Goal: Task Accomplishment & Management: Manage account settings

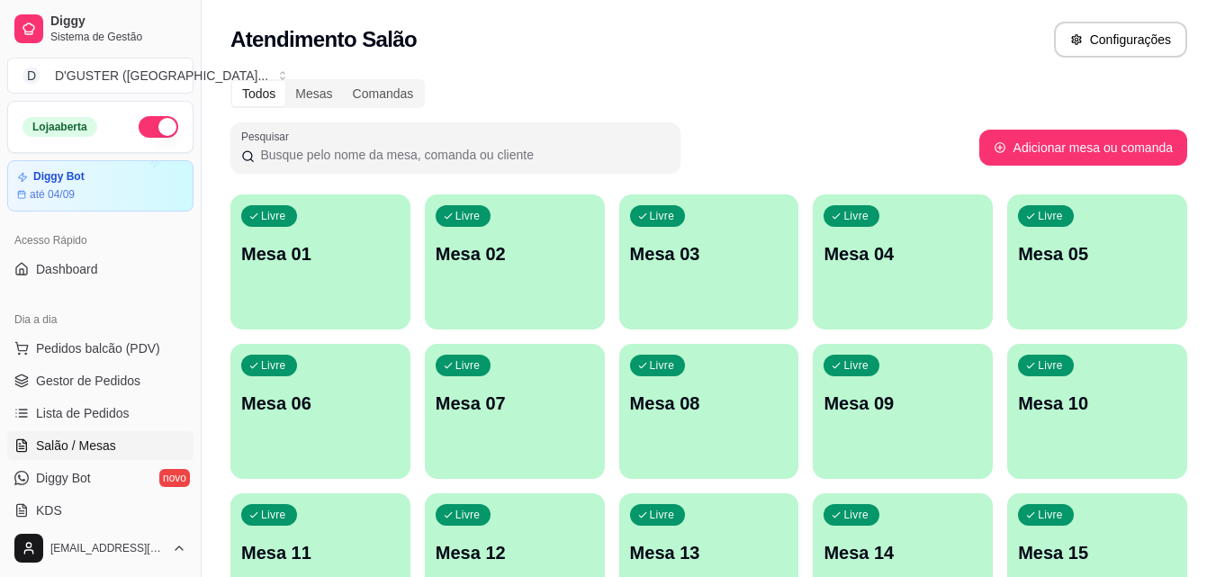
click at [900, 274] on div "Livre Mesa 04" at bounding box center [903, 250] width 180 height 113
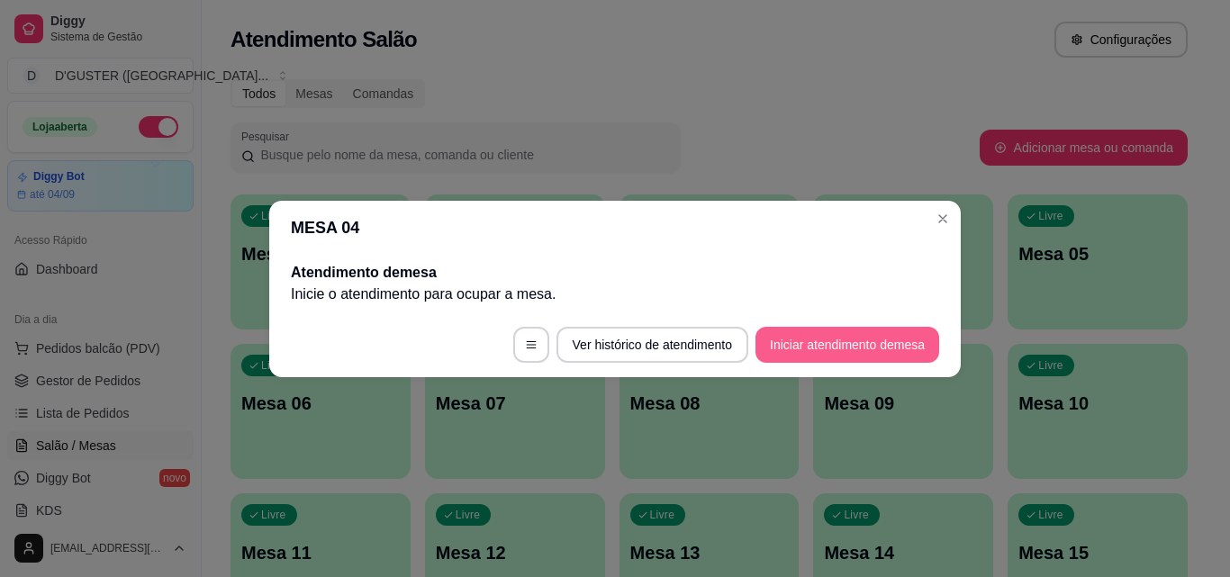
click at [842, 340] on button "Iniciar atendimento de mesa" at bounding box center [847, 345] width 184 height 36
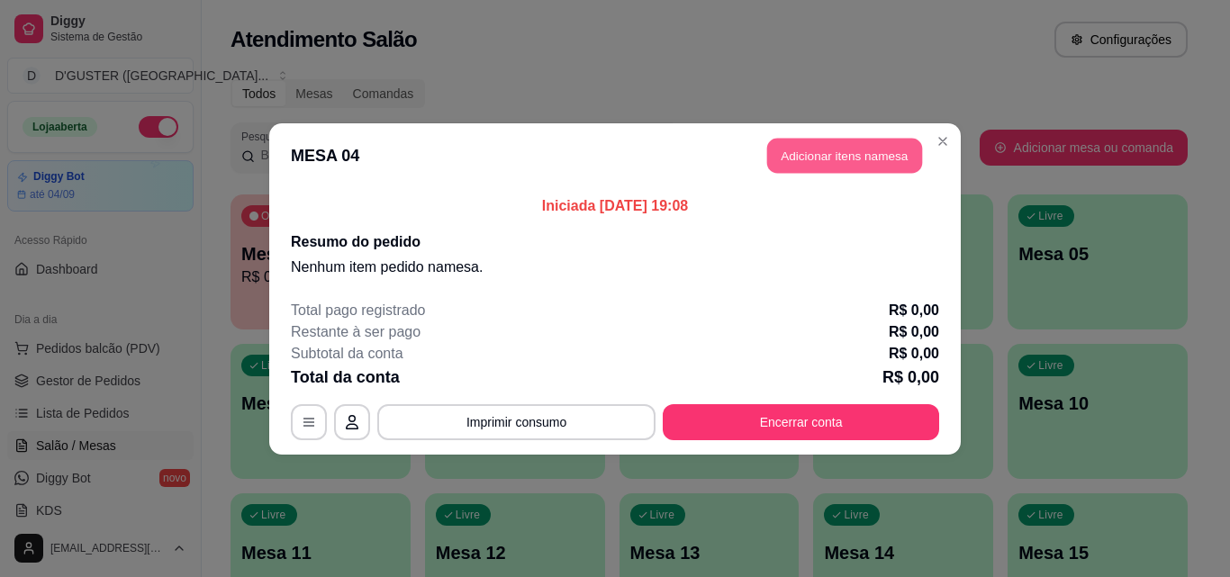
click at [856, 143] on button "Adicionar itens na mesa" at bounding box center [844, 155] width 155 height 35
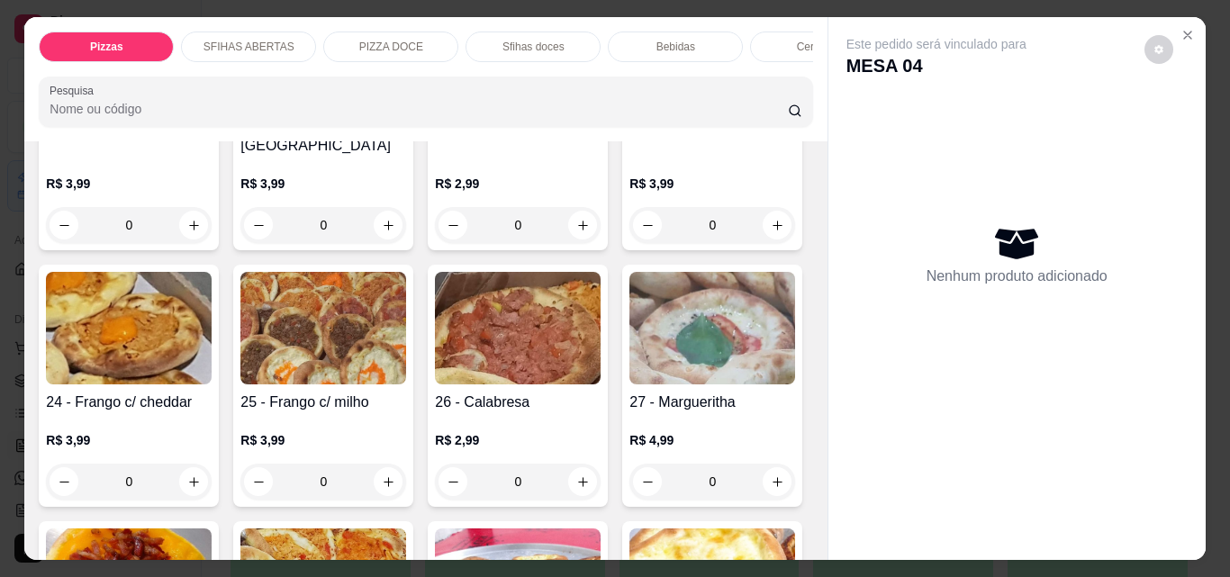
scroll to position [810, 0]
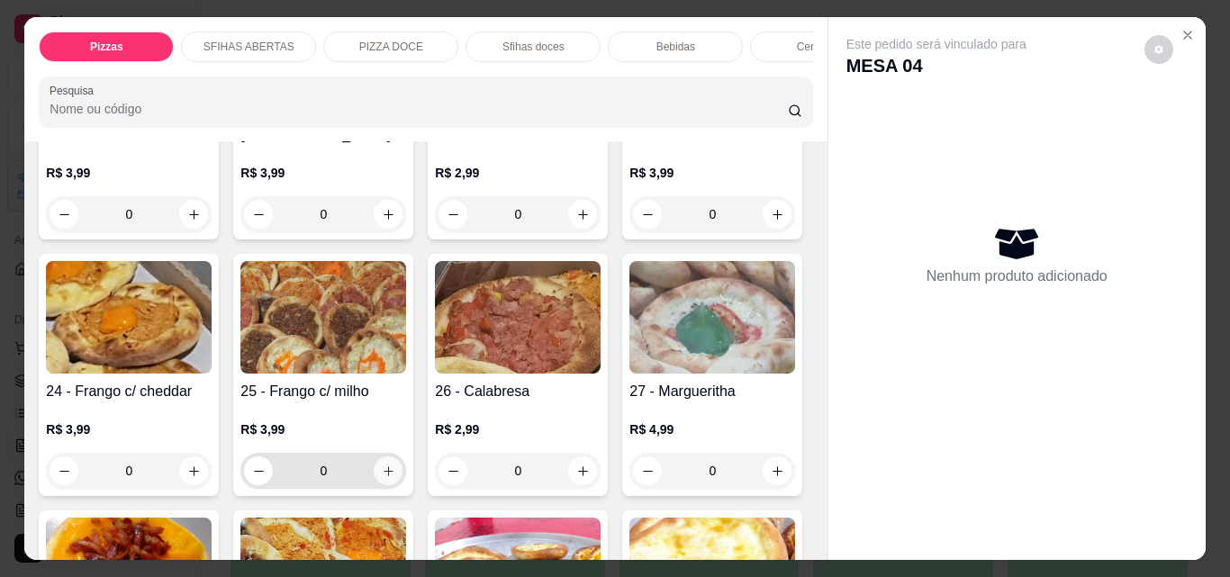
click at [402, 456] on button "increase-product-quantity" at bounding box center [388, 470] width 29 height 29
type input "1"
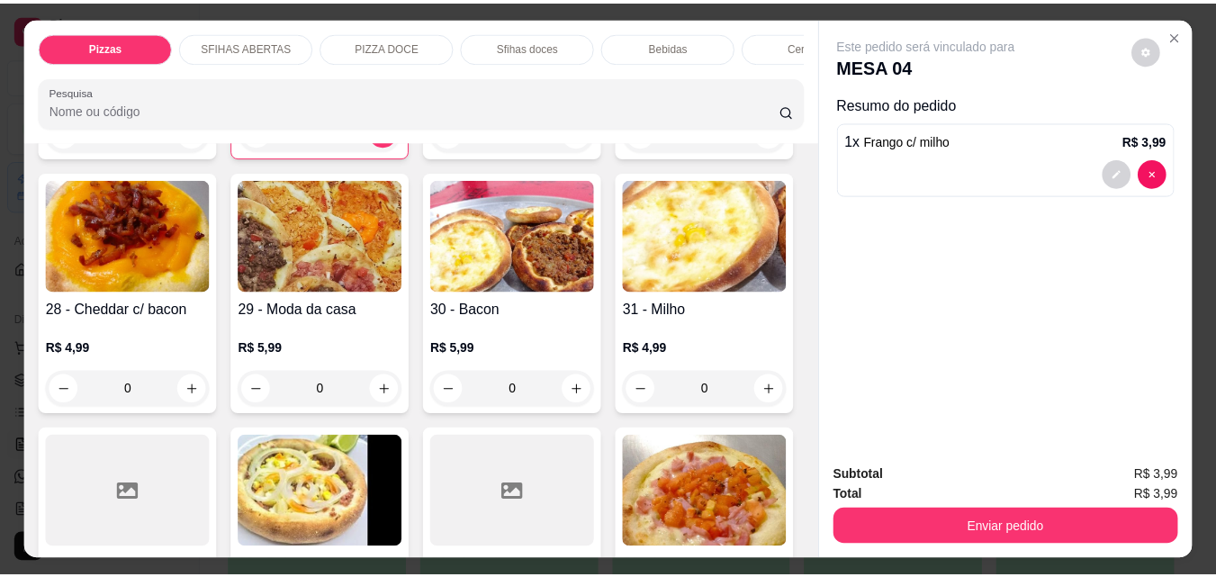
scroll to position [990, 0]
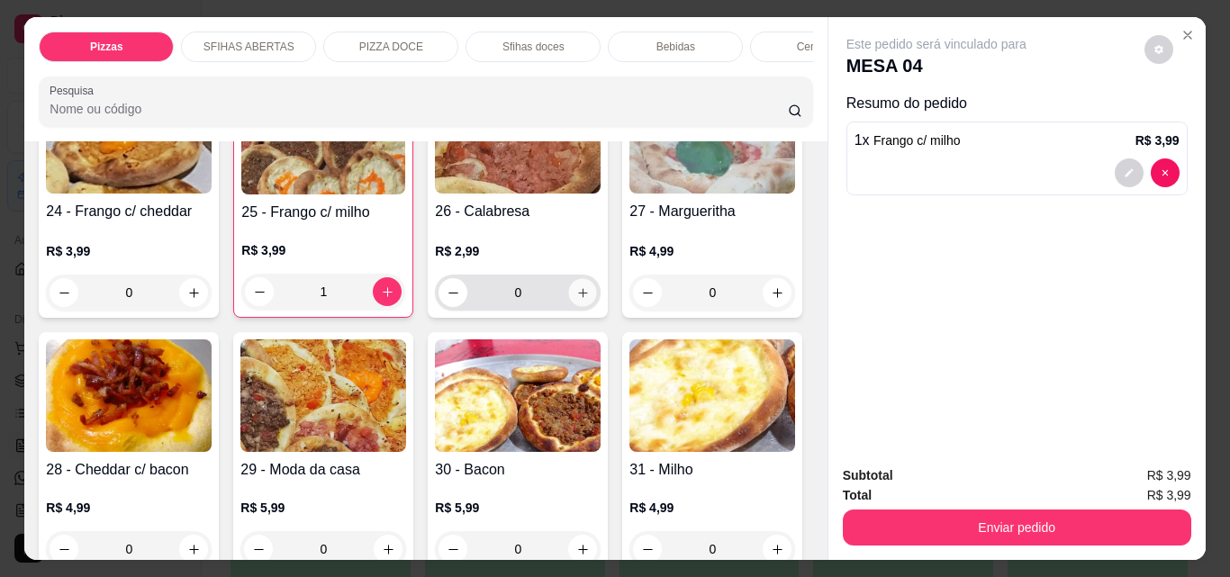
click at [576, 300] on icon "increase-product-quantity" at bounding box center [583, 293] width 14 height 14
type input "1"
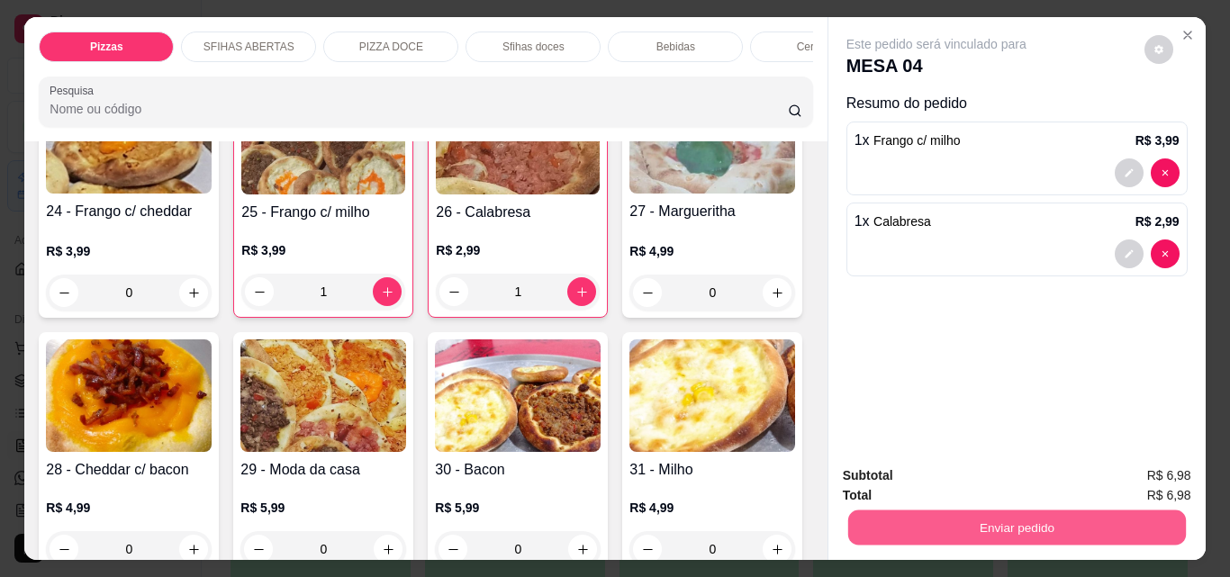
click at [1053, 518] on button "Enviar pedido" at bounding box center [1016, 527] width 338 height 35
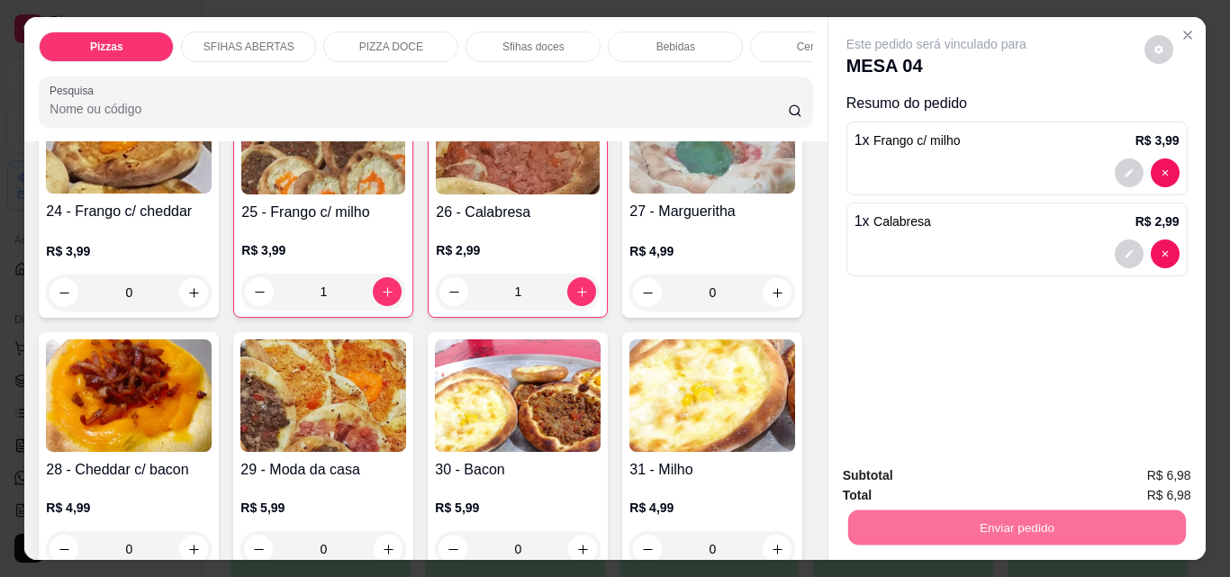
click at [1100, 466] on button "Sim, quero registrar" at bounding box center [1128, 475] width 130 height 33
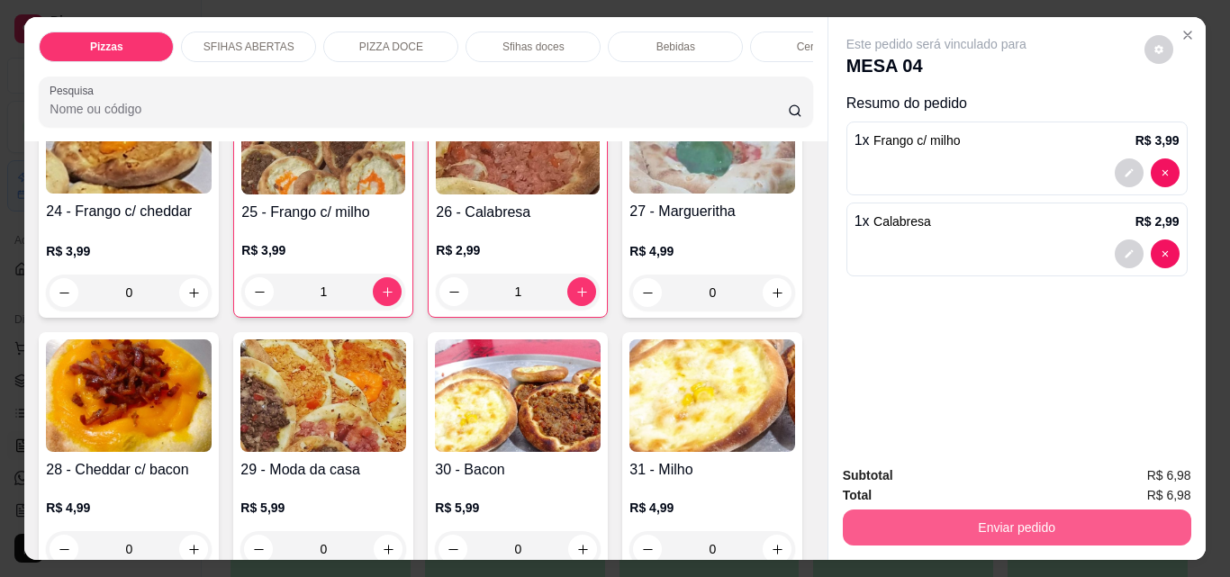
click at [961, 527] on button "Enviar pedido" at bounding box center [1017, 528] width 348 height 36
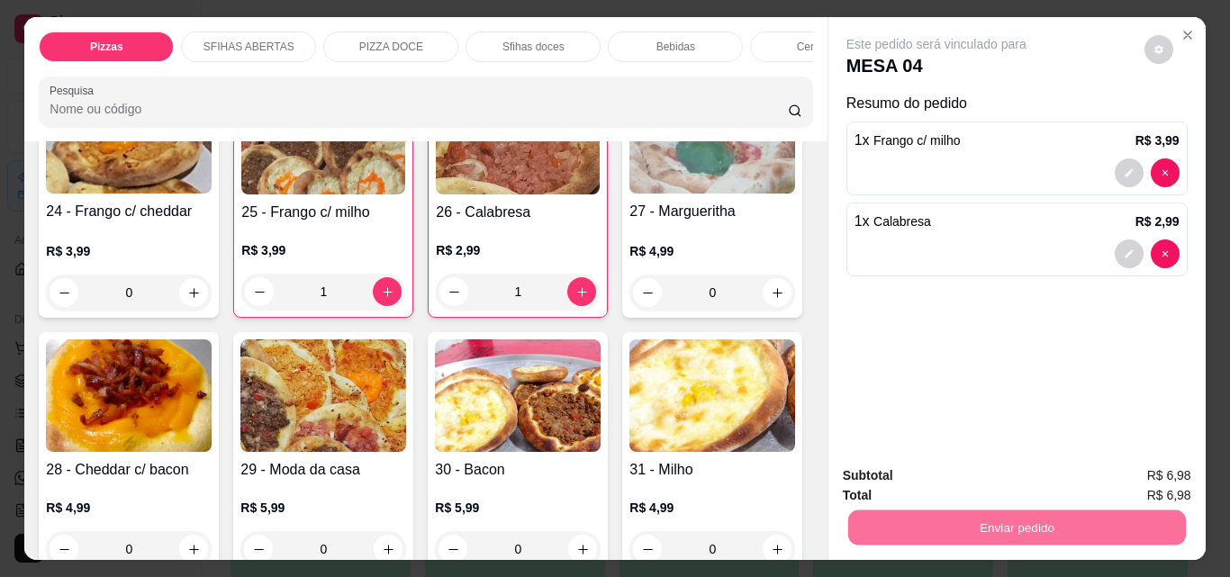
click at [957, 475] on button "Não registrar e enviar pedido" at bounding box center [956, 476] width 187 height 34
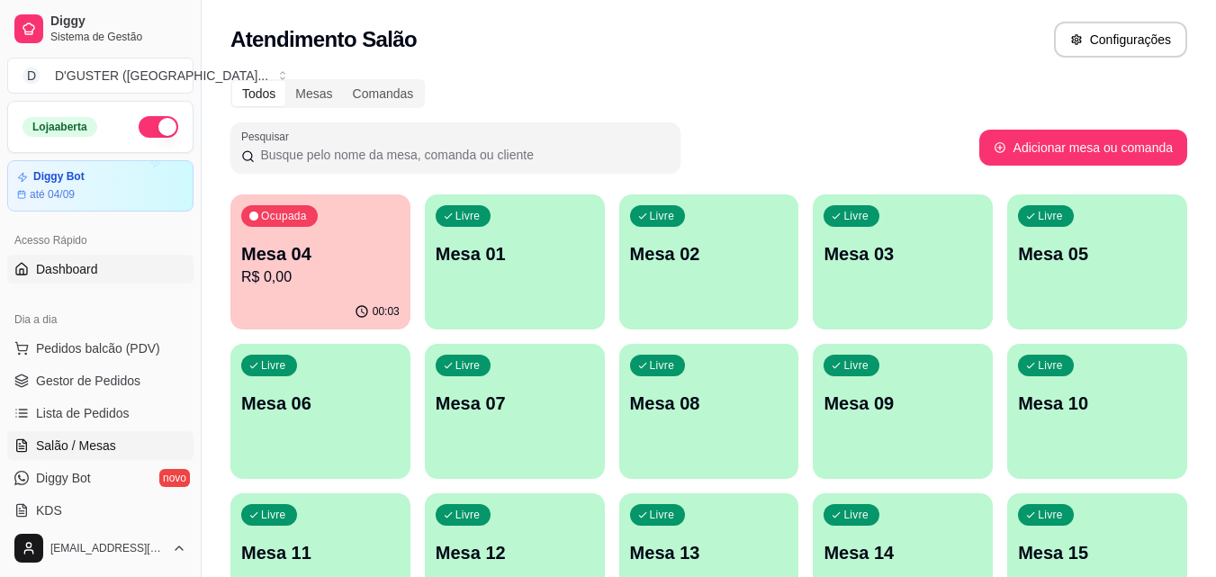
click at [71, 272] on span "Dashboard" at bounding box center [67, 269] width 62 height 18
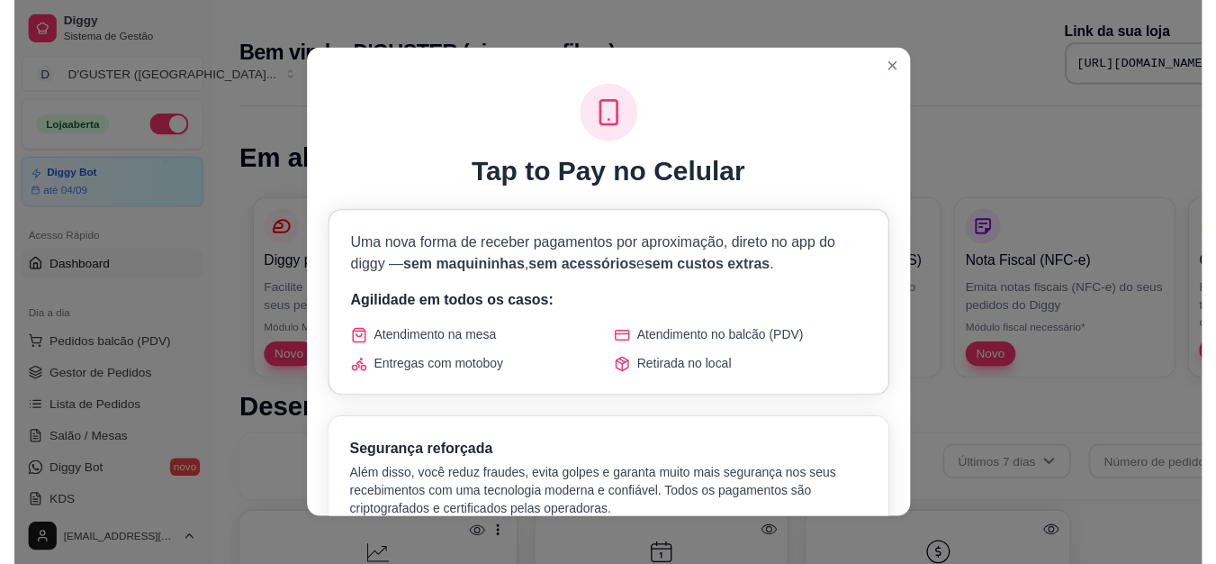
scroll to position [707, 0]
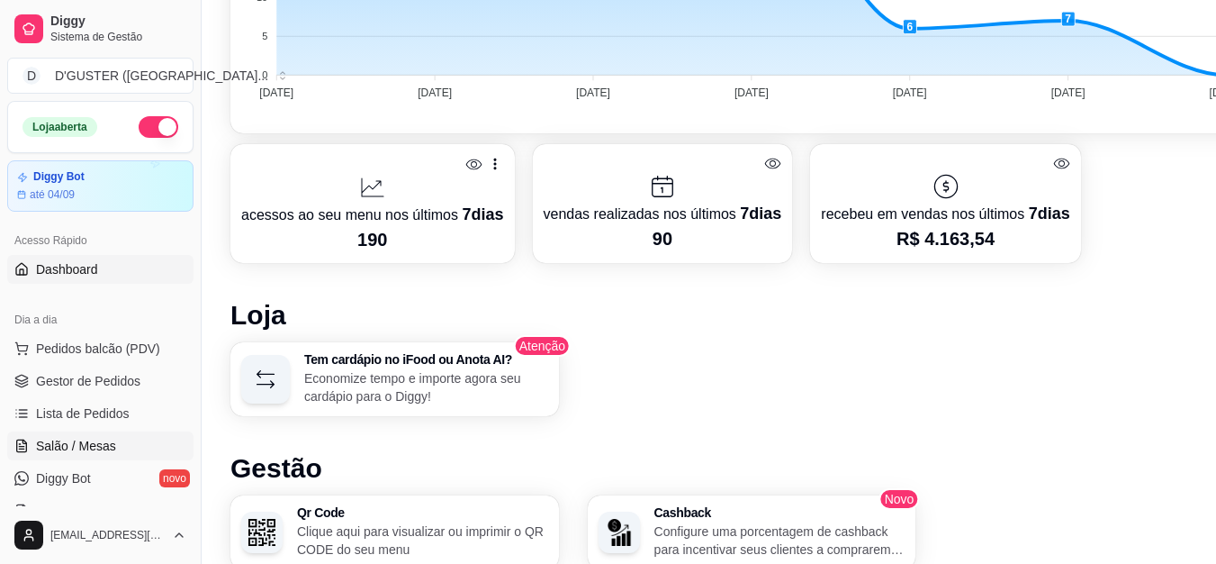
click at [72, 440] on span "Salão / Mesas" at bounding box center [76, 446] width 80 height 18
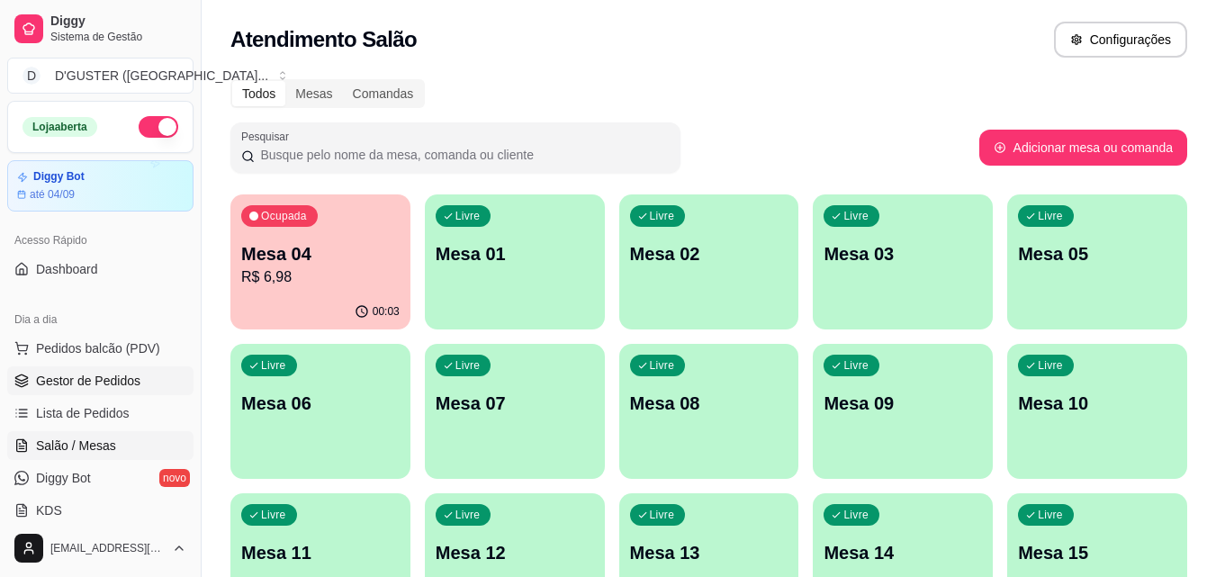
click at [86, 384] on span "Gestor de Pedidos" at bounding box center [88, 381] width 104 height 18
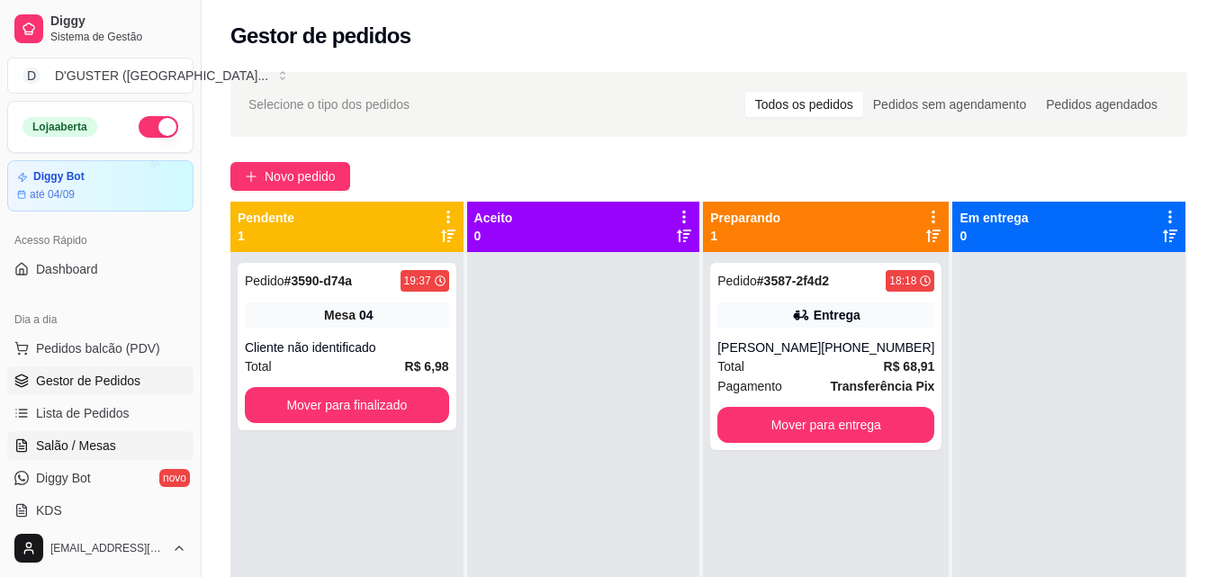
click at [115, 449] on link "Salão / Mesas" at bounding box center [100, 445] width 186 height 29
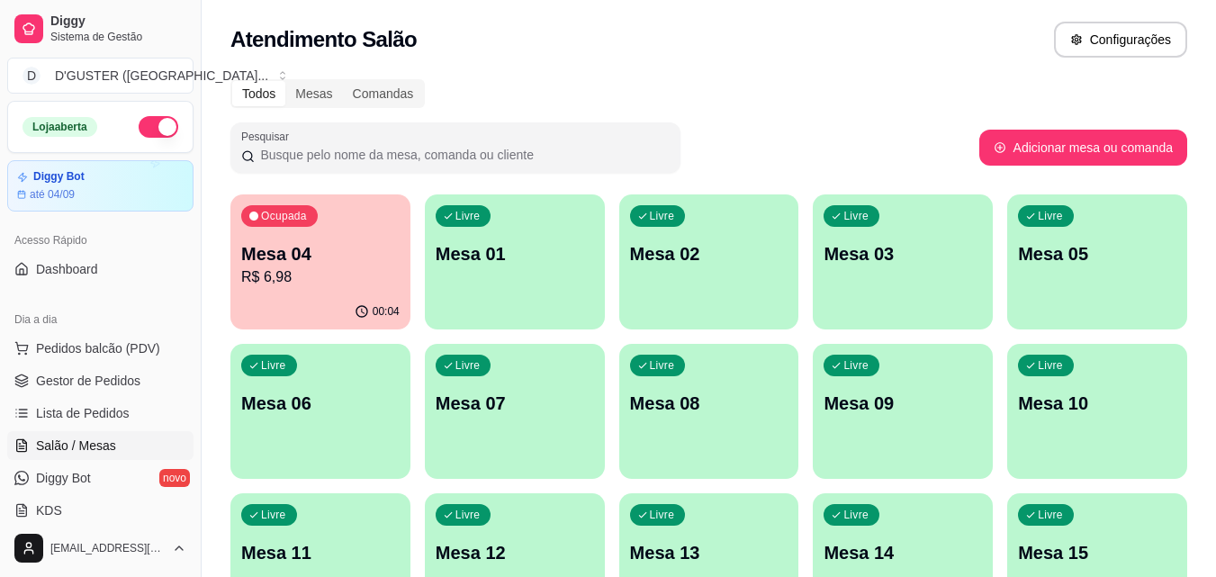
click at [1078, 270] on div "Livre Mesa 05" at bounding box center [1098, 250] width 180 height 113
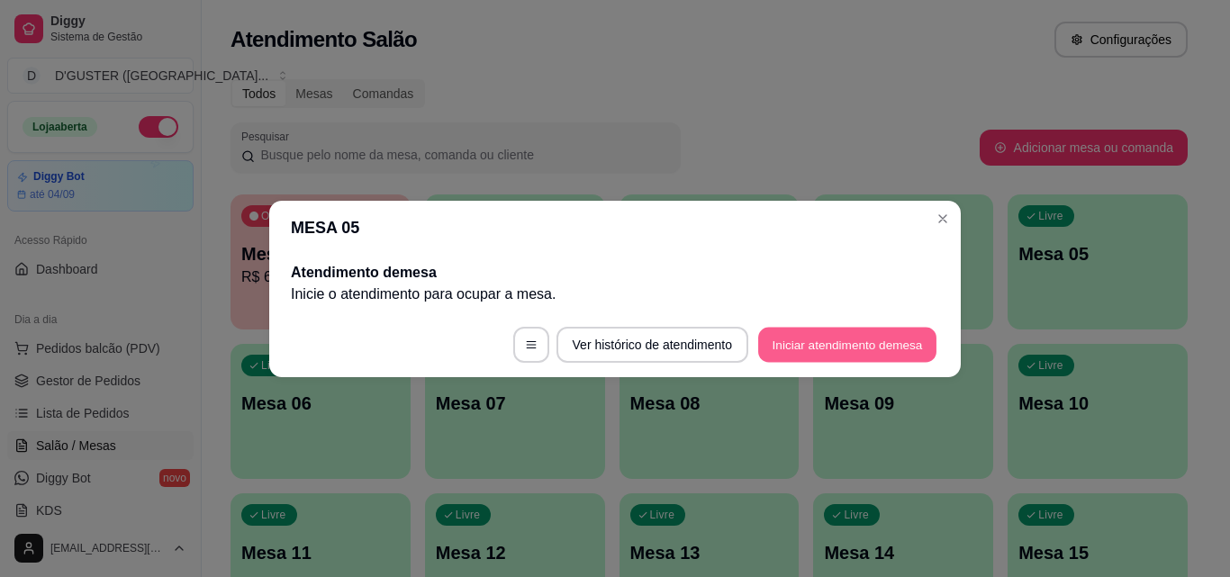
click at [818, 344] on button "Iniciar atendimento de mesa" at bounding box center [847, 344] width 178 height 35
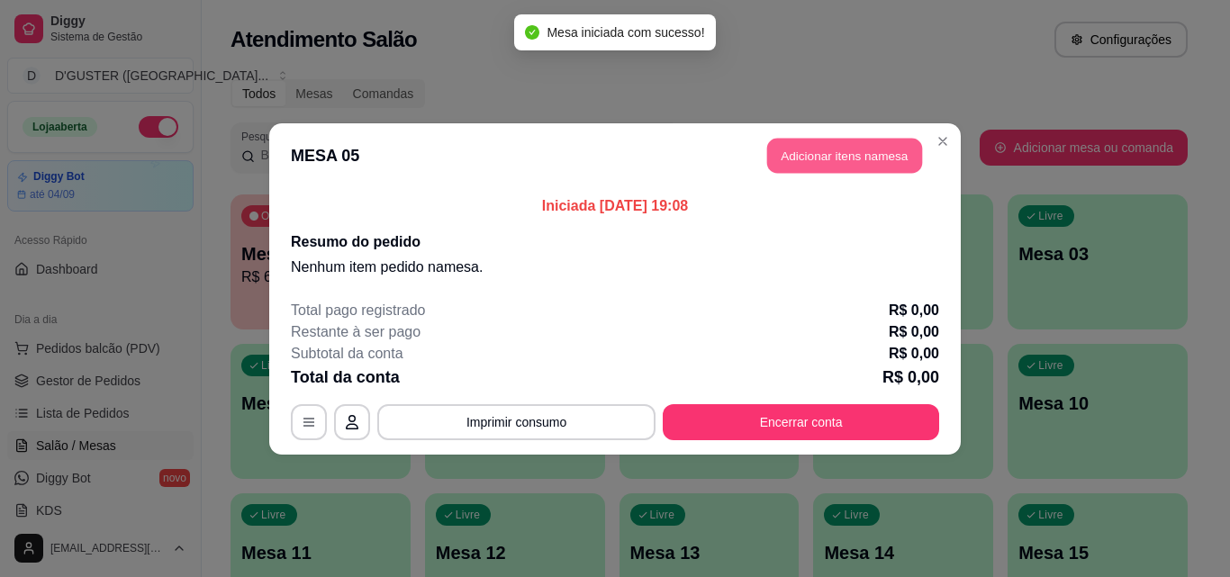
click at [781, 148] on button "Adicionar itens na mesa" at bounding box center [844, 155] width 155 height 35
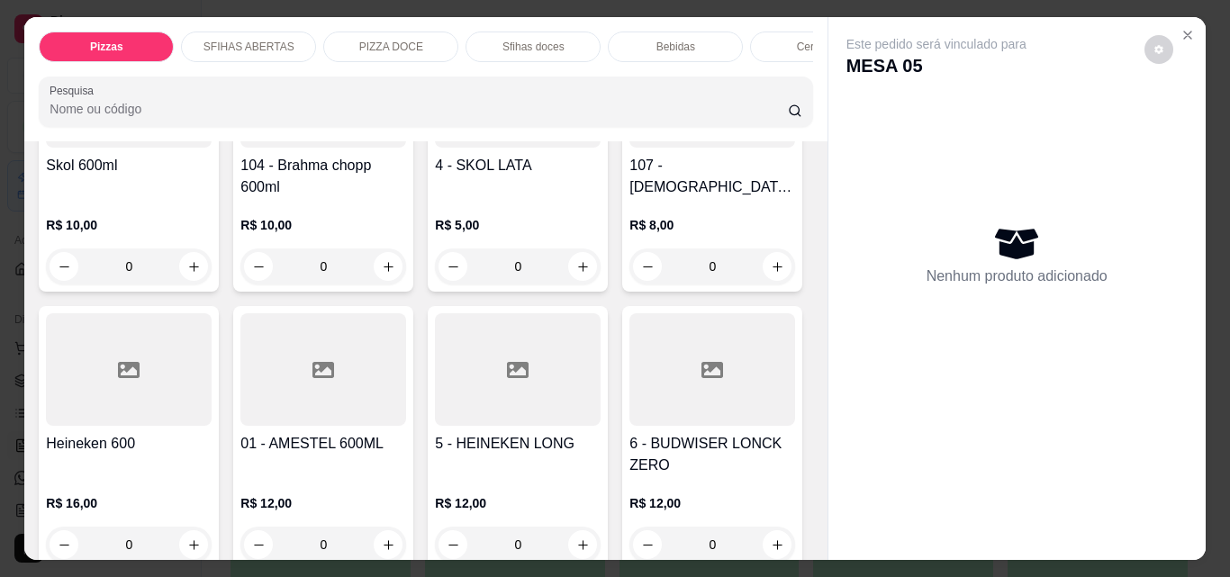
scroll to position [4502, 0]
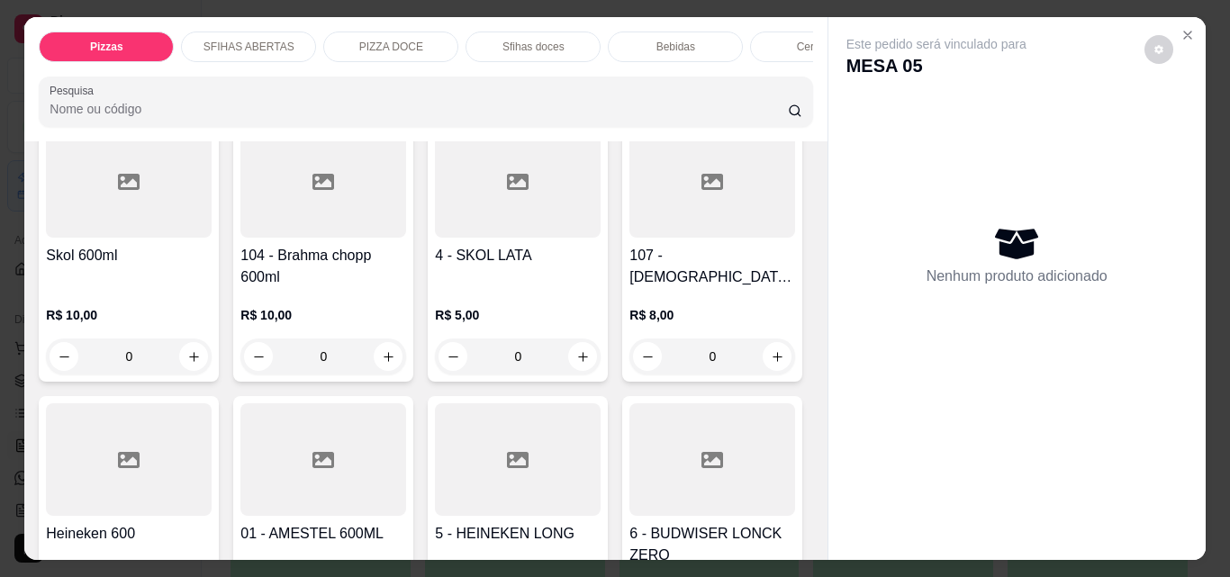
click at [641, 35] on div "Bebidas" at bounding box center [675, 47] width 135 height 31
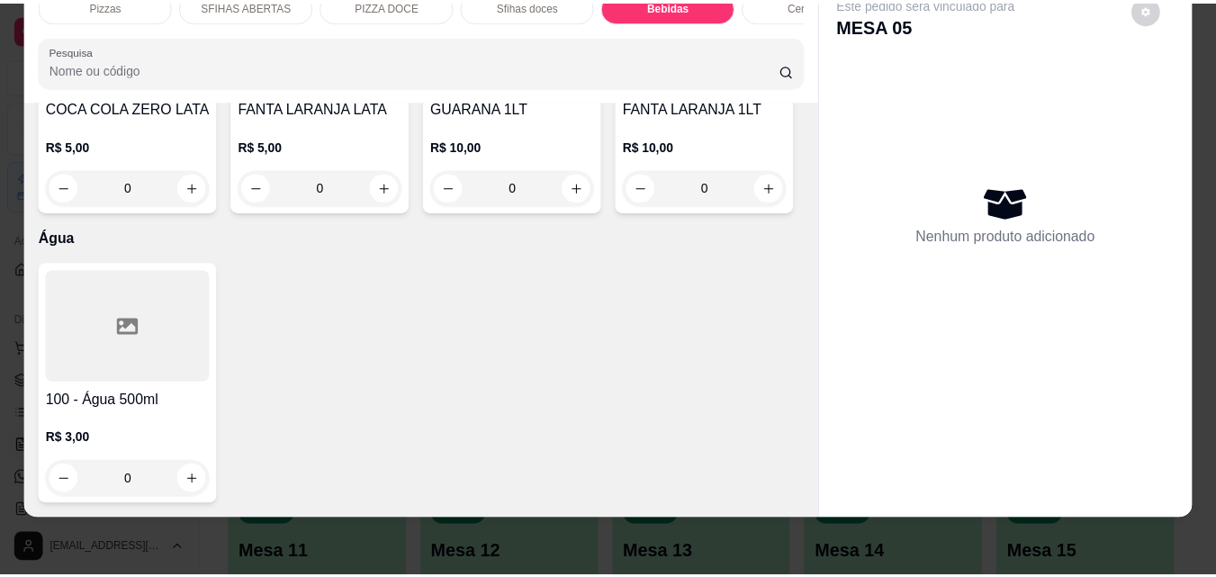
scroll to position [6211, 0]
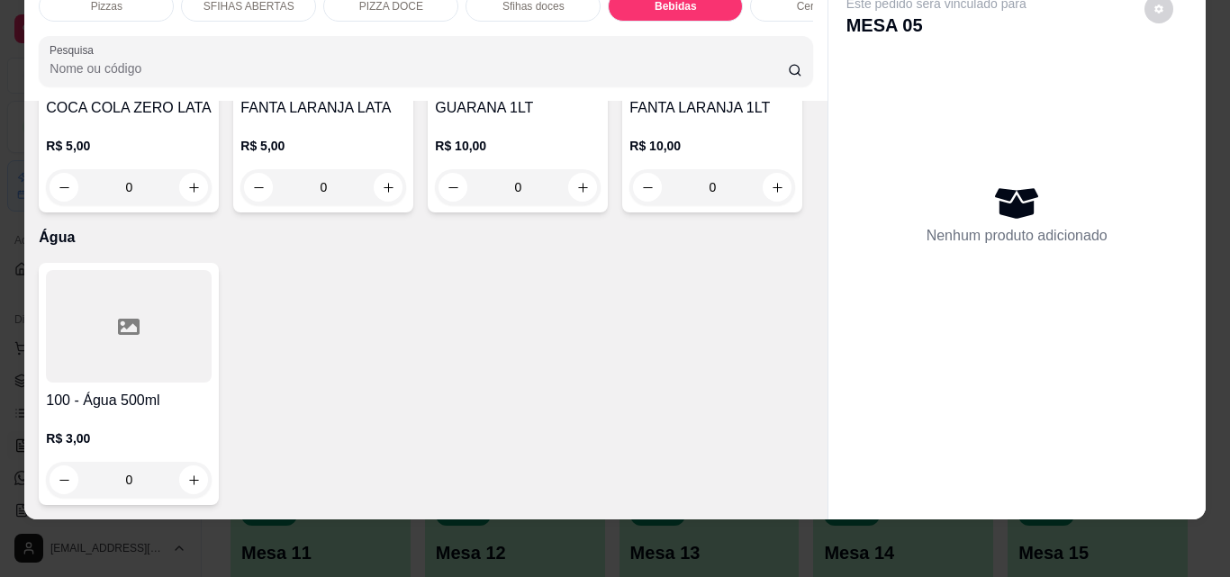
type input "1"
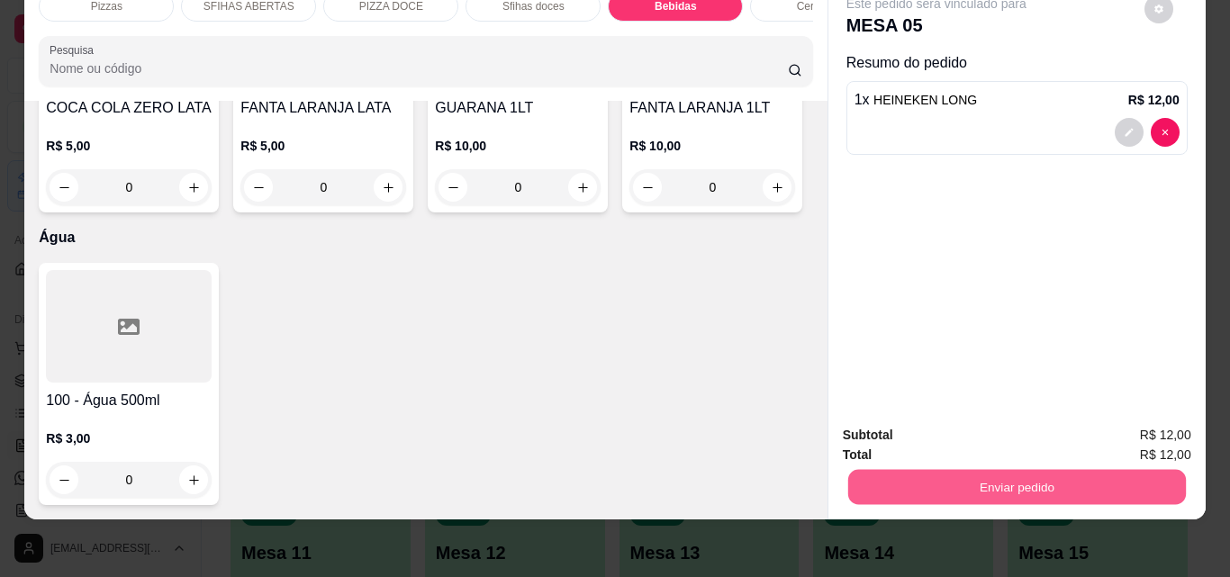
click at [952, 469] on button "Enviar pedido" at bounding box center [1016, 486] width 338 height 35
click at [941, 423] on button "Não registrar e enviar pedido" at bounding box center [956, 429] width 187 height 34
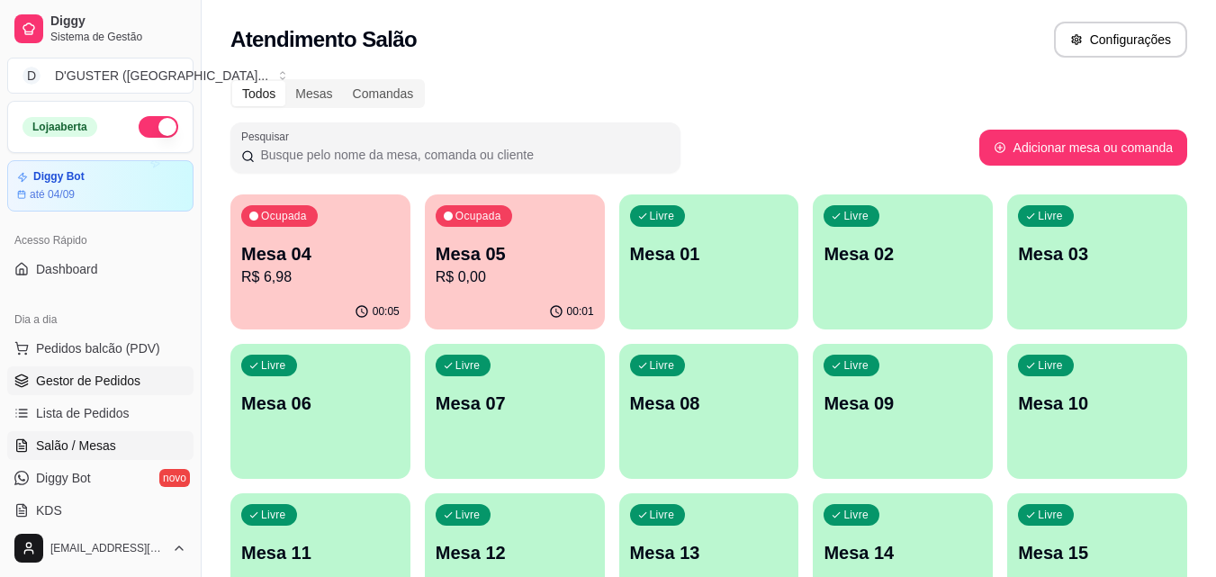
click at [107, 381] on span "Gestor de Pedidos" at bounding box center [88, 381] width 104 height 18
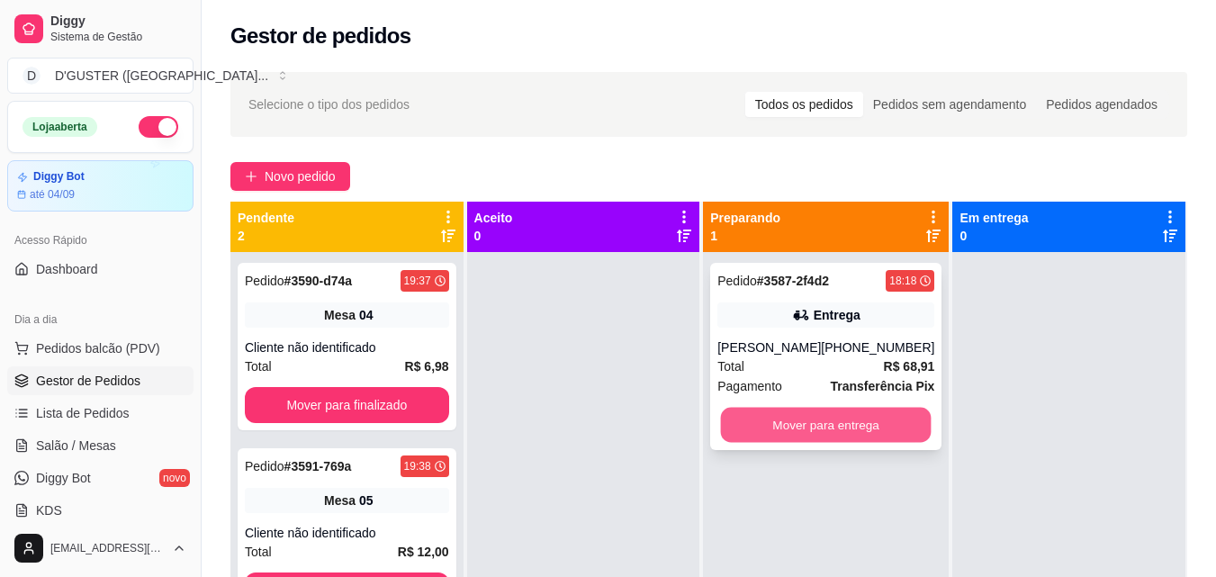
click at [863, 422] on button "Mover para entrega" at bounding box center [826, 425] width 211 height 35
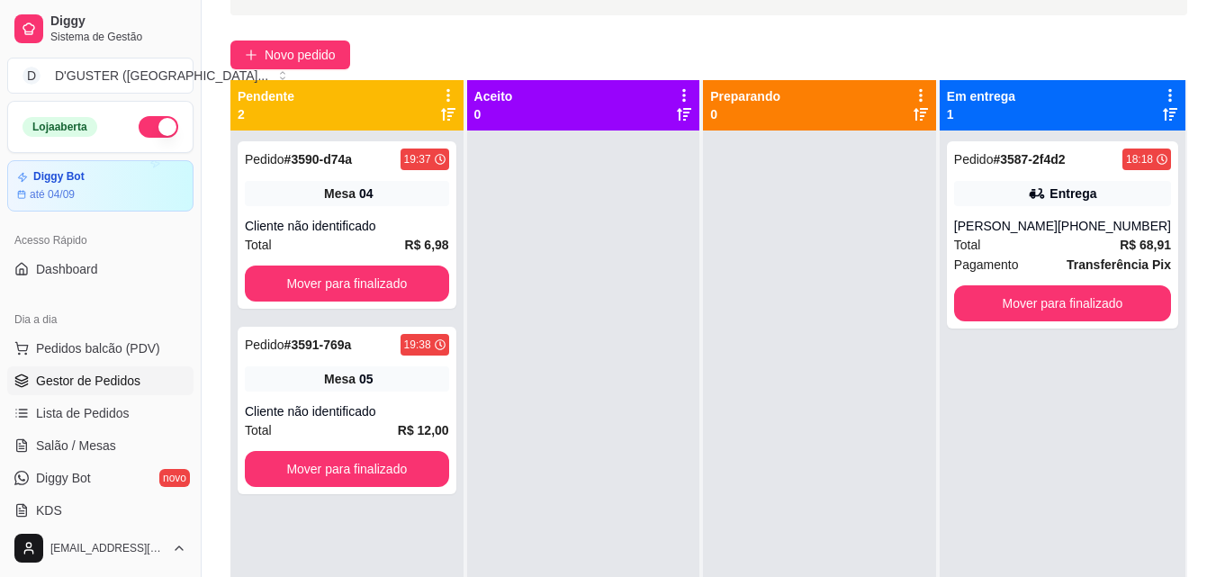
scroll to position [90, 0]
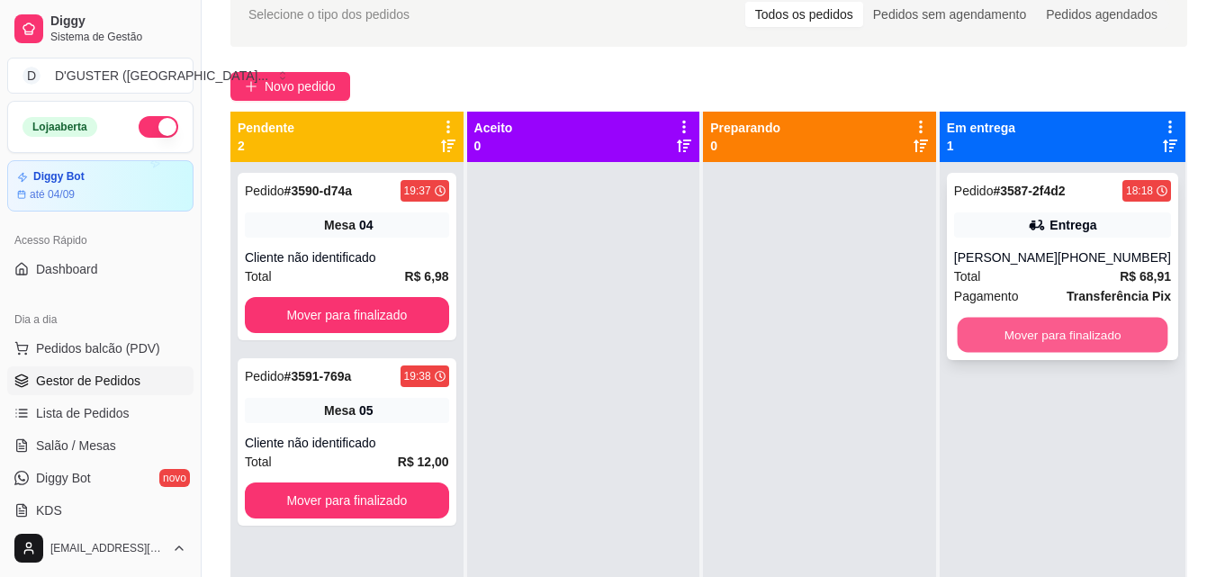
click at [1027, 336] on button "Mover para finalizado" at bounding box center [1062, 335] width 211 height 35
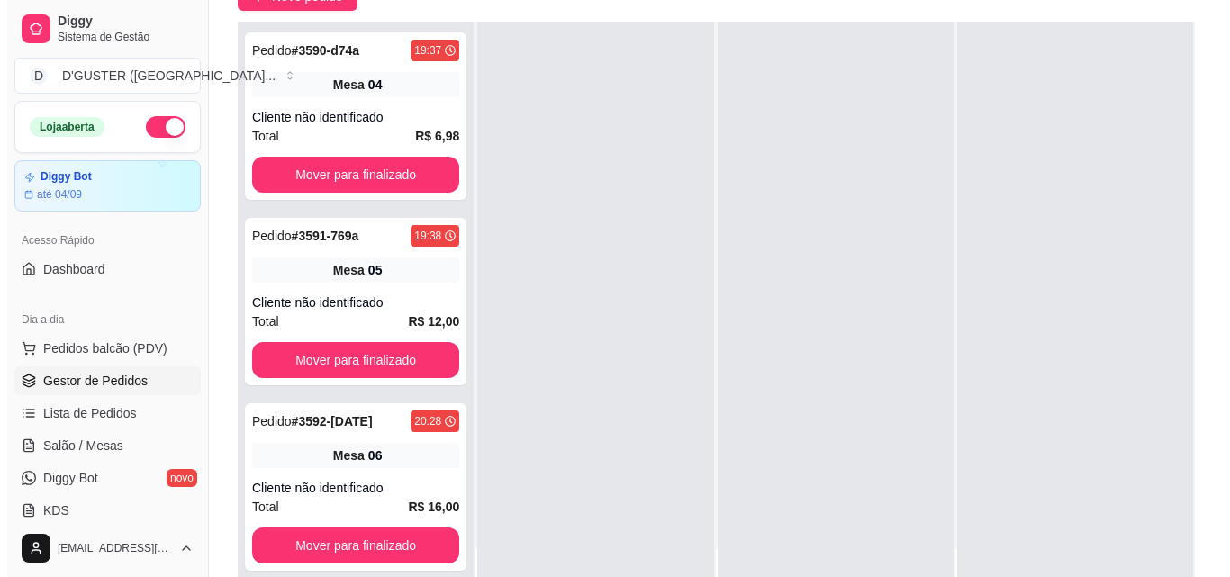
scroll to position [275, 0]
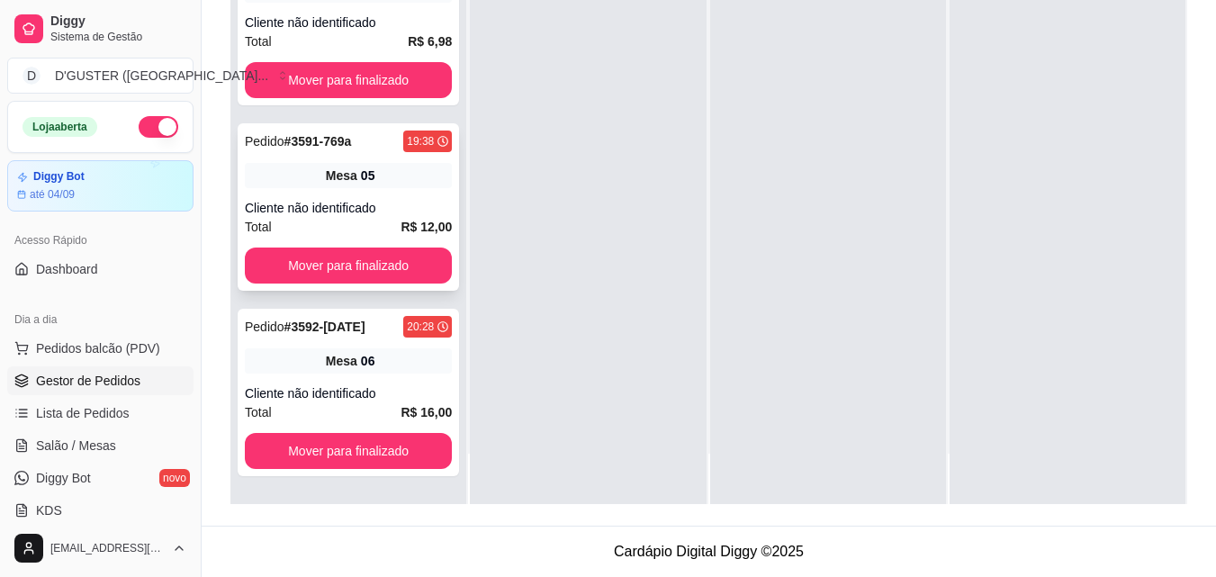
click at [300, 194] on div "Pedido # 3591-769a 19:38 Mesa 05 Cliente não identificado Total R$ 12,00 Mover …" at bounding box center [348, 206] width 221 height 167
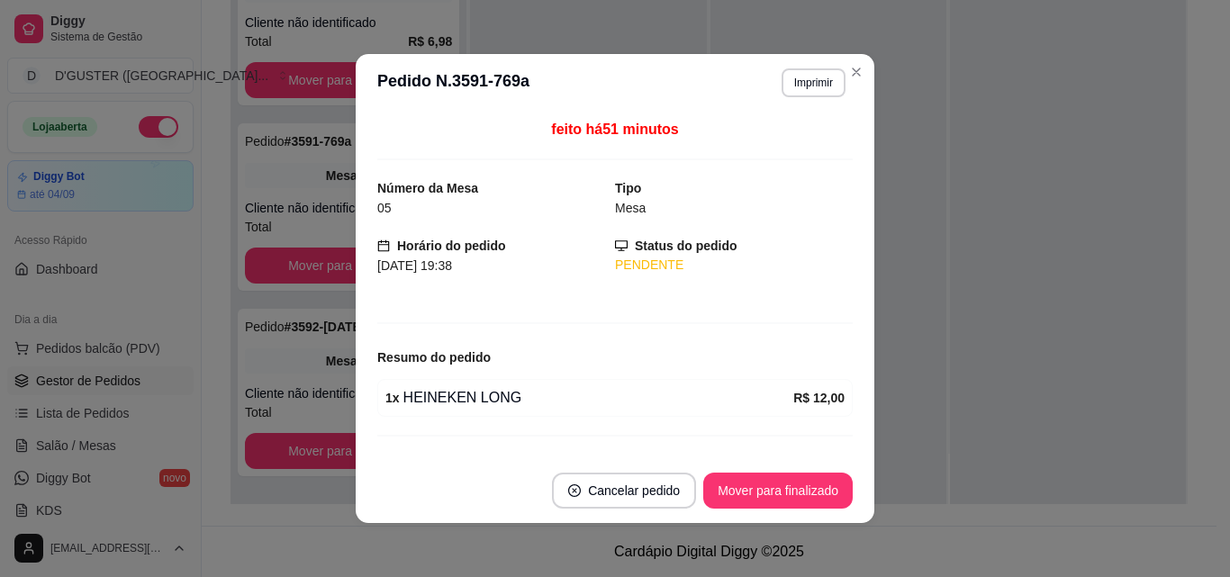
click at [509, 397] on div "1 x HEINEKEN LONG" at bounding box center [589, 398] width 408 height 22
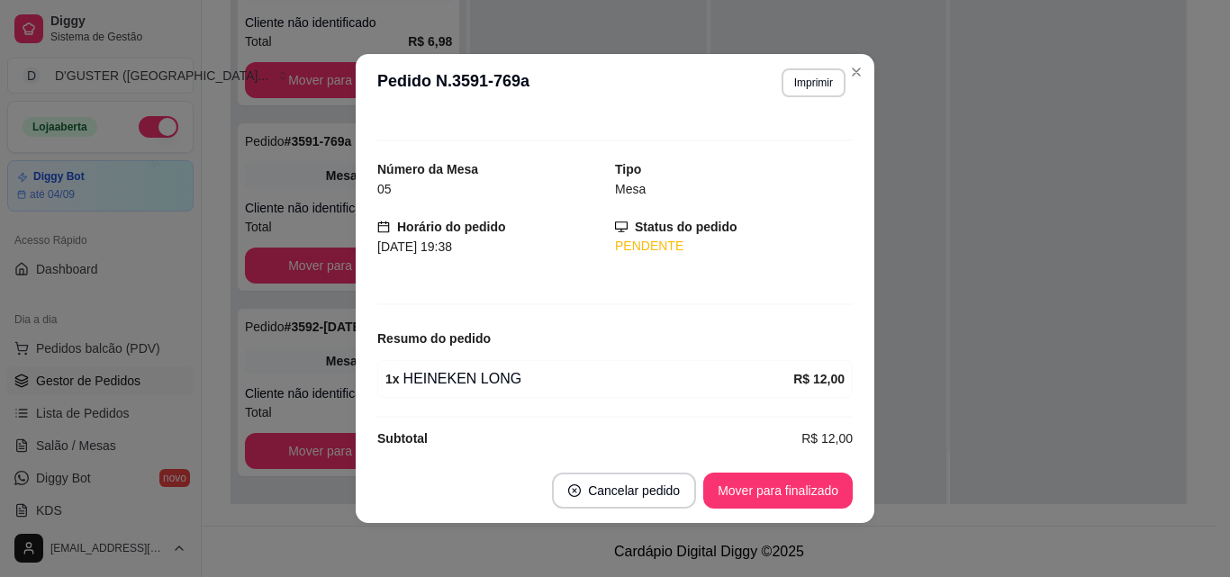
scroll to position [36, 0]
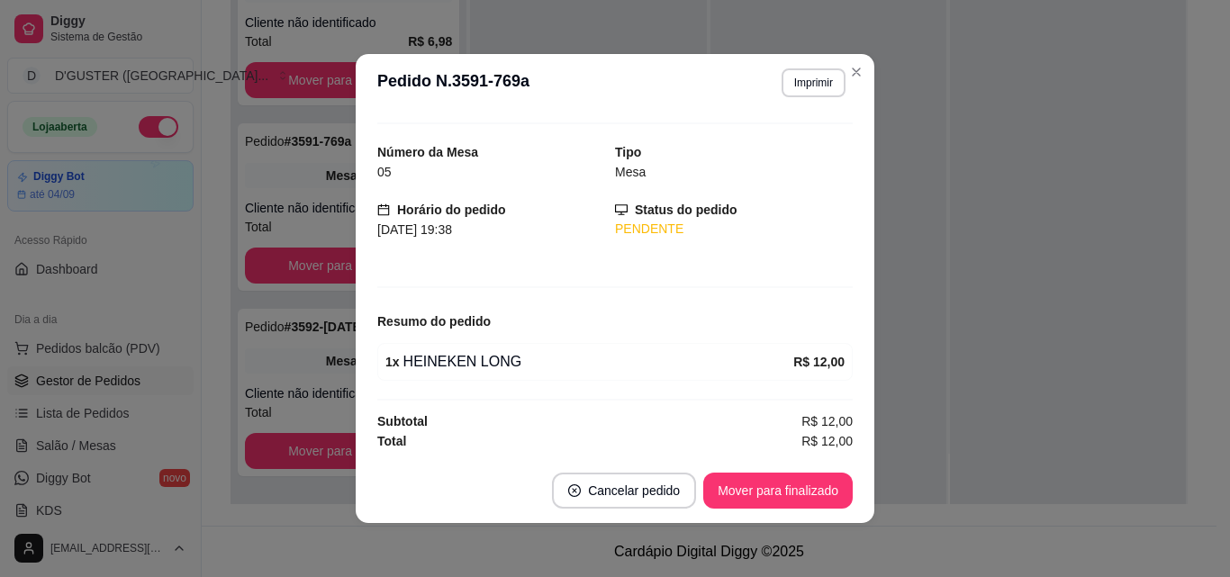
click at [635, 216] on strong "Status do pedido" at bounding box center [686, 210] width 103 height 14
click at [660, 405] on div "feito há 51 minutos Número da Mesa 05 Tipo Mesa Horário do pedido [DATE] 19:38 …" at bounding box center [614, 285] width 475 height 332
click at [458, 208] on strong "Horário do pedido" at bounding box center [451, 210] width 109 height 14
click at [420, 148] on strong "Número da Mesa" at bounding box center [427, 152] width 101 height 14
click at [457, 366] on div "1 x HEINEKEN LONG" at bounding box center [589, 362] width 408 height 22
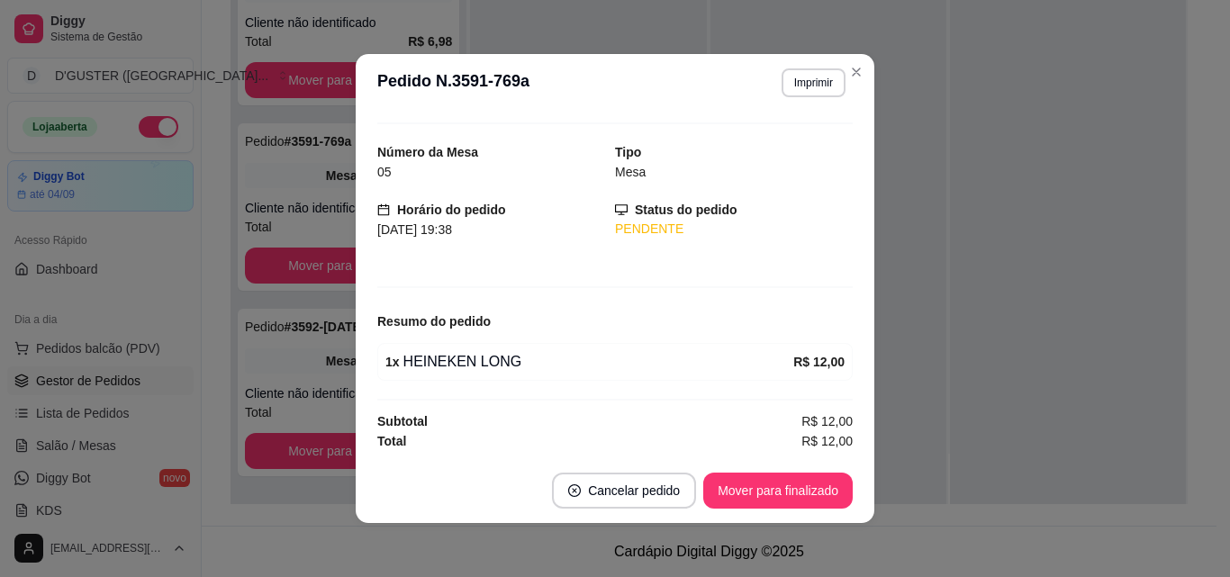
click at [808, 365] on strong "R$ 12,00" at bounding box center [818, 362] width 51 height 14
click at [807, 420] on span "R$ 12,00" at bounding box center [826, 421] width 51 height 20
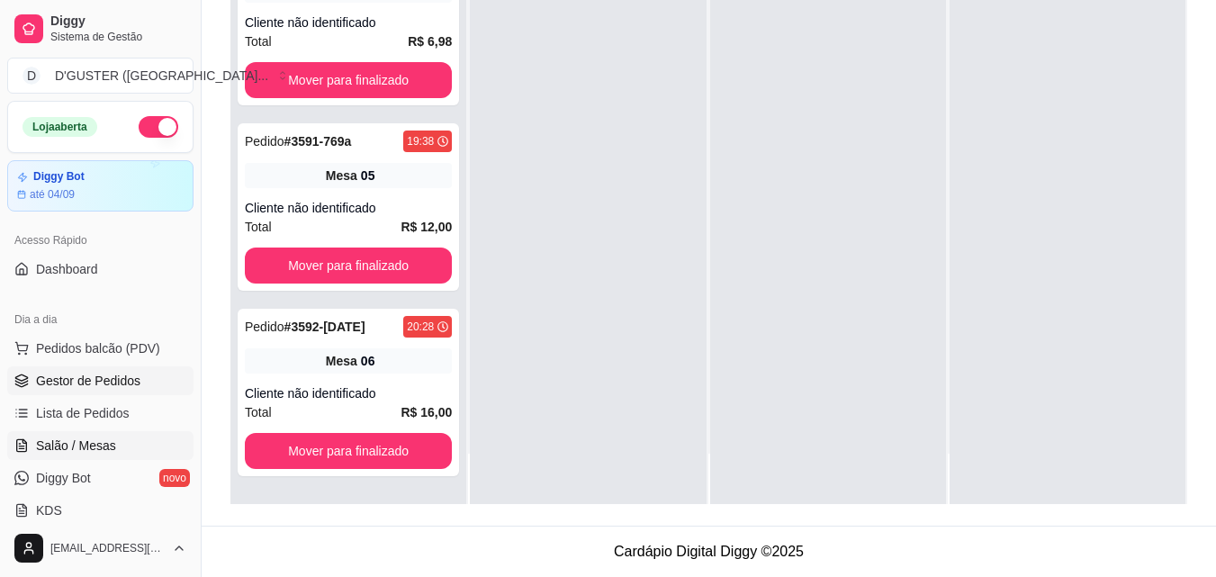
click at [79, 441] on span "Salão / Mesas" at bounding box center [76, 446] width 80 height 18
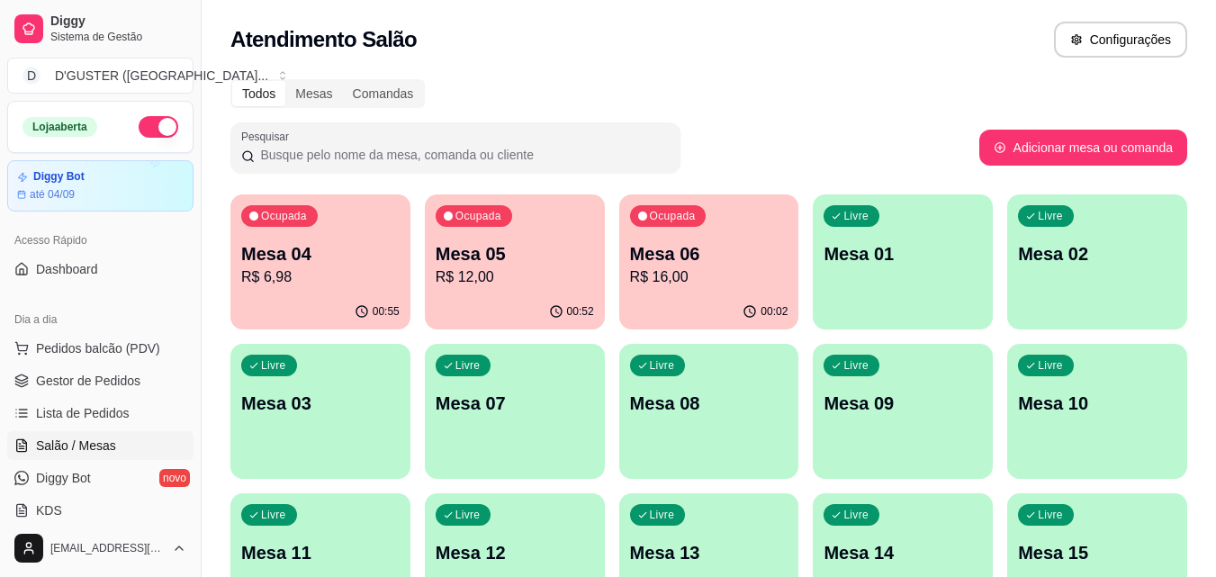
click at [563, 294] on div "00:52" at bounding box center [515, 311] width 180 height 35
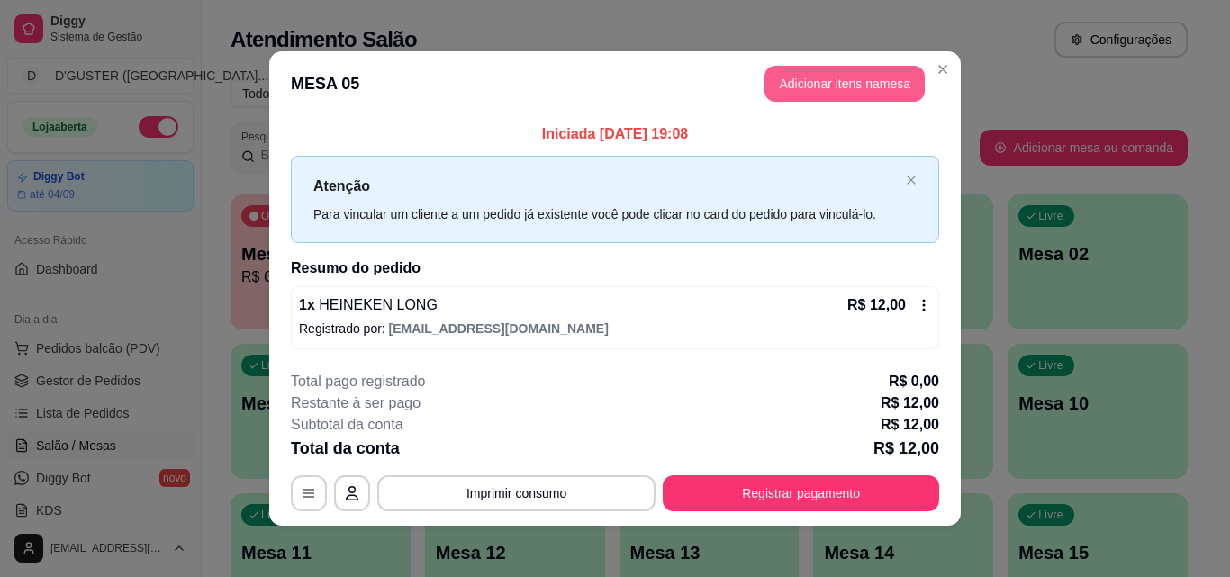
click at [830, 75] on button "Adicionar itens na mesa" at bounding box center [844, 84] width 160 height 36
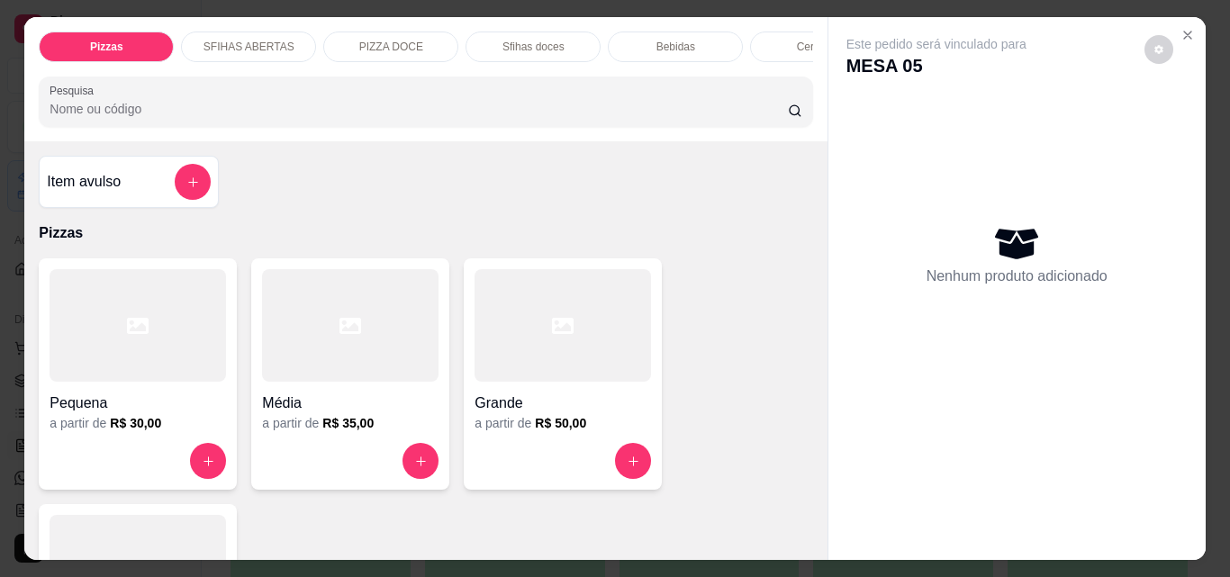
click at [631, 38] on div "Bebidas" at bounding box center [675, 47] width 135 height 31
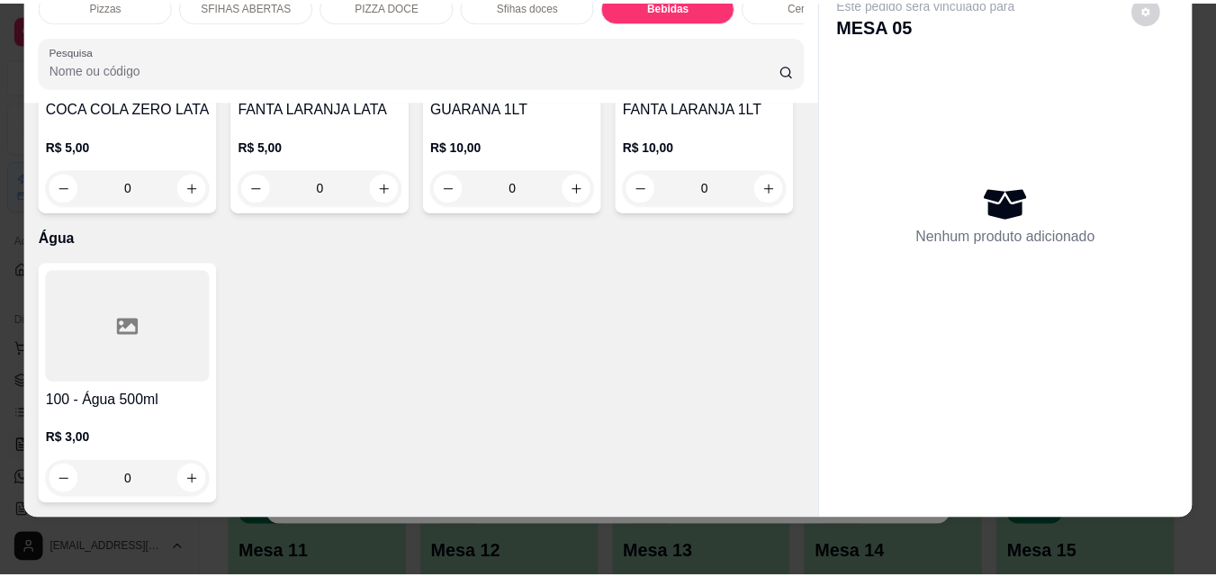
scroll to position [6211, 0]
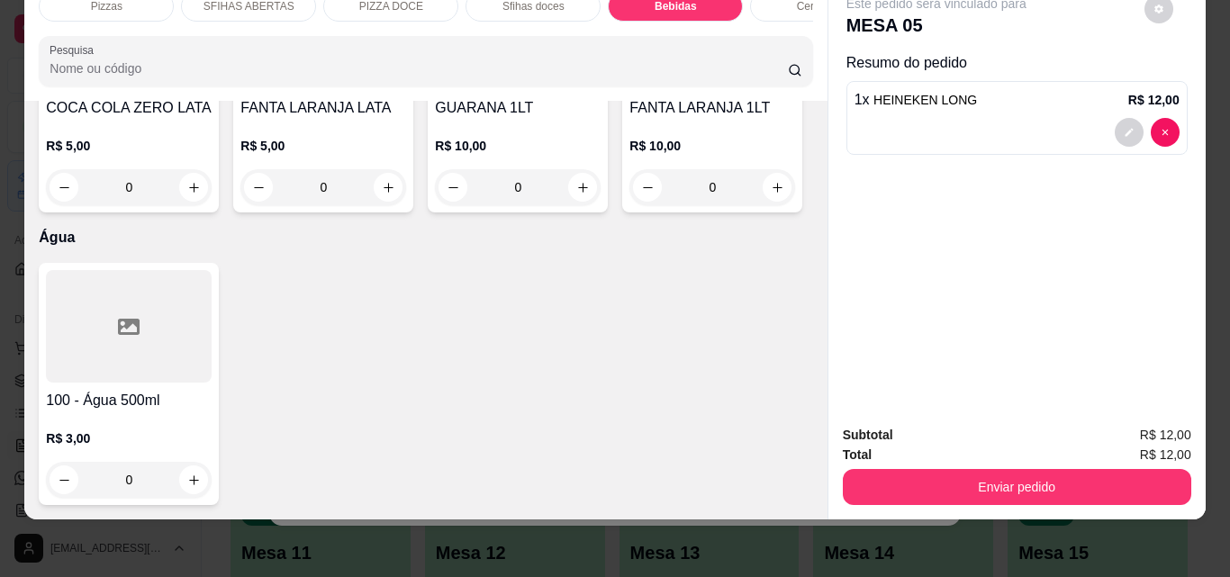
type input "2"
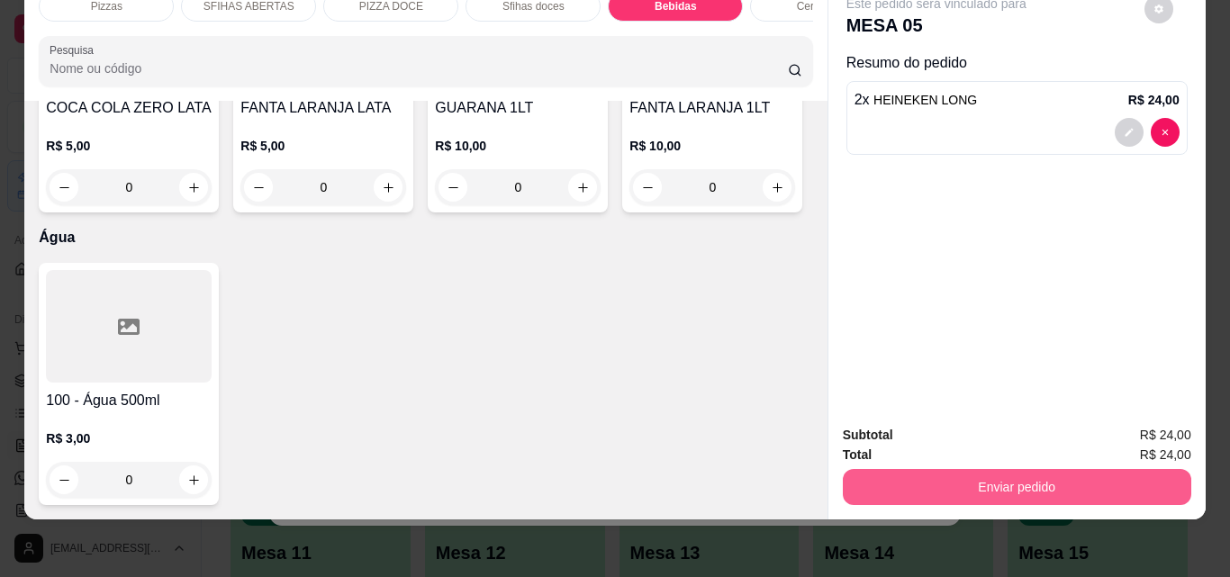
click at [897, 480] on button "Enviar pedido" at bounding box center [1017, 487] width 348 height 36
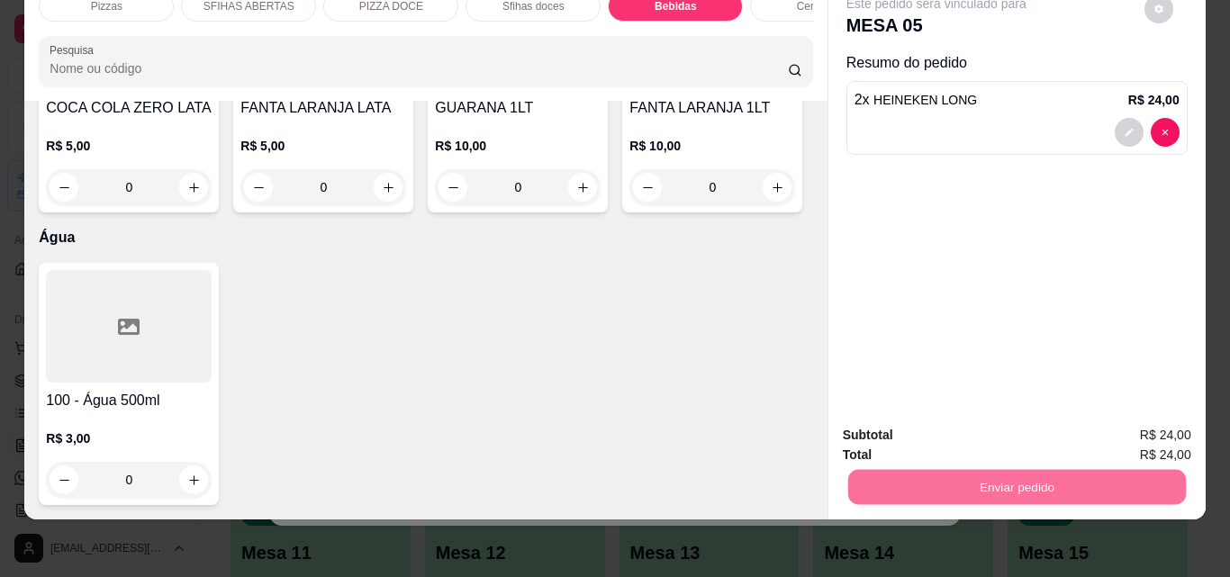
click at [910, 412] on button "Não registrar e enviar pedido" at bounding box center [956, 429] width 187 height 34
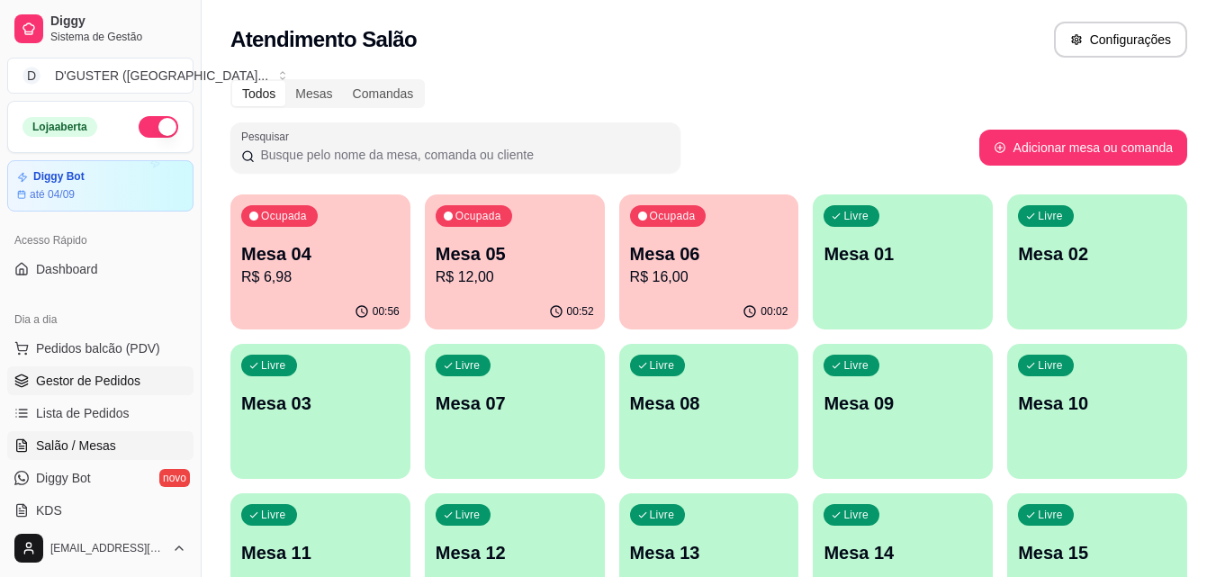
click at [74, 372] on span "Gestor de Pedidos" at bounding box center [88, 381] width 104 height 18
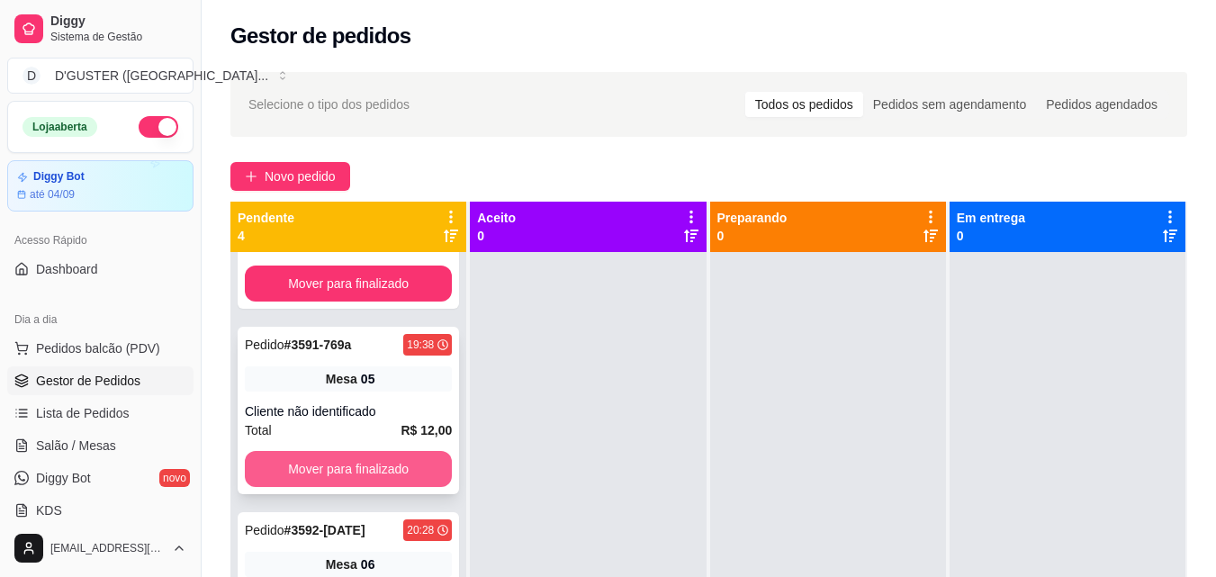
scroll to position [90, 0]
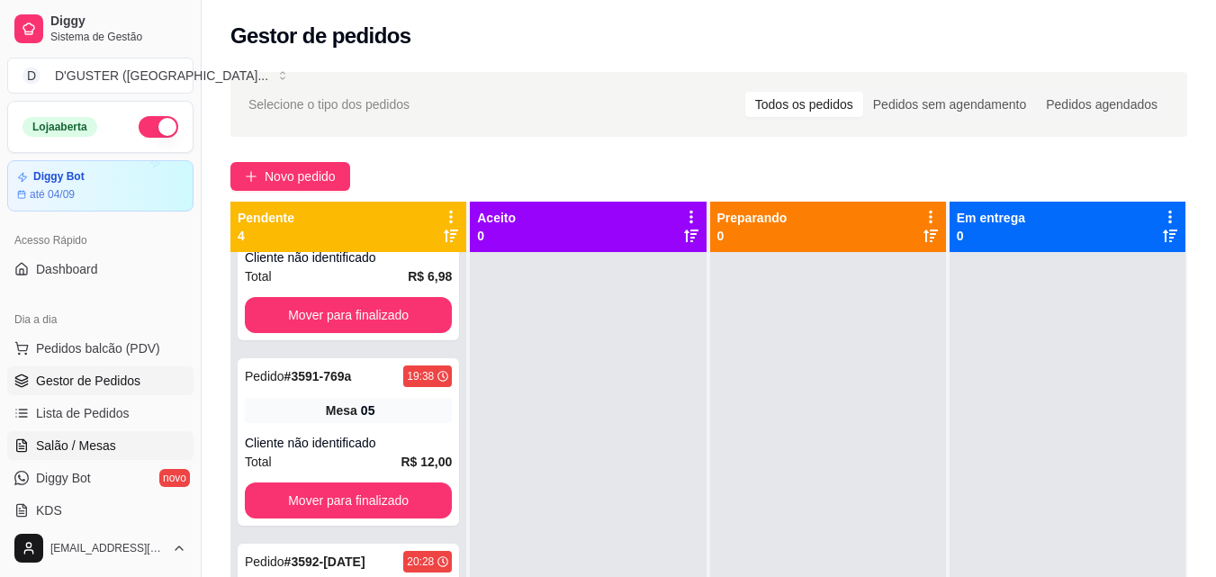
click at [74, 441] on span "Salão / Mesas" at bounding box center [76, 446] width 80 height 18
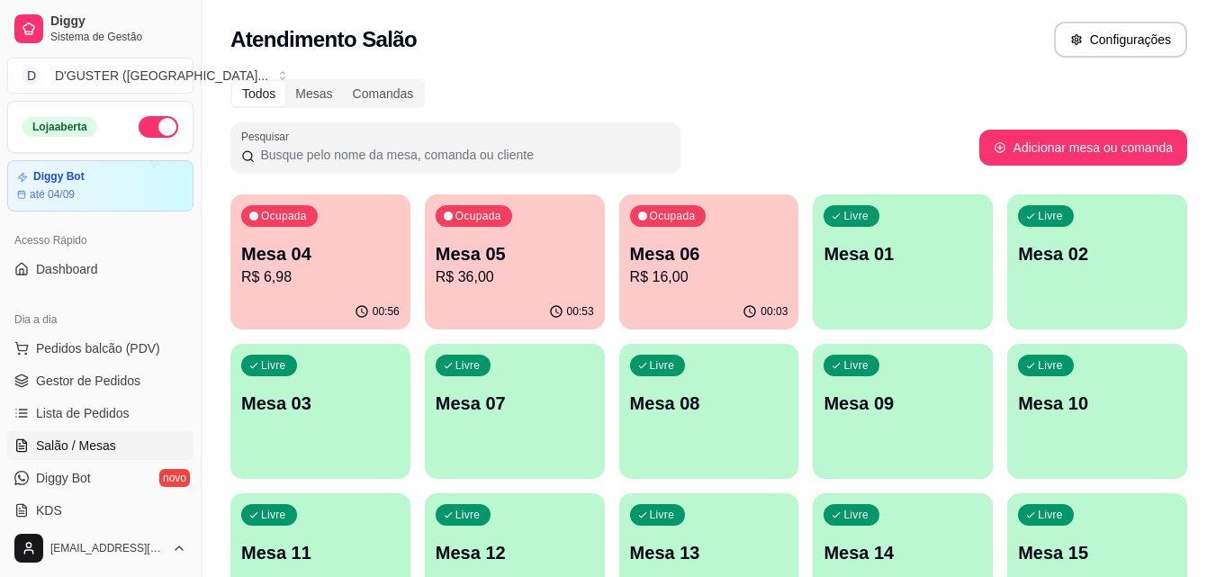
click at [474, 262] on p "Mesa 05" at bounding box center [515, 253] width 158 height 25
click at [48, 372] on span "Gestor de Pedidos" at bounding box center [88, 381] width 104 height 18
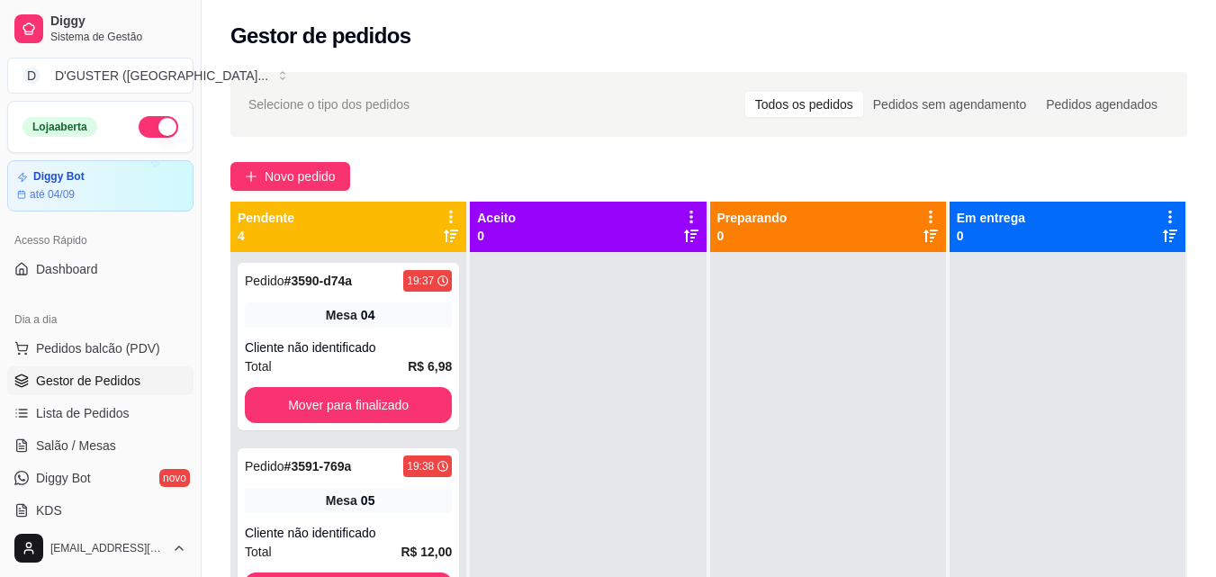
click at [48, 372] on span "Gestor de Pedidos" at bounding box center [88, 381] width 104 height 18
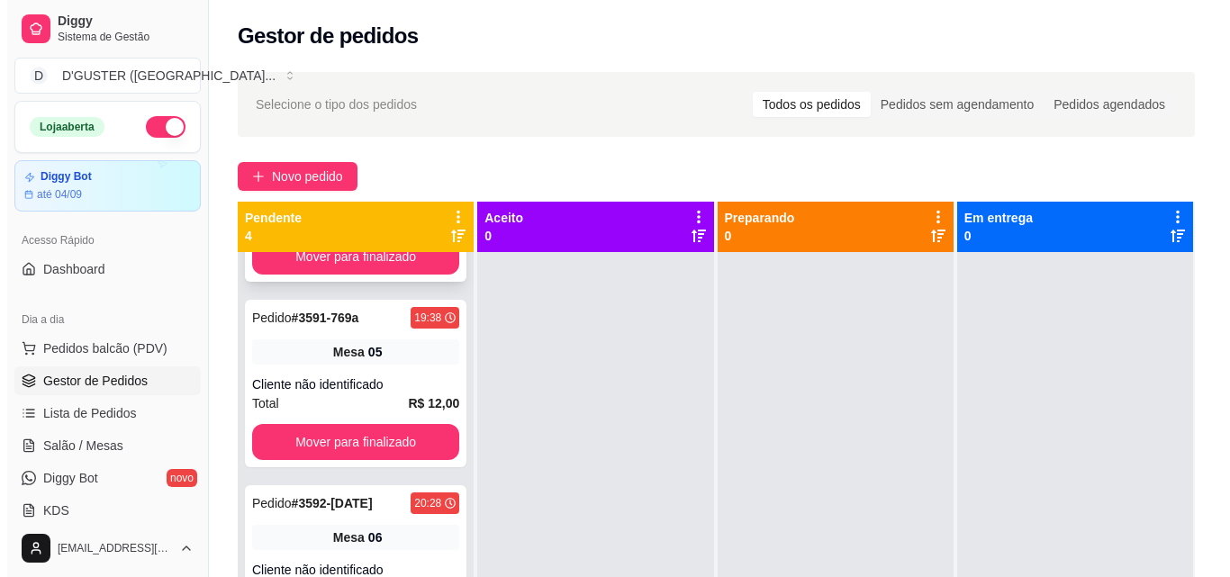
scroll to position [180, 0]
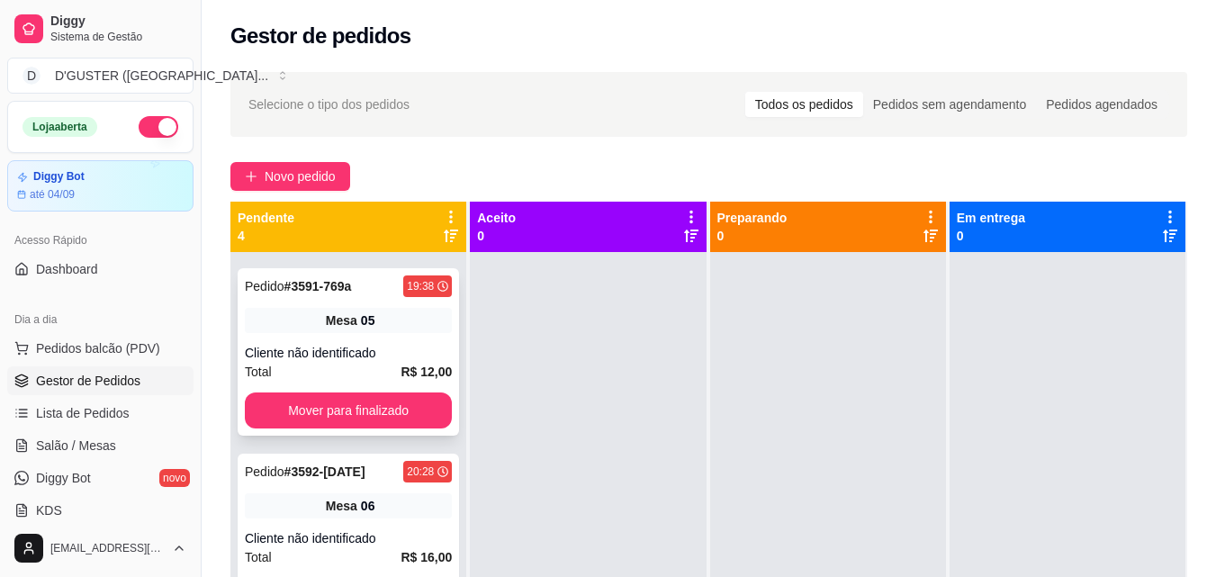
click at [370, 357] on div "Cliente não identificado" at bounding box center [348, 353] width 207 height 18
click at [86, 452] on span "Salão / Mesas" at bounding box center [76, 446] width 80 height 18
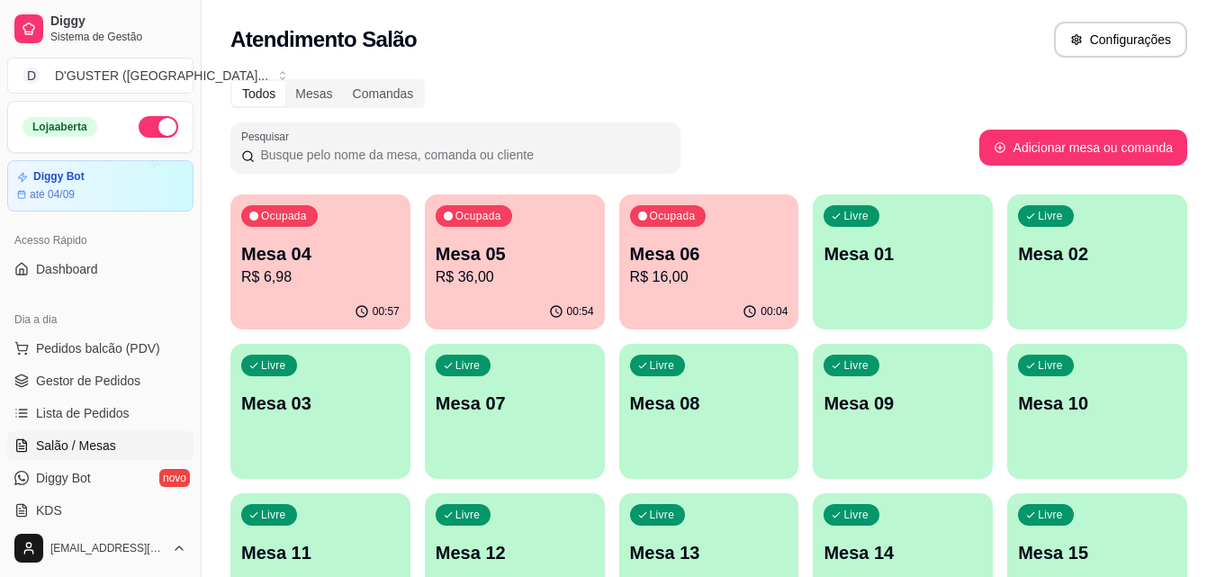
click at [515, 261] on p "Mesa 05" at bounding box center [515, 253] width 158 height 25
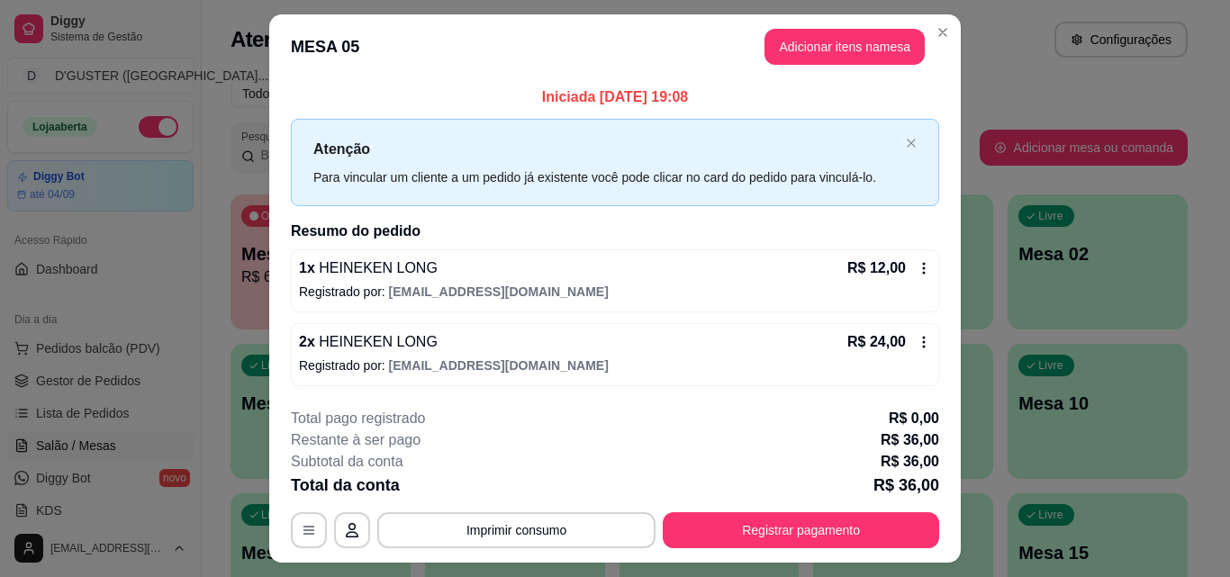
click at [918, 268] on icon at bounding box center [924, 268] width 14 height 14
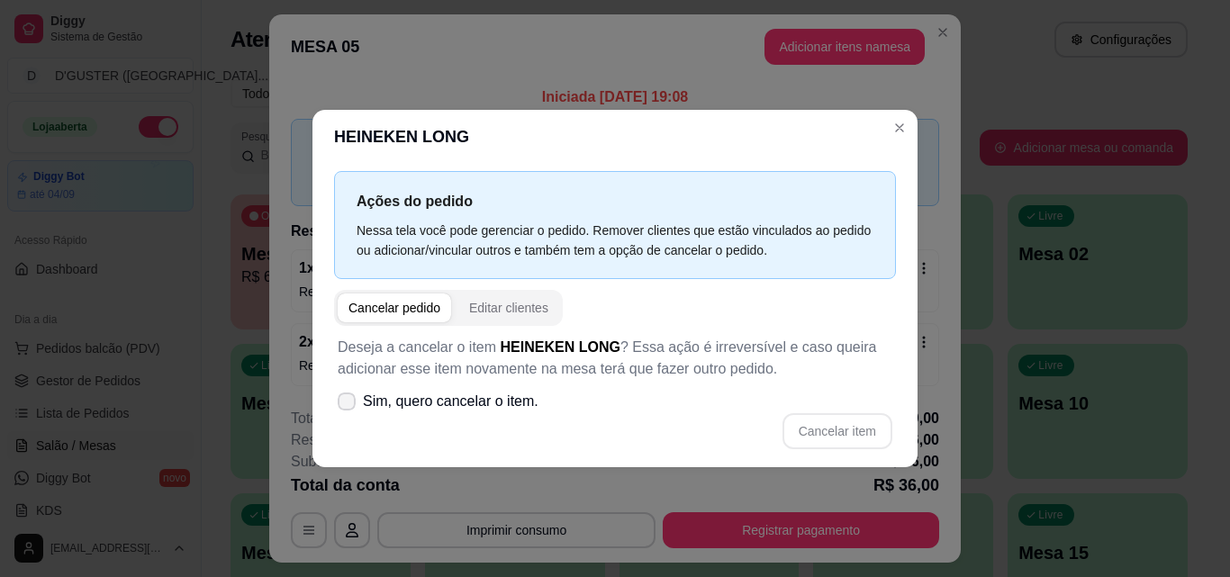
click at [346, 403] on icon at bounding box center [346, 401] width 14 height 11
click at [346, 404] on input "Sim, quero cancelar o item." at bounding box center [343, 410] width 12 height 12
checkbox input "true"
click at [861, 431] on button "Cancelar item" at bounding box center [837, 431] width 110 height 36
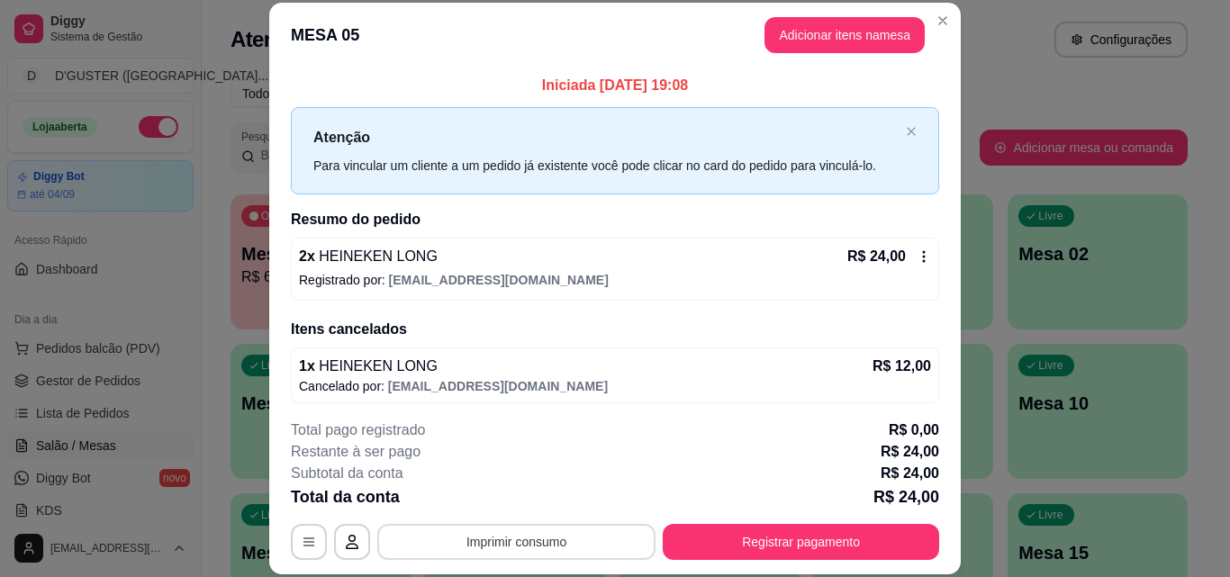
click at [532, 552] on button "Imprimir consumo" at bounding box center [516, 542] width 278 height 36
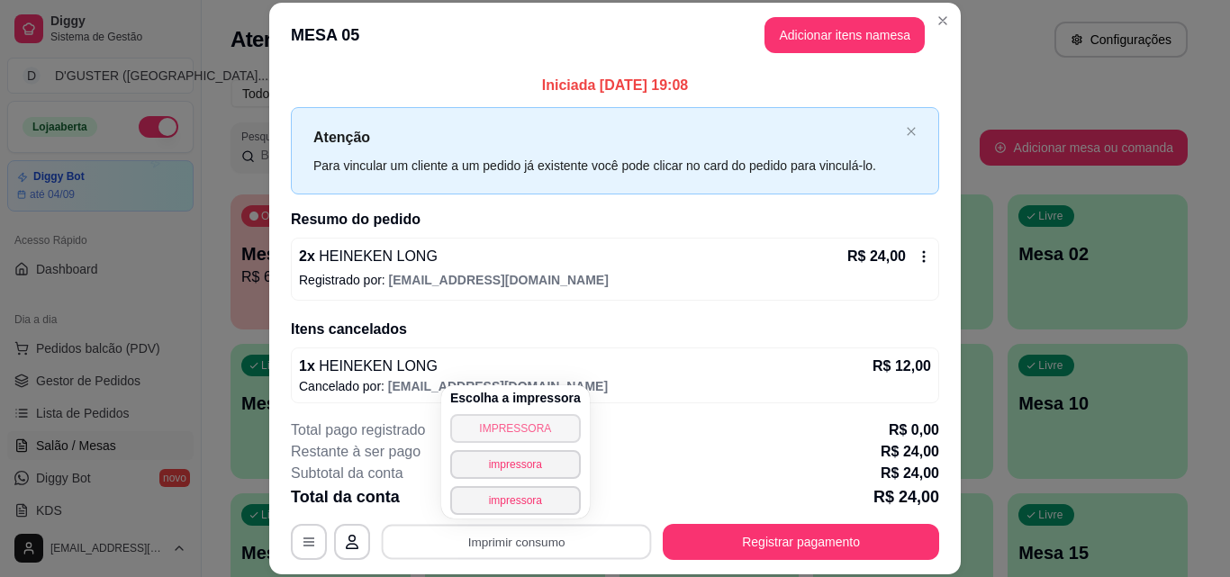
click at [502, 420] on button "IMPRESSORA" at bounding box center [515, 428] width 131 height 29
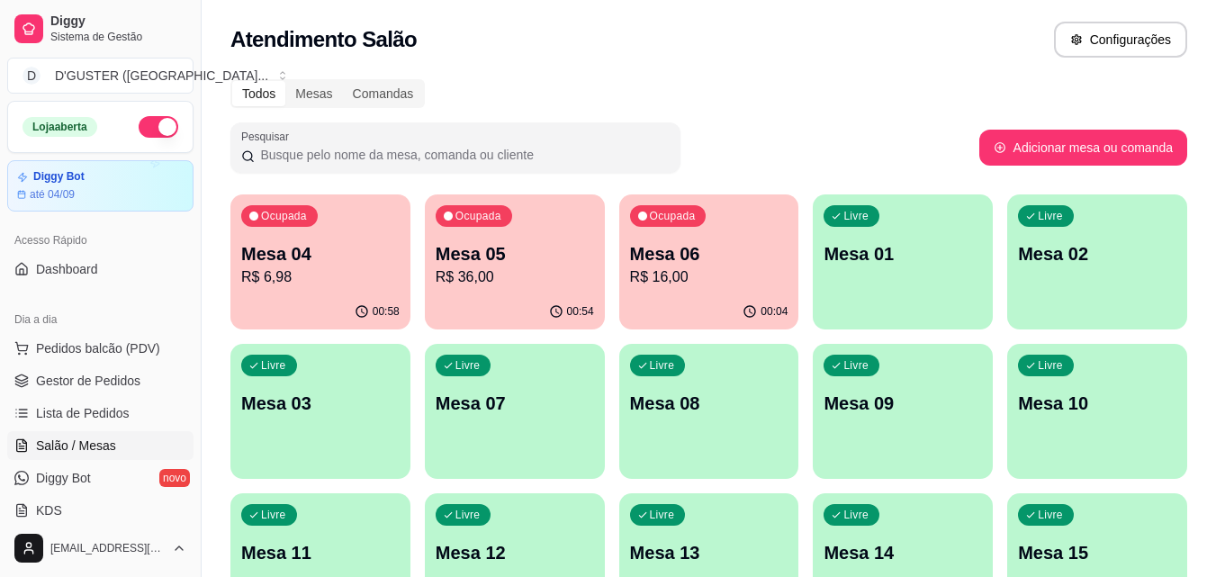
click at [507, 273] on p "R$ 36,00" at bounding box center [515, 278] width 158 height 22
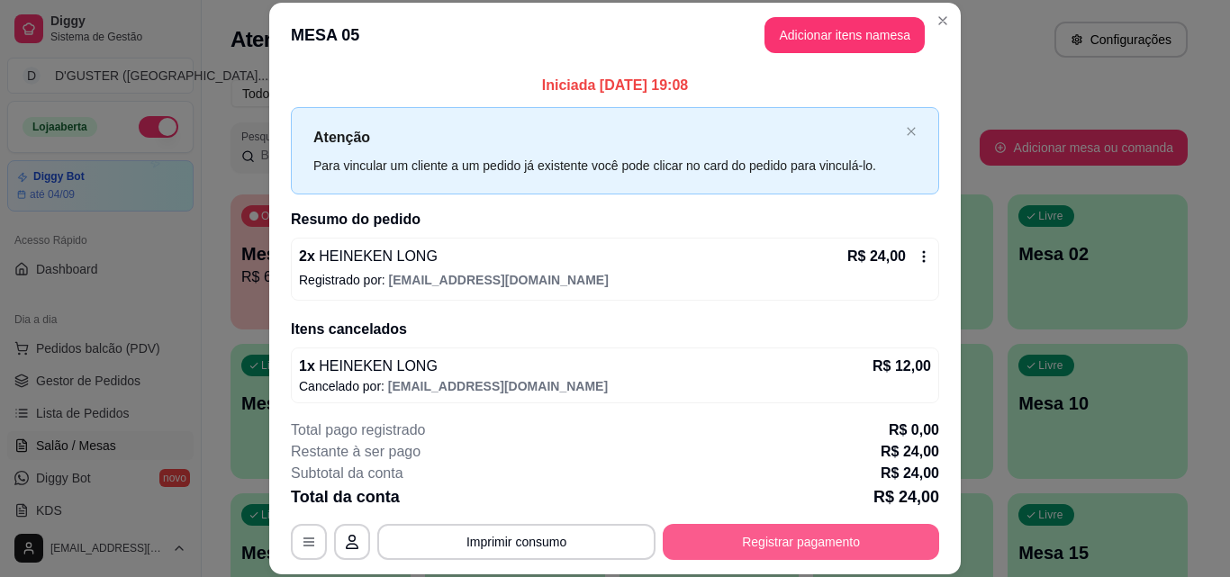
click at [783, 542] on button "Registrar pagamento" at bounding box center [801, 542] width 276 height 36
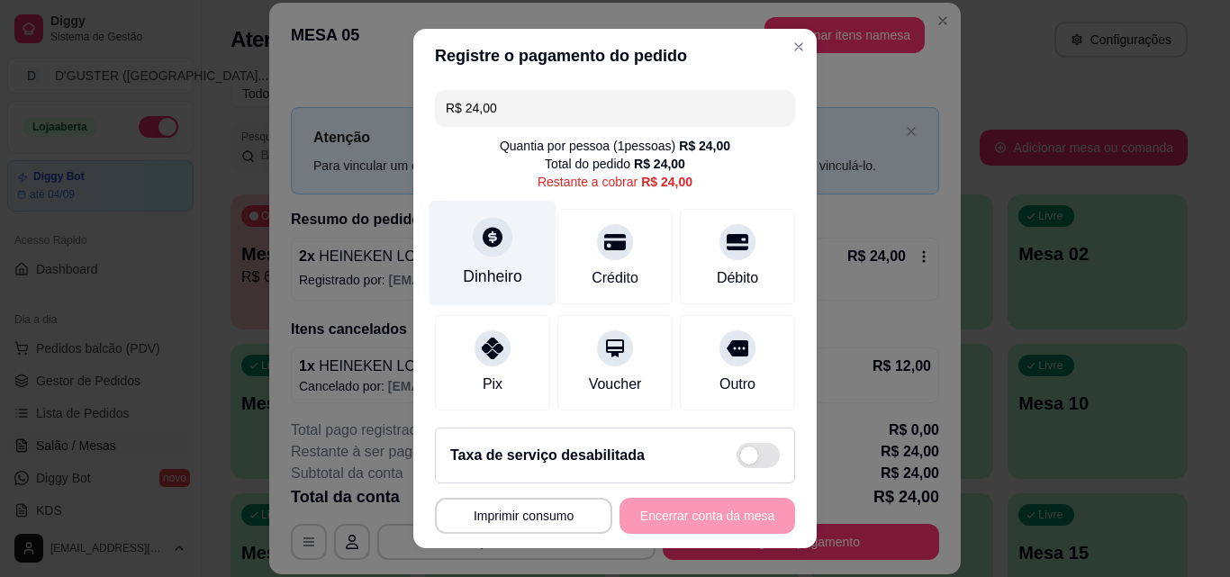
click at [484, 258] on div "Dinheiro" at bounding box center [492, 253] width 127 height 105
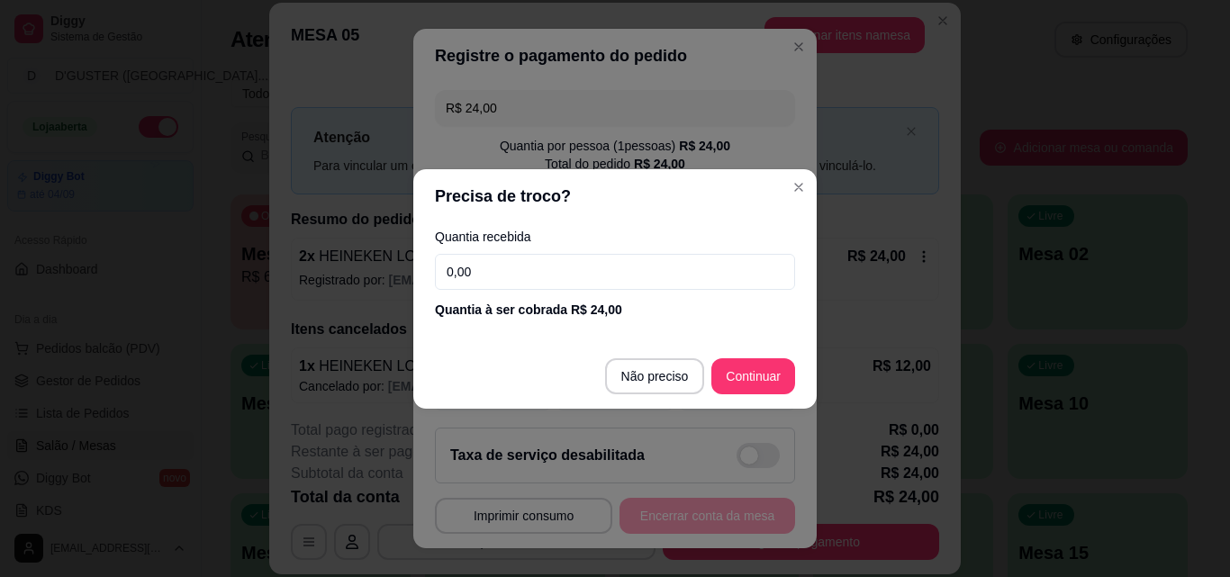
click at [634, 267] on input "0,00" at bounding box center [615, 272] width 360 height 36
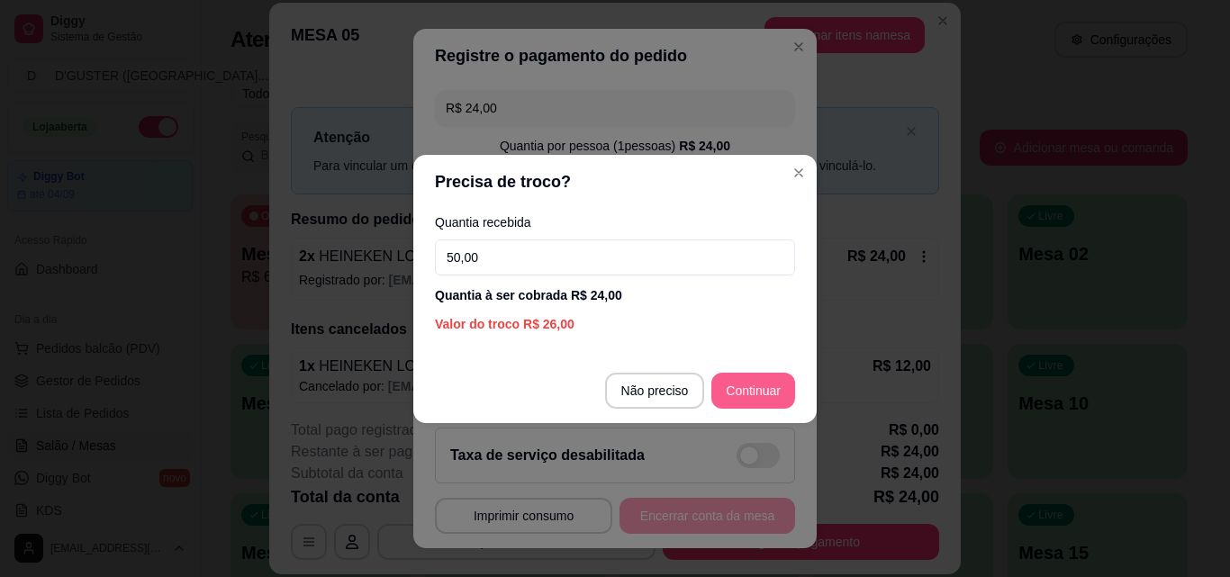
type input "50,00"
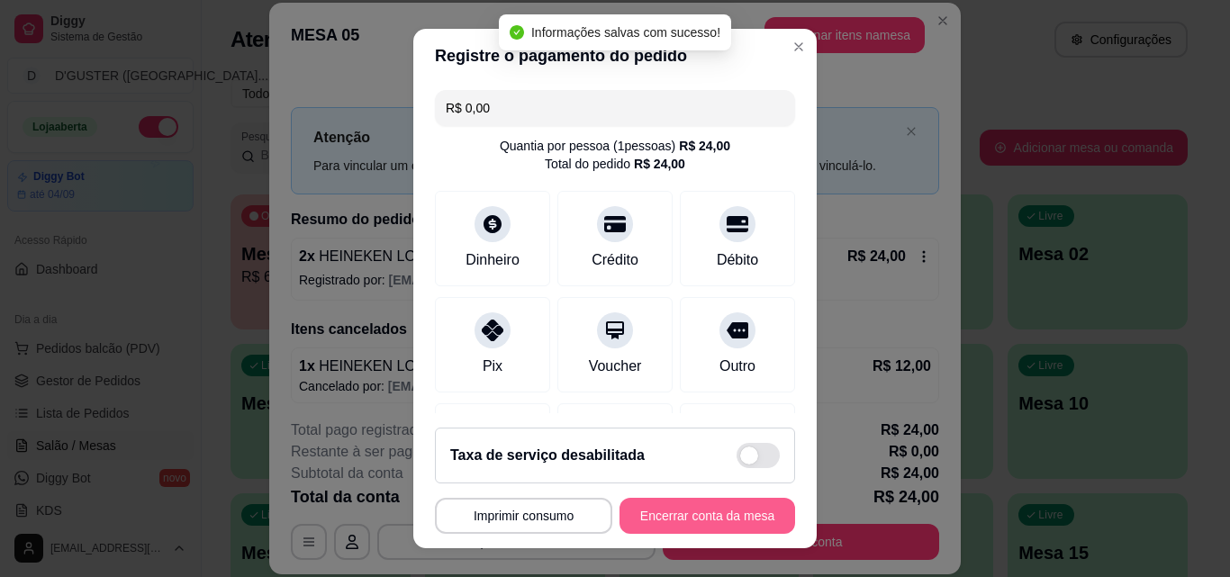
type input "R$ 0,00"
click at [702, 508] on button "Encerrar conta da mesa" at bounding box center [707, 516] width 176 height 36
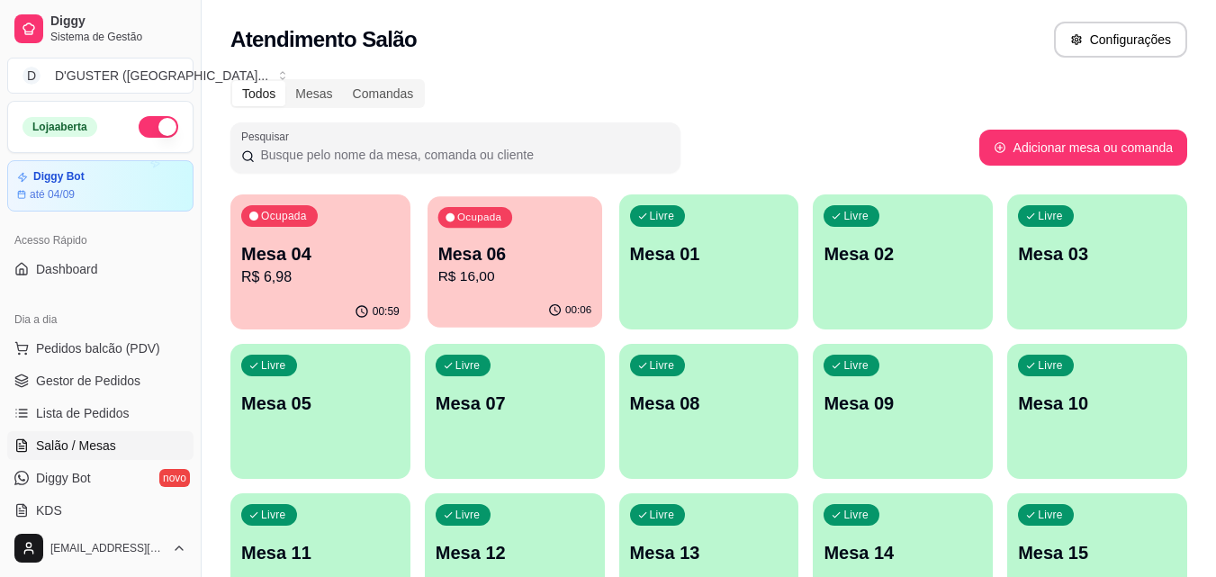
click at [535, 285] on p "R$ 16,00" at bounding box center [515, 277] width 154 height 21
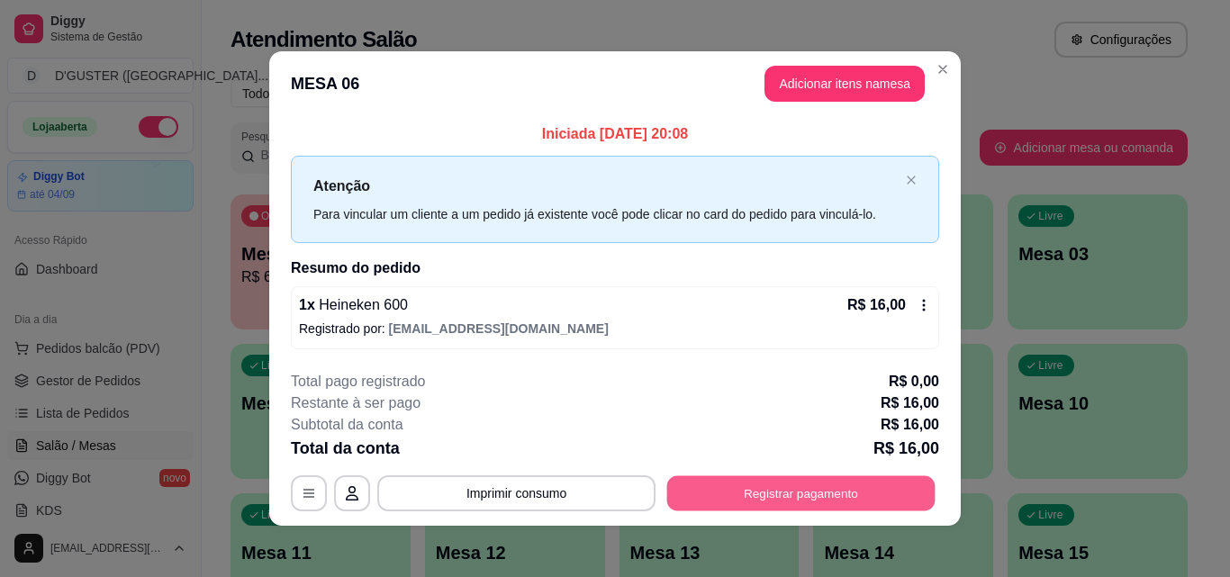
click at [836, 501] on button "Registrar pagamento" at bounding box center [801, 493] width 268 height 35
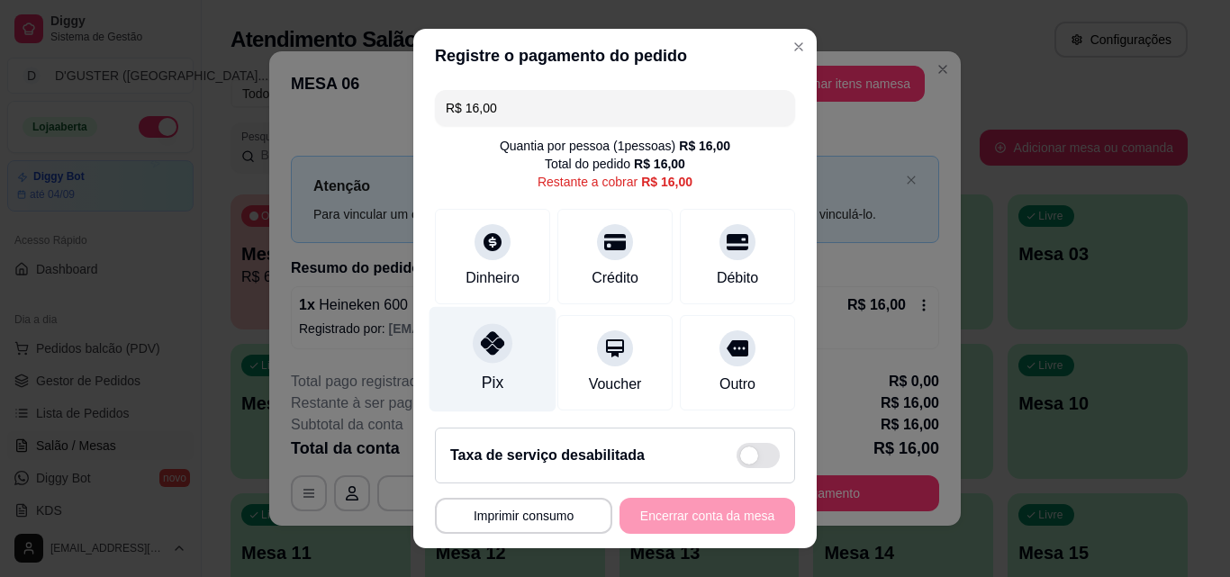
click at [477, 370] on div "Pix" at bounding box center [492, 359] width 127 height 105
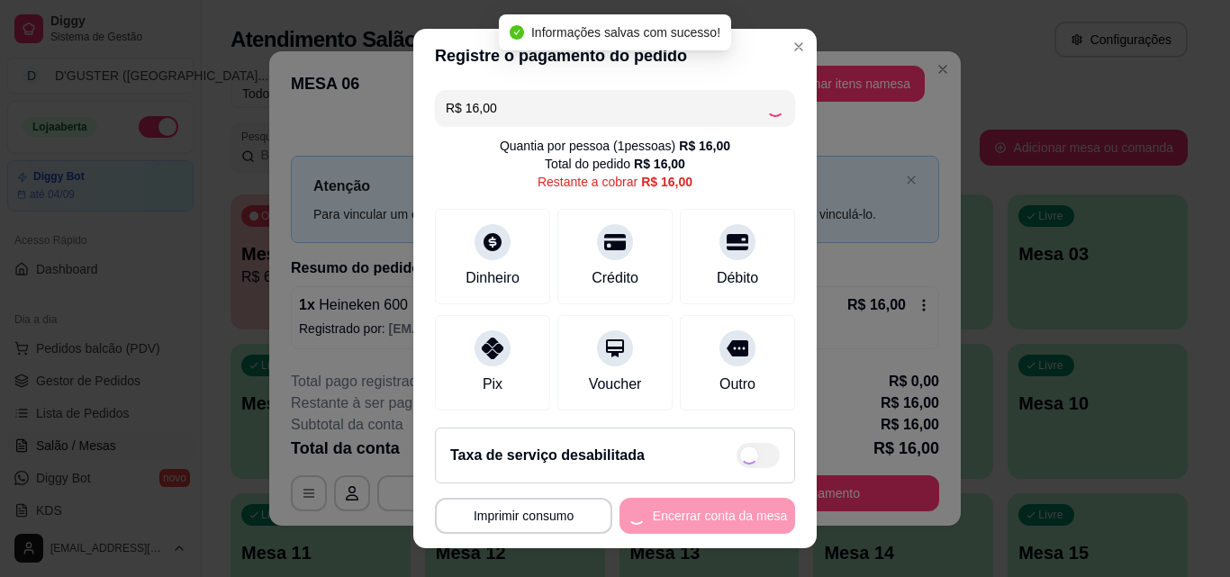
type input "R$ 0,00"
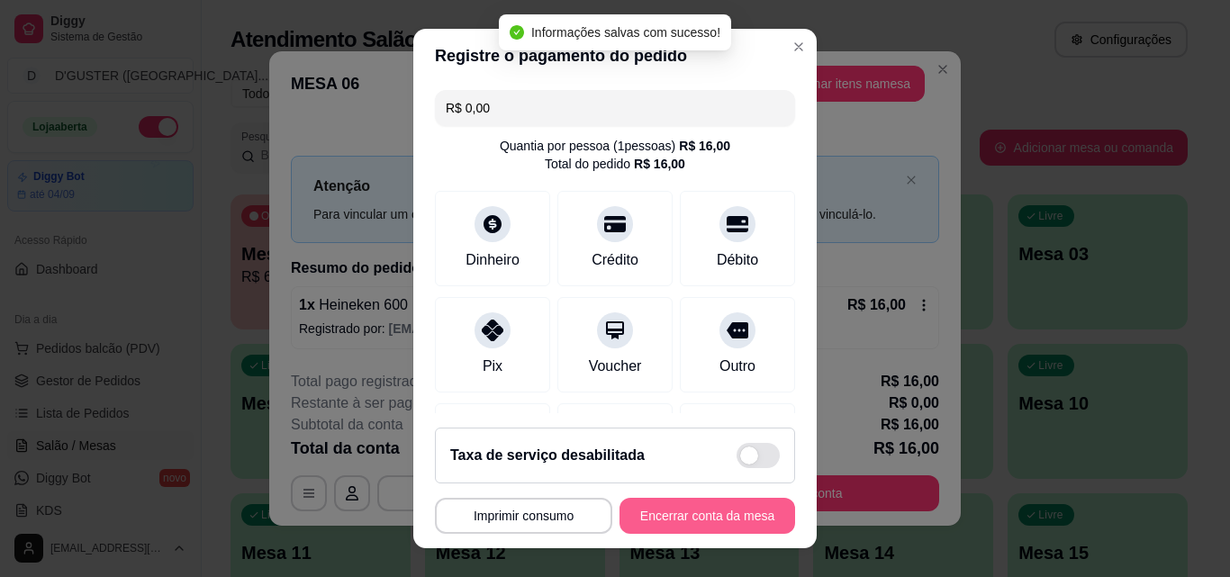
click at [678, 513] on button "Encerrar conta da mesa" at bounding box center [707, 516] width 176 height 36
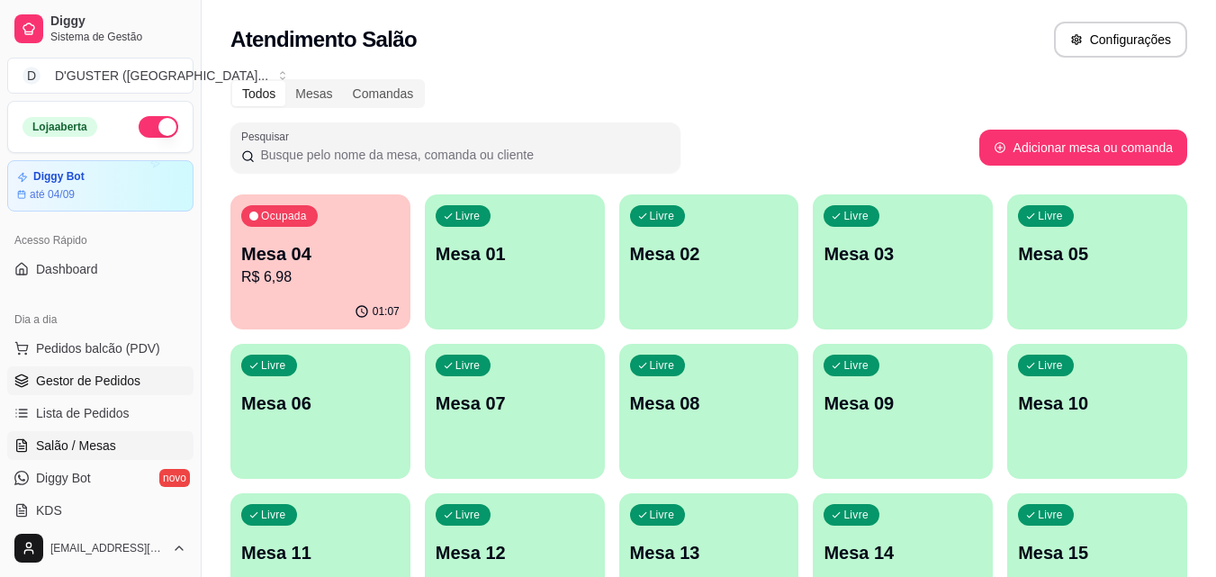
click at [95, 375] on span "Gestor de Pedidos" at bounding box center [88, 381] width 104 height 18
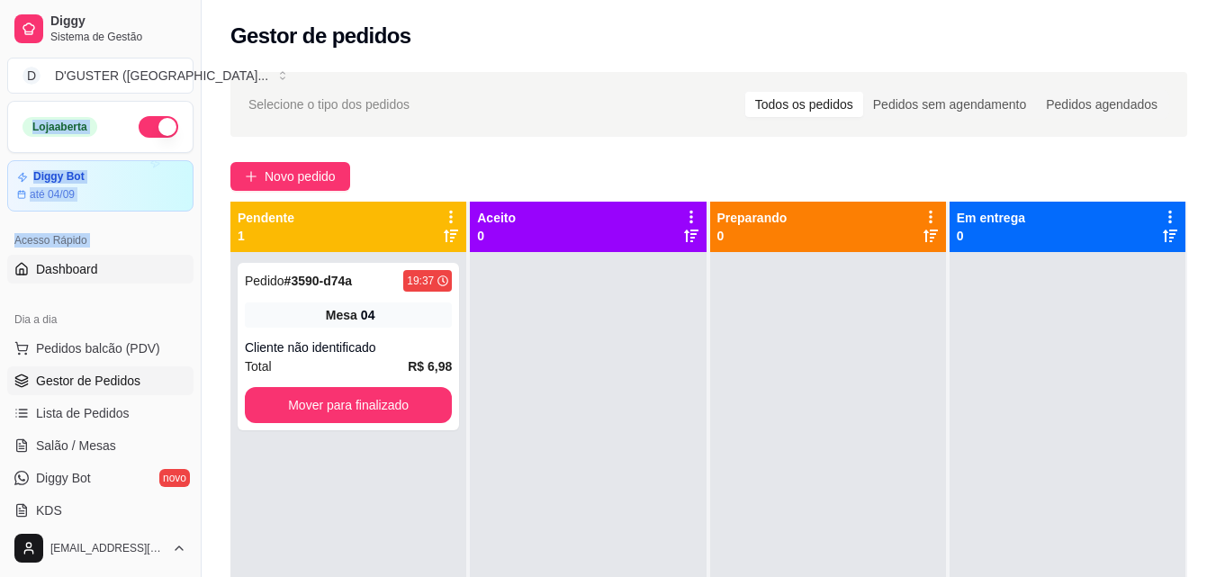
drag, startPoint x: 2, startPoint y: 193, endPoint x: 14, endPoint y: 270, distance: 78.5
click at [14, 270] on div "Loja aberta Diggy Bot até 04/09 Acesso Rápido Dashboard Dia a dia Pedidos balcã…" at bounding box center [100, 310] width 201 height 419
click at [84, 438] on span "Salão / Mesas" at bounding box center [76, 446] width 80 height 18
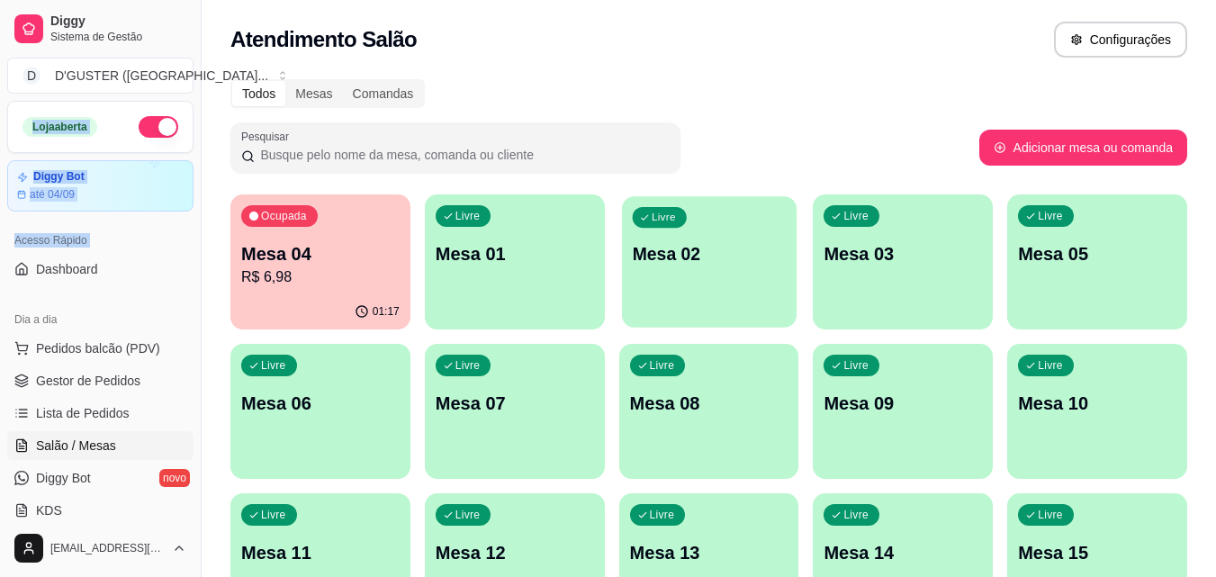
click at [688, 272] on div "Livre Mesa 02" at bounding box center [709, 251] width 175 height 110
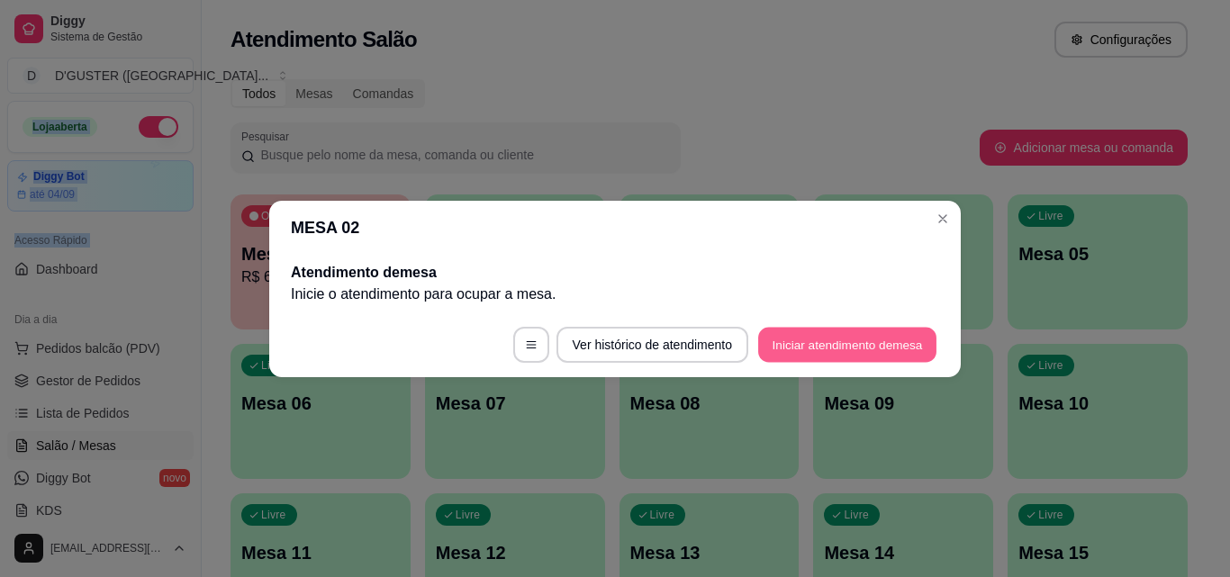
click at [811, 336] on button "Iniciar atendimento de mesa" at bounding box center [847, 344] width 178 height 35
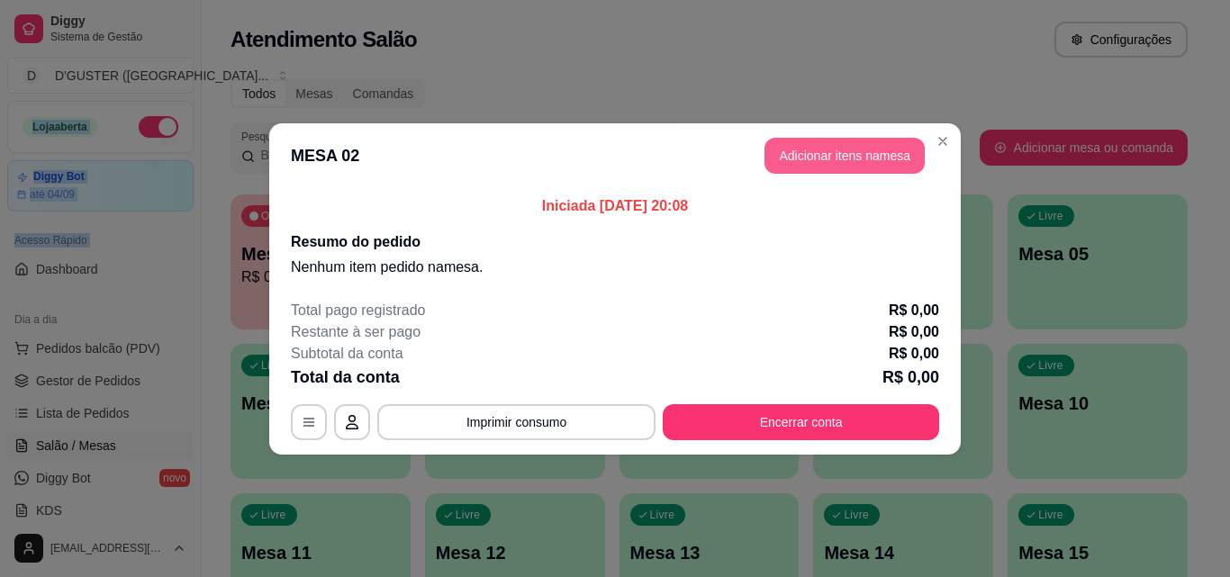
click at [871, 149] on button "Adicionar itens na mesa" at bounding box center [844, 156] width 160 height 36
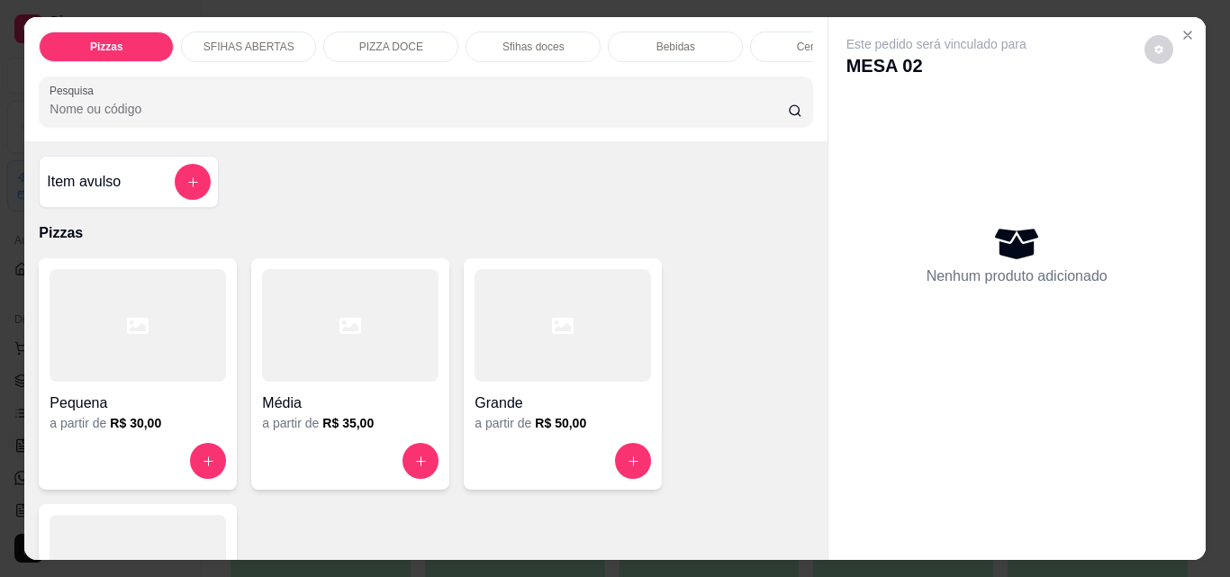
click at [679, 40] on p "Bebidas" at bounding box center [675, 47] width 39 height 14
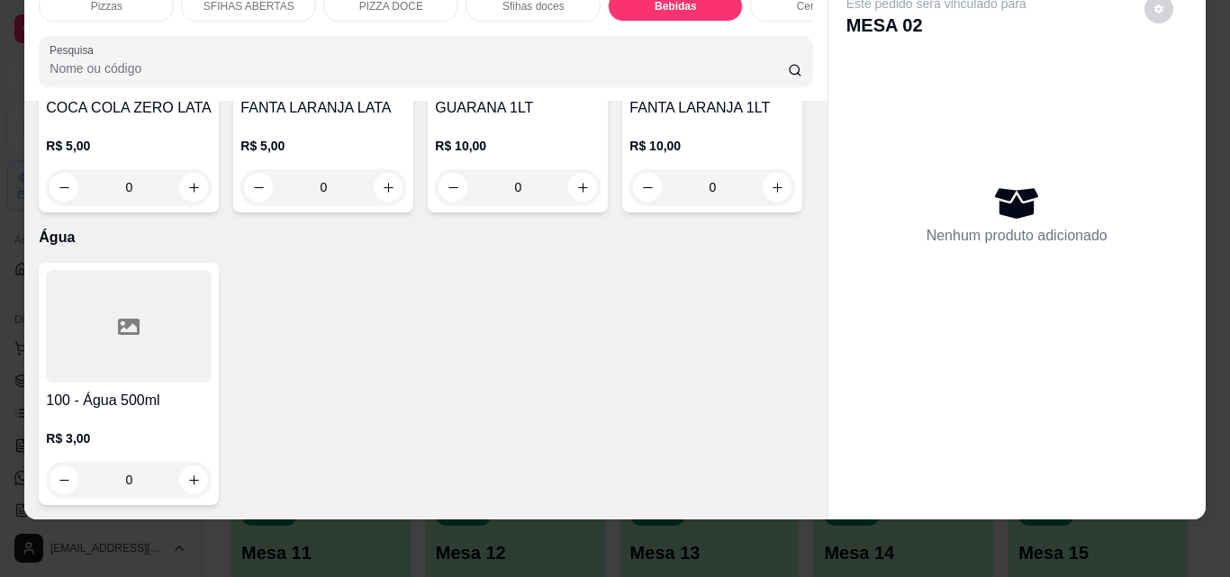
scroll to position [6301, 0]
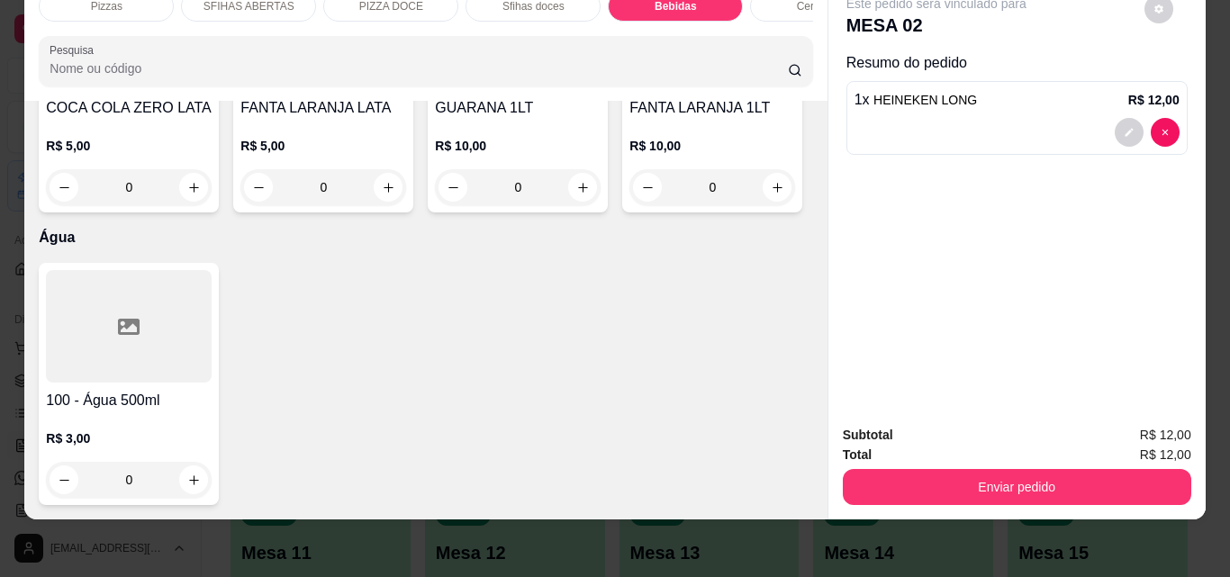
scroll to position [6302, 0]
type input "3"
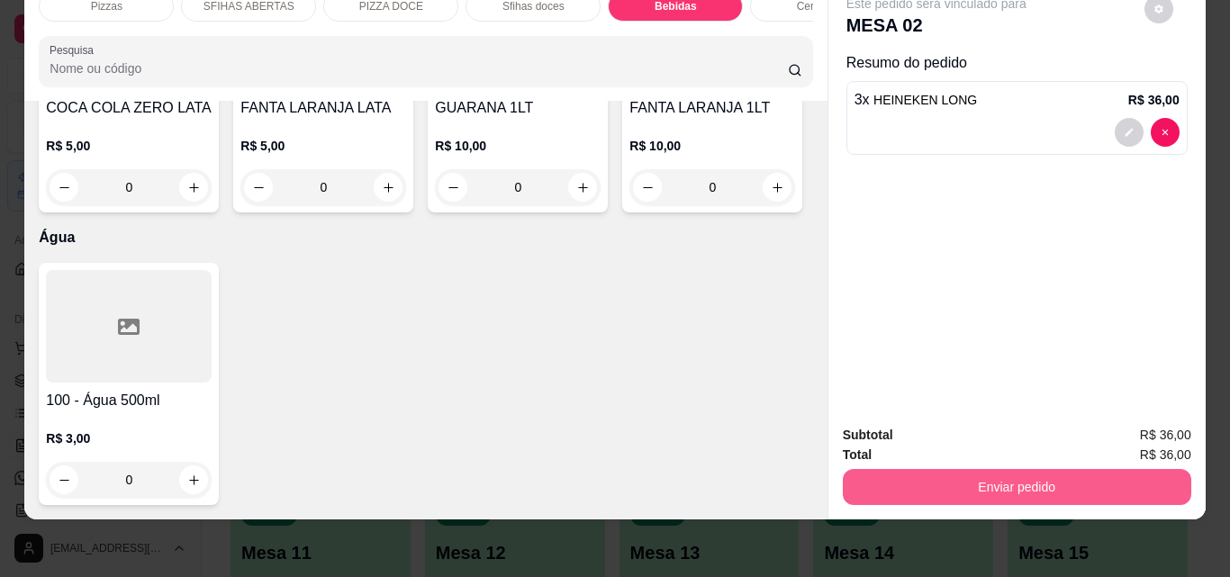
click at [953, 469] on button "Enviar pedido" at bounding box center [1017, 487] width 348 height 36
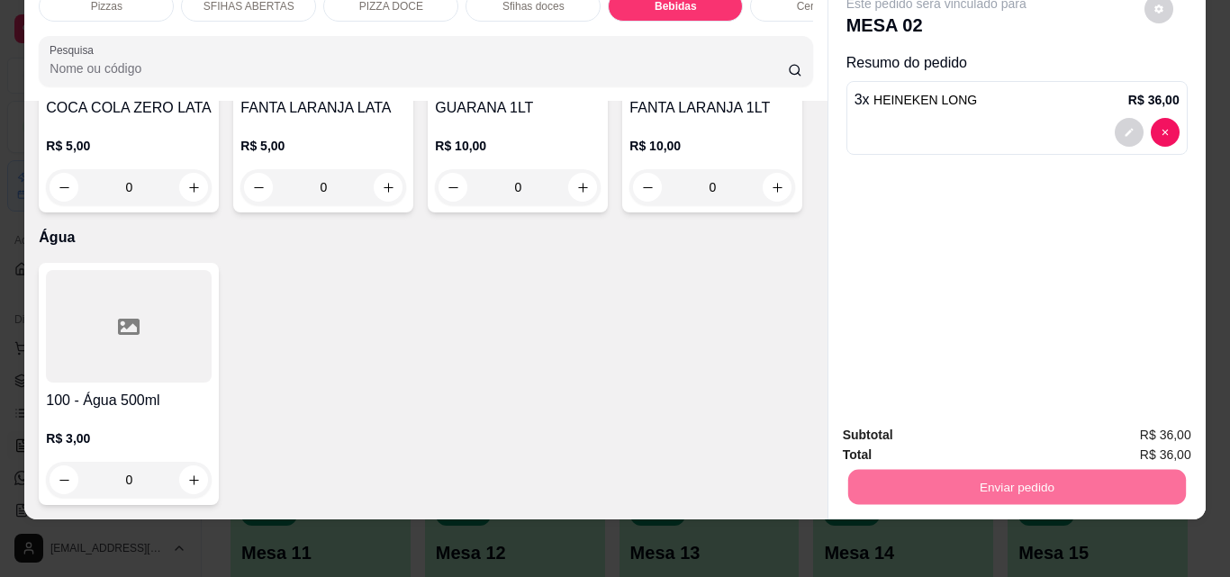
click at [975, 424] on button "Não registrar e enviar pedido" at bounding box center [957, 428] width 182 height 33
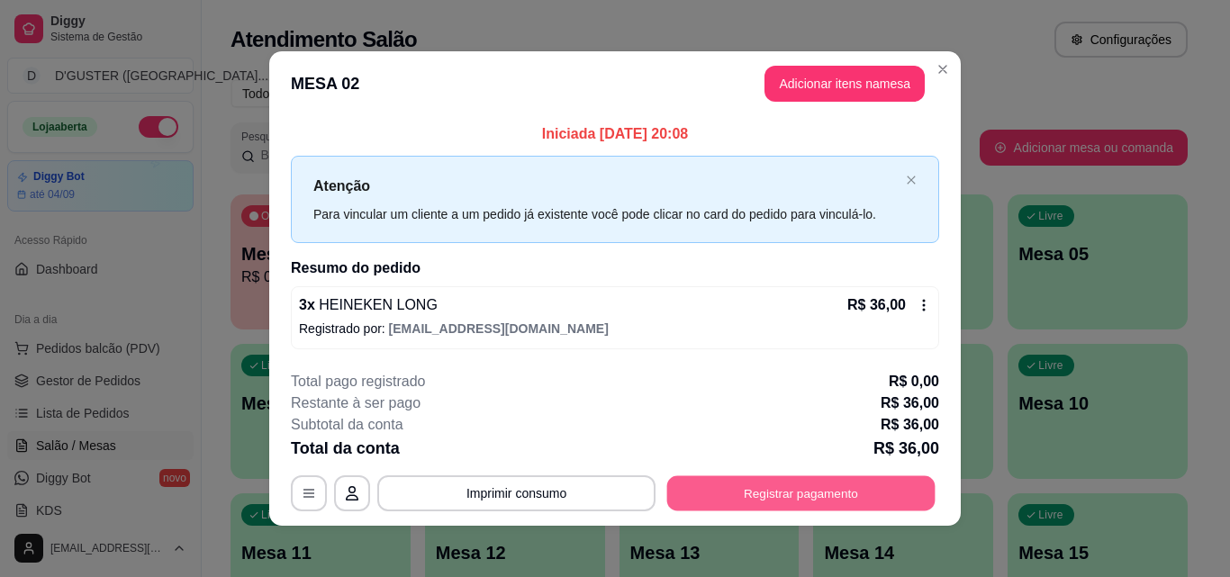
click at [742, 489] on button "Registrar pagamento" at bounding box center [801, 493] width 268 height 35
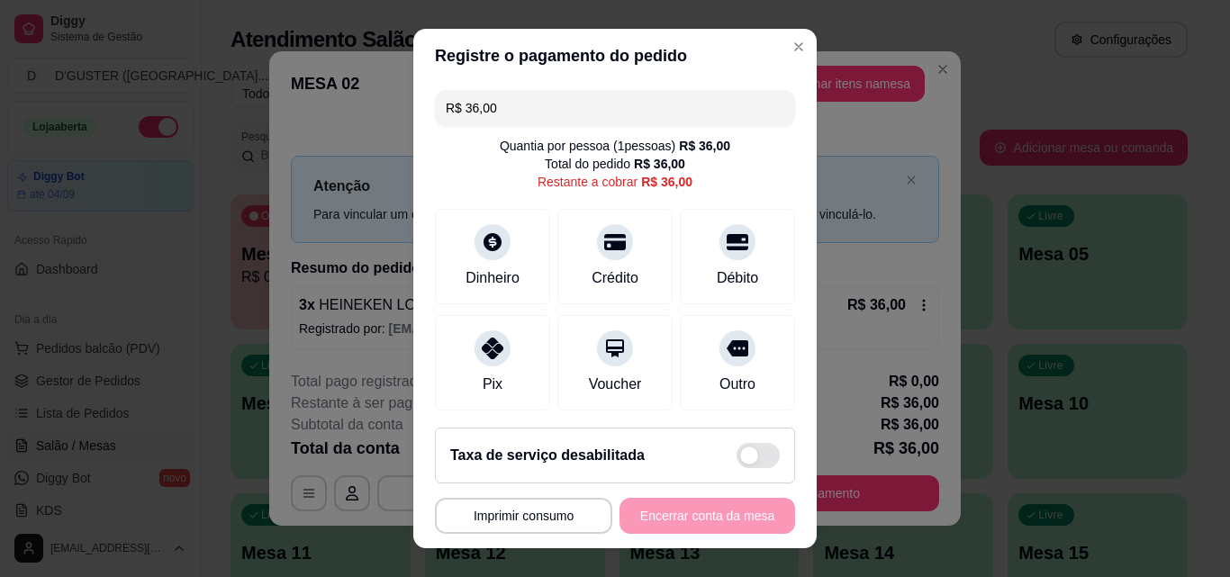
click at [667, 106] on input "R$ 36,00" at bounding box center [615, 108] width 339 height 36
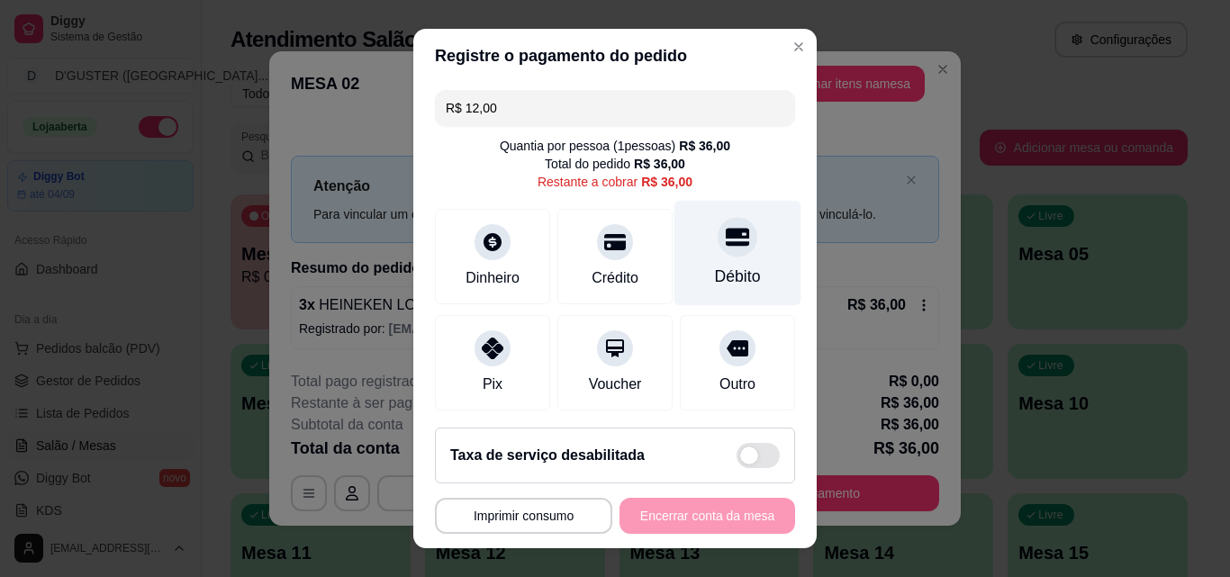
click at [726, 229] on icon at bounding box center [737, 238] width 23 height 18
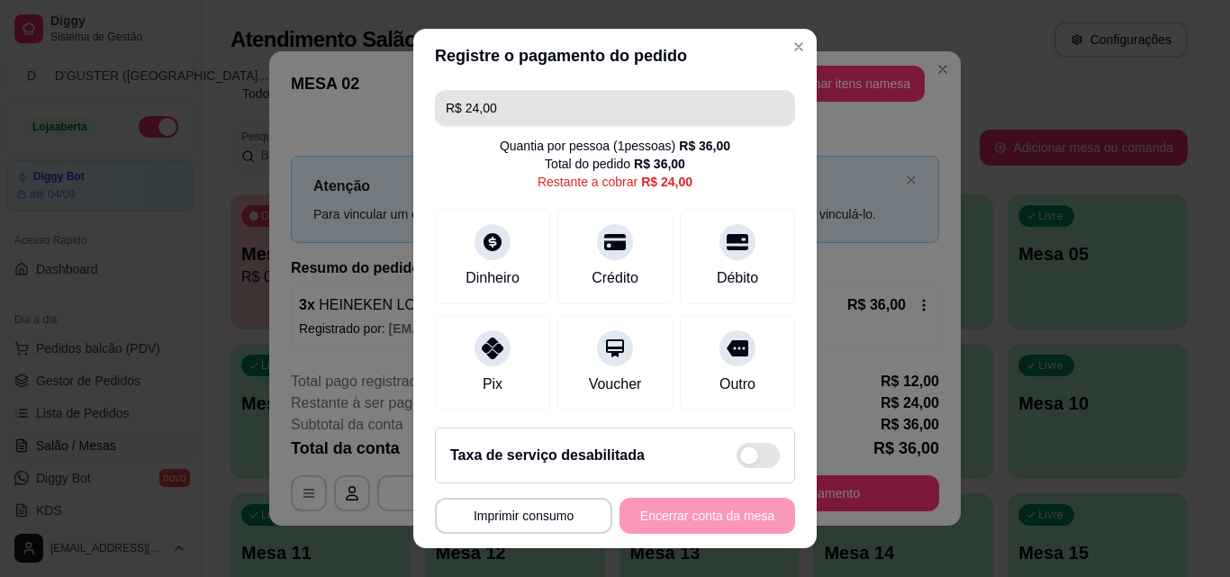
click at [622, 109] on input "R$ 24,00" at bounding box center [615, 108] width 339 height 36
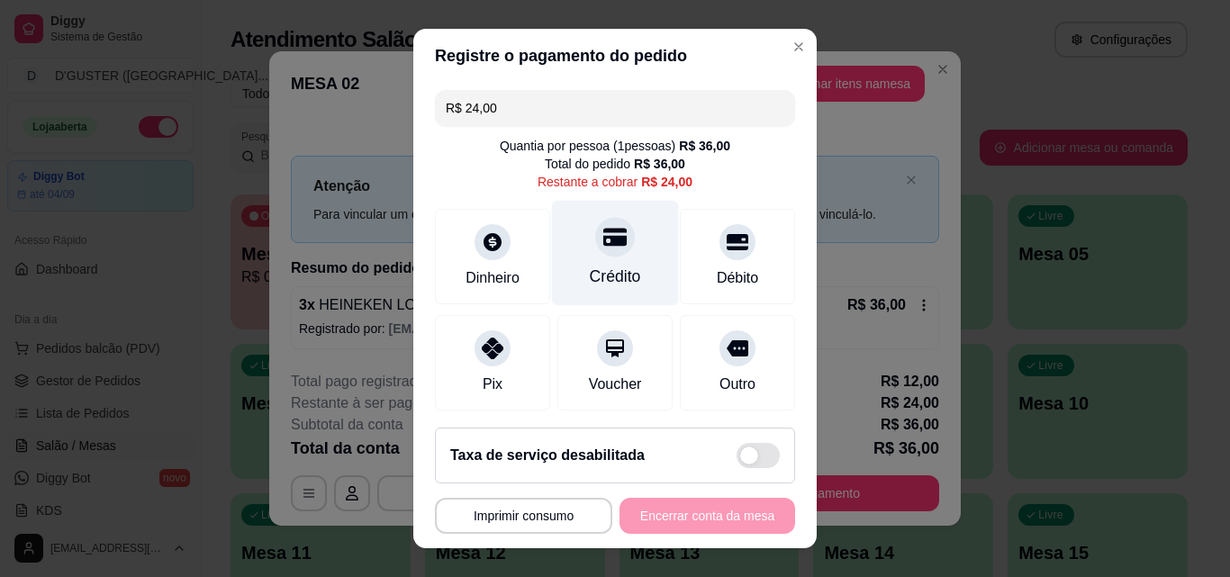
click at [603, 236] on icon at bounding box center [614, 238] width 23 height 18
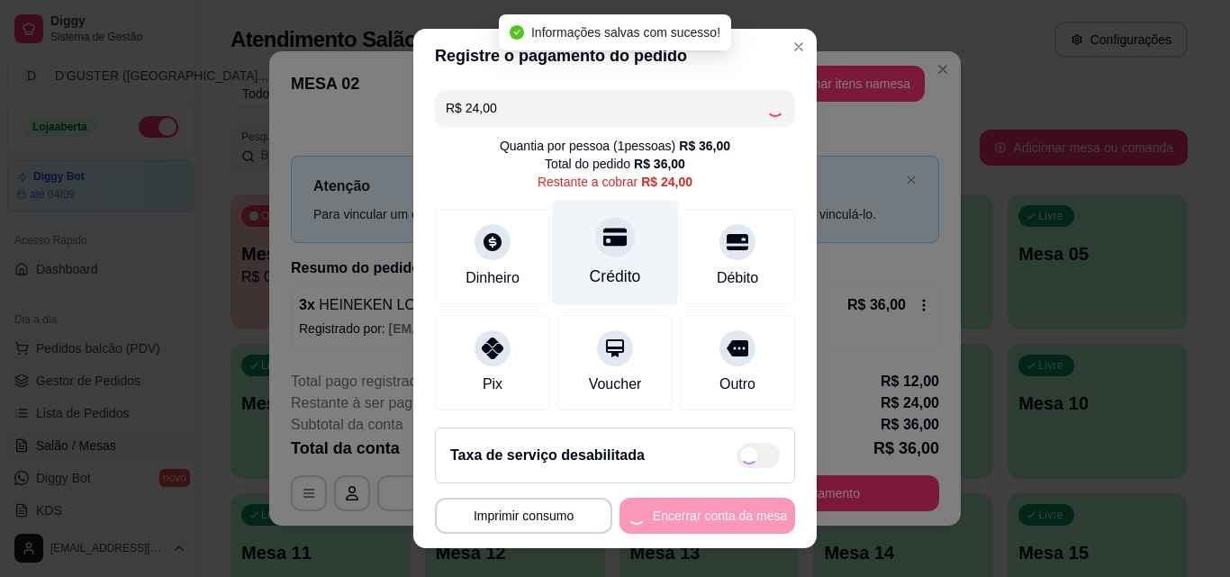
type input "R$ 0,00"
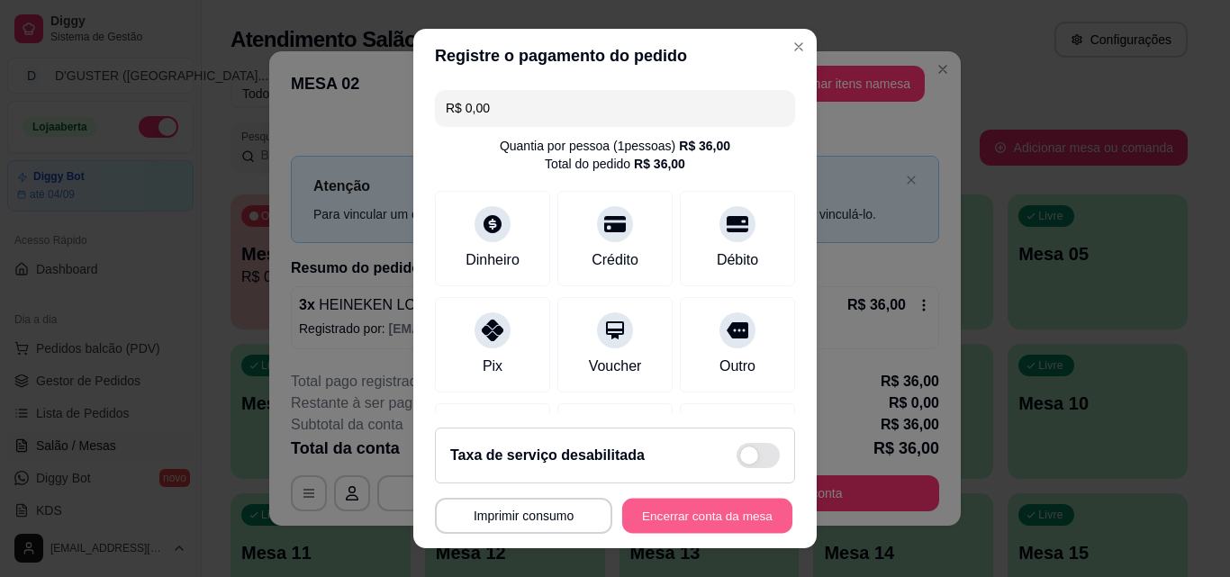
click at [677, 505] on button "Encerrar conta da mesa" at bounding box center [707, 516] width 170 height 35
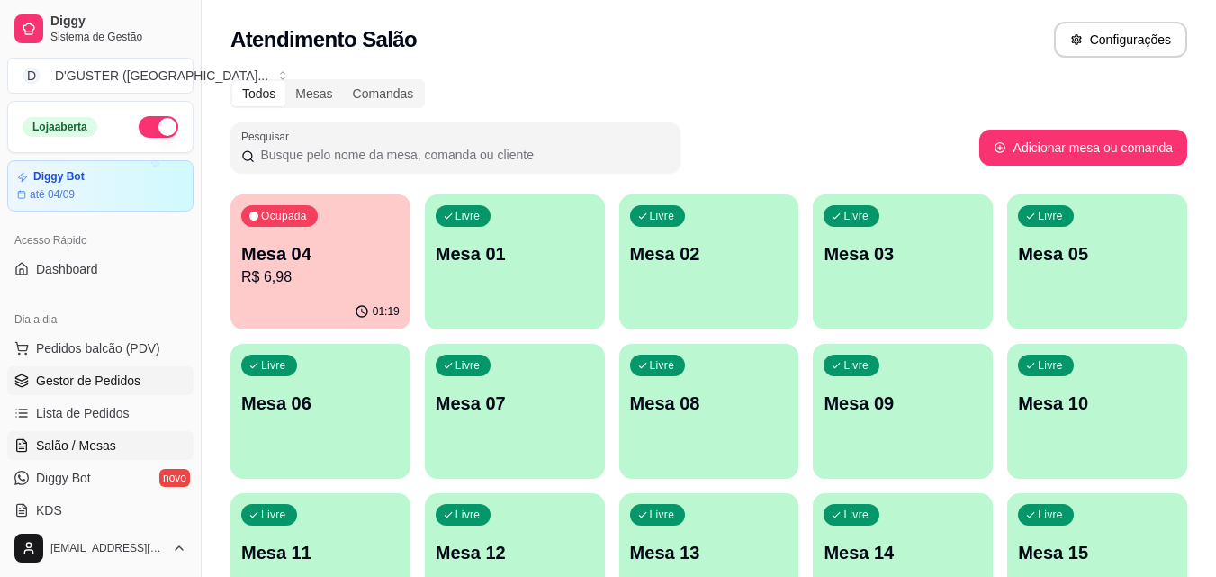
click at [96, 385] on span "Gestor de Pedidos" at bounding box center [88, 381] width 104 height 18
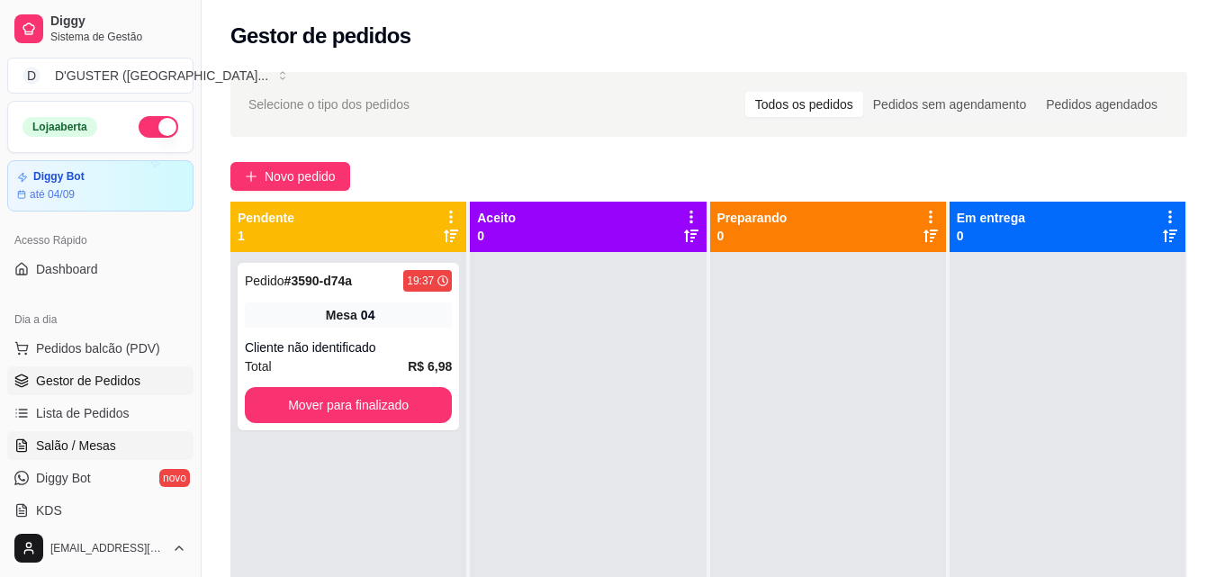
click at [103, 444] on span "Salão / Mesas" at bounding box center [76, 446] width 80 height 18
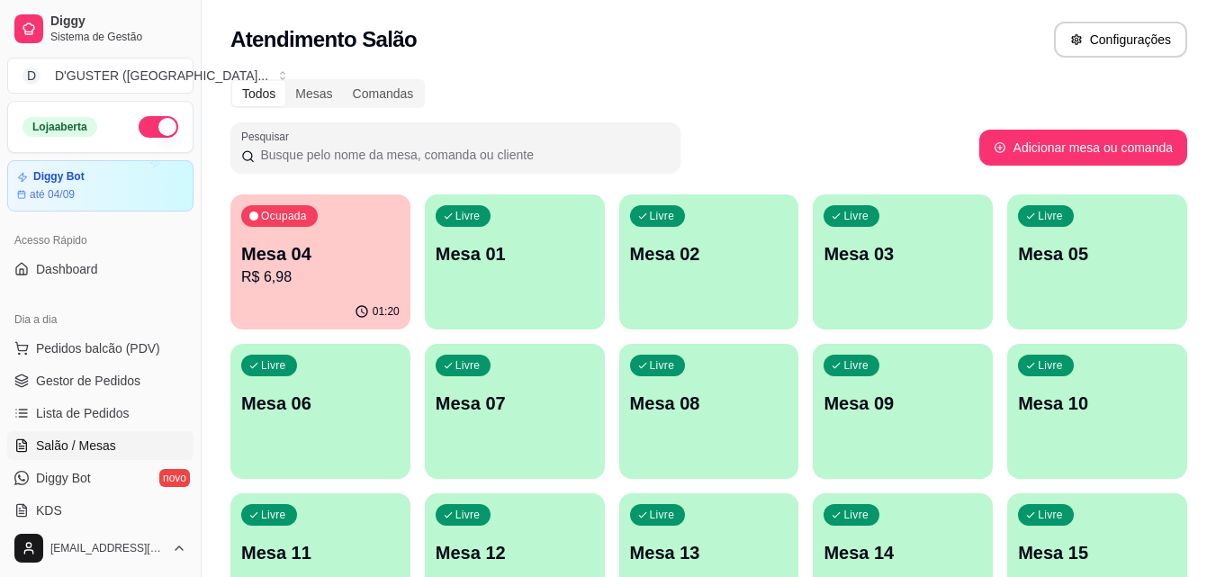
click at [1069, 255] on p "Mesa 05" at bounding box center [1097, 253] width 158 height 25
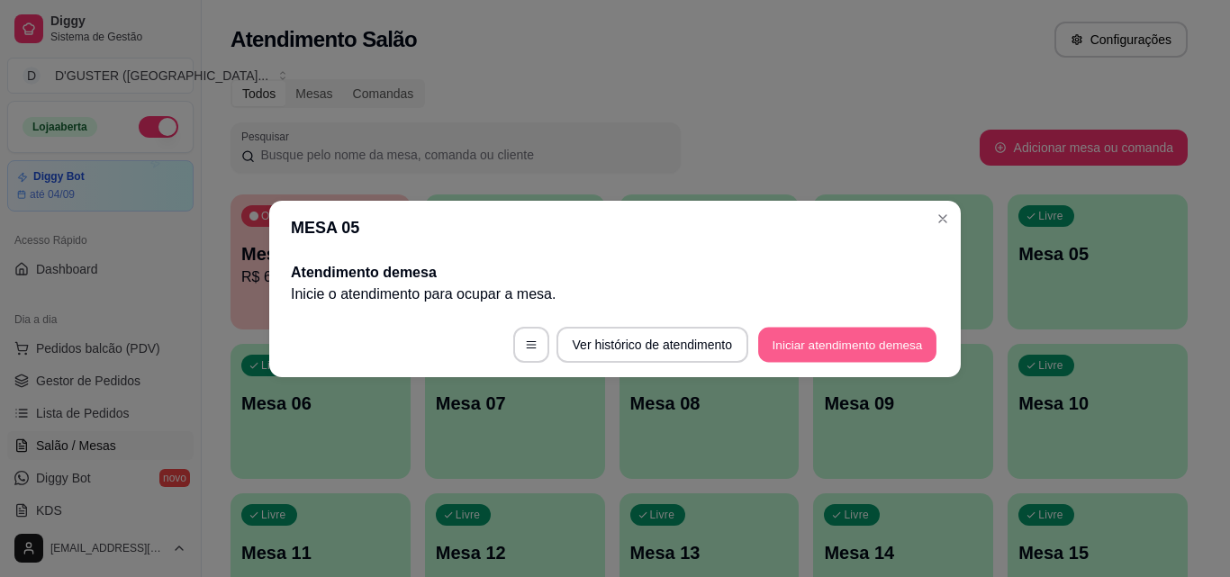
click at [798, 342] on button "Iniciar atendimento de mesa" at bounding box center [847, 344] width 178 height 35
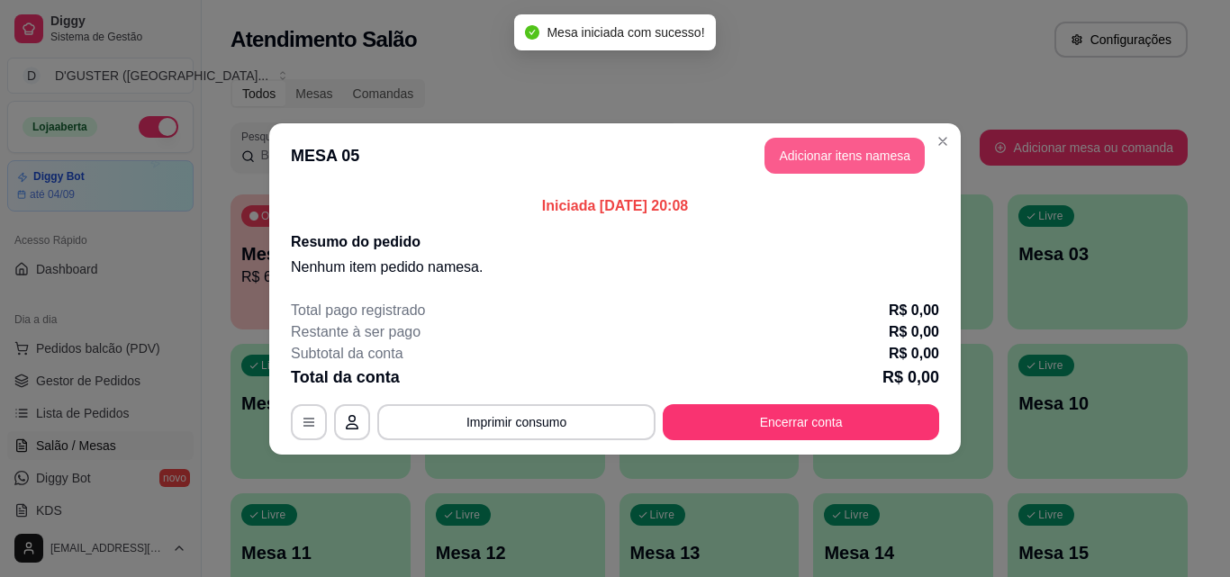
click at [862, 145] on button "Adicionar itens na mesa" at bounding box center [844, 156] width 160 height 36
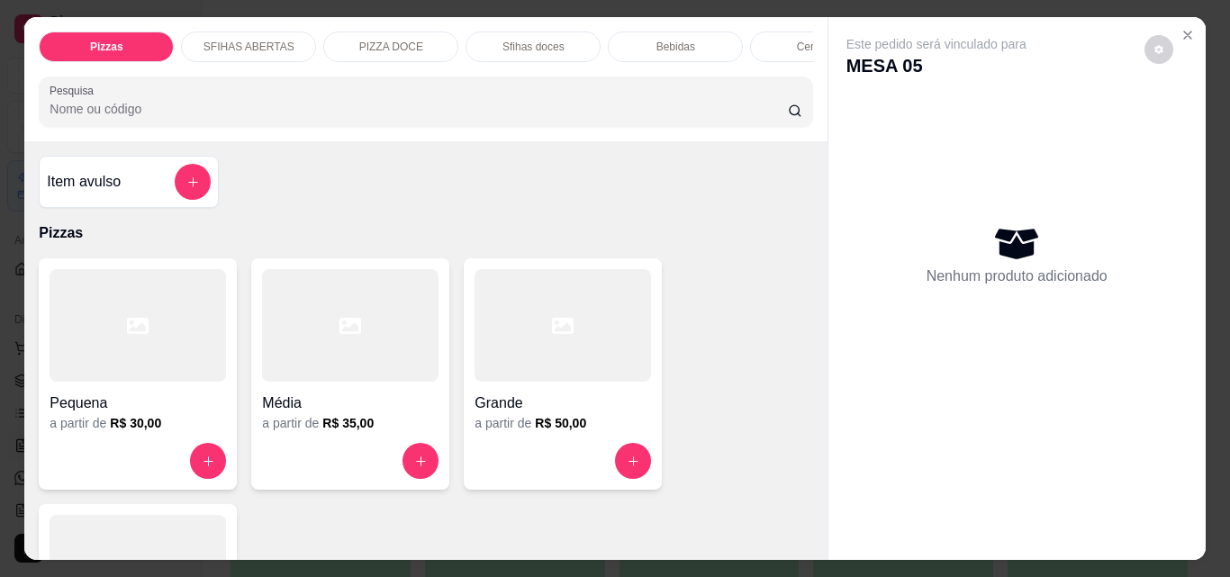
click at [665, 47] on p "Bebidas" at bounding box center [675, 47] width 39 height 14
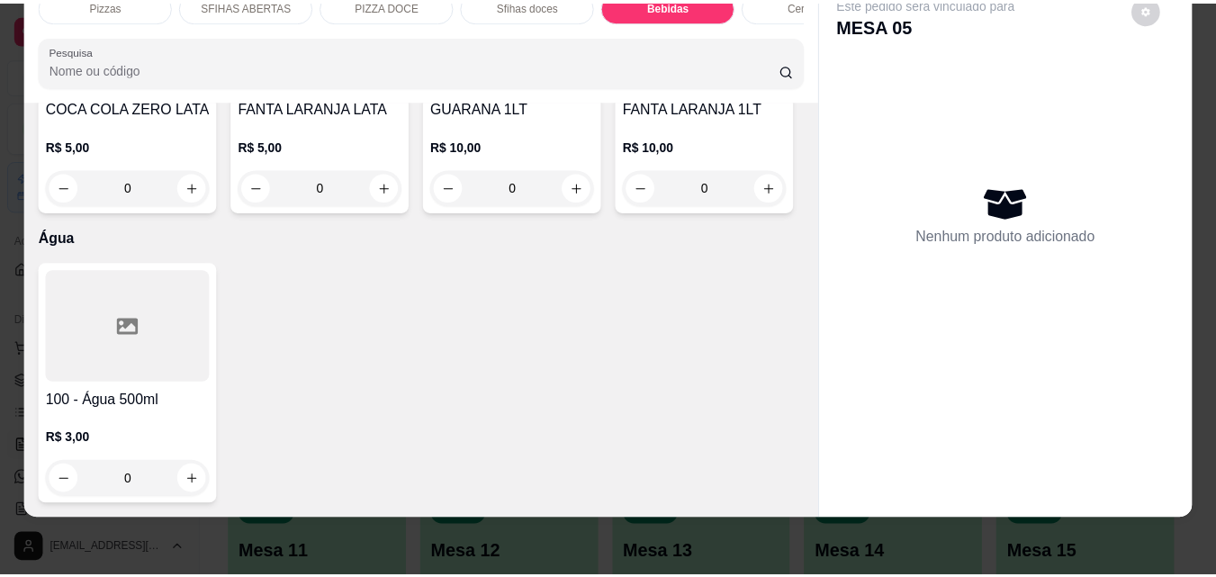
scroll to position [6211, 0]
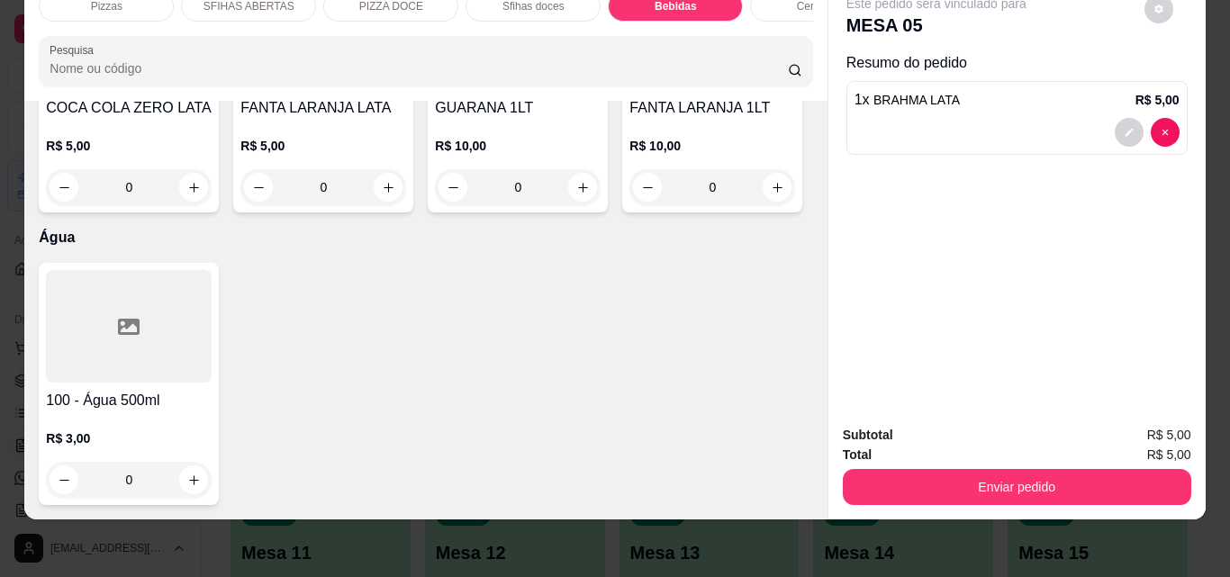
type input "3"
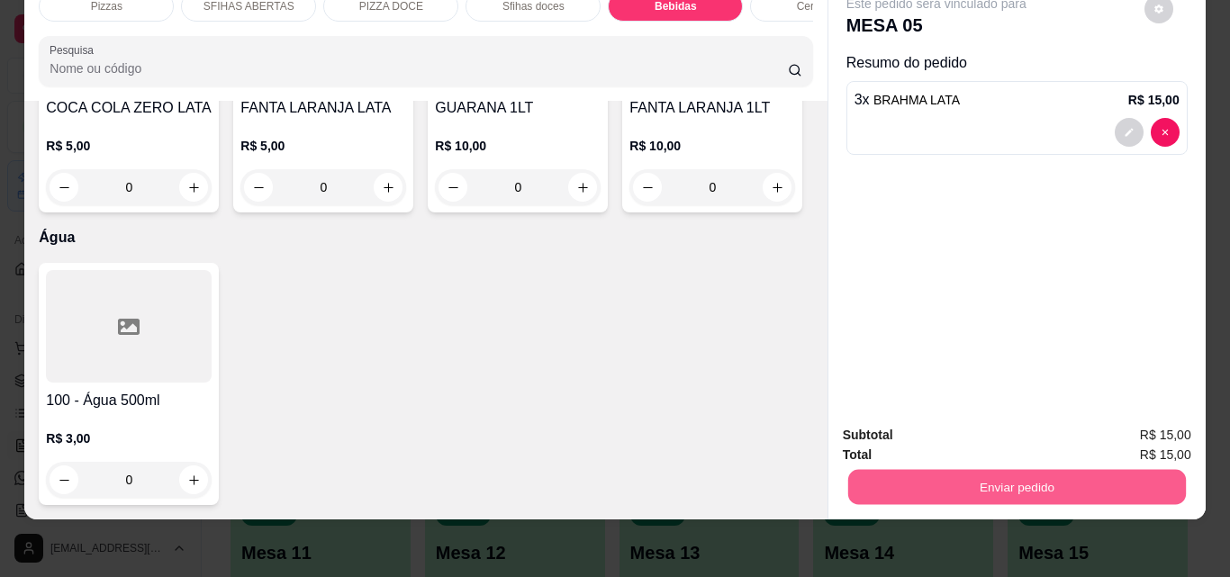
click at [1020, 470] on button "Enviar pedido" at bounding box center [1016, 486] width 338 height 35
click at [926, 427] on button "Não registrar e enviar pedido" at bounding box center [957, 428] width 182 height 33
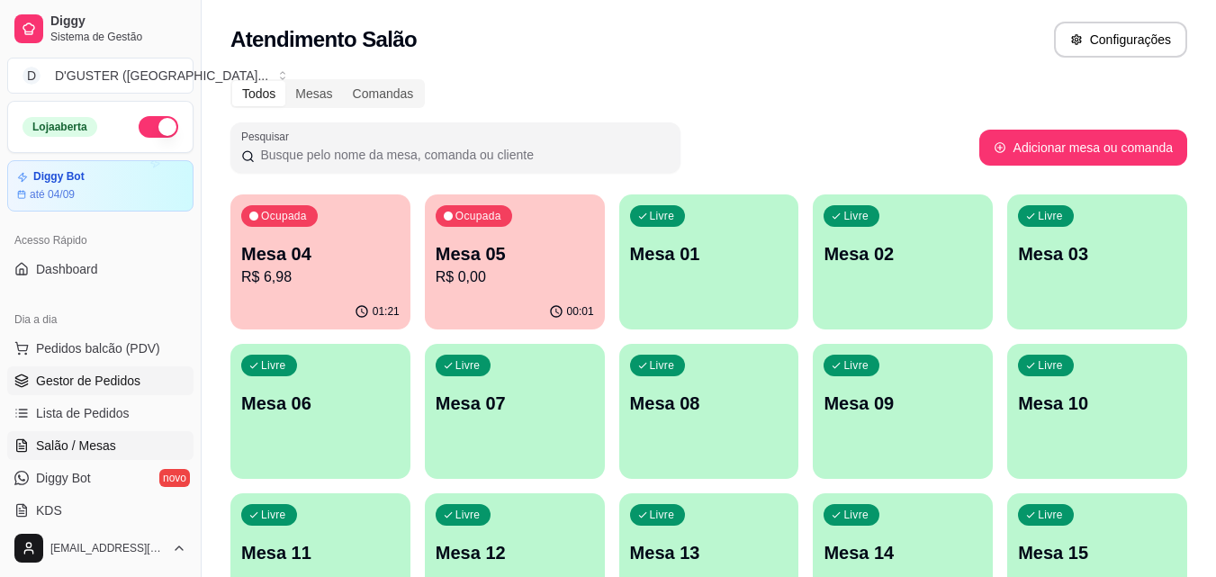
click at [99, 374] on span "Gestor de Pedidos" at bounding box center [88, 381] width 104 height 18
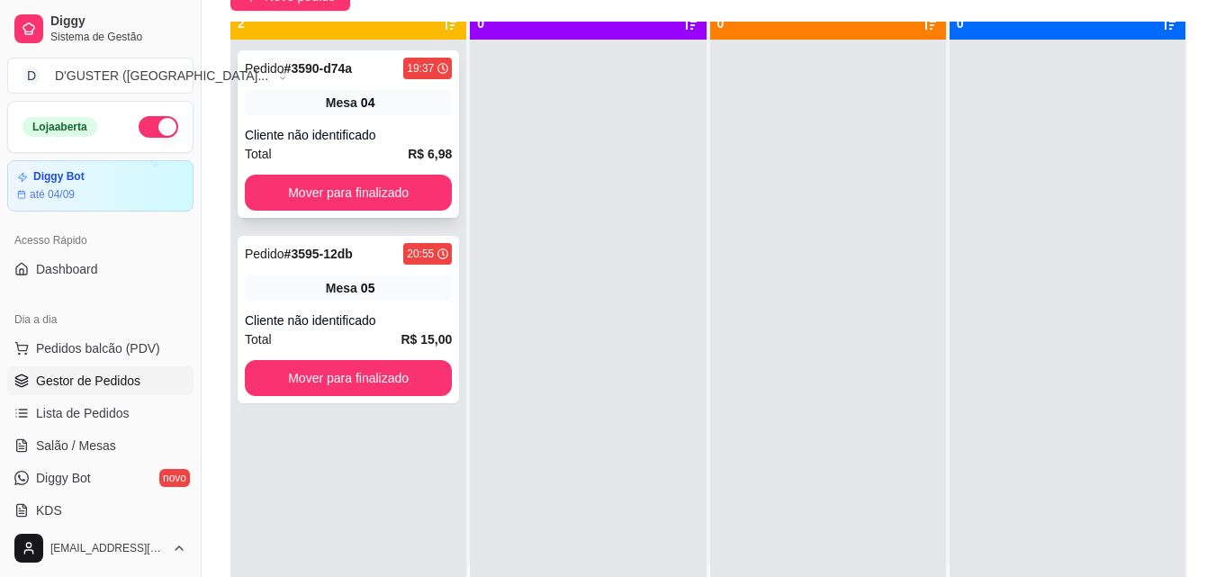
scroll to position [50, 0]
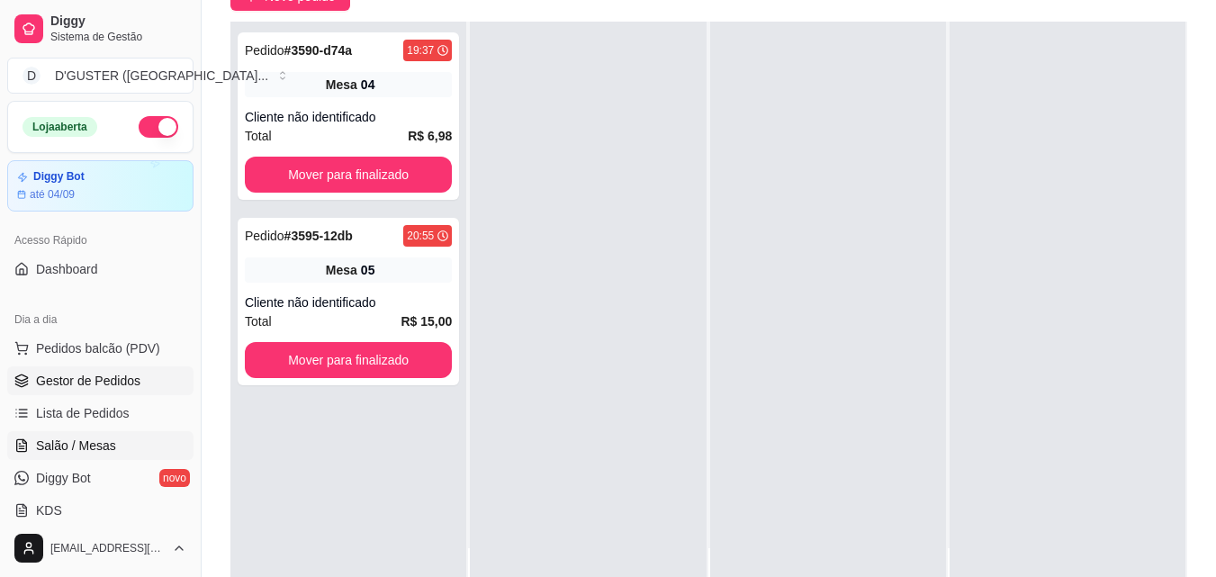
click at [89, 444] on span "Salão / Mesas" at bounding box center [76, 446] width 80 height 18
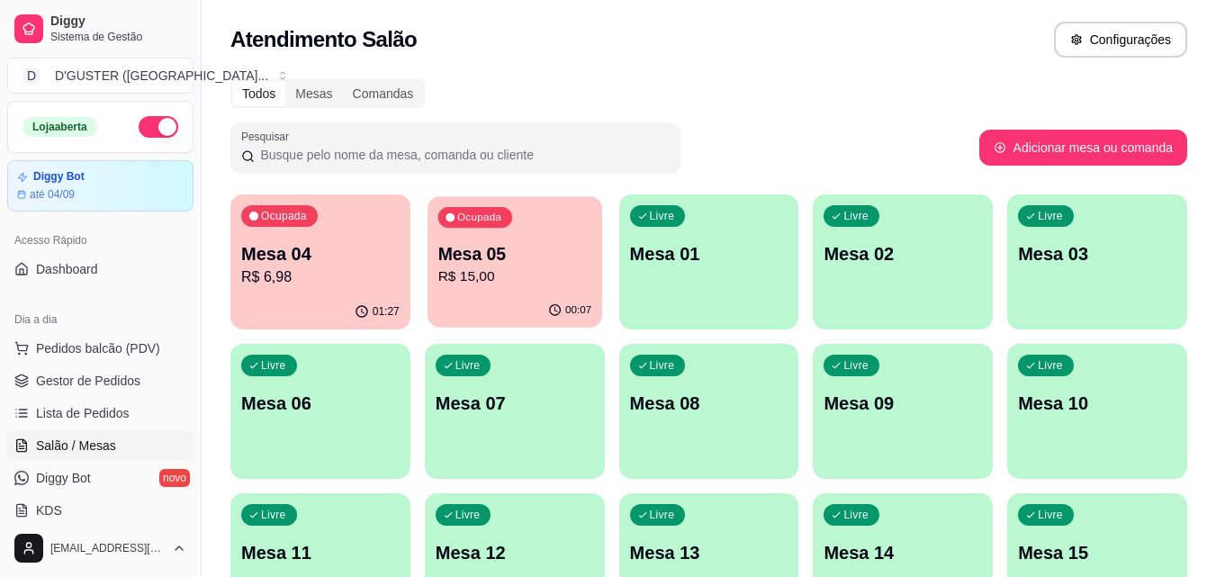
click at [545, 248] on p "Mesa 05" at bounding box center [515, 254] width 154 height 24
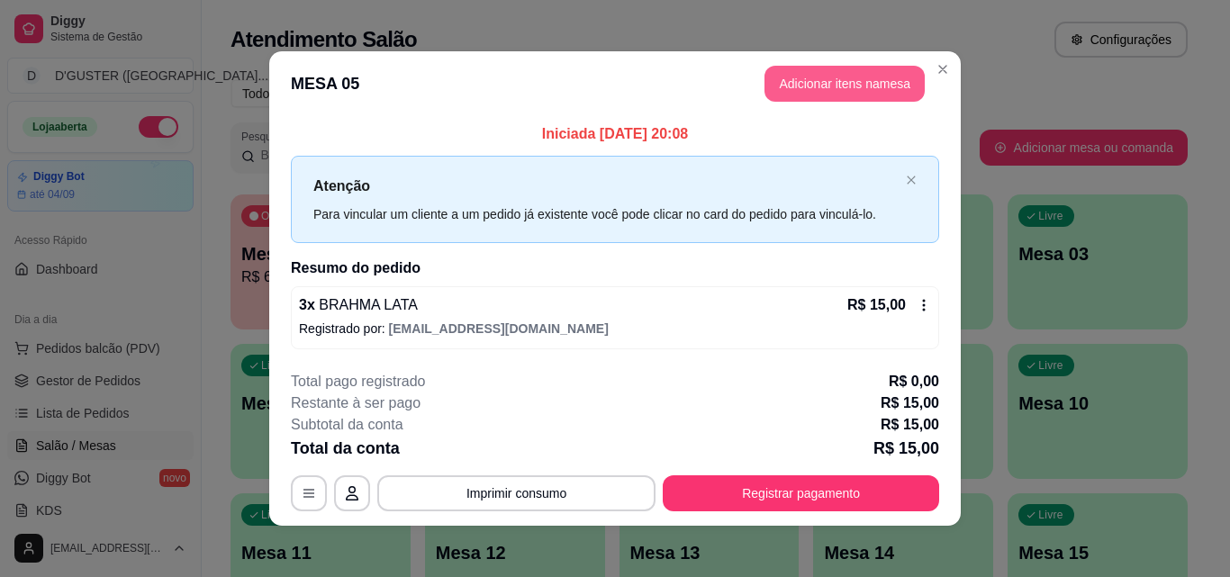
click at [824, 83] on button "Adicionar itens na mesa" at bounding box center [844, 84] width 160 height 36
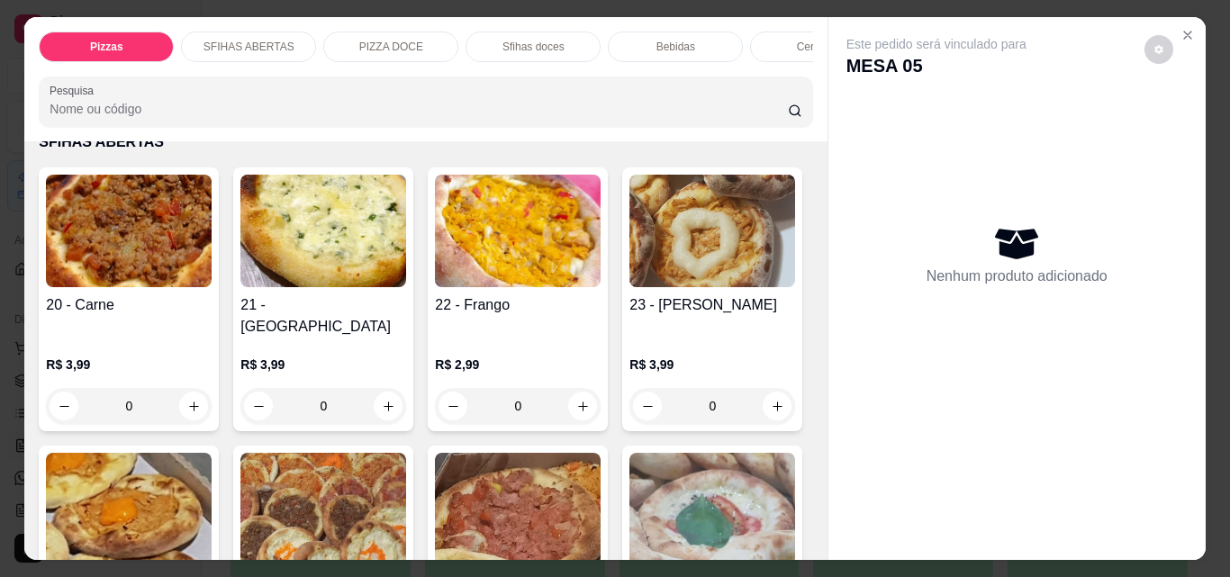
scroll to position [630, 0]
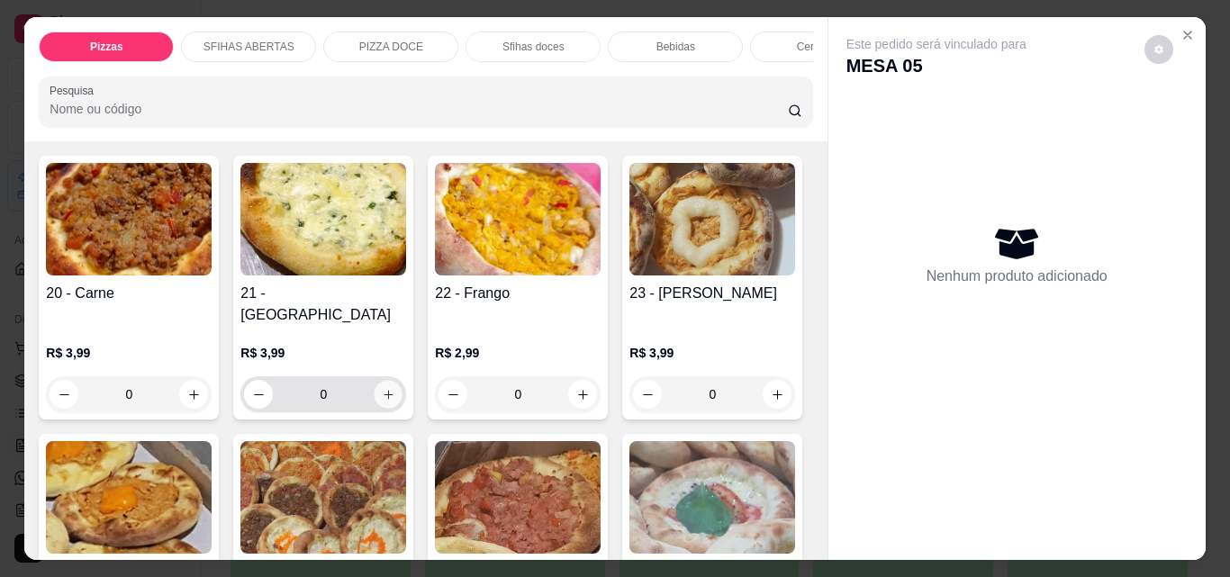
click at [375, 384] on button "increase-product-quantity" at bounding box center [389, 395] width 28 height 28
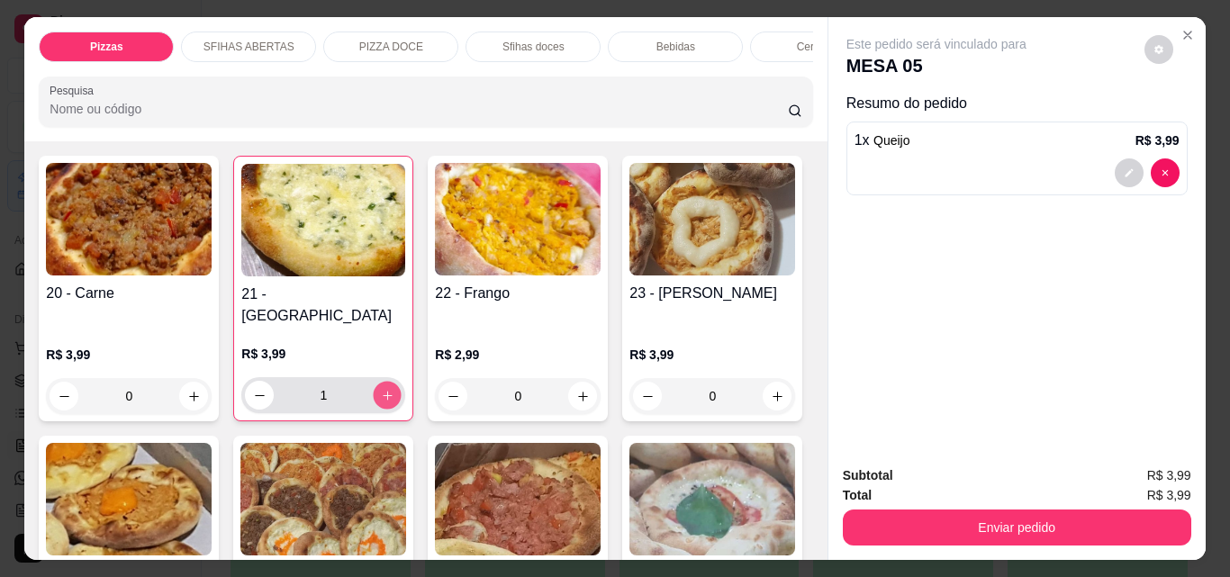
click at [374, 384] on button "increase-product-quantity" at bounding box center [388, 396] width 28 height 28
type input "2"
click at [574, 389] on button "increase-product-quantity" at bounding box center [583, 397] width 28 height 28
type input "1"
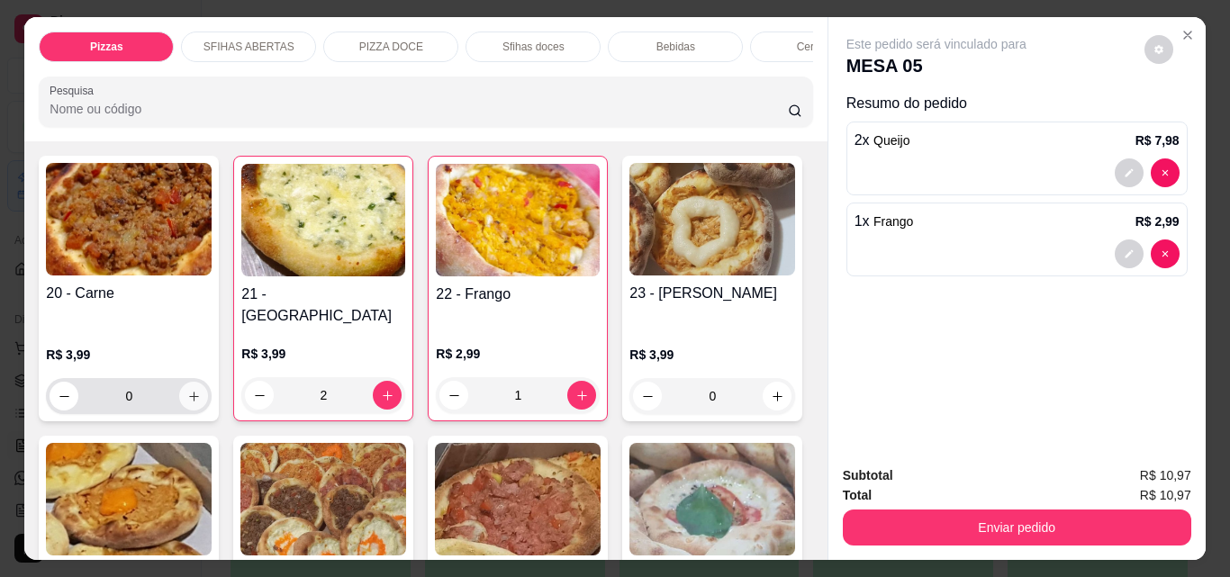
click at [192, 390] on icon "increase-product-quantity" at bounding box center [194, 397] width 14 height 14
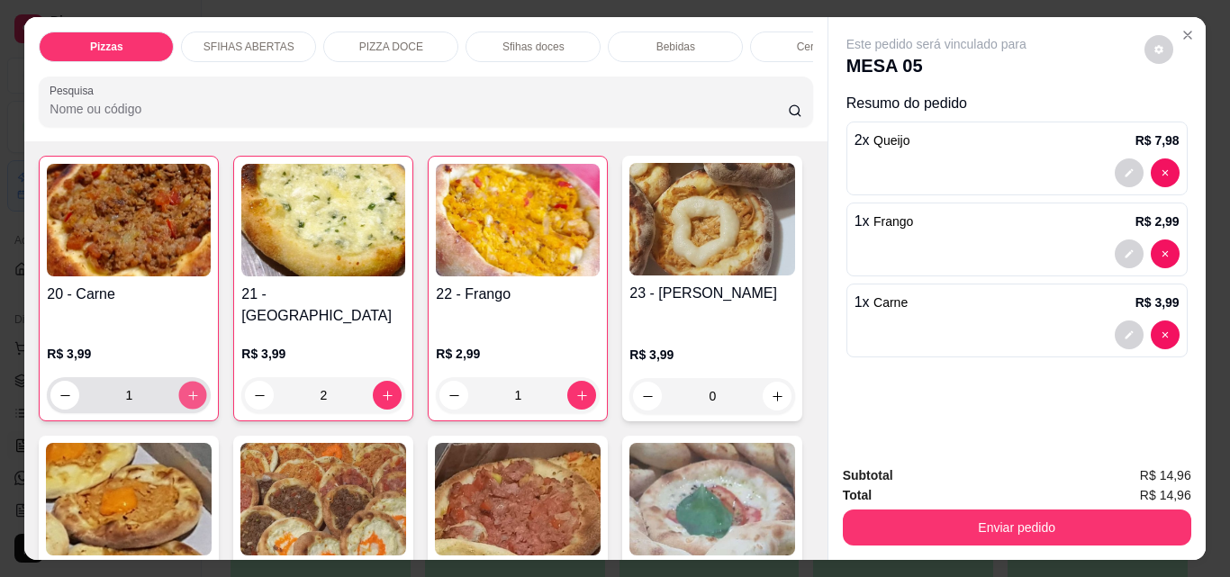
click at [186, 389] on icon "increase-product-quantity" at bounding box center [193, 396] width 14 height 14
type input "2"
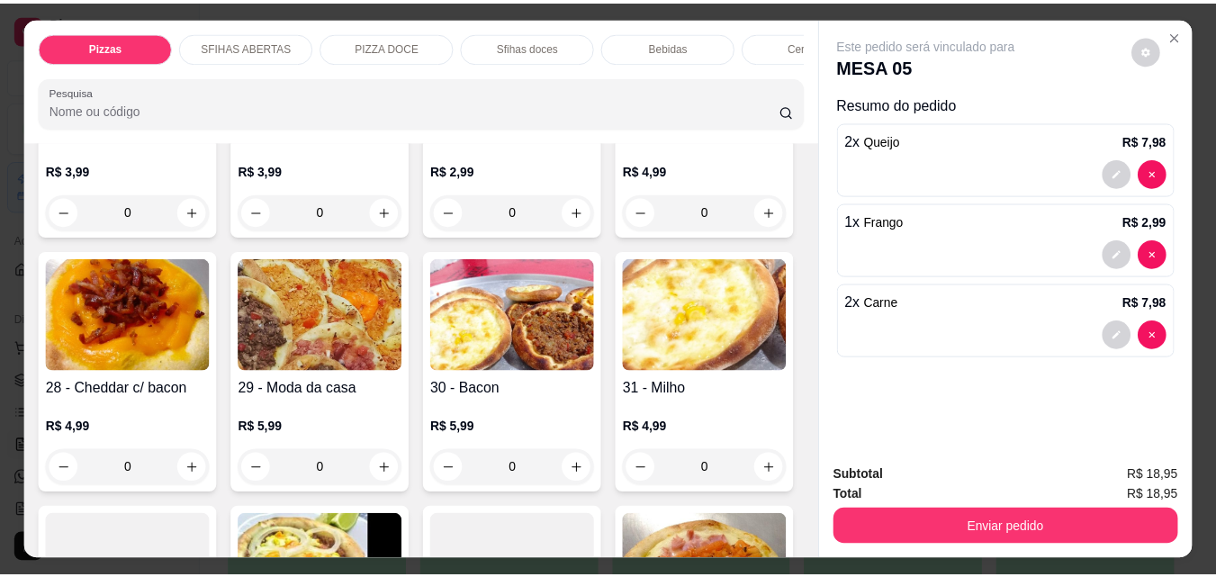
scroll to position [1080, 0]
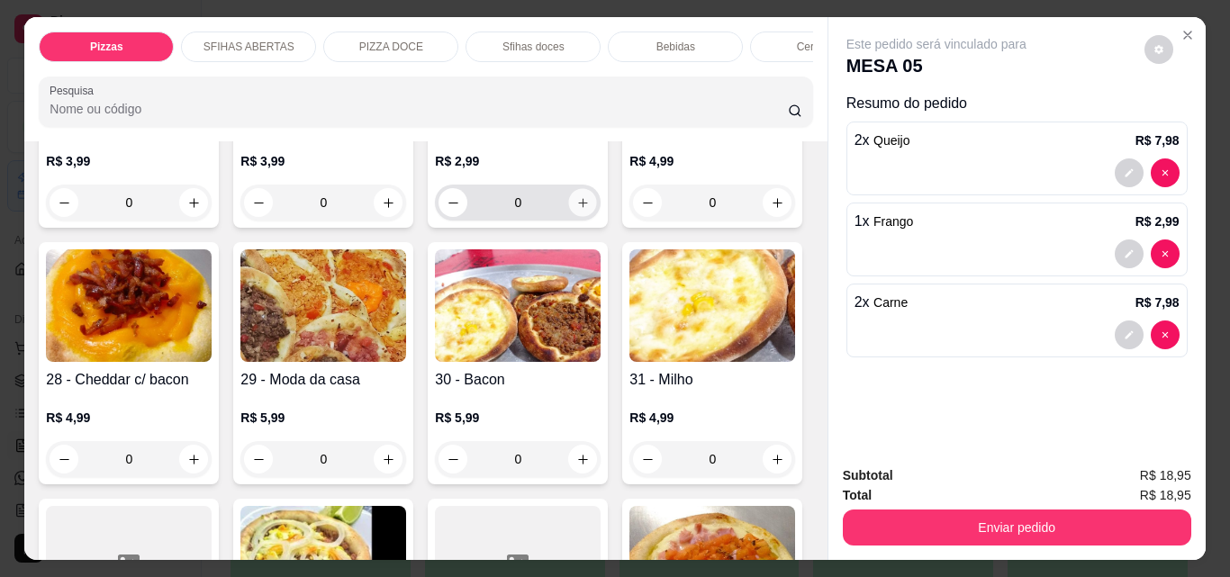
click at [576, 210] on icon "increase-product-quantity" at bounding box center [583, 203] width 14 height 14
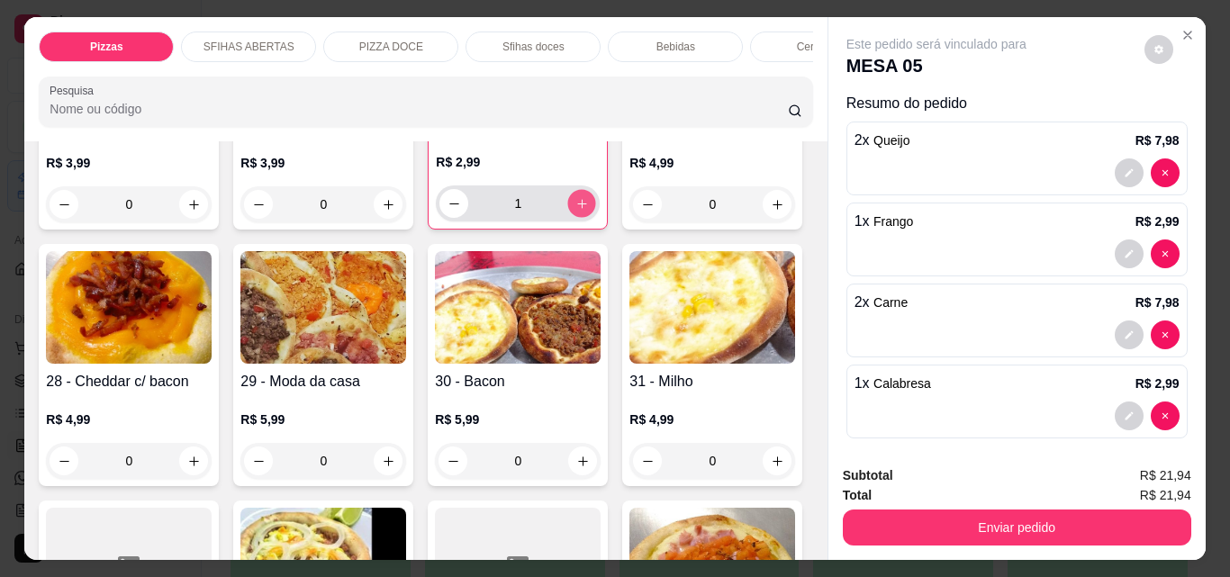
click at [575, 211] on icon "increase-product-quantity" at bounding box center [582, 204] width 14 height 14
type input "3"
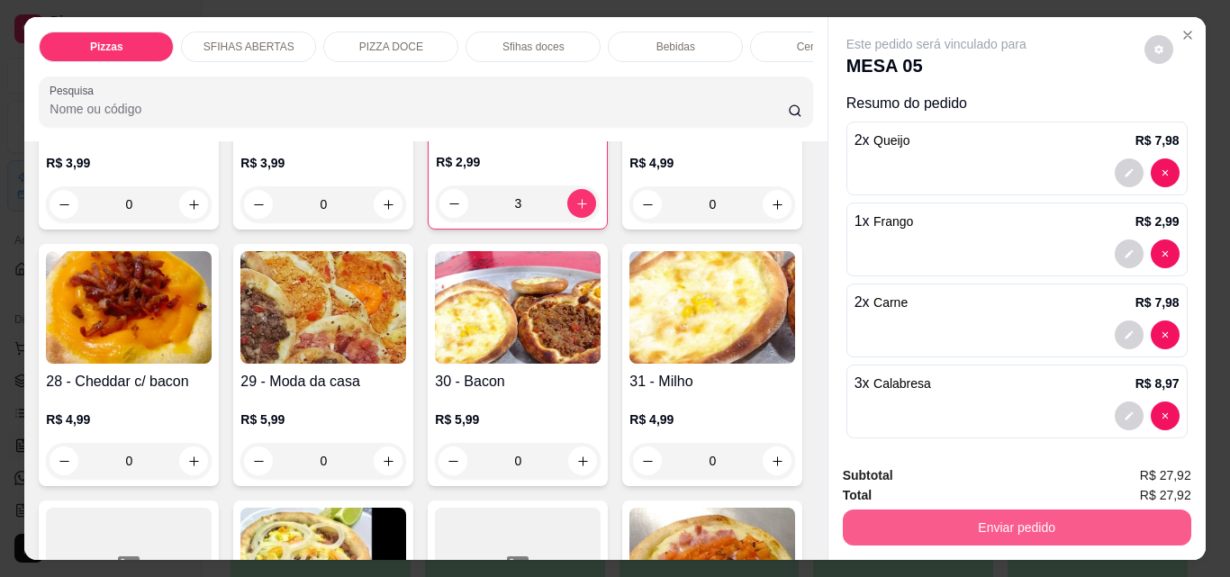
click at [1062, 518] on button "Enviar pedido" at bounding box center [1017, 528] width 348 height 36
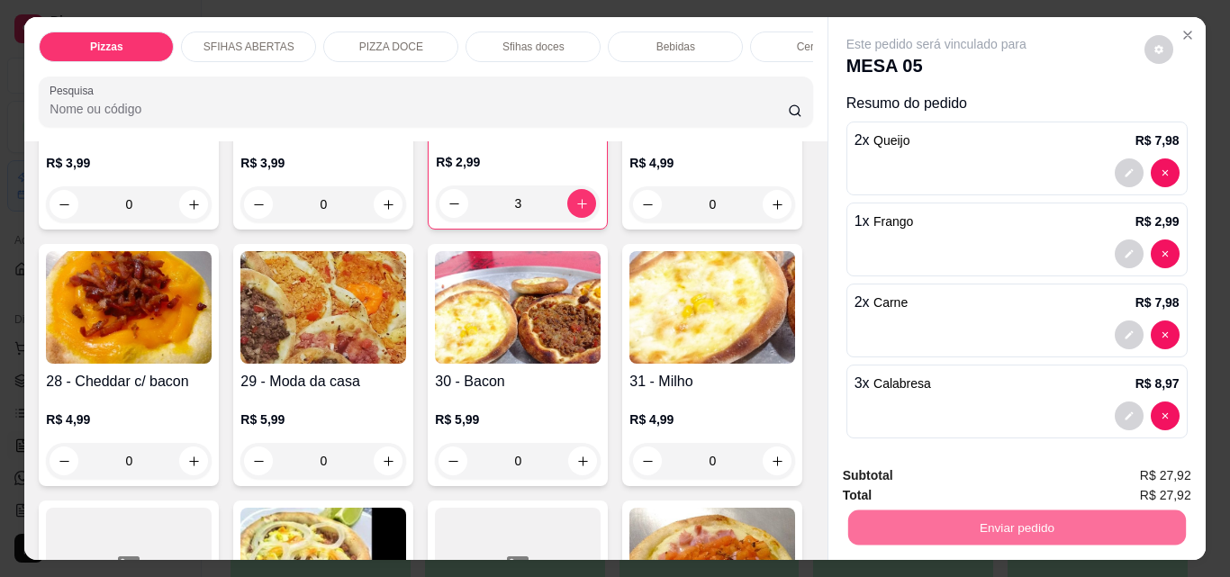
click at [992, 467] on button "Não registrar e enviar pedido" at bounding box center [957, 475] width 182 height 33
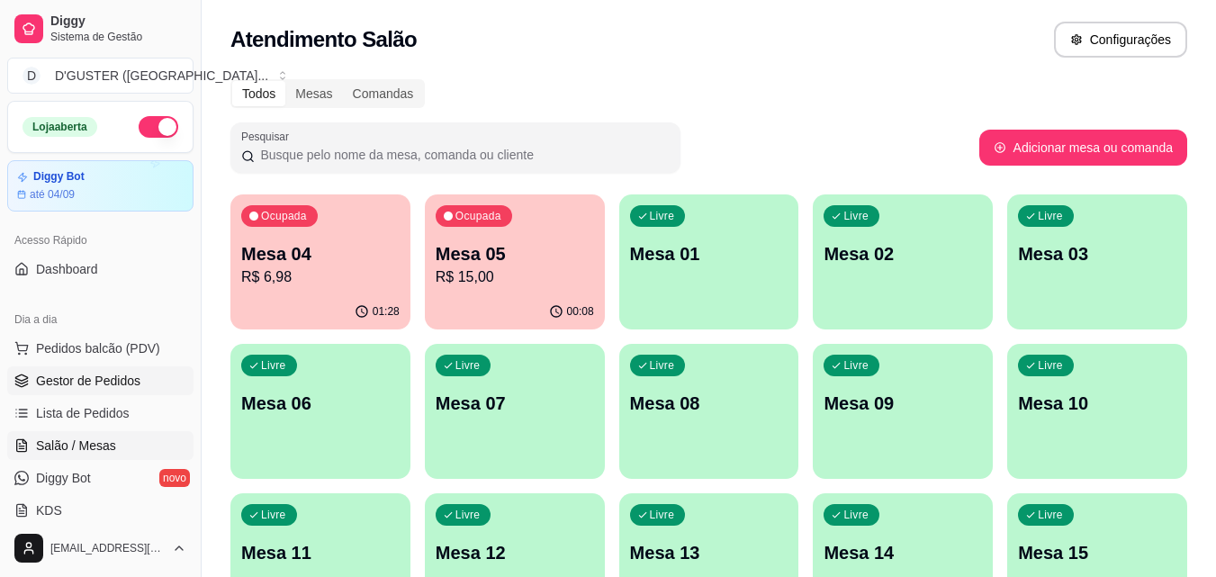
click at [106, 375] on span "Gestor de Pedidos" at bounding box center [88, 381] width 104 height 18
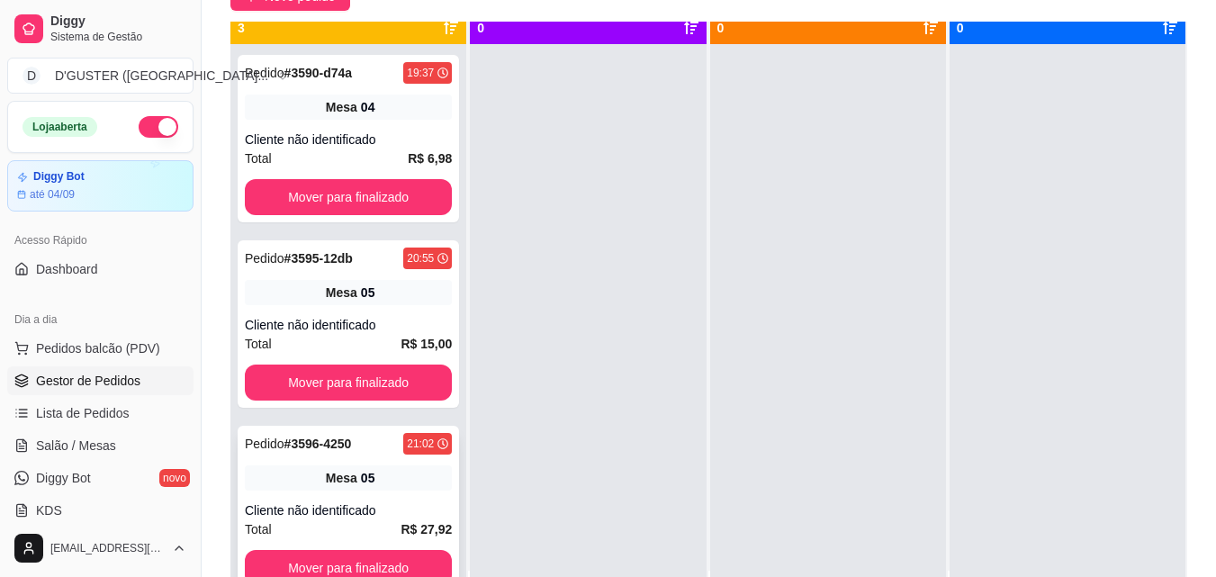
scroll to position [50, 0]
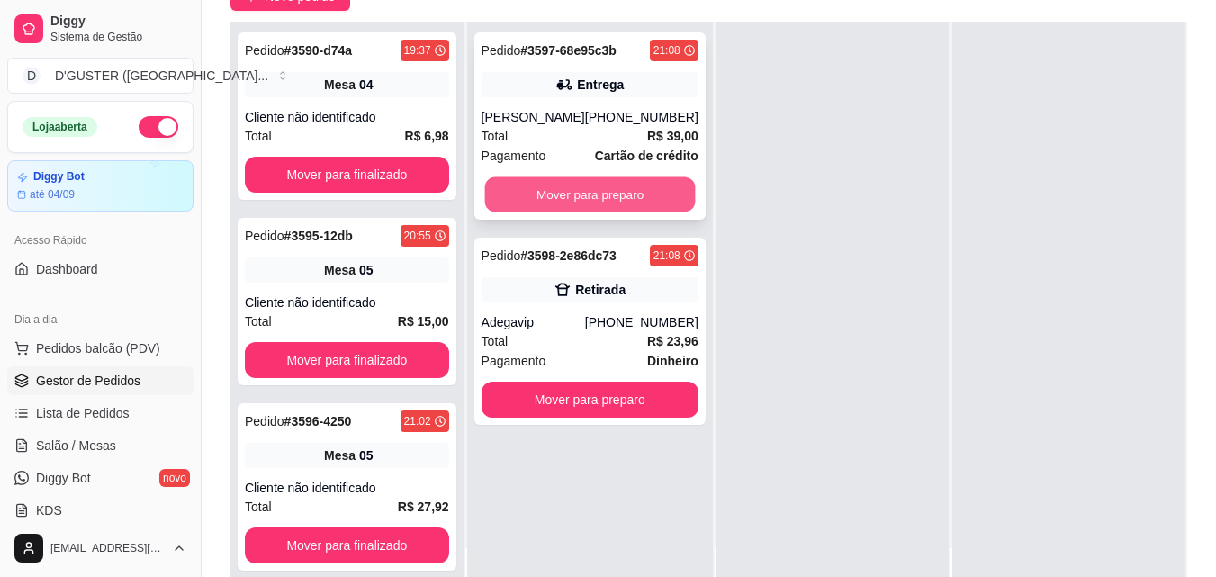
click at [559, 182] on button "Mover para preparo" at bounding box center [589, 194] width 211 height 35
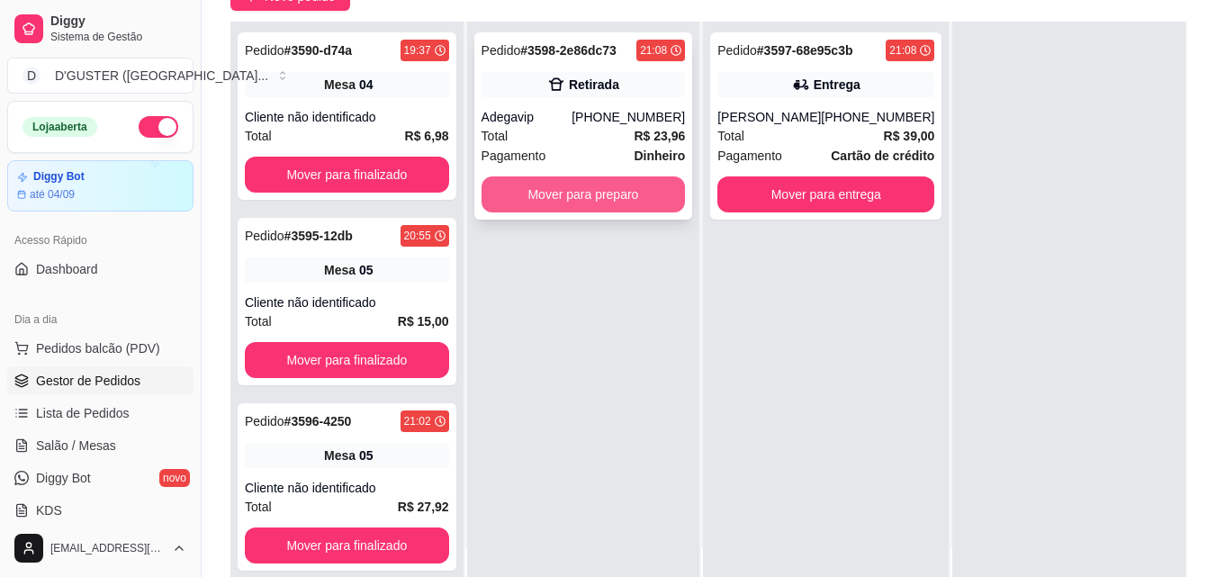
click at [573, 201] on button "Mover para preparo" at bounding box center [584, 194] width 204 height 36
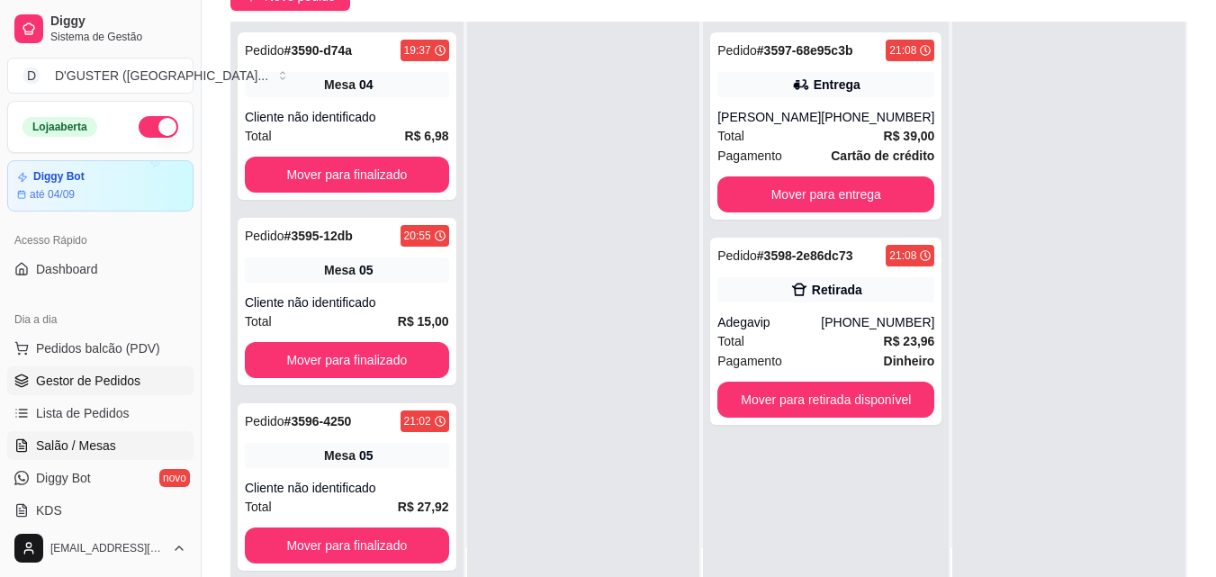
click at [86, 442] on span "Salão / Mesas" at bounding box center [76, 446] width 80 height 18
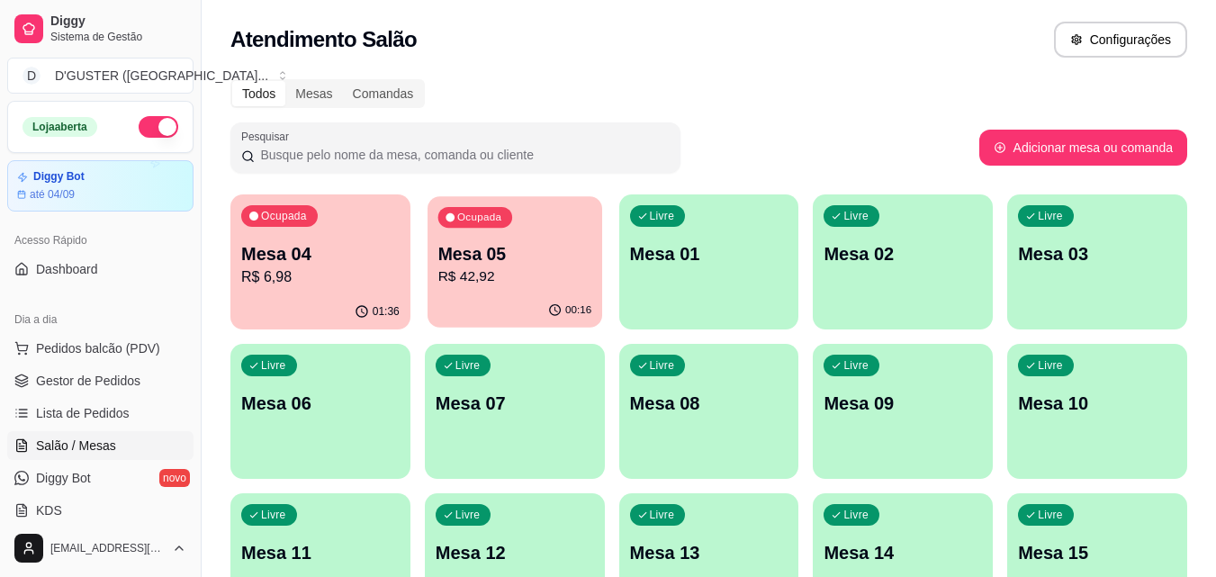
click at [519, 255] on p "Mesa 05" at bounding box center [515, 254] width 154 height 24
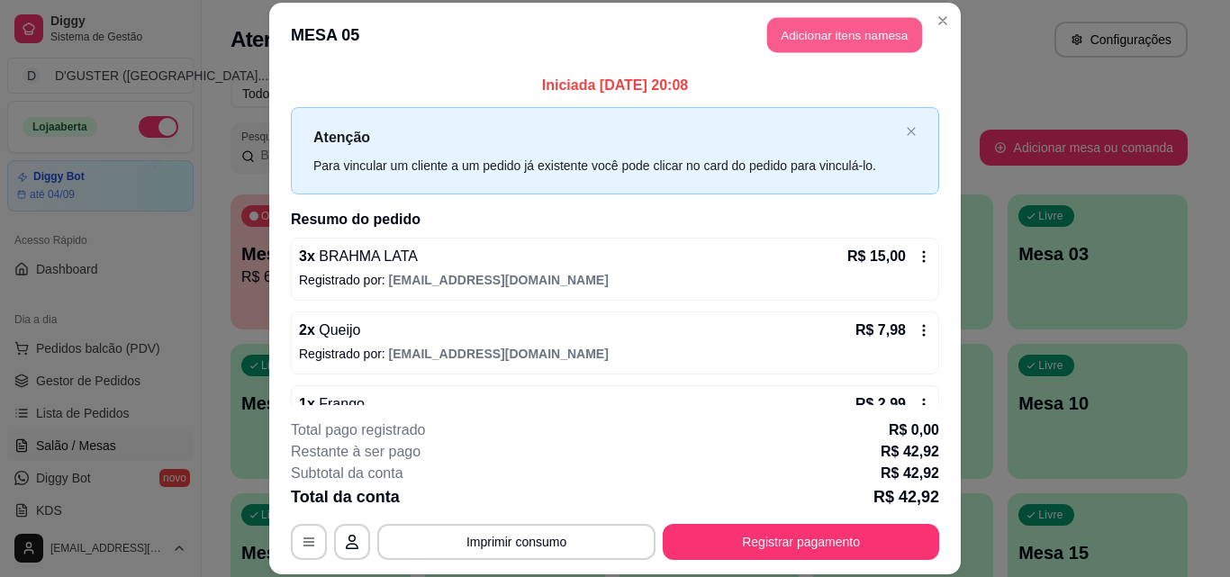
click at [821, 31] on button "Adicionar itens na mesa" at bounding box center [844, 35] width 155 height 35
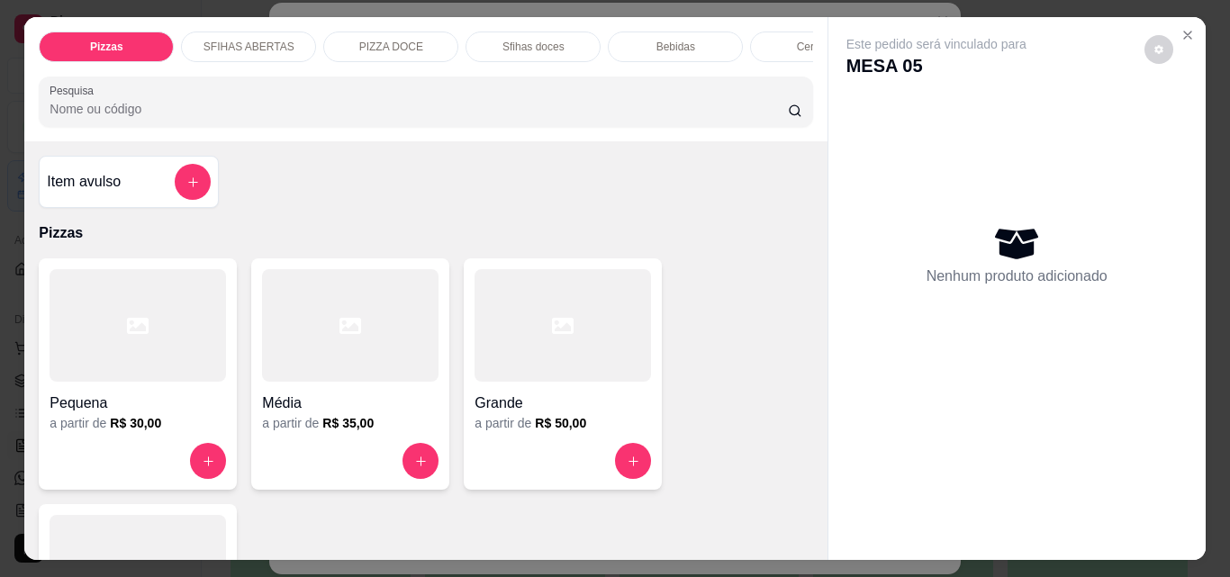
click at [656, 41] on p "Bebidas" at bounding box center [675, 47] width 39 height 14
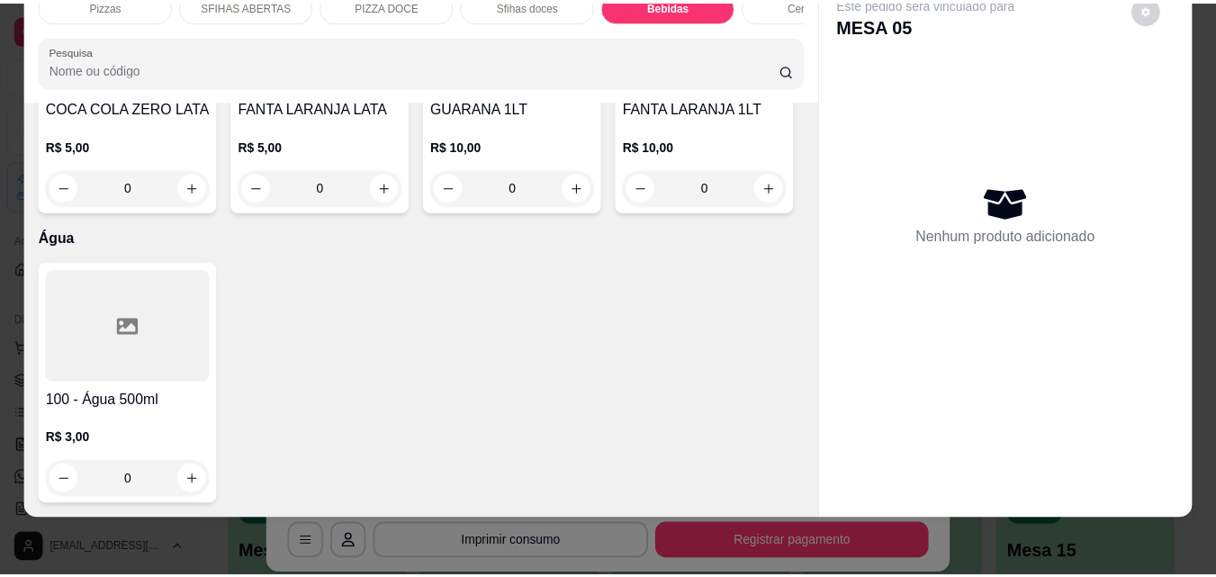
scroll to position [7738, 0]
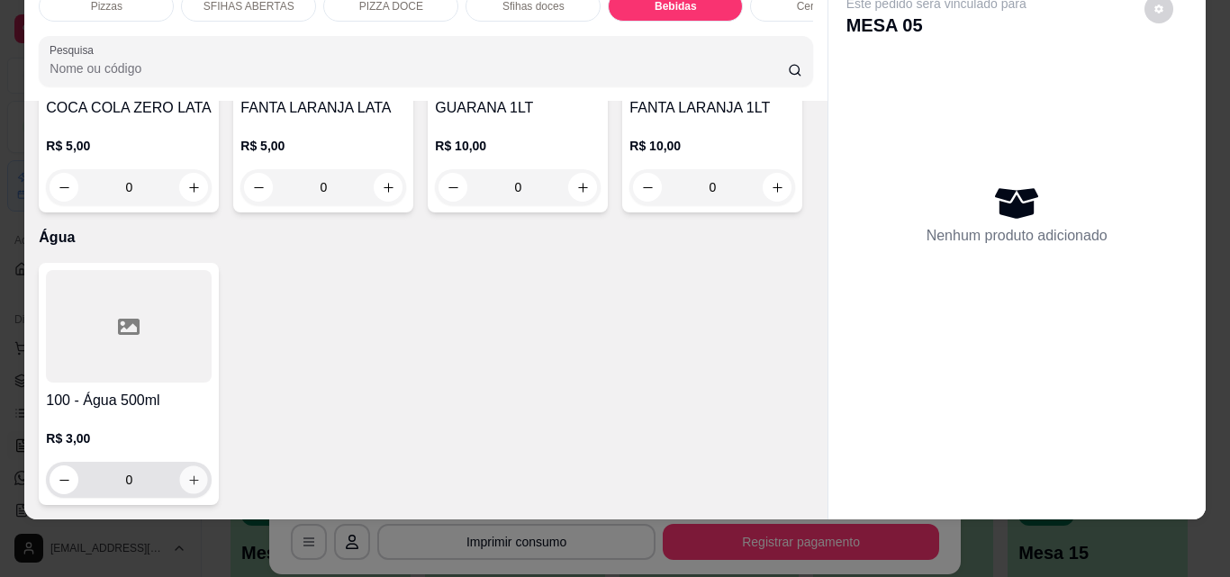
click at [189, 475] on icon "increase-product-quantity" at bounding box center [193, 479] width 9 height 9
type input "1"
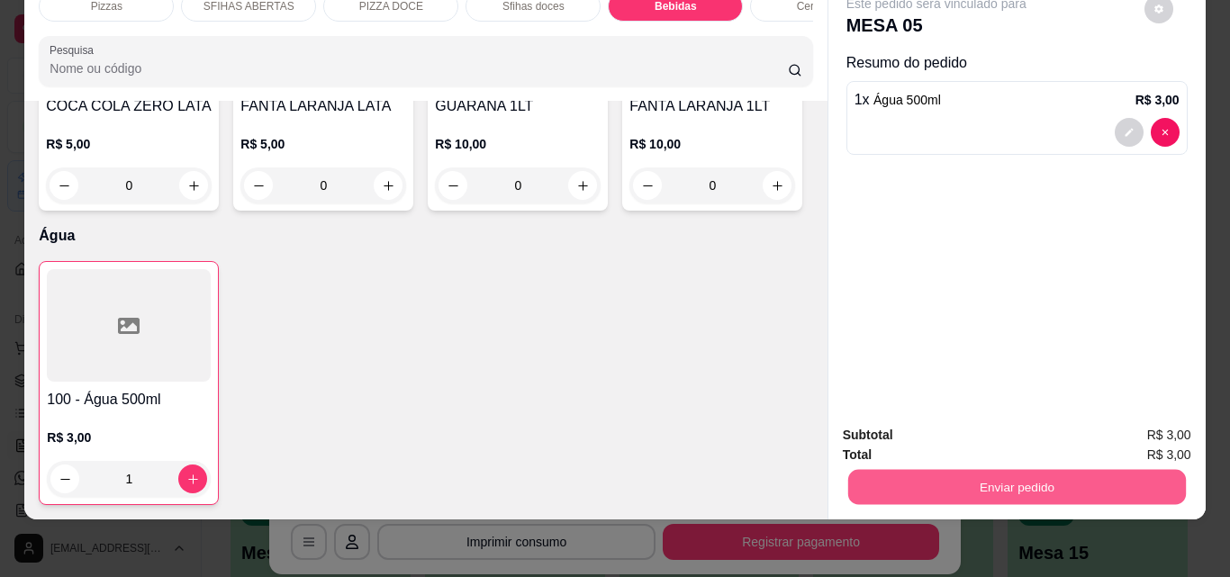
click at [901, 472] on button "Enviar pedido" at bounding box center [1016, 486] width 338 height 35
click at [926, 422] on button "Não registrar e enviar pedido" at bounding box center [956, 429] width 187 height 34
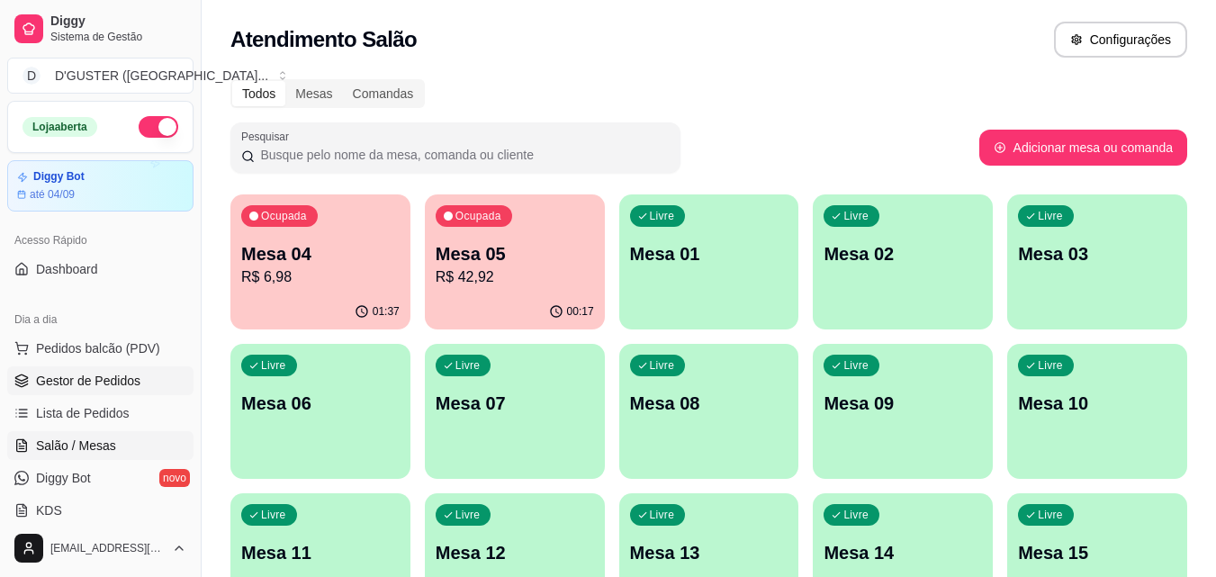
click at [94, 376] on span "Gestor de Pedidos" at bounding box center [88, 381] width 104 height 18
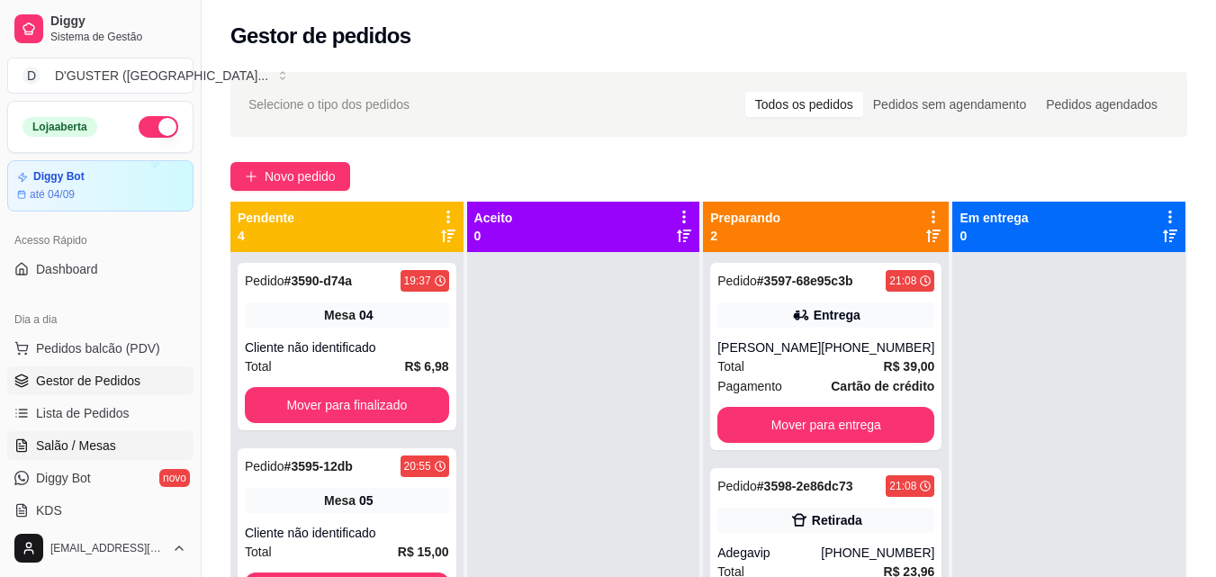
click at [68, 446] on span "Salão / Mesas" at bounding box center [76, 446] width 80 height 18
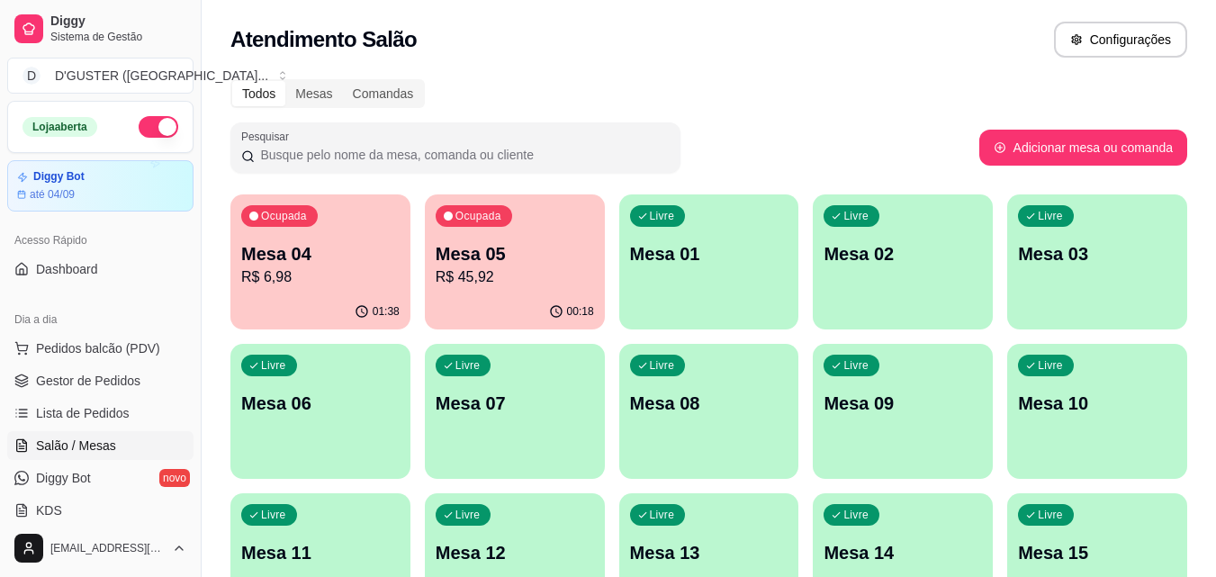
click at [520, 281] on p "R$ 45,92" at bounding box center [515, 278] width 158 height 22
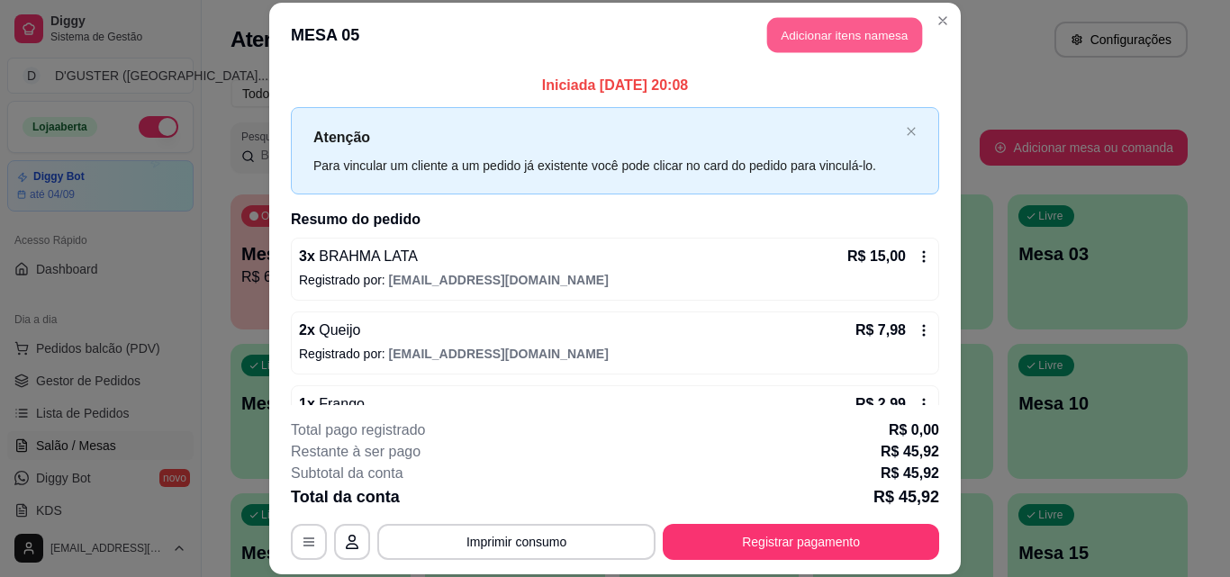
click at [840, 36] on button "Adicionar itens na mesa" at bounding box center [844, 35] width 155 height 35
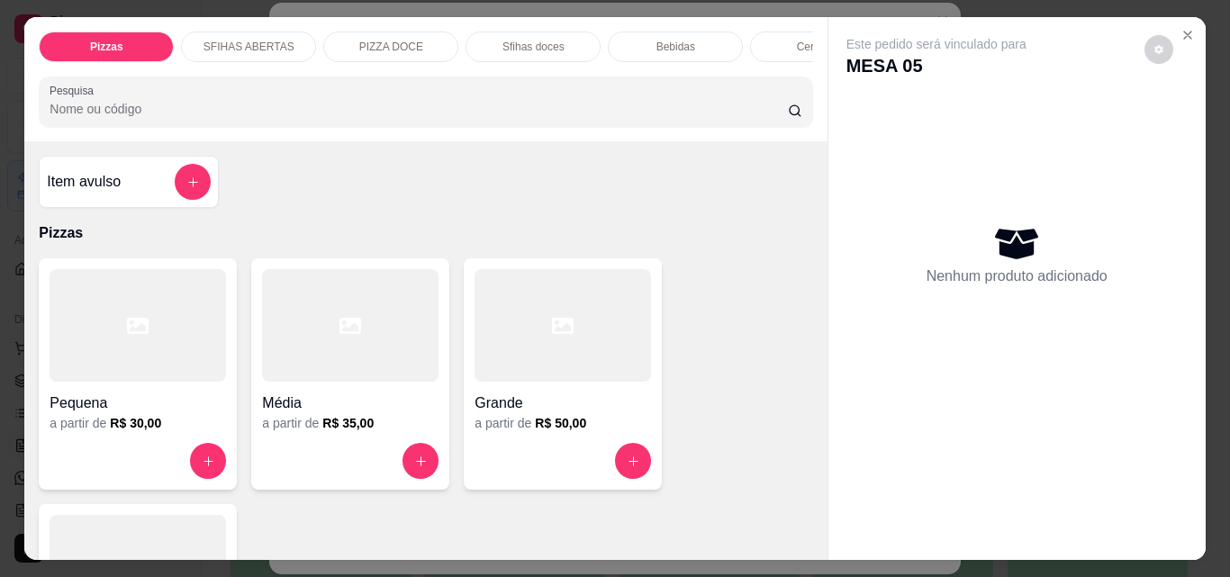
click at [673, 40] on p "Bebidas" at bounding box center [675, 47] width 39 height 14
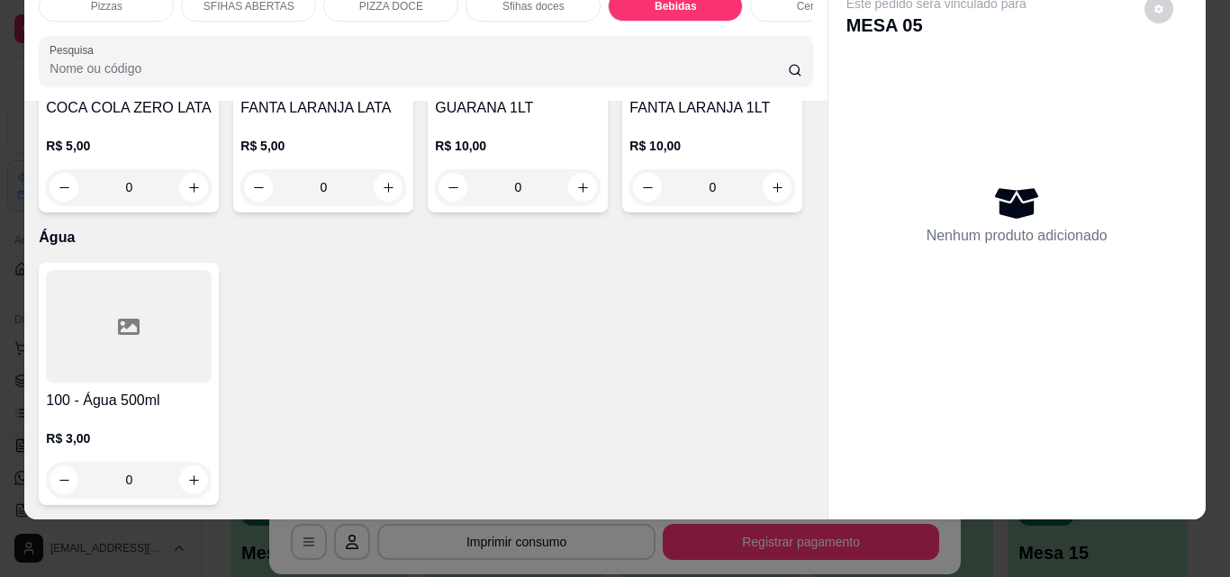
scroll to position [6211, 0]
type input "1"
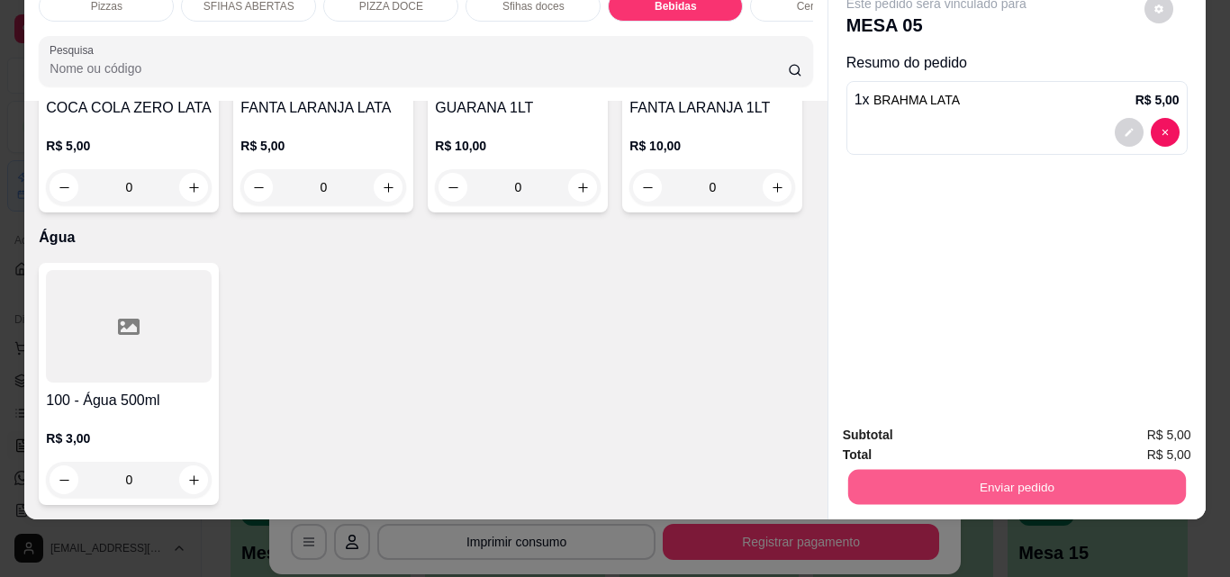
click at [946, 469] on button "Enviar pedido" at bounding box center [1016, 486] width 338 height 35
click at [946, 418] on button "Não registrar e enviar pedido" at bounding box center [957, 428] width 182 height 33
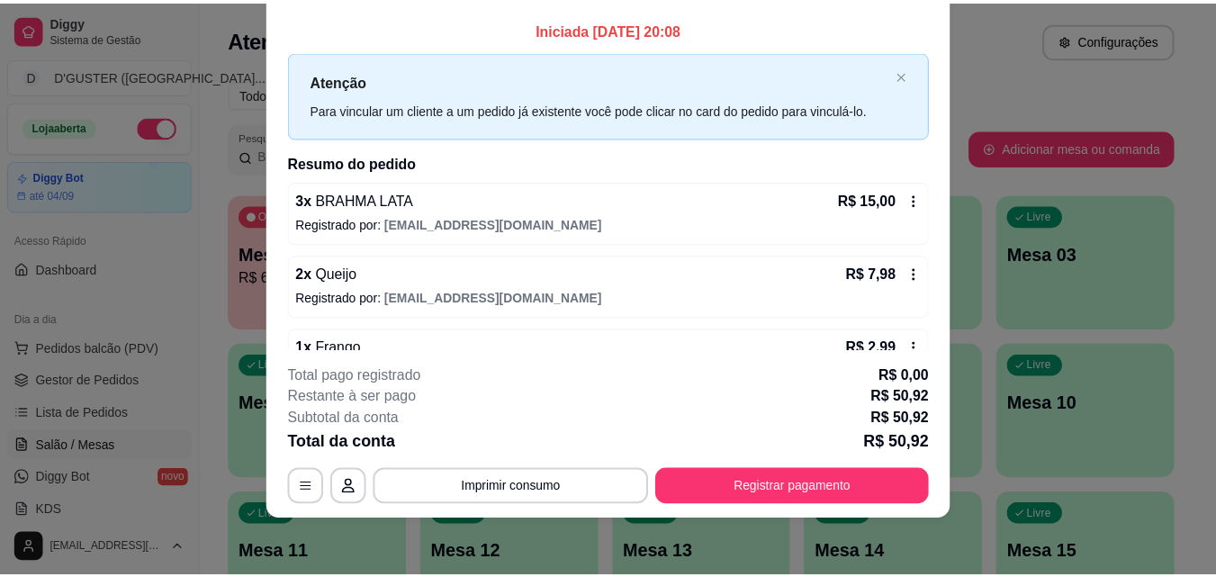
scroll to position [0, 0]
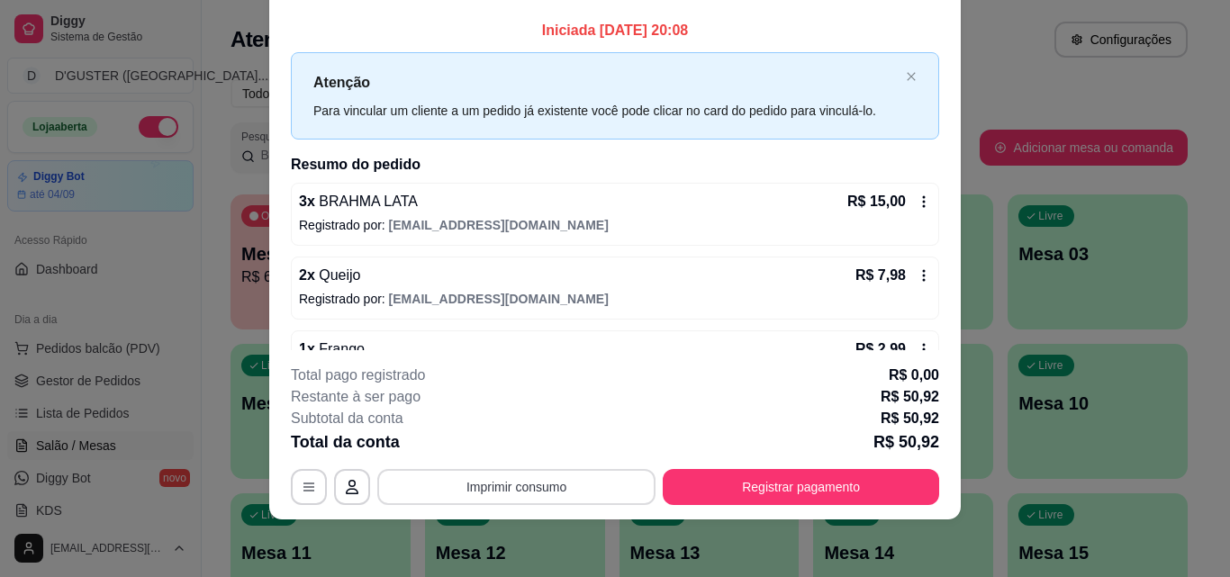
click at [544, 482] on button "Imprimir consumo" at bounding box center [516, 487] width 278 height 36
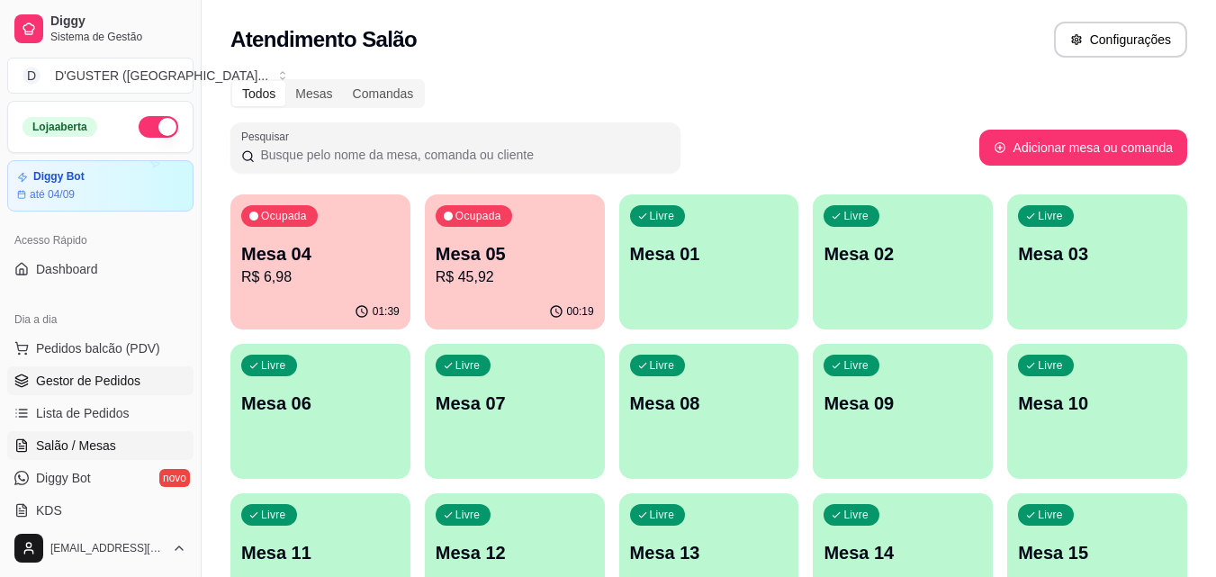
click at [58, 375] on span "Gestor de Pedidos" at bounding box center [88, 381] width 104 height 18
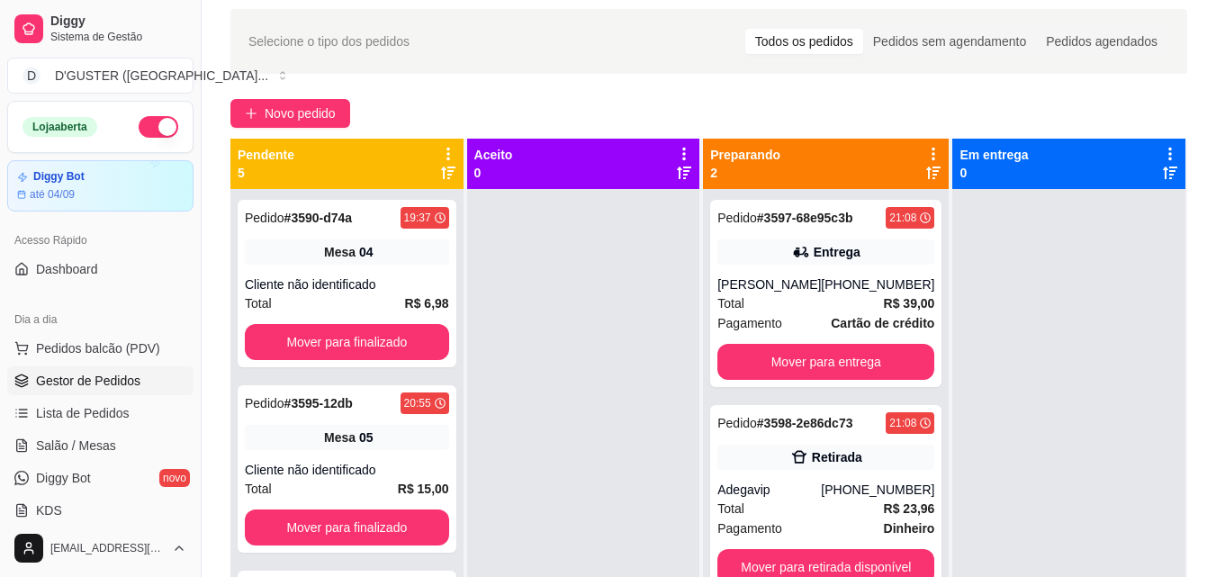
scroll to position [90, 0]
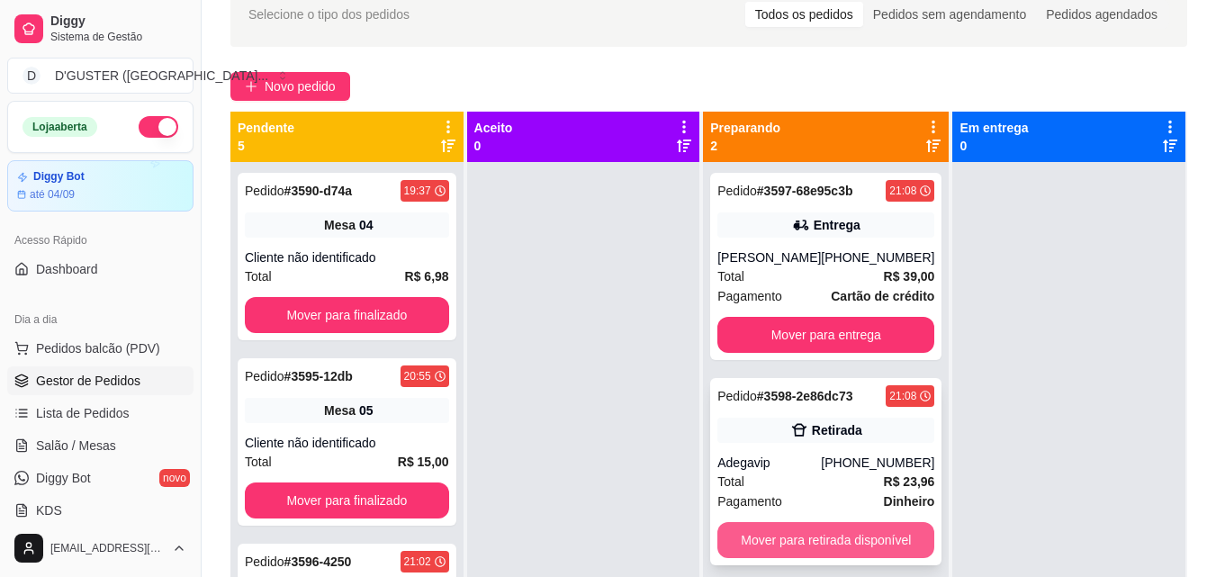
click at [868, 546] on button "Mover para retirada disponível" at bounding box center [826, 540] width 217 height 36
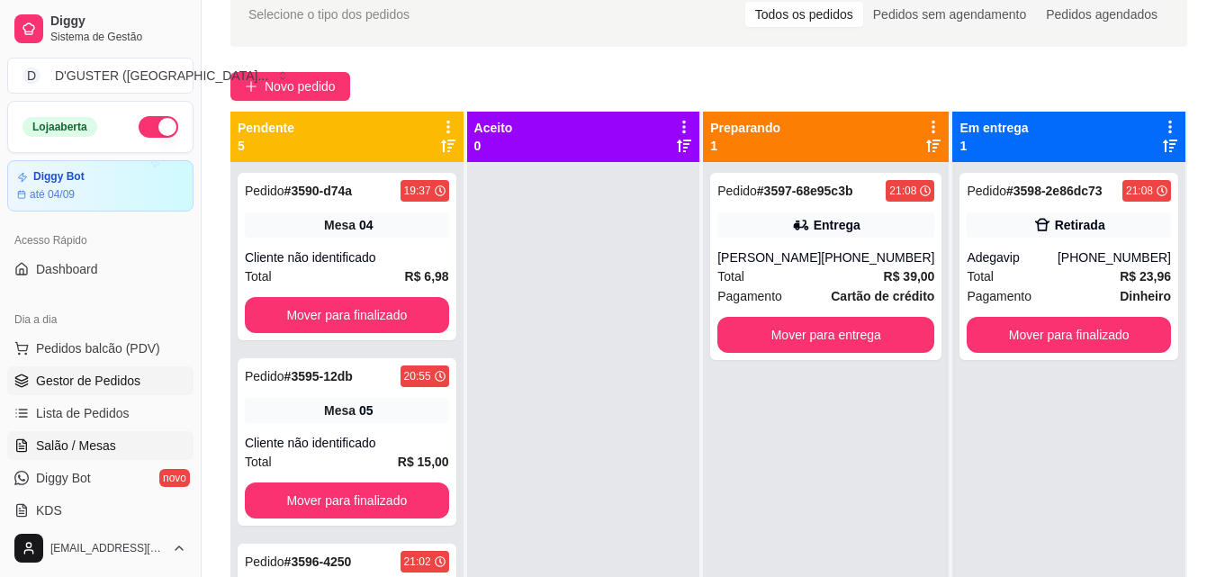
click at [116, 452] on link "Salão / Mesas" at bounding box center [100, 445] width 186 height 29
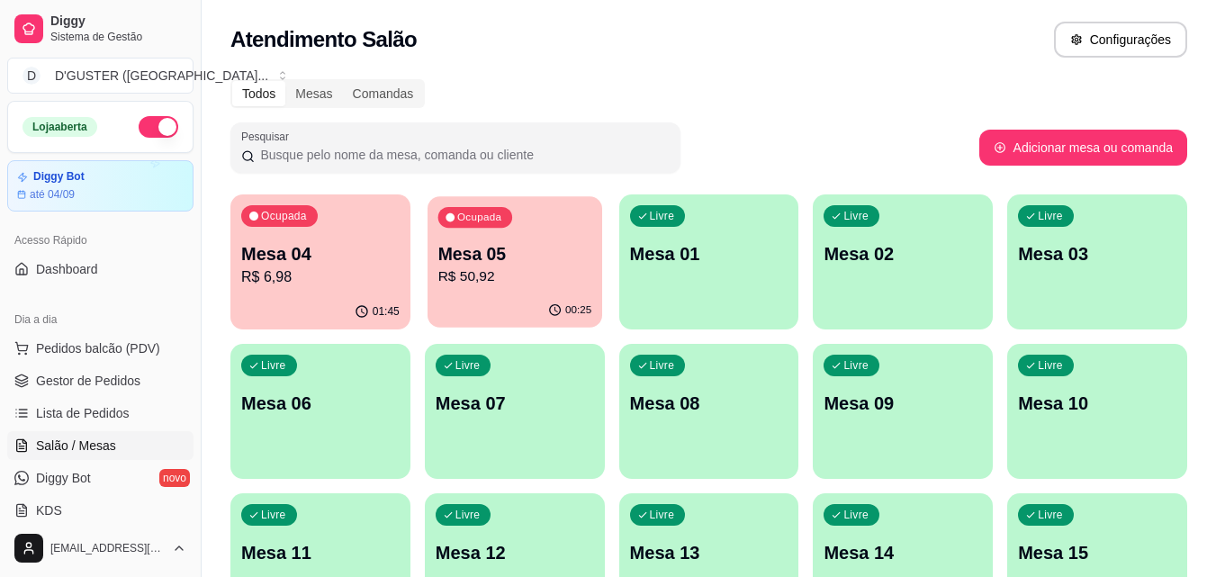
click at [504, 292] on div "Ocupada Mesa 05 R$ 50,92" at bounding box center [515, 244] width 175 height 97
click at [563, 278] on p "R$ 50,92" at bounding box center [515, 278] width 158 height 22
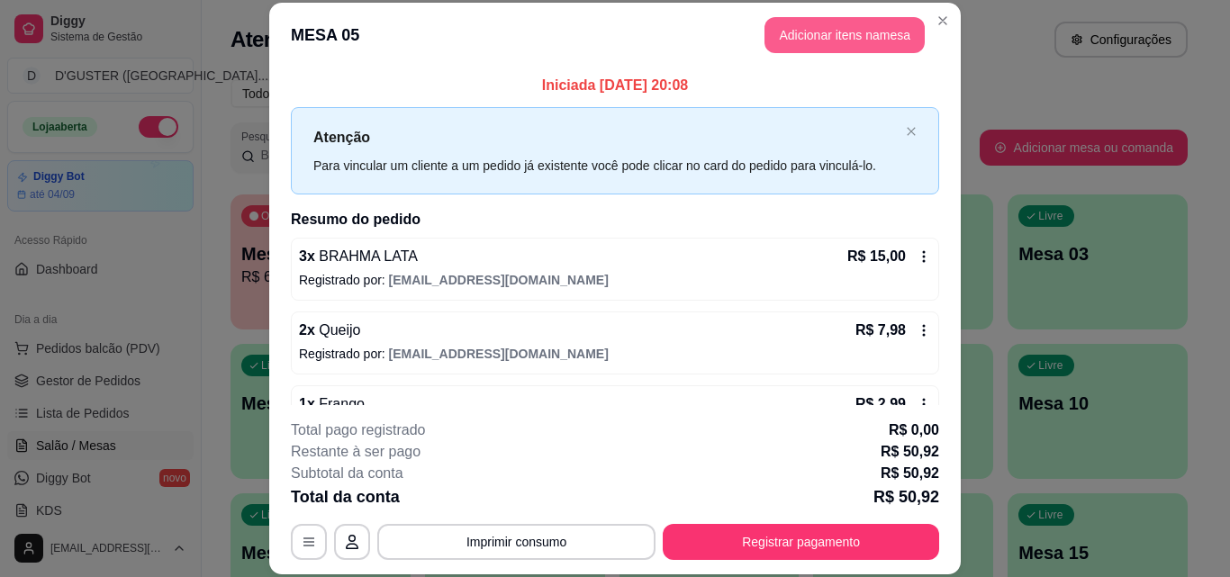
click at [808, 38] on button "Adicionar itens na mesa" at bounding box center [844, 35] width 160 height 36
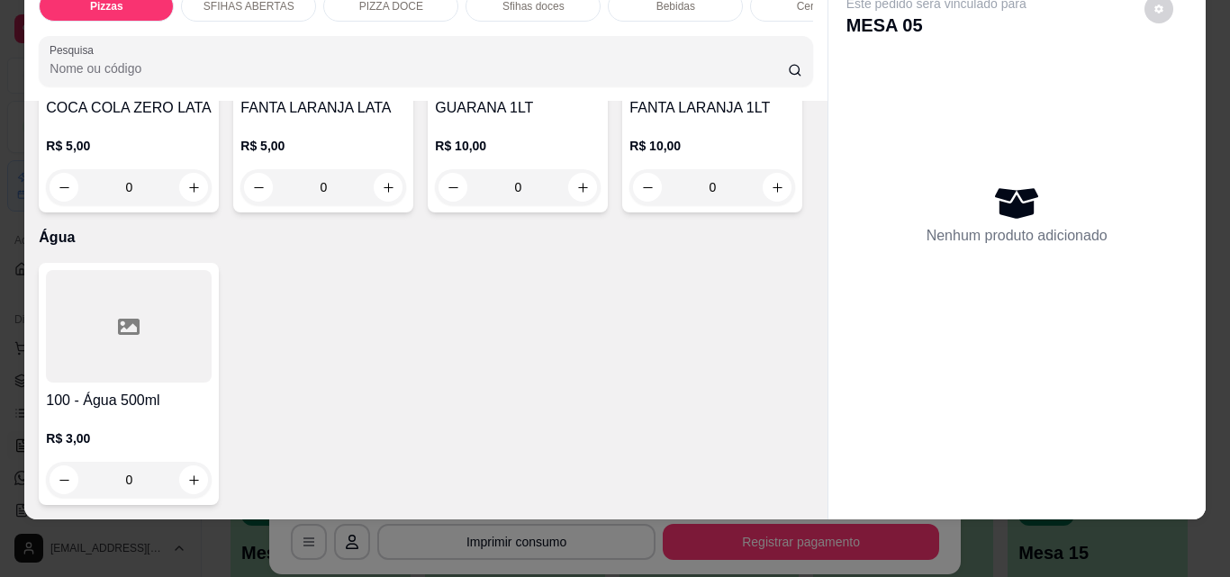
scroll to position [7203, 0]
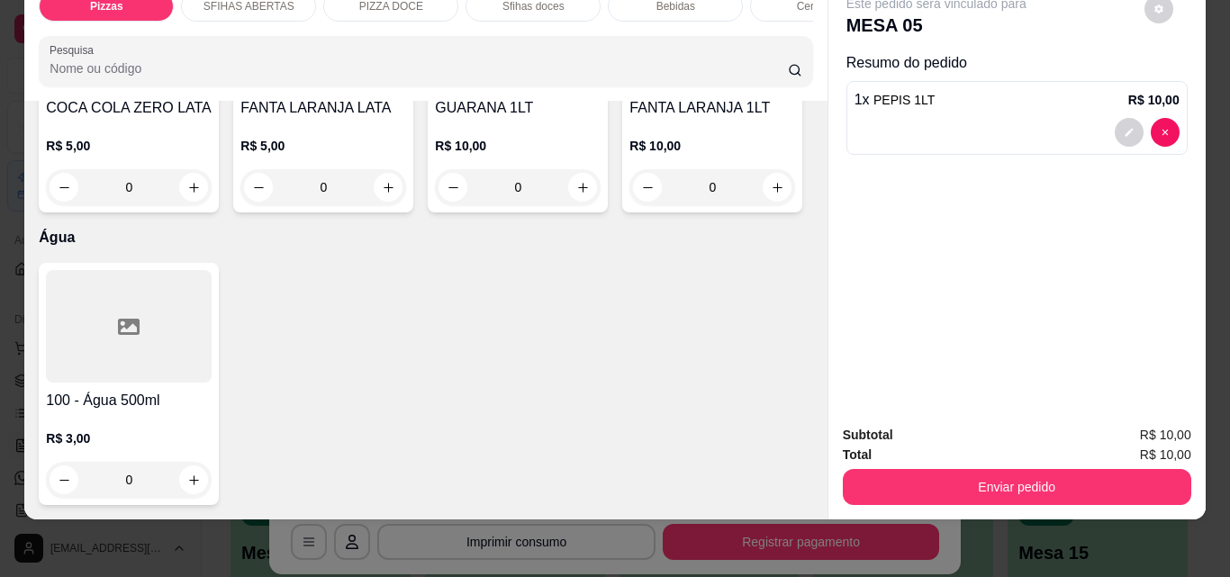
type input "1"
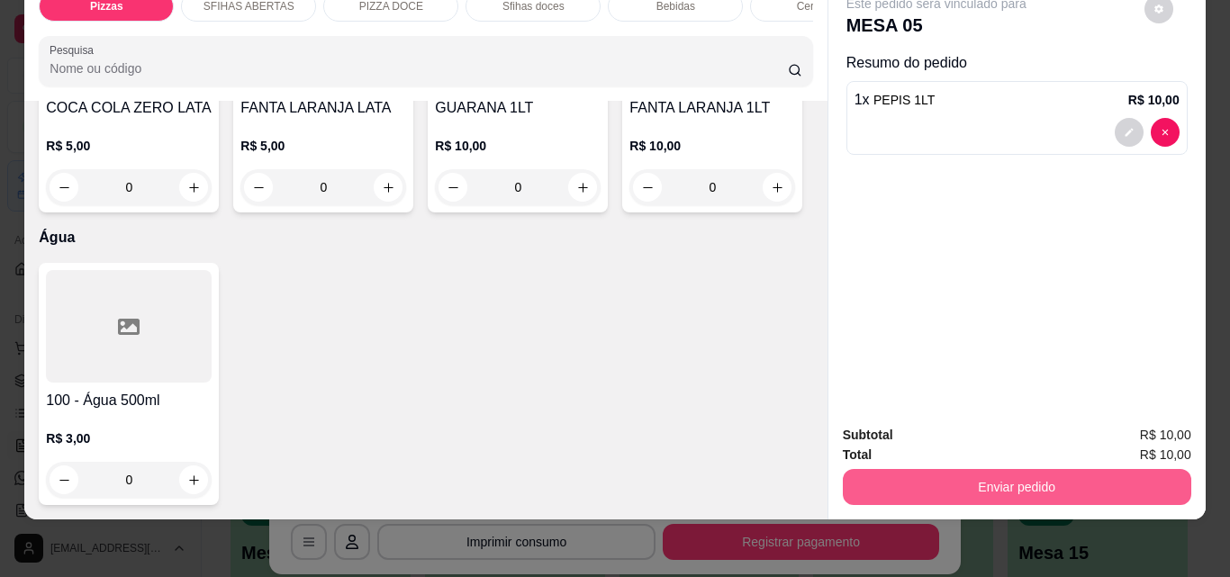
click at [1041, 476] on button "Enviar pedido" at bounding box center [1017, 487] width 348 height 36
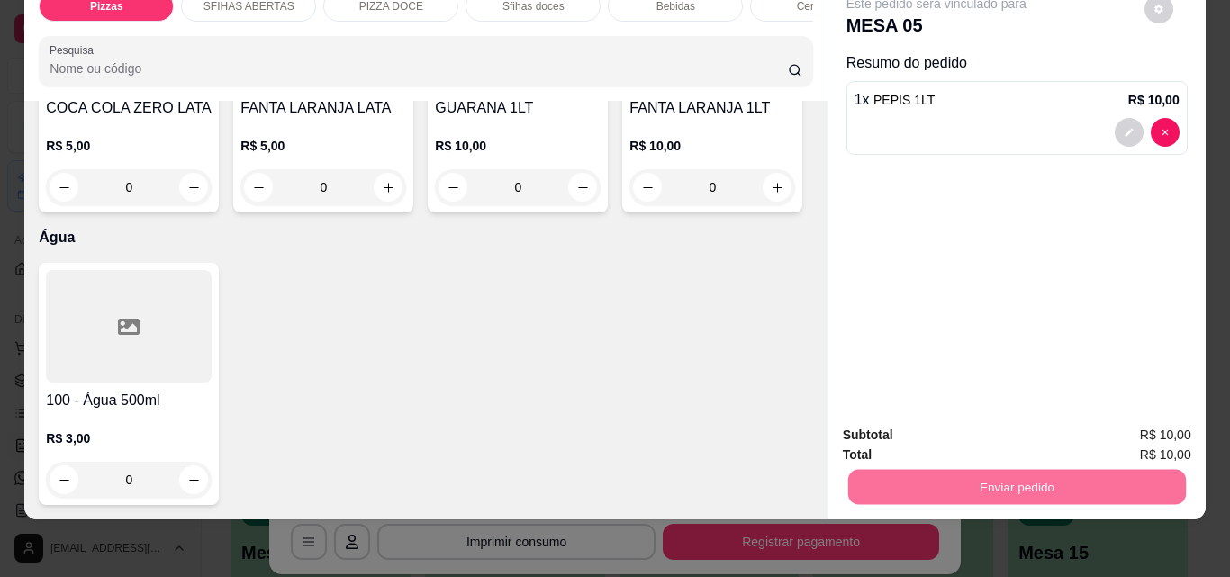
click at [998, 420] on button "Não registrar e enviar pedido" at bounding box center [957, 428] width 182 height 33
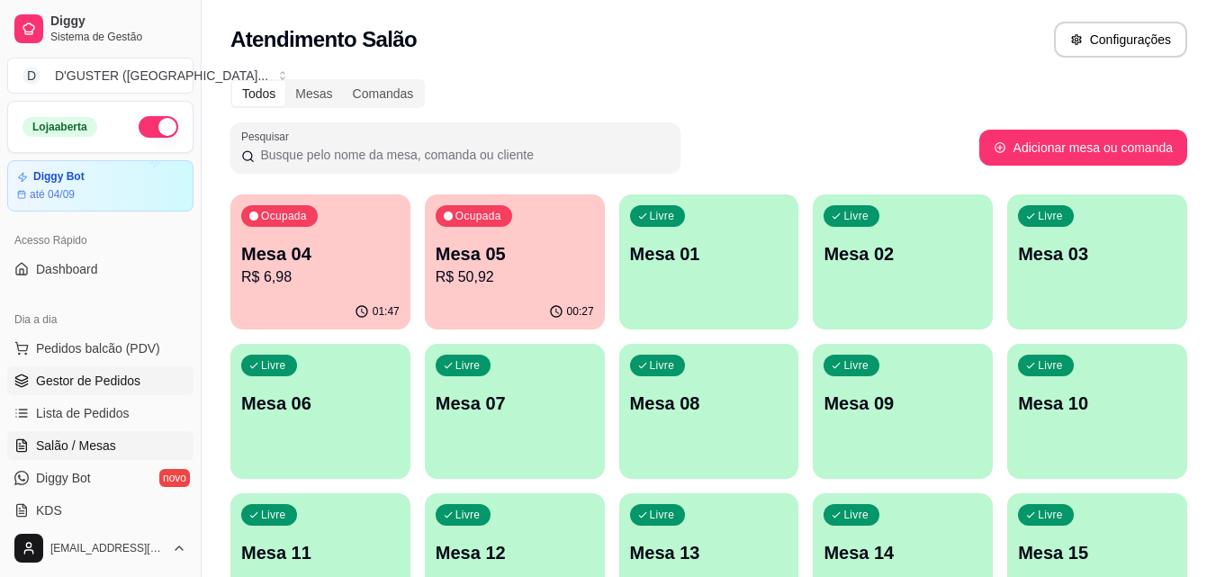
click at [71, 377] on span "Gestor de Pedidos" at bounding box center [88, 381] width 104 height 18
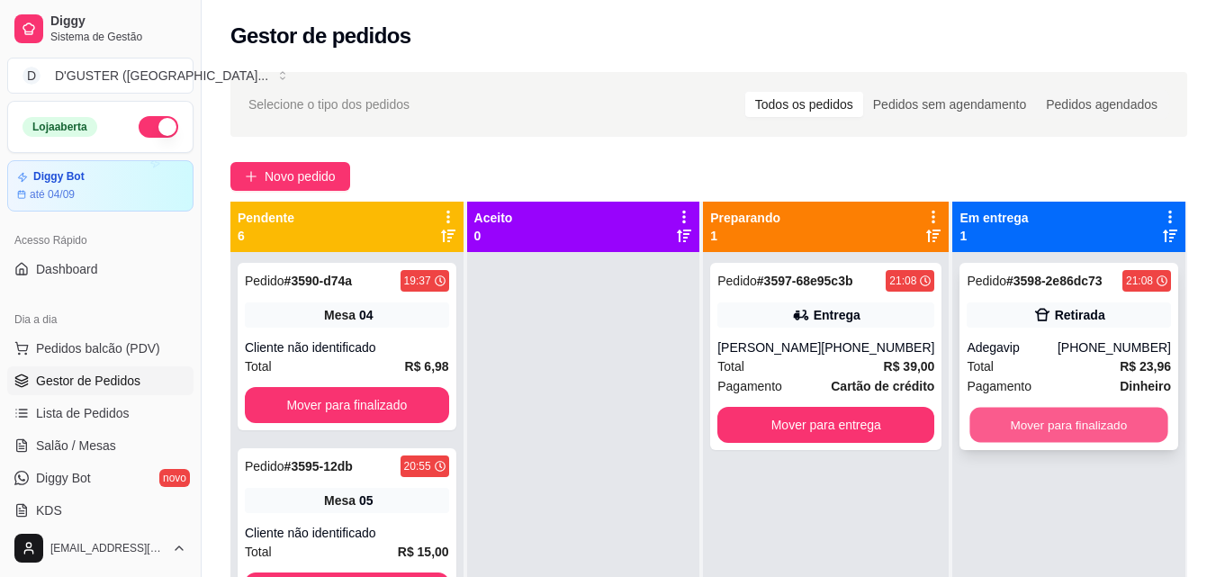
click at [1044, 416] on button "Mover para finalizado" at bounding box center [1070, 425] width 198 height 35
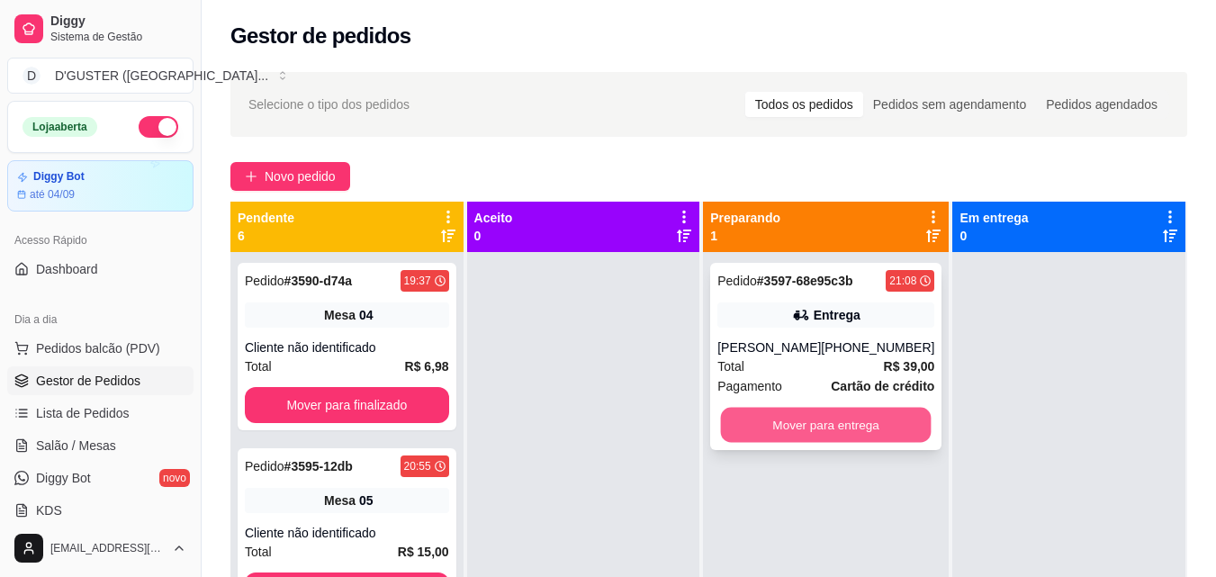
click at [798, 414] on button "Mover para entrega" at bounding box center [826, 425] width 211 height 35
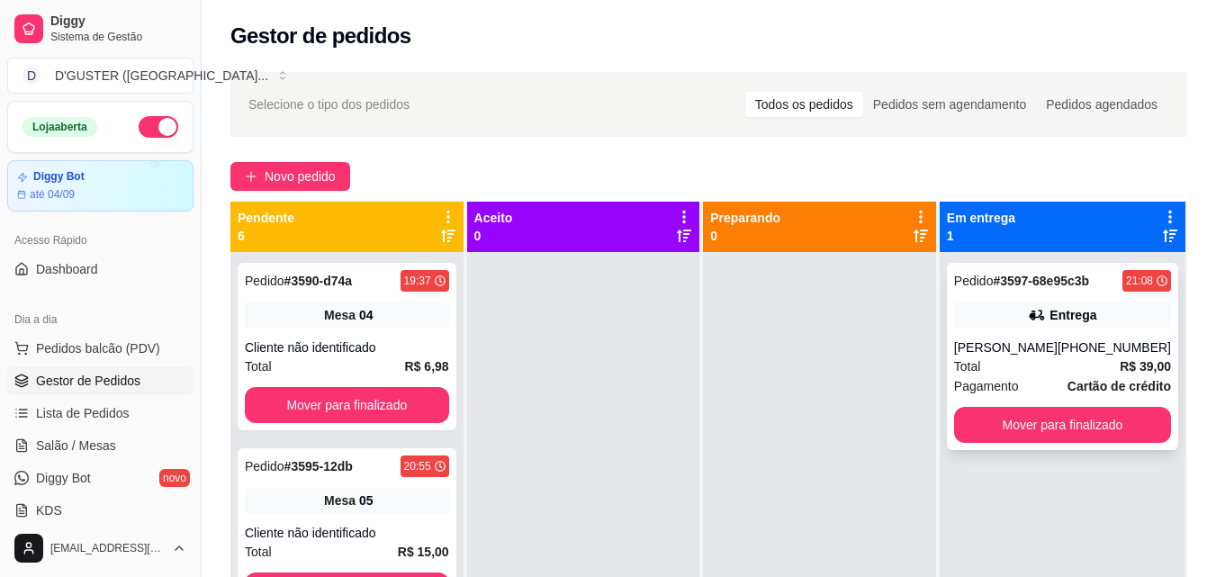
click at [1048, 340] on div "[PERSON_NAME]" at bounding box center [1006, 348] width 104 height 18
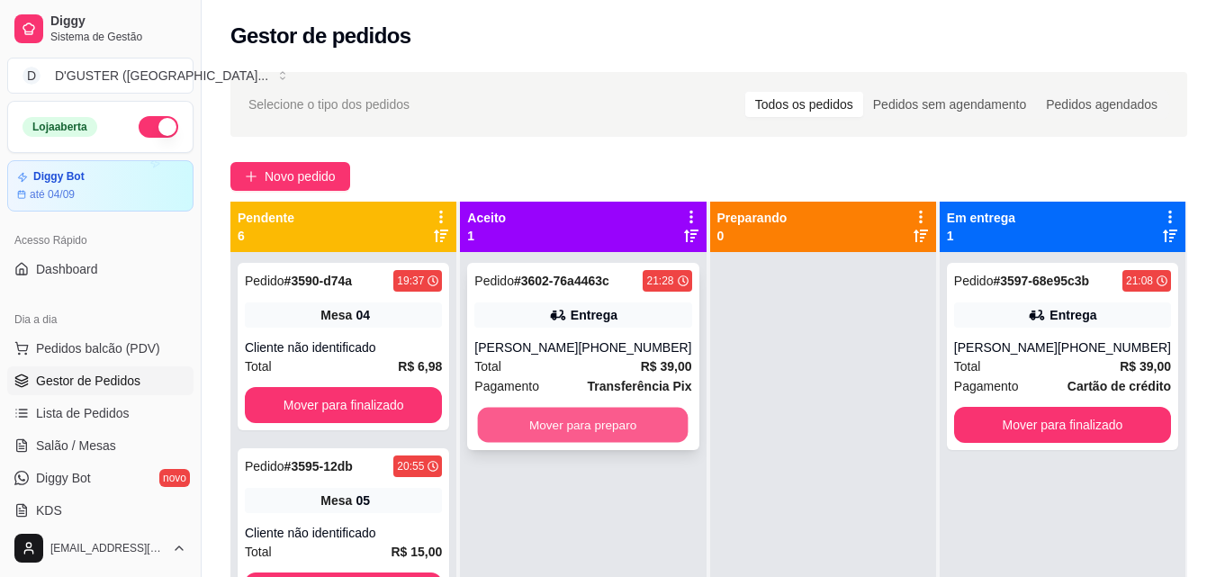
click at [632, 411] on button "Mover para preparo" at bounding box center [583, 425] width 211 height 35
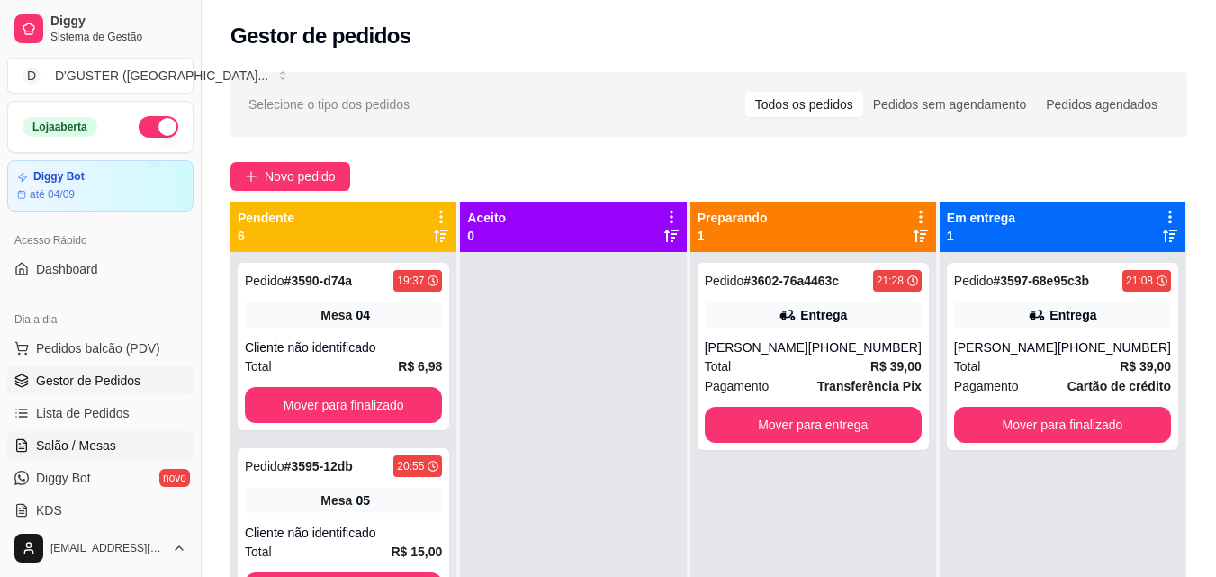
click at [75, 448] on span "Salão / Mesas" at bounding box center [76, 446] width 80 height 18
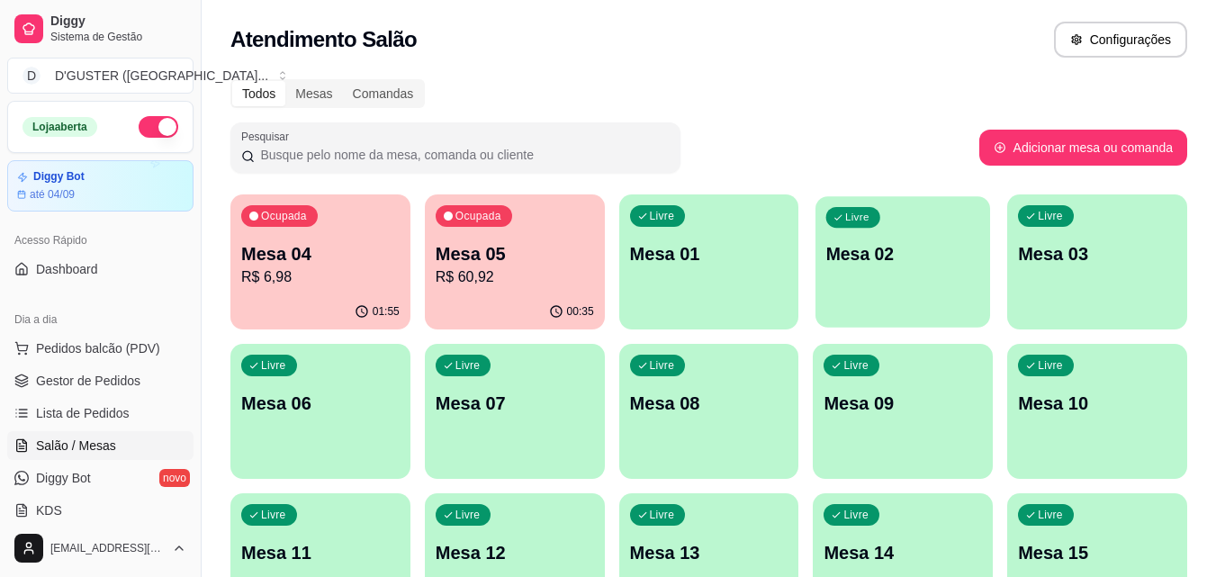
click at [904, 276] on div "Livre Mesa 02" at bounding box center [903, 251] width 175 height 110
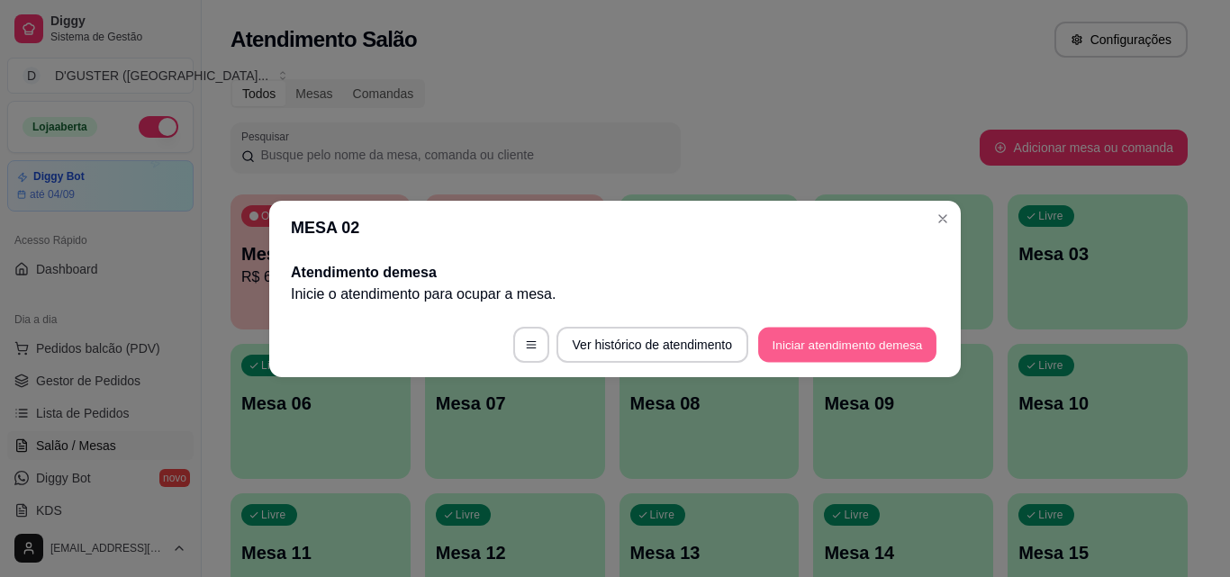
click at [809, 330] on button "Iniciar atendimento de mesa" at bounding box center [847, 344] width 178 height 35
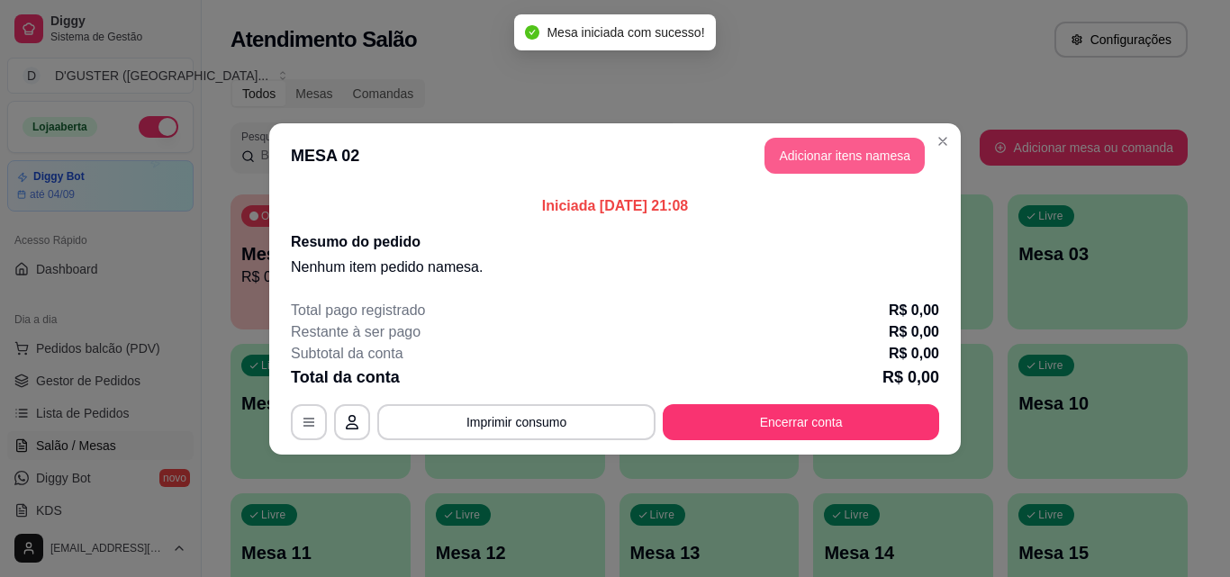
click at [830, 147] on button "Adicionar itens na mesa" at bounding box center [844, 156] width 160 height 36
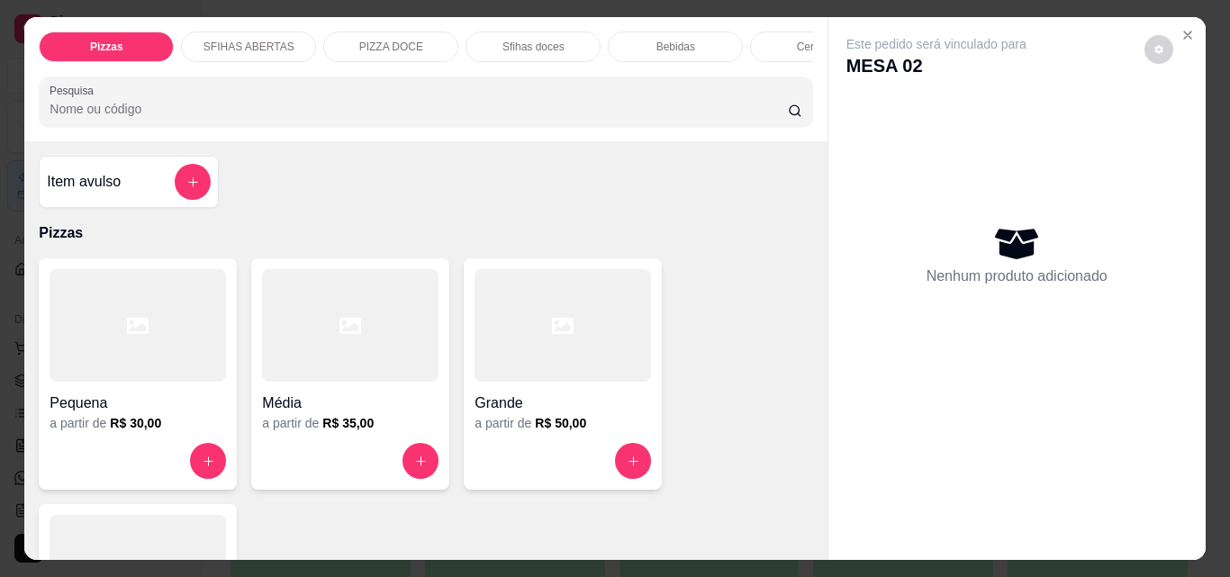
click at [546, 410] on h4 "Grande" at bounding box center [562, 404] width 176 height 22
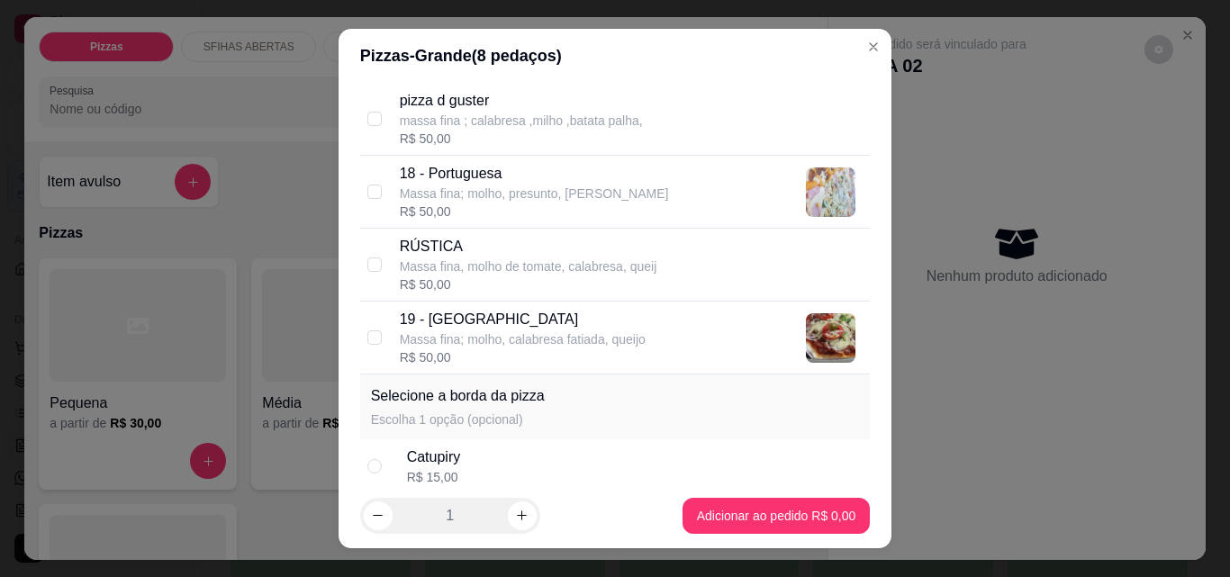
scroll to position [1621, 0]
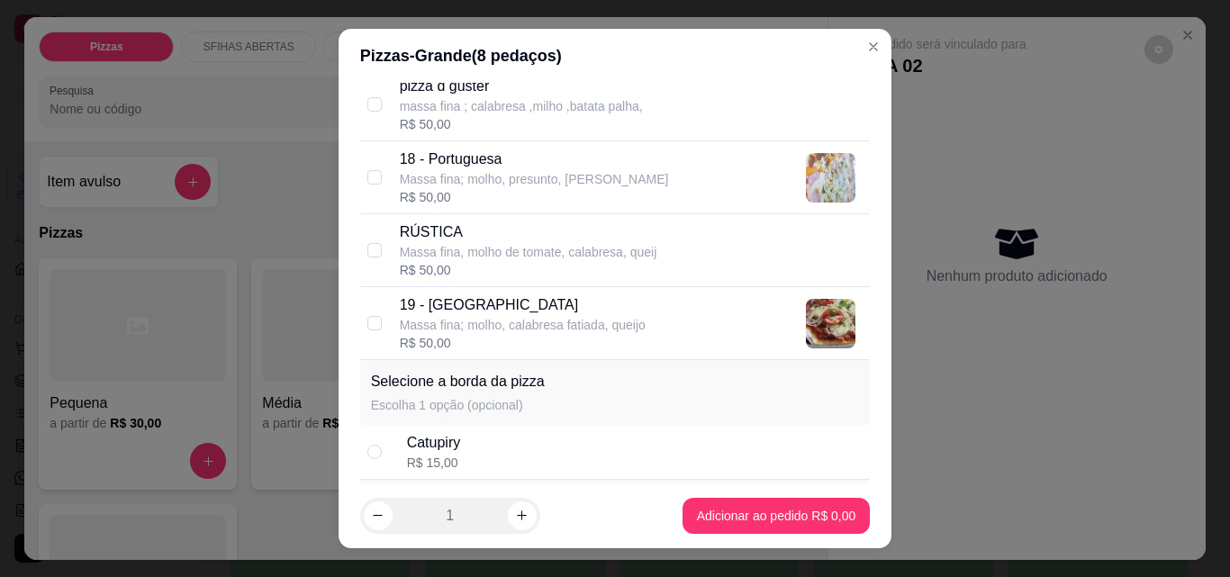
click at [400, 299] on p "19 - [GEOGRAPHIC_DATA]" at bounding box center [523, 305] width 246 height 22
checkbox input "true"
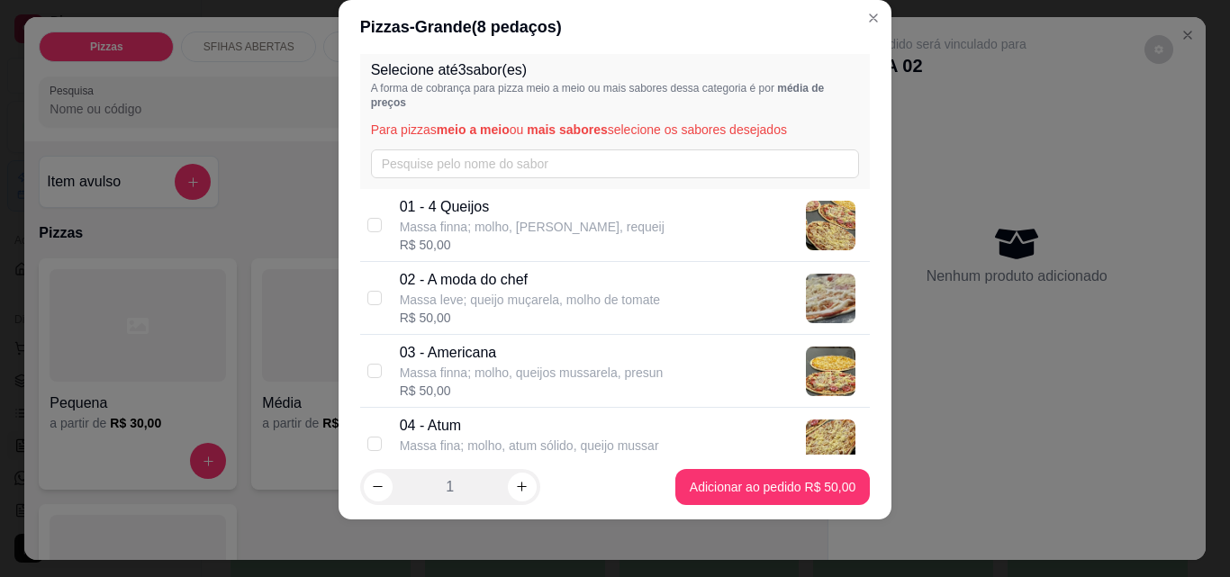
scroll to position [0, 0]
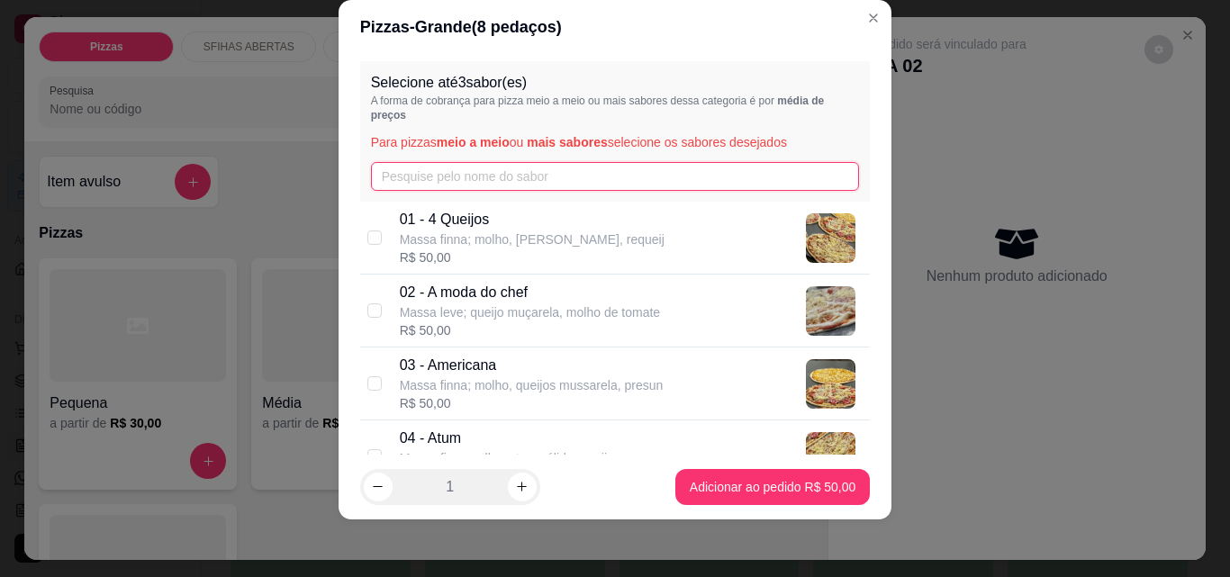
click at [578, 176] on input "text" at bounding box center [615, 176] width 489 height 29
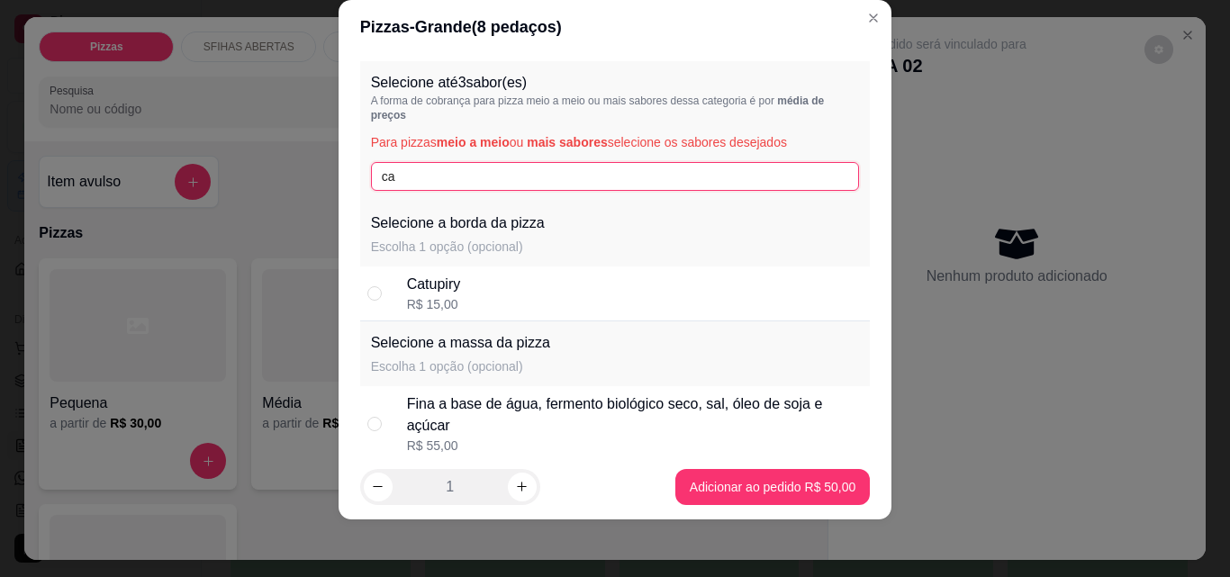
type input "c"
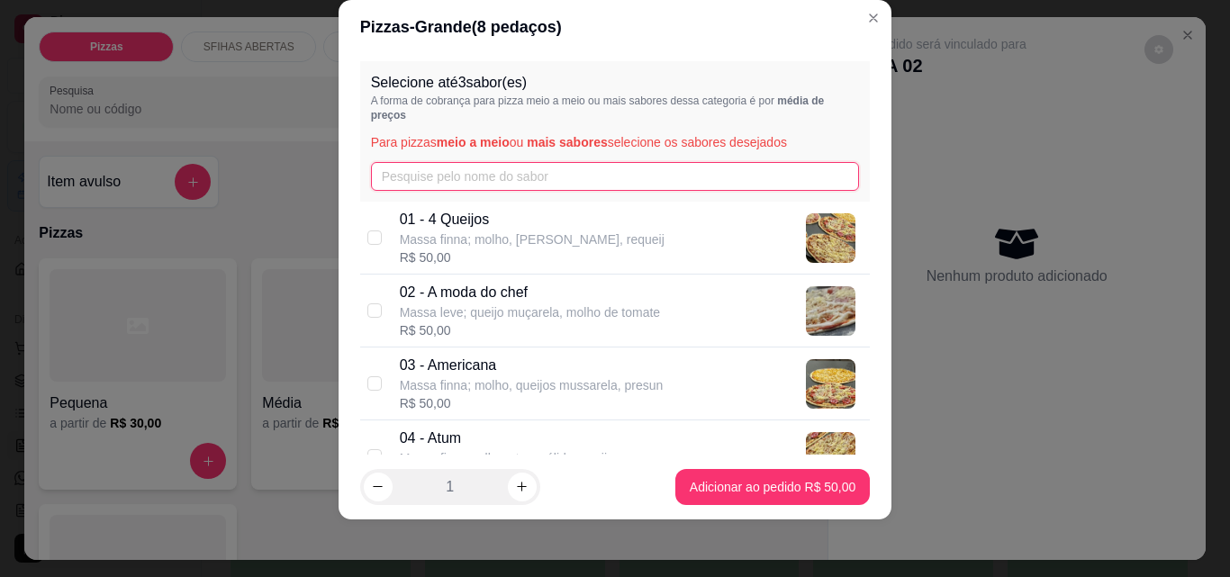
scroll to position [90, 0]
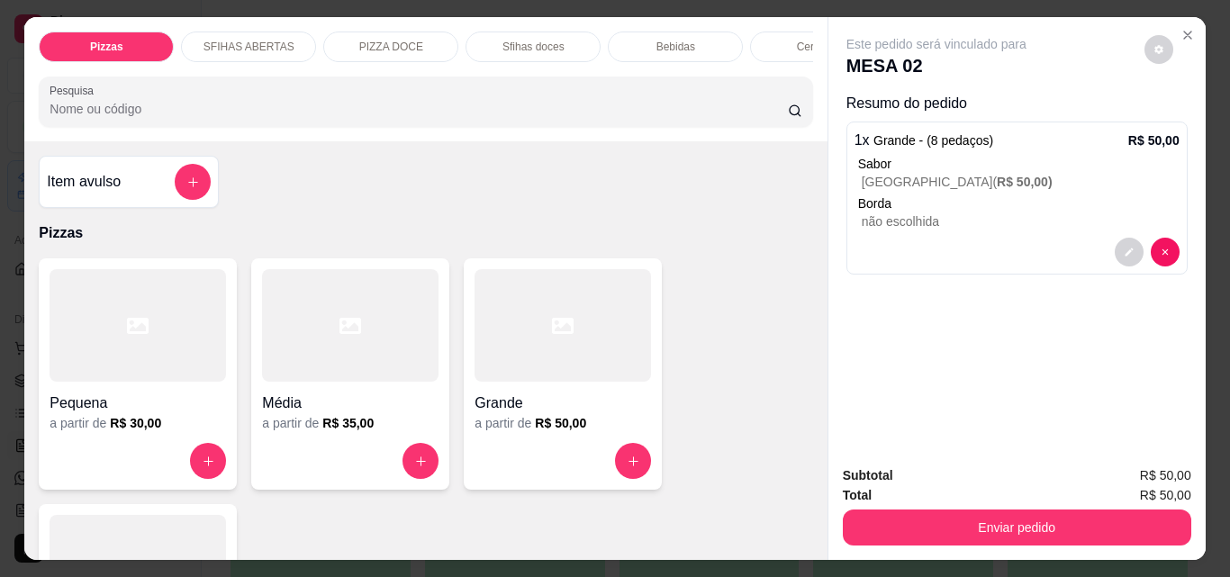
click at [322, 429] on h6 "R$ 35,00" at bounding box center [347, 423] width 51 height 18
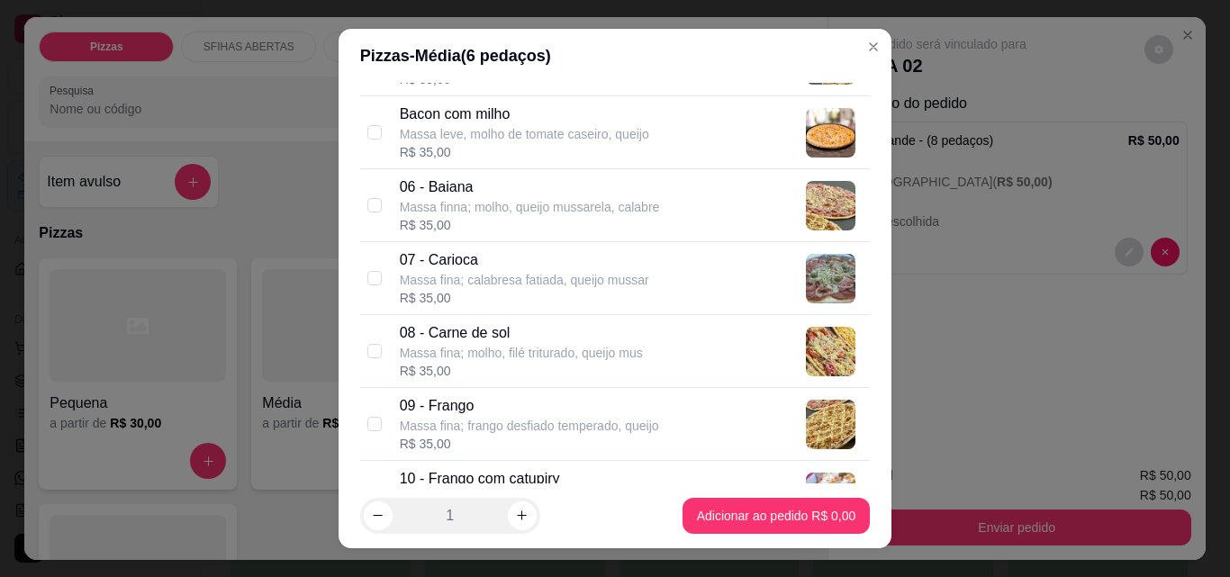
scroll to position [540, 0]
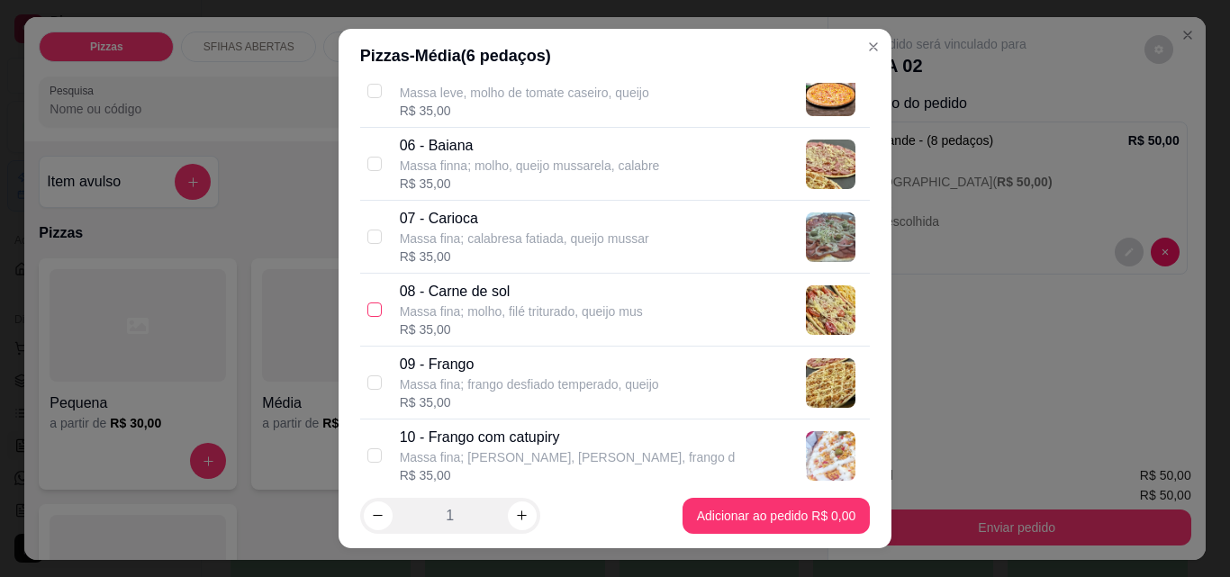
click at [367, 309] on input "checkbox" at bounding box center [374, 310] width 14 height 14
checkbox input "true"
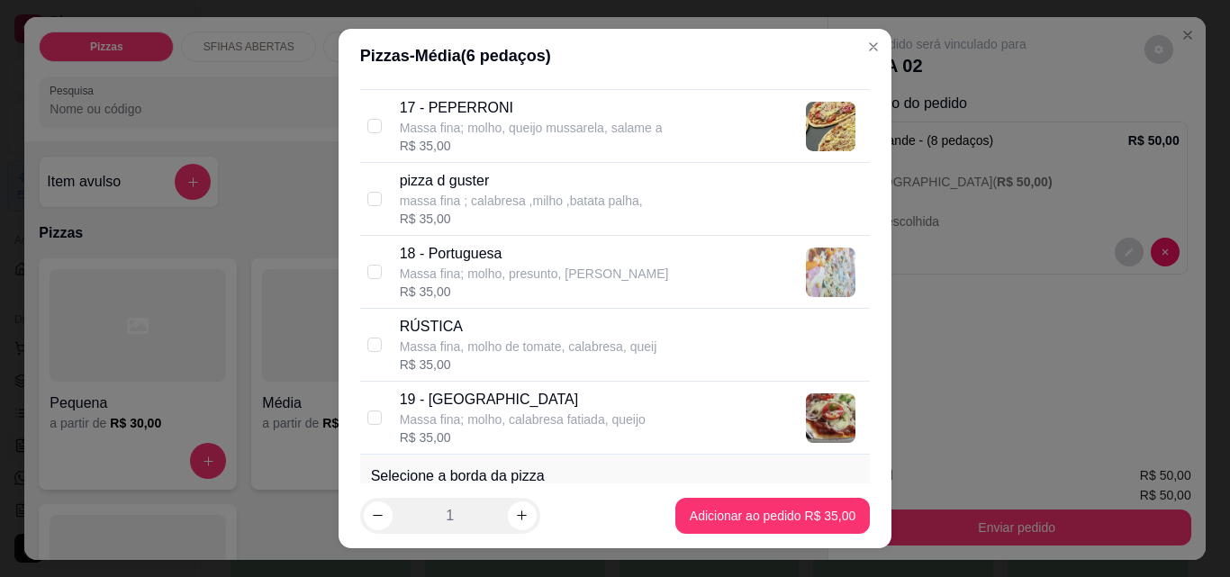
scroll to position [1621, 0]
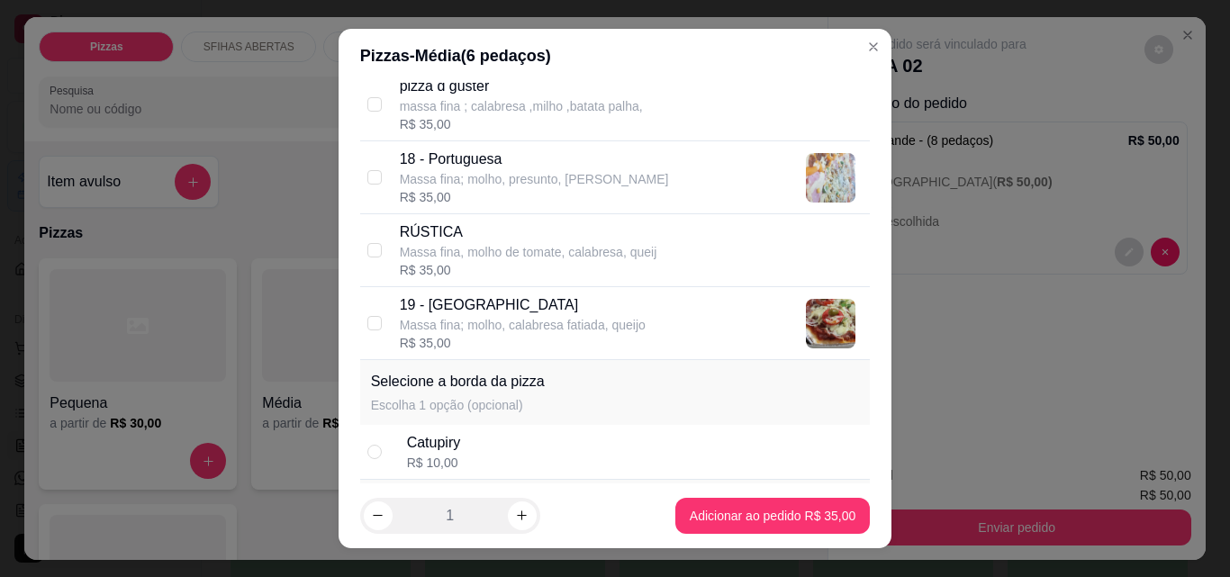
click at [453, 159] on p "18 - Portuguesa" at bounding box center [534, 160] width 269 height 22
checkbox input "true"
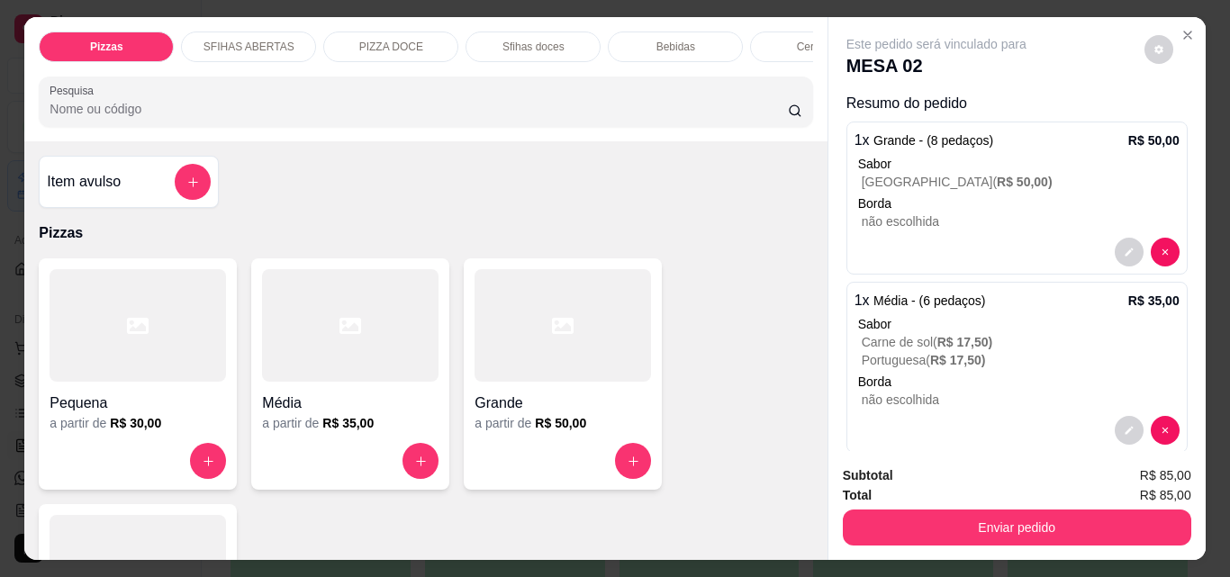
click at [637, 39] on div "Bebidas" at bounding box center [675, 47] width 135 height 31
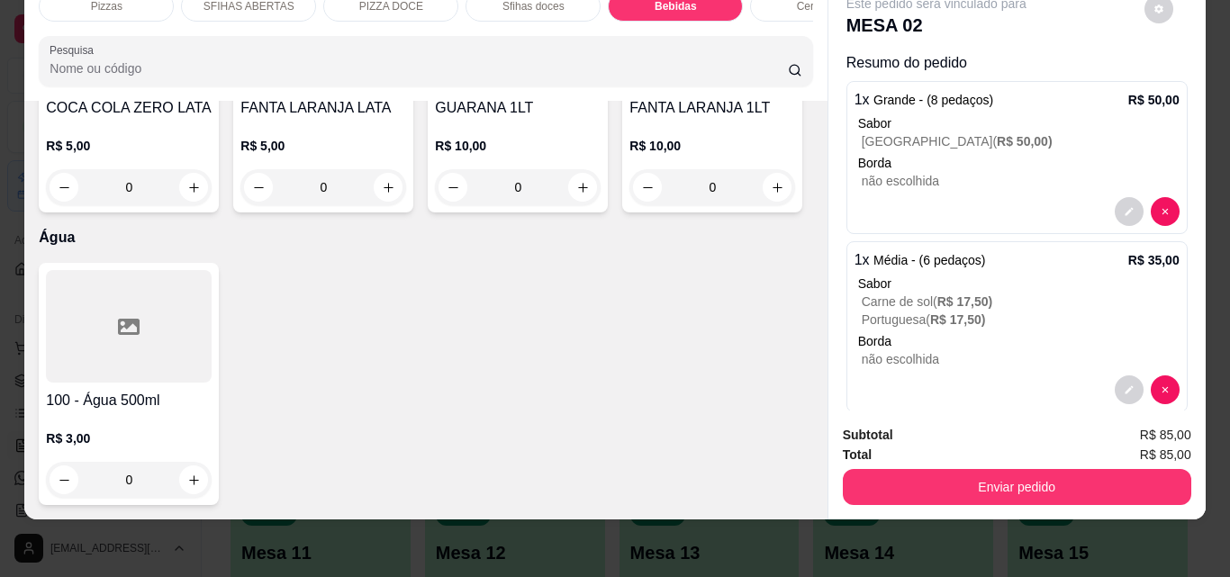
scroll to position [7201, 0]
type input "1"
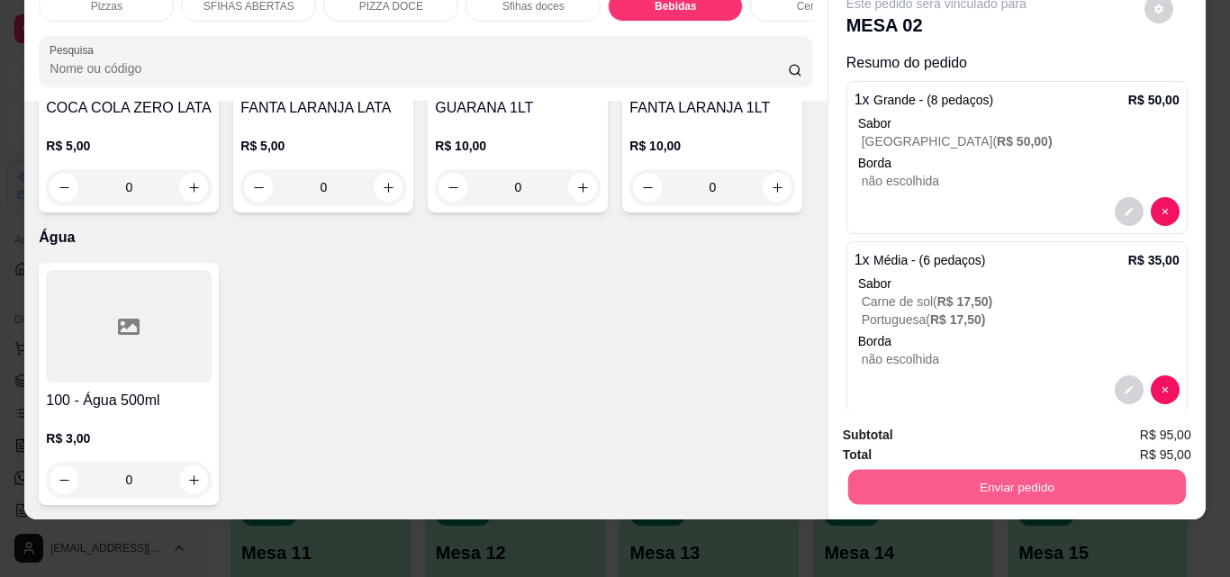
click at [942, 480] on button "Enviar pedido" at bounding box center [1016, 486] width 338 height 35
click at [933, 433] on button "Não registrar e enviar pedido" at bounding box center [957, 428] width 182 height 33
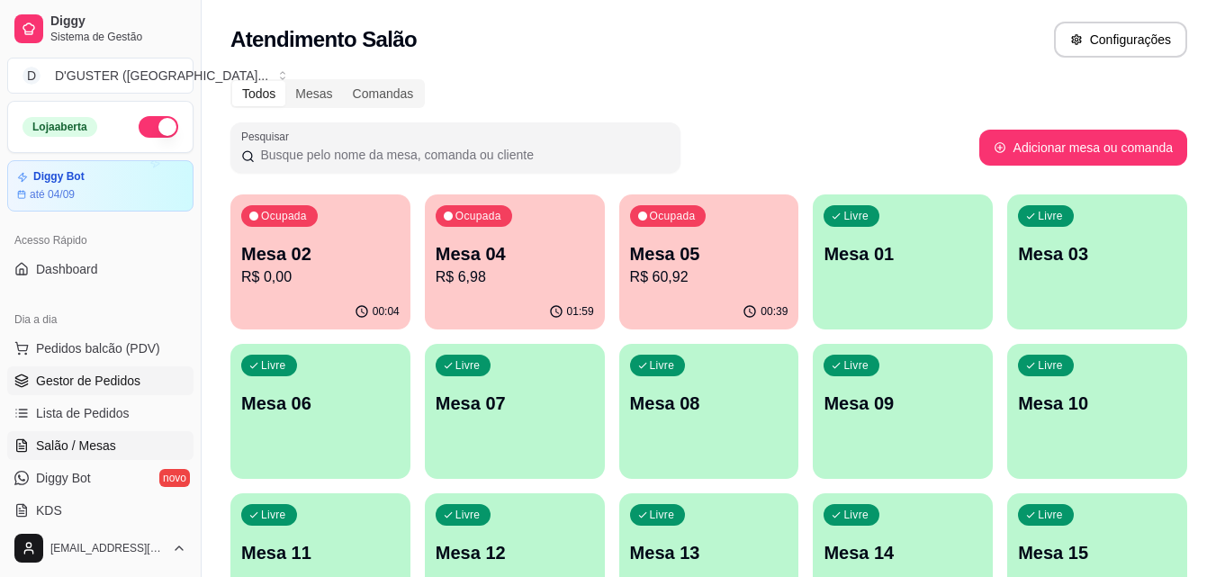
click at [86, 381] on span "Gestor de Pedidos" at bounding box center [88, 381] width 104 height 18
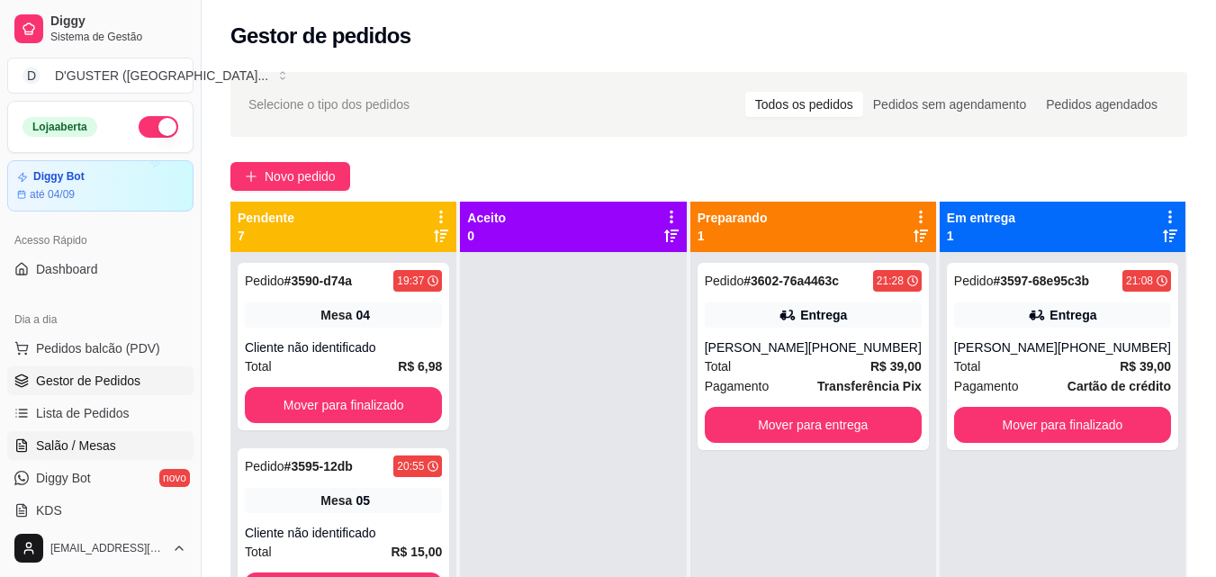
click at [101, 440] on span "Salão / Mesas" at bounding box center [76, 446] width 80 height 18
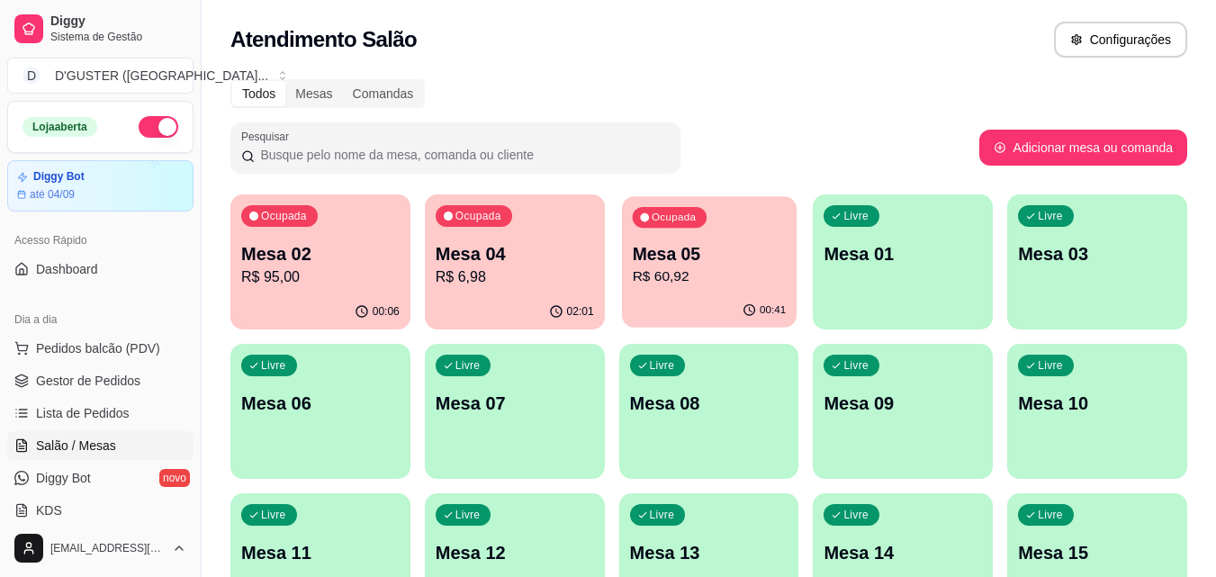
click at [745, 244] on p "Mesa 05" at bounding box center [709, 254] width 154 height 24
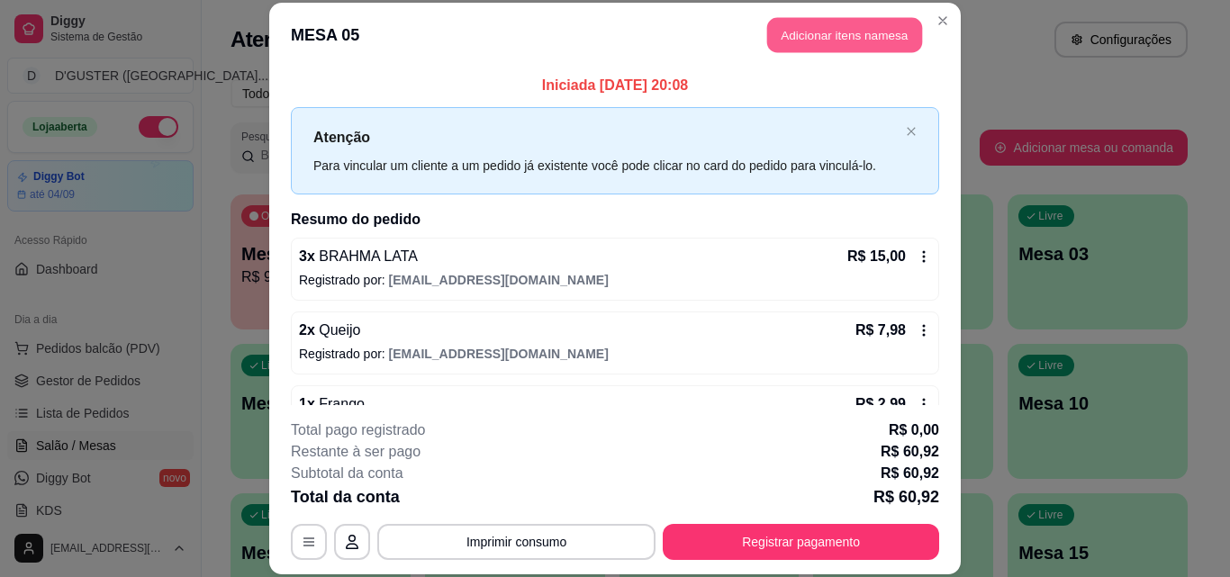
click at [864, 34] on button "Adicionar itens na mesa" at bounding box center [844, 35] width 155 height 35
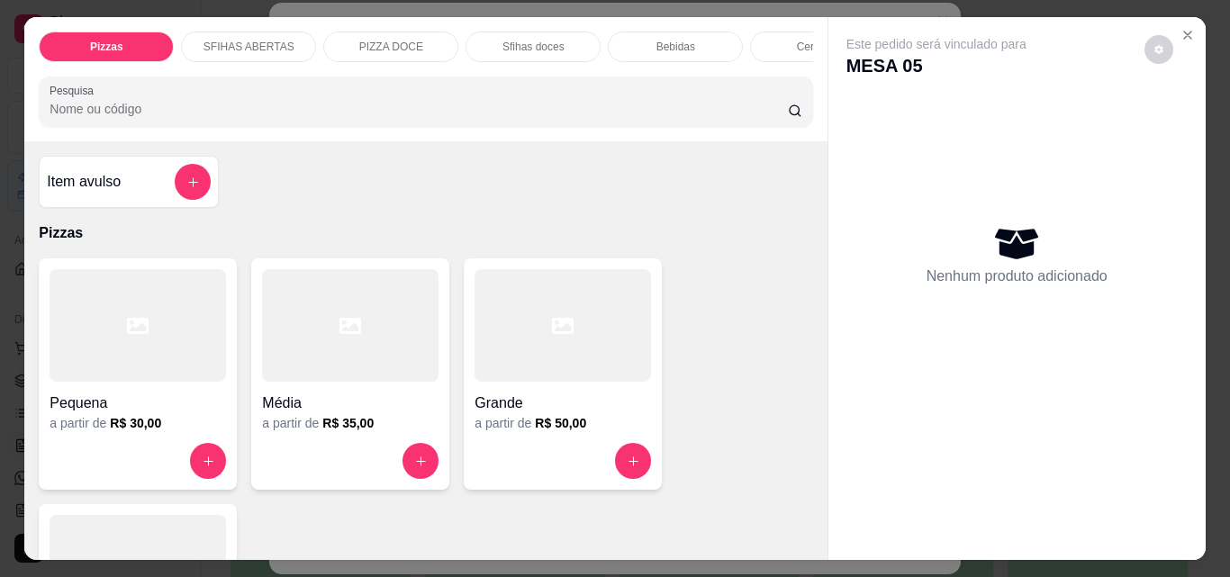
click at [696, 41] on div "Bebidas" at bounding box center [675, 47] width 135 height 31
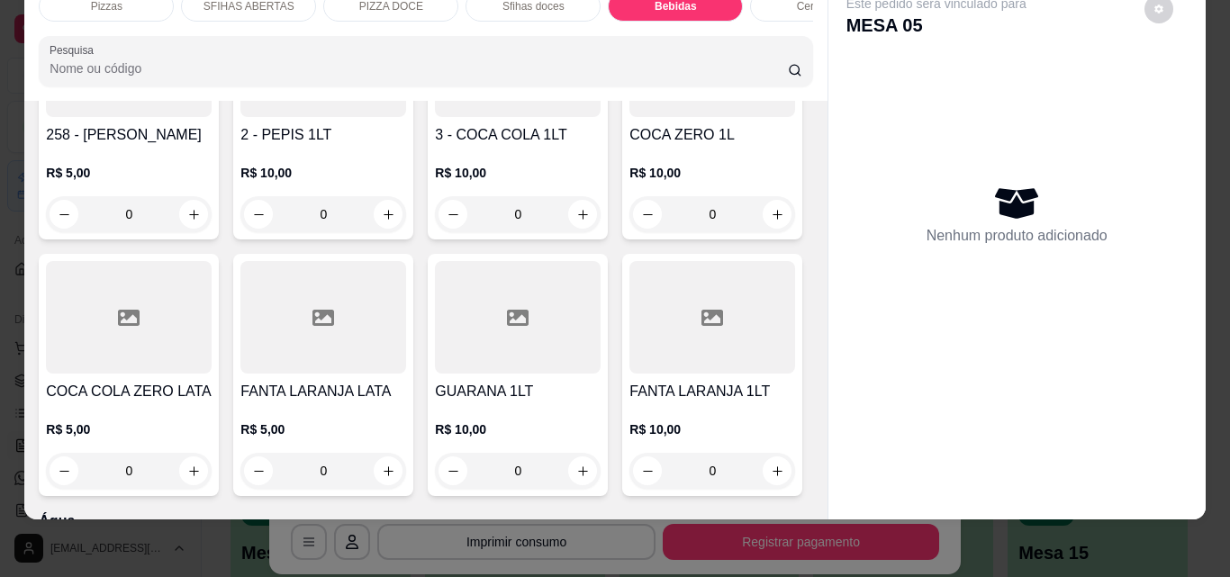
scroll to position [5670, 0]
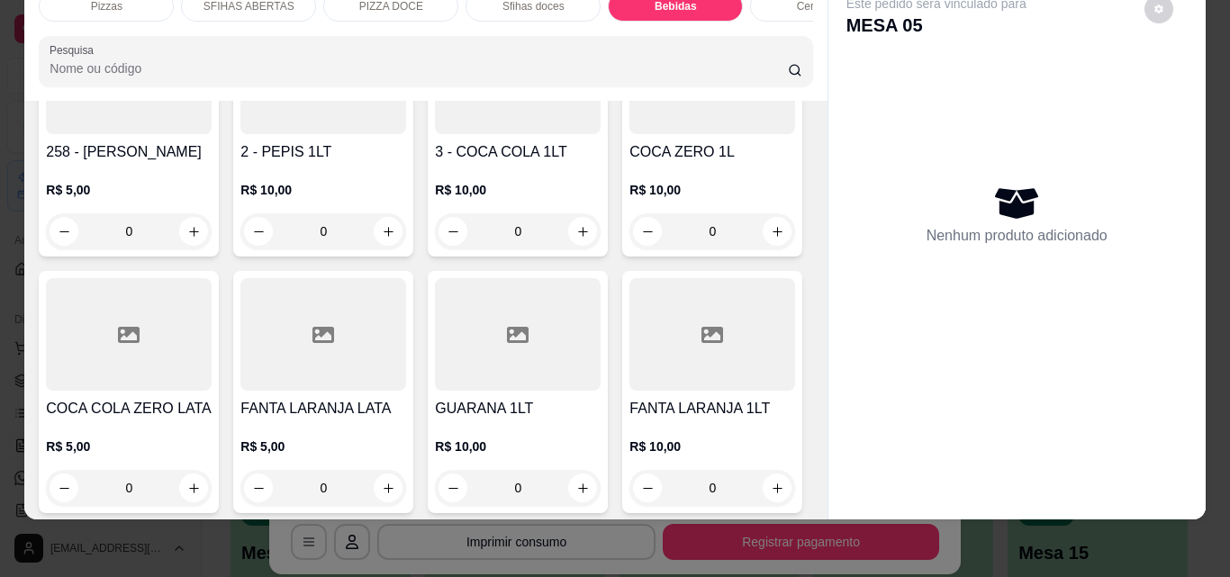
type input "1"
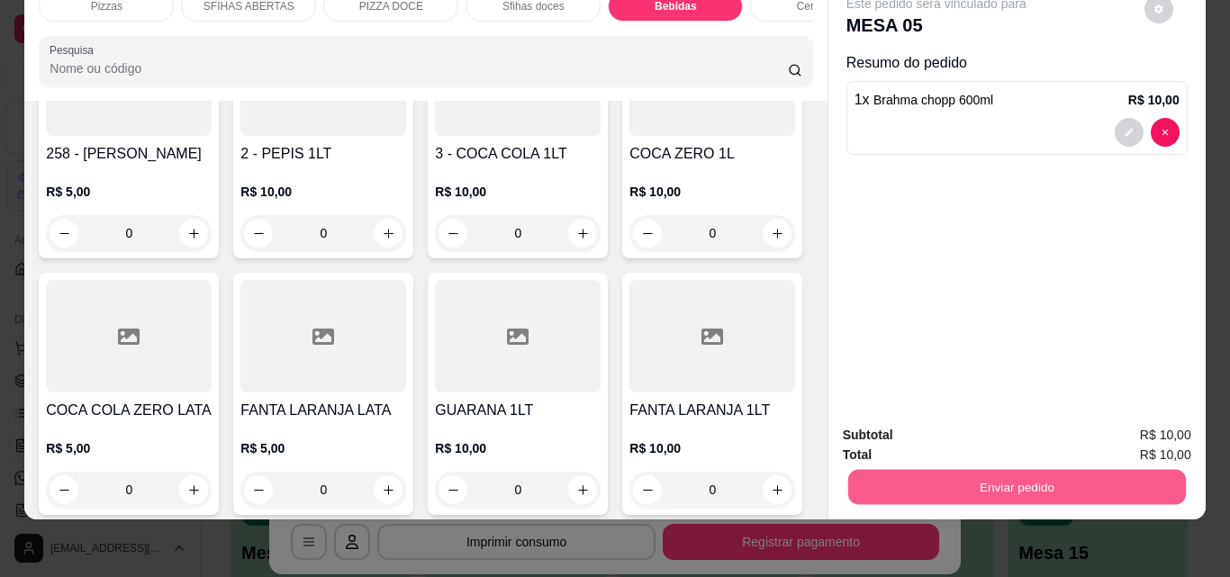
click at [900, 469] on button "Enviar pedido" at bounding box center [1016, 486] width 338 height 35
click at [911, 420] on button "Não registrar e enviar pedido" at bounding box center [957, 428] width 182 height 33
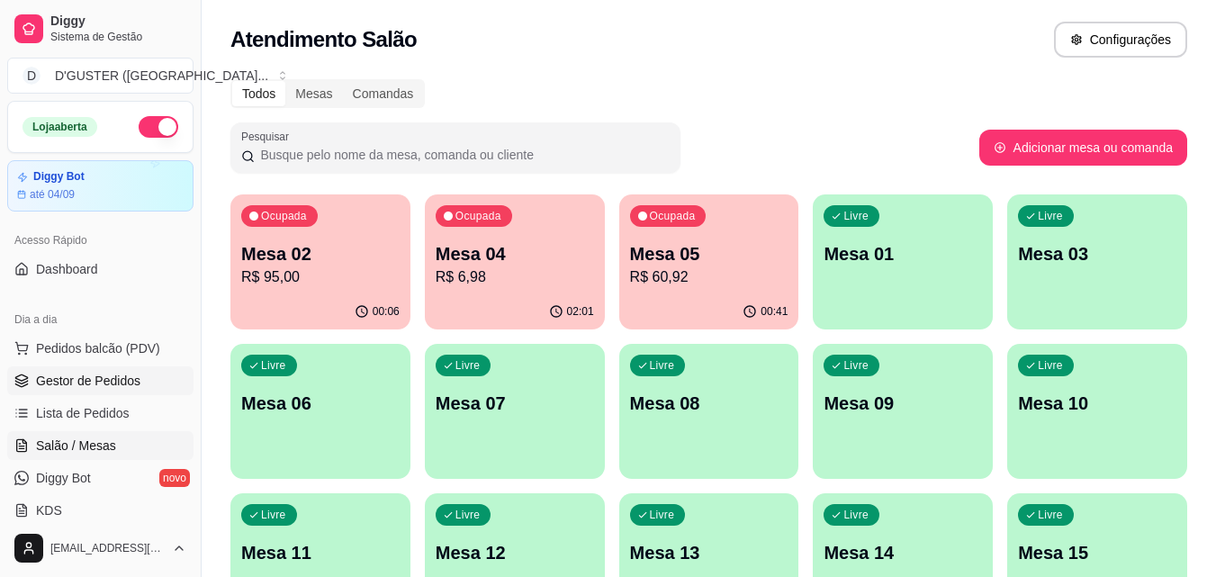
click at [97, 374] on span "Gestor de Pedidos" at bounding box center [88, 381] width 104 height 18
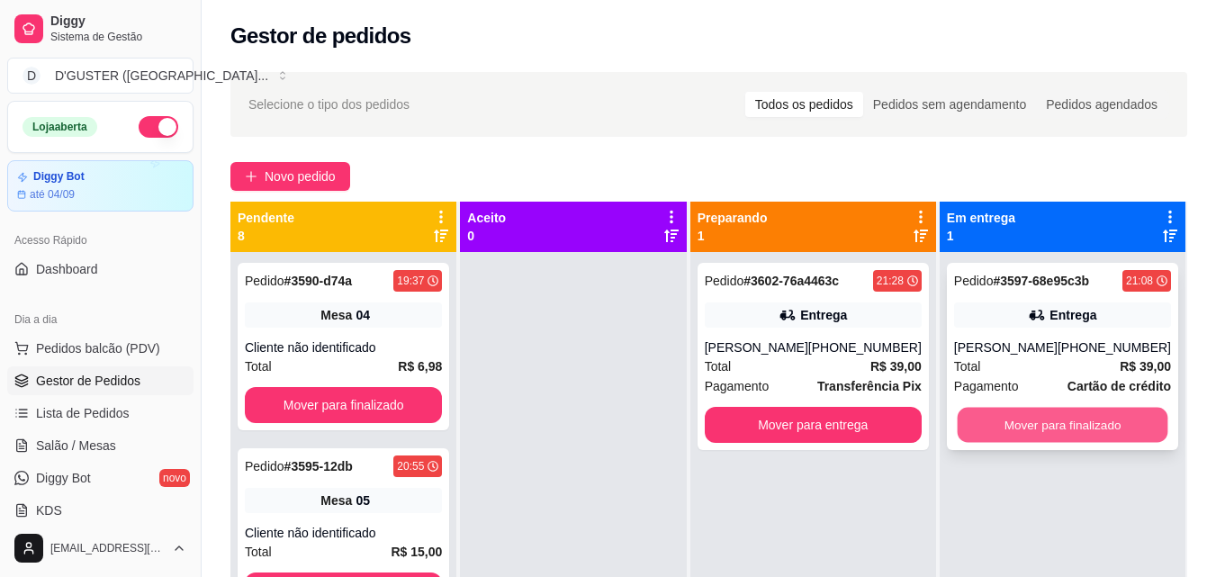
click at [1011, 420] on button "Mover para finalizado" at bounding box center [1062, 425] width 211 height 35
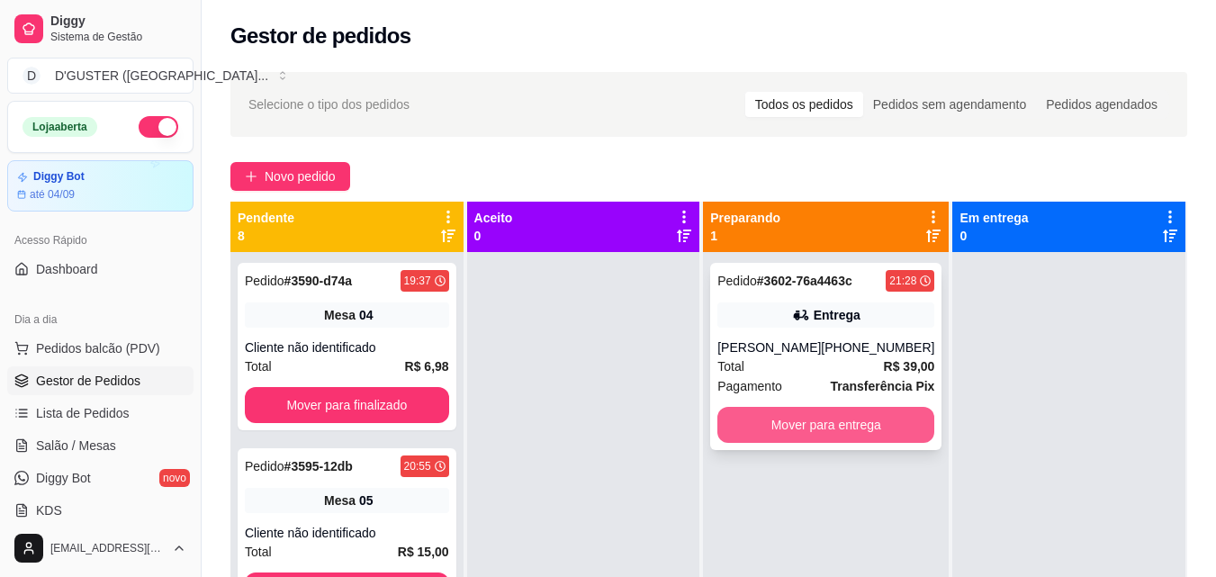
click at [872, 419] on button "Mover para entrega" at bounding box center [826, 425] width 217 height 36
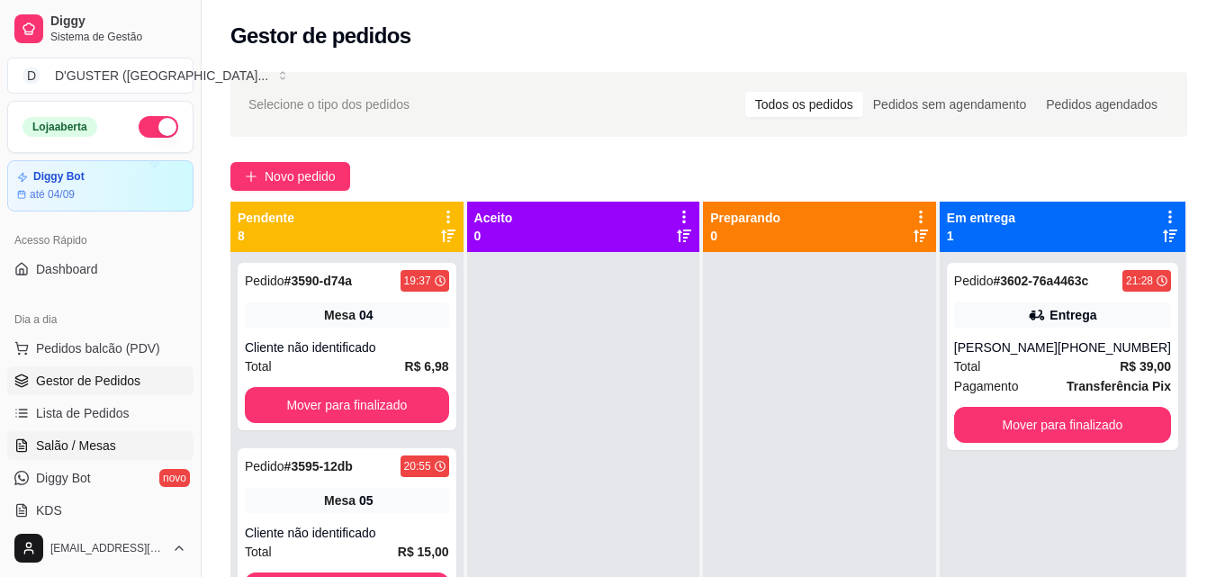
click at [97, 438] on span "Salão / Mesas" at bounding box center [76, 446] width 80 height 18
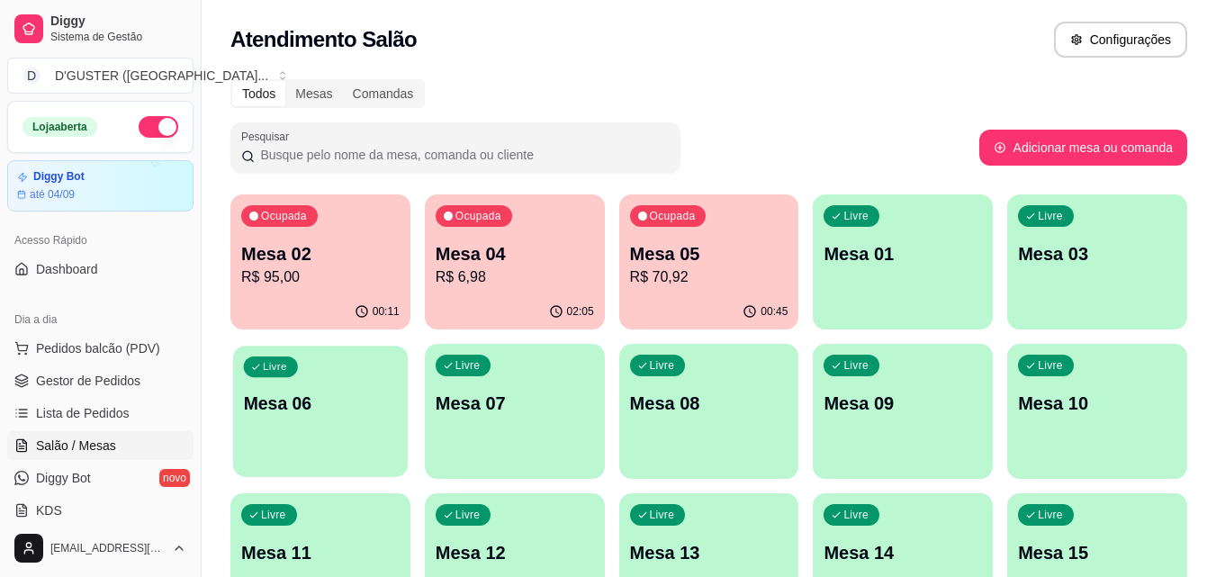
click at [348, 401] on p "Mesa 06" at bounding box center [321, 404] width 154 height 24
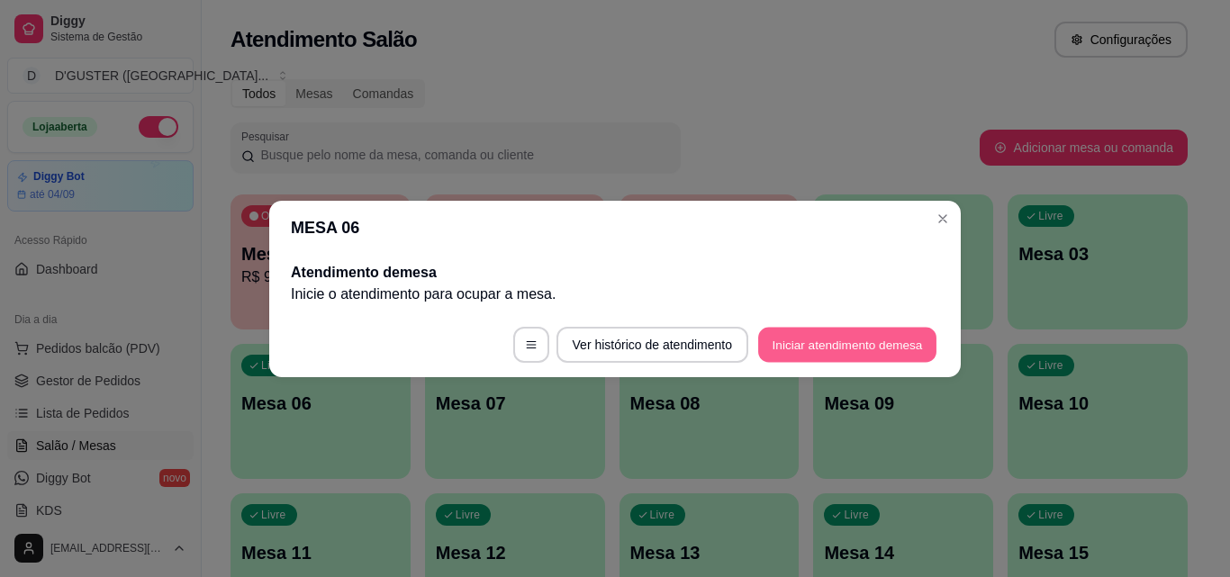
click at [799, 329] on button "Iniciar atendimento de mesa" at bounding box center [847, 344] width 178 height 35
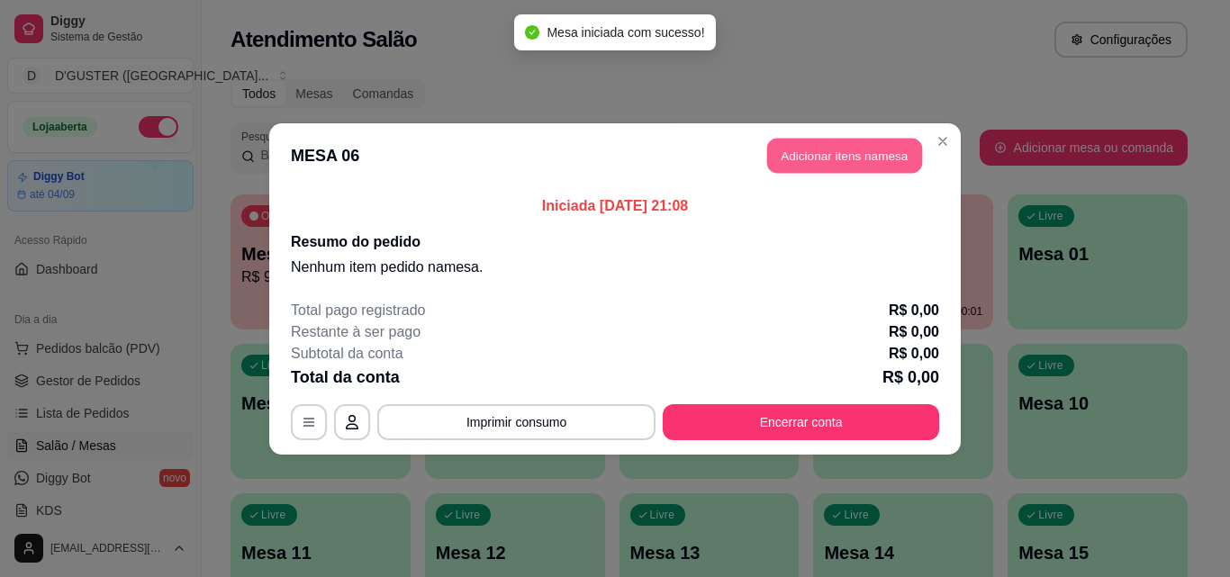
click at [889, 145] on button "Adicionar itens na mesa" at bounding box center [844, 155] width 155 height 35
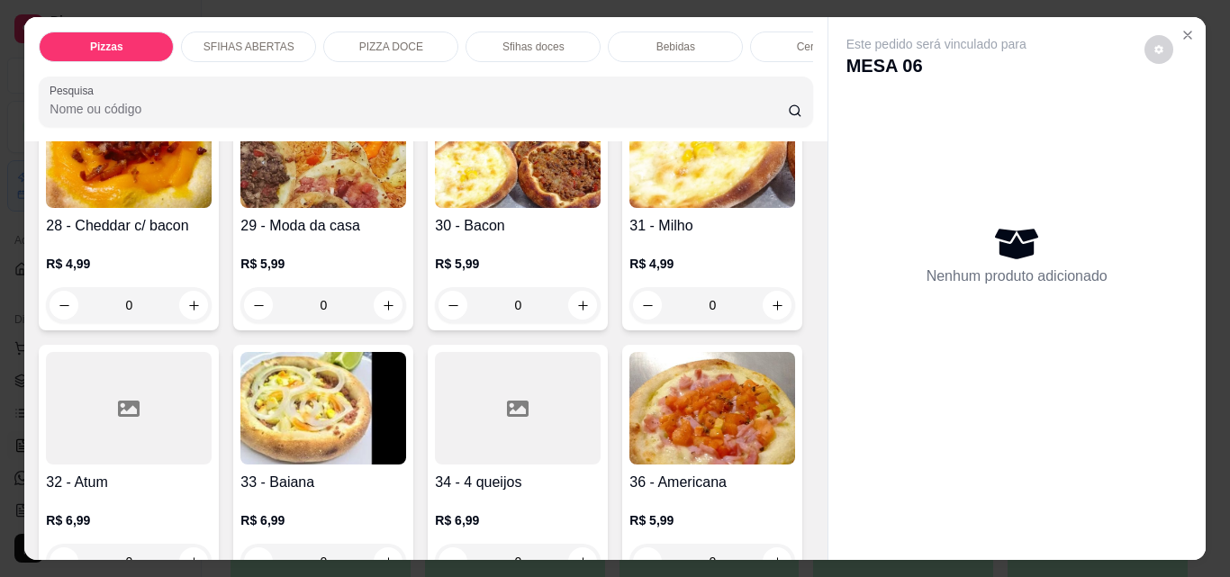
scroll to position [1261, 0]
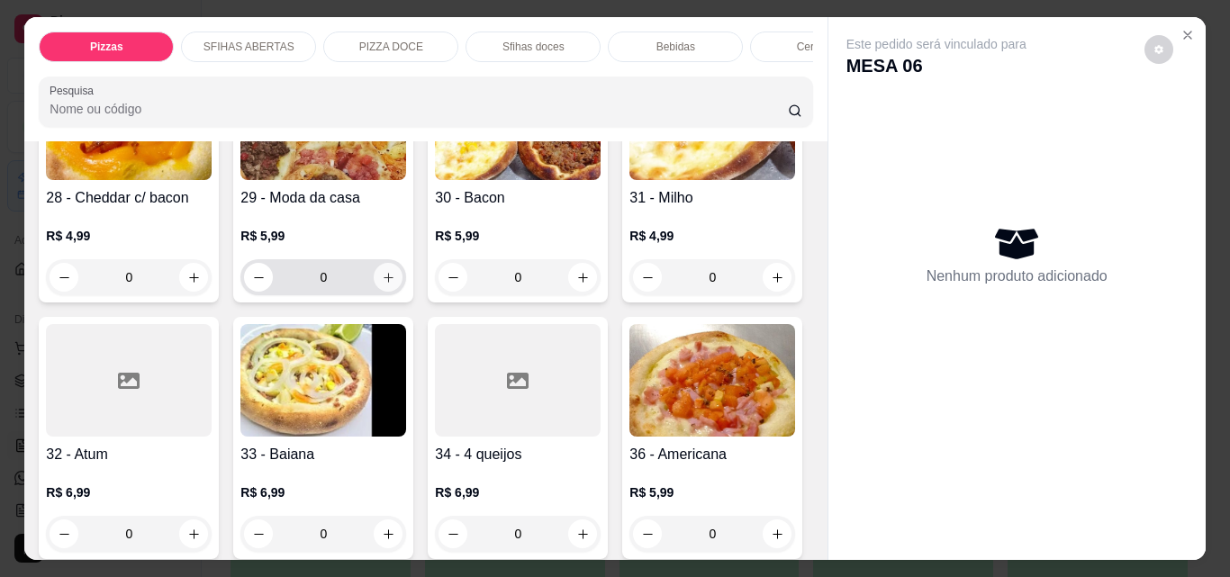
click at [382, 285] on icon "increase-product-quantity" at bounding box center [389, 278] width 14 height 14
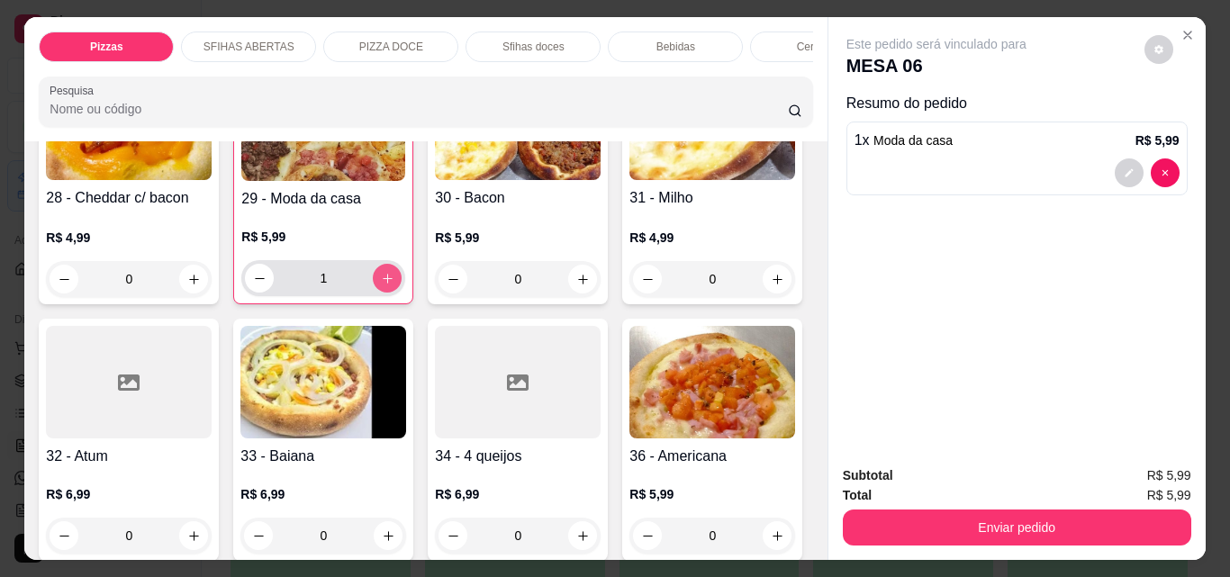
type input "1"
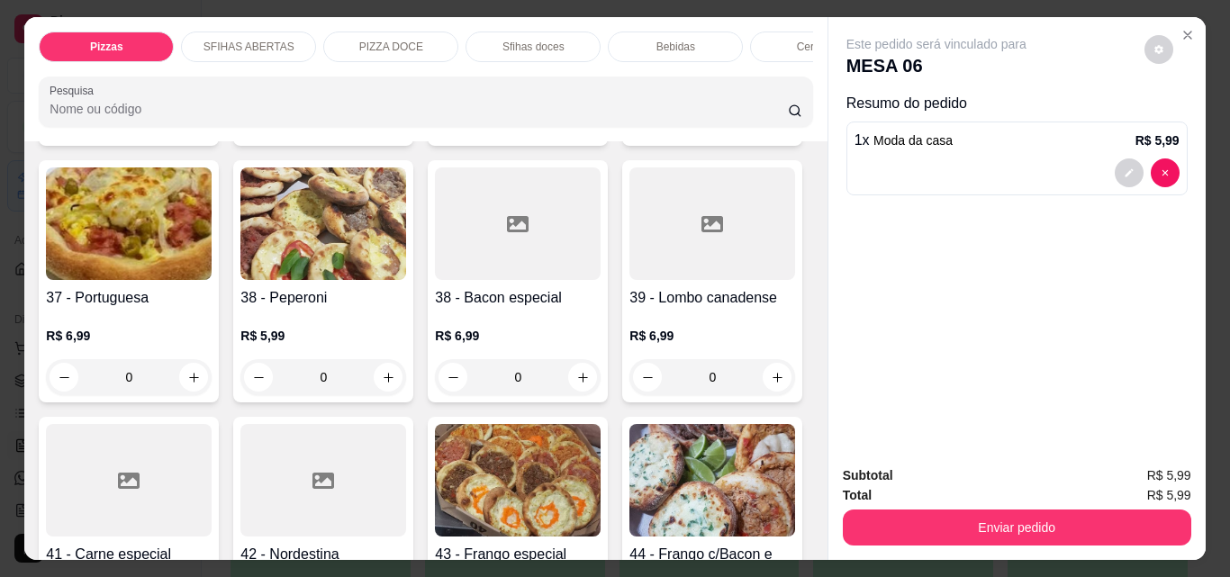
scroll to position [1711, 0]
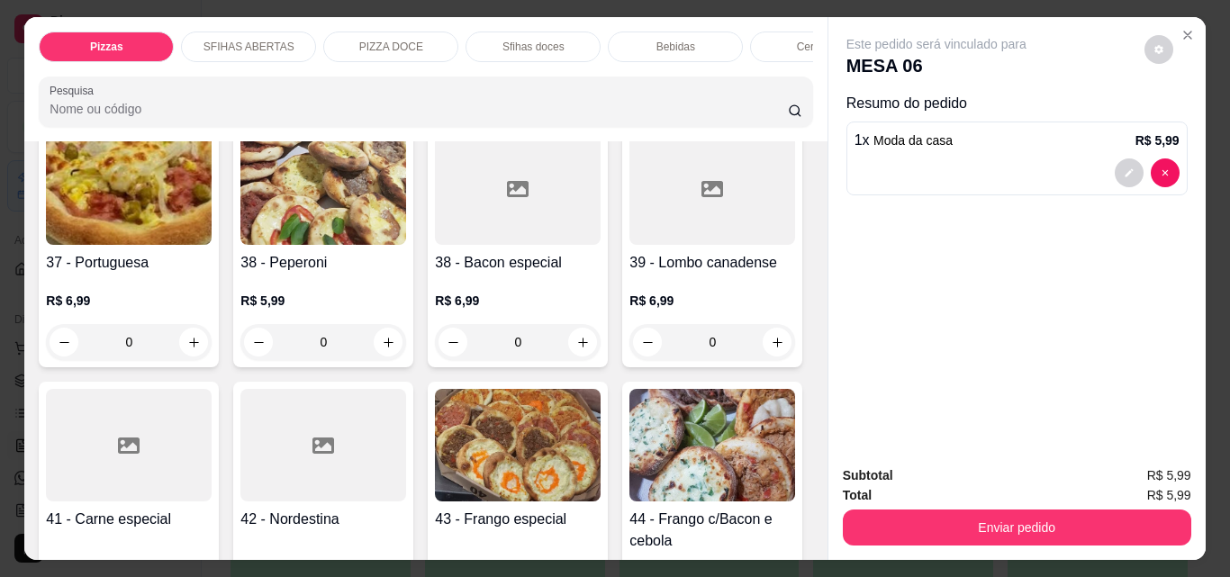
click at [576, 93] on icon "increase-product-quantity" at bounding box center [583, 86] width 14 height 14
type input "1"
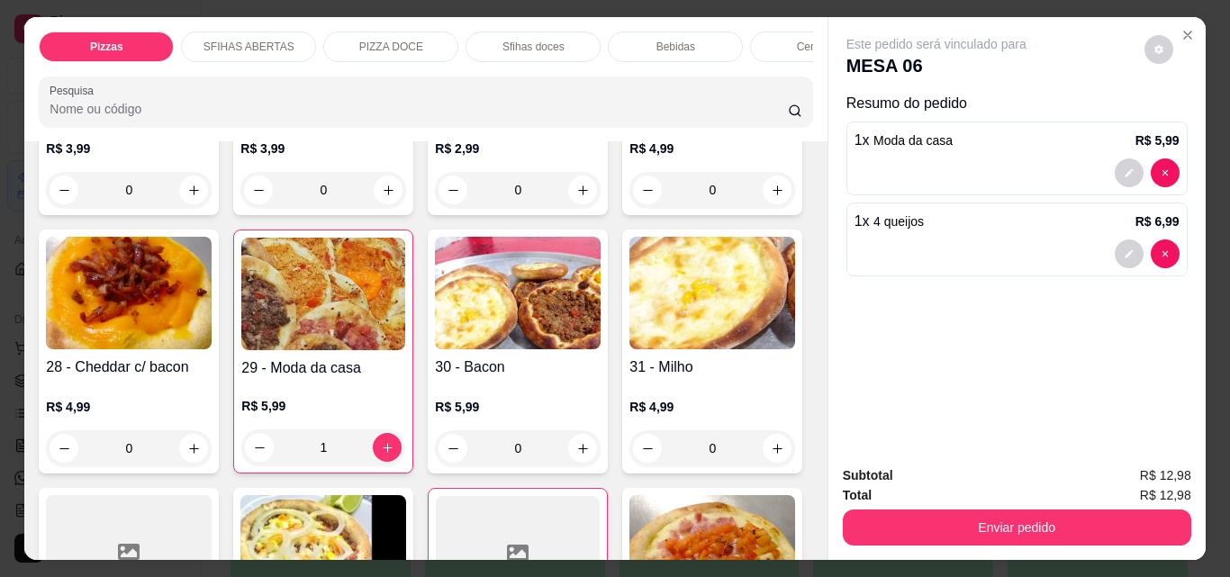
scroll to position [1080, 0]
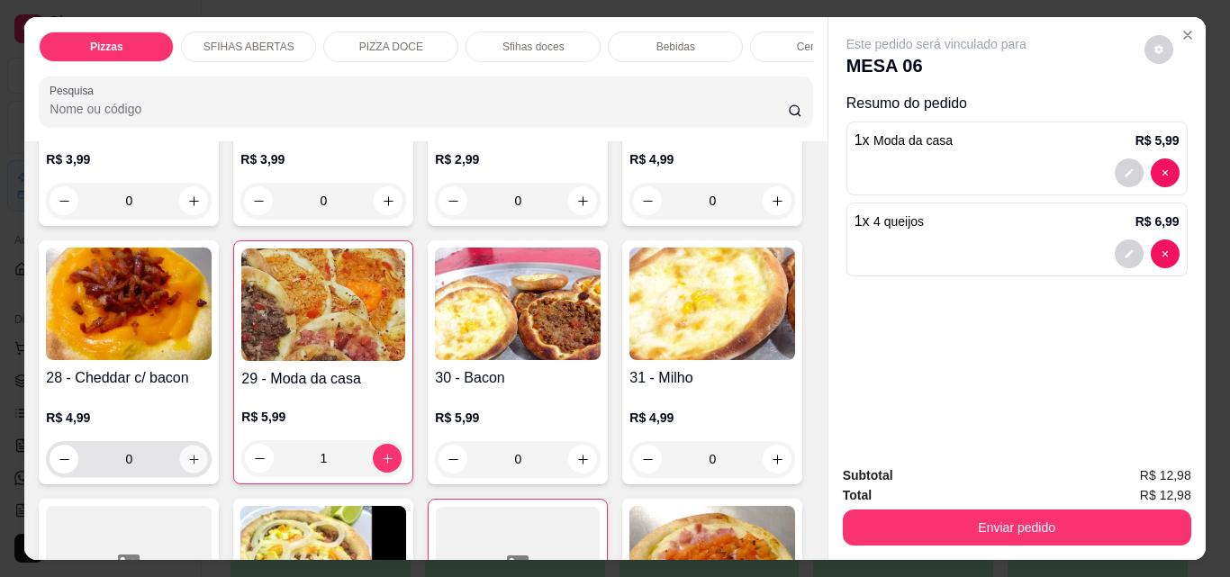
click at [201, 453] on icon "increase-product-quantity" at bounding box center [194, 460] width 14 height 14
type input "1"
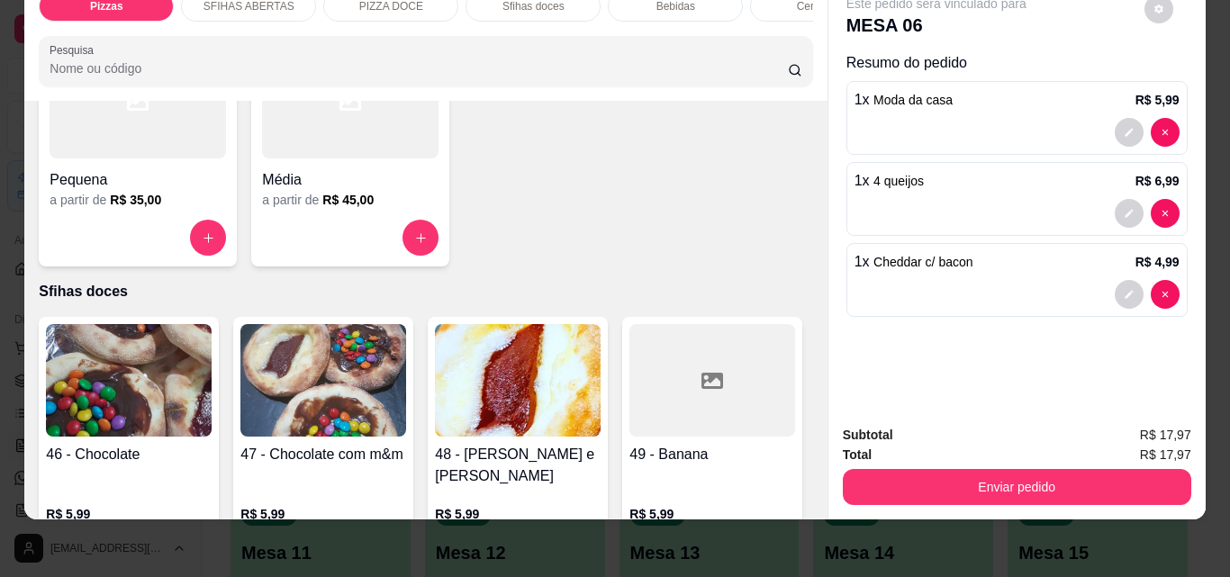
scroll to position [2701, 0]
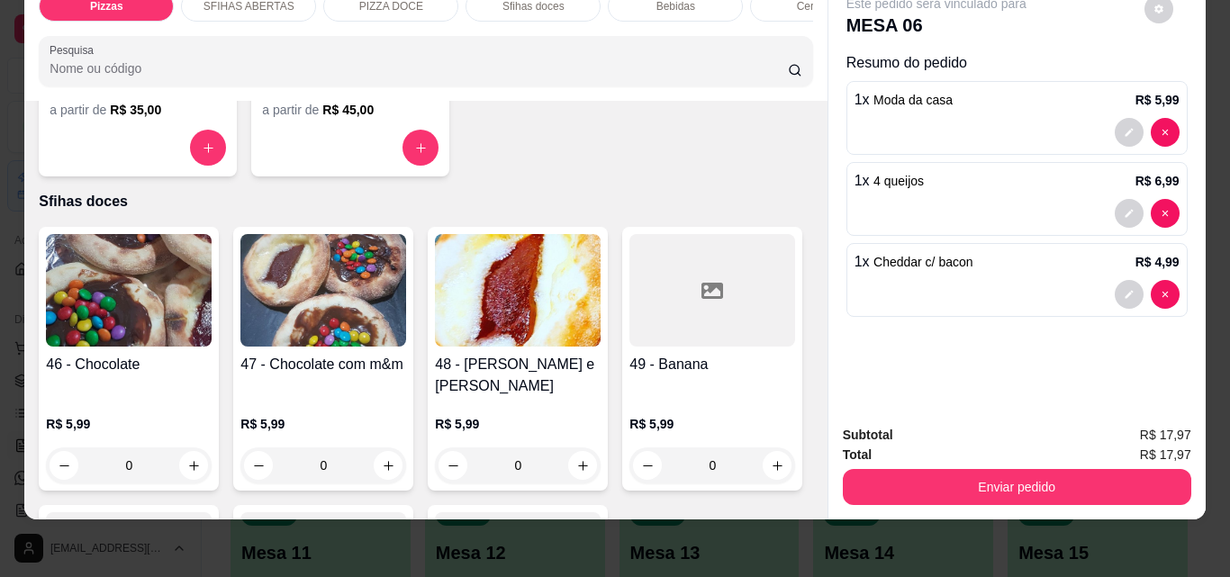
type input "1"
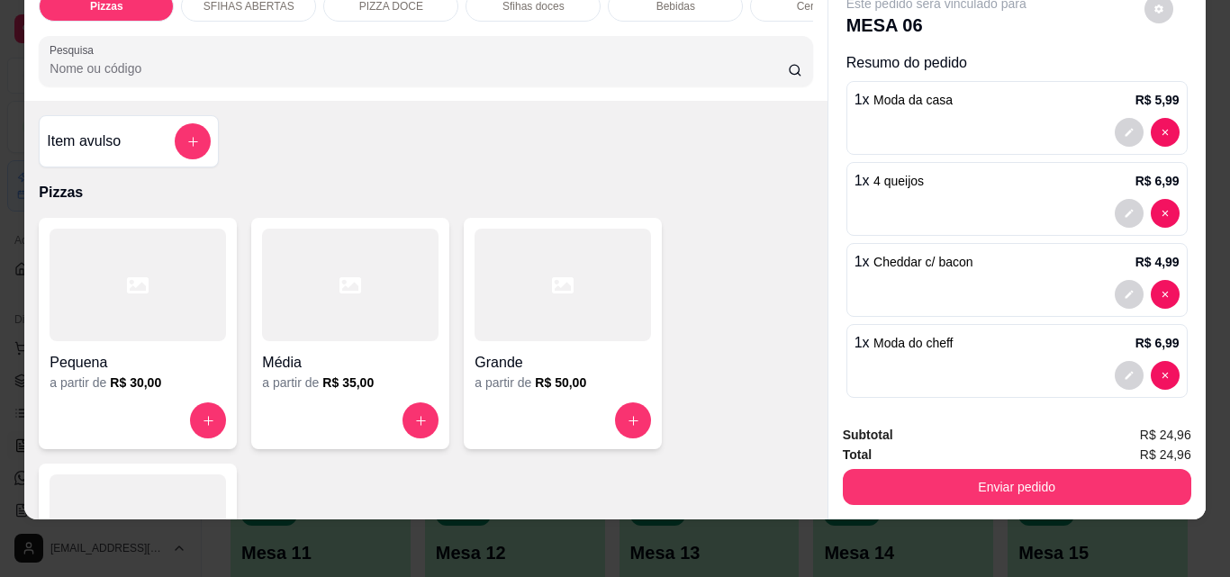
scroll to position [0, 0]
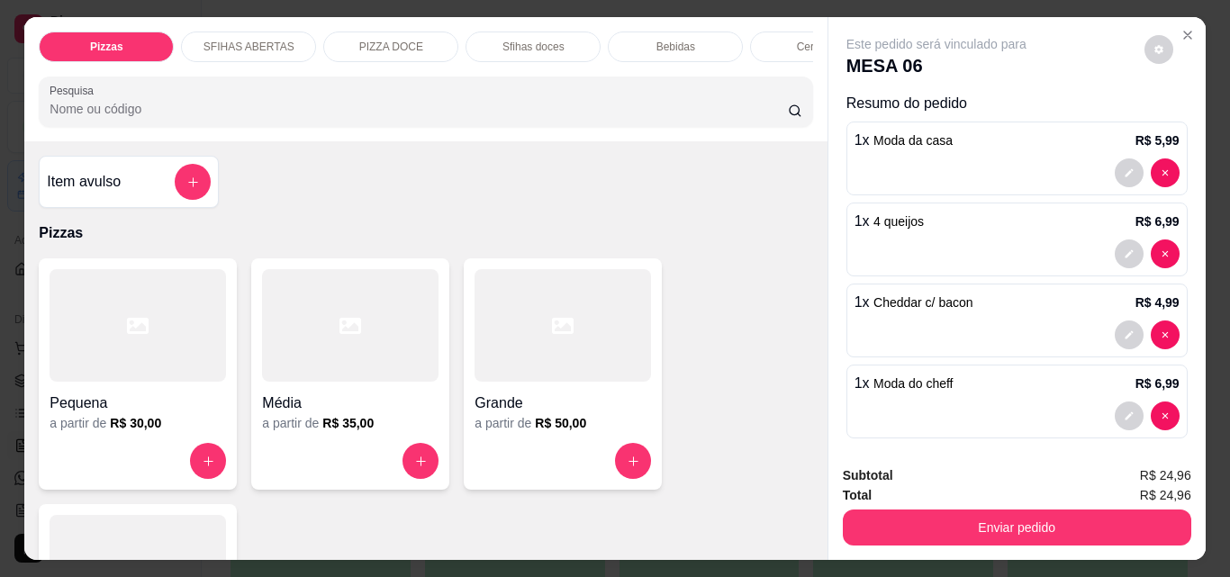
click at [637, 34] on div "Bebidas" at bounding box center [675, 47] width 135 height 31
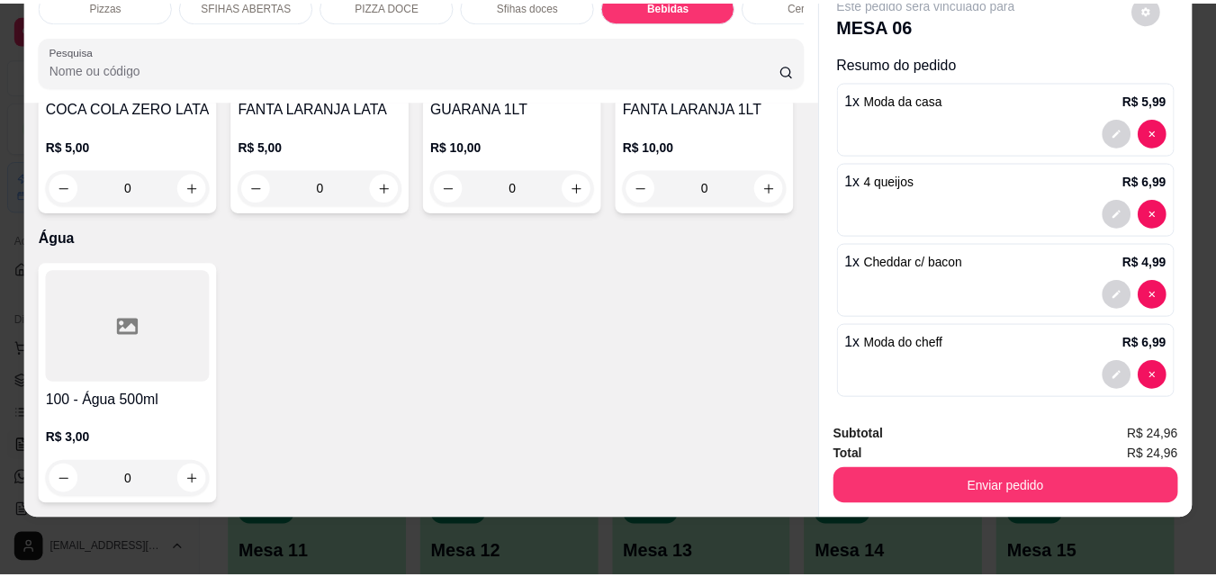
scroll to position [7026, 0]
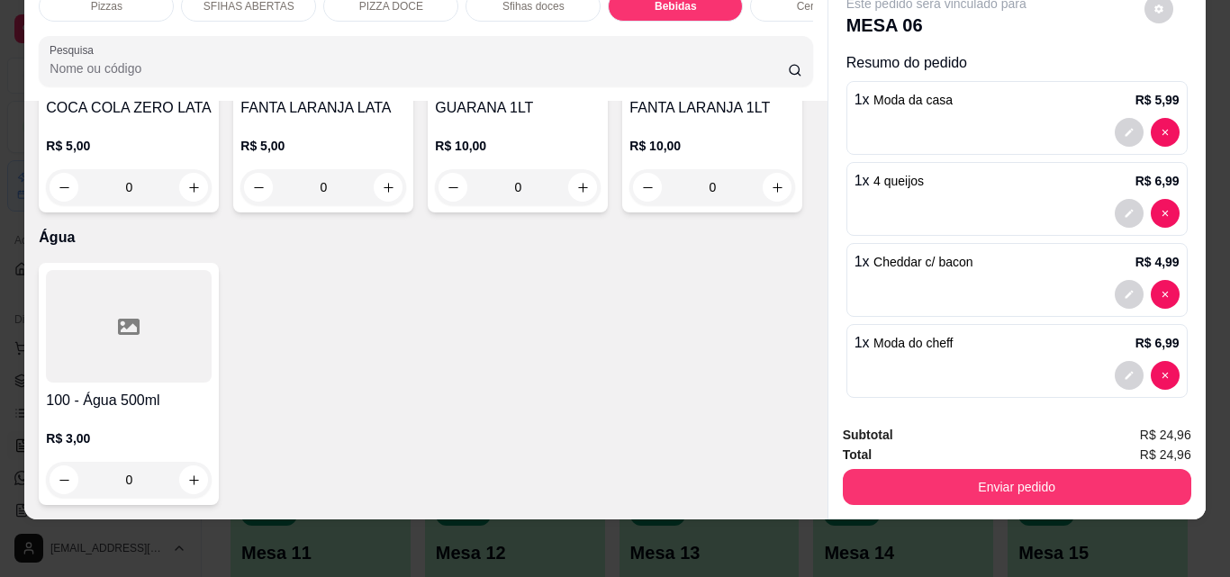
type input "1"
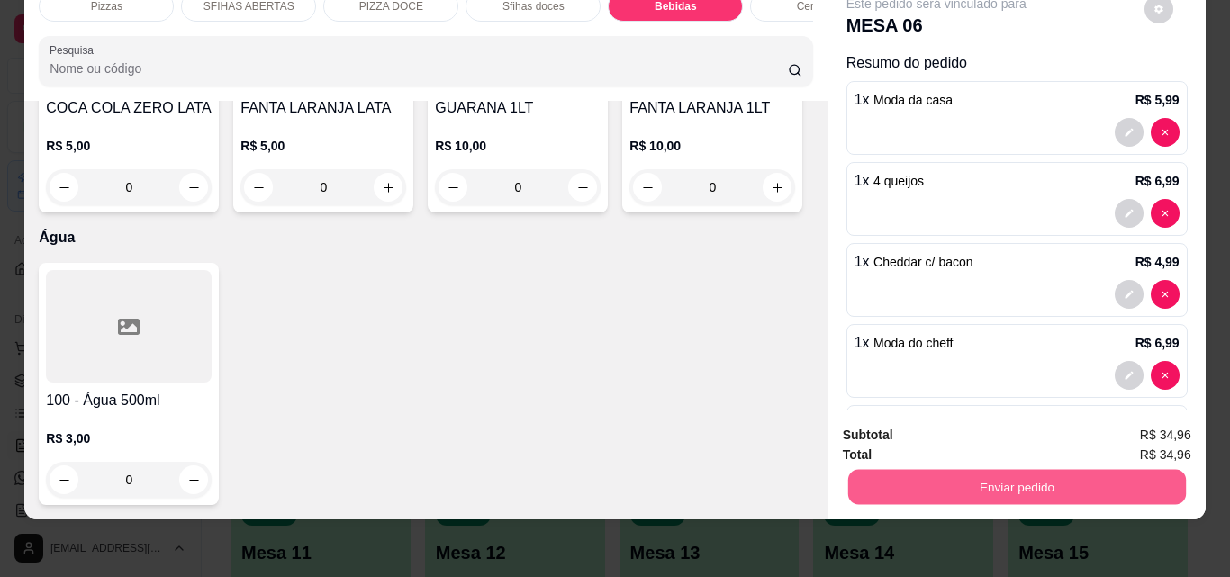
click at [935, 469] on button "Enviar pedido" at bounding box center [1016, 486] width 338 height 35
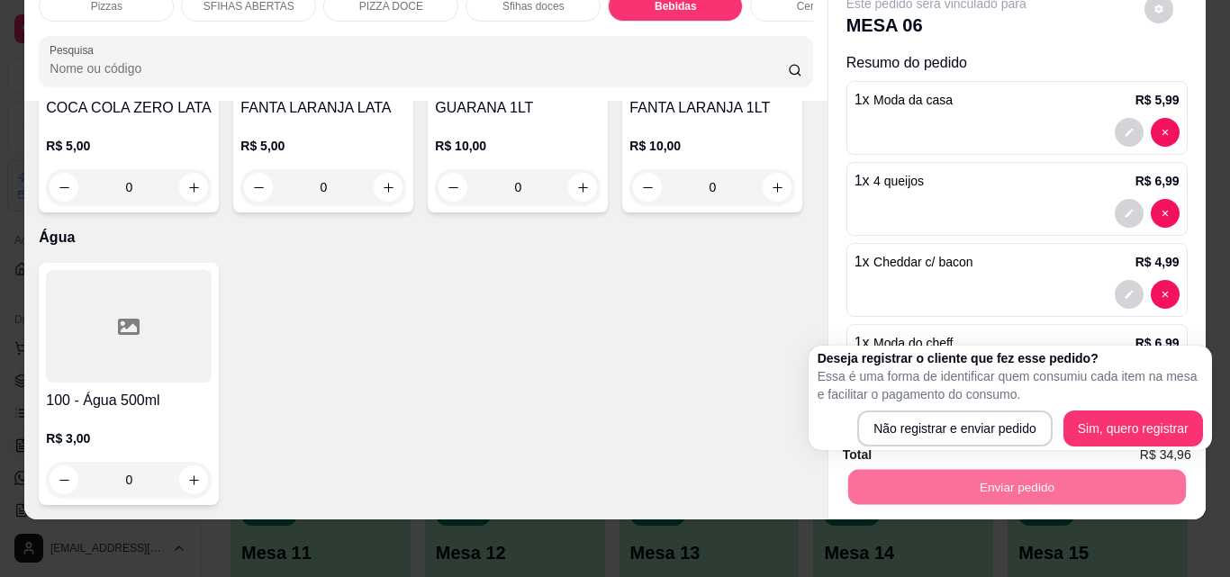
click at [878, 410] on div "Deseja registrar o cliente que fez esse pedido? Essa é uma forma de identificar…" at bounding box center [1010, 397] width 385 height 97
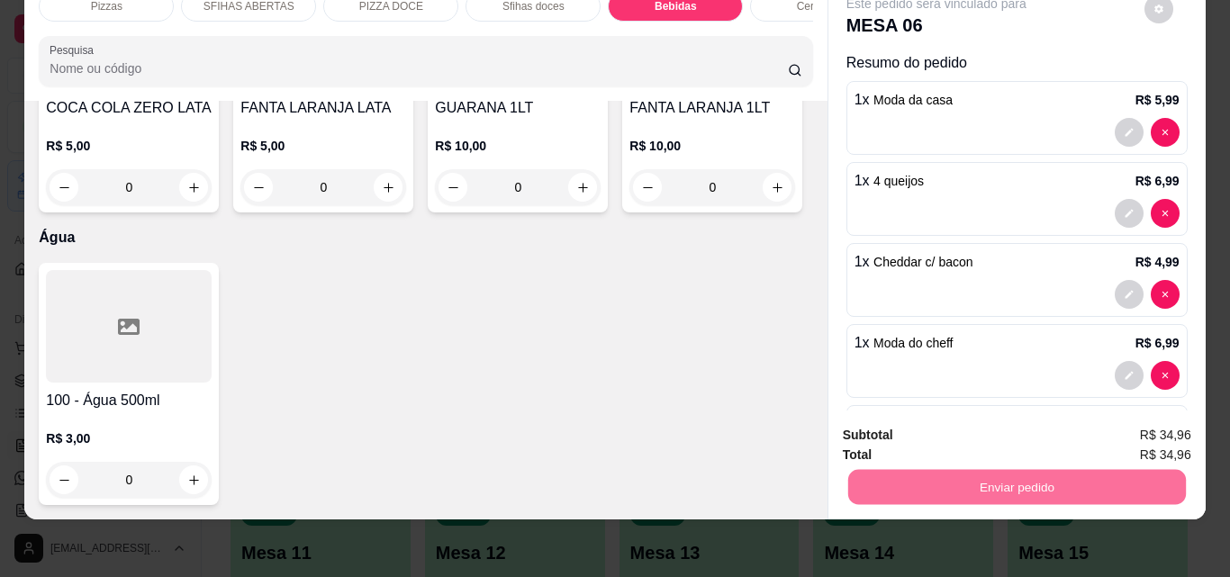
click at [878, 422] on button "Não registrar e enviar pedido" at bounding box center [956, 429] width 187 height 34
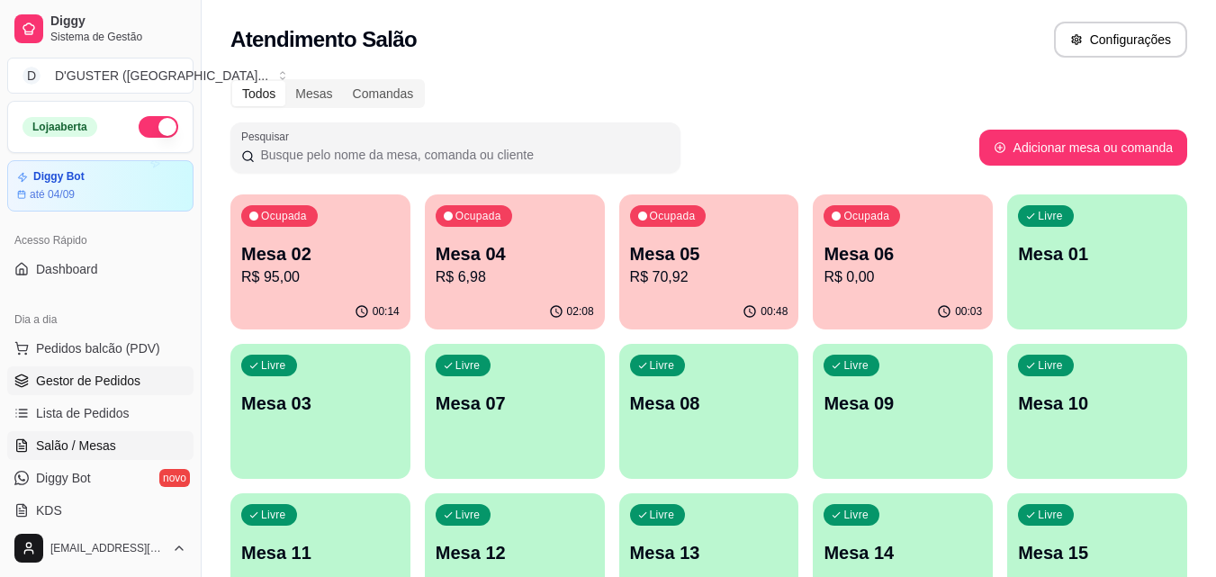
click at [68, 370] on link "Gestor de Pedidos" at bounding box center [100, 380] width 186 height 29
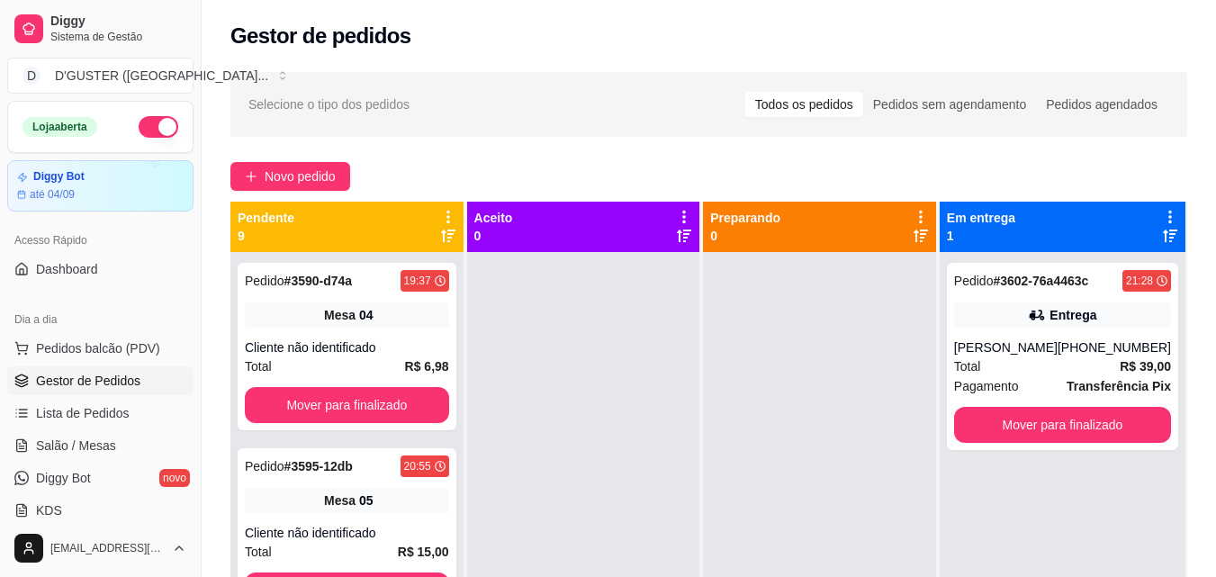
click at [102, 460] on ul "Pedidos balcão (PDV) Gestor de Pedidos Lista de Pedidos Salão / Mesas Diggy Bot…" at bounding box center [100, 429] width 186 height 191
click at [109, 451] on span "Salão / Mesas" at bounding box center [76, 446] width 80 height 18
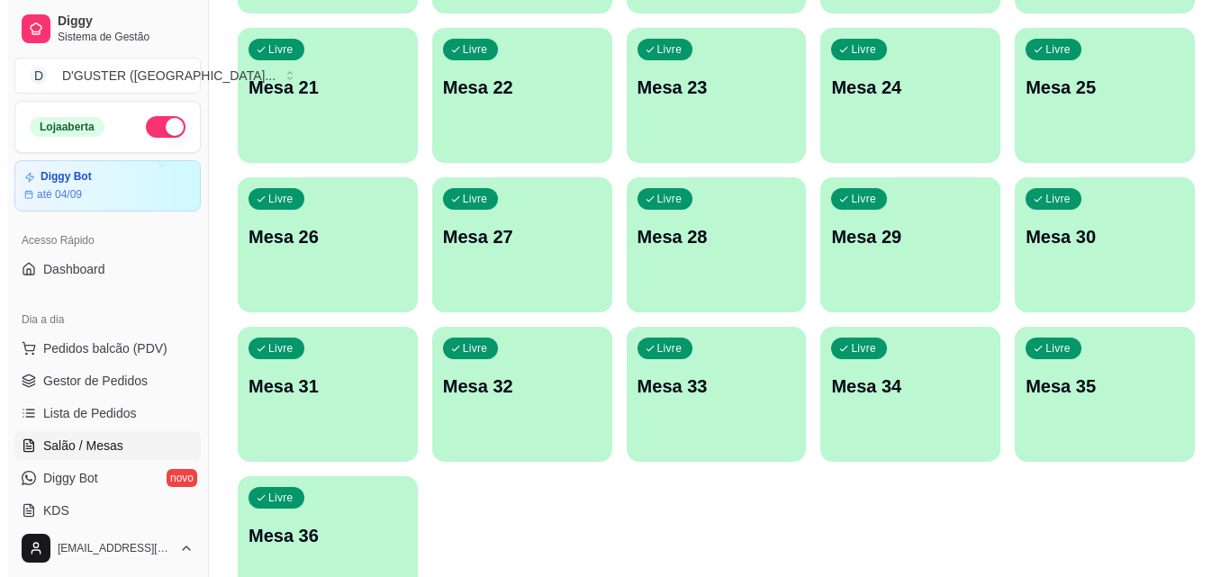
scroll to position [872, 0]
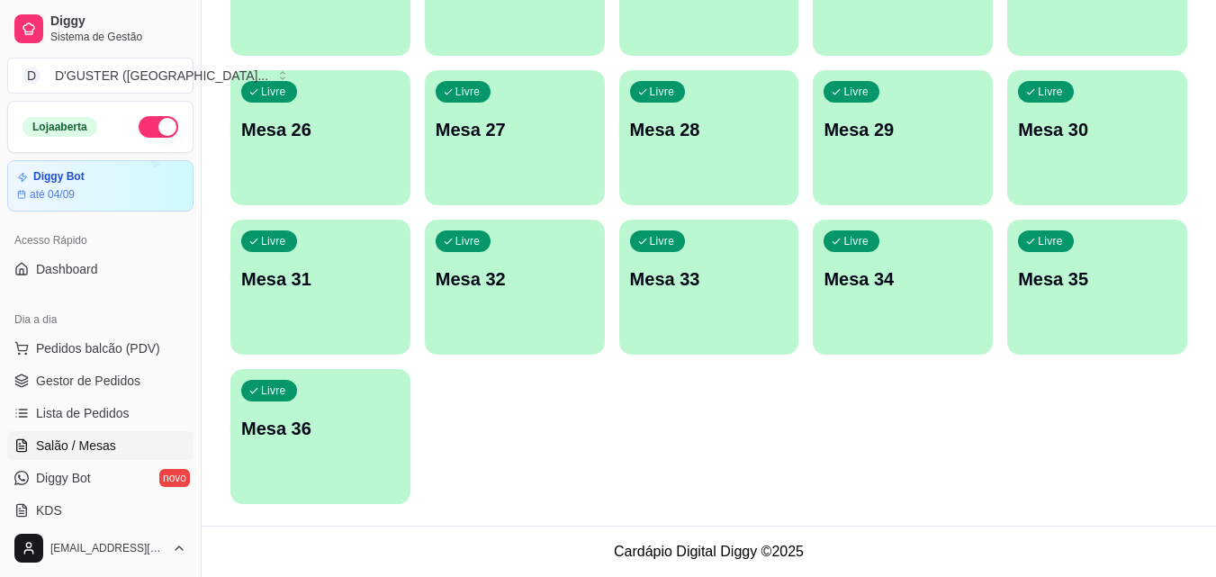
click at [330, 429] on p "Mesa 36" at bounding box center [320, 428] width 158 height 25
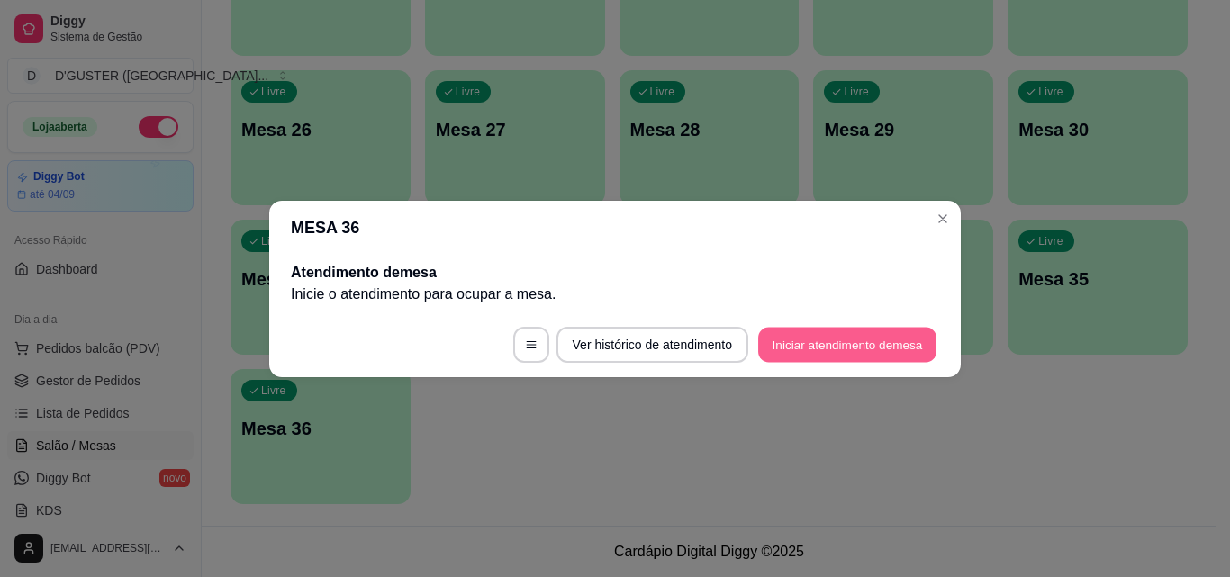
click at [815, 351] on button "Iniciar atendimento de mesa" at bounding box center [847, 344] width 178 height 35
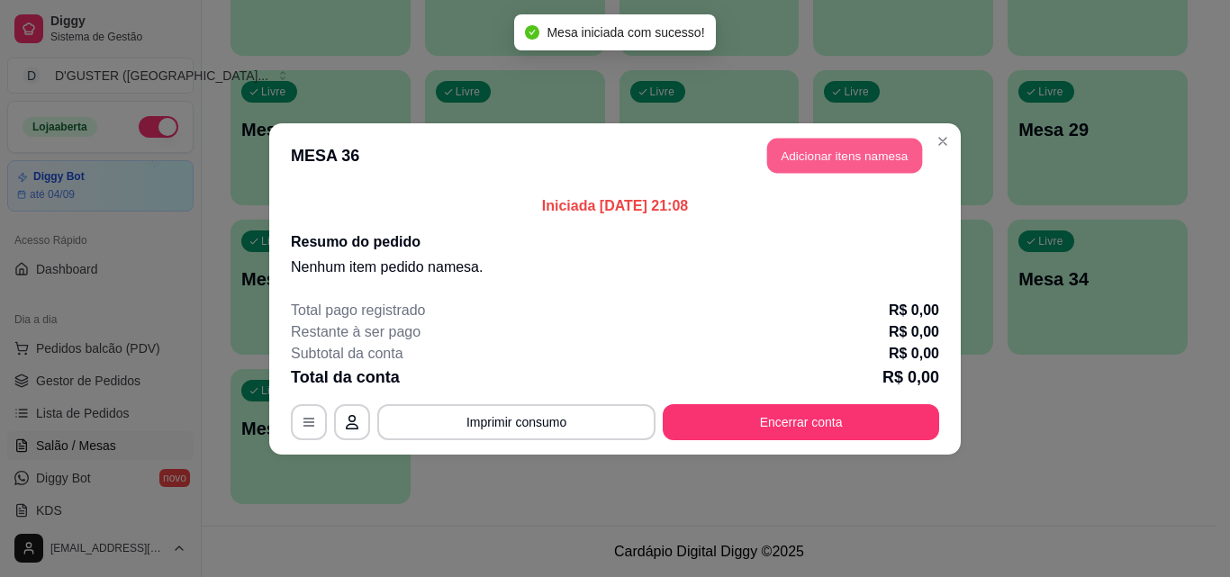
click at [855, 161] on button "Adicionar itens na mesa" at bounding box center [844, 155] width 155 height 35
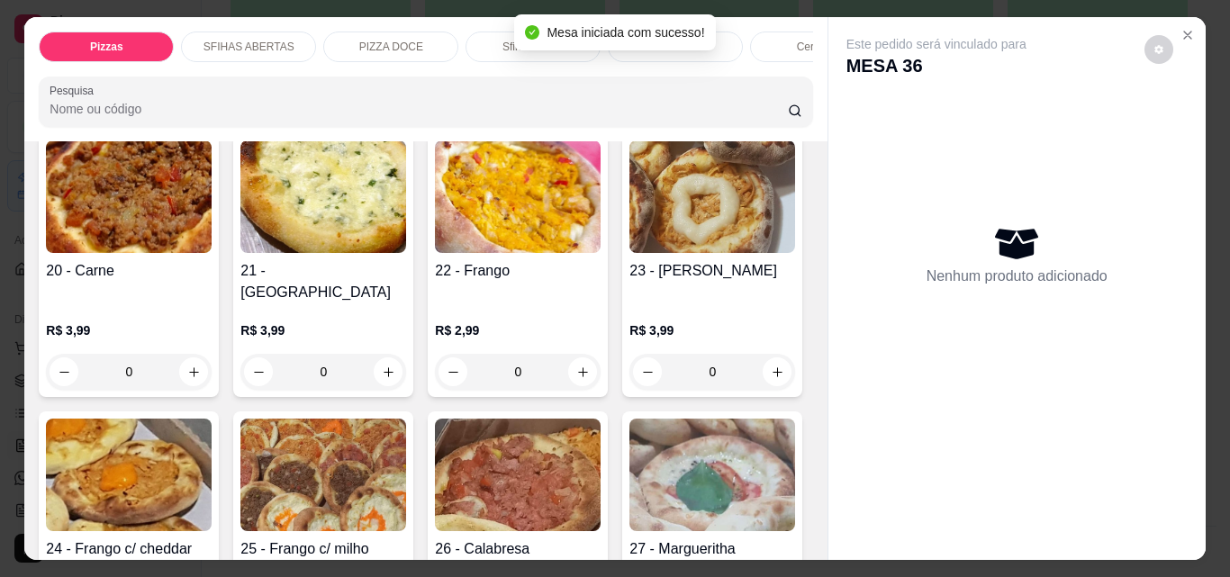
scroll to position [720, 0]
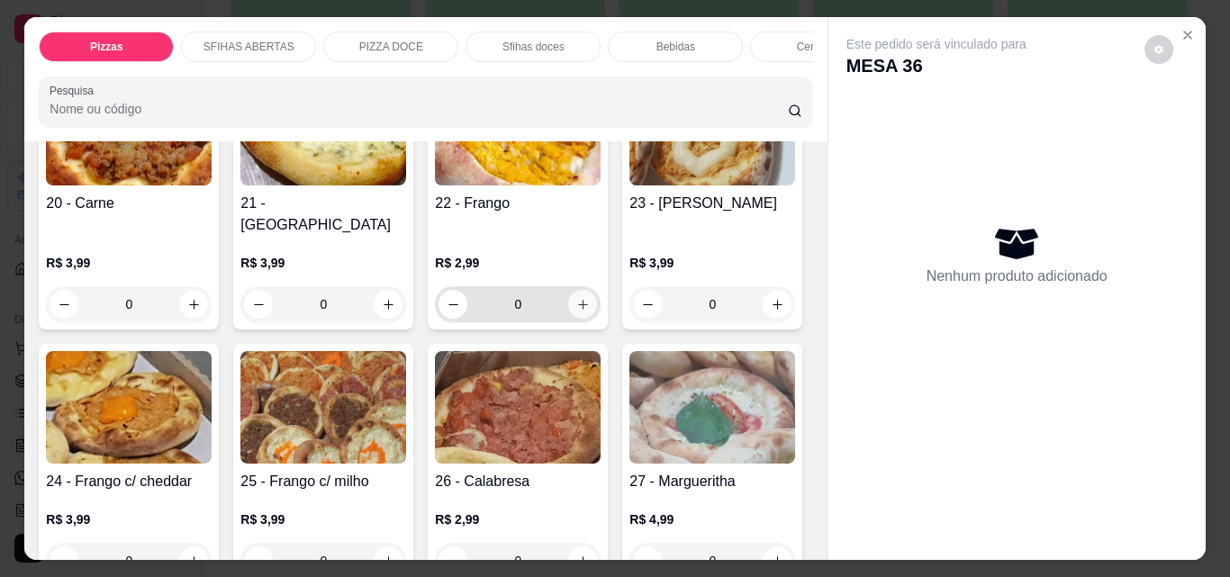
click at [579, 298] on icon "increase-product-quantity" at bounding box center [583, 305] width 14 height 14
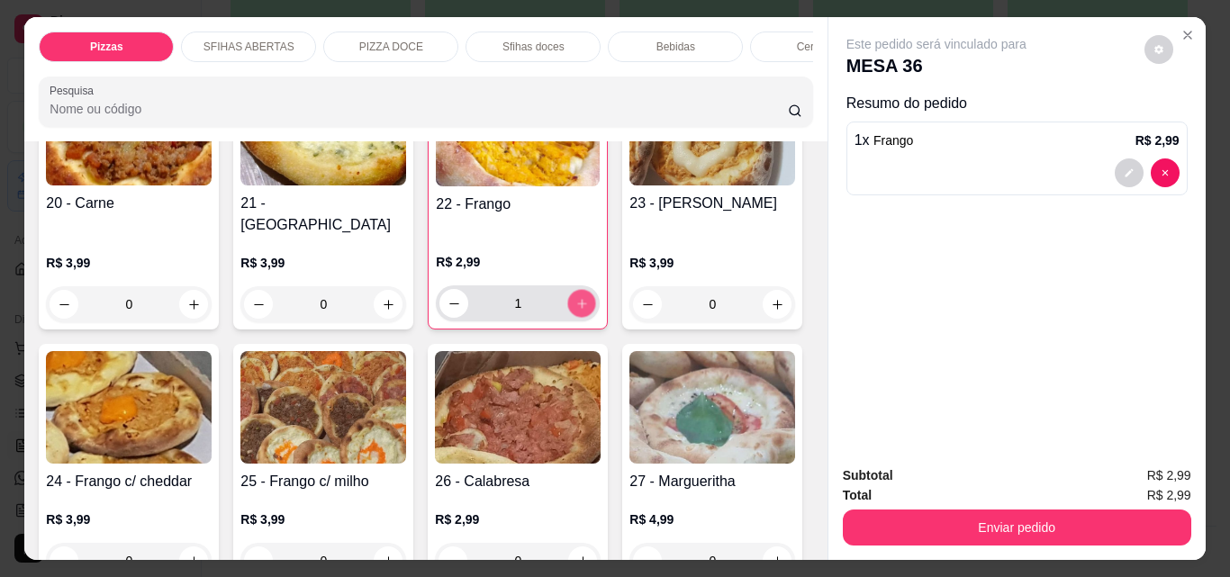
click at [579, 297] on icon "increase-product-quantity" at bounding box center [582, 304] width 14 height 14
type input "2"
click at [191, 298] on icon "increase-product-quantity" at bounding box center [194, 305] width 14 height 14
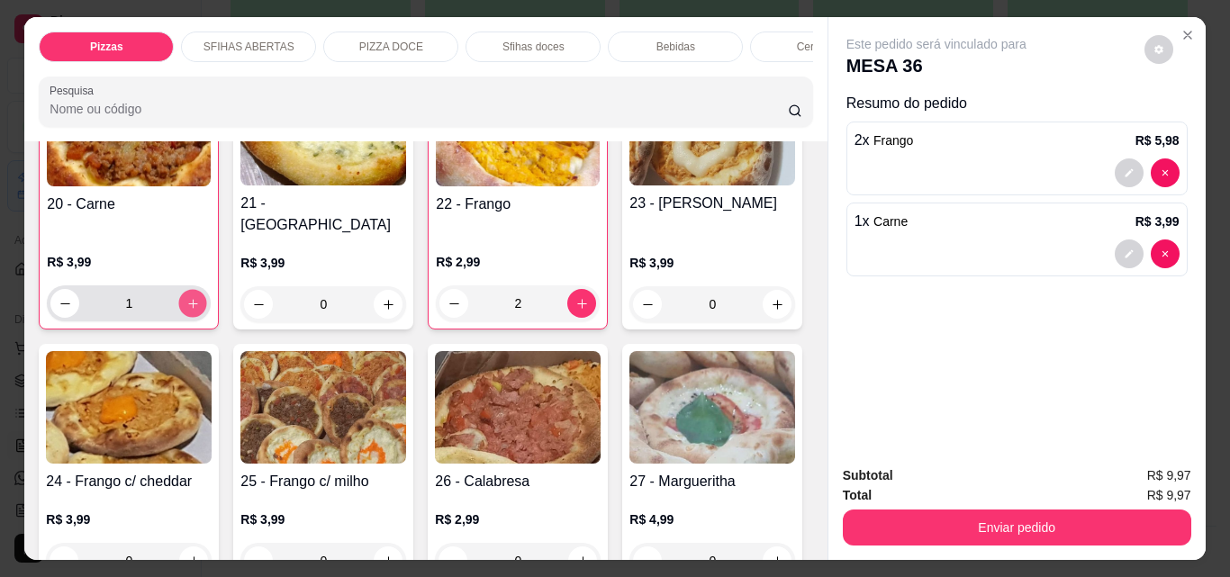
click at [191, 297] on icon "increase-product-quantity" at bounding box center [193, 304] width 14 height 14
type input "2"
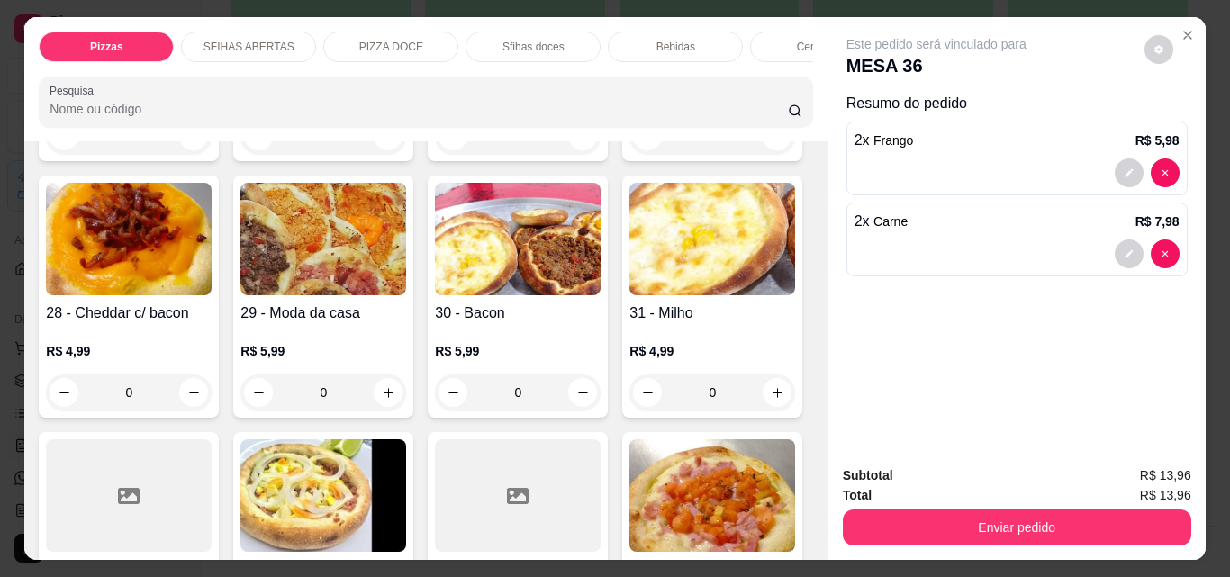
scroll to position [1171, 0]
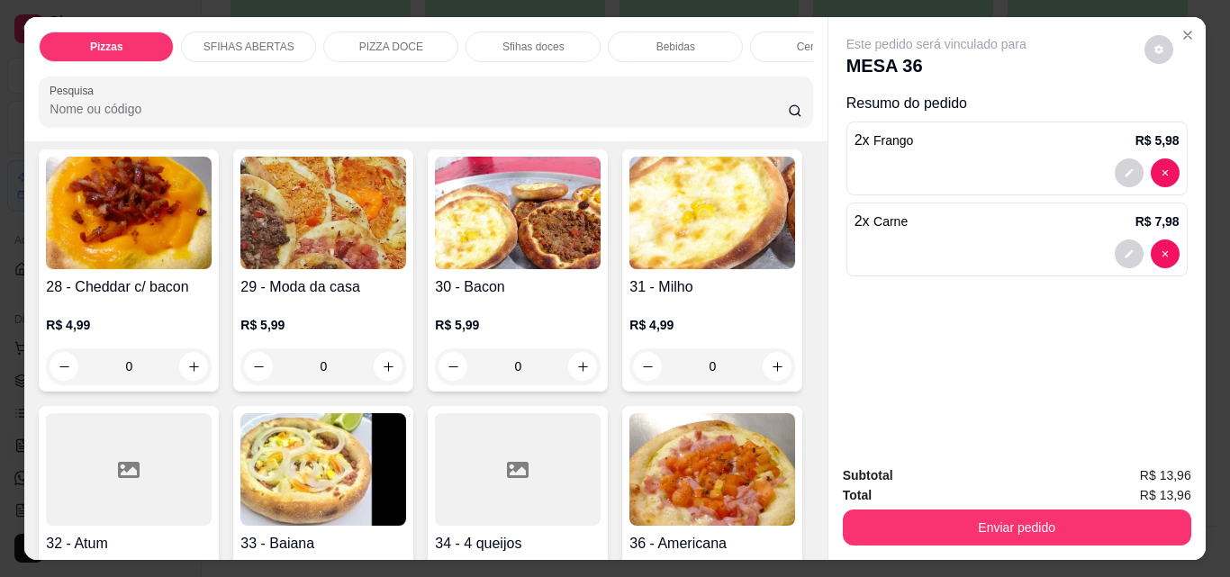
click at [578, 114] on icon "increase-product-quantity" at bounding box center [582, 109] width 9 height 9
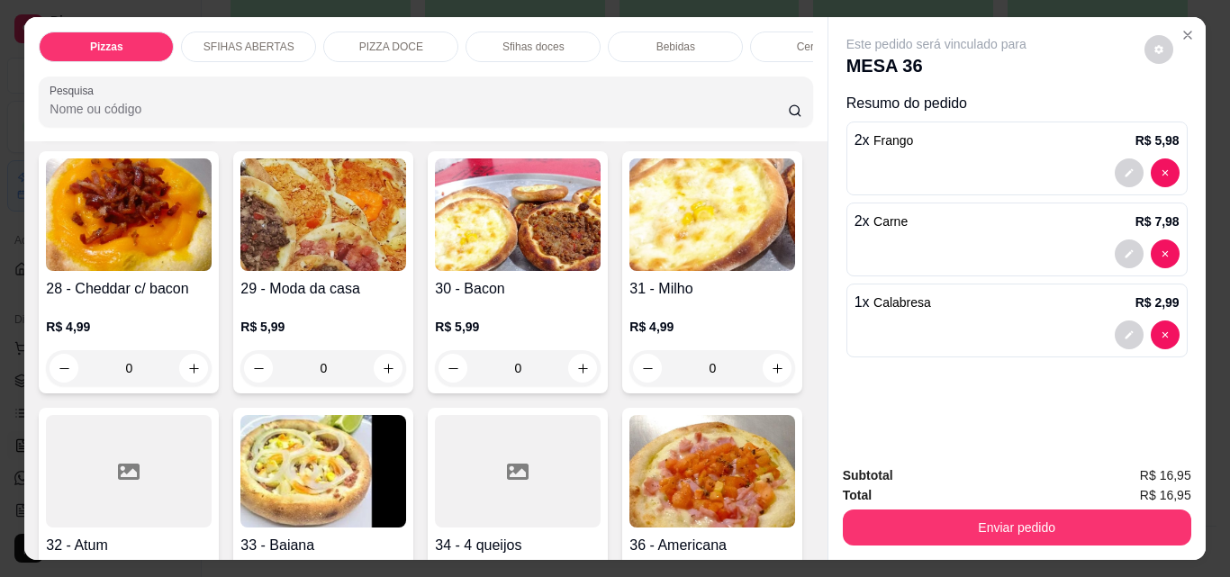
click at [577, 115] on icon "increase-product-quantity" at bounding box center [581, 110] width 9 height 9
type input "2"
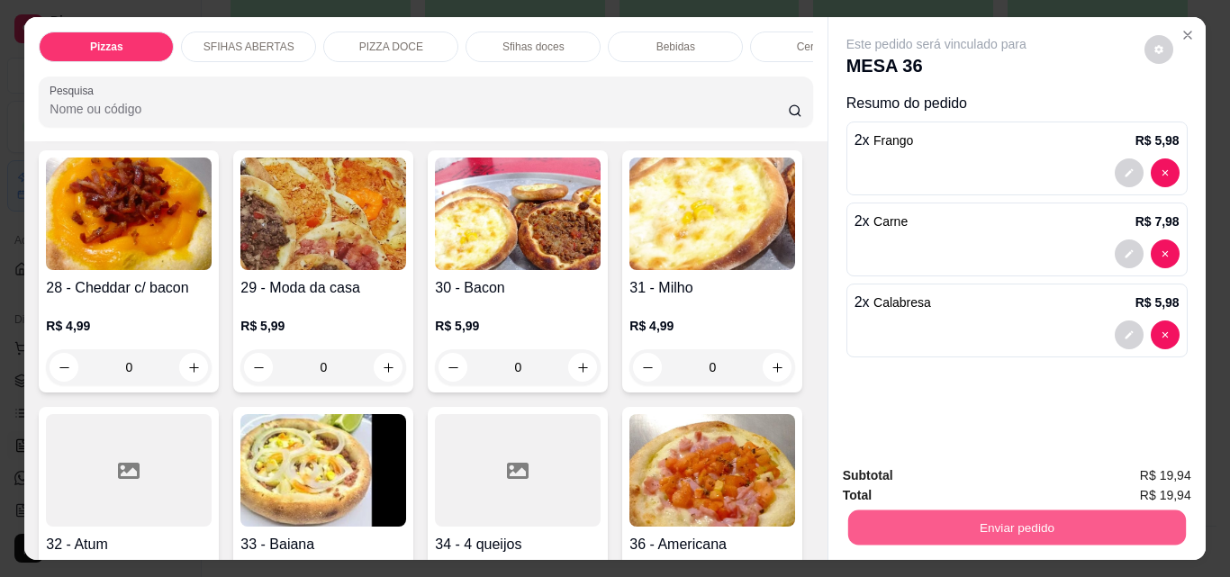
click at [933, 519] on button "Enviar pedido" at bounding box center [1016, 527] width 338 height 35
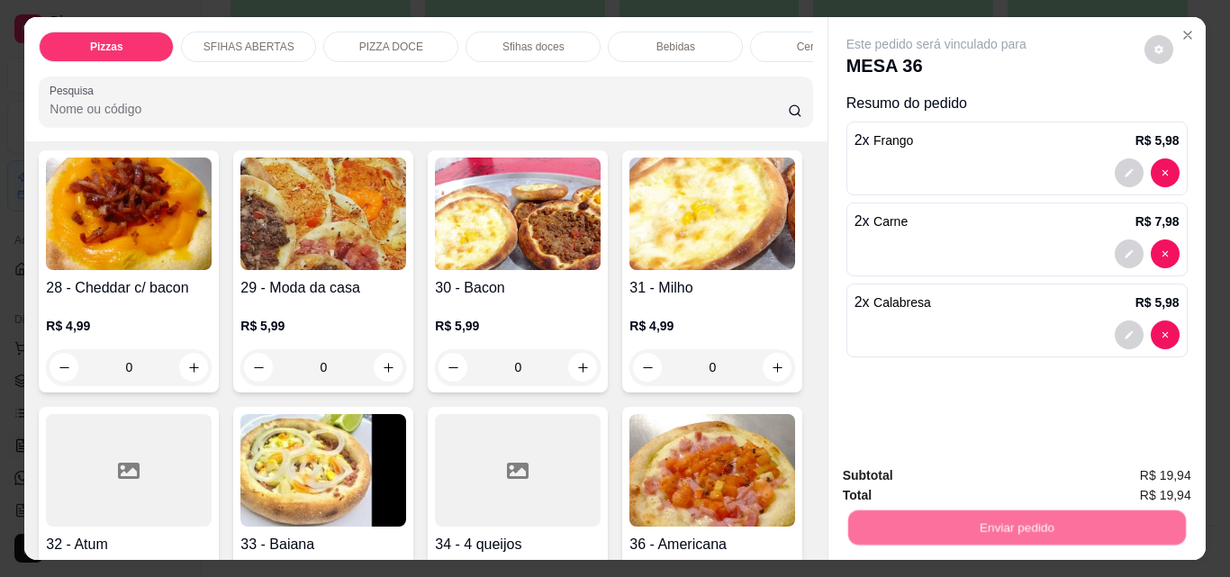
click at [868, 479] on button "Não registrar e enviar pedido" at bounding box center [956, 476] width 187 height 34
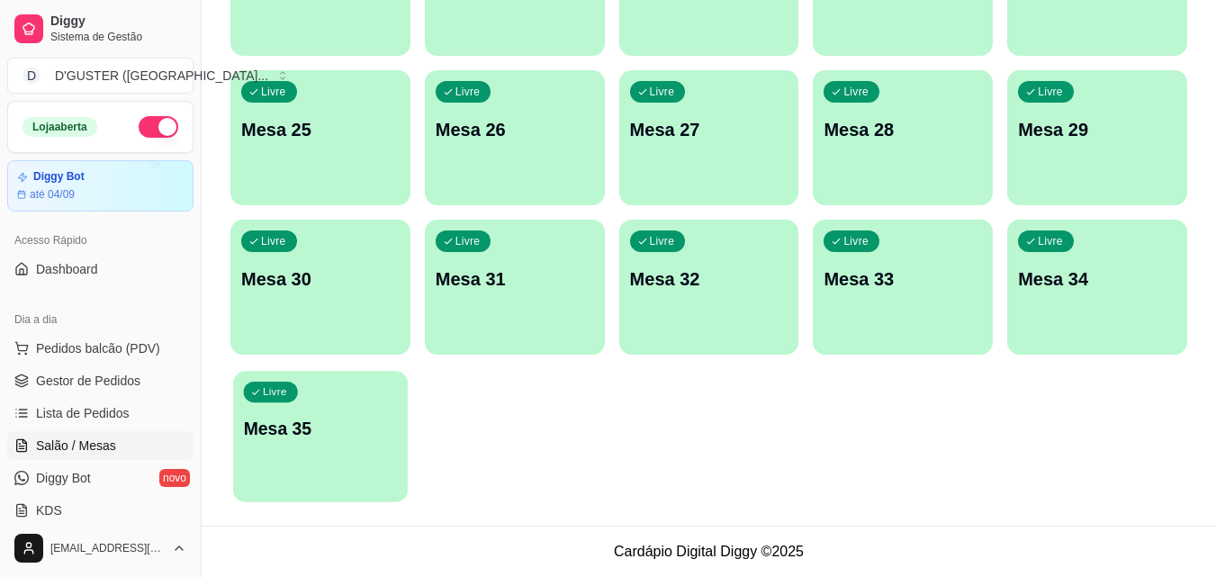
click at [355, 423] on p "Mesa 35" at bounding box center [321, 429] width 154 height 24
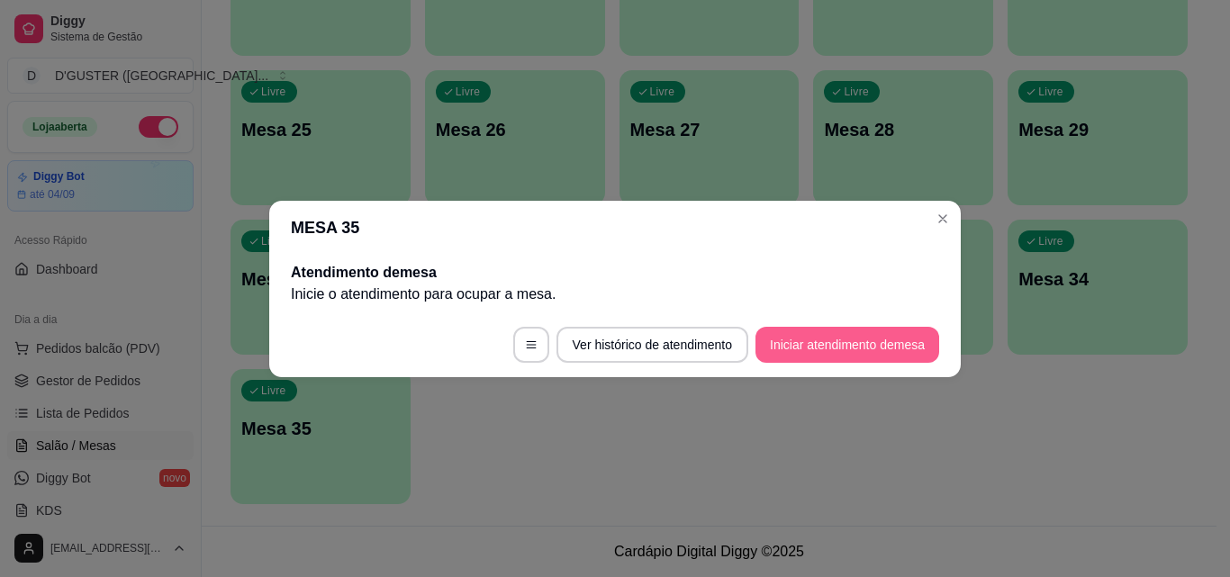
click at [856, 353] on button "Iniciar atendimento de mesa" at bounding box center [847, 345] width 184 height 36
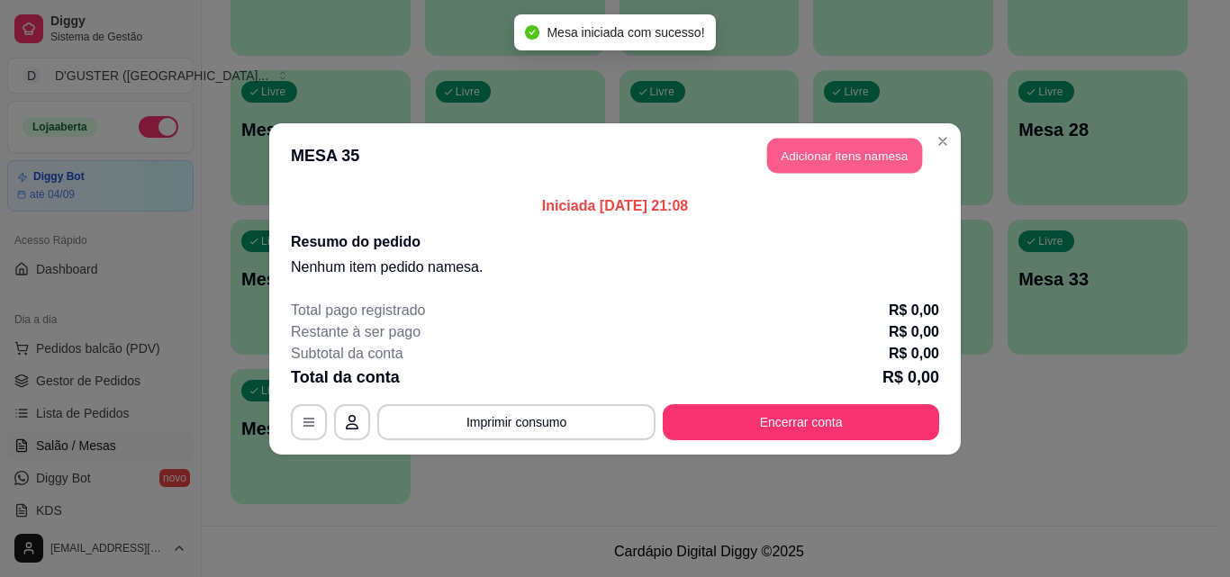
click at [851, 157] on button "Adicionar itens na mesa" at bounding box center [844, 155] width 155 height 35
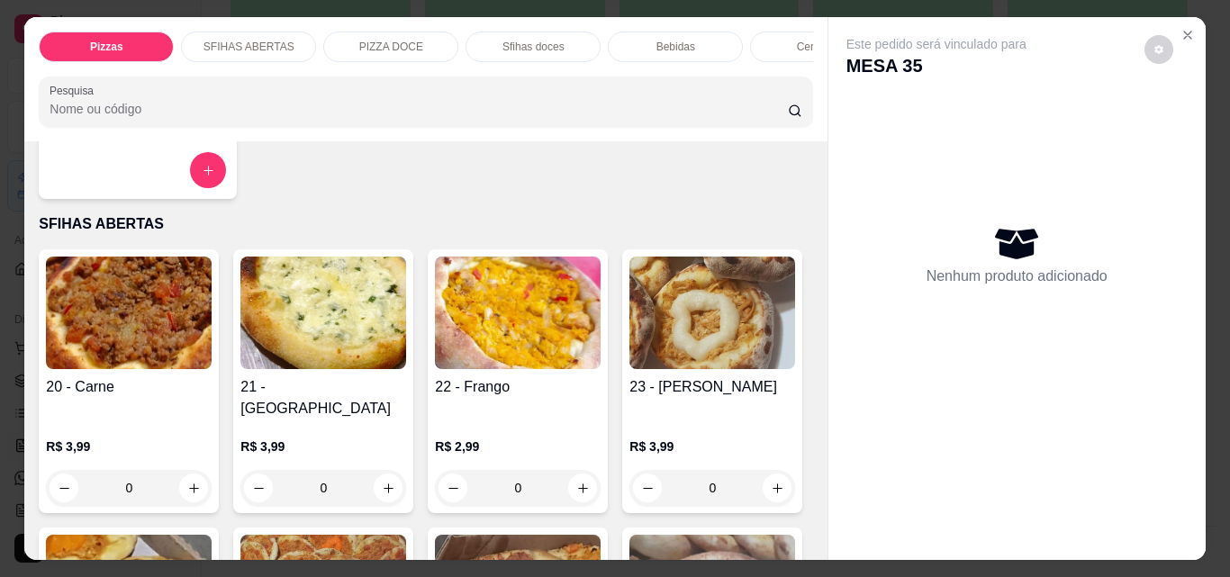
scroll to position [540, 0]
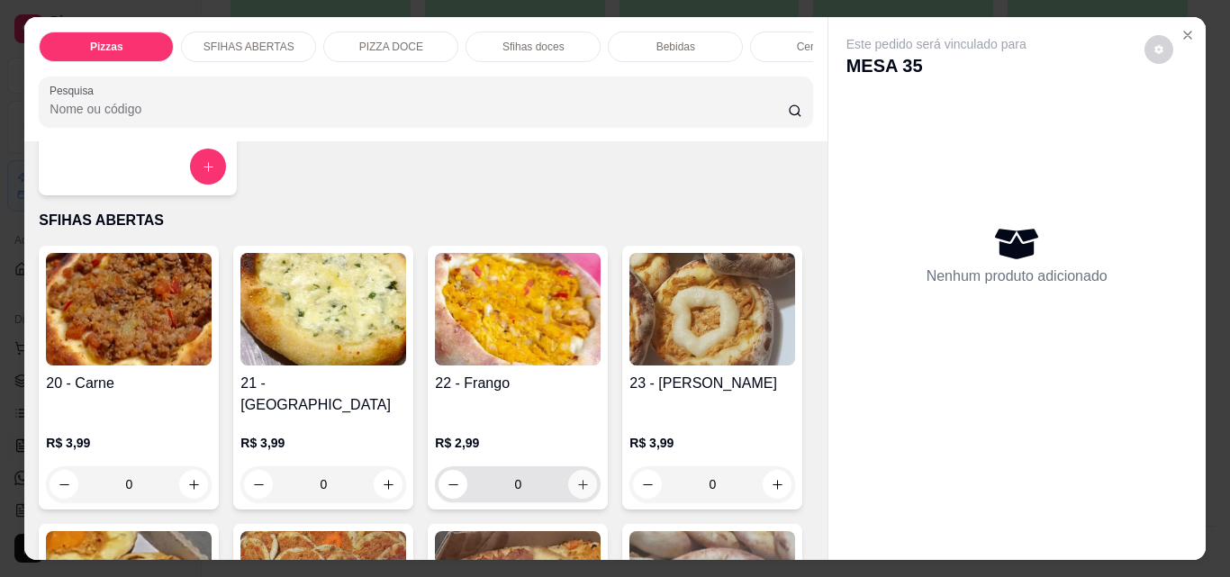
click at [576, 478] on icon "increase-product-quantity" at bounding box center [583, 485] width 14 height 14
type input "1"
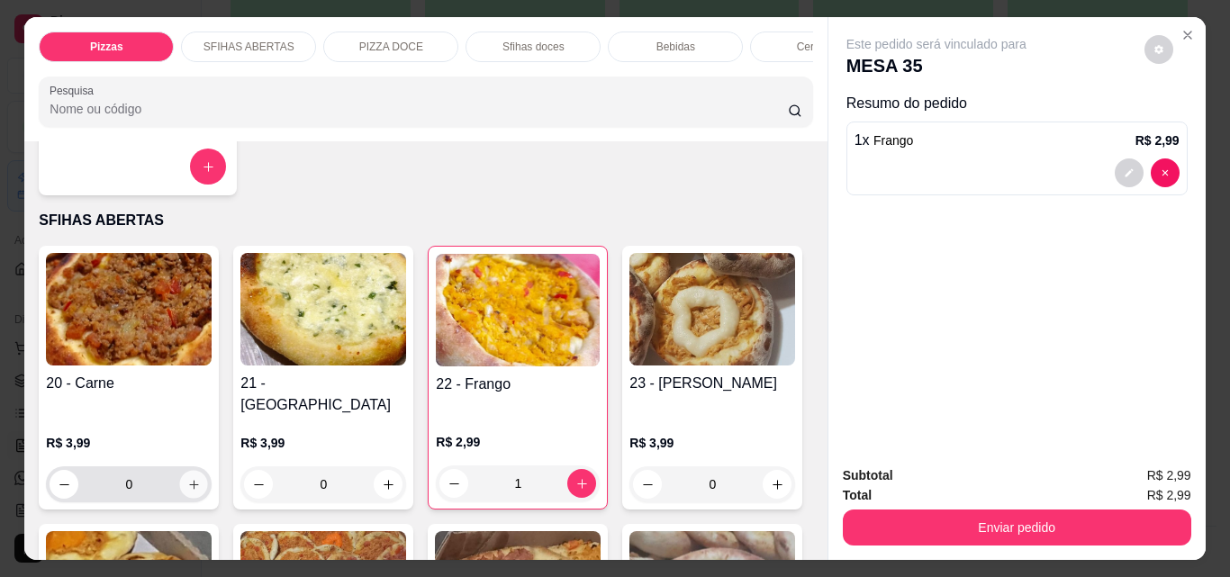
click at [187, 478] on icon "increase-product-quantity" at bounding box center [194, 485] width 14 height 14
type input "1"
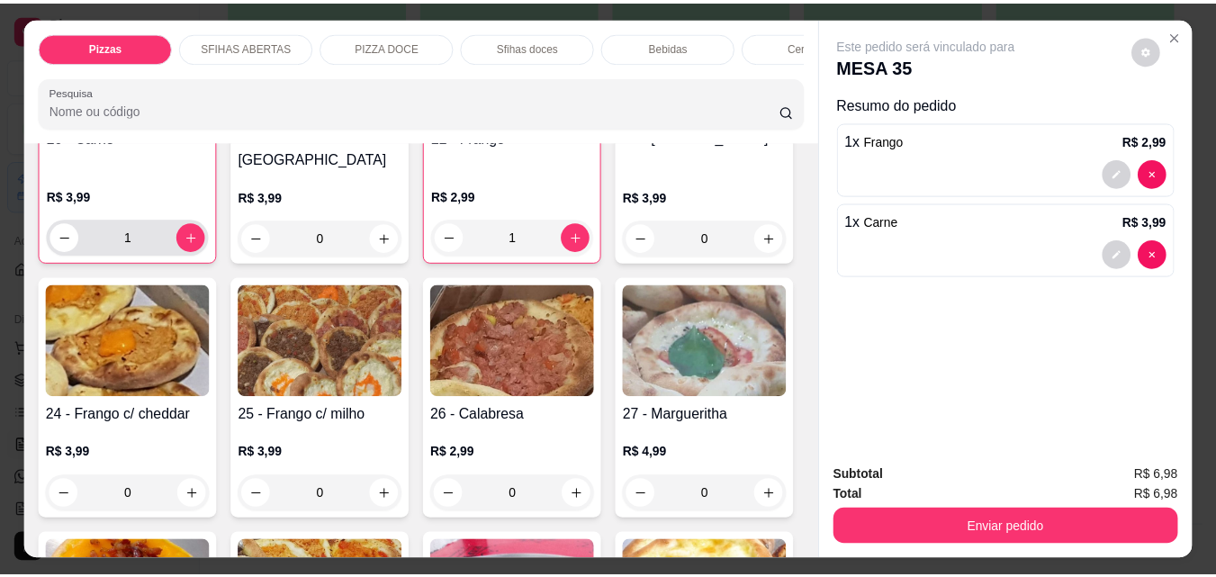
scroll to position [990, 0]
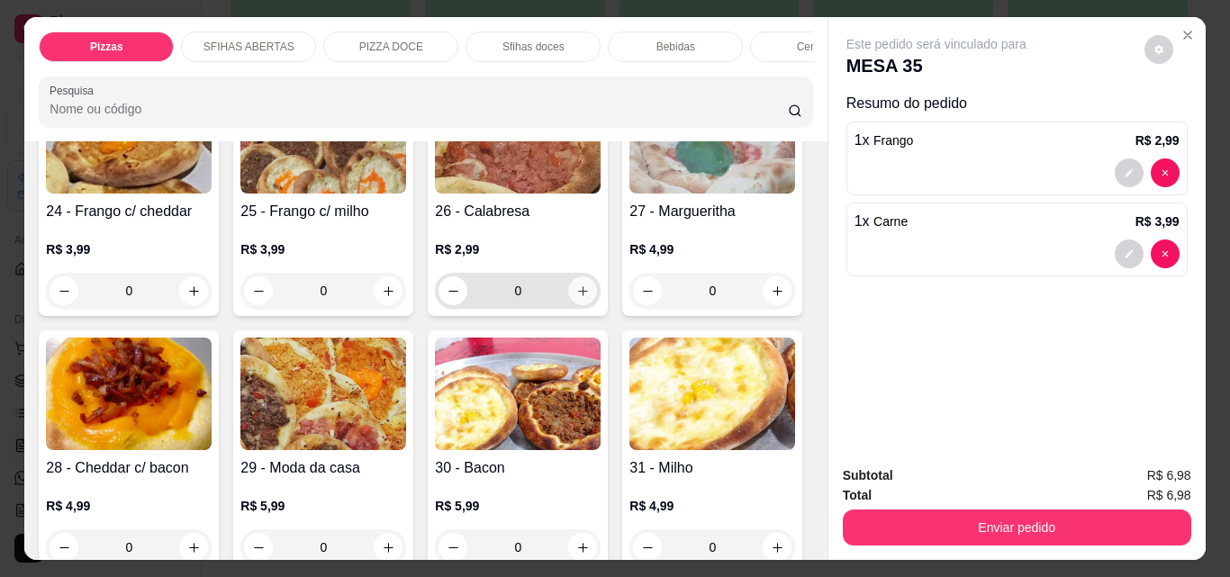
click at [576, 298] on icon "increase-product-quantity" at bounding box center [583, 292] width 14 height 14
type input "1"
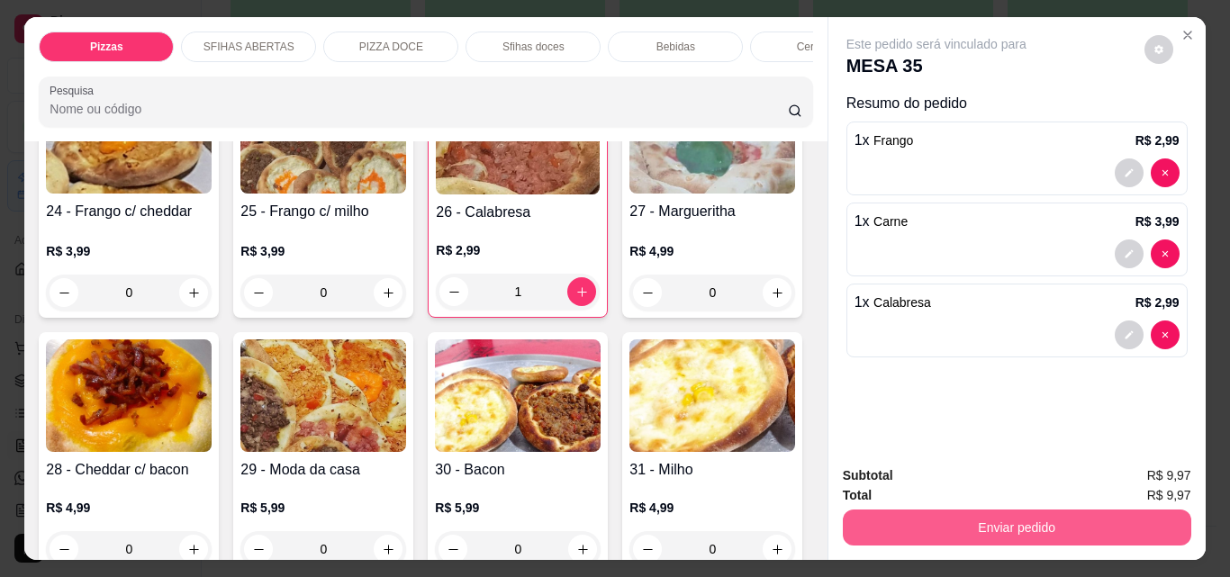
click at [1001, 510] on button "Enviar pedido" at bounding box center [1017, 528] width 348 height 36
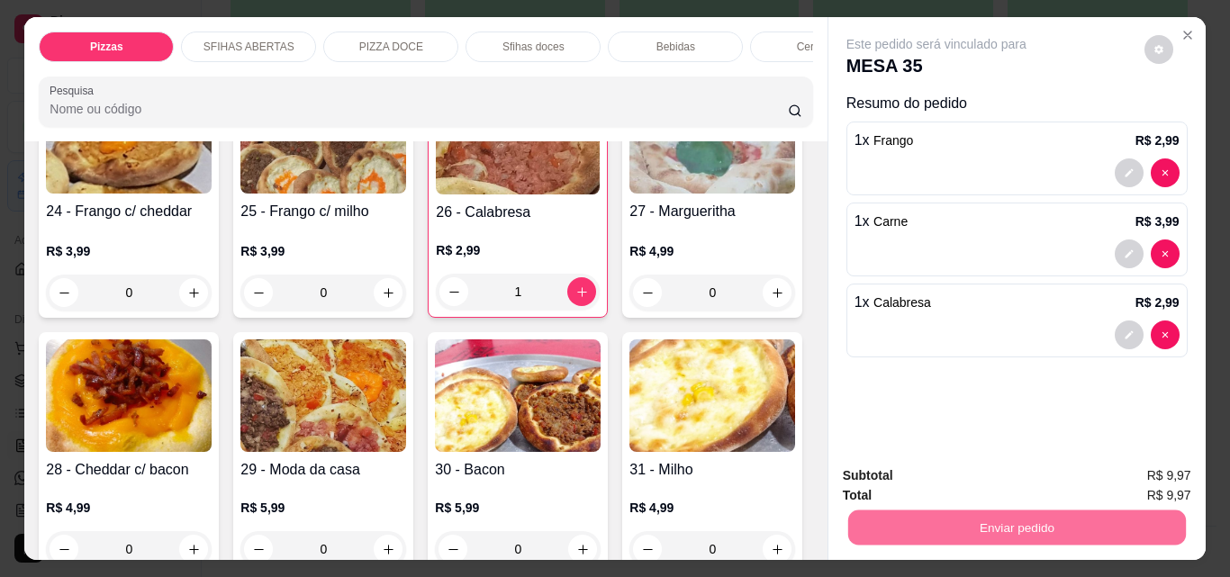
click at [944, 473] on button "Não registrar e enviar pedido" at bounding box center [956, 476] width 187 height 34
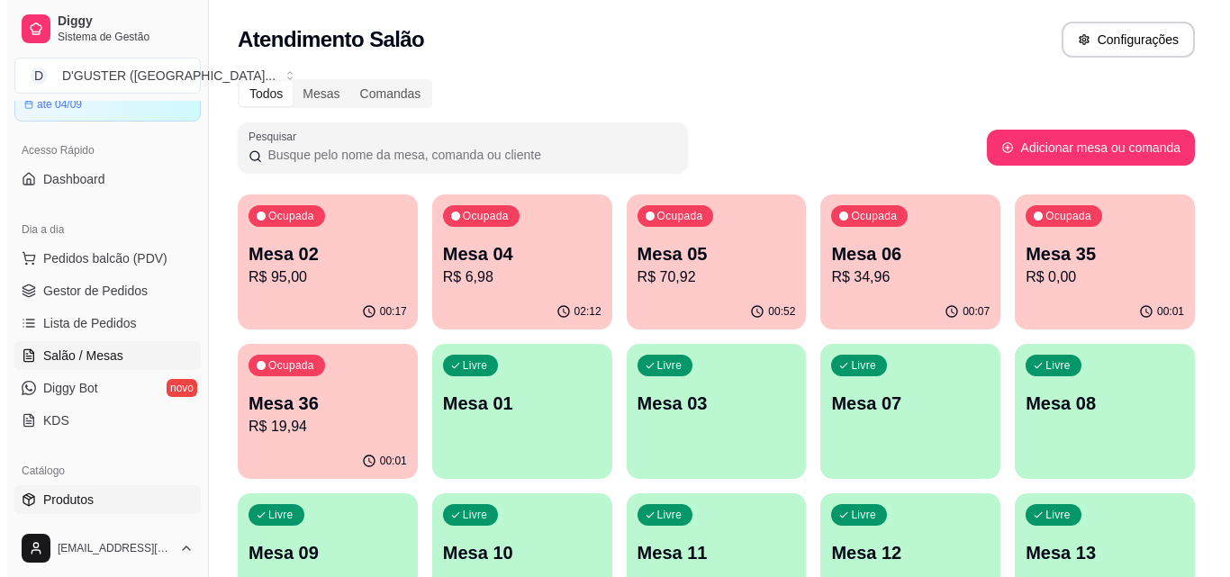
scroll to position [0, 0]
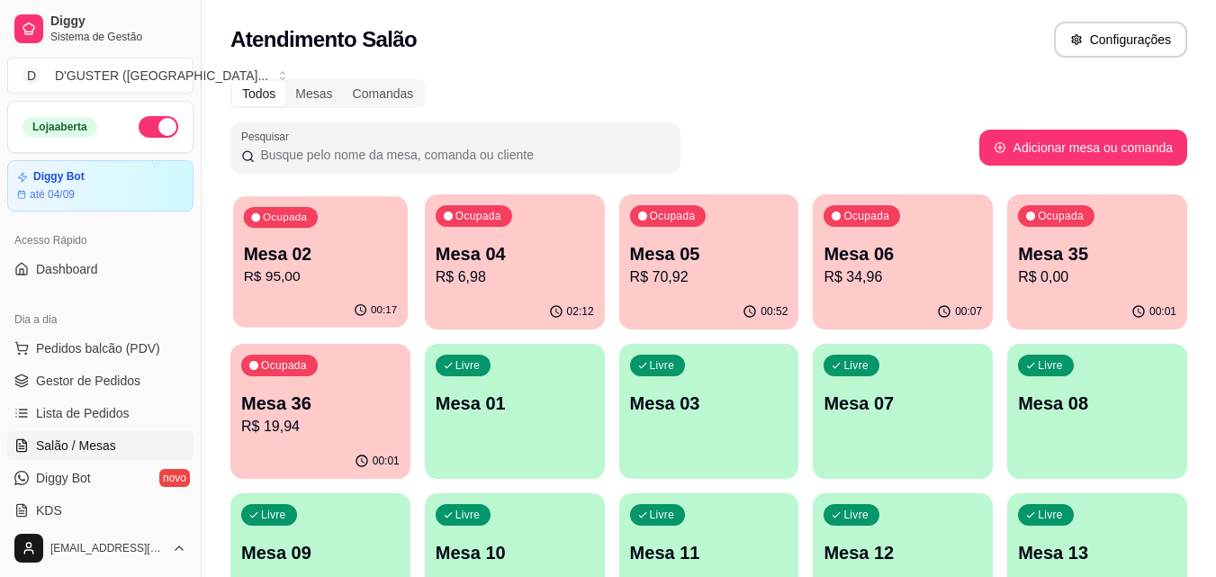
click at [313, 237] on div "Ocupada Mesa 02 R$ 95,00" at bounding box center [320, 244] width 175 height 97
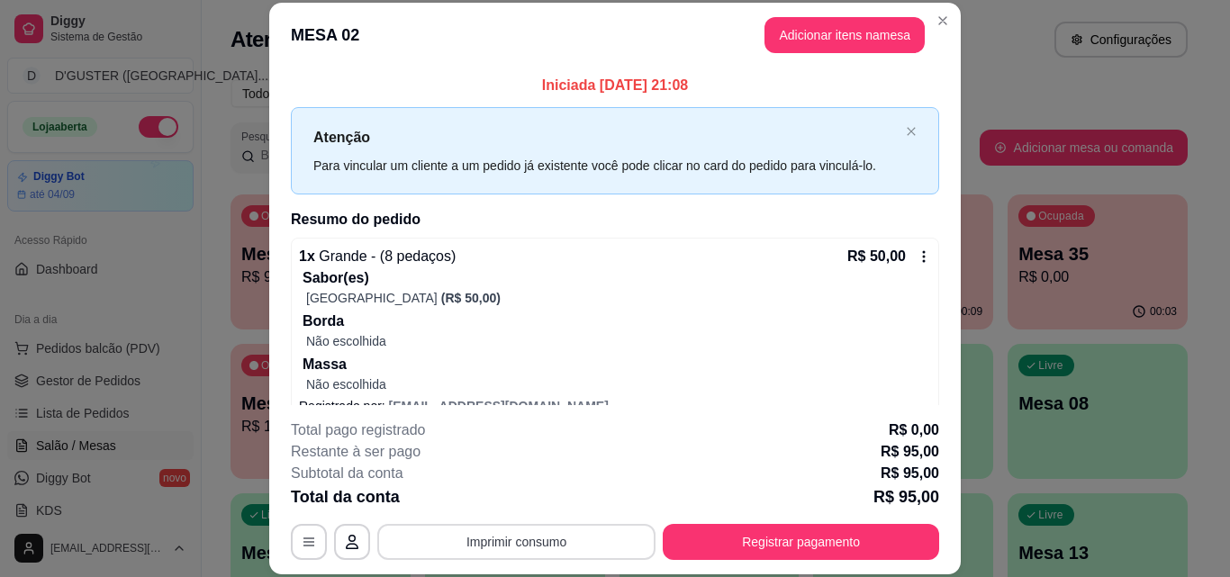
click at [571, 539] on button "Imprimir consumo" at bounding box center [516, 542] width 278 height 36
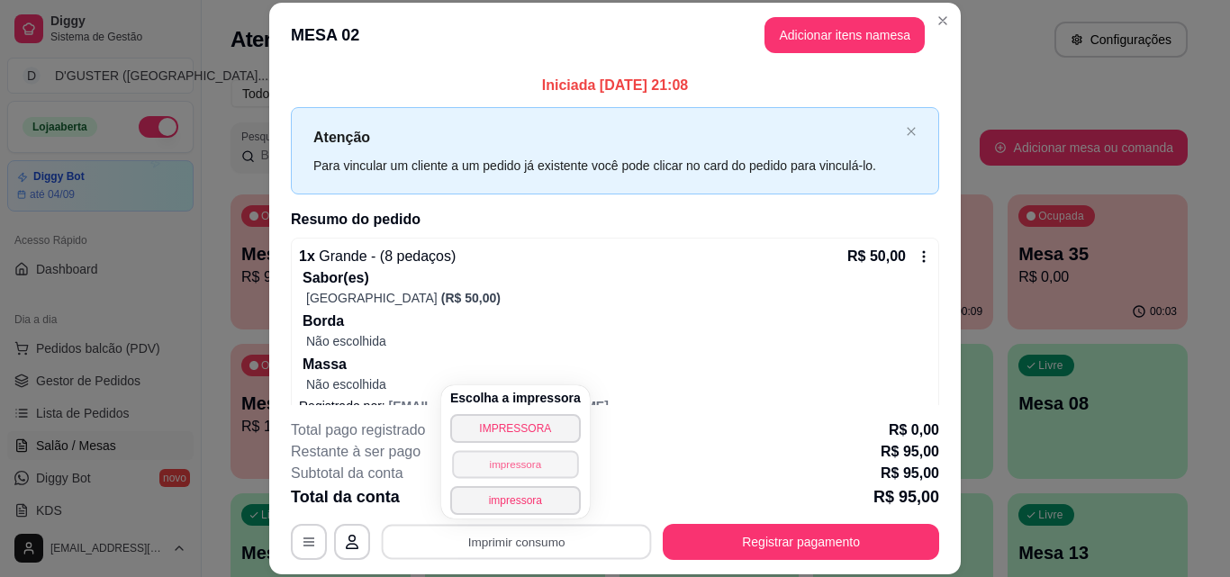
click at [521, 466] on button "impressora" at bounding box center [515, 464] width 126 height 28
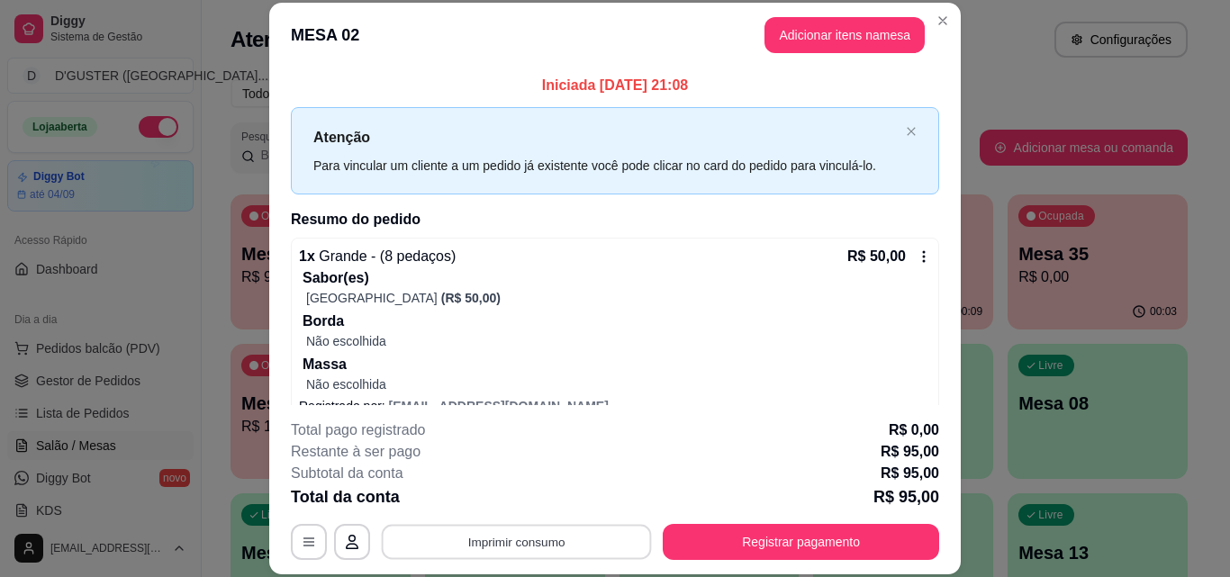
click at [509, 559] on button "Imprimir consumo" at bounding box center [517, 541] width 270 height 35
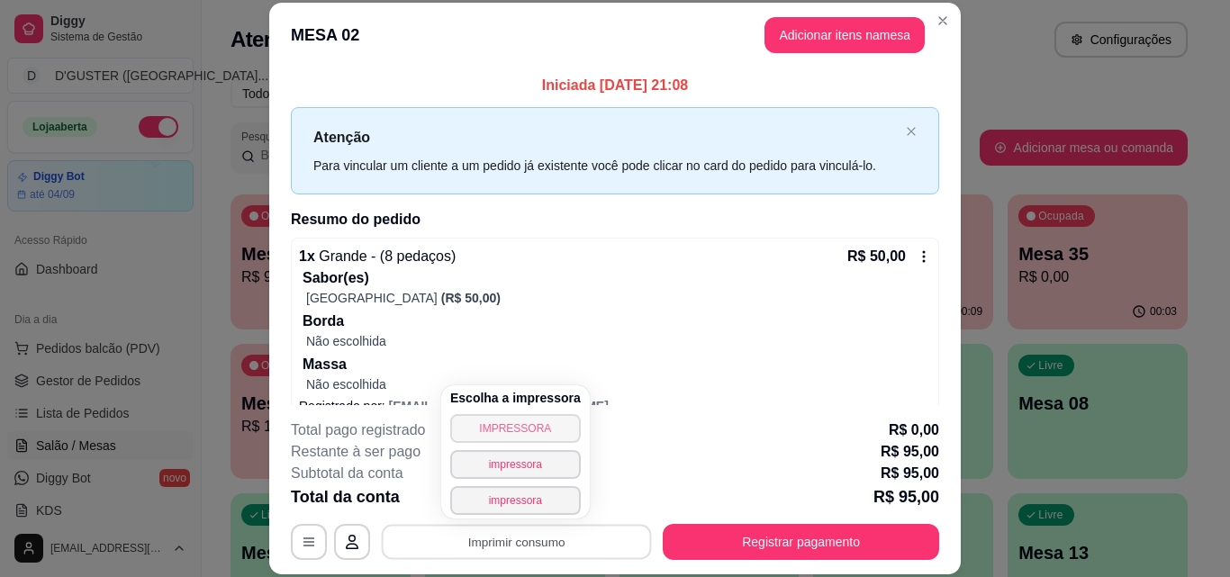
click at [510, 425] on button "IMPRESSORA" at bounding box center [515, 428] width 131 height 29
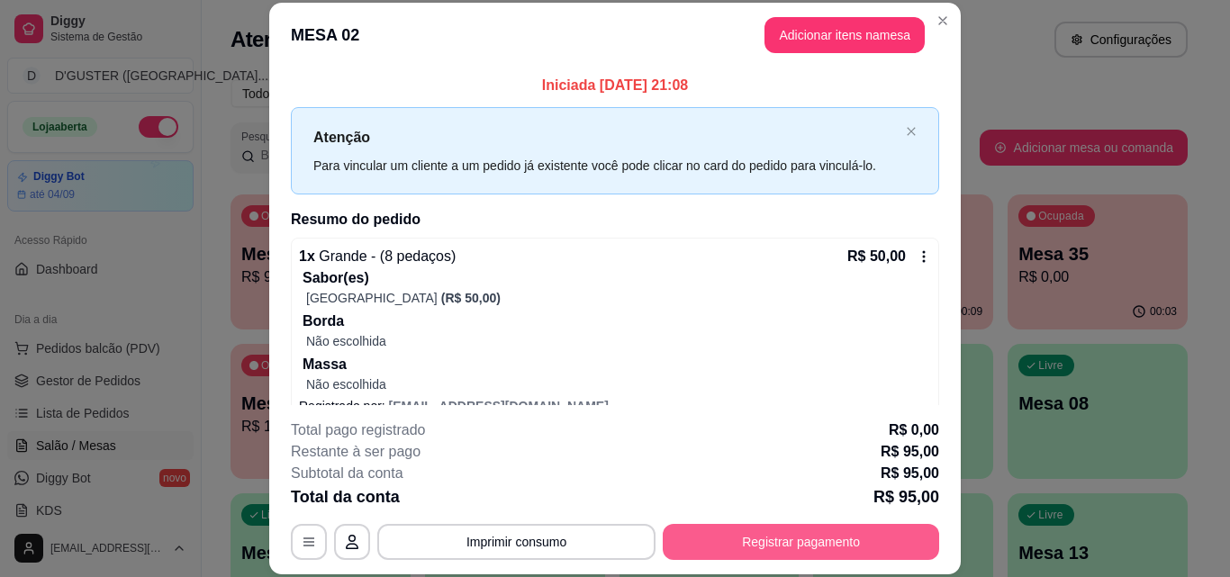
click at [819, 546] on button "Registrar pagamento" at bounding box center [801, 542] width 276 height 36
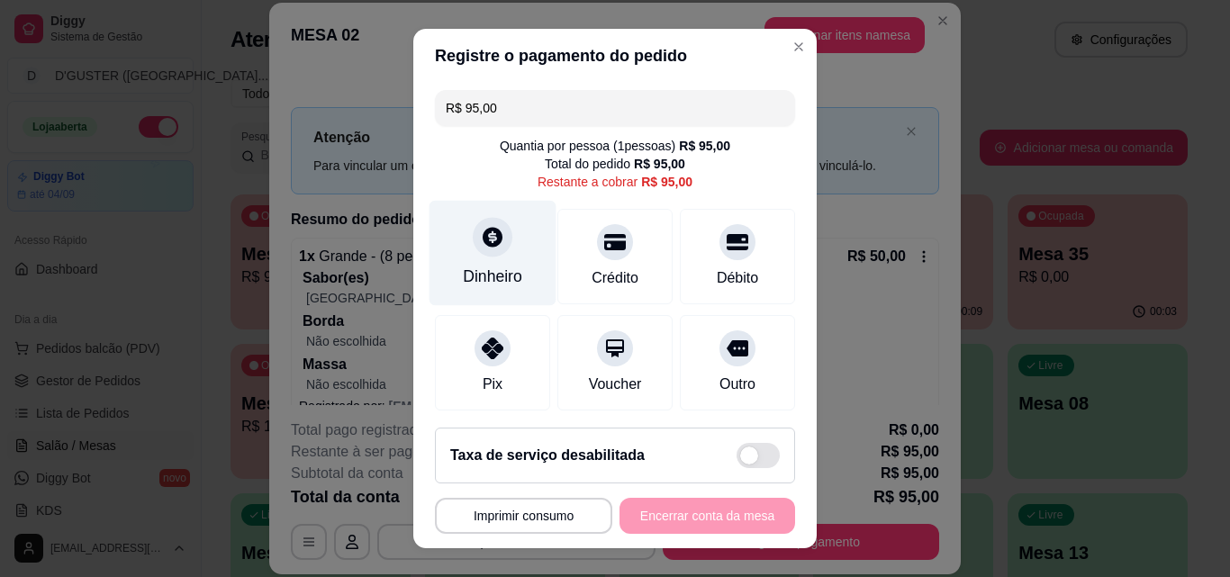
click at [489, 270] on div "Dinheiro" at bounding box center [492, 276] width 59 height 23
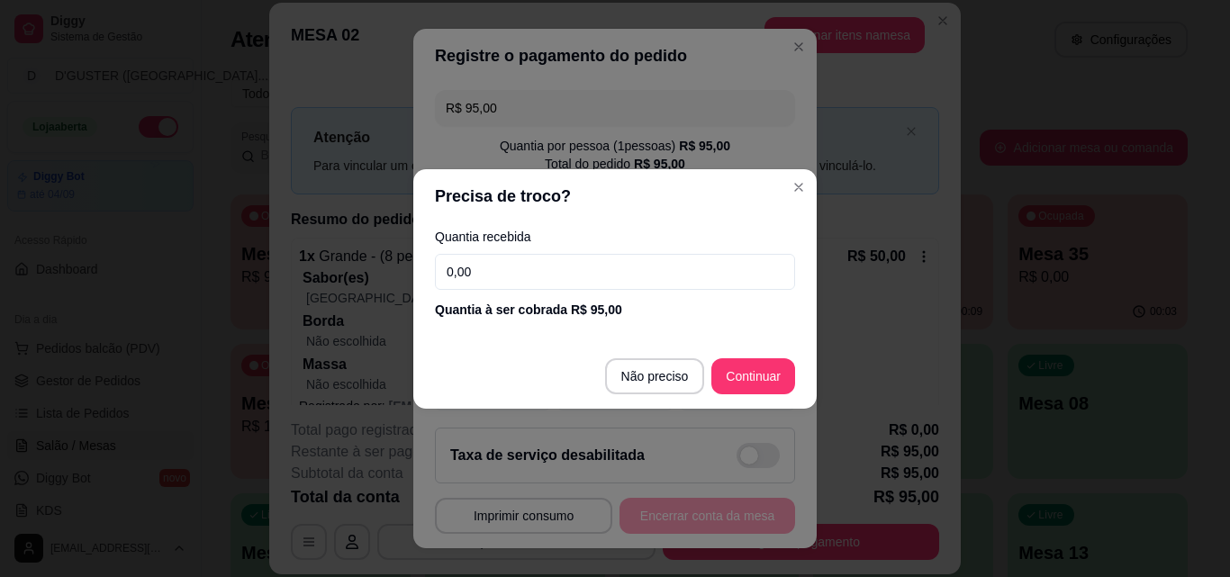
click at [603, 287] on input "0,00" at bounding box center [615, 272] width 360 height 36
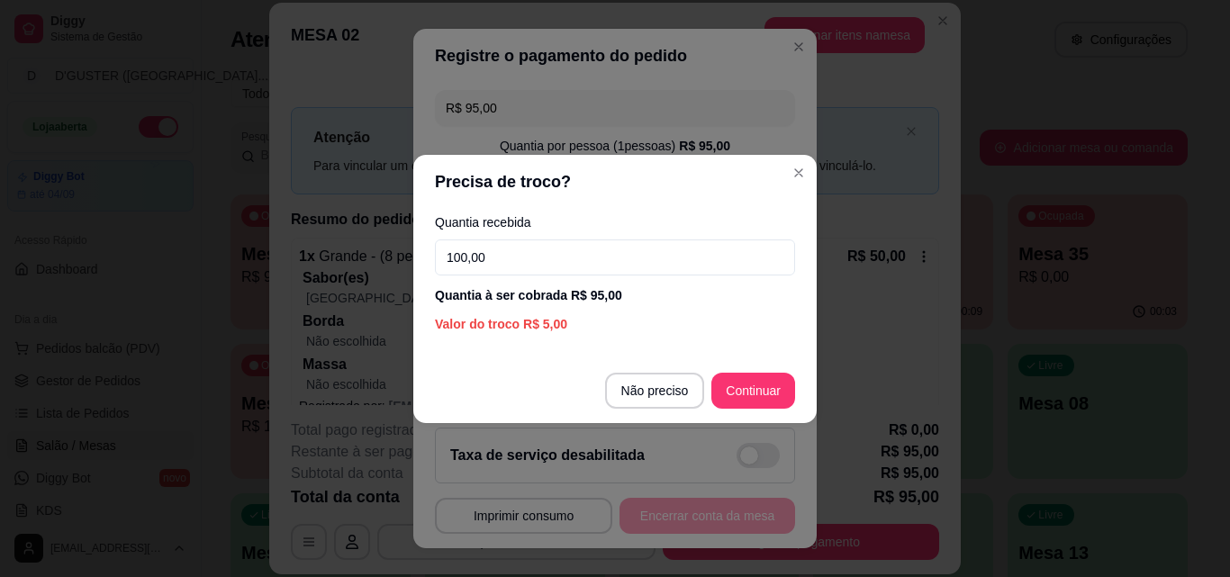
type input "100,00"
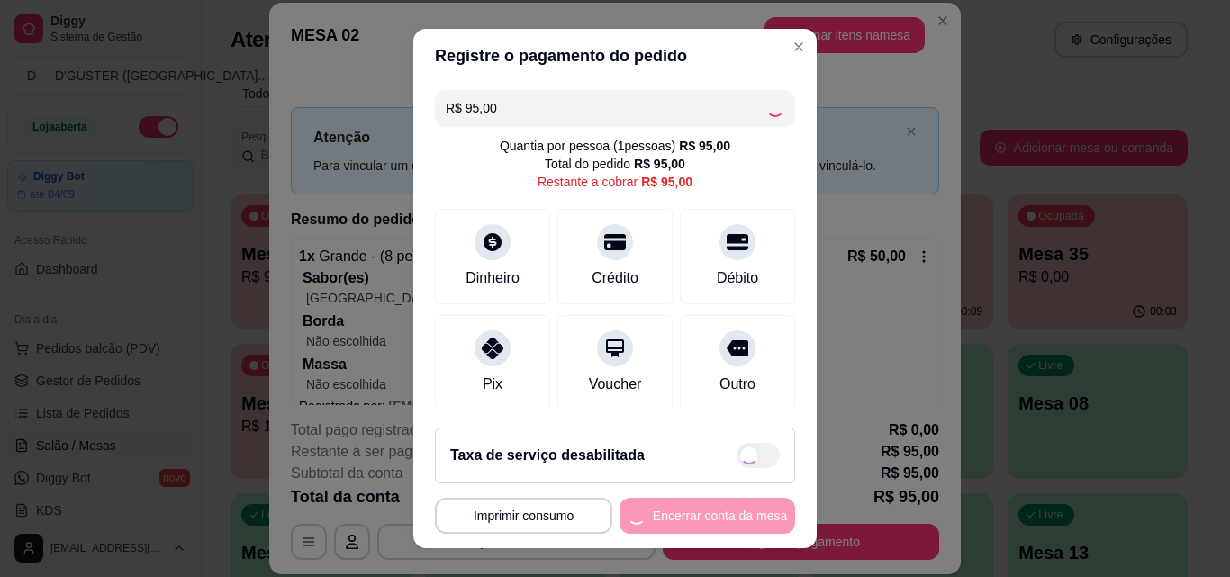
click at [734, 513] on div "**********" at bounding box center [615, 516] width 360 height 36
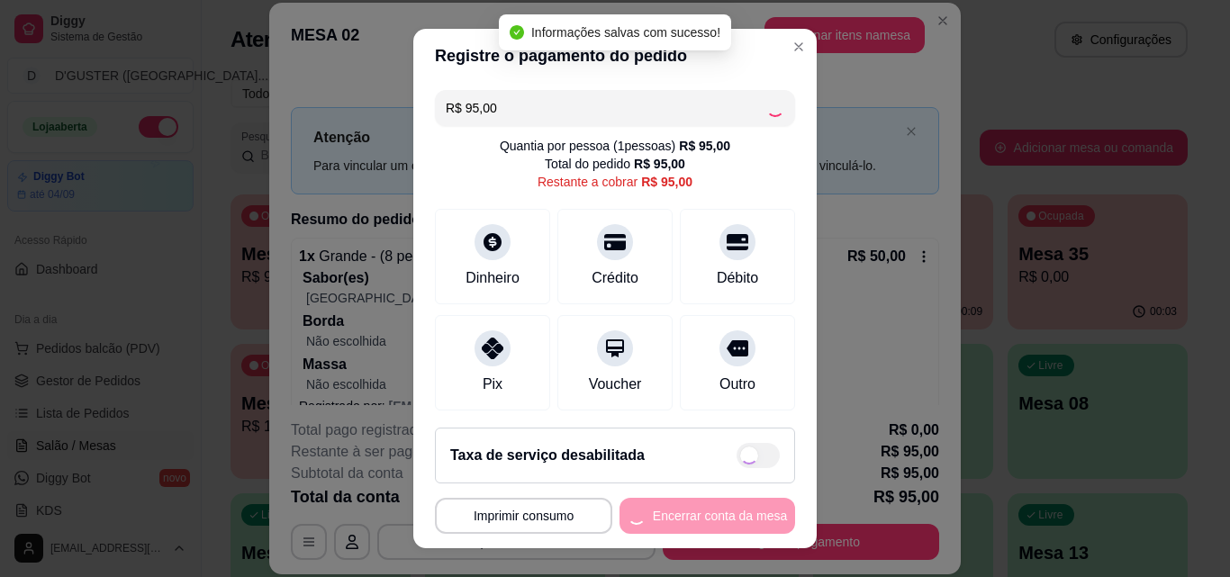
type input "R$ 0,00"
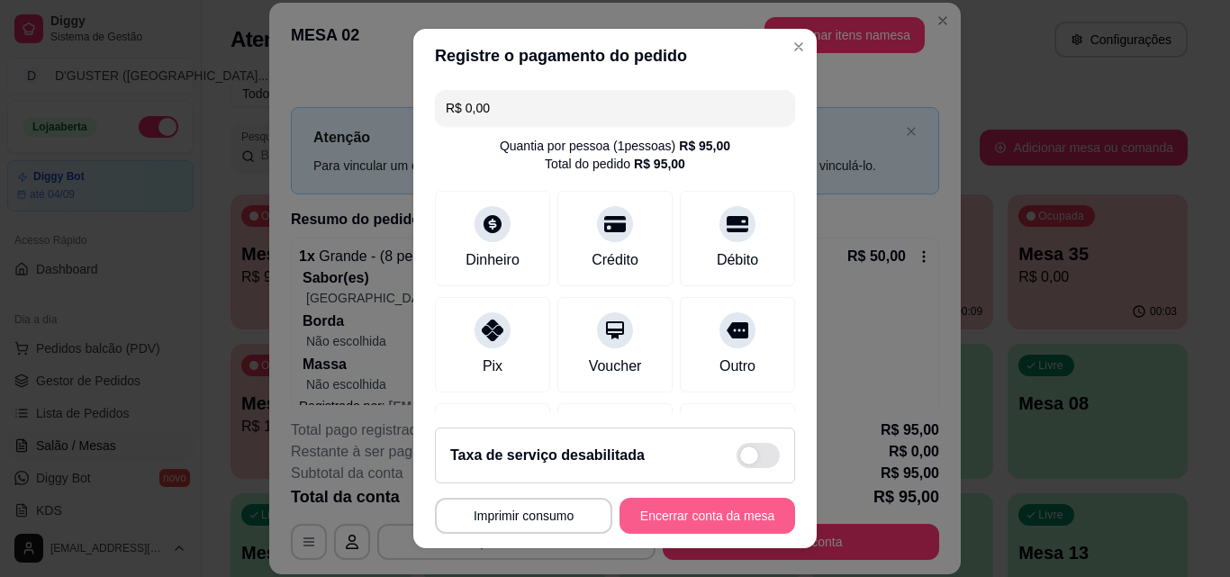
click at [740, 508] on button "Encerrar conta da mesa" at bounding box center [707, 516] width 176 height 36
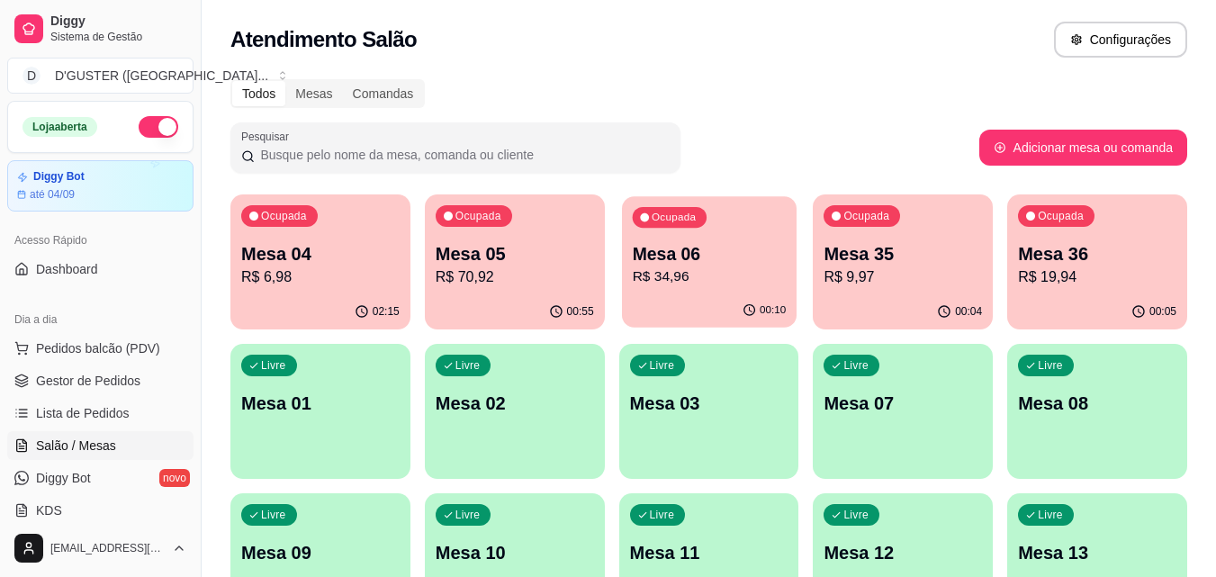
click at [709, 303] on div "00:10" at bounding box center [709, 311] width 175 height 34
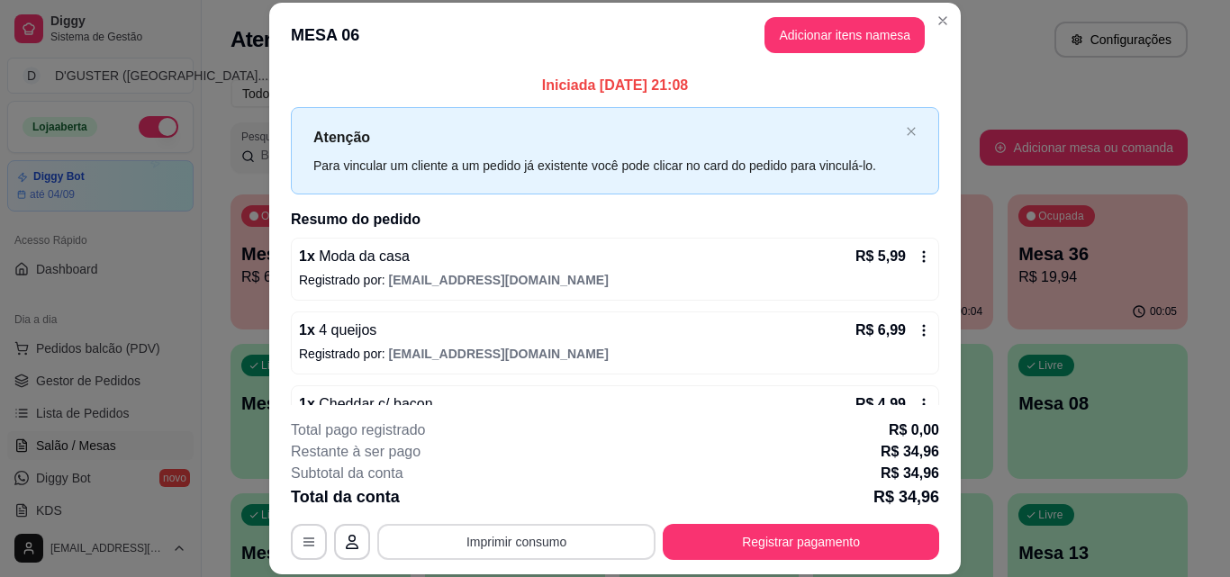
click at [603, 547] on button "Imprimir consumo" at bounding box center [516, 542] width 278 height 36
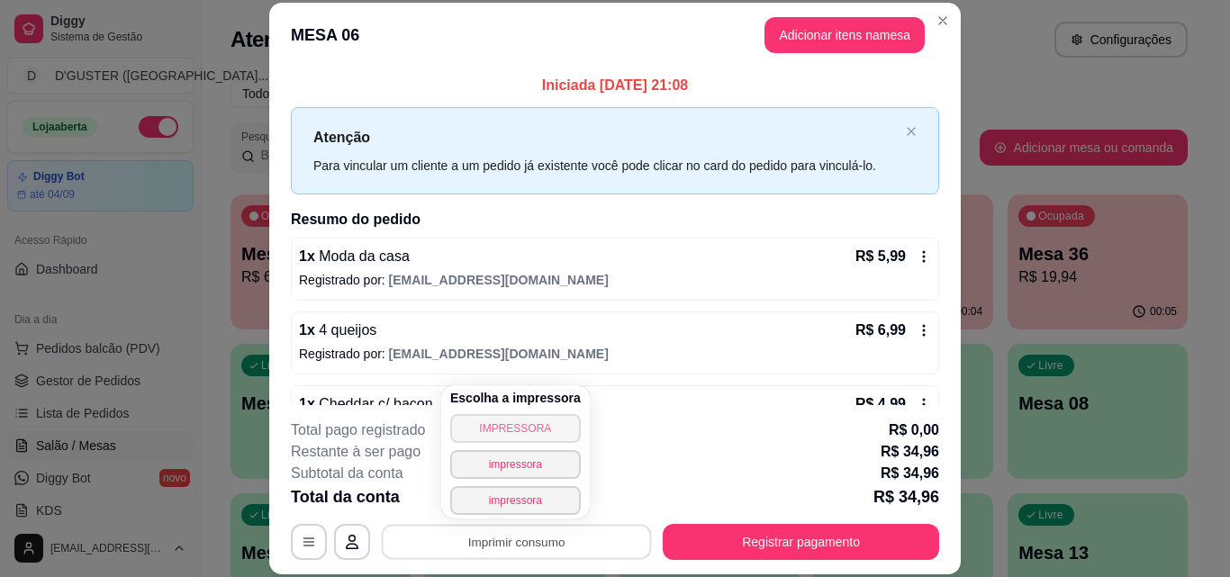
click at [540, 435] on button "IMPRESSORA" at bounding box center [515, 428] width 131 height 29
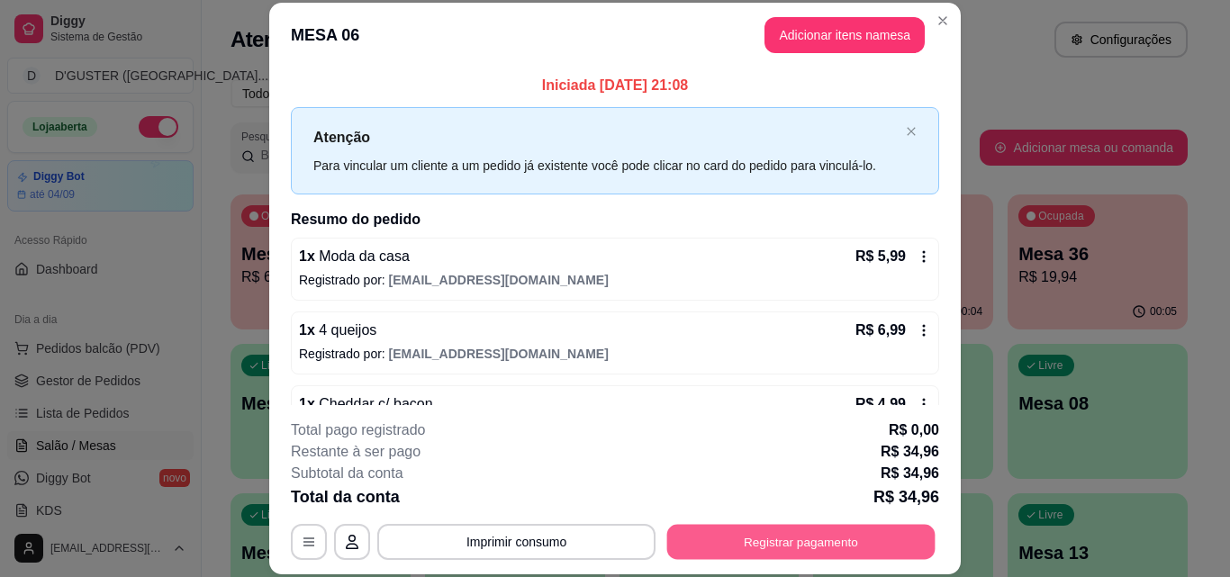
click at [881, 546] on button "Registrar pagamento" at bounding box center [801, 541] width 268 height 35
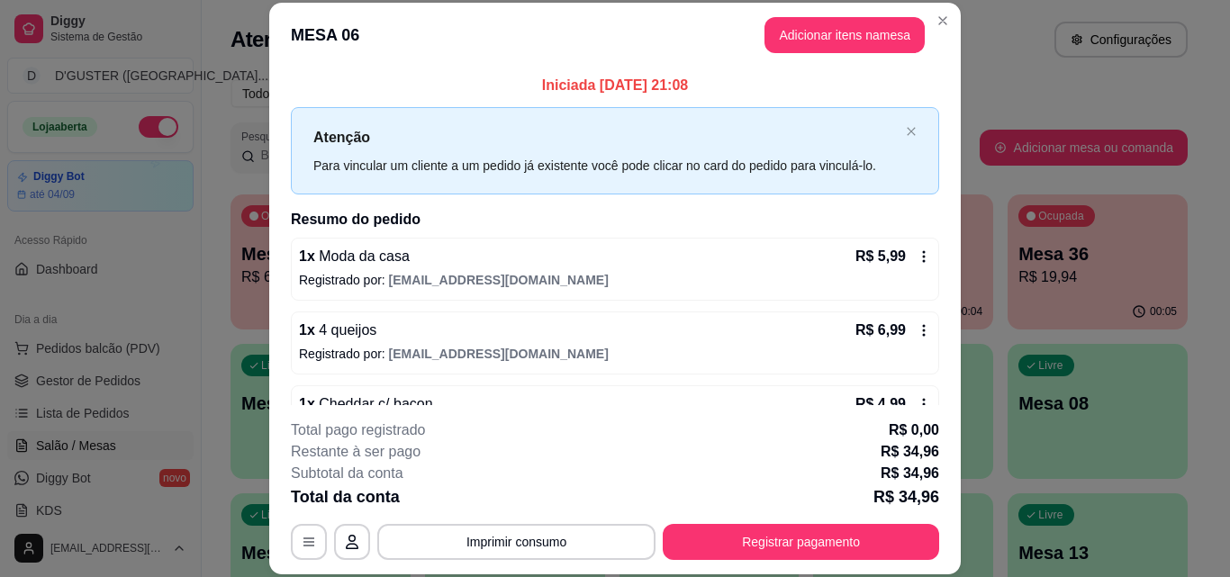
click at [917, 259] on icon at bounding box center [924, 256] width 14 height 14
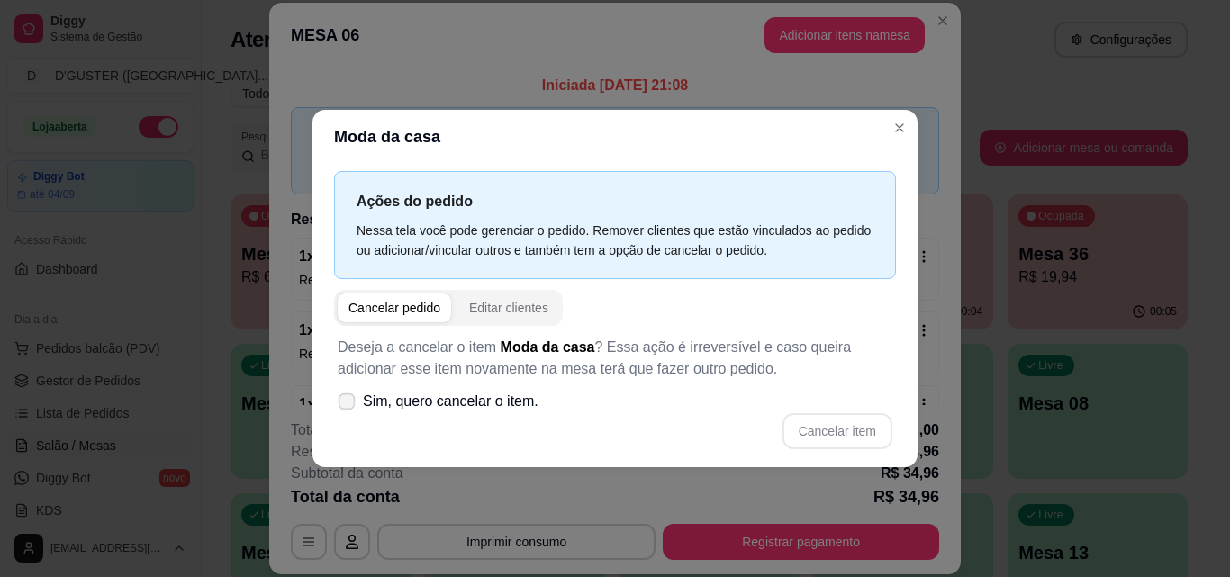
click at [341, 399] on icon at bounding box center [346, 401] width 14 height 10
click at [341, 404] on input "Sim, quero cancelar o item." at bounding box center [343, 410] width 12 height 12
checkbox input "true"
click at [838, 428] on button "Cancelar item" at bounding box center [837, 431] width 110 height 36
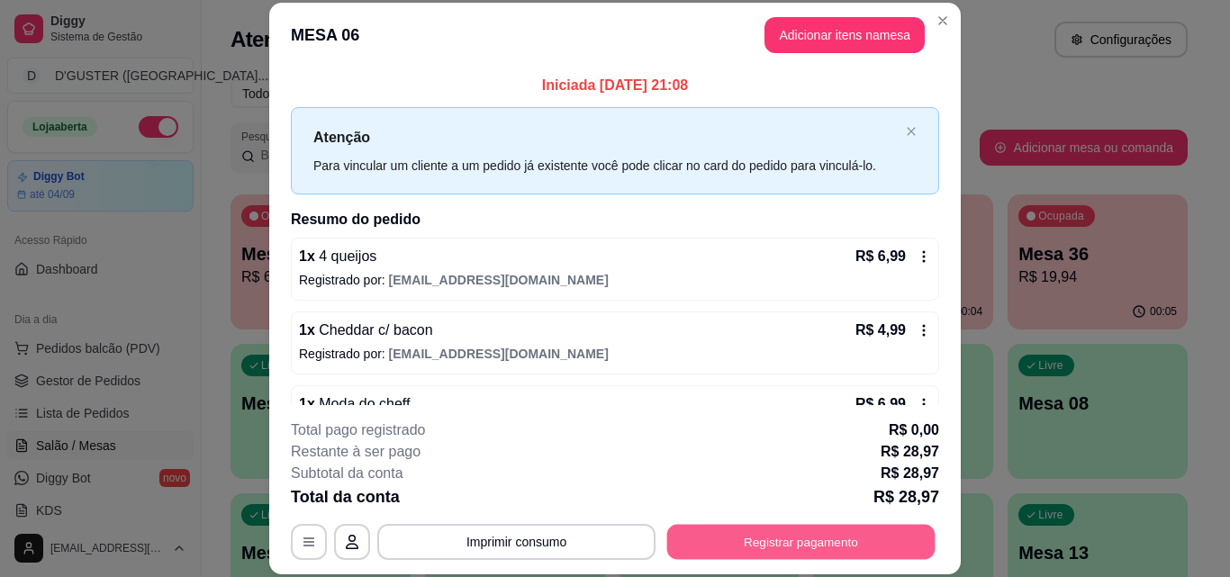
click at [847, 540] on button "Registrar pagamento" at bounding box center [801, 541] width 268 height 35
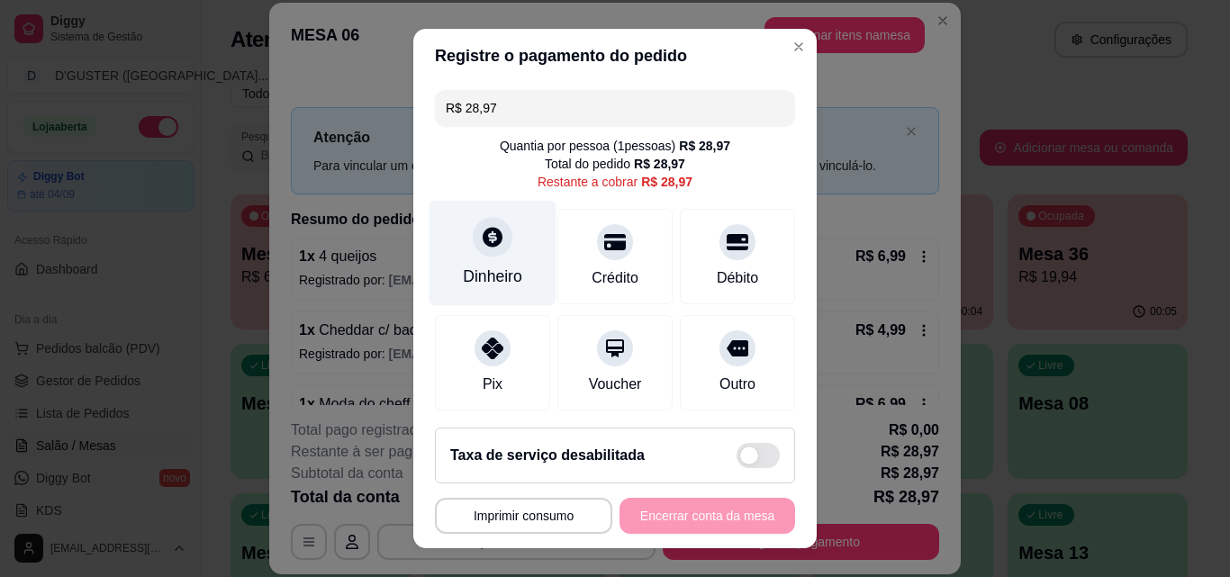
click at [472, 261] on div "Dinheiro" at bounding box center [492, 253] width 127 height 105
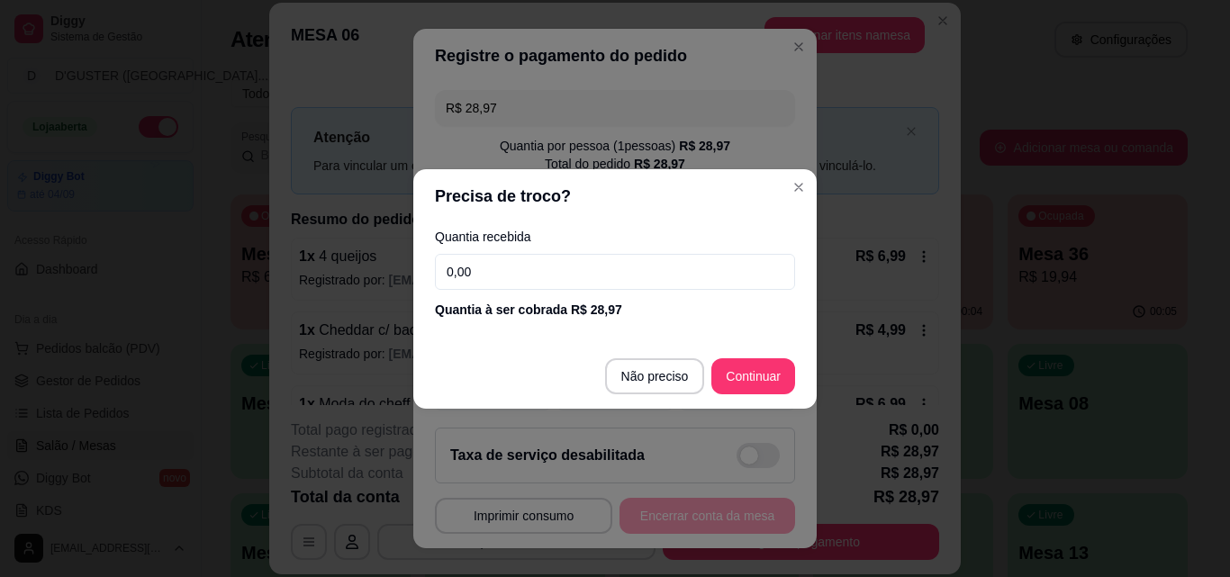
click at [649, 268] on input "0,00" at bounding box center [615, 272] width 360 height 36
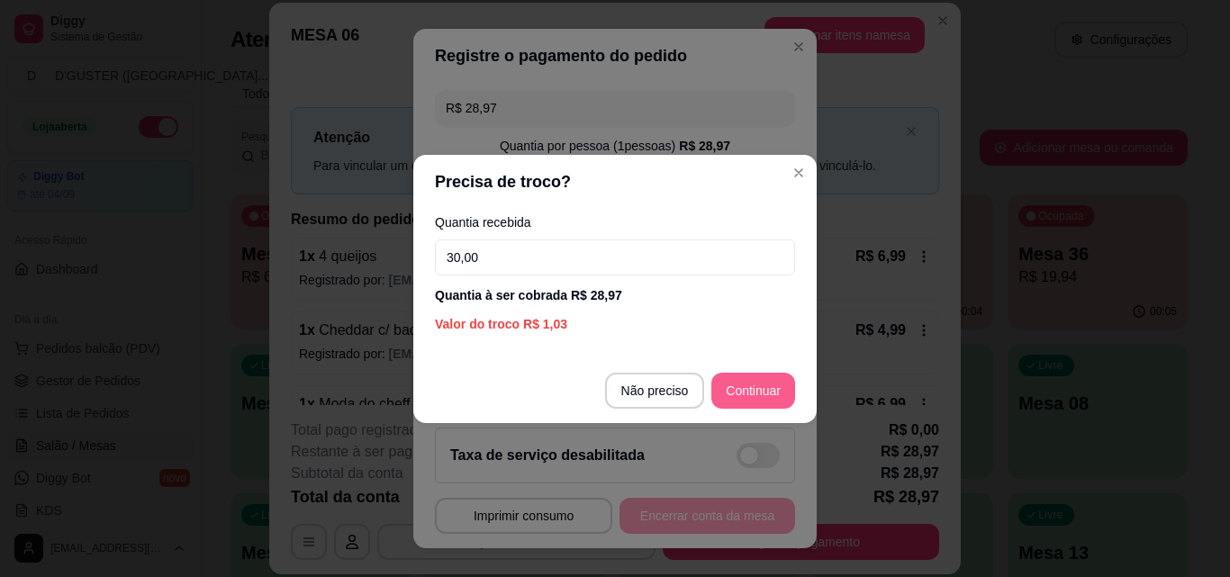
type input "30,00"
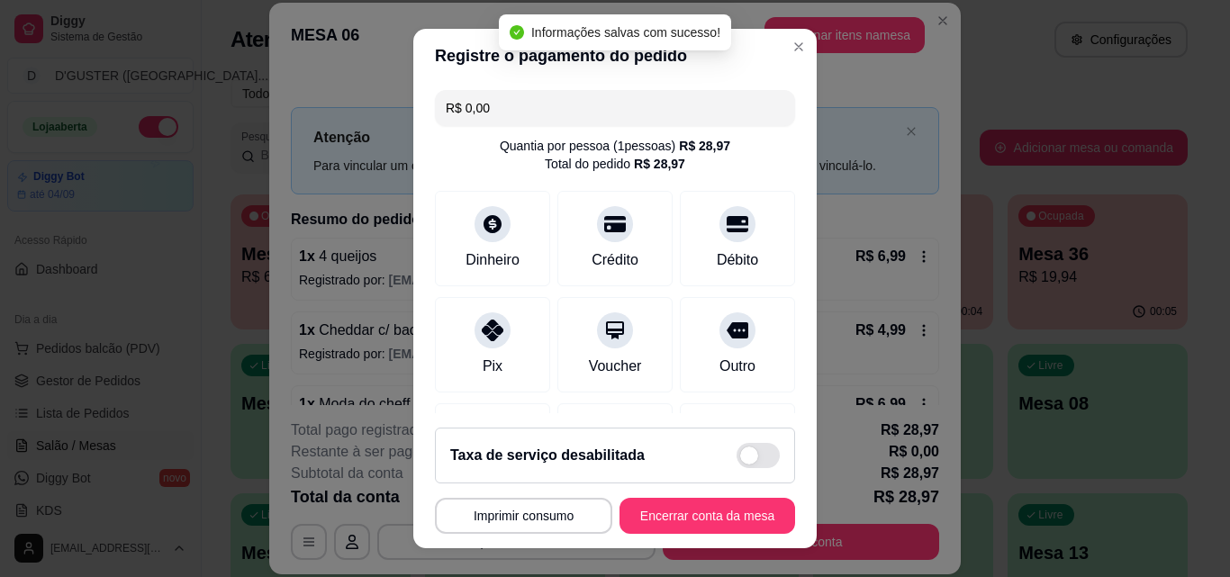
type input "R$ 0,00"
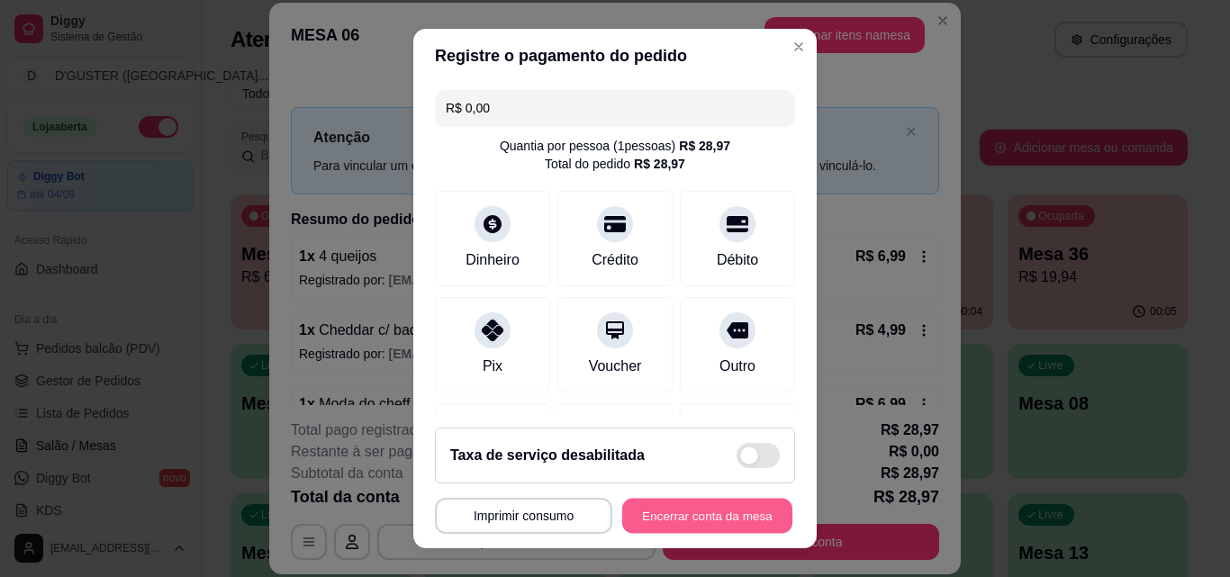
click at [741, 522] on button "Encerrar conta da mesa" at bounding box center [707, 516] width 170 height 35
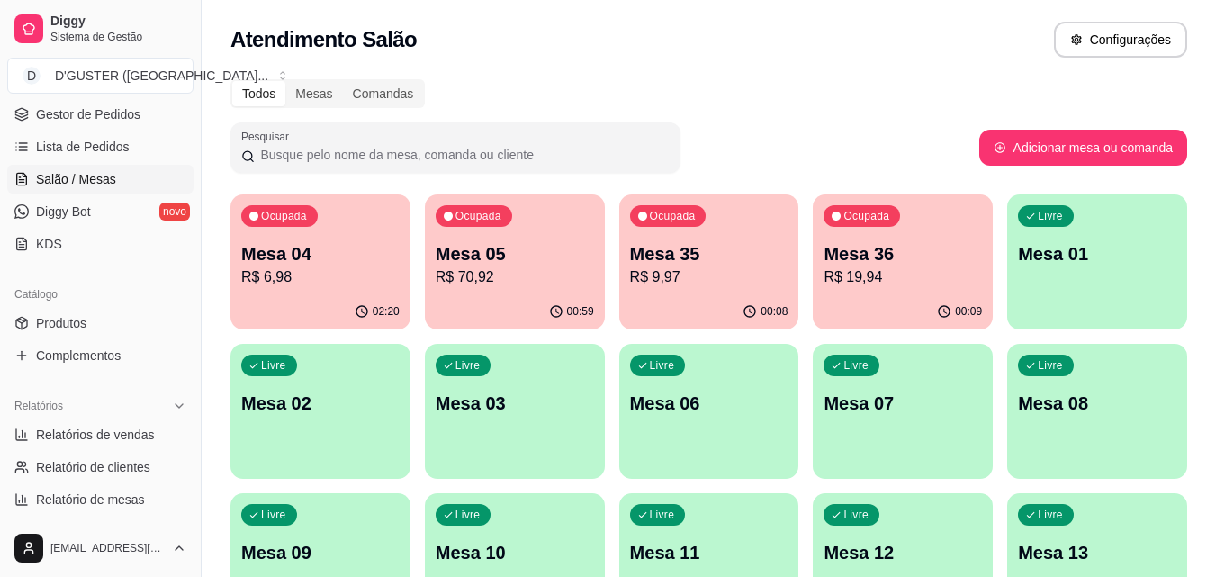
scroll to position [270, 0]
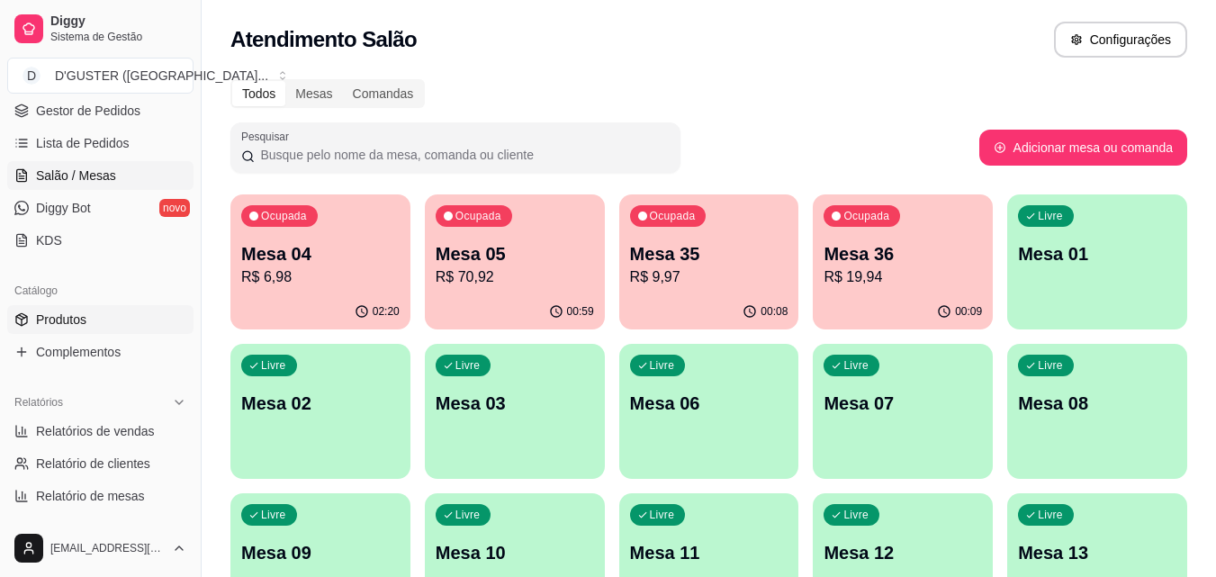
click at [100, 321] on link "Produtos" at bounding box center [100, 319] width 186 height 29
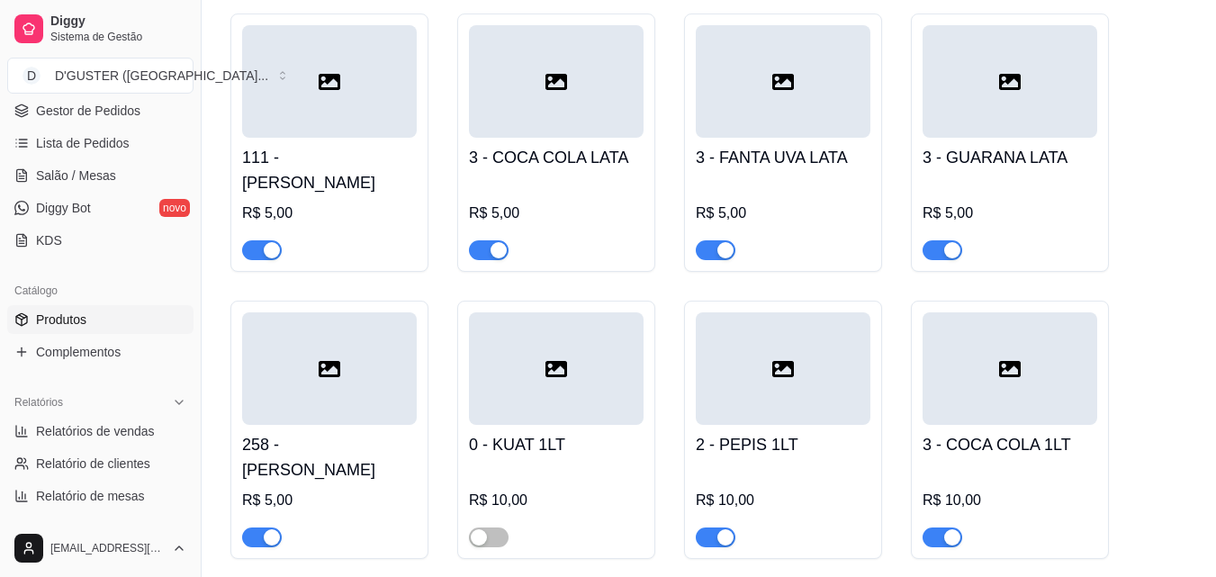
scroll to position [8553, 0]
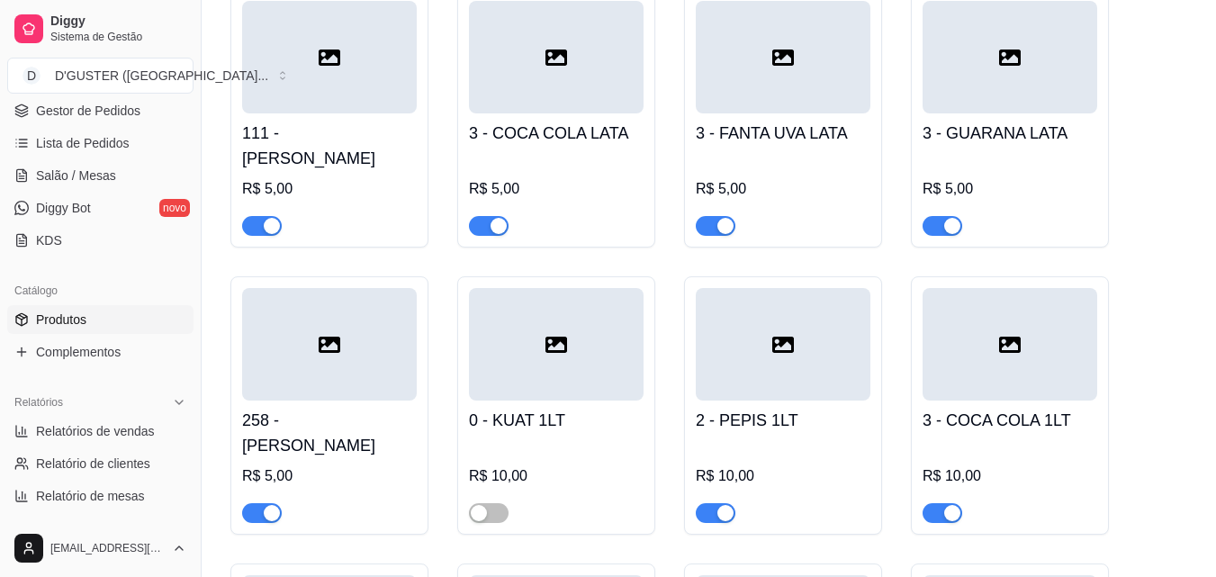
click at [709, 426] on div "2 - PEPIS 1LT R$ 10,00" at bounding box center [783, 405] width 198 height 258
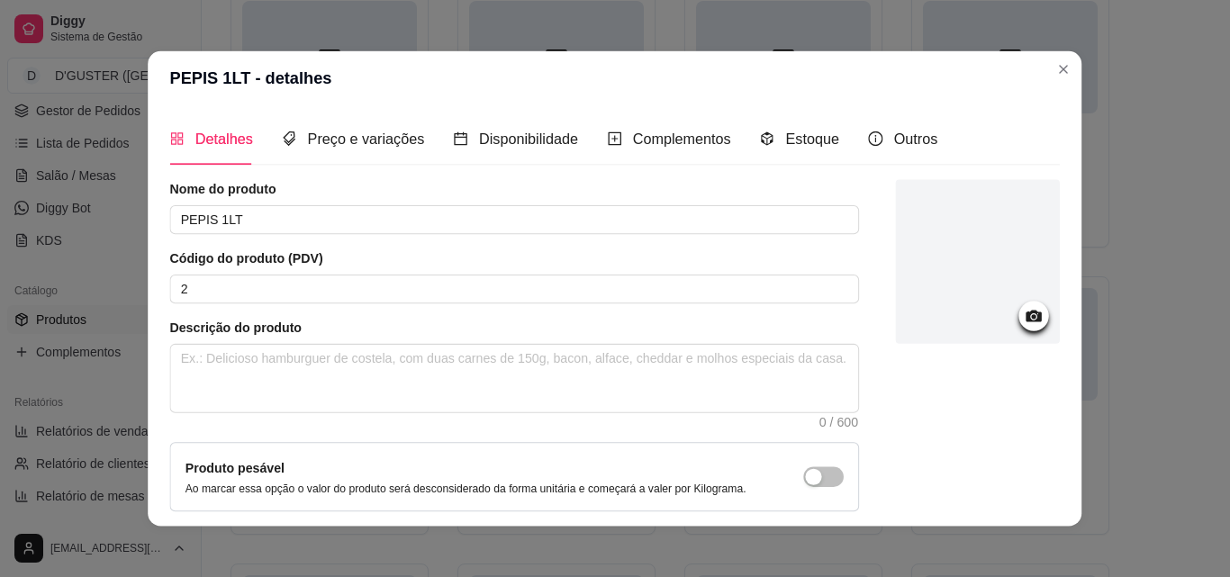
click at [708, 417] on div "Descrição do produto 0 / 600" at bounding box center [515, 374] width 690 height 110
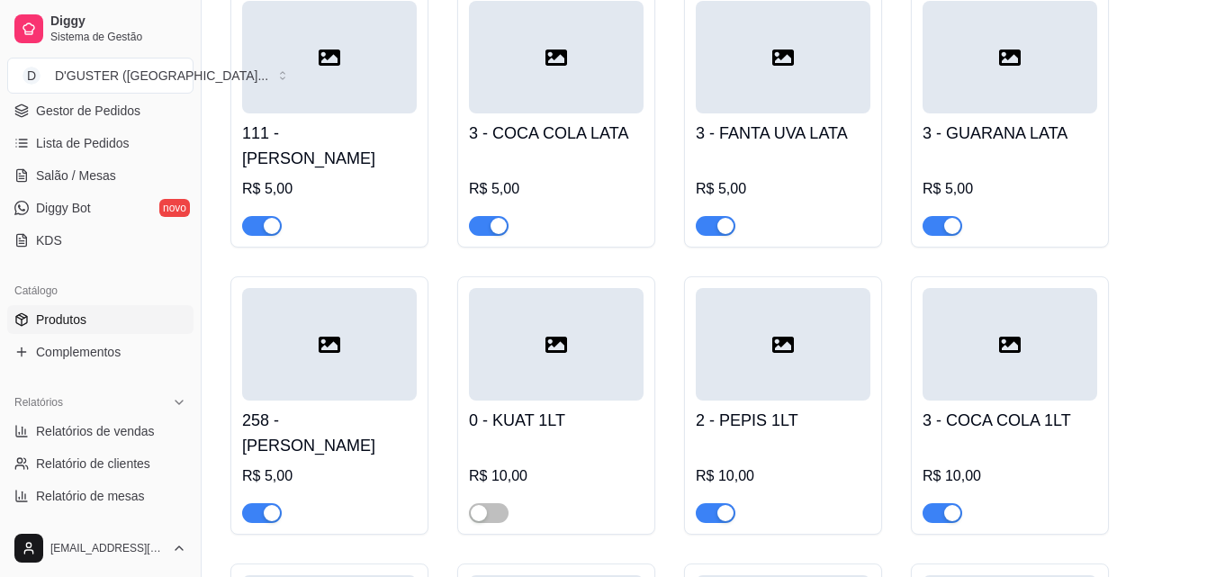
click at [712, 503] on span "button" at bounding box center [716, 513] width 40 height 20
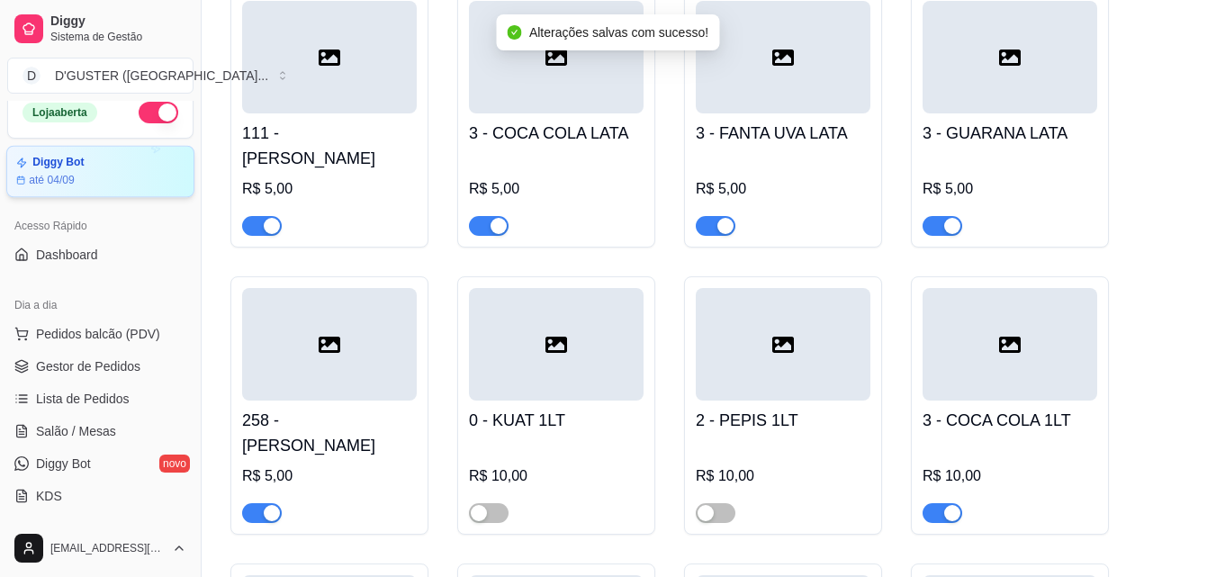
scroll to position [0, 0]
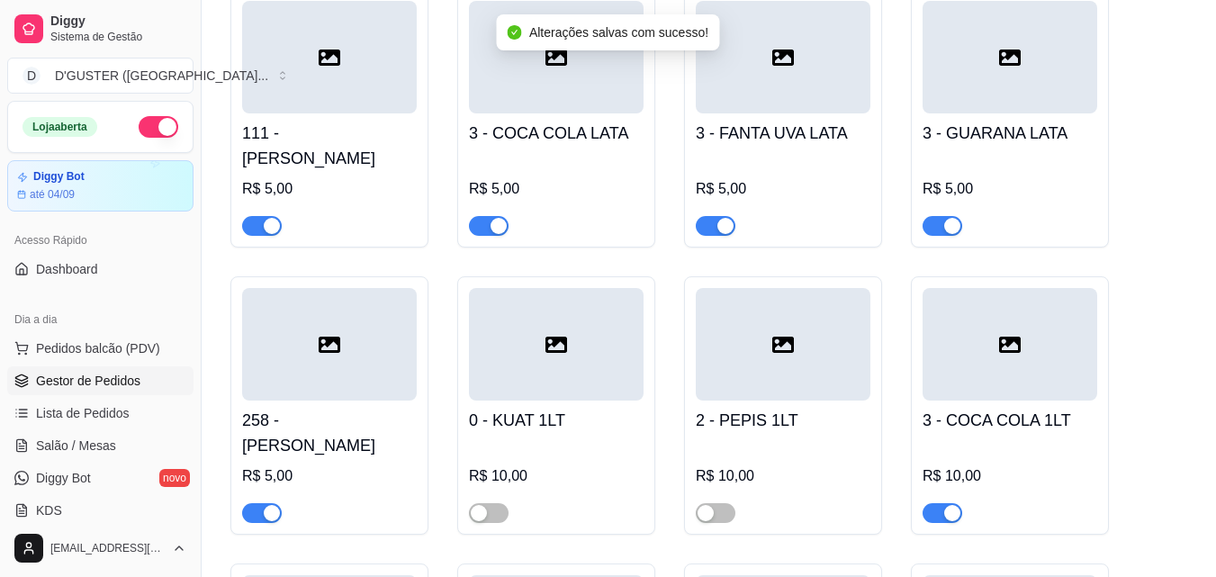
click at [97, 385] on span "Gestor de Pedidos" at bounding box center [88, 381] width 104 height 18
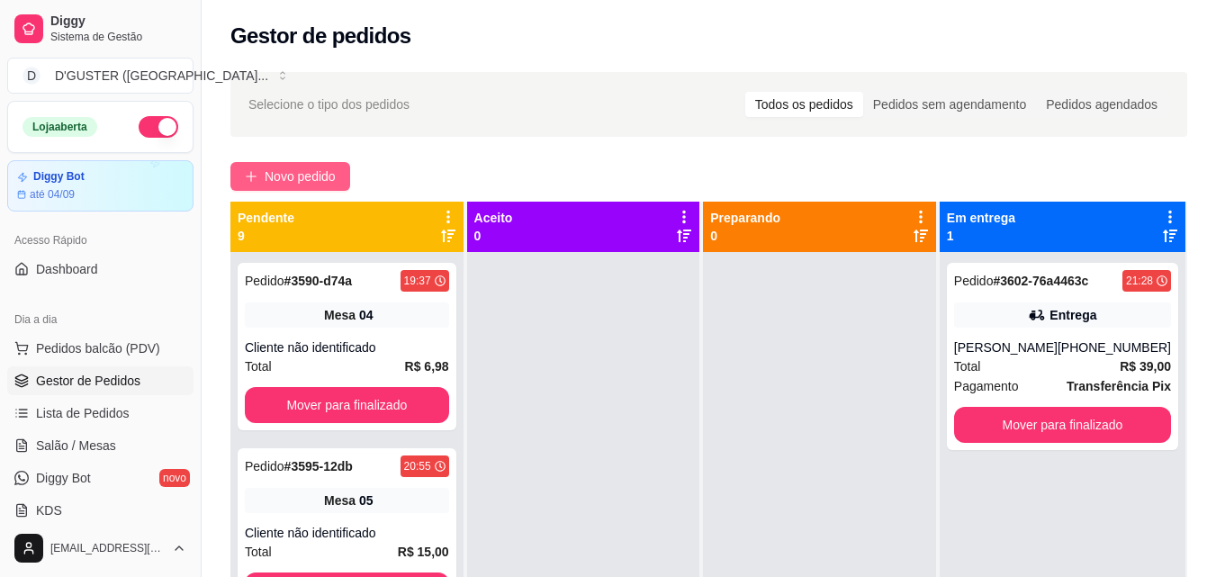
click at [307, 179] on span "Novo pedido" at bounding box center [300, 177] width 71 height 20
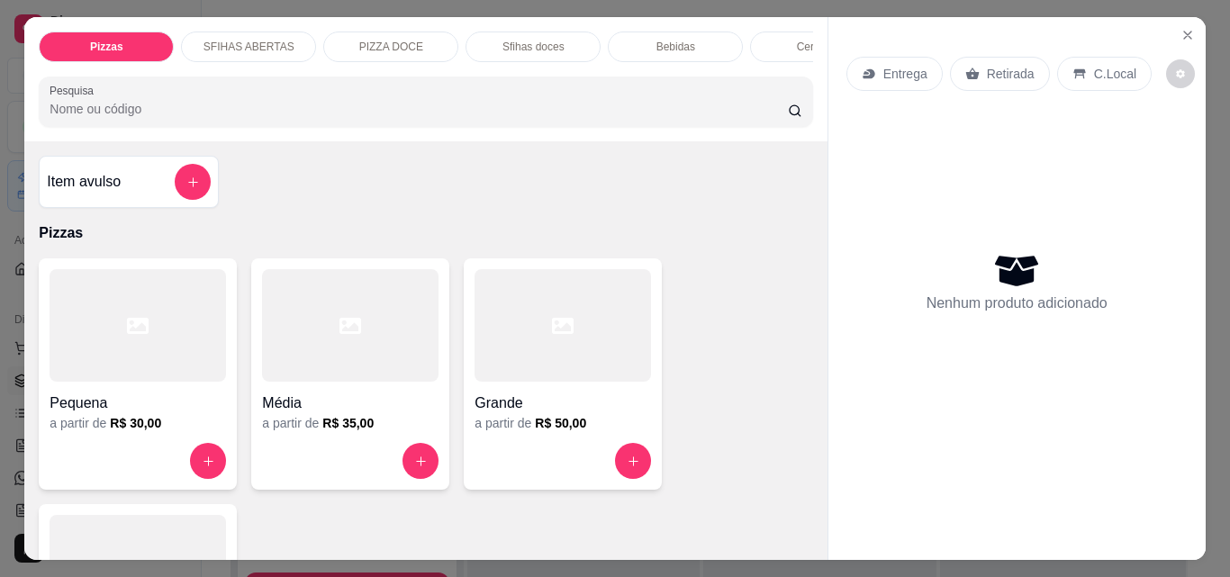
click at [889, 65] on p "Entrega" at bounding box center [905, 74] width 44 height 18
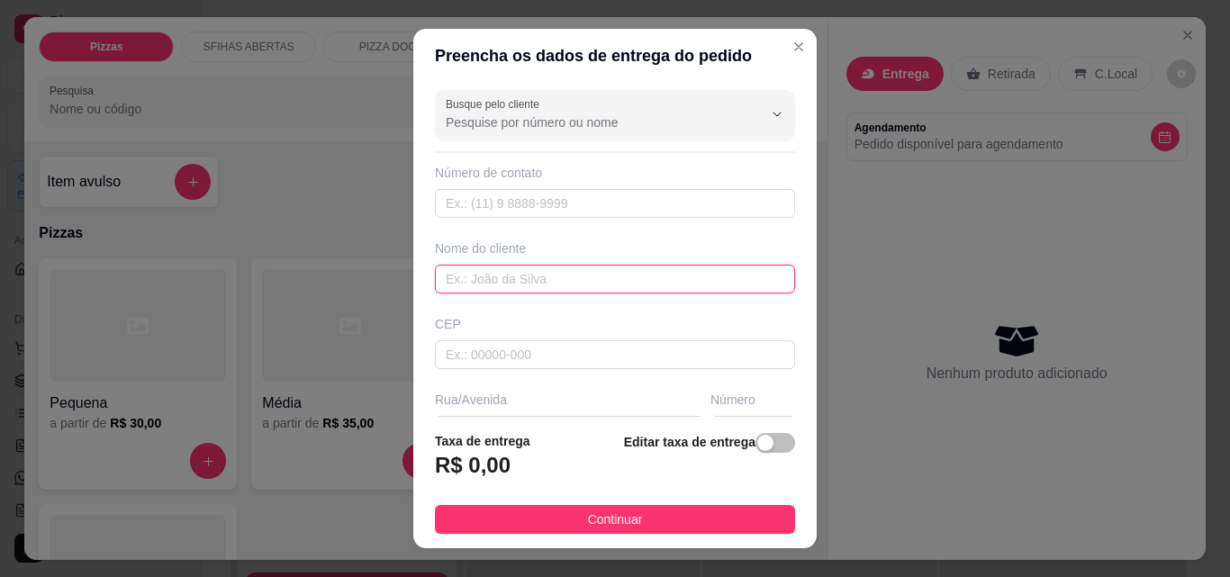
click at [530, 280] on input "text" at bounding box center [615, 279] width 360 height 29
type input "r"
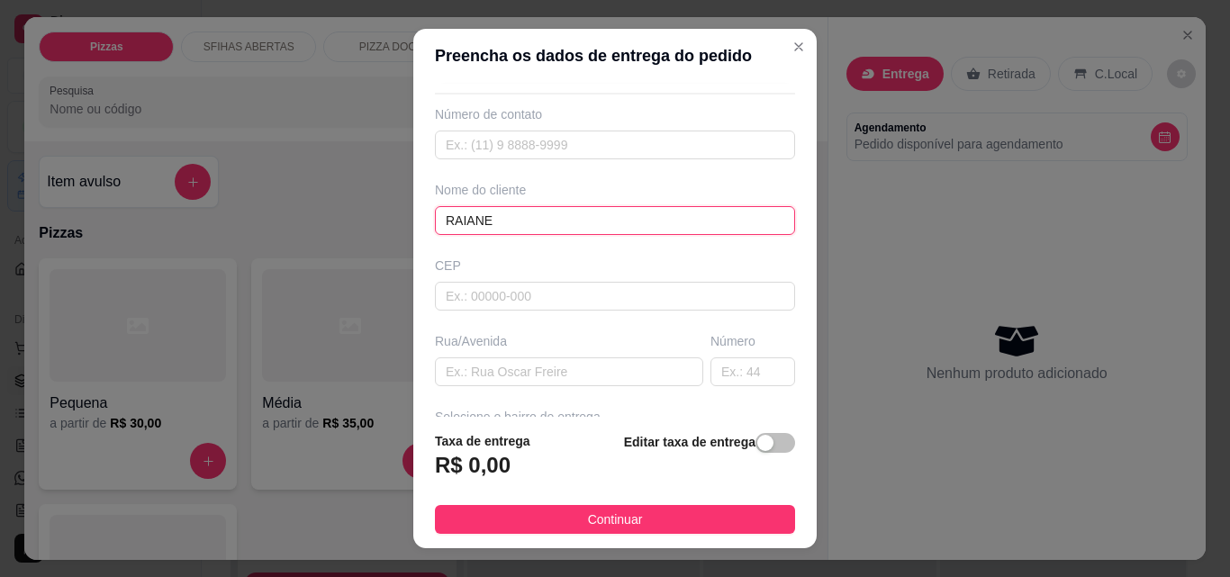
scroll to position [90, 0]
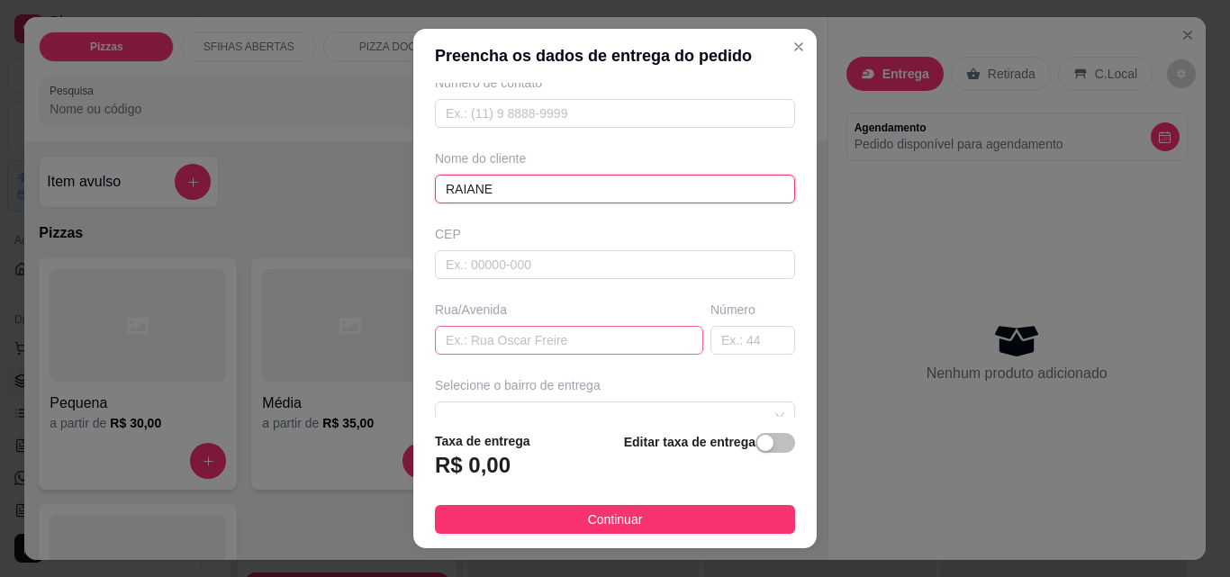
type input "RAIANE"
click at [504, 334] on input "text" at bounding box center [569, 340] width 268 height 29
type input "QUADRA L"
click at [743, 322] on div "Número" at bounding box center [753, 328] width 92 height 54
click at [743, 342] on input "text" at bounding box center [752, 340] width 85 height 29
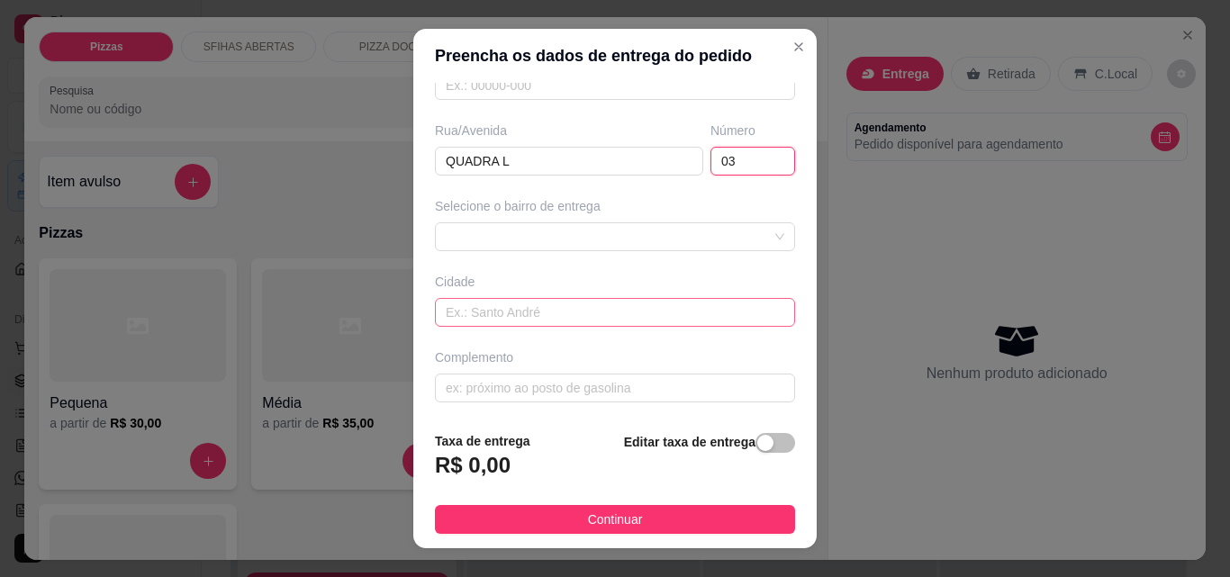
scroll to position [270, 0]
click at [564, 232] on div at bounding box center [615, 235] width 360 height 29
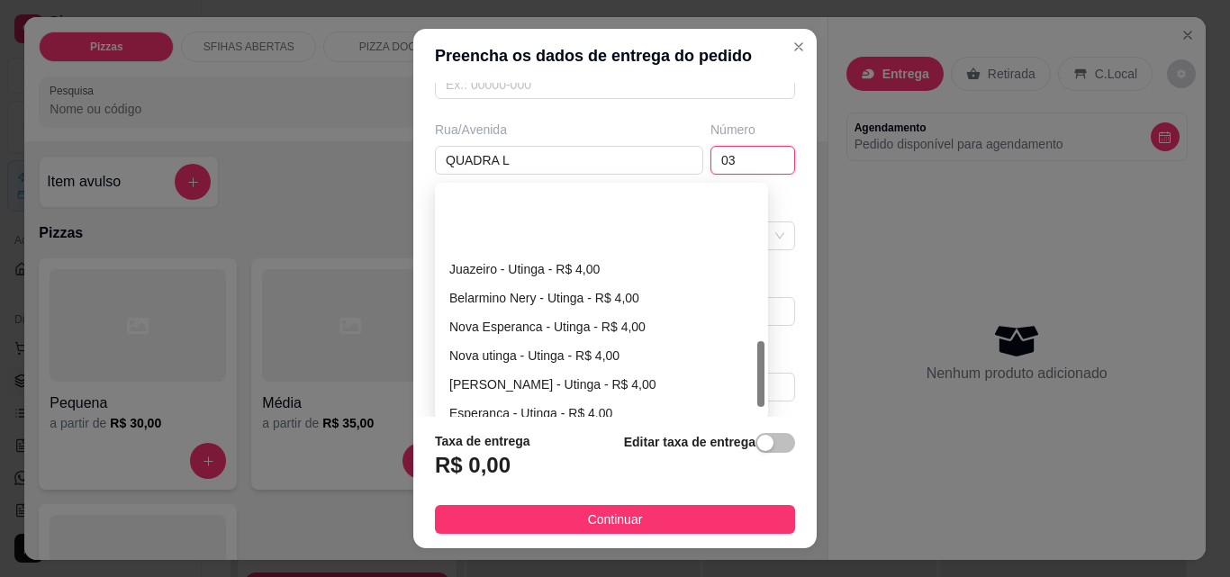
scroll to position [540, 0]
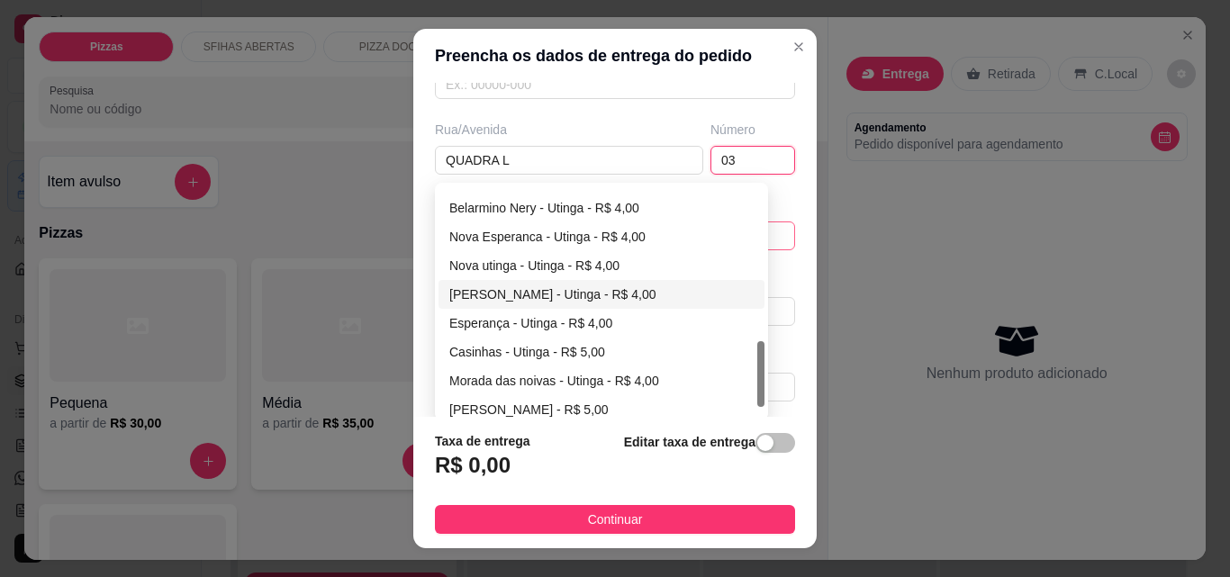
type input "03"
click at [508, 285] on div "[PERSON_NAME] - Utinga - R$ 4,00" at bounding box center [601, 295] width 304 height 20
type input "Utinga"
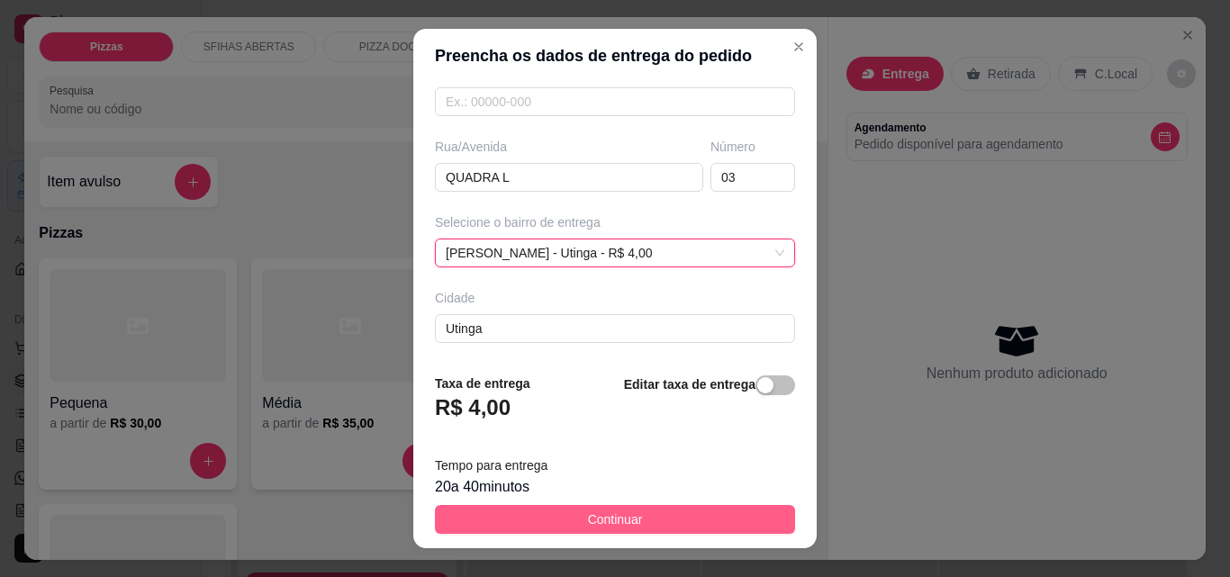
scroll to position [270, 0]
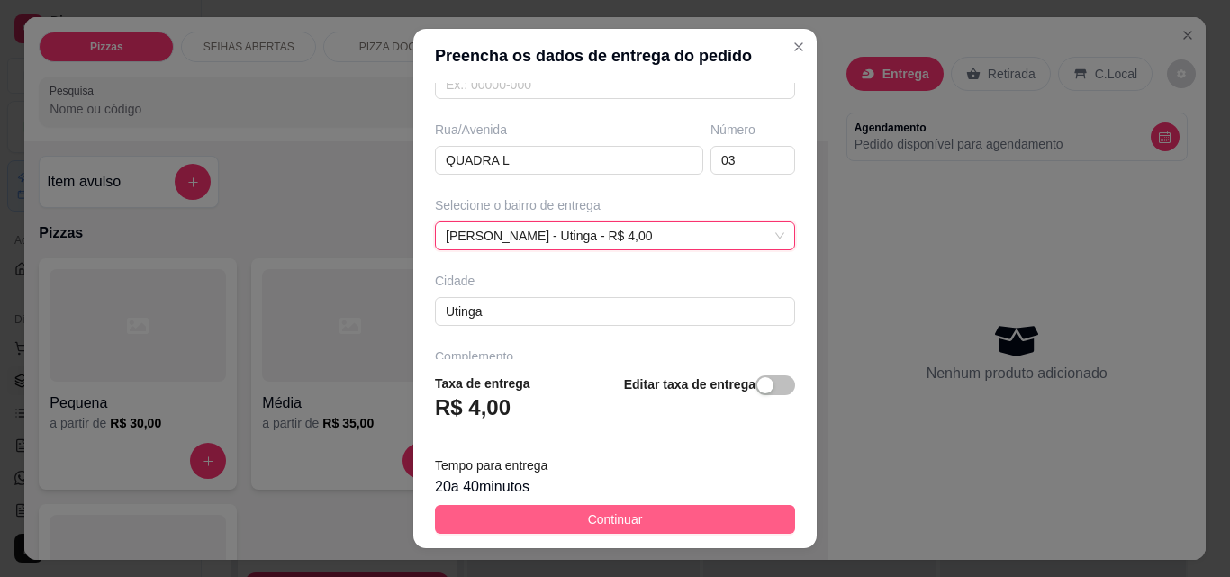
click at [600, 521] on span "Continuar" at bounding box center [615, 520] width 55 height 20
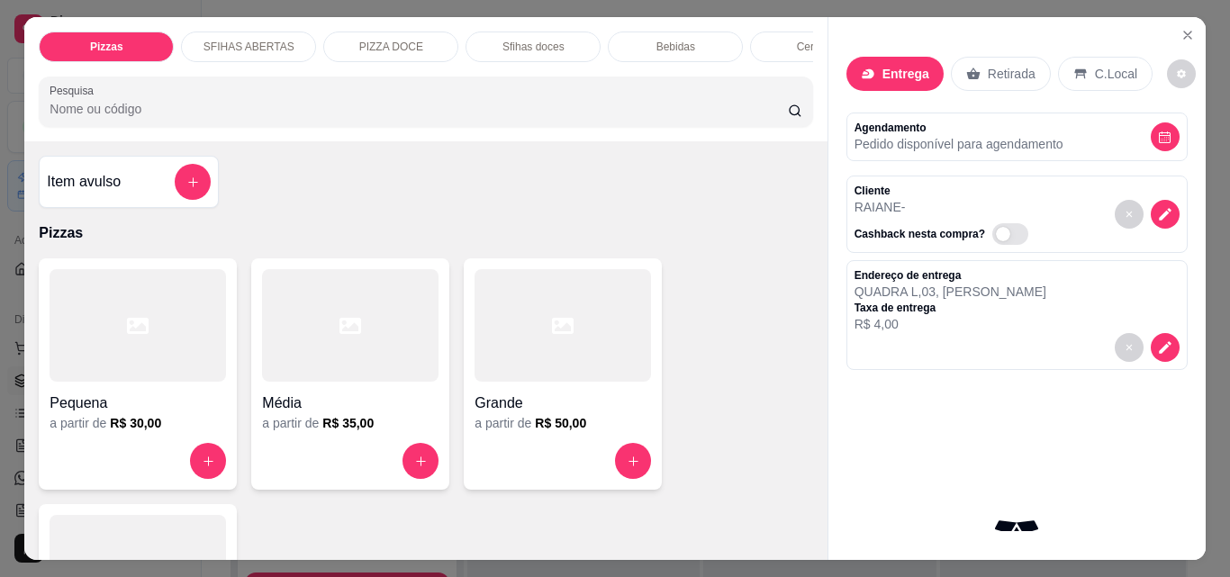
scroll to position [90, 0]
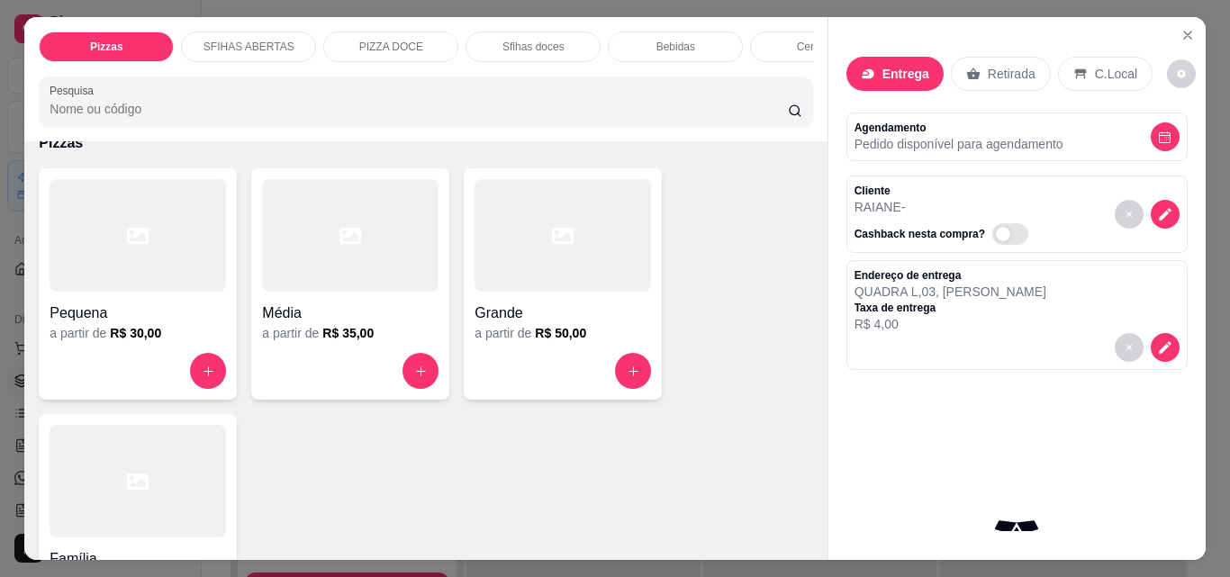
click at [560, 292] on div at bounding box center [562, 235] width 176 height 113
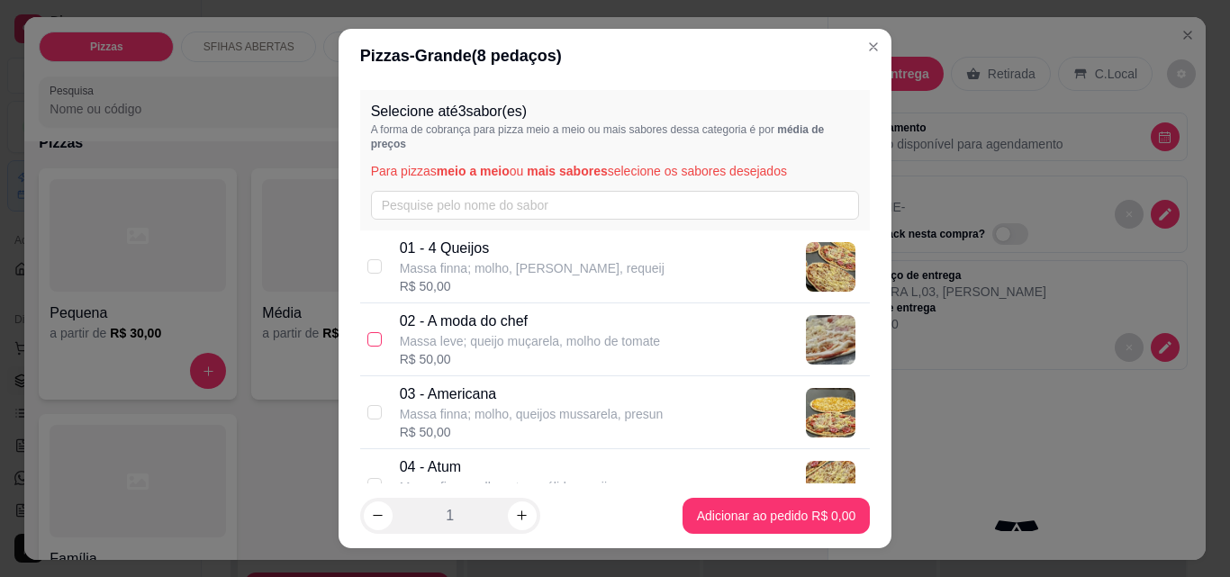
click at [368, 337] on input "checkbox" at bounding box center [374, 339] width 14 height 14
checkbox input "true"
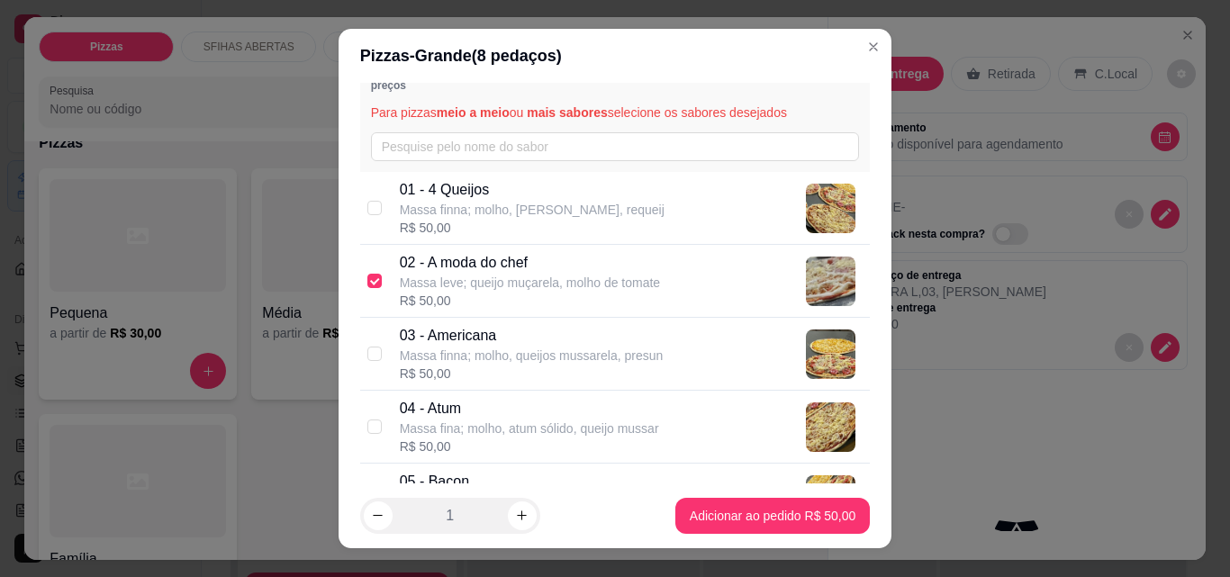
scroll to position [180, 0]
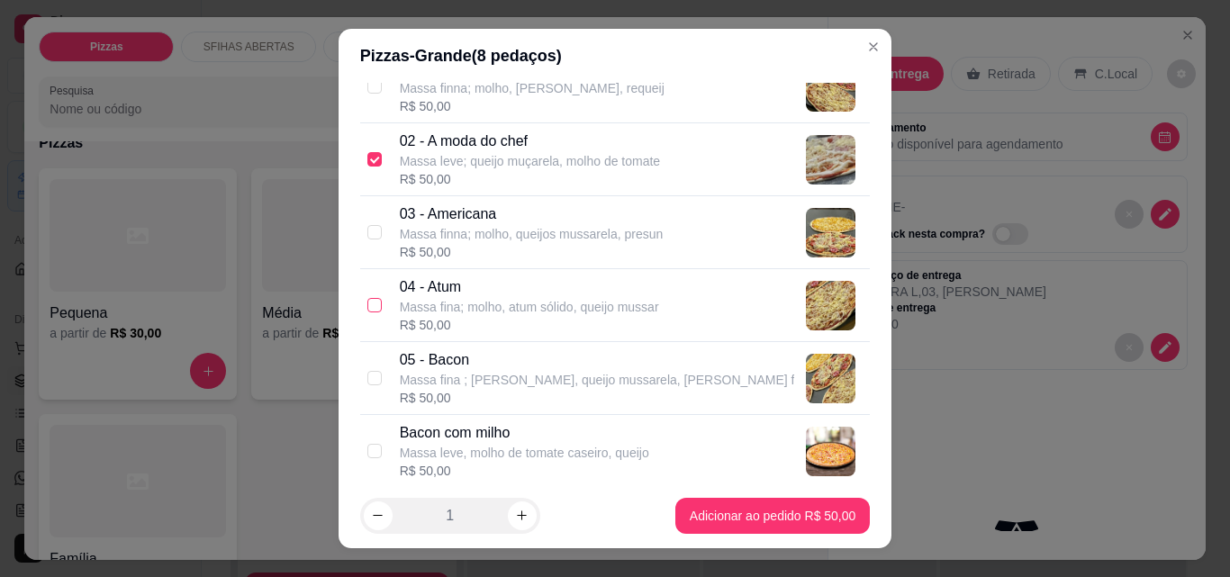
click at [367, 306] on input "checkbox" at bounding box center [374, 305] width 14 height 14
checkbox input "true"
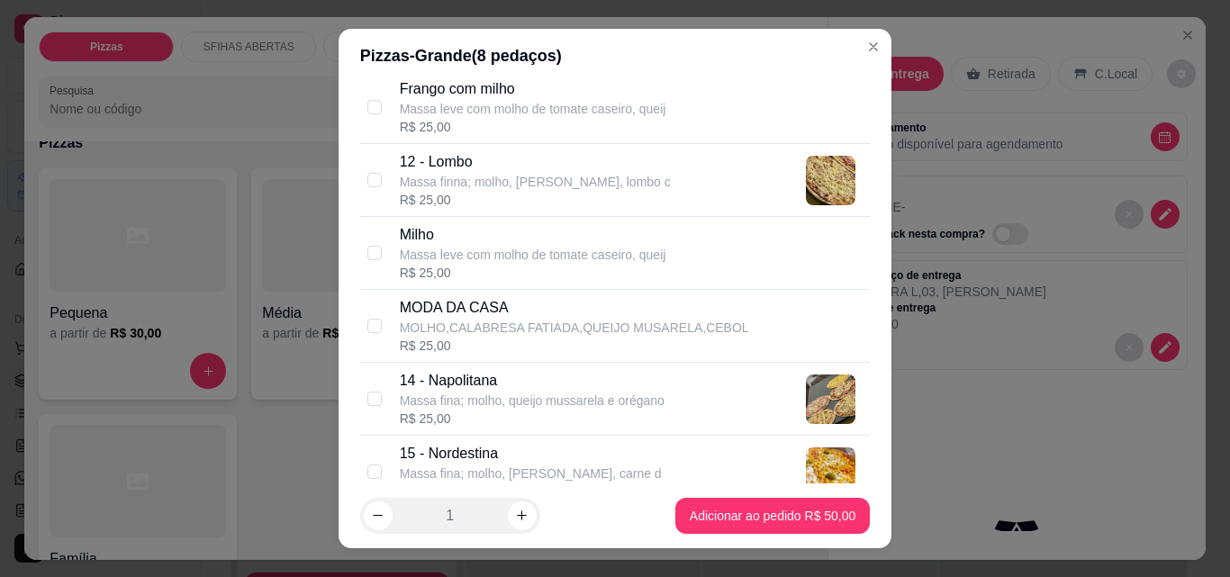
scroll to position [1080, 0]
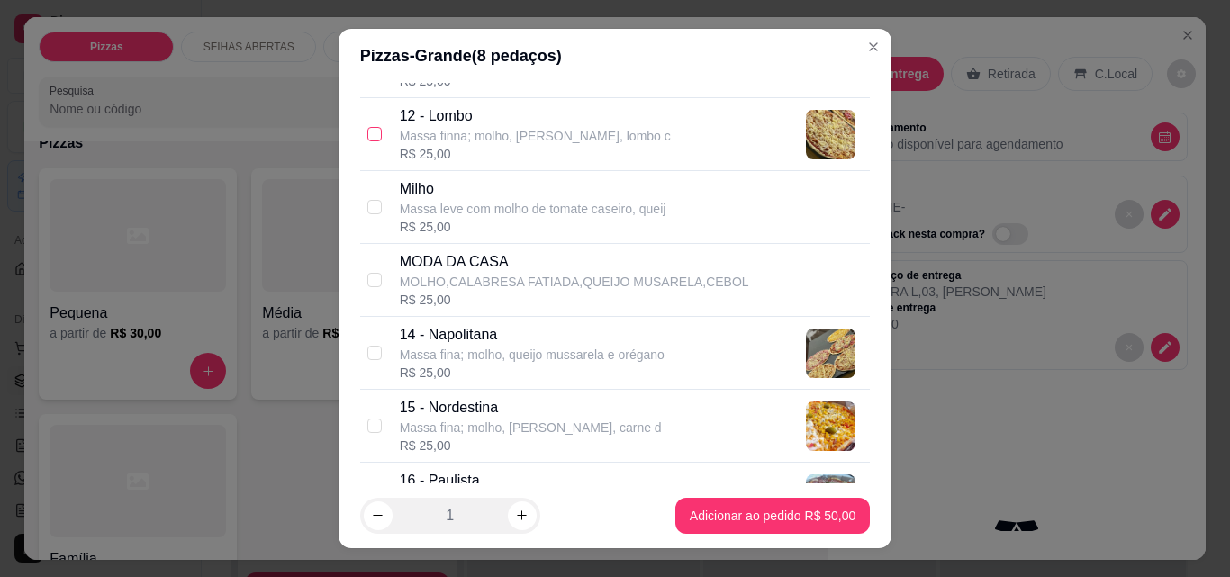
click at [367, 132] on input "checkbox" at bounding box center [374, 134] width 14 height 14
checkbox input "true"
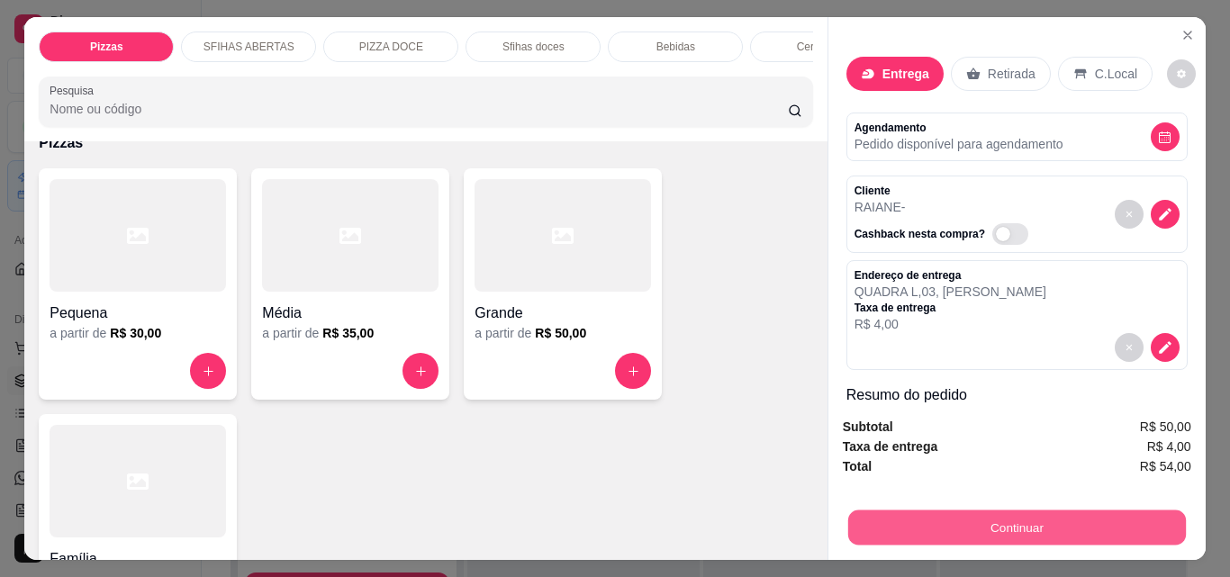
click at [993, 514] on button "Continuar" at bounding box center [1016, 527] width 338 height 35
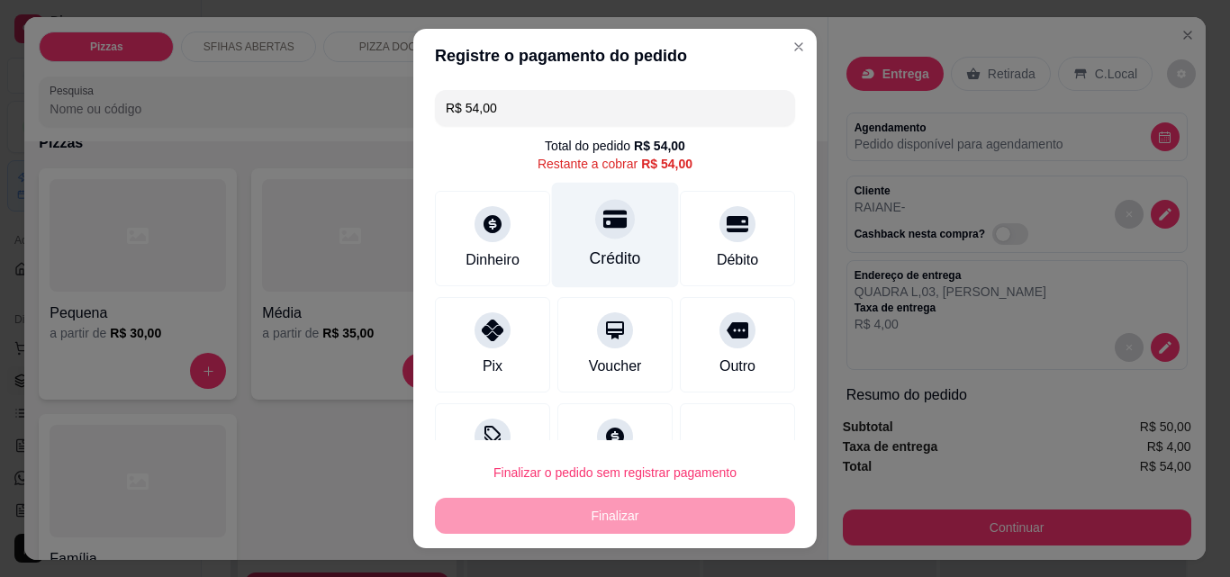
click at [590, 258] on div "Crédito" at bounding box center [615, 258] width 51 height 23
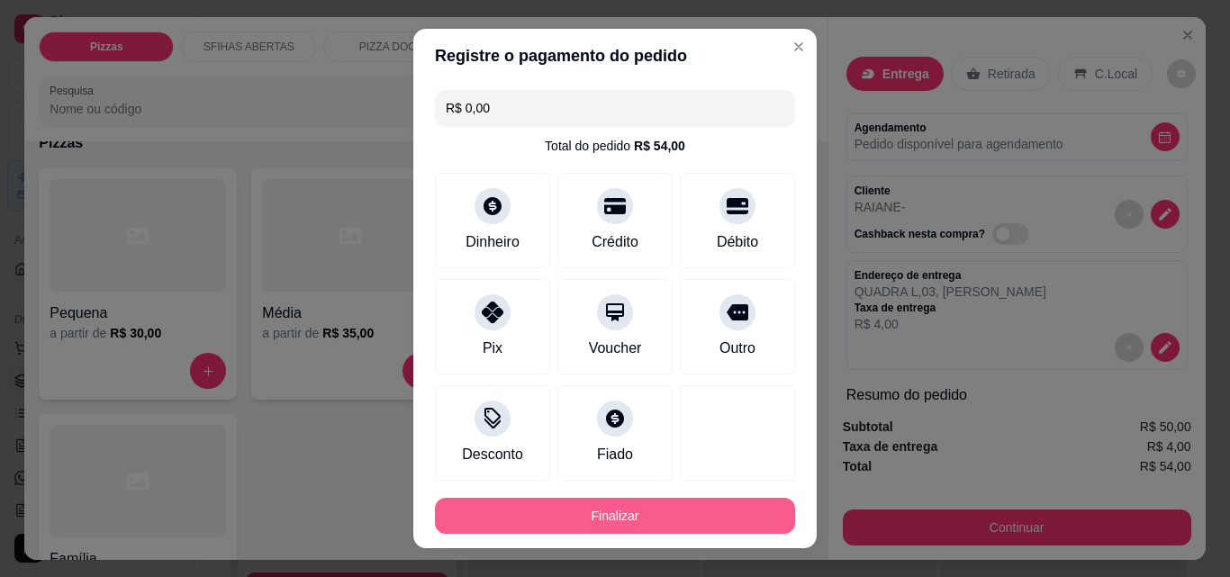
click at [656, 513] on button "Finalizar" at bounding box center [615, 516] width 360 height 36
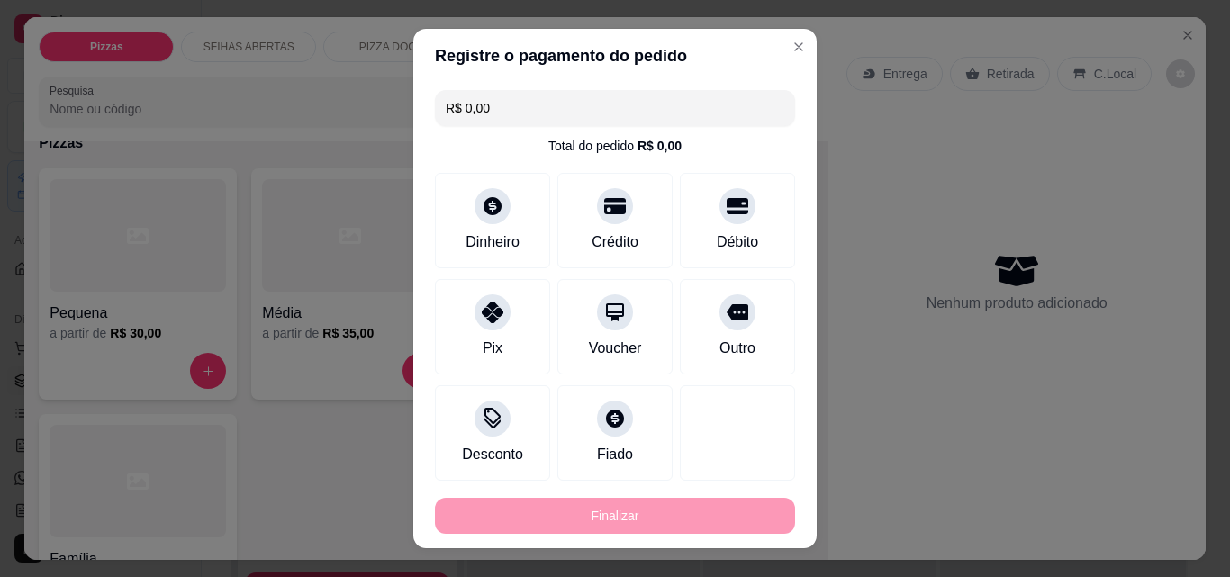
type input "-R$ 54,00"
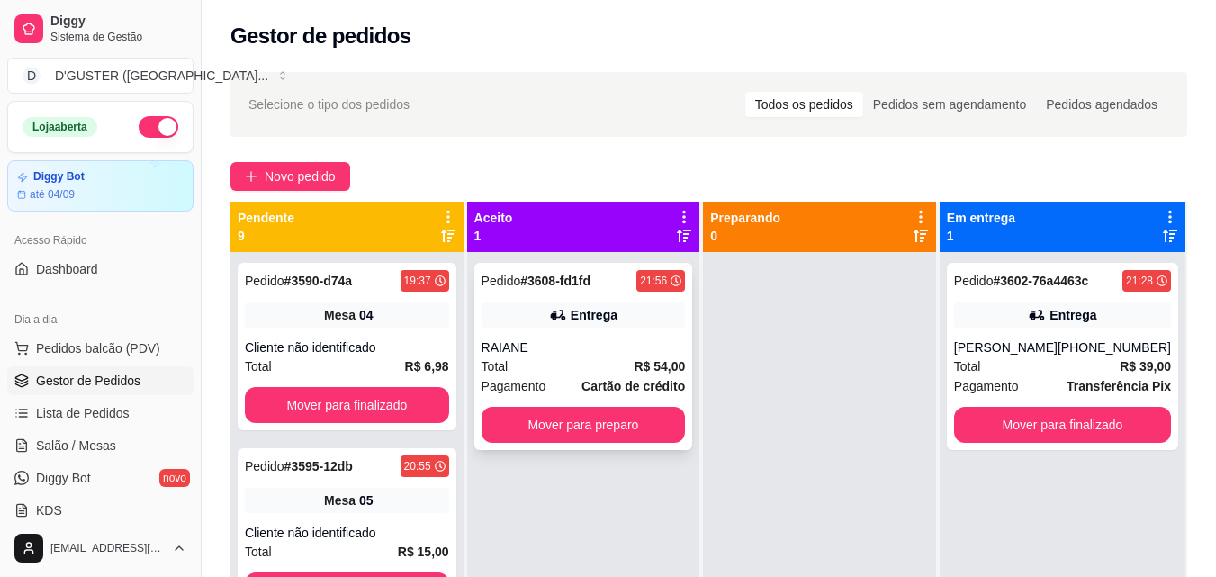
click at [556, 405] on div "Pedido # 3608-fd1fd 21:56 Entrega RAIANE Total R$ 54,00 Pagamento Cartão de cré…" at bounding box center [583, 356] width 219 height 187
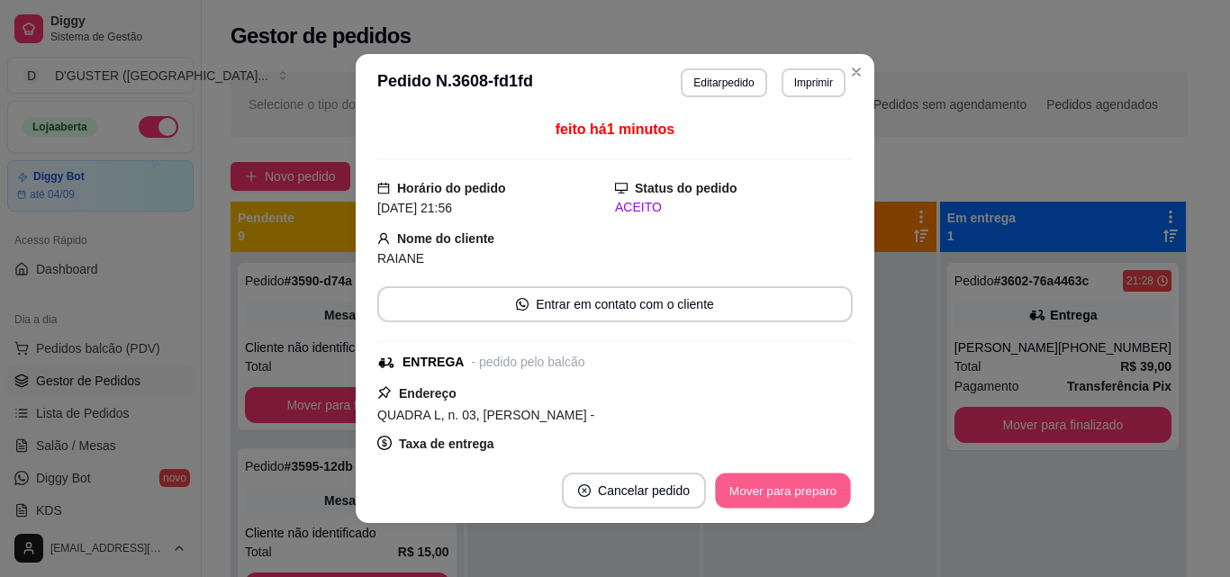
click at [731, 492] on button "Mover para preparo" at bounding box center [782, 491] width 135 height 35
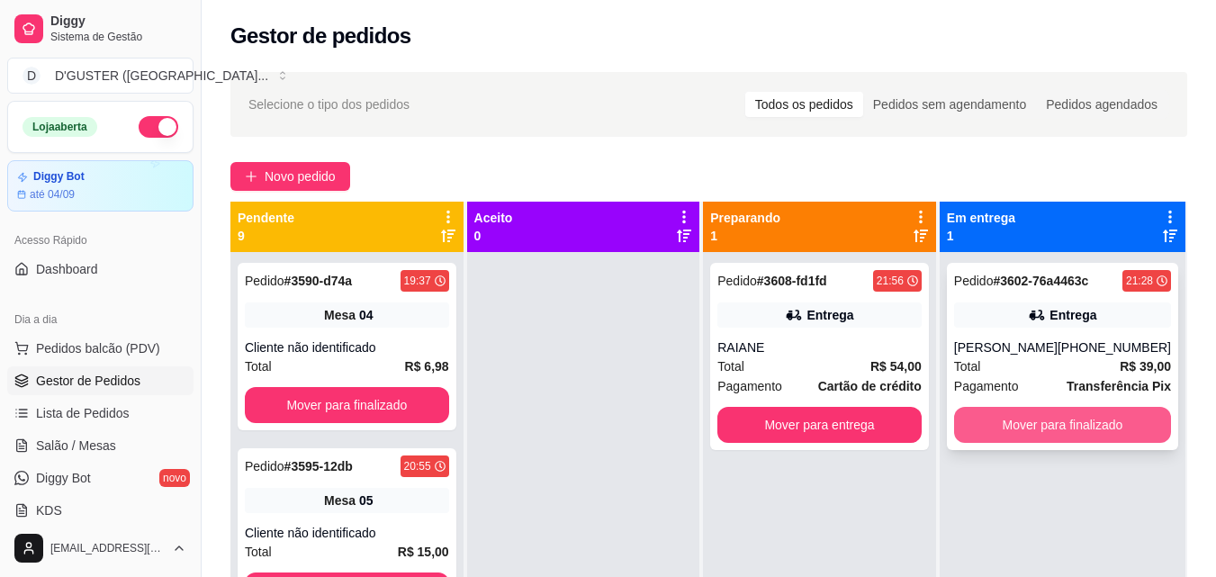
click at [1058, 429] on button "Mover para finalizado" at bounding box center [1062, 425] width 217 height 36
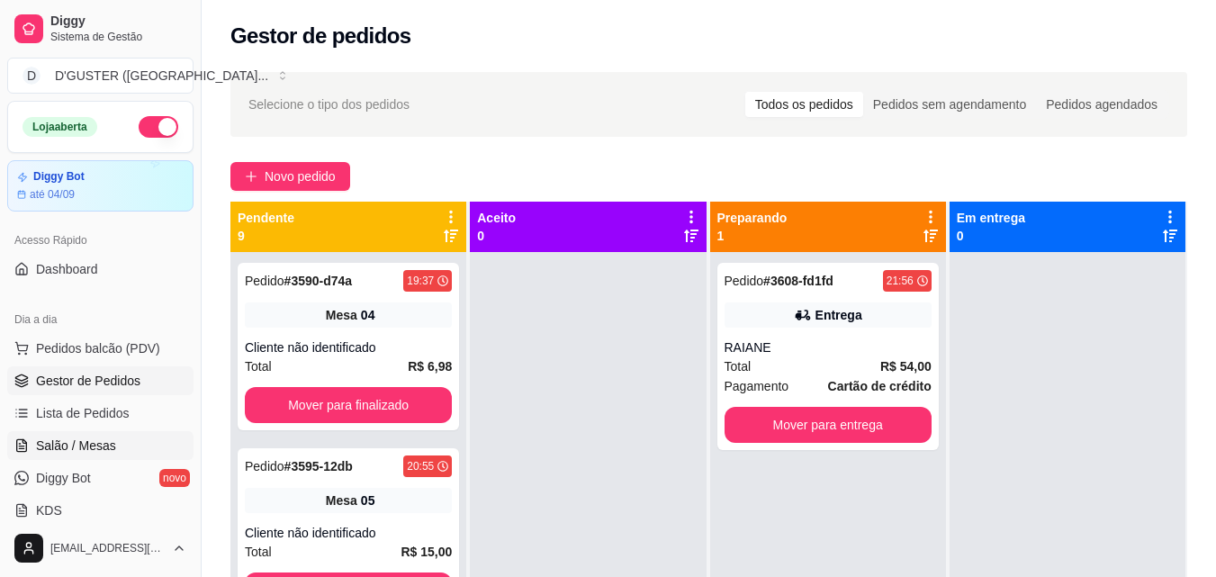
click at [100, 445] on span "Salão / Mesas" at bounding box center [76, 446] width 80 height 18
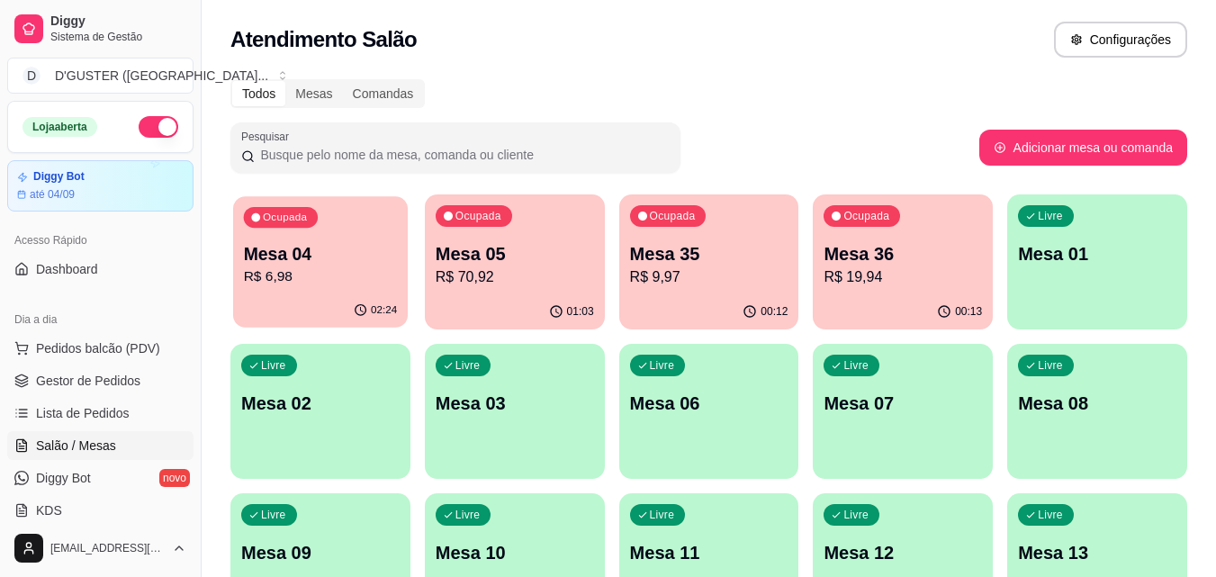
click at [296, 278] on p "R$ 6,98" at bounding box center [321, 277] width 154 height 21
click at [331, 241] on p "Mesa 04" at bounding box center [320, 253] width 158 height 25
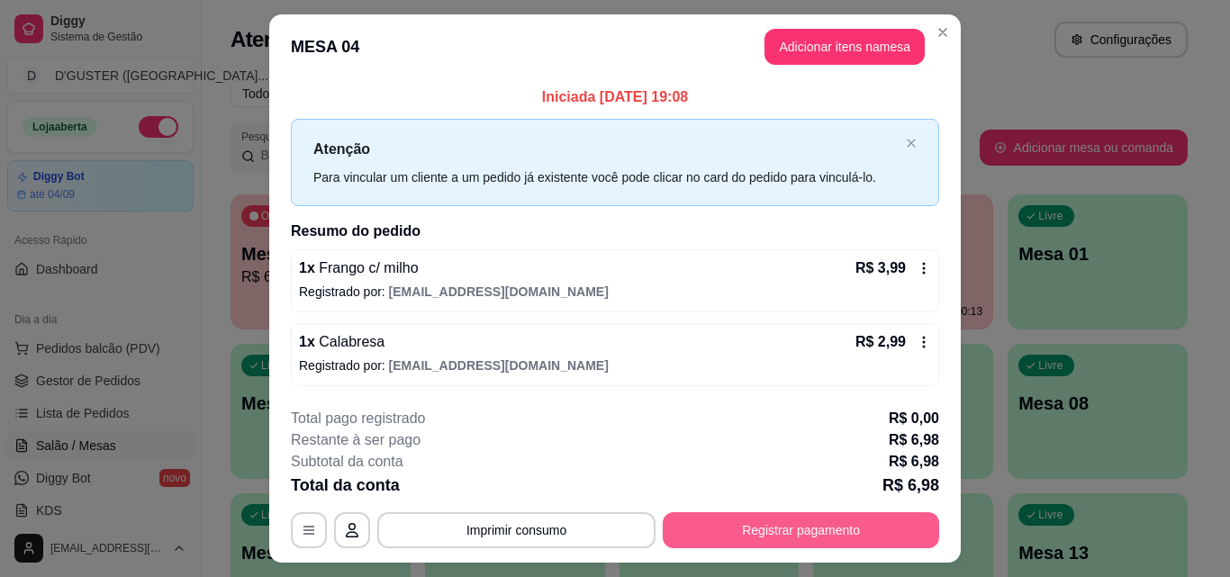
click at [819, 528] on button "Registrar pagamento" at bounding box center [801, 530] width 276 height 36
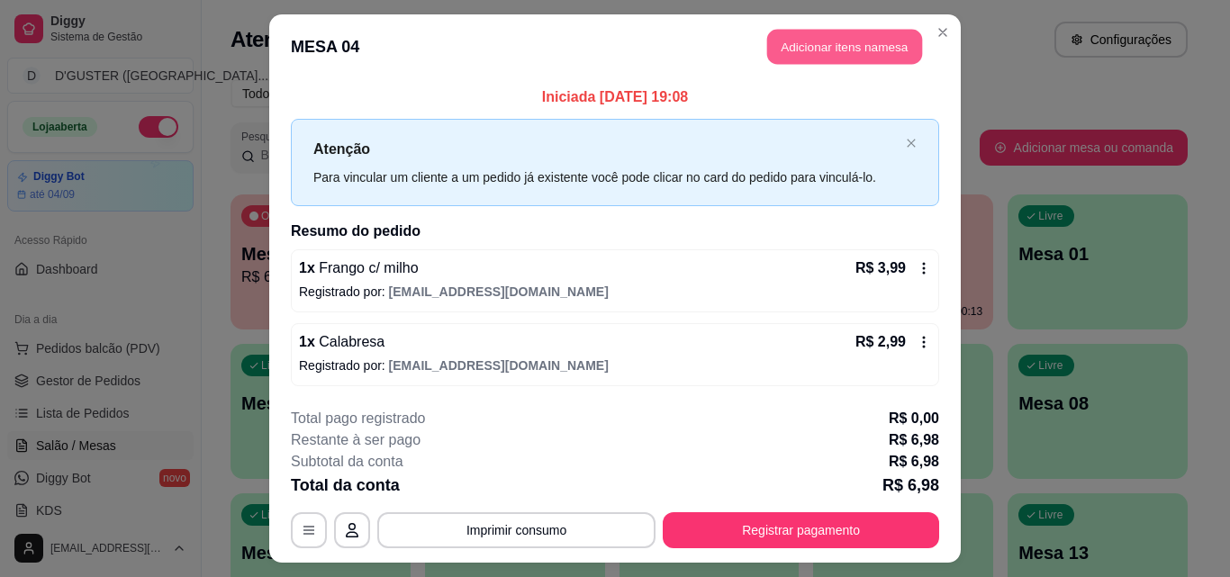
click at [878, 38] on button "Adicionar itens na mesa" at bounding box center [844, 47] width 155 height 35
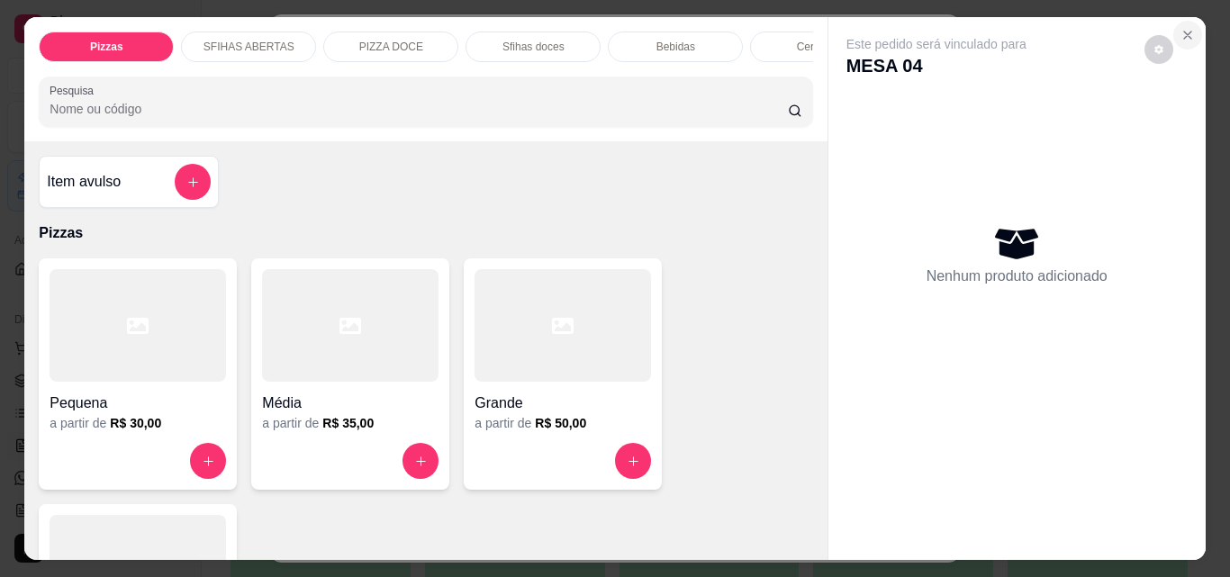
click at [1180, 28] on icon "Close" at bounding box center [1187, 35] width 14 height 14
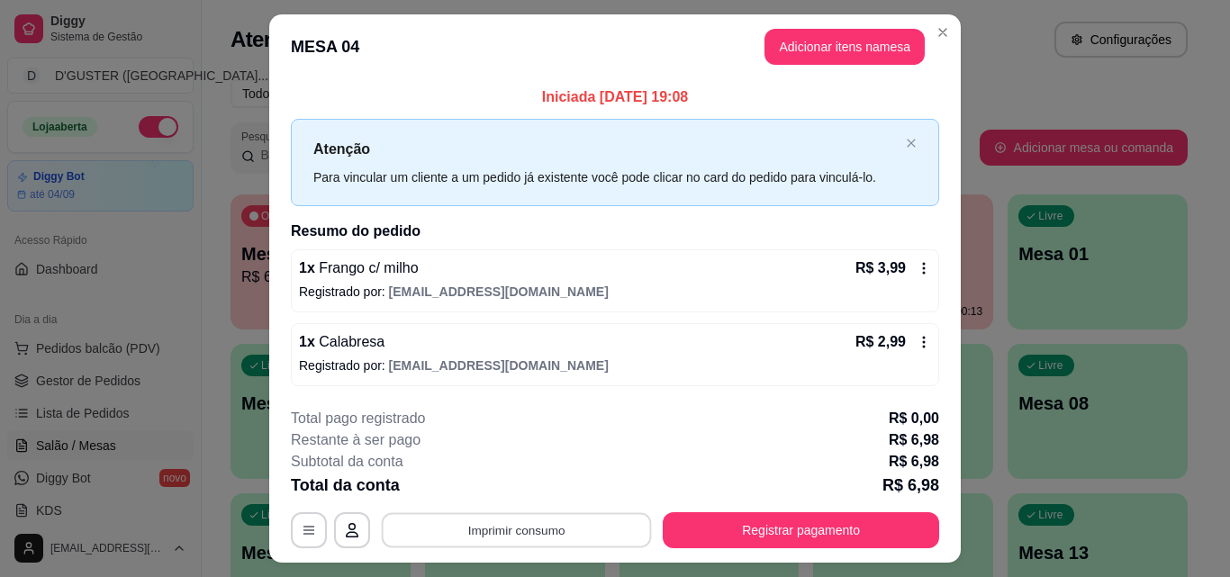
click at [558, 525] on button "Imprimir consumo" at bounding box center [517, 530] width 270 height 35
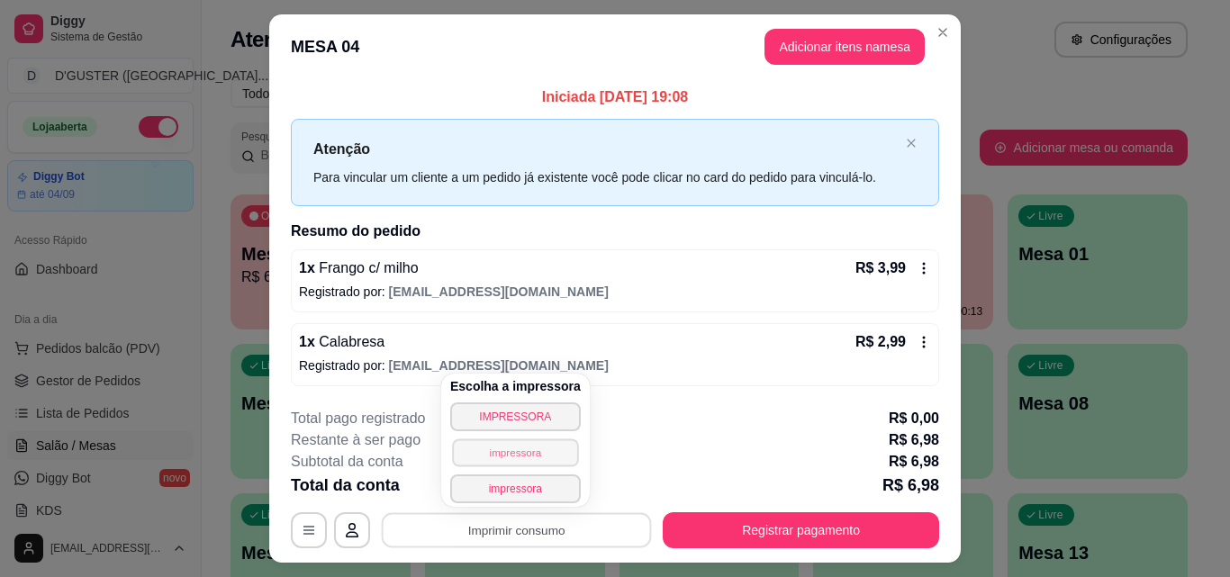
click at [526, 452] on button "impressora" at bounding box center [515, 452] width 126 height 28
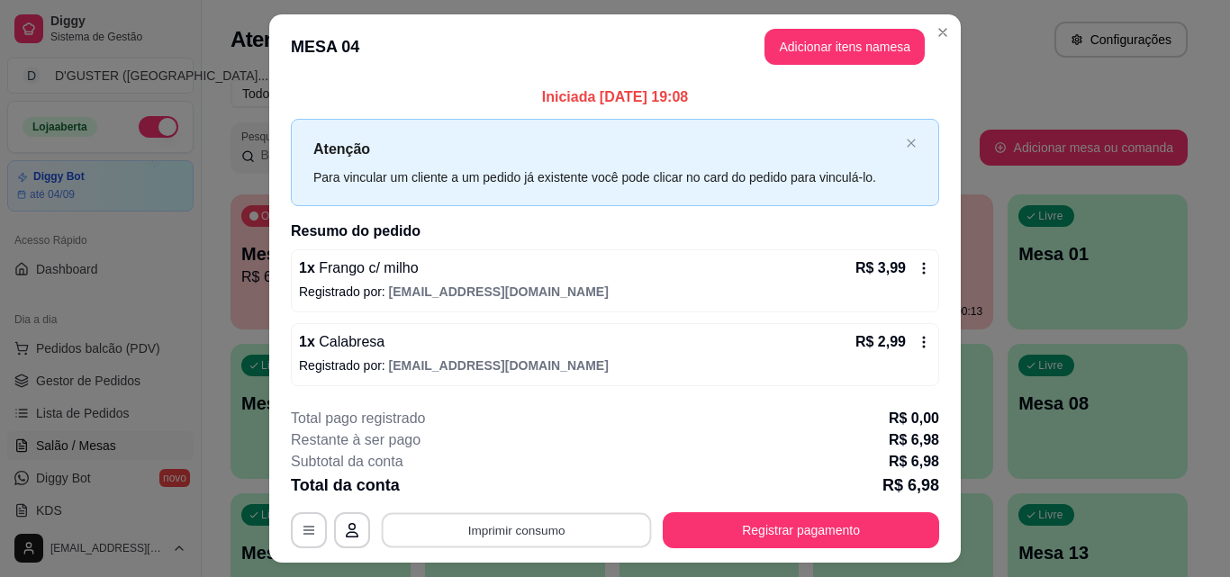
click at [528, 528] on button "Imprimir consumo" at bounding box center [517, 530] width 270 height 35
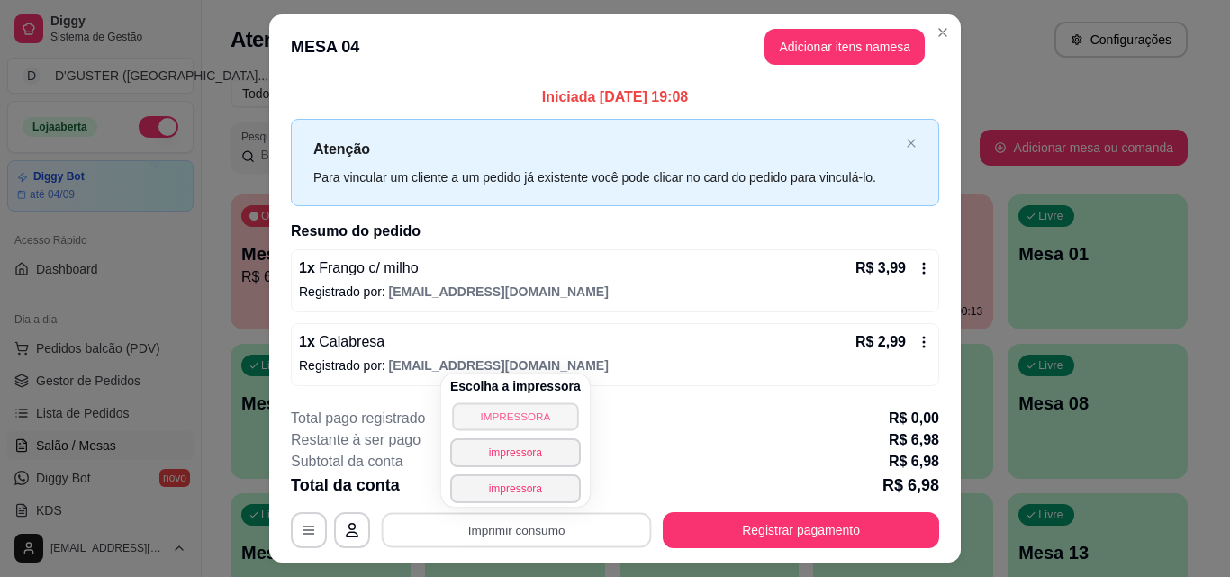
click at [532, 412] on button "IMPRESSORA" at bounding box center [515, 416] width 126 height 28
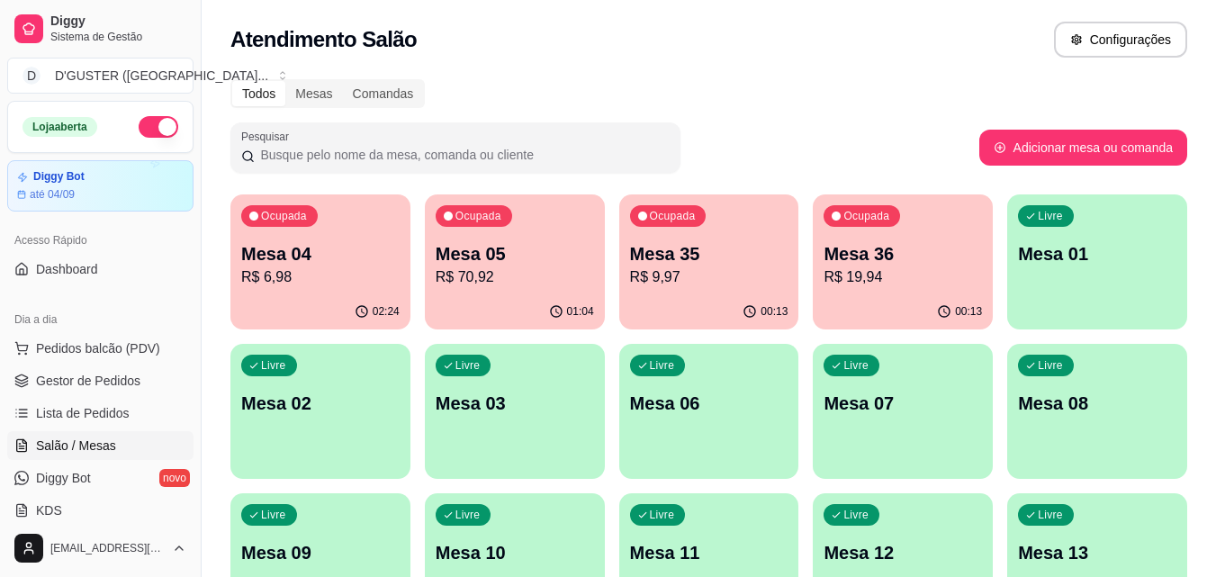
click at [518, 239] on div "Ocupada Mesa 05 R$ 70,92" at bounding box center [515, 244] width 180 height 100
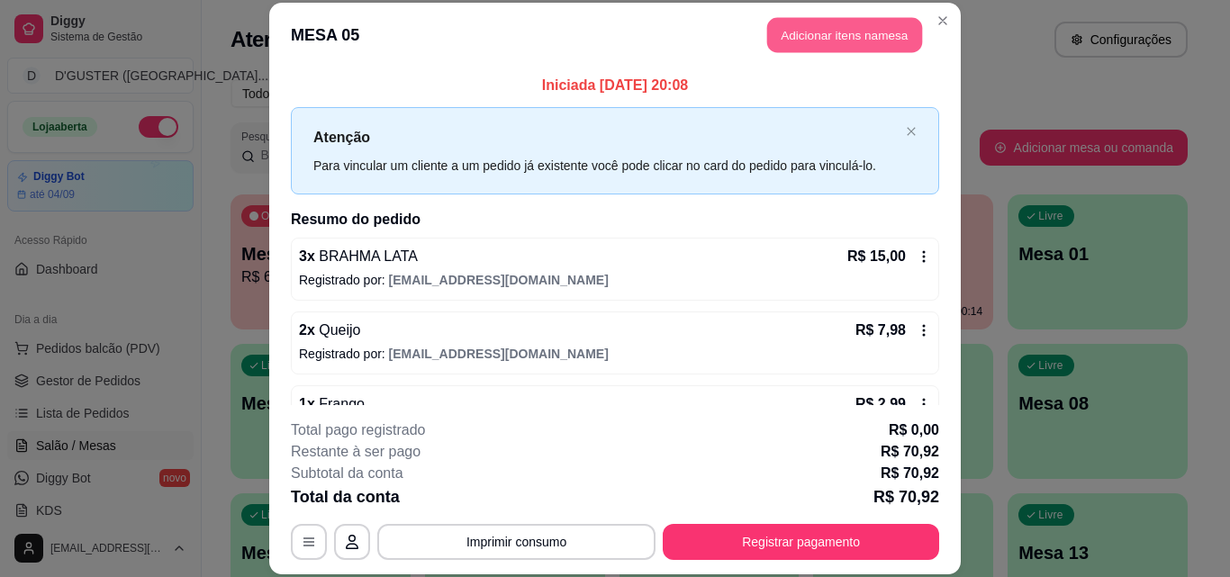
click at [854, 29] on button "Adicionar itens na mesa" at bounding box center [844, 35] width 155 height 35
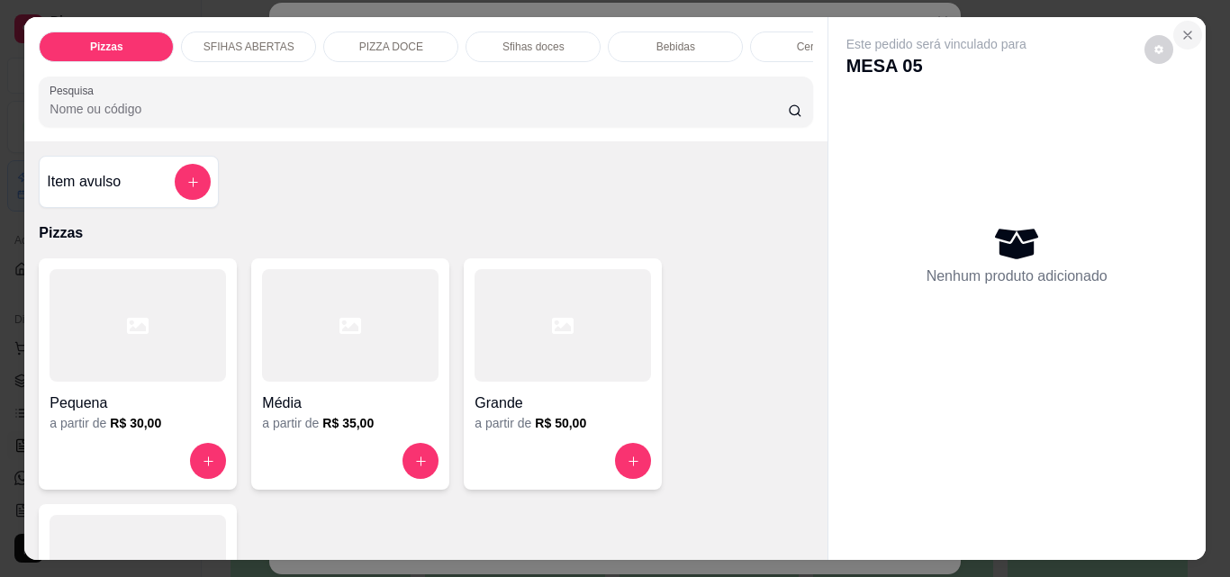
click at [1184, 32] on icon "Close" at bounding box center [1187, 35] width 7 height 7
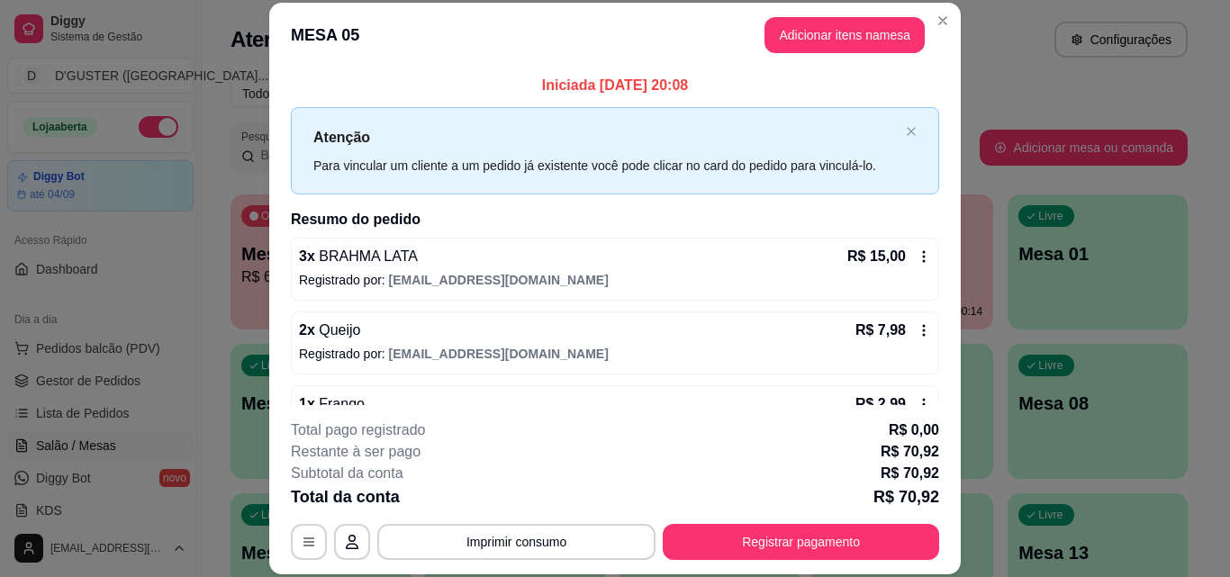
click at [485, 276] on span "[EMAIL_ADDRESS][DOMAIN_NAME]" at bounding box center [499, 280] width 220 height 14
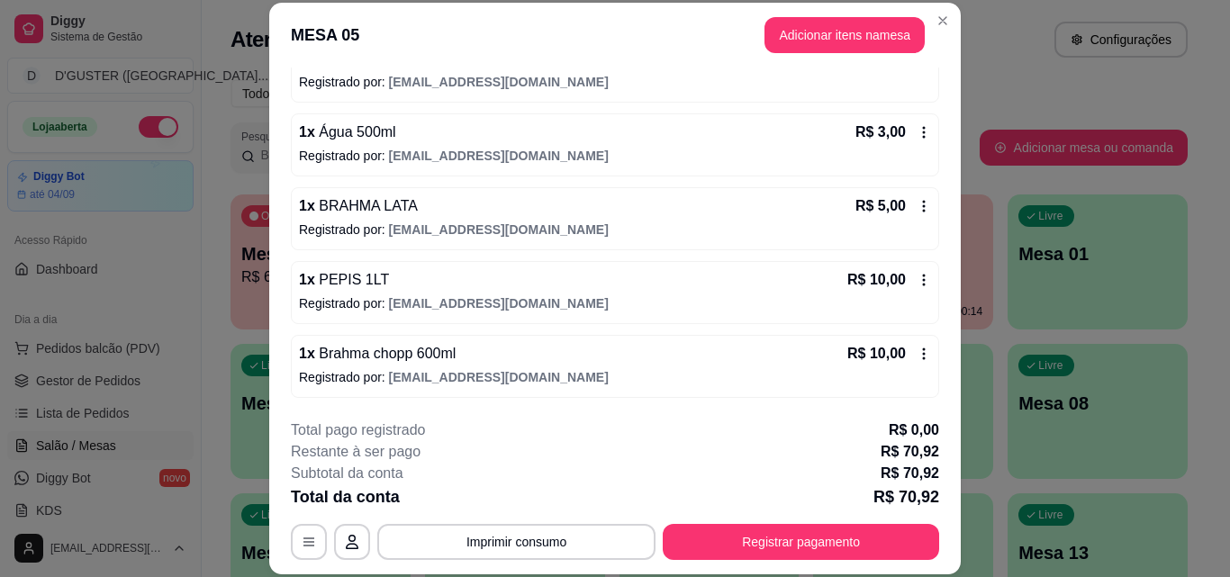
scroll to position [55, 0]
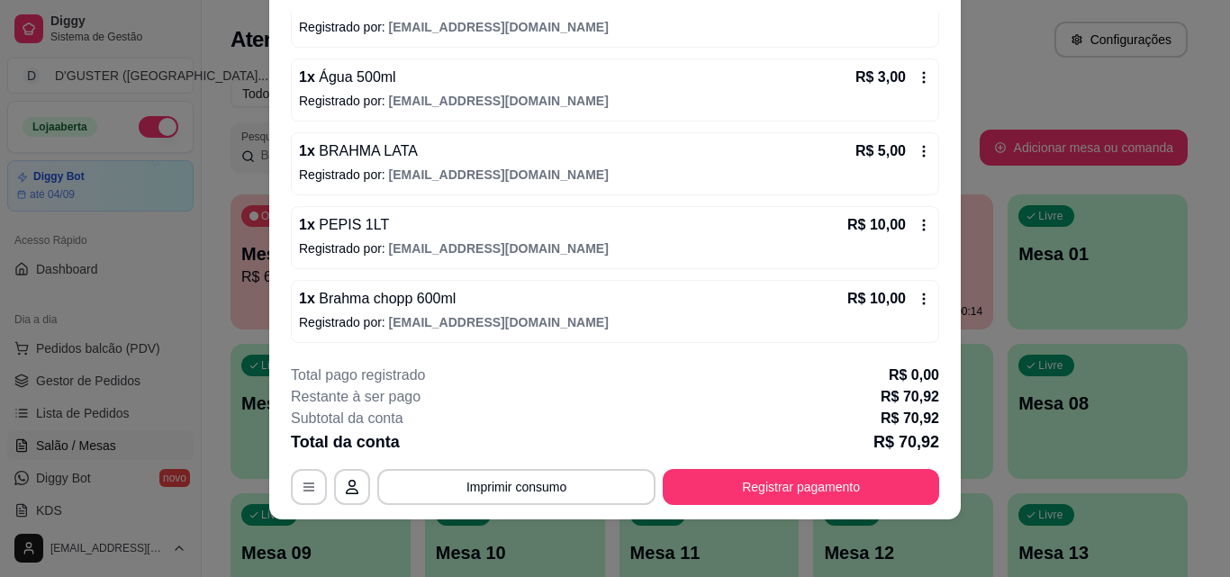
click at [917, 297] on icon at bounding box center [924, 299] width 14 height 14
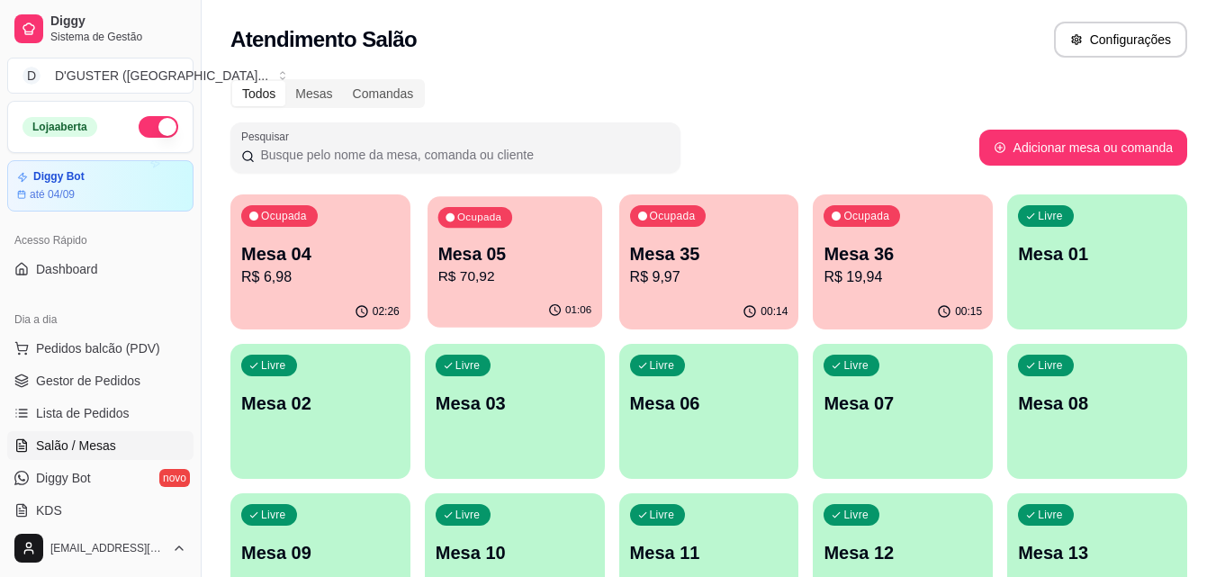
click at [505, 262] on p "Mesa 05" at bounding box center [515, 254] width 154 height 24
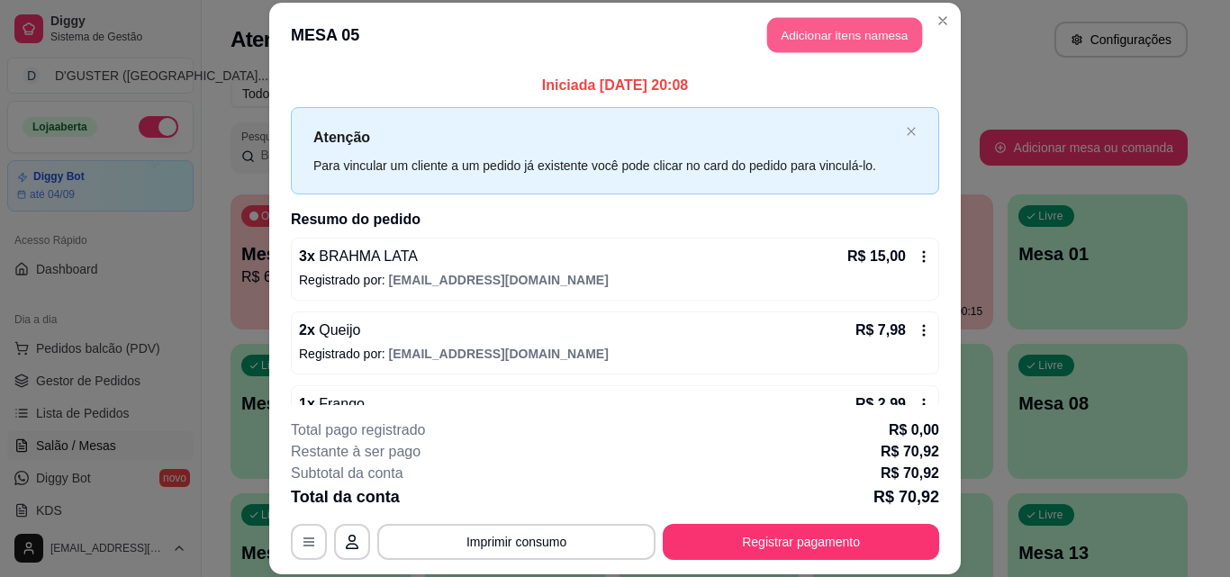
click at [816, 24] on button "Adicionar itens na mesa" at bounding box center [844, 35] width 155 height 35
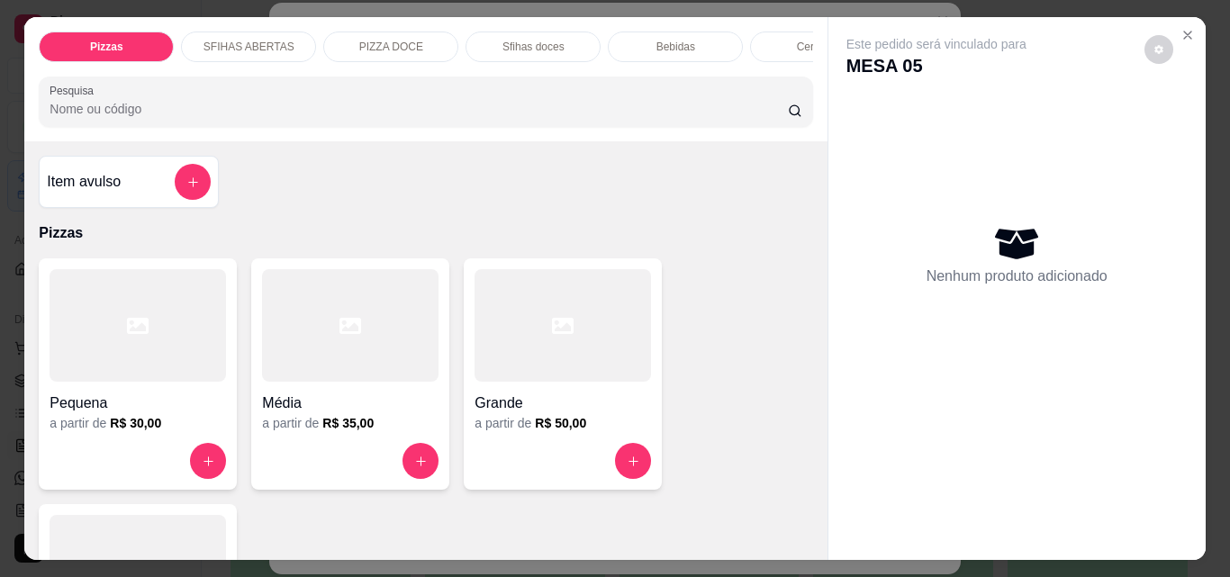
click at [675, 40] on p "Bebidas" at bounding box center [675, 47] width 39 height 14
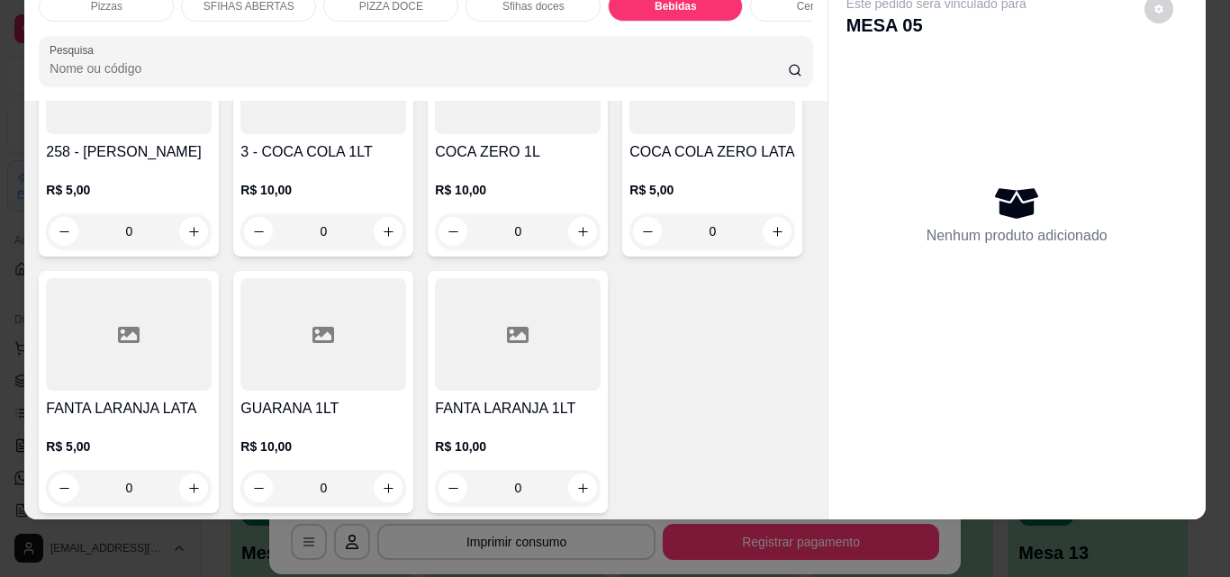
scroll to position [5761, 0]
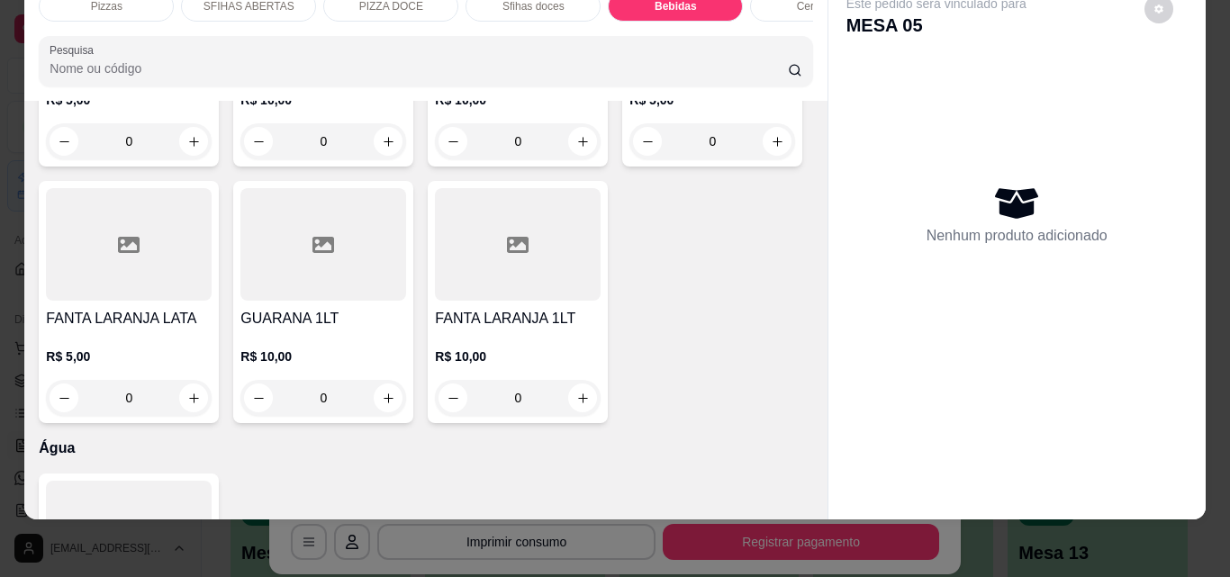
type input "1"
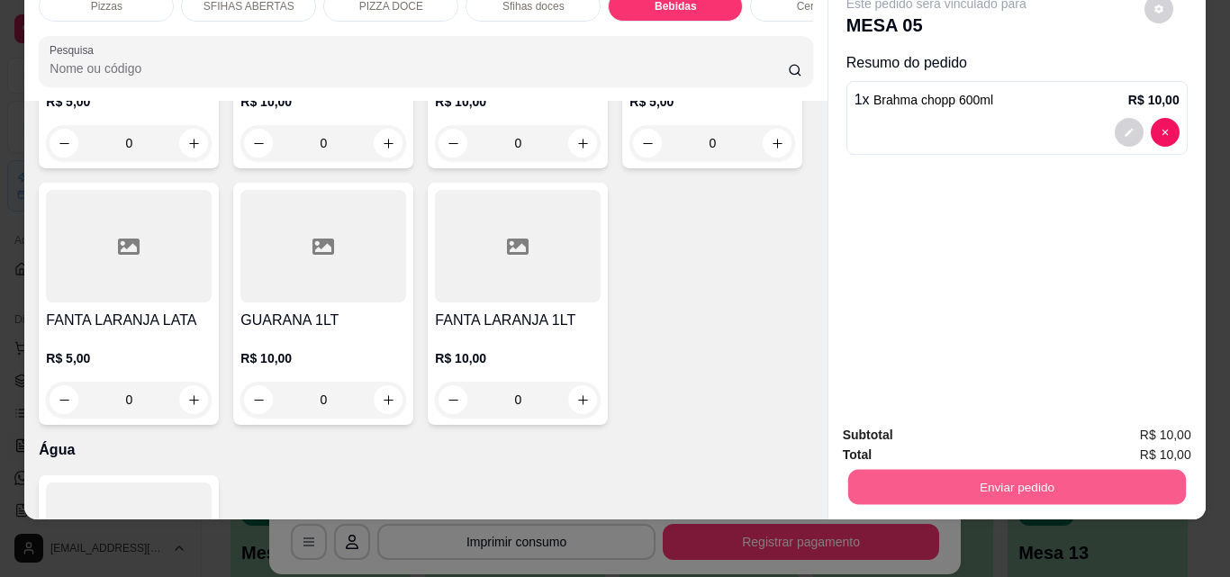
click at [1089, 469] on button "Enviar pedido" at bounding box center [1016, 486] width 338 height 35
click at [984, 423] on button "Não registrar e enviar pedido" at bounding box center [957, 428] width 182 height 33
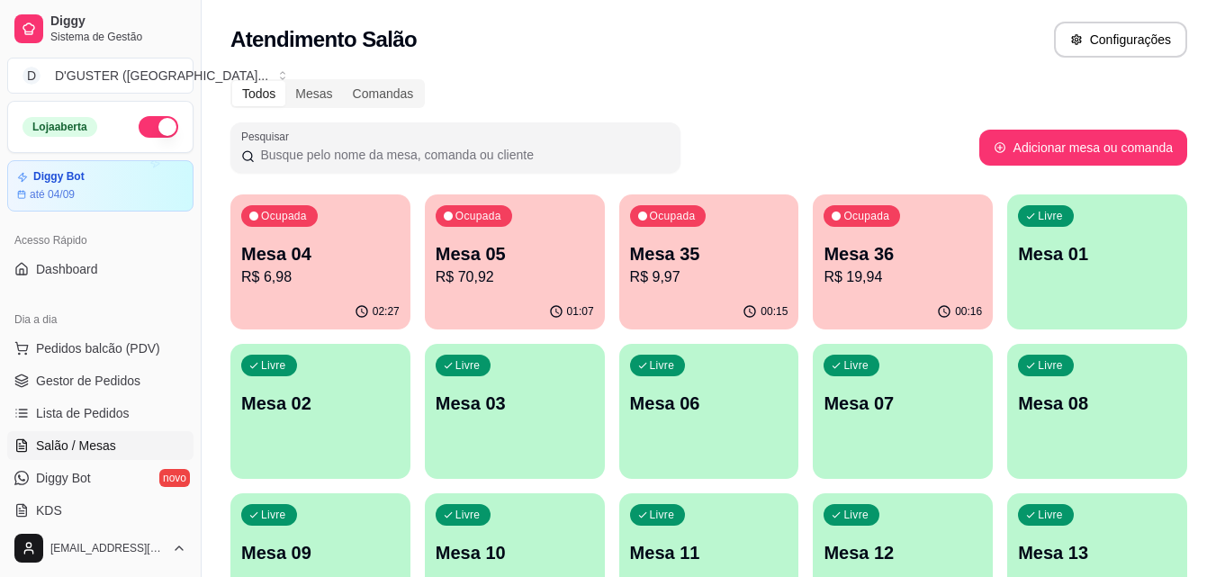
click at [365, 251] on p "Mesa 04" at bounding box center [320, 253] width 158 height 25
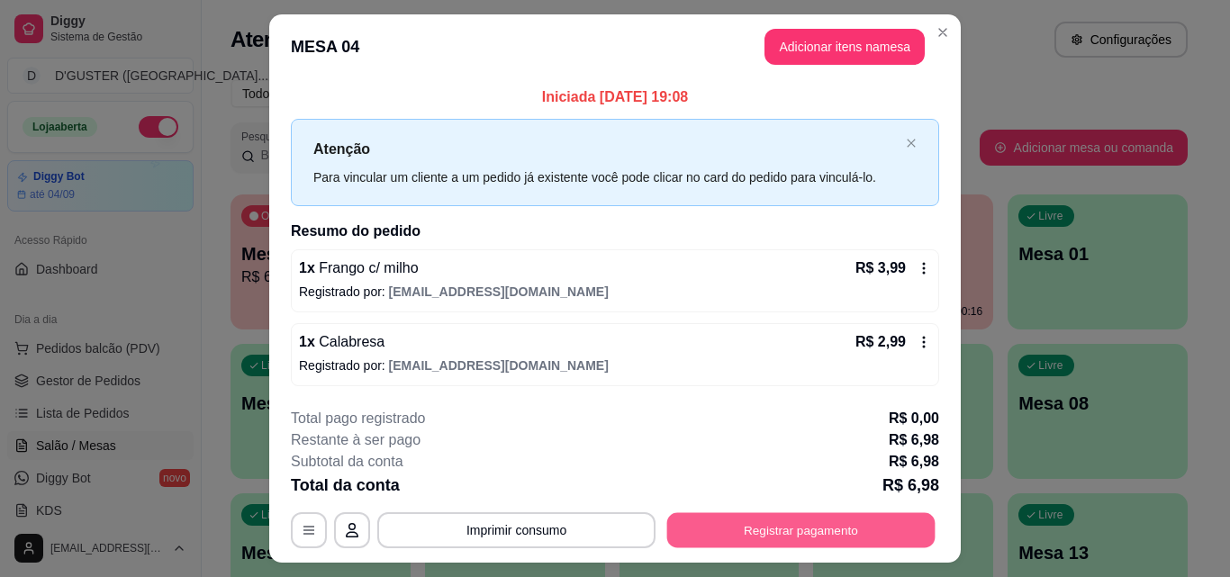
click at [774, 522] on button "Registrar pagamento" at bounding box center [801, 530] width 268 height 35
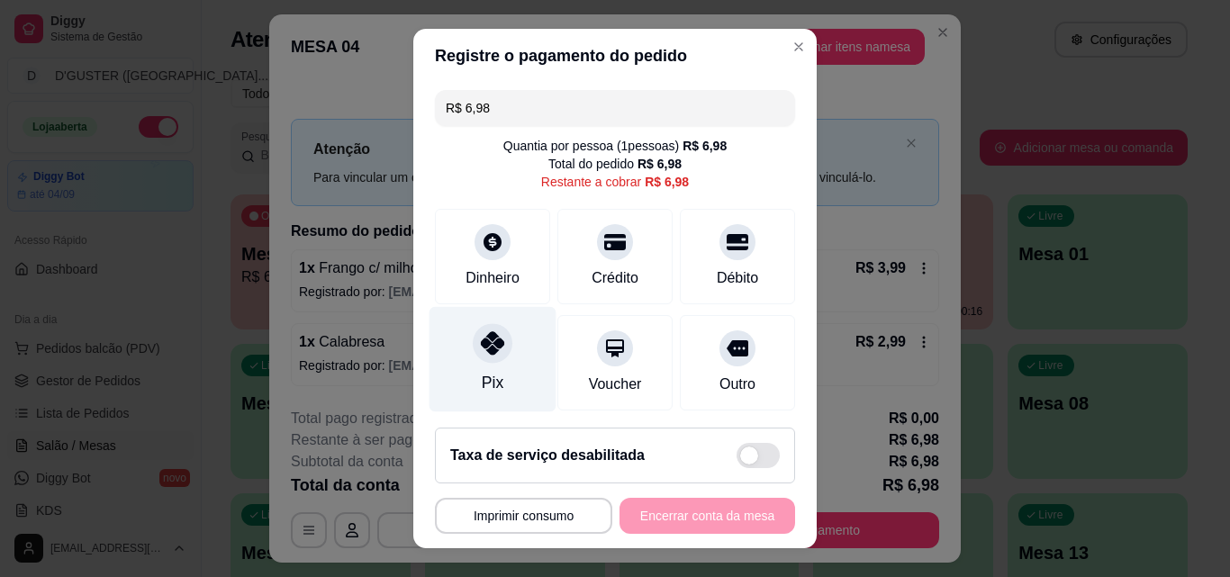
click at [483, 358] on div at bounding box center [493, 343] width 40 height 40
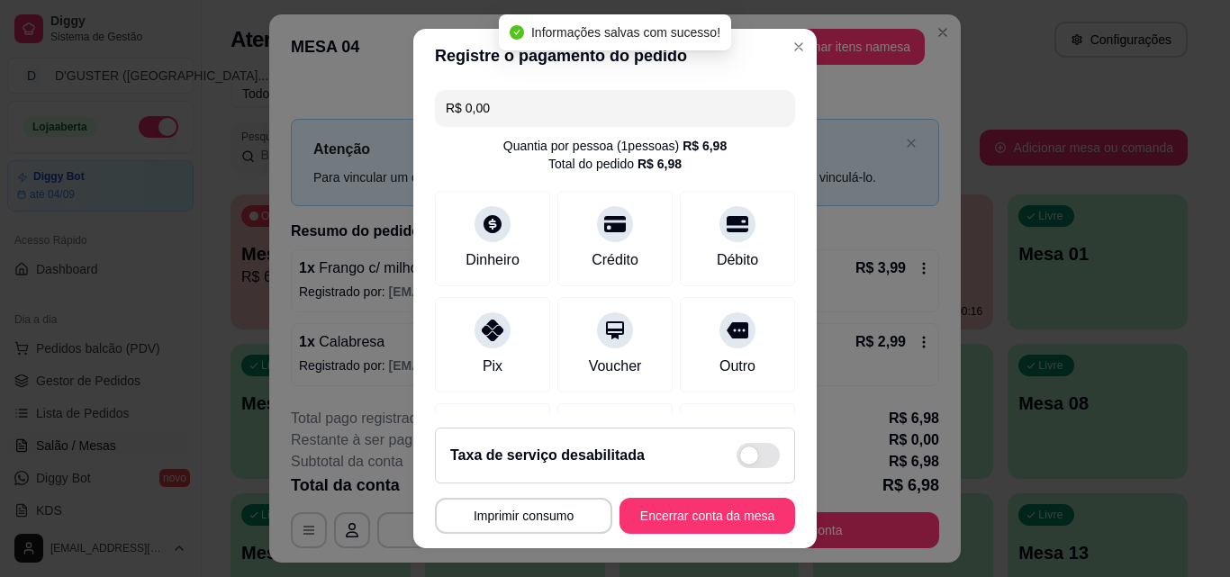
type input "R$ 0,00"
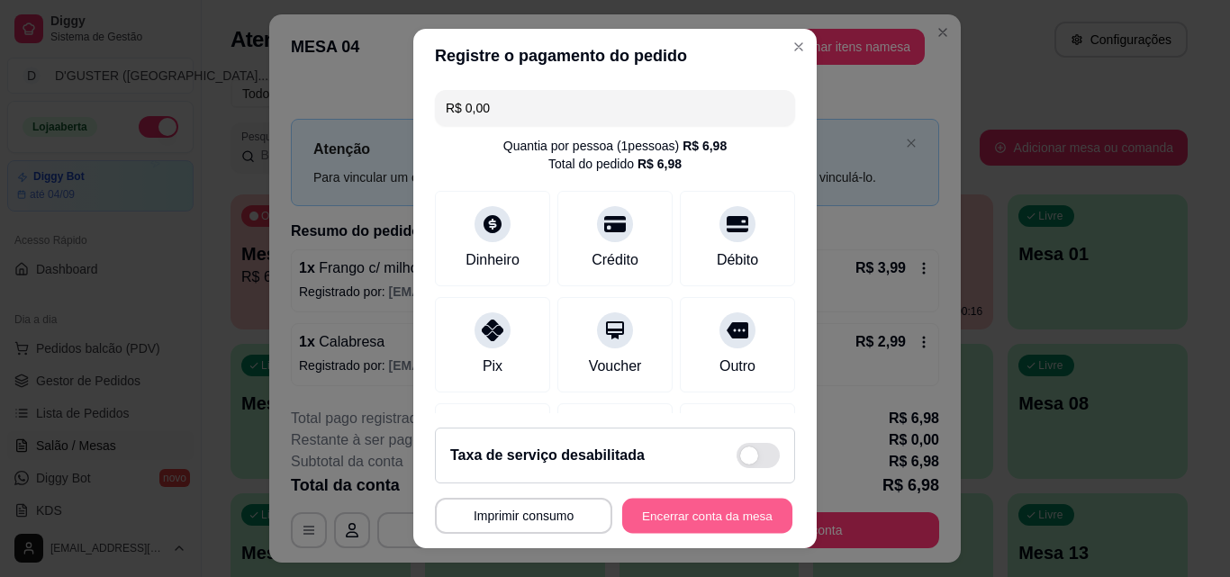
click at [697, 508] on button "Encerrar conta da mesa" at bounding box center [707, 516] width 170 height 35
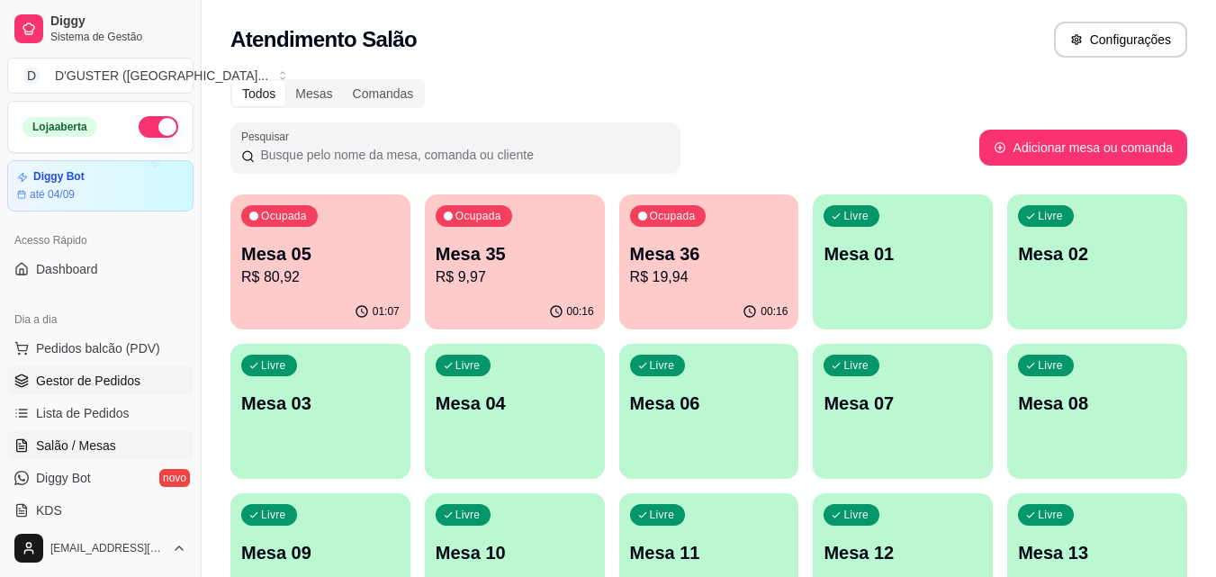
click at [109, 372] on span "Gestor de Pedidos" at bounding box center [88, 381] width 104 height 18
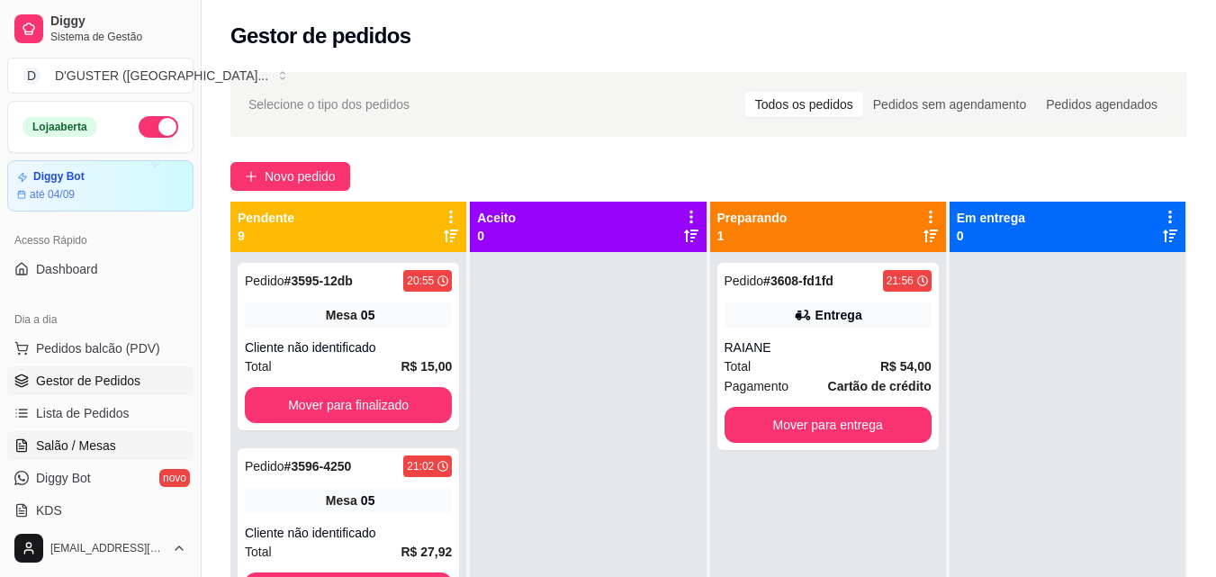
click at [129, 438] on link "Salão / Mesas" at bounding box center [100, 445] width 186 height 29
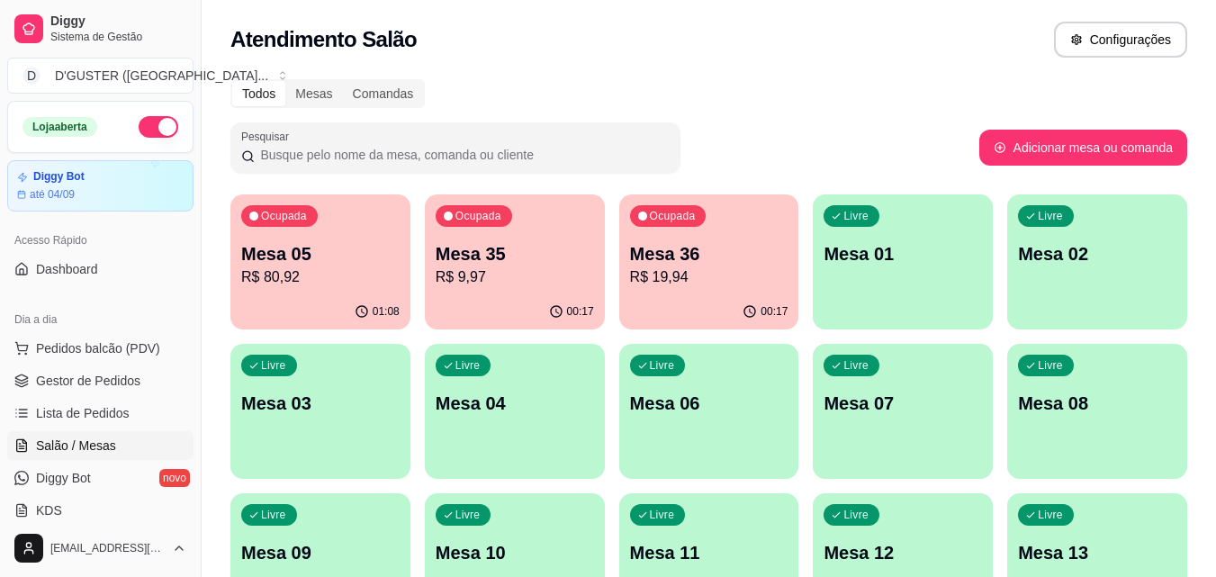
click at [926, 271] on div "Livre Mesa 01" at bounding box center [903, 250] width 180 height 113
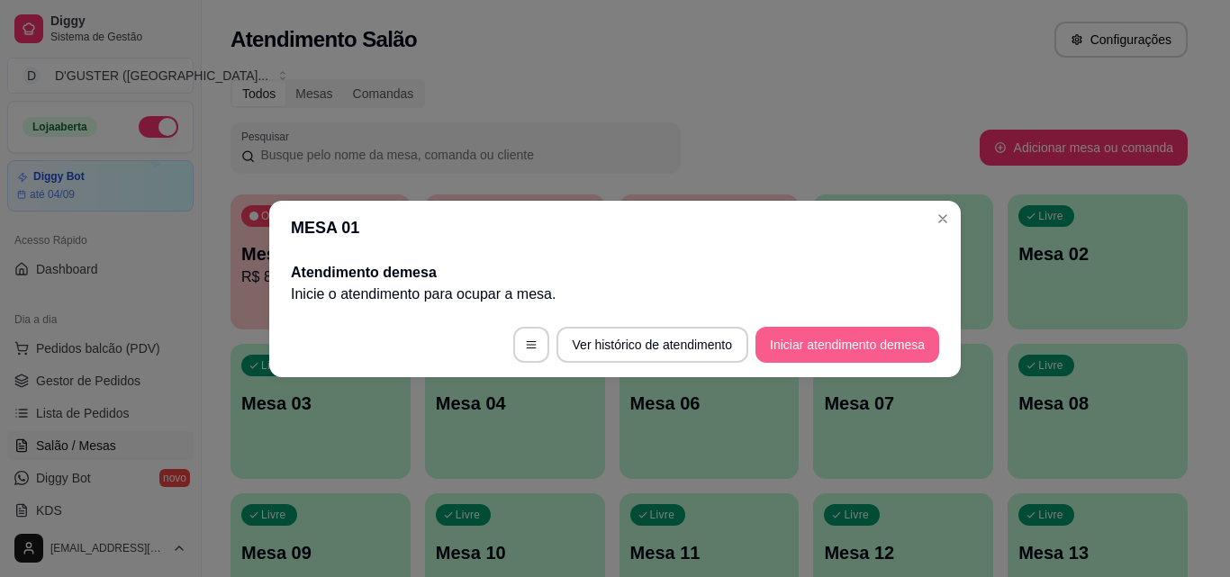
click at [860, 345] on button "Iniciar atendimento de mesa" at bounding box center [847, 345] width 184 height 36
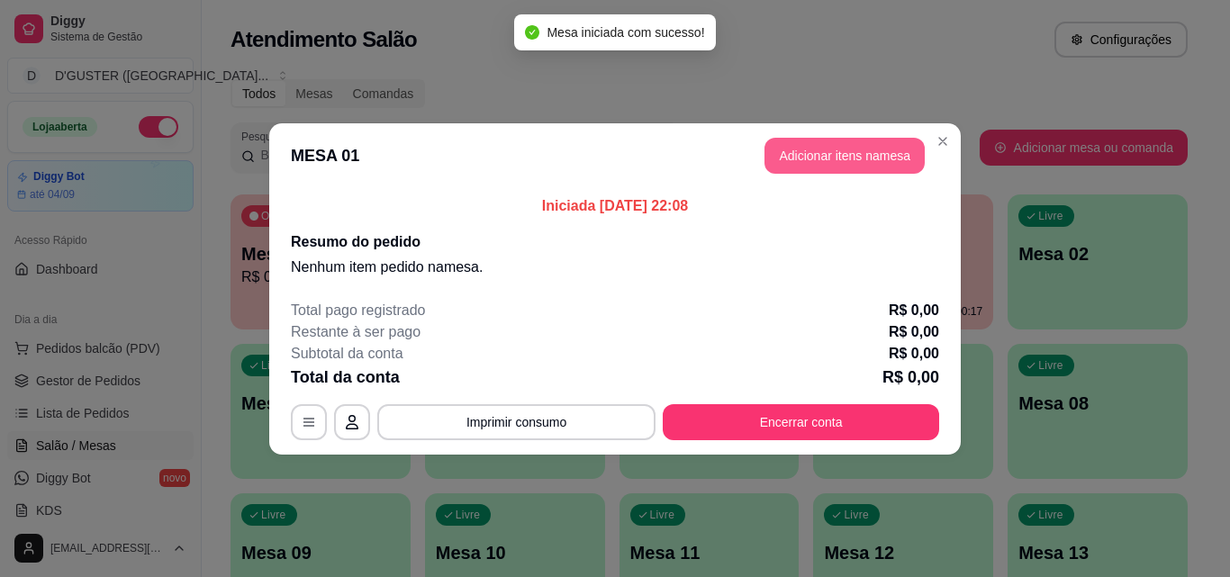
click at [854, 150] on button "Adicionar itens na mesa" at bounding box center [844, 156] width 160 height 36
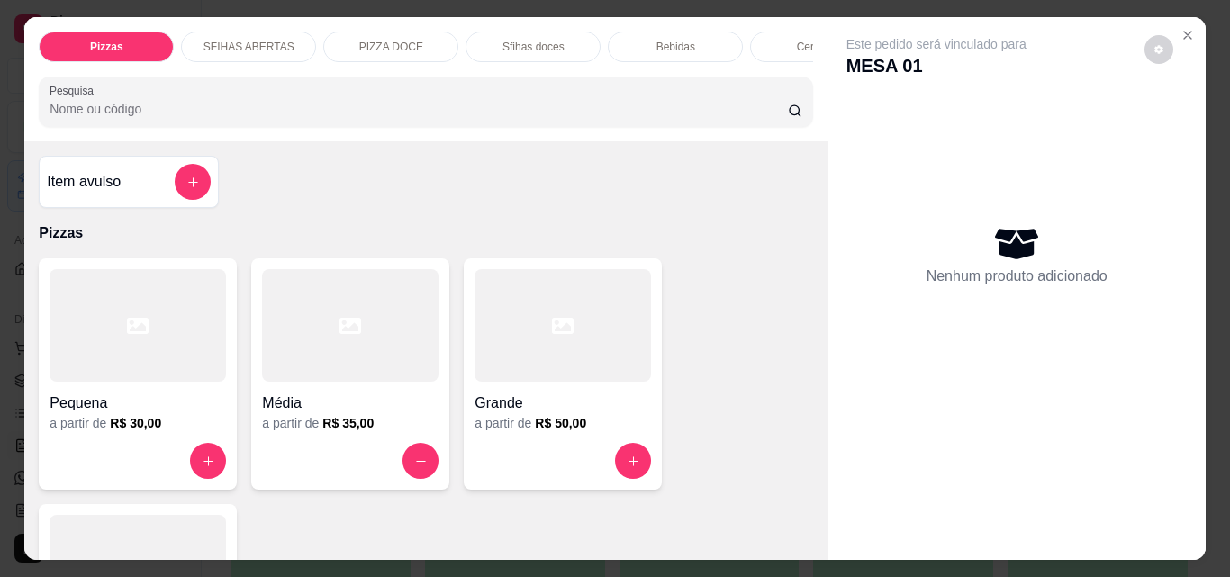
click at [120, 187] on div "Item avulso" at bounding box center [129, 182] width 164 height 36
click at [1181, 28] on icon "Close" at bounding box center [1187, 35] width 14 height 14
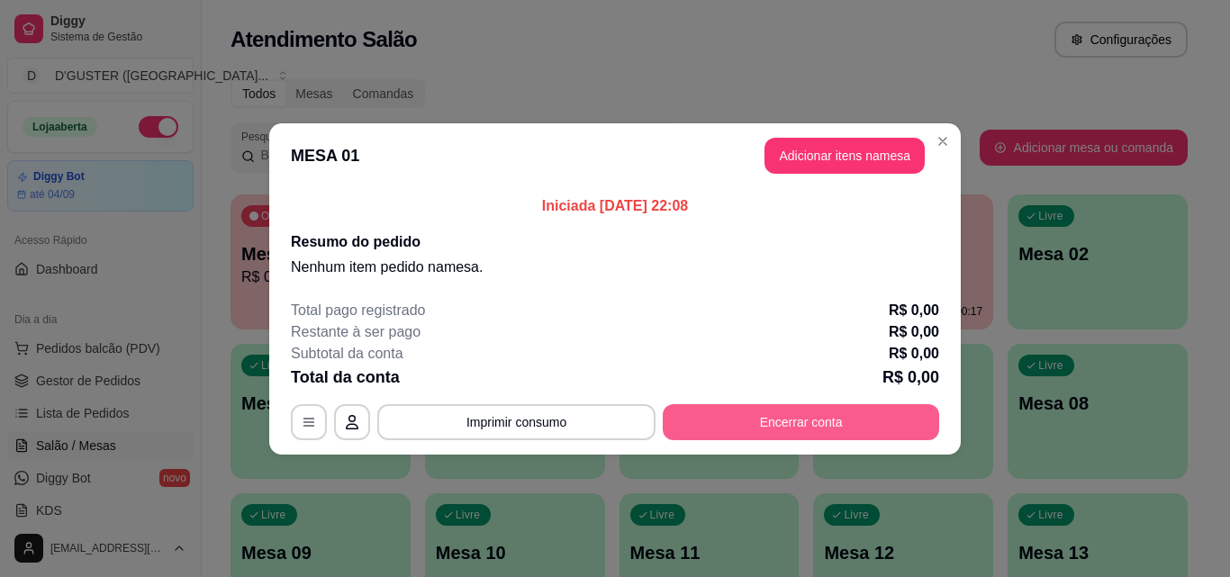
click at [836, 420] on button "Encerrar conta" at bounding box center [801, 422] width 276 height 36
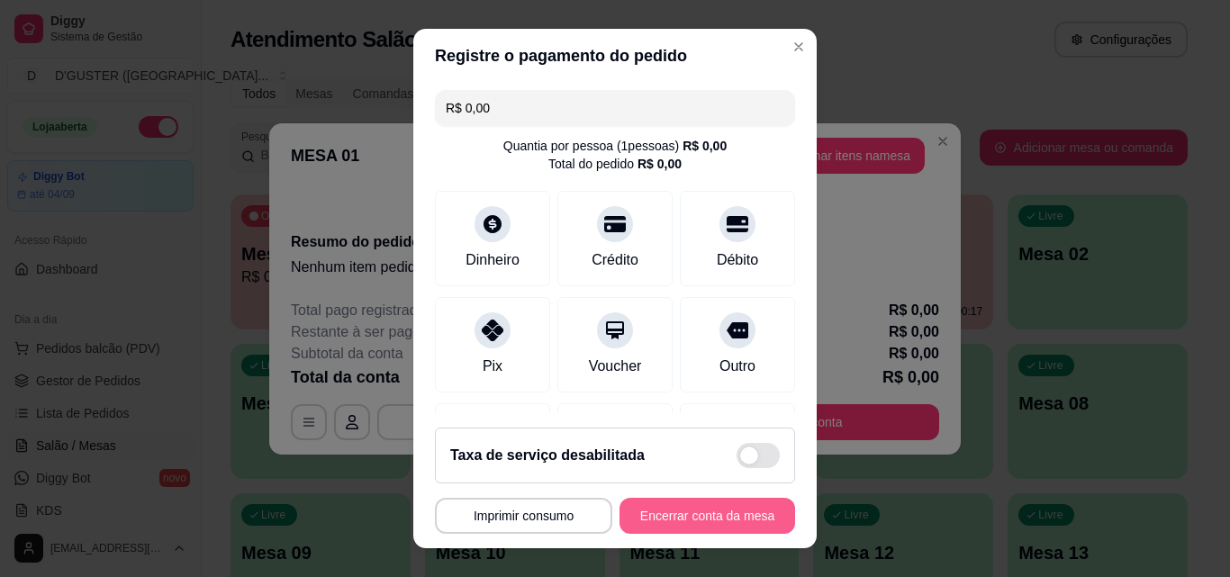
click at [687, 522] on button "Encerrar conta da mesa" at bounding box center [707, 516] width 176 height 36
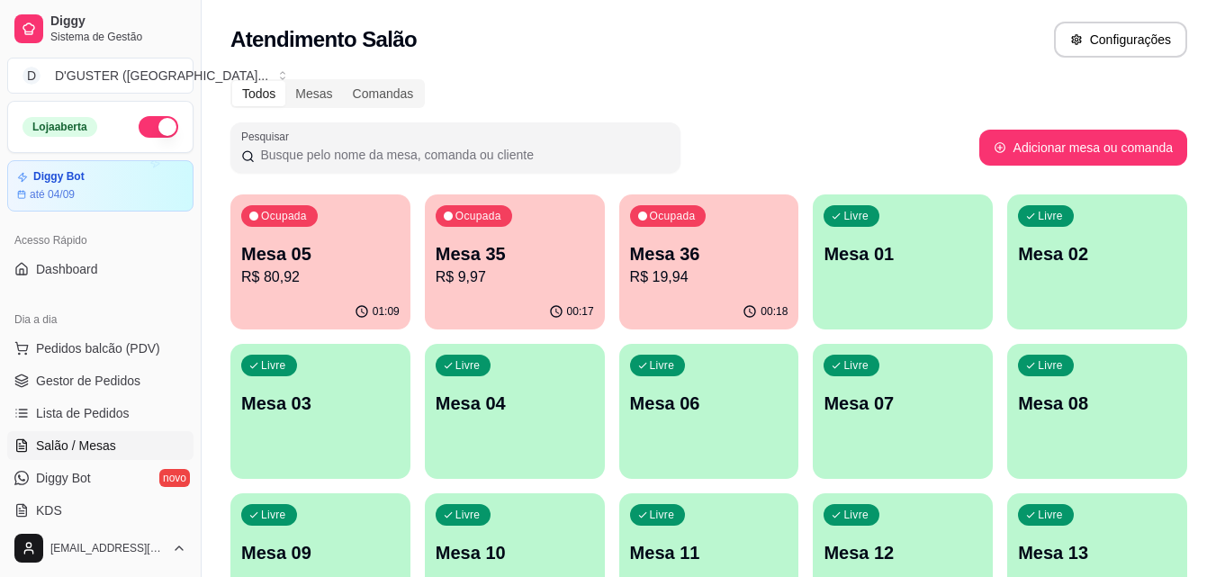
click at [675, 432] on div "Livre Mesa 06" at bounding box center [709, 400] width 180 height 113
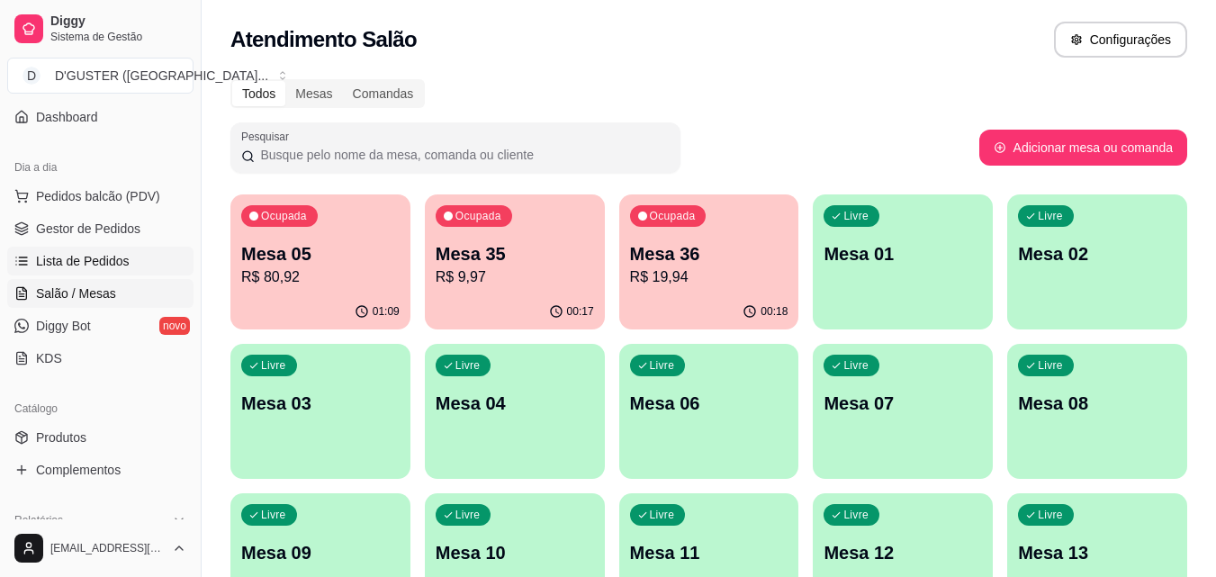
scroll to position [180, 0]
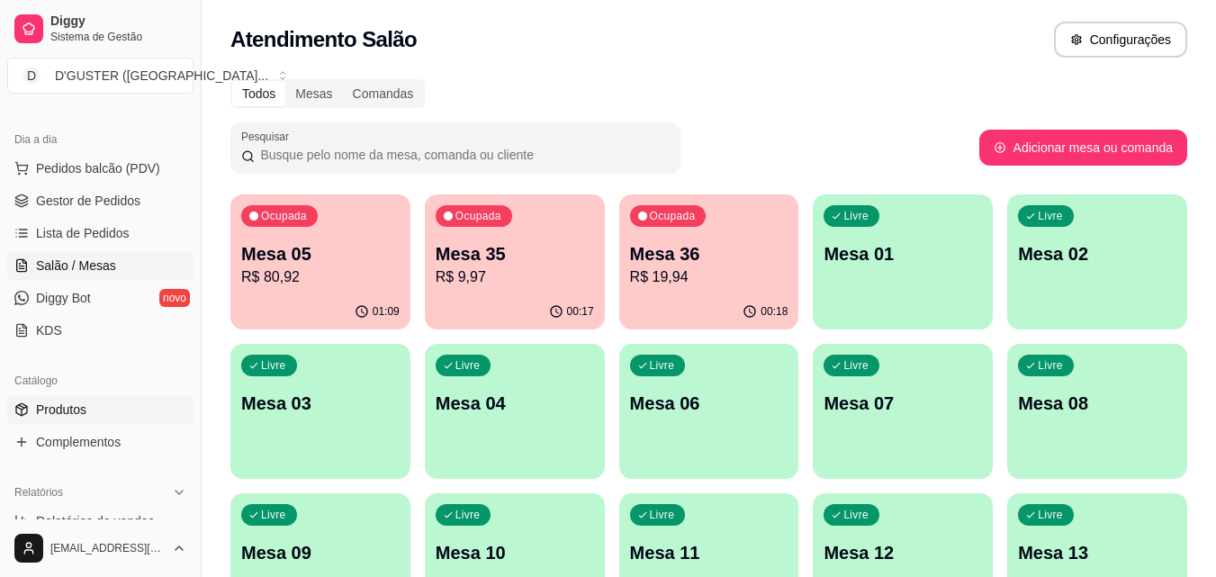
click at [65, 395] on link "Produtos" at bounding box center [100, 409] width 186 height 29
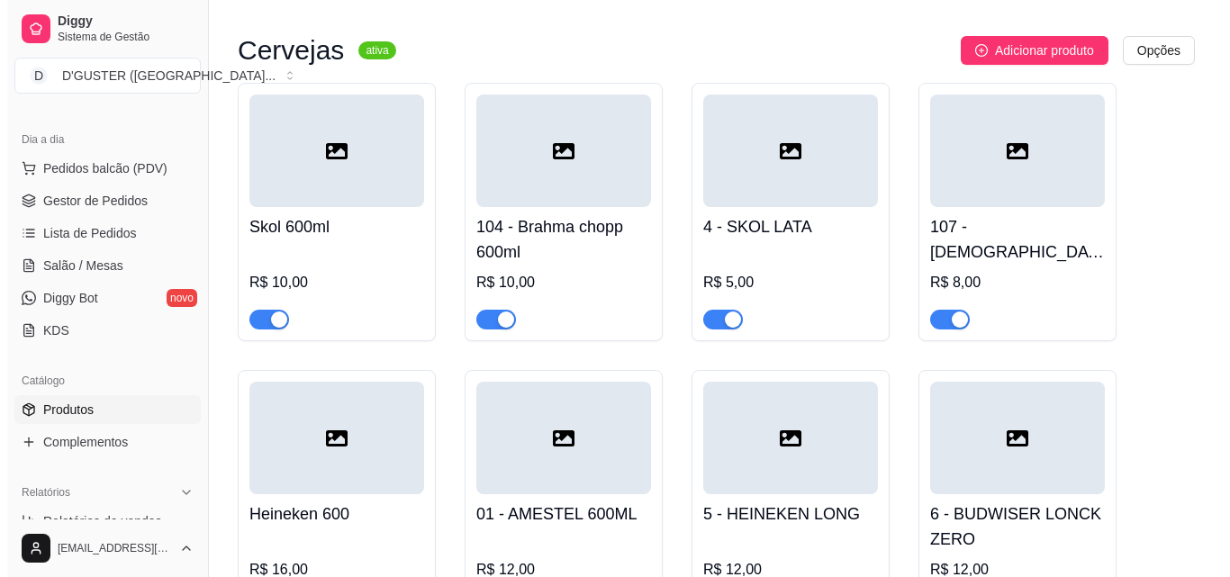
scroll to position [6933, 0]
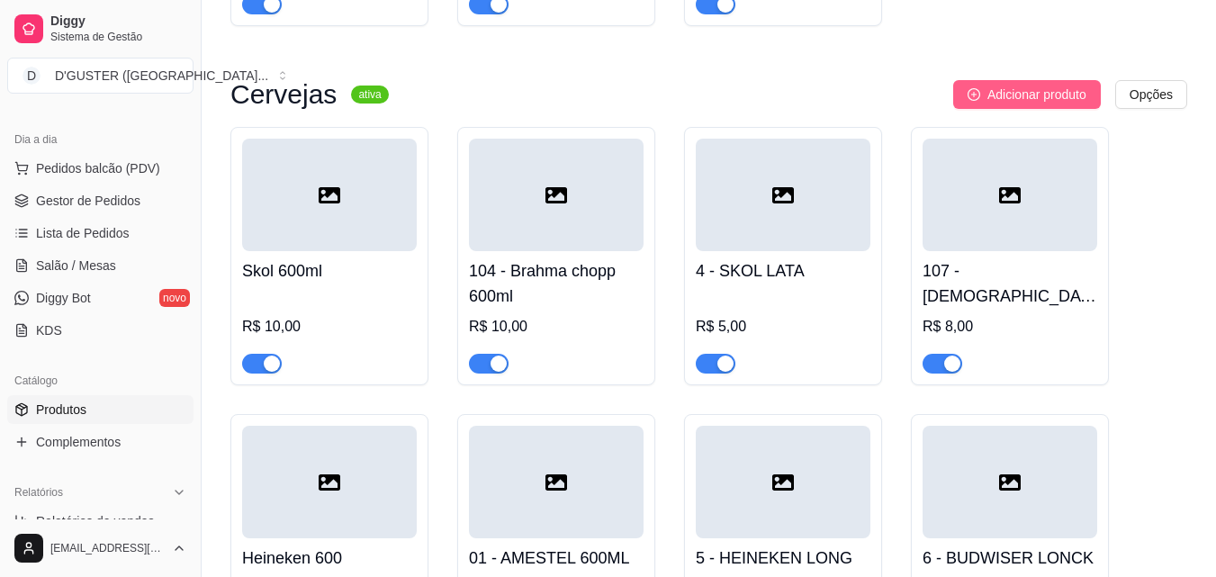
click at [1008, 85] on span "Adicionar produto" at bounding box center [1037, 95] width 99 height 20
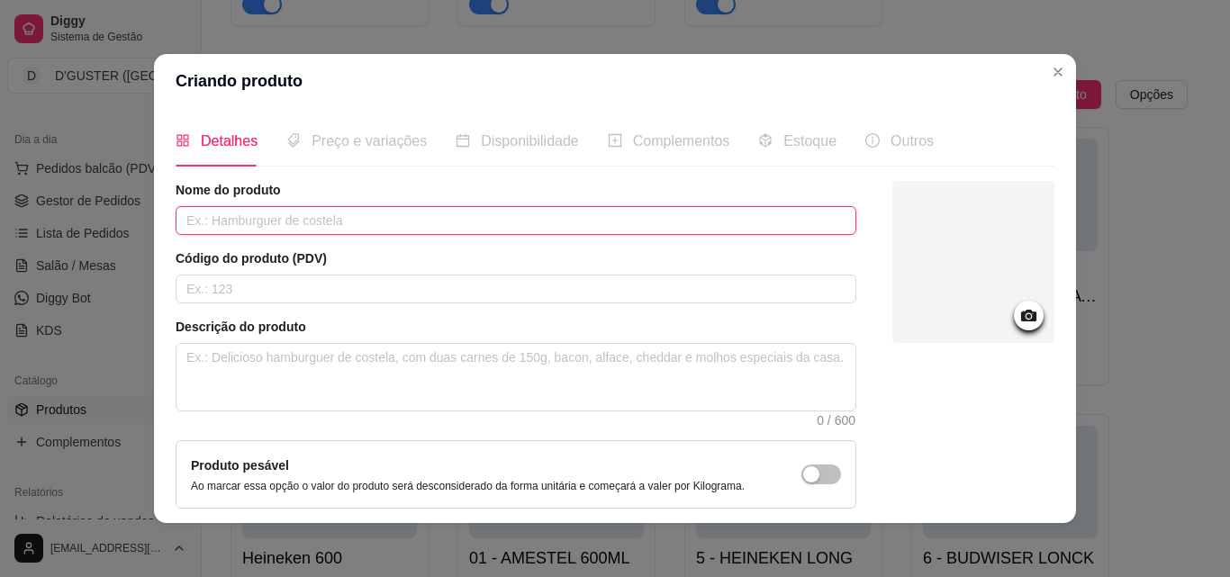
click at [525, 211] on input "text" at bounding box center [516, 220] width 681 height 29
type input "CORONA LONG"
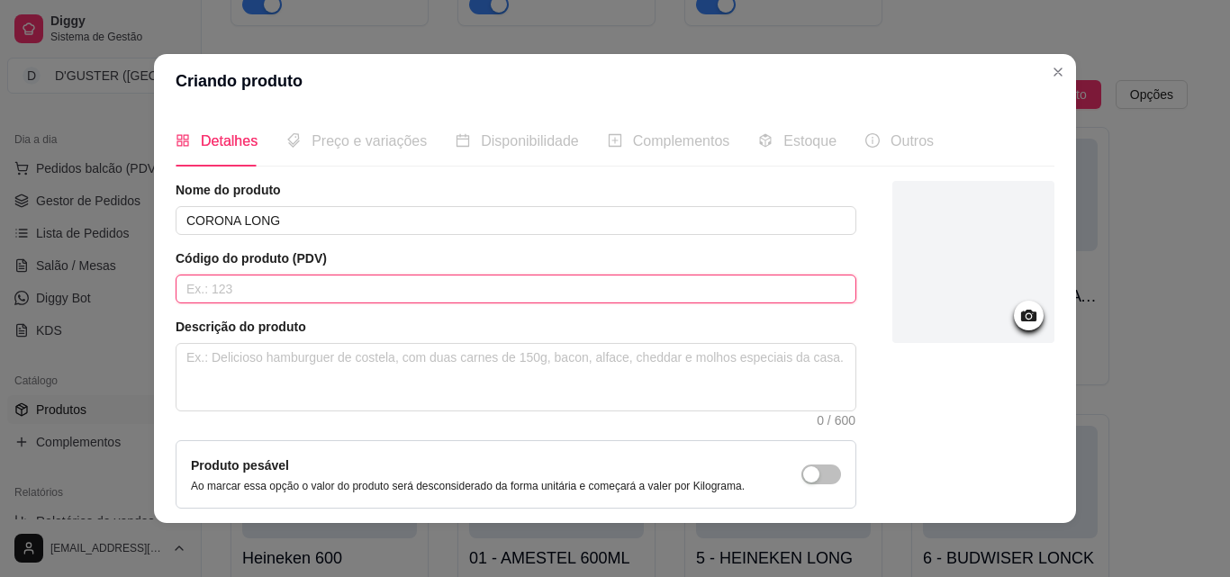
click at [389, 295] on input "text" at bounding box center [516, 289] width 681 height 29
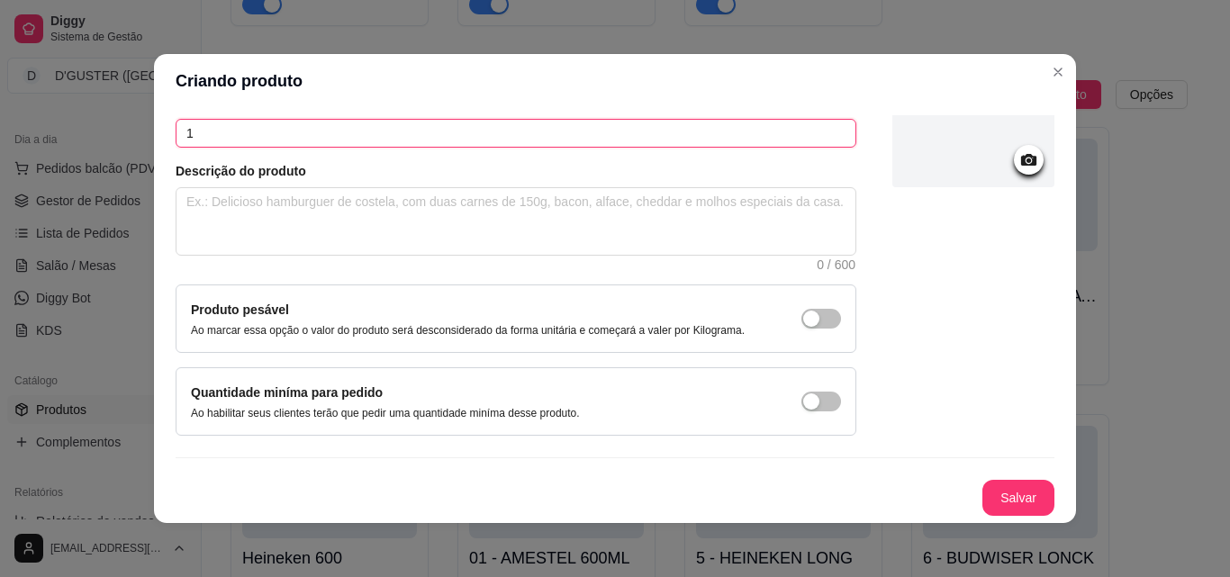
scroll to position [4, 0]
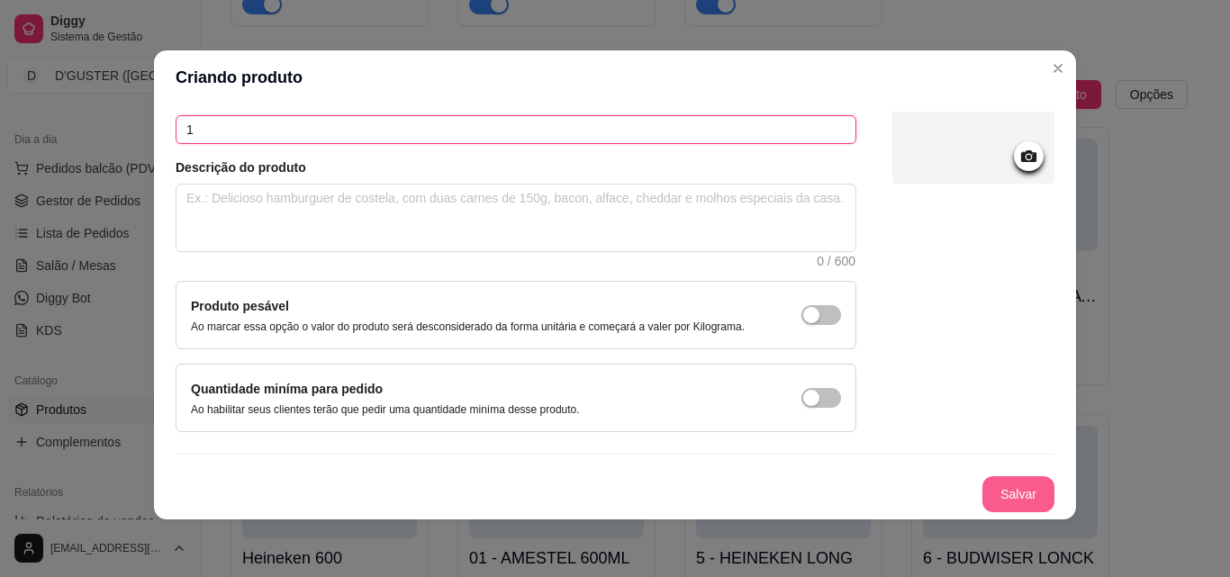
type input "1"
click at [989, 497] on button "Salvar" at bounding box center [1018, 494] width 70 height 35
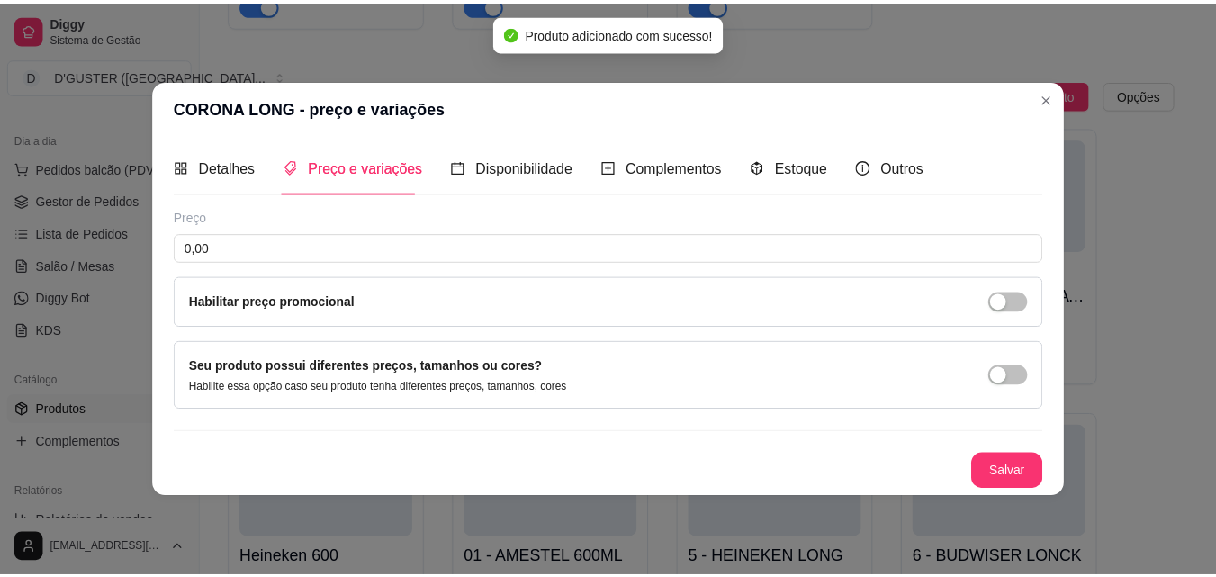
scroll to position [0, 0]
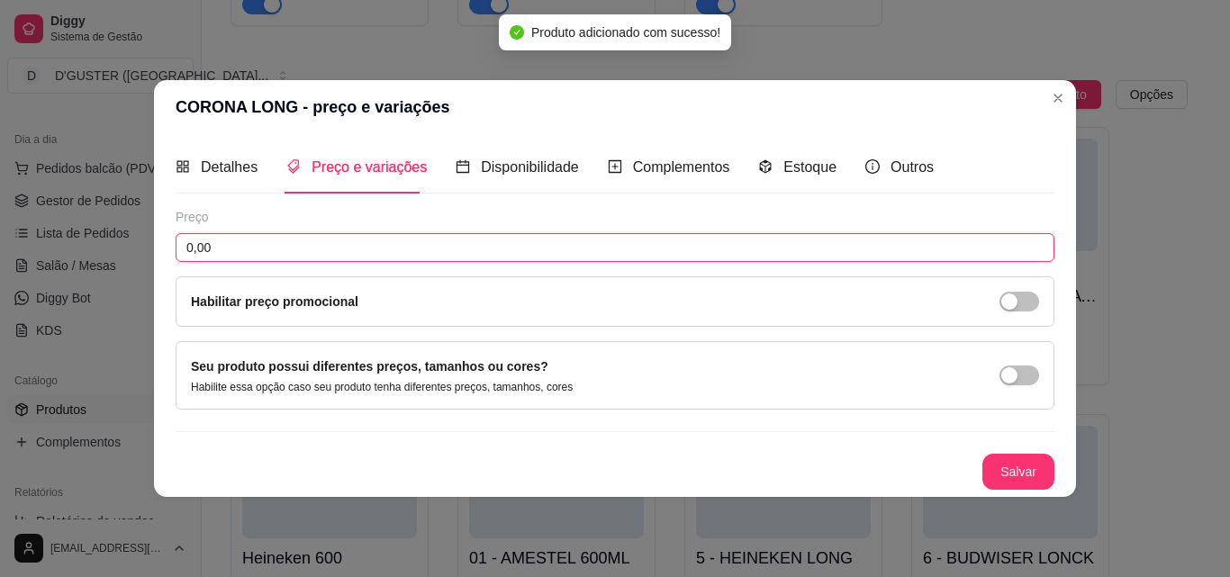
click at [357, 250] on input "0,00" at bounding box center [615, 247] width 879 height 29
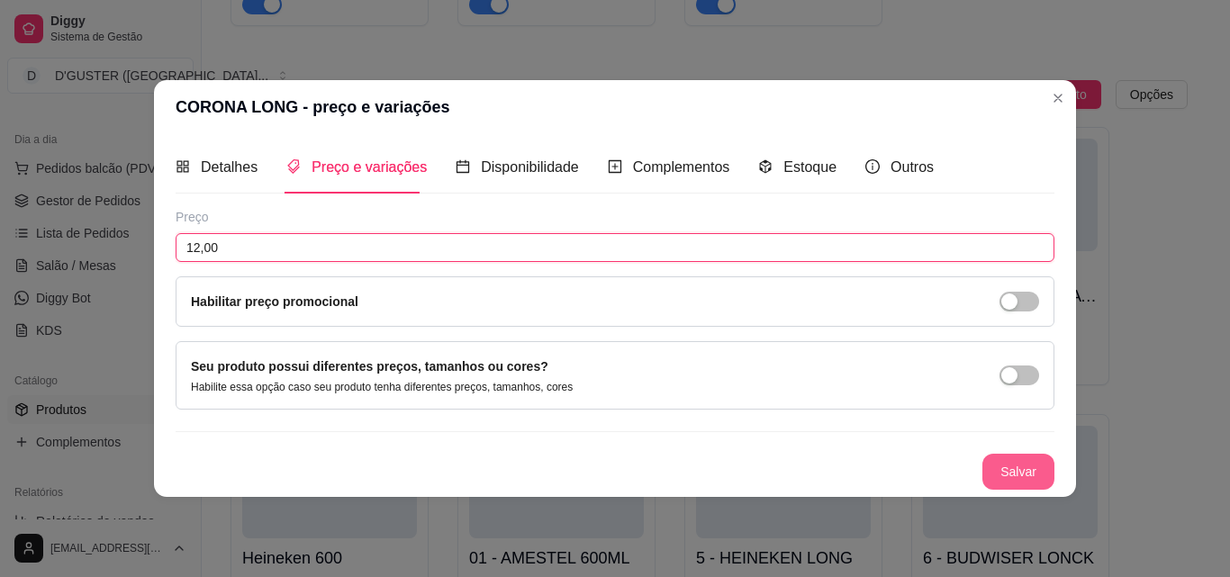
type input "12,00"
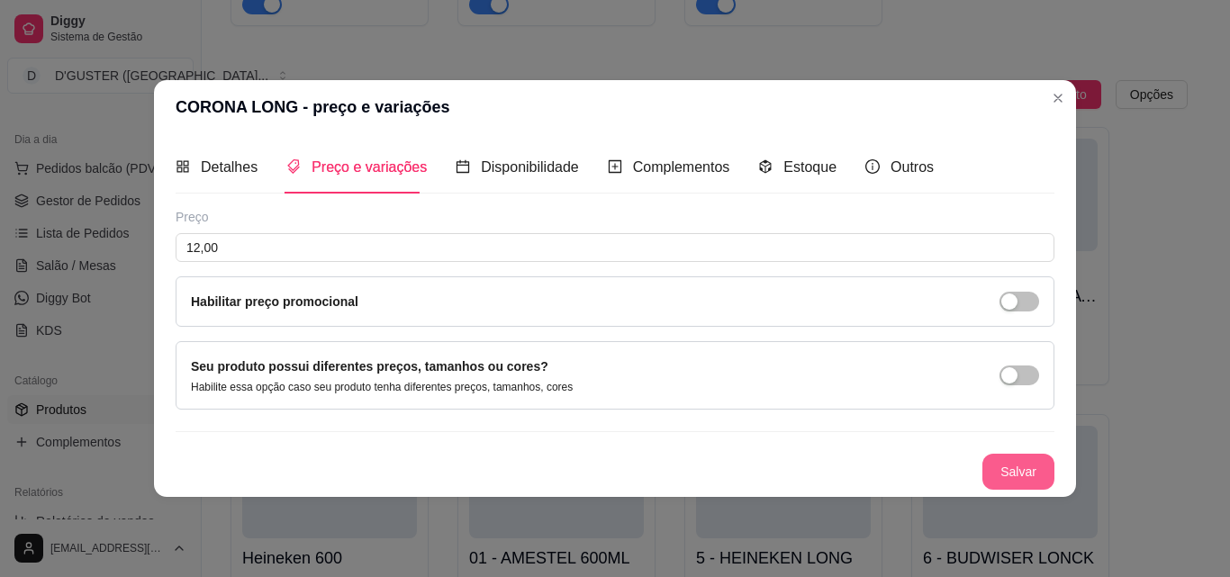
click at [1037, 463] on button "Salvar" at bounding box center [1018, 472] width 72 height 36
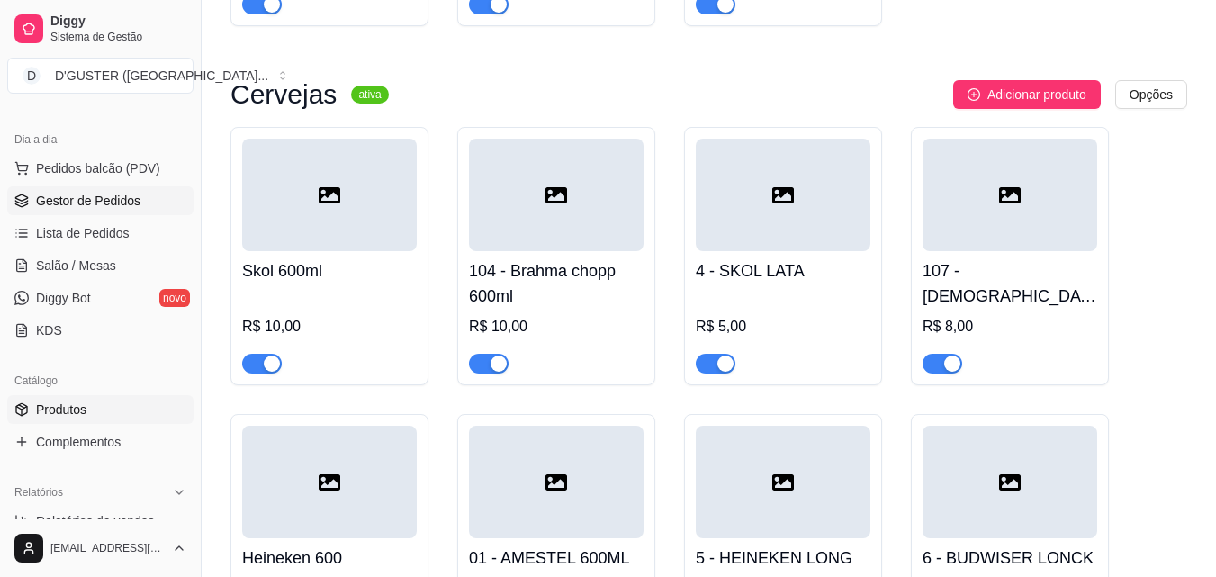
click at [102, 199] on span "Gestor de Pedidos" at bounding box center [88, 201] width 104 height 18
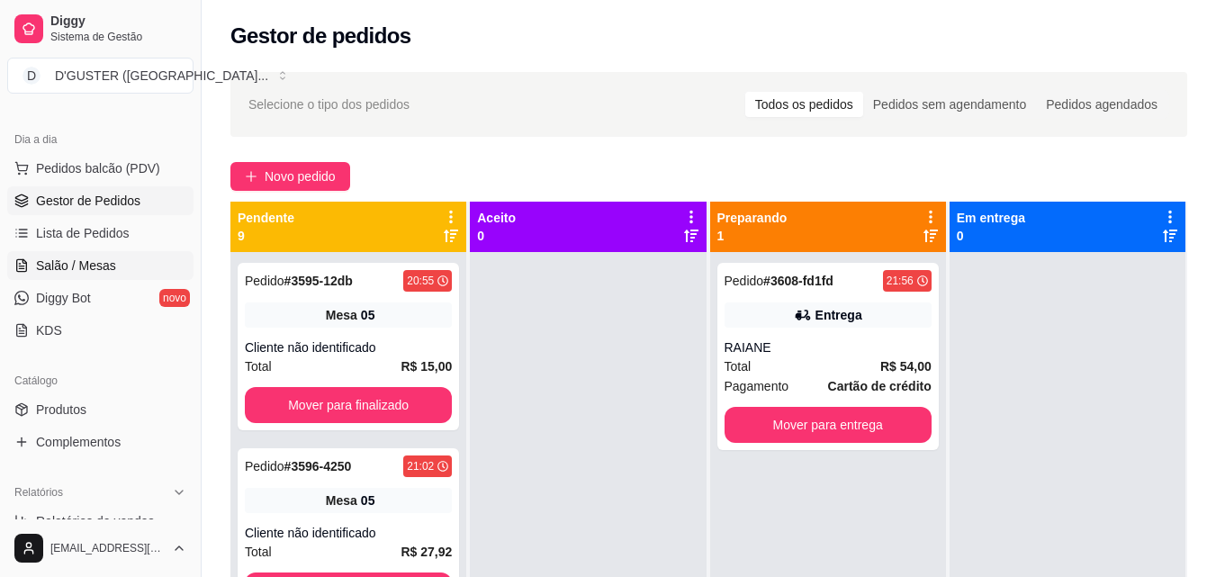
click at [98, 256] on link "Salão / Mesas" at bounding box center [100, 265] width 186 height 29
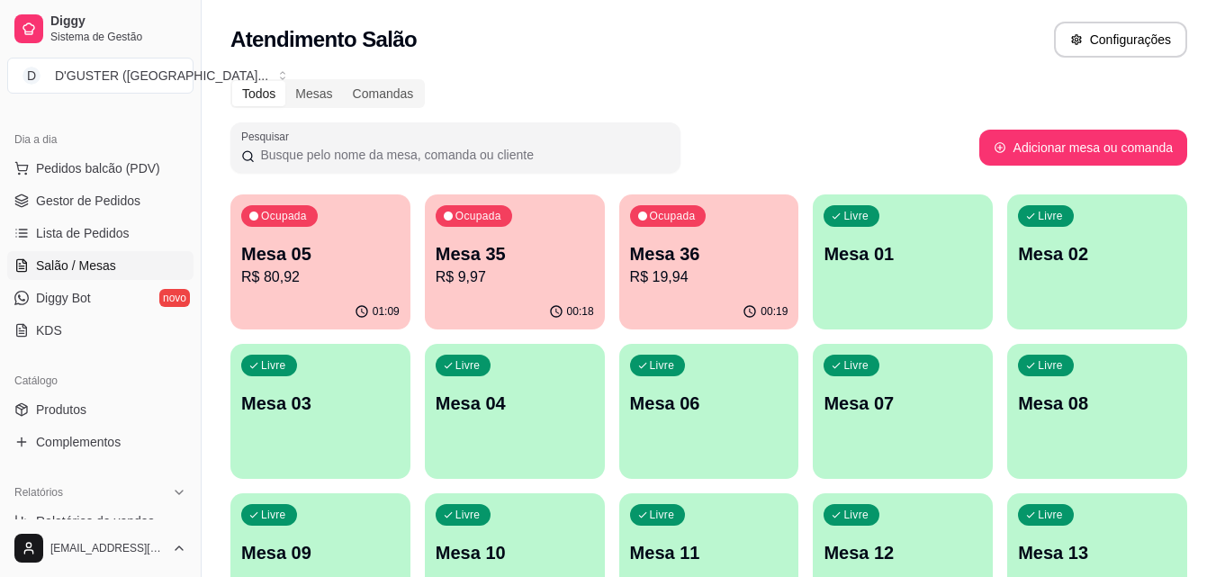
click at [686, 430] on div "Livre Mesa 06" at bounding box center [709, 400] width 180 height 113
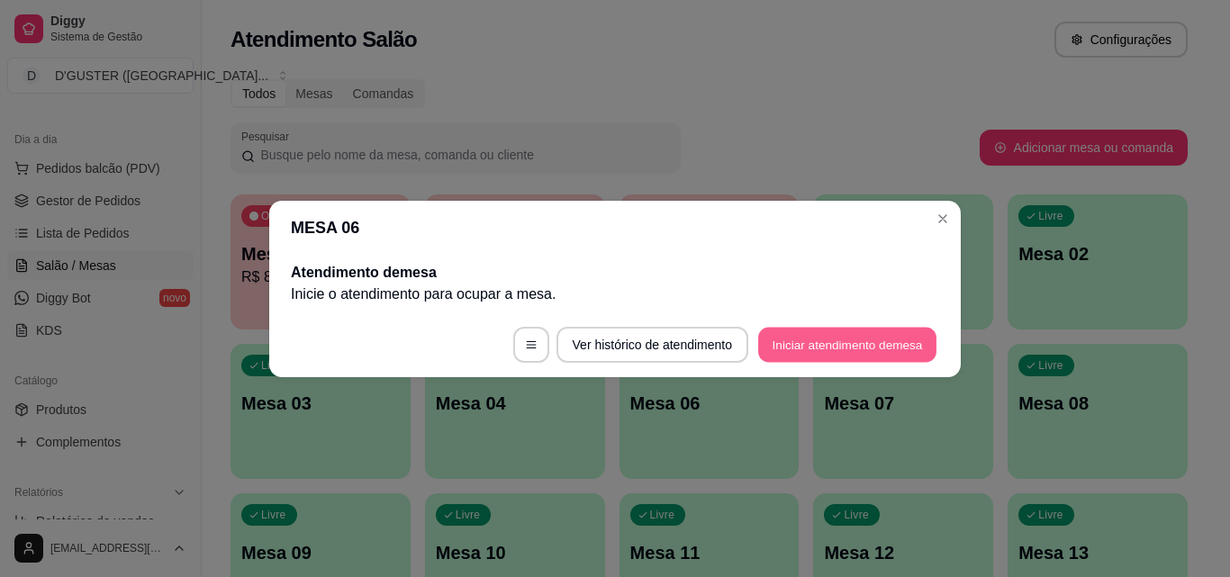
click at [853, 348] on button "Iniciar atendimento de mesa" at bounding box center [847, 344] width 178 height 35
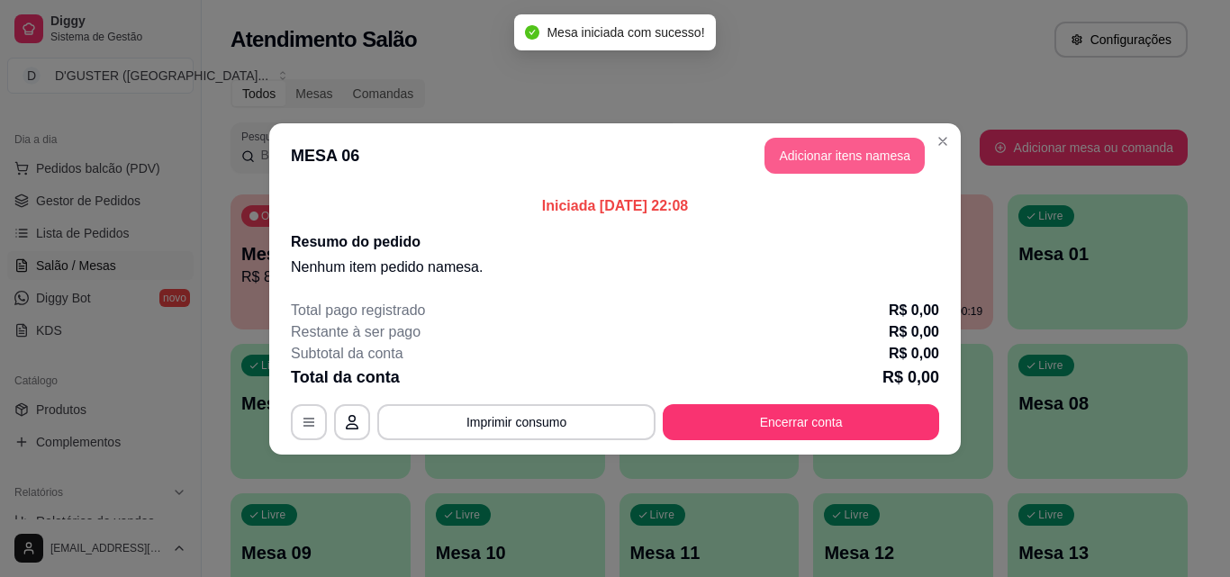
click at [845, 164] on button "Adicionar itens na mesa" at bounding box center [844, 156] width 160 height 36
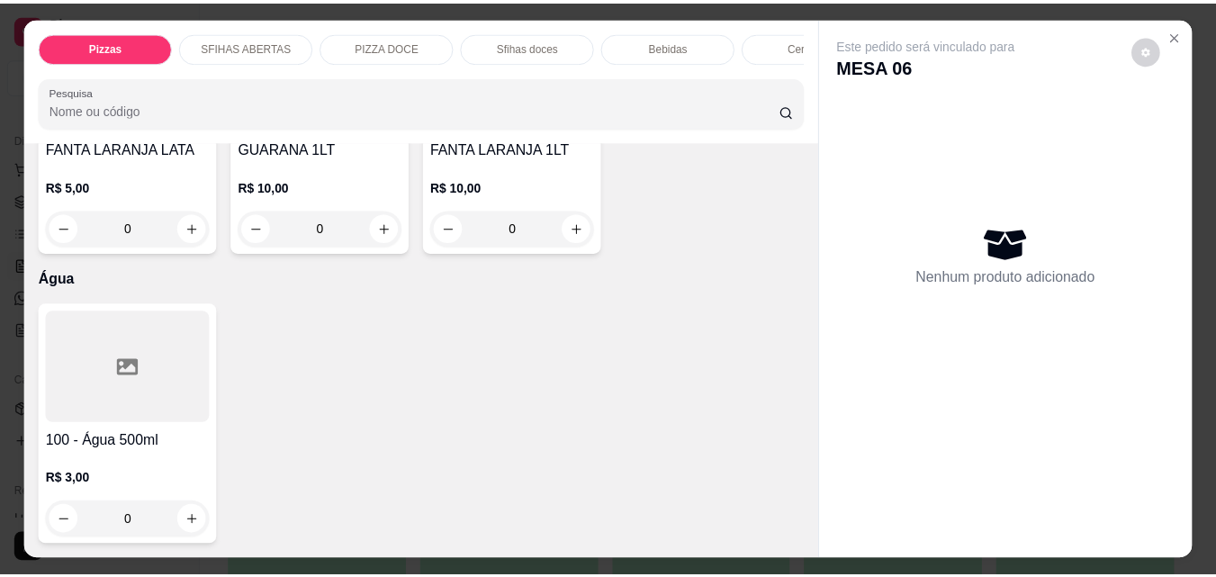
scroll to position [6573, 0]
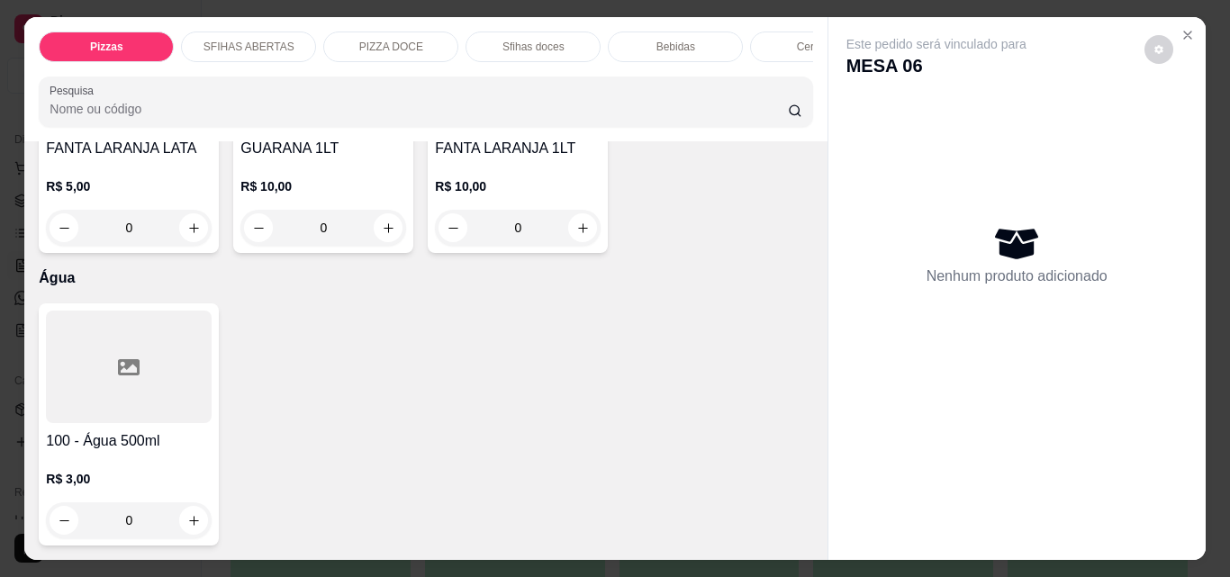
type input "2"
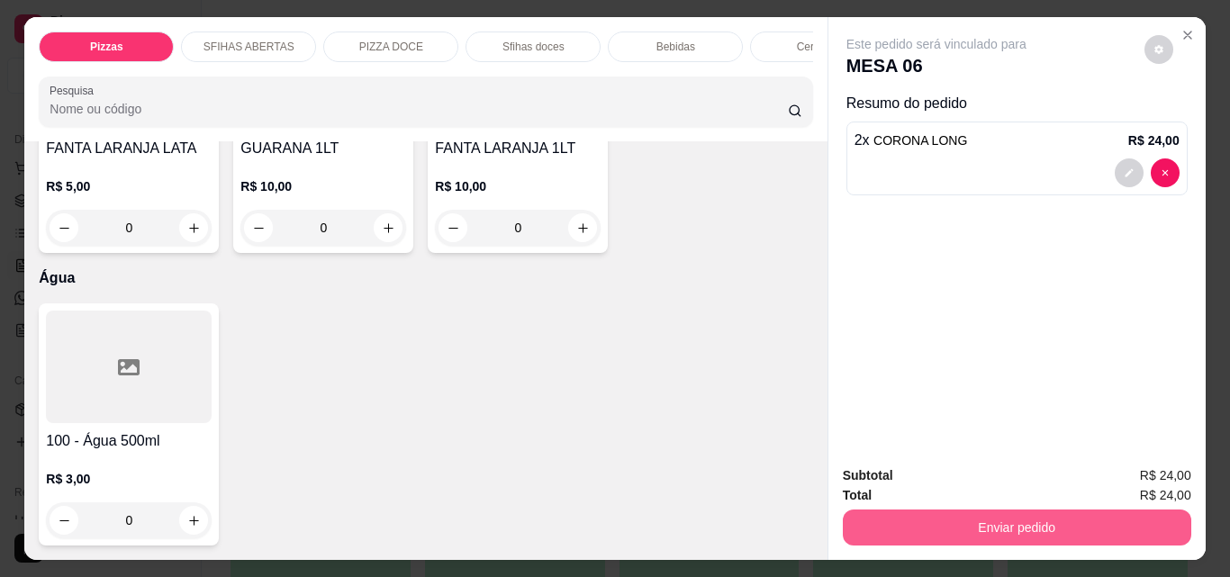
click at [1025, 531] on button "Enviar pedido" at bounding box center [1017, 528] width 348 height 36
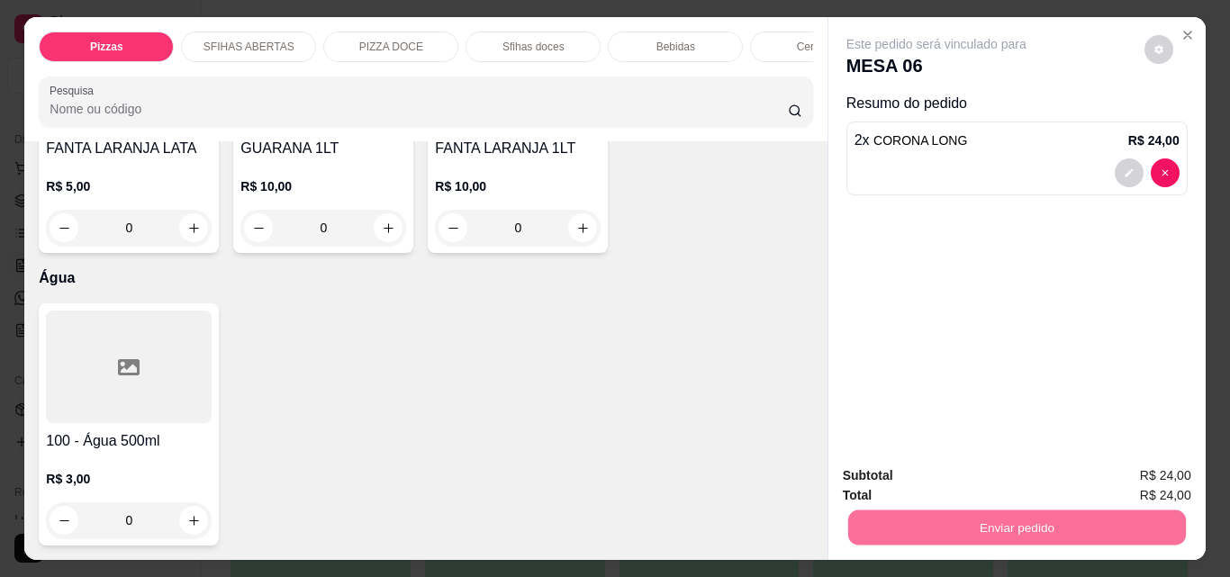
click at [1000, 477] on button "Não registrar e enviar pedido" at bounding box center [957, 475] width 182 height 33
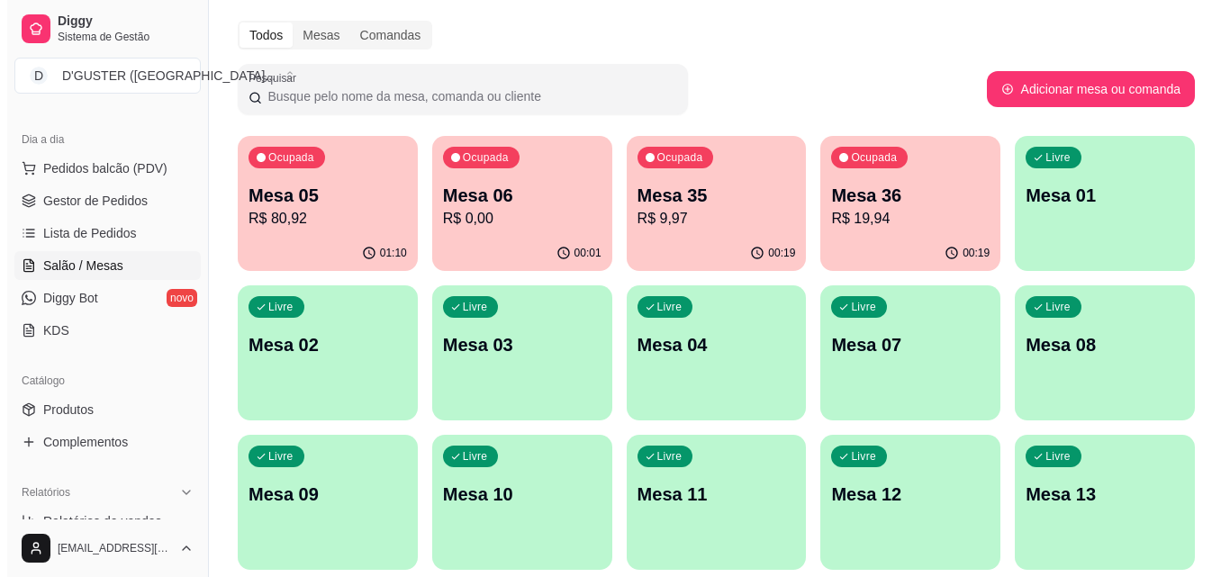
scroll to position [90, 0]
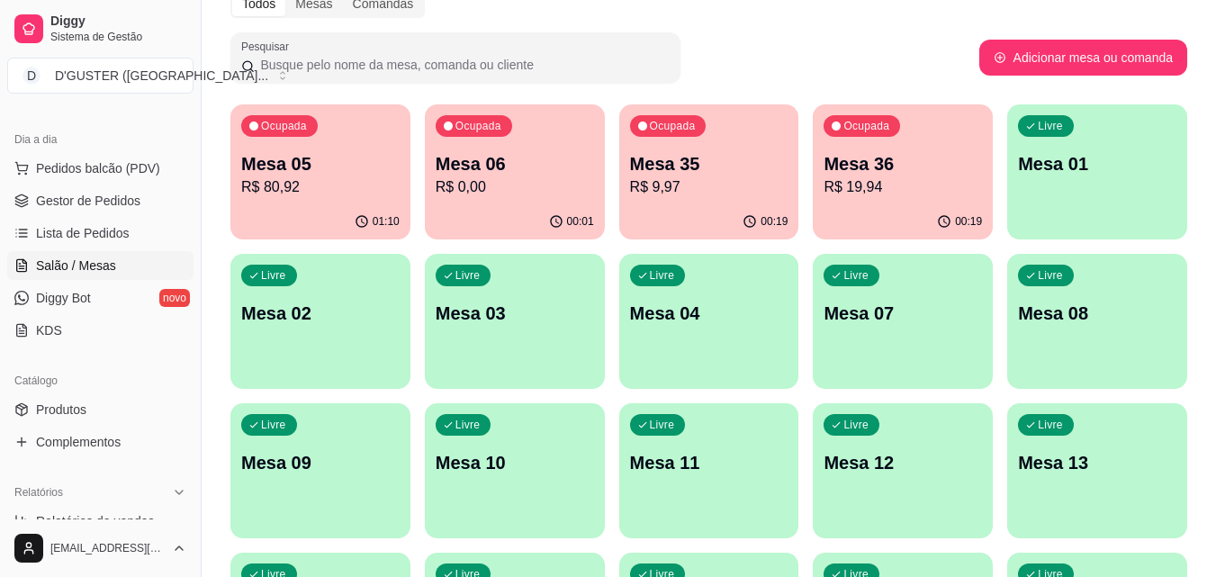
click at [298, 481] on div "Livre Mesa 09" at bounding box center [320, 459] width 180 height 113
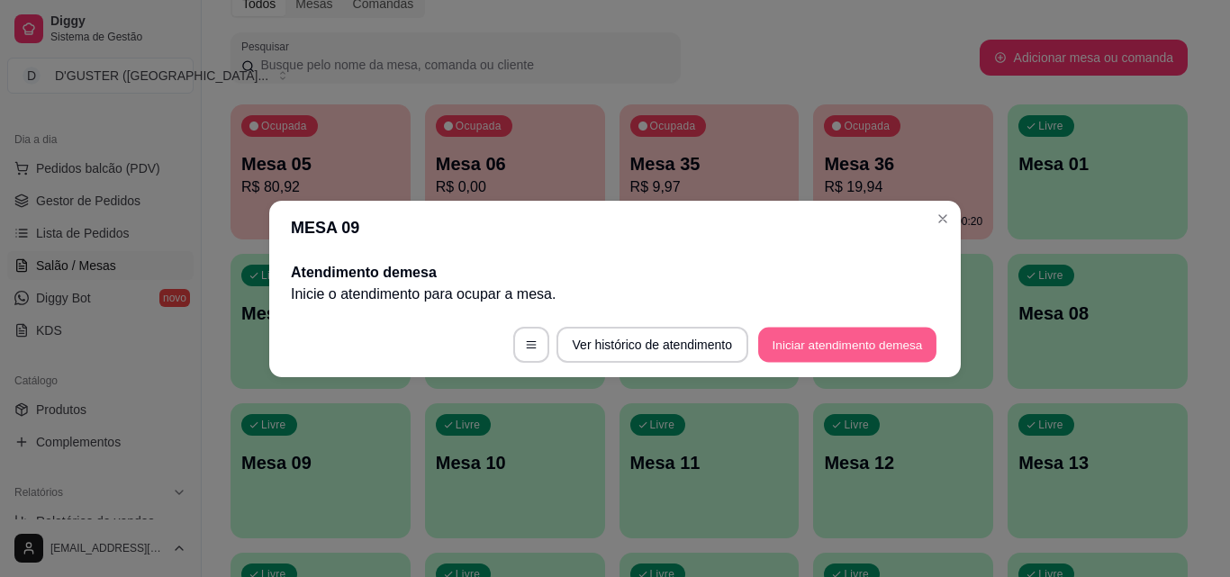
click at [881, 336] on button "Iniciar atendimento de mesa" at bounding box center [847, 344] width 178 height 35
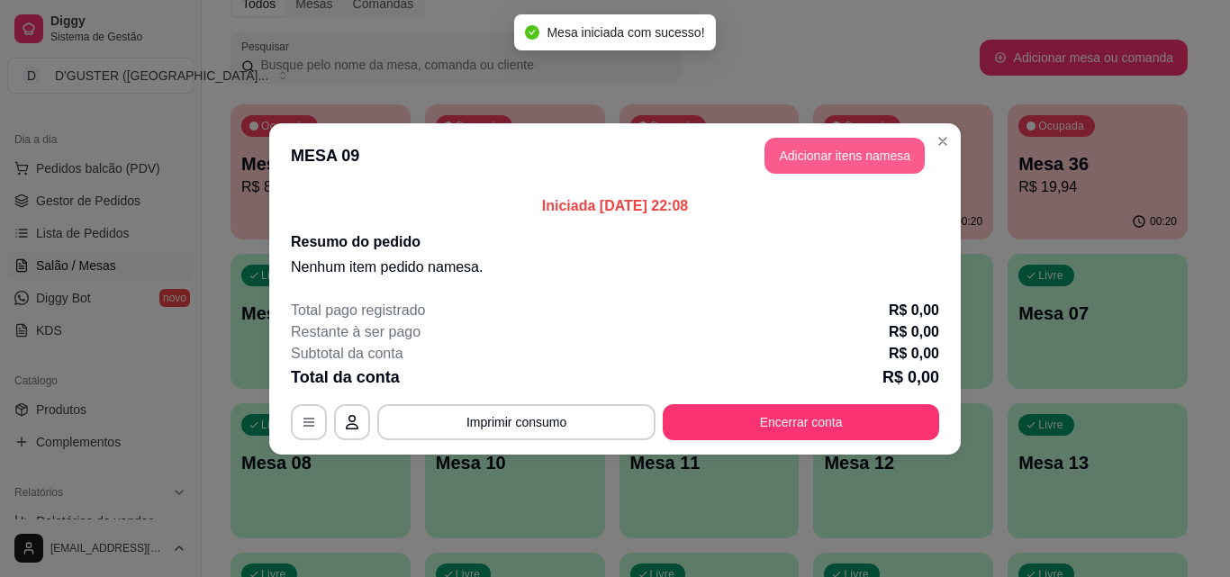
click at [872, 170] on button "Adicionar itens na mesa" at bounding box center [844, 156] width 160 height 36
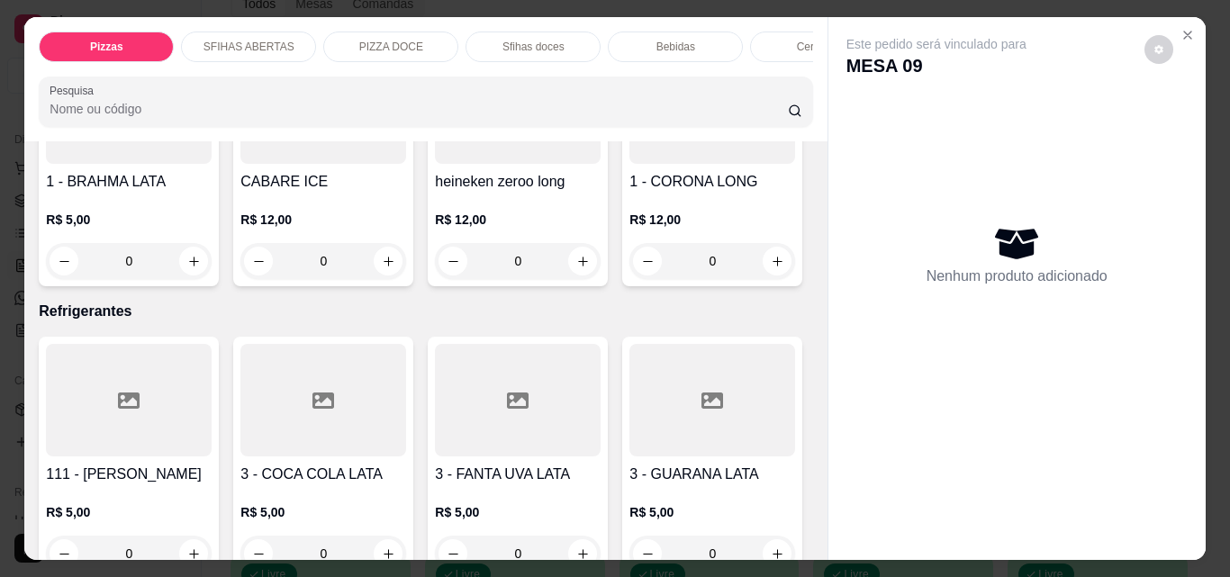
scroll to position [5762, 0]
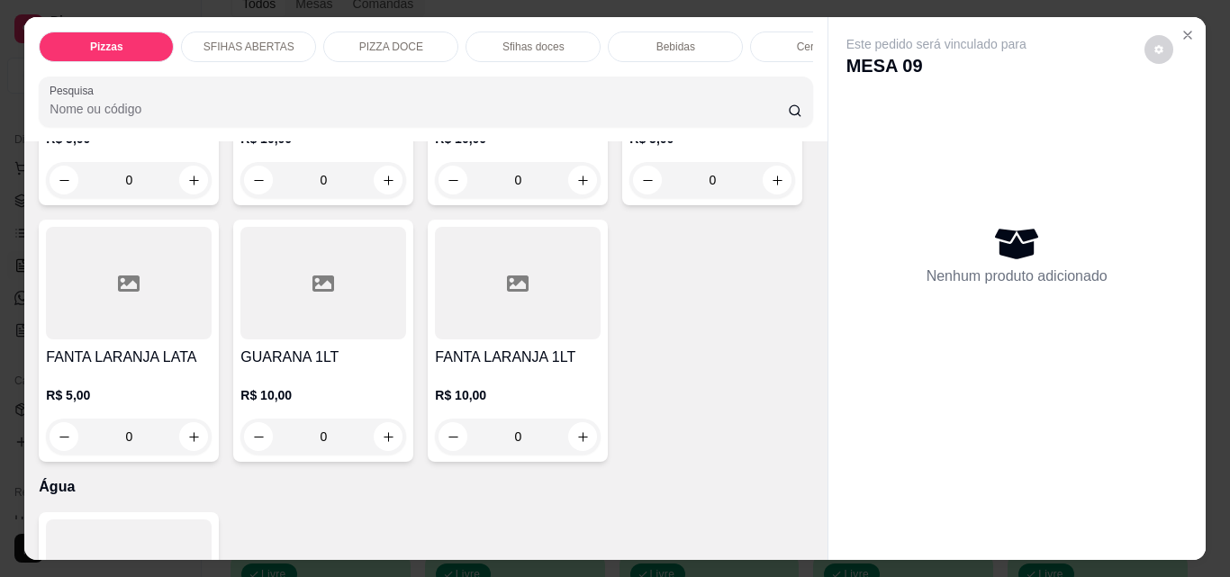
type input "1"
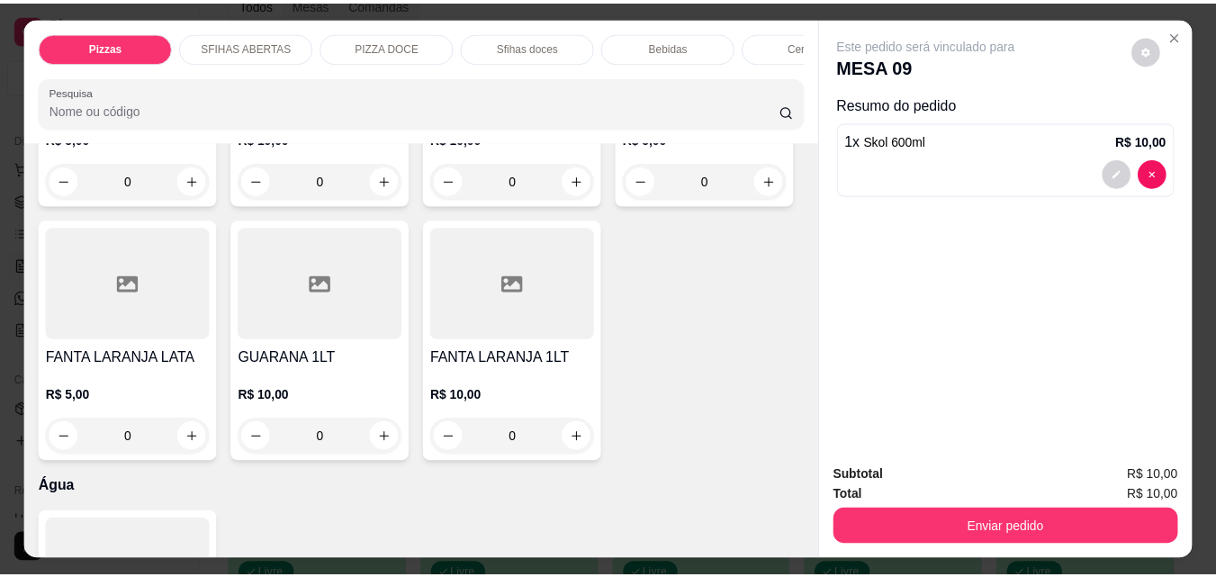
scroll to position [5763, 0]
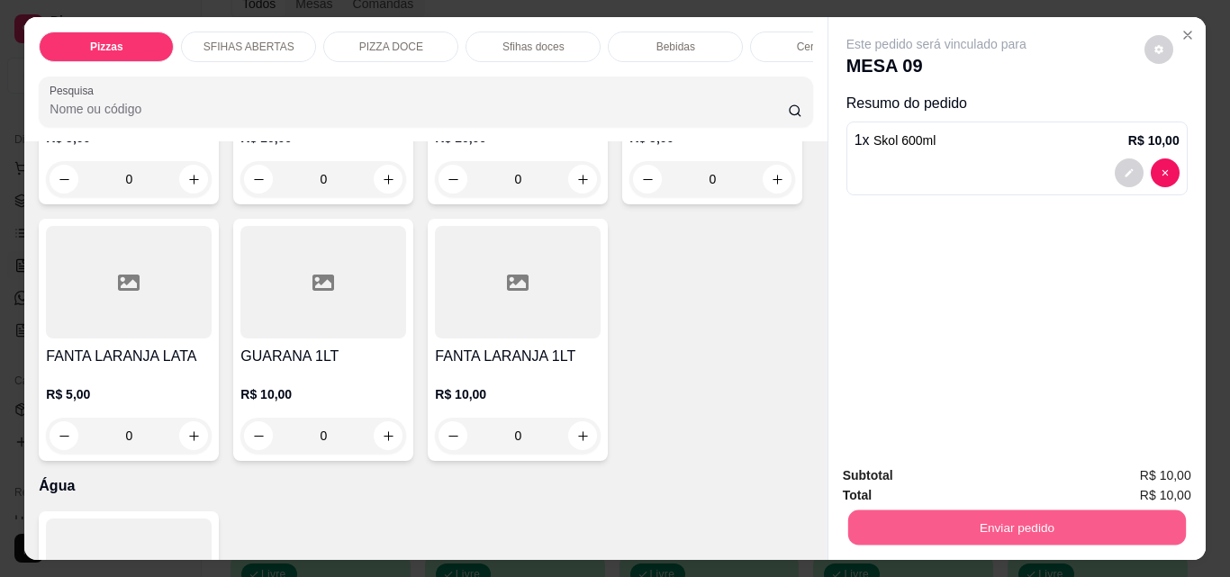
click at [935, 516] on button "Enviar pedido" at bounding box center [1016, 527] width 338 height 35
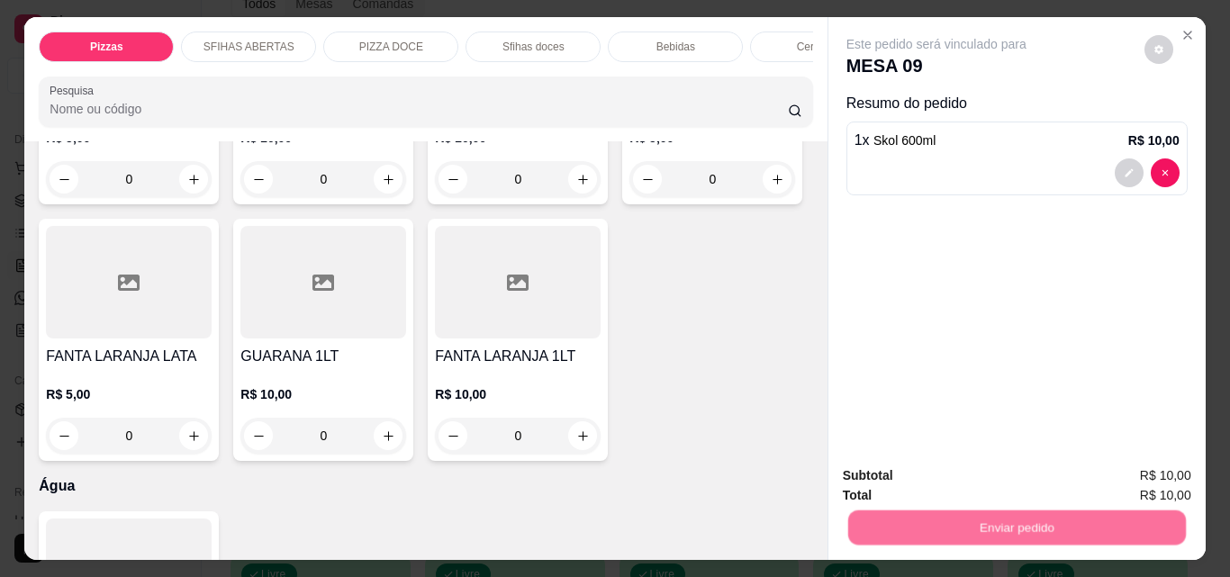
click at [917, 473] on button "Não registrar e enviar pedido" at bounding box center [956, 476] width 187 height 34
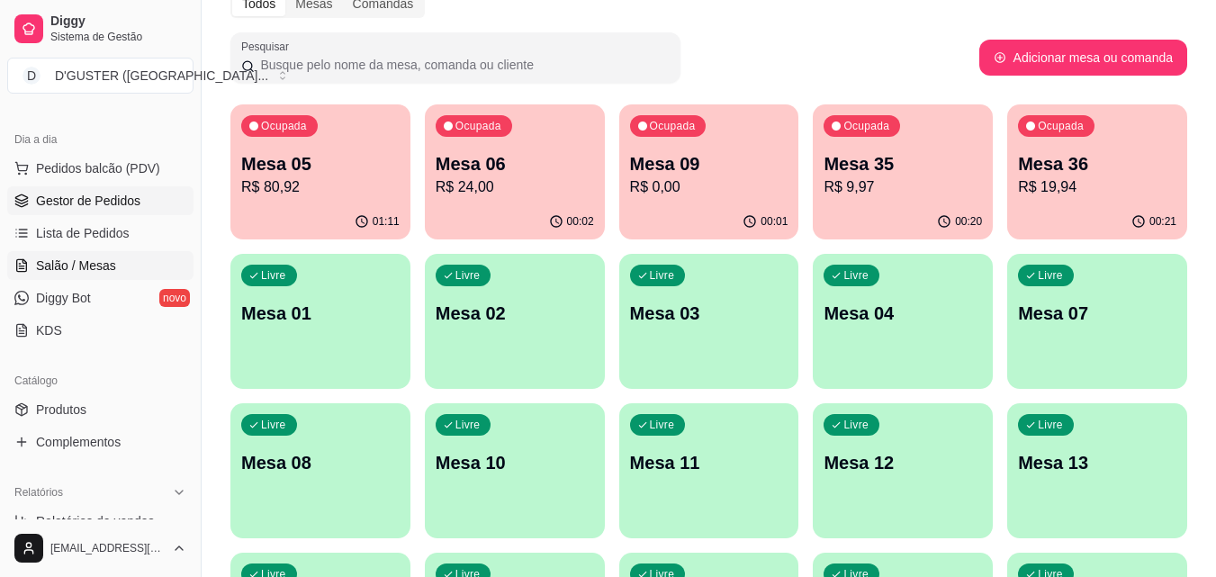
click at [102, 197] on span "Gestor de Pedidos" at bounding box center [88, 201] width 104 height 18
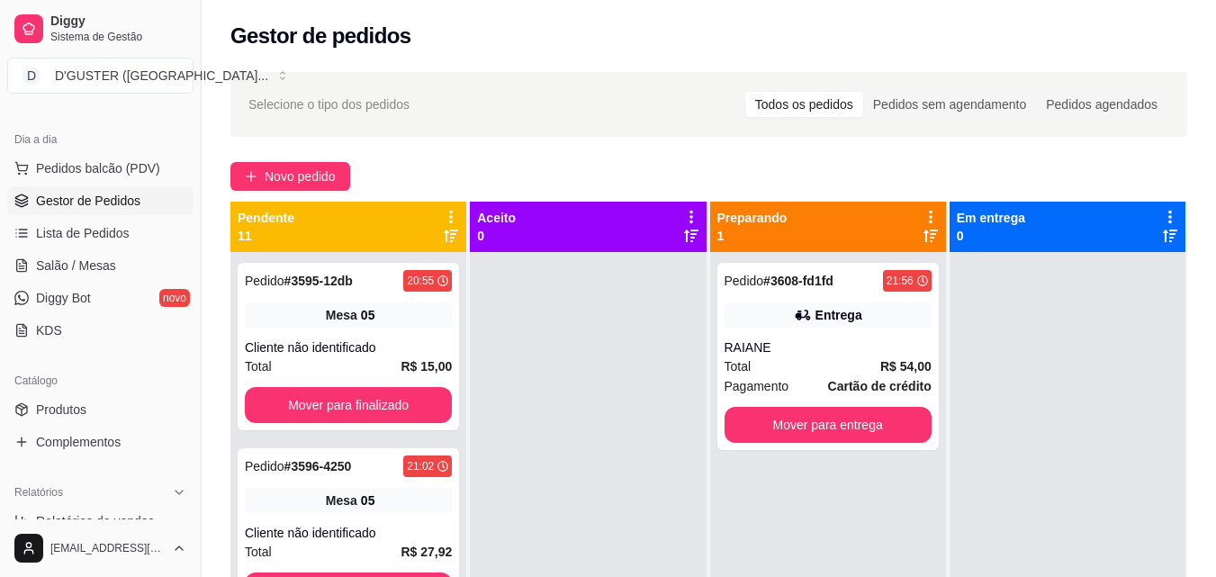
click at [108, 249] on ul "Pedidos balcão (PDV) Gestor de Pedidos Lista de Pedidos Salão / Mesas Diggy Bot…" at bounding box center [100, 249] width 186 height 191
click at [117, 261] on link "Salão / Mesas" at bounding box center [100, 265] width 186 height 29
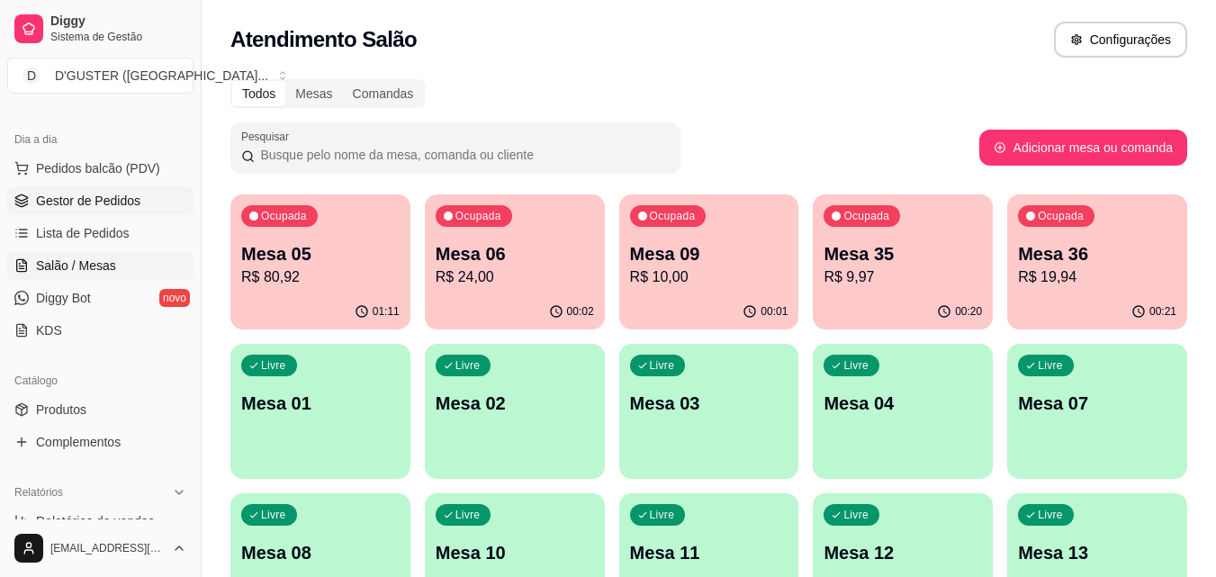
click at [110, 194] on span "Gestor de Pedidos" at bounding box center [88, 201] width 104 height 18
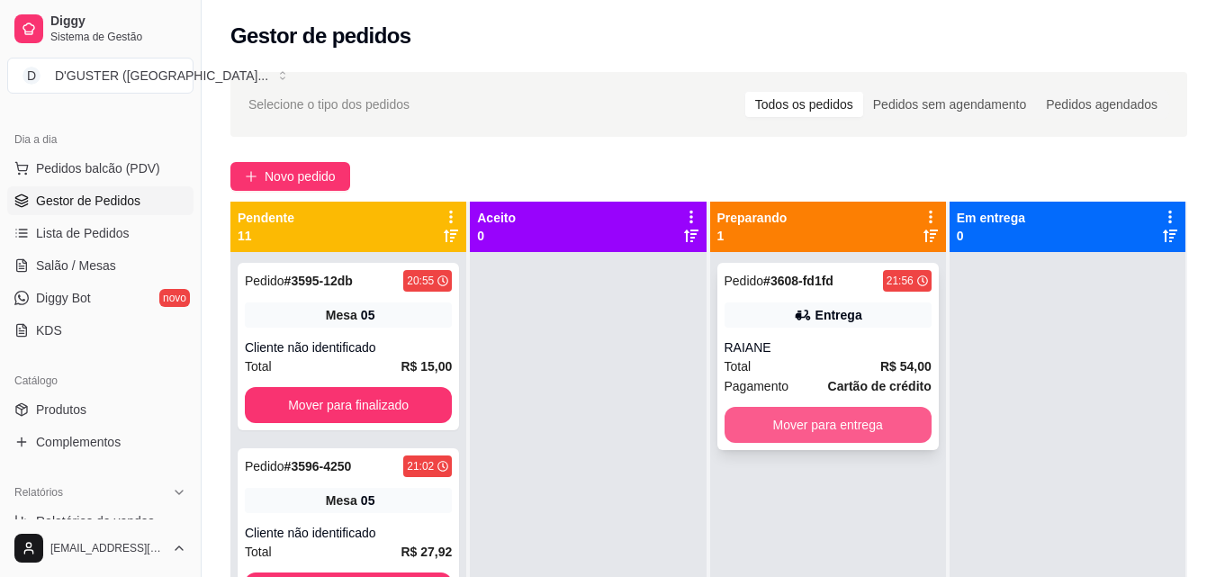
click at [788, 421] on button "Mover para entrega" at bounding box center [828, 425] width 207 height 36
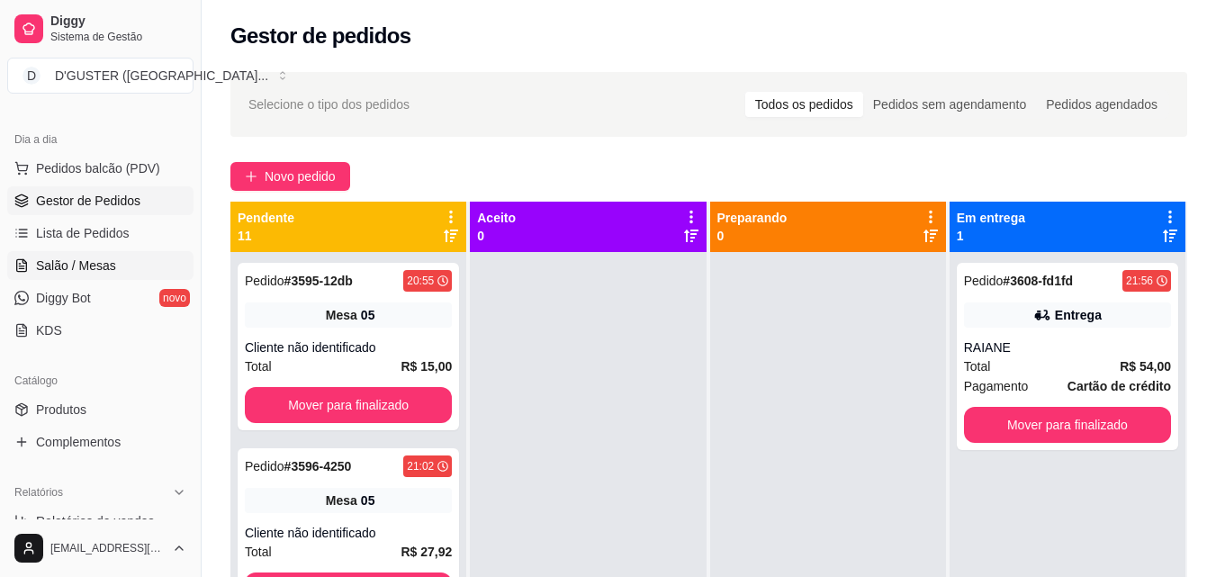
click at [92, 258] on span "Salão / Mesas" at bounding box center [76, 266] width 80 height 18
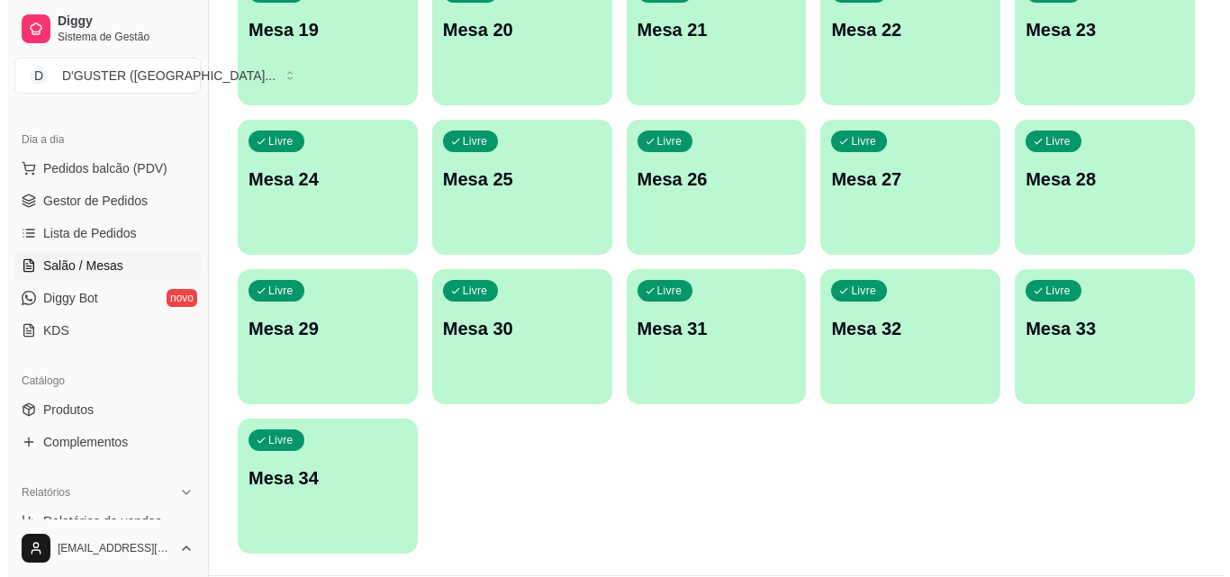
scroll to position [872, 0]
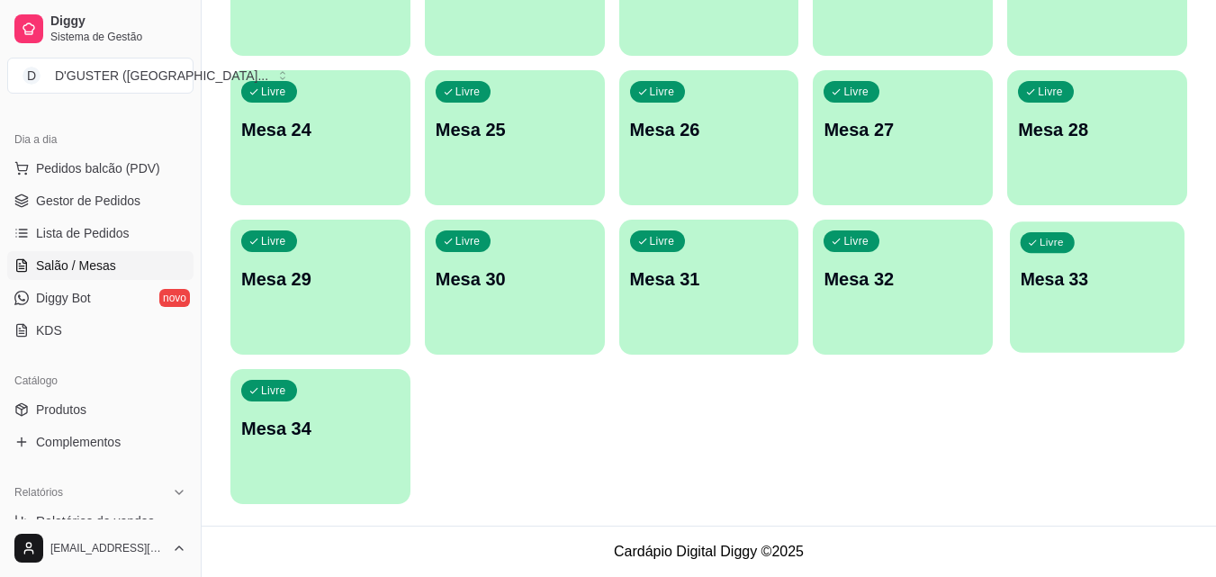
click at [1147, 288] on p "Mesa 33" at bounding box center [1098, 279] width 154 height 24
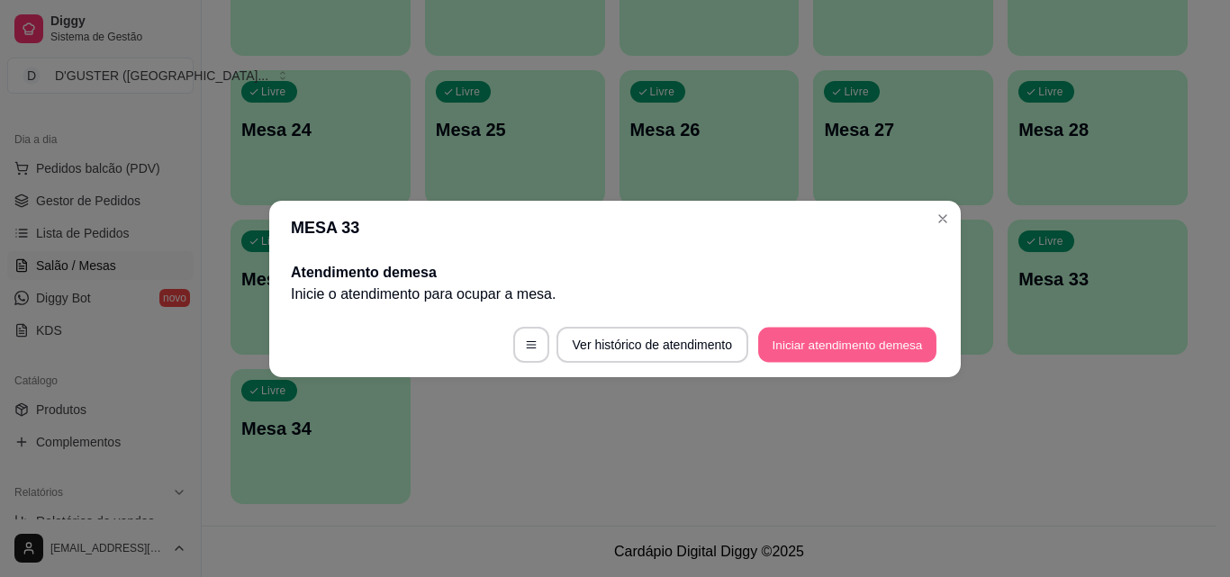
click at [806, 342] on button "Iniciar atendimento de mesa" at bounding box center [847, 344] width 178 height 35
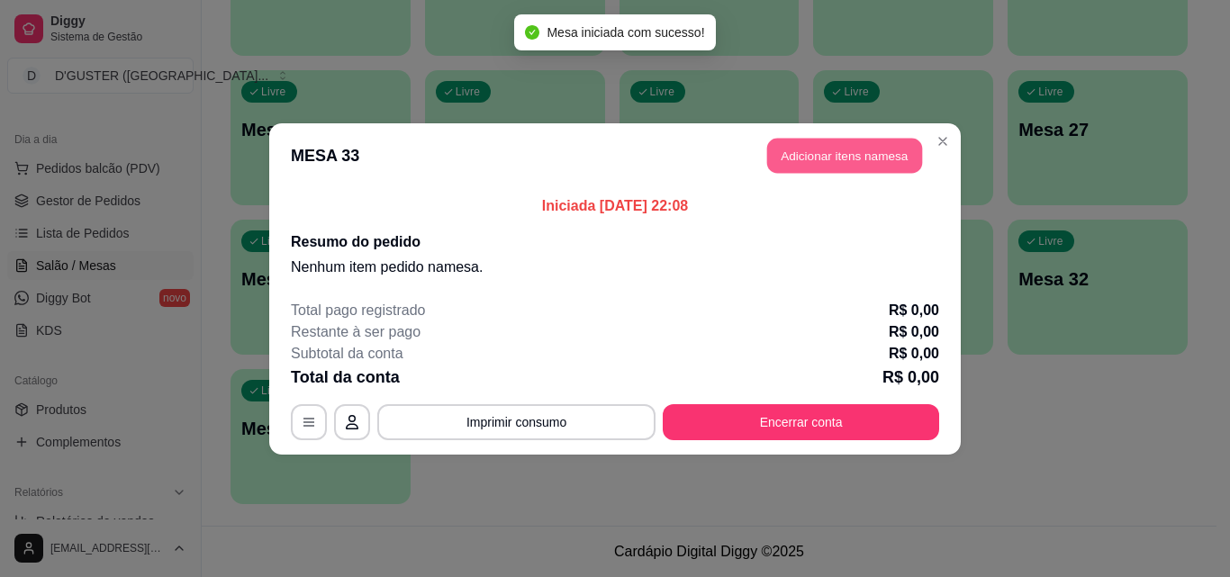
click at [837, 145] on button "Adicionar itens na mesa" at bounding box center [844, 155] width 155 height 35
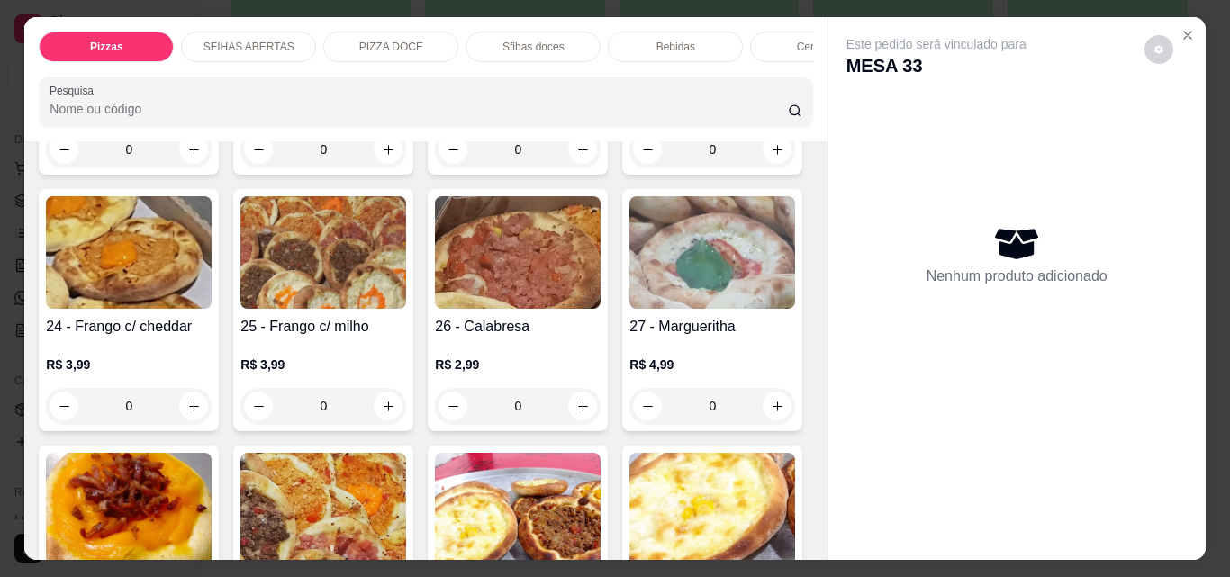
scroll to position [900, 0]
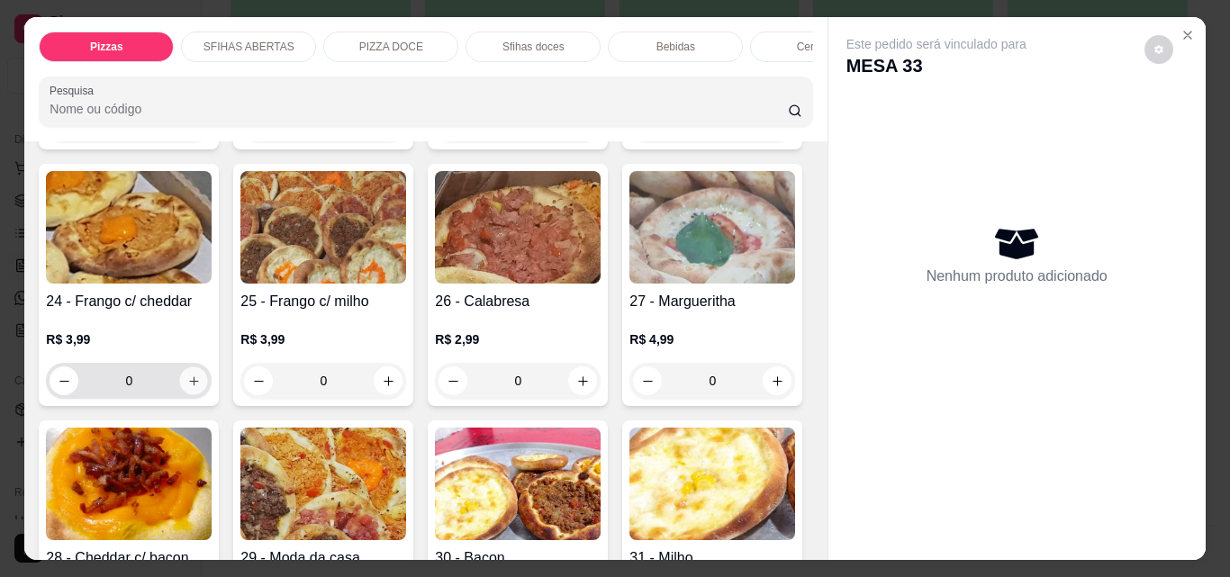
click at [201, 375] on icon "increase-product-quantity" at bounding box center [194, 382] width 14 height 14
type input "1"
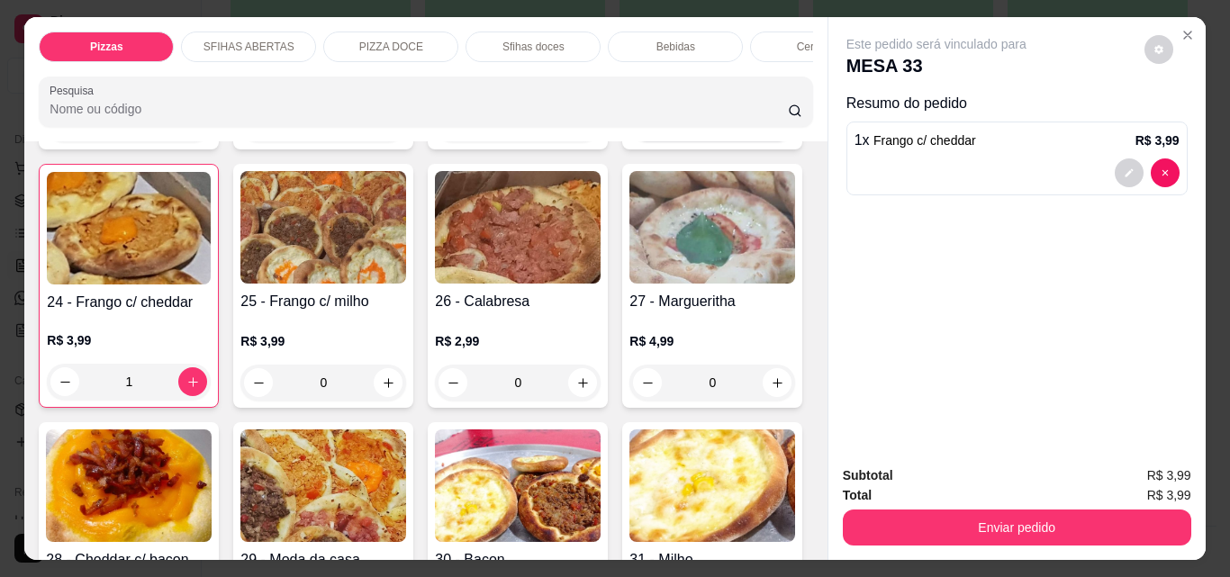
click at [771, 131] on icon "increase-product-quantity" at bounding box center [778, 125] width 14 height 14
type input "1"
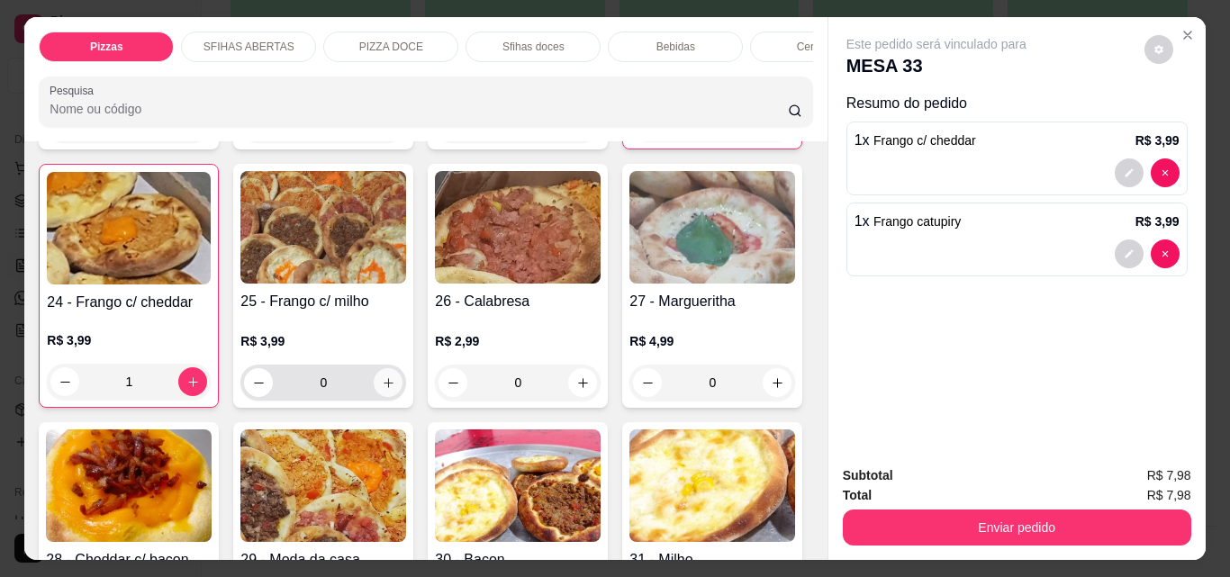
click at [395, 376] on icon "increase-product-quantity" at bounding box center [389, 383] width 14 height 14
type input "1"
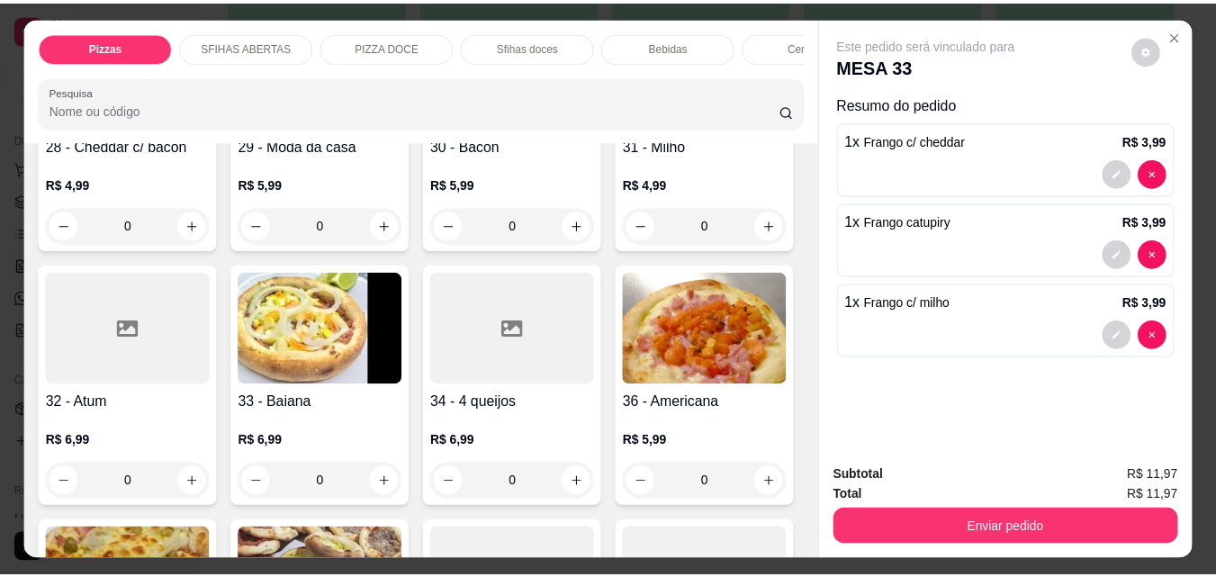
scroll to position [1351, 0]
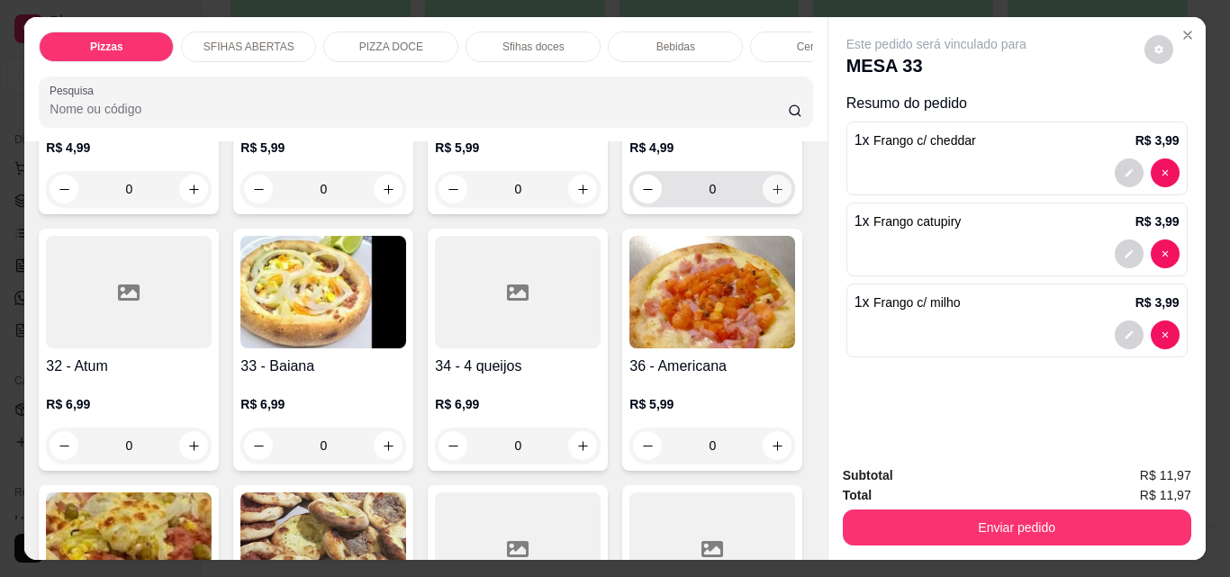
click at [763, 203] on button "increase-product-quantity" at bounding box center [777, 189] width 29 height 29
type input "1"
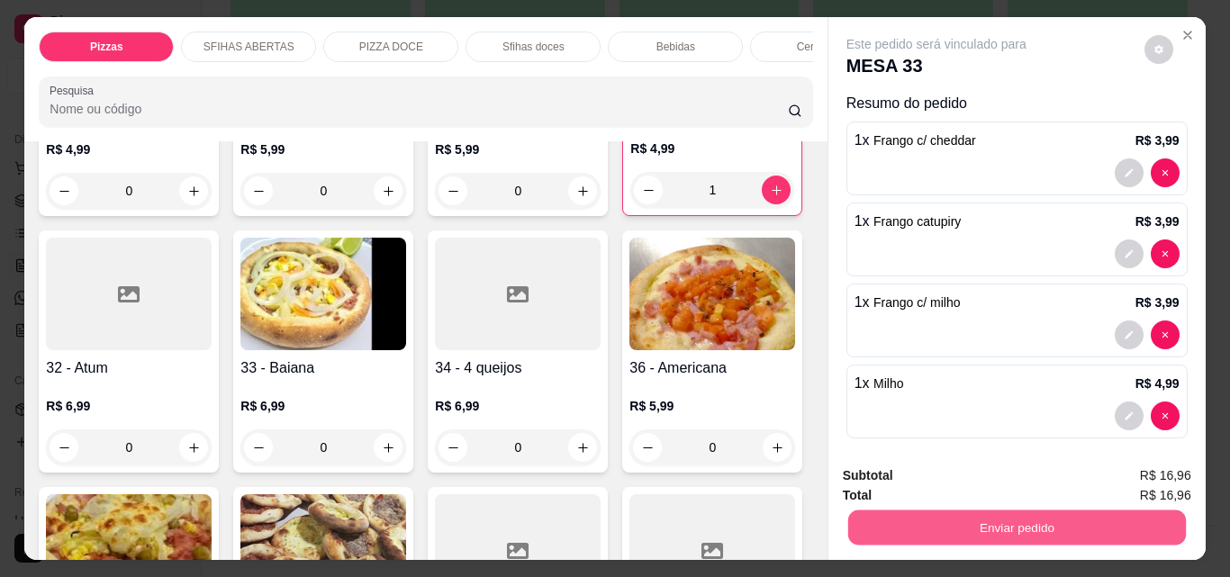
click at [1032, 518] on button "Enviar pedido" at bounding box center [1016, 527] width 338 height 35
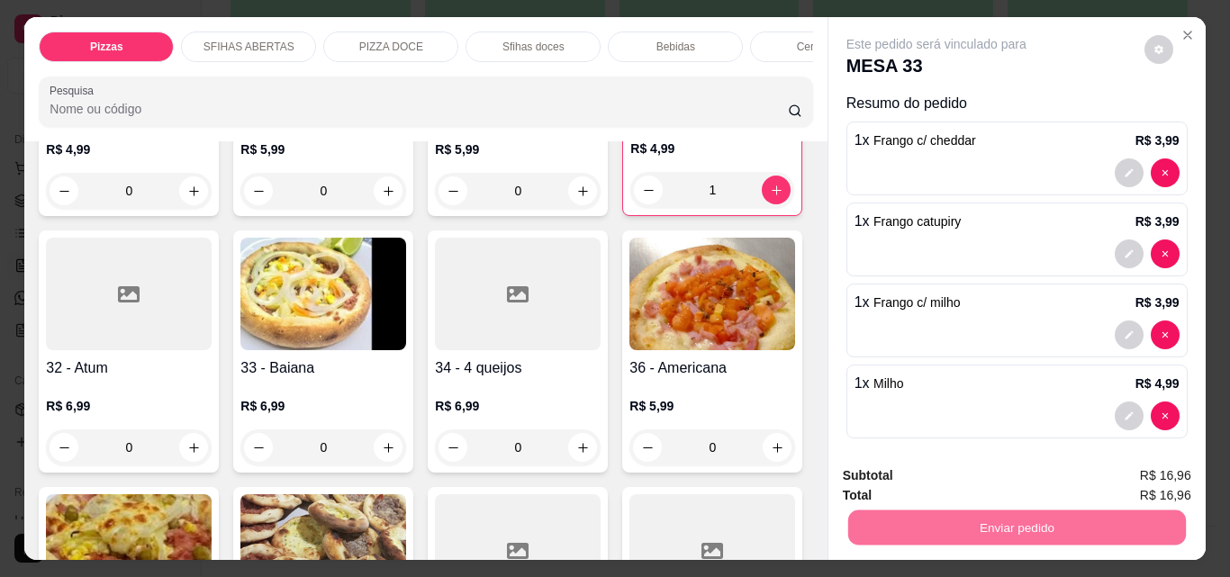
click at [971, 473] on button "Não registrar e enviar pedido" at bounding box center [957, 475] width 182 height 33
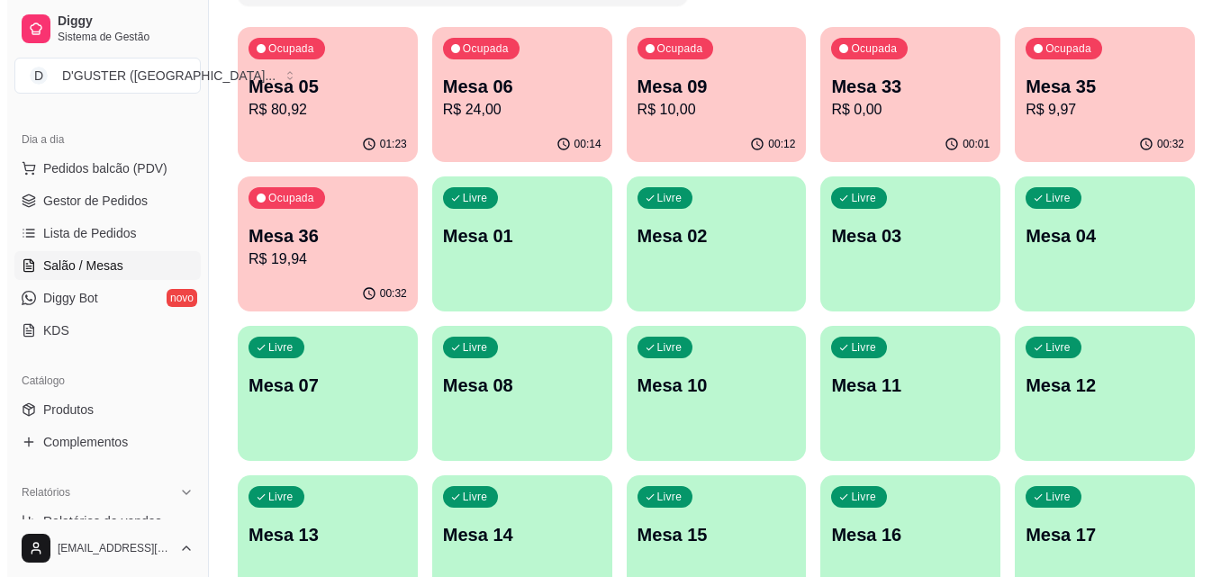
scroll to position [0, 0]
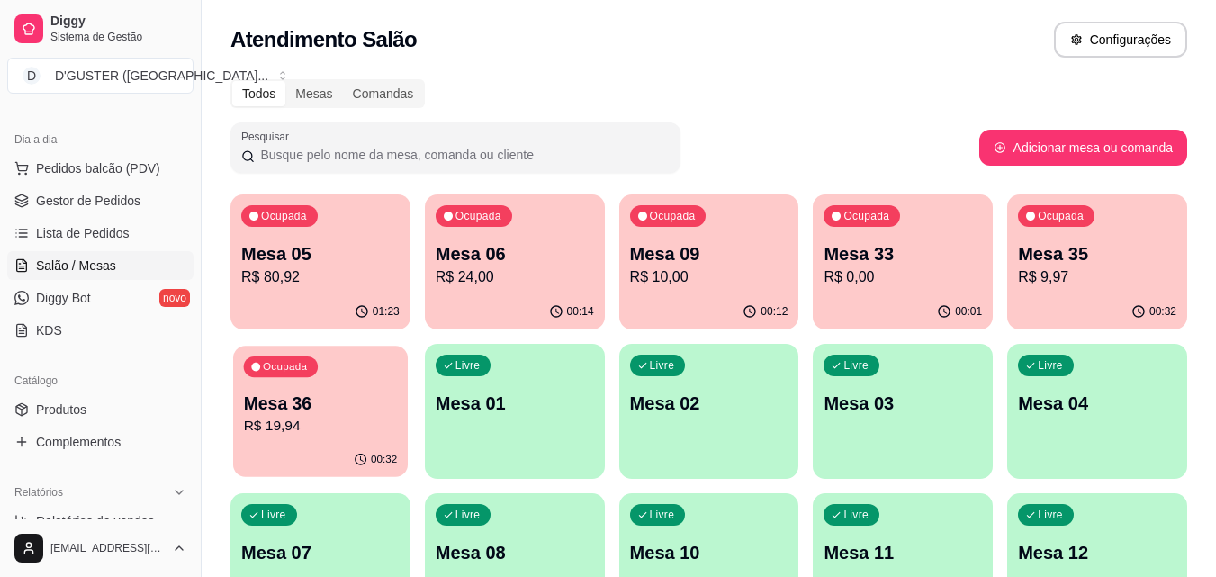
click at [310, 416] on p "R$ 19,94" at bounding box center [321, 426] width 154 height 21
click at [936, 281] on p "R$ 0,00" at bounding box center [904, 277] width 154 height 21
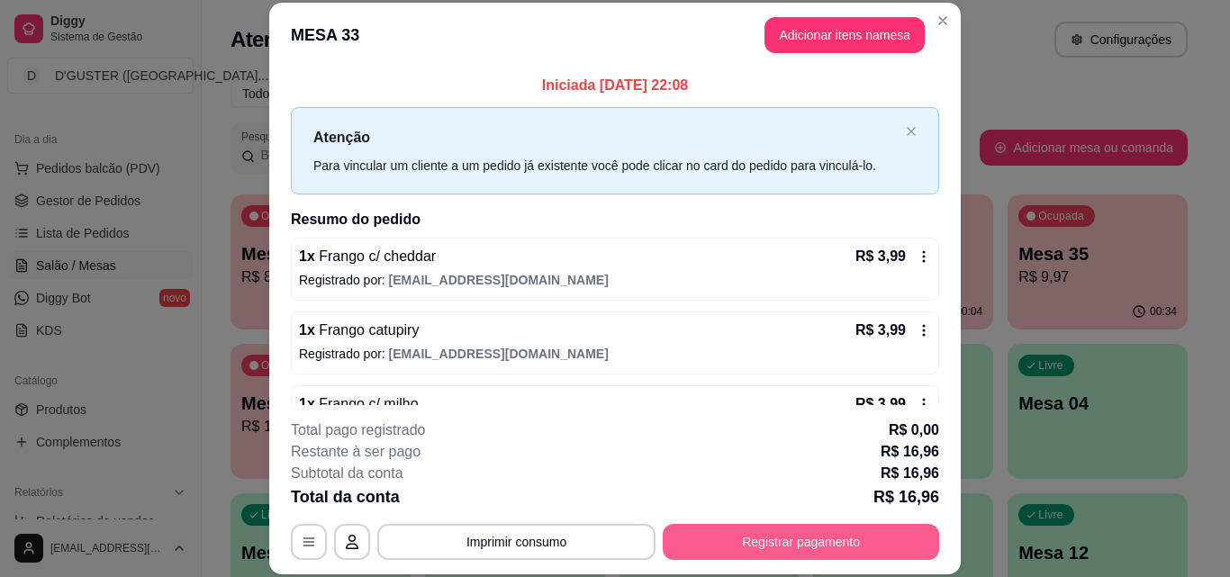
click at [800, 543] on button "Registrar pagamento" at bounding box center [801, 542] width 276 height 36
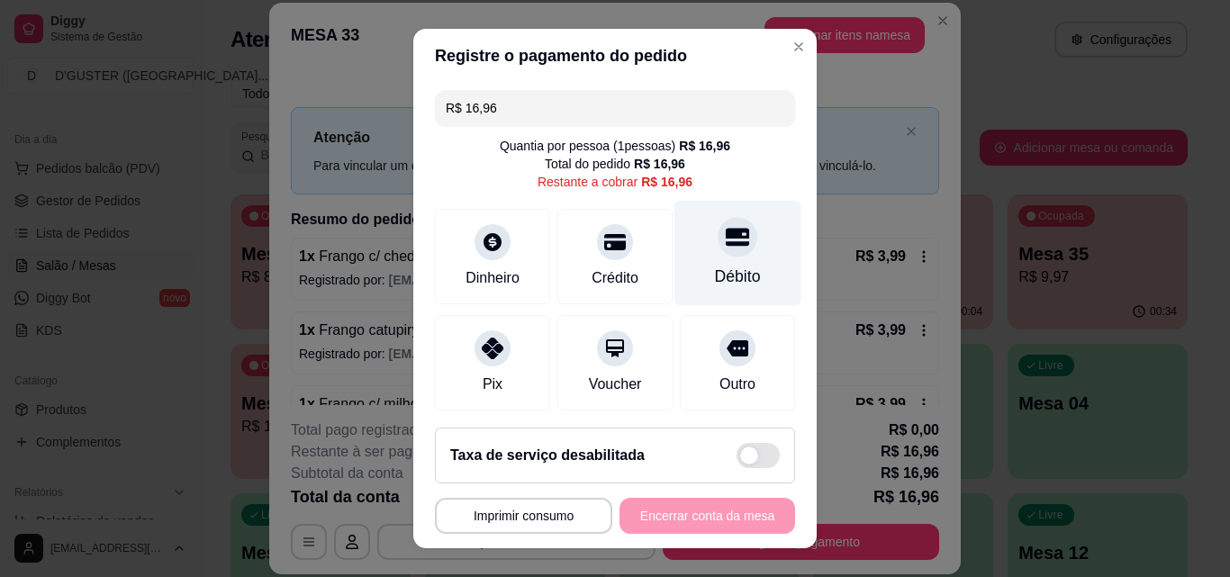
click at [715, 265] on div "Débito" at bounding box center [738, 276] width 46 height 23
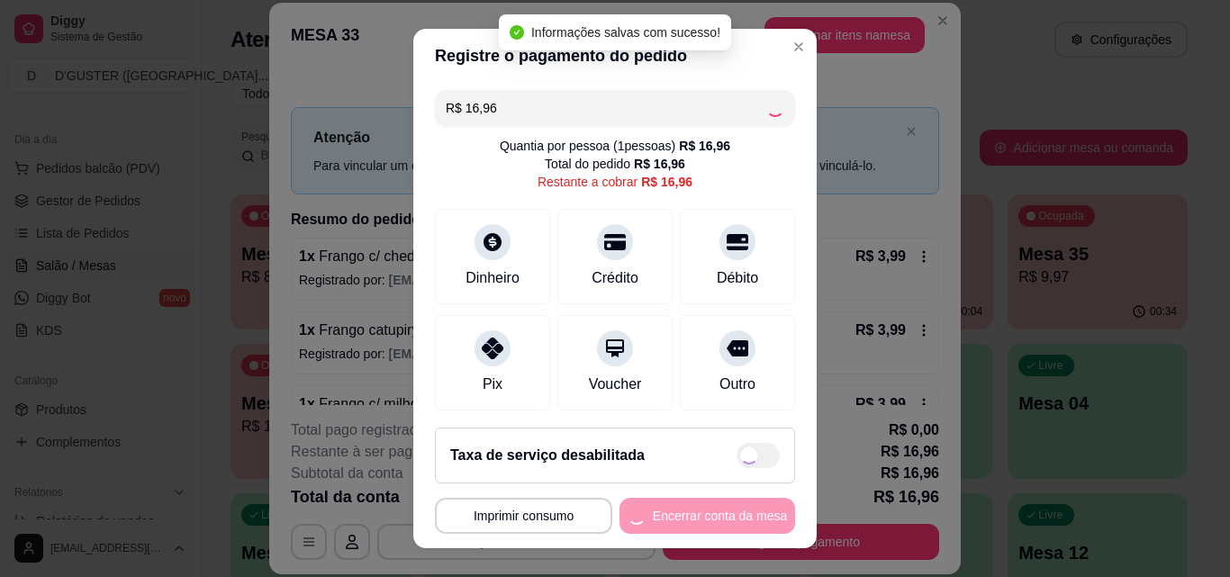
type input "R$ 0,00"
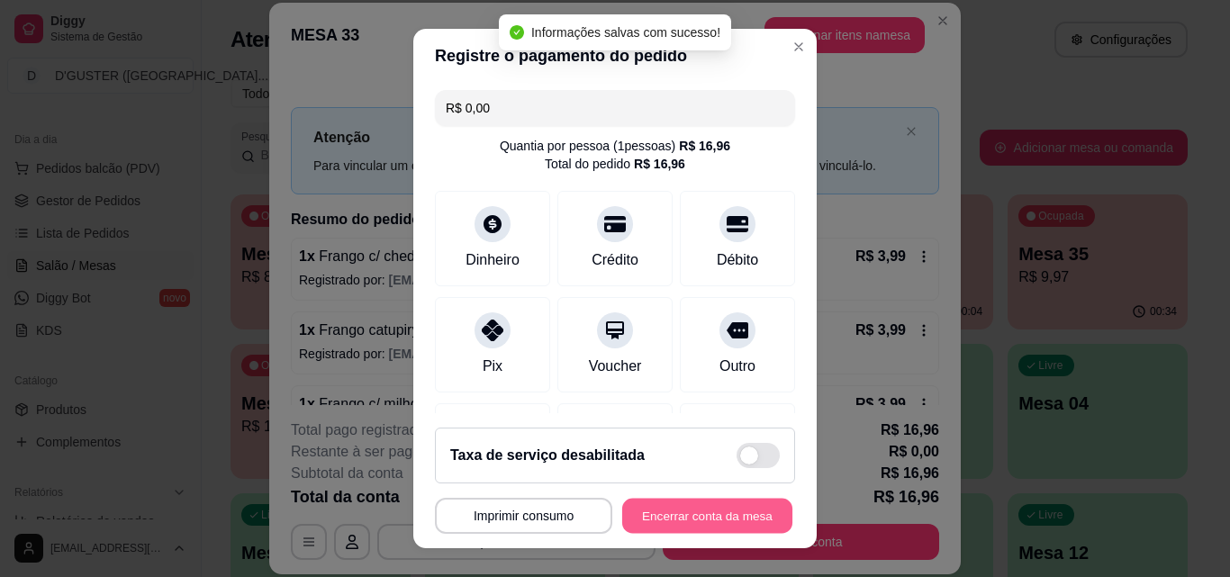
click at [691, 516] on button "Encerrar conta da mesa" at bounding box center [707, 516] width 170 height 35
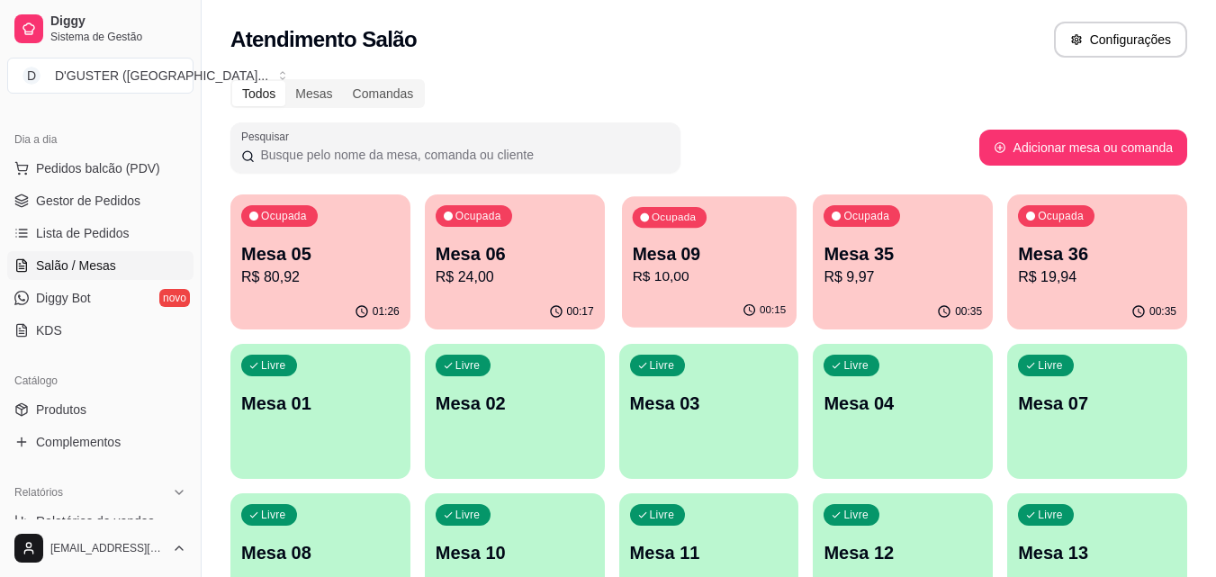
click at [705, 266] on div "Mesa 09 R$ 10,00" at bounding box center [709, 264] width 154 height 45
click at [691, 266] on p "Mesa 09" at bounding box center [709, 254] width 154 height 24
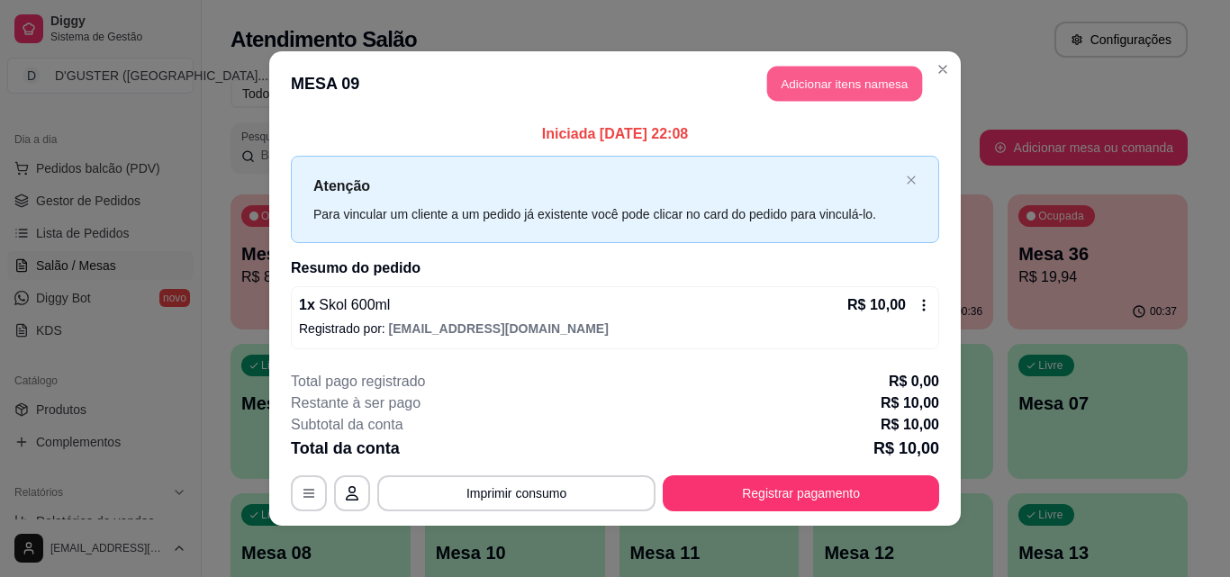
click at [873, 73] on button "Adicionar itens na mesa" at bounding box center [844, 84] width 155 height 35
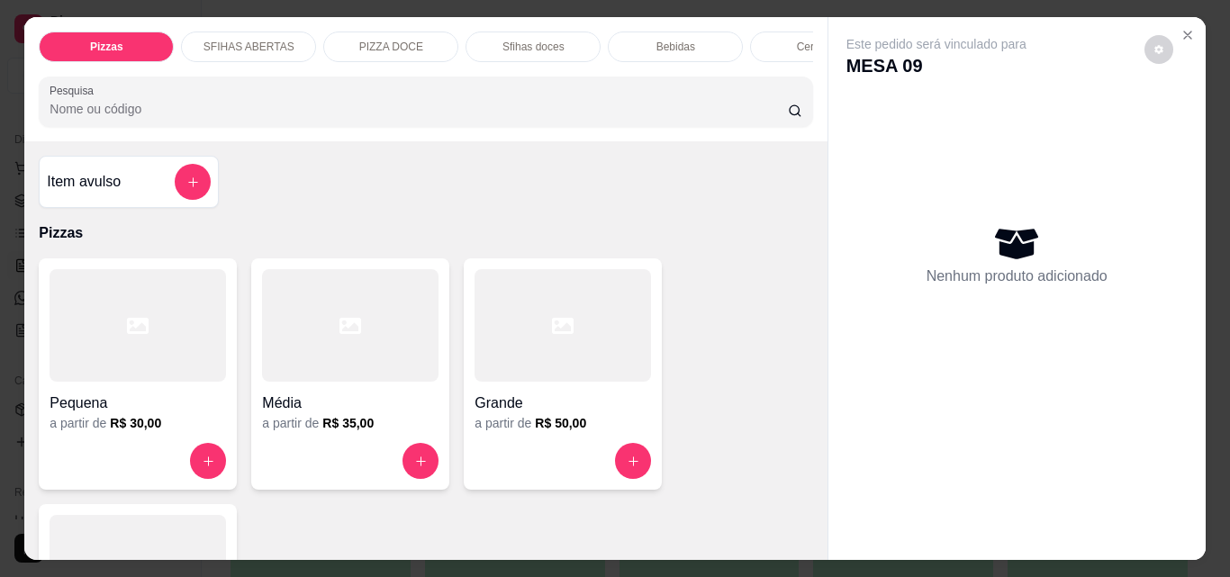
click at [662, 43] on p "Bebidas" at bounding box center [675, 47] width 39 height 14
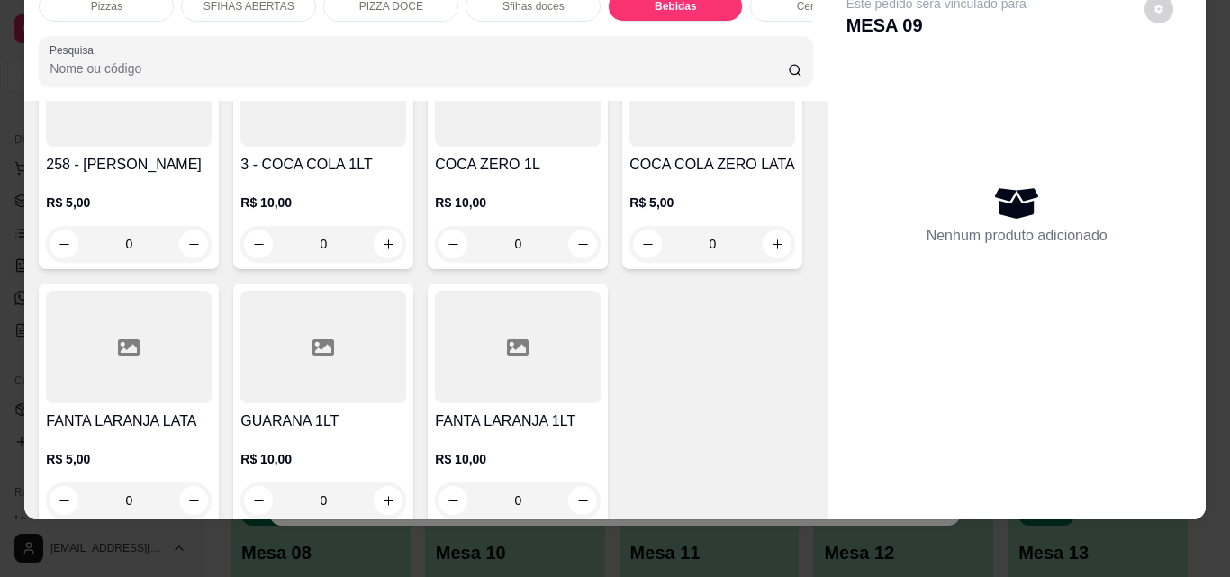
scroll to position [5580, 0]
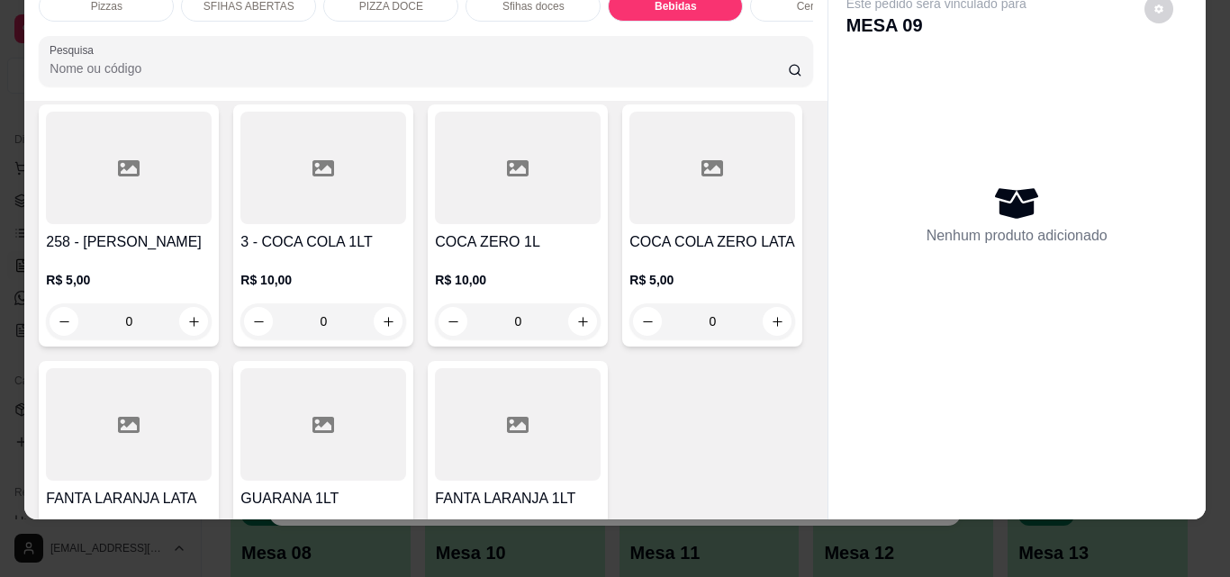
type input "1"
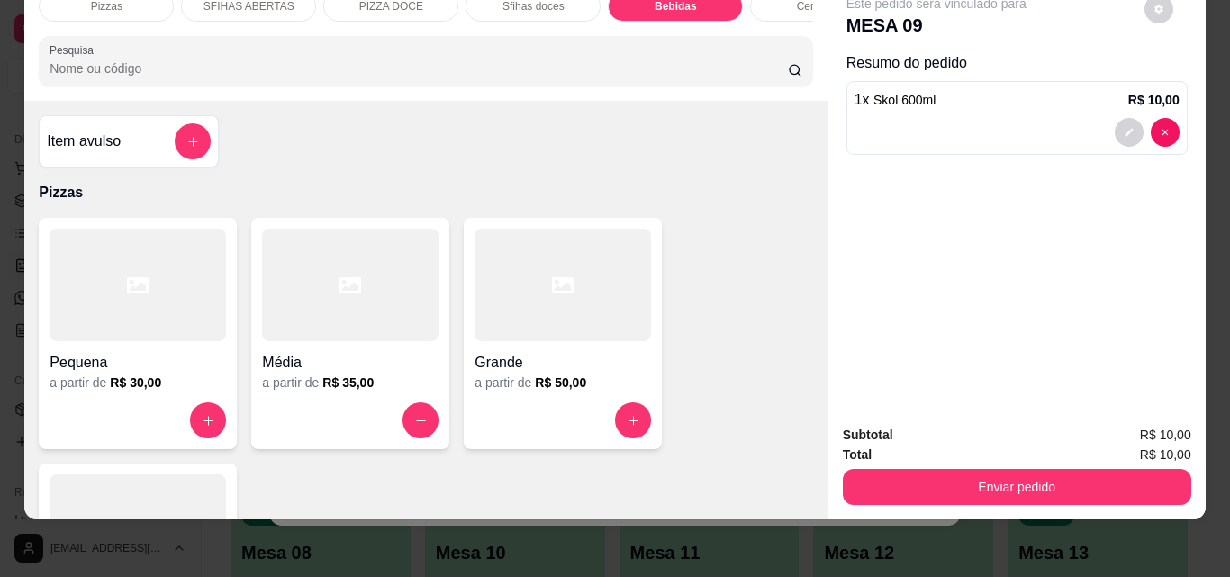
scroll to position [0, 0]
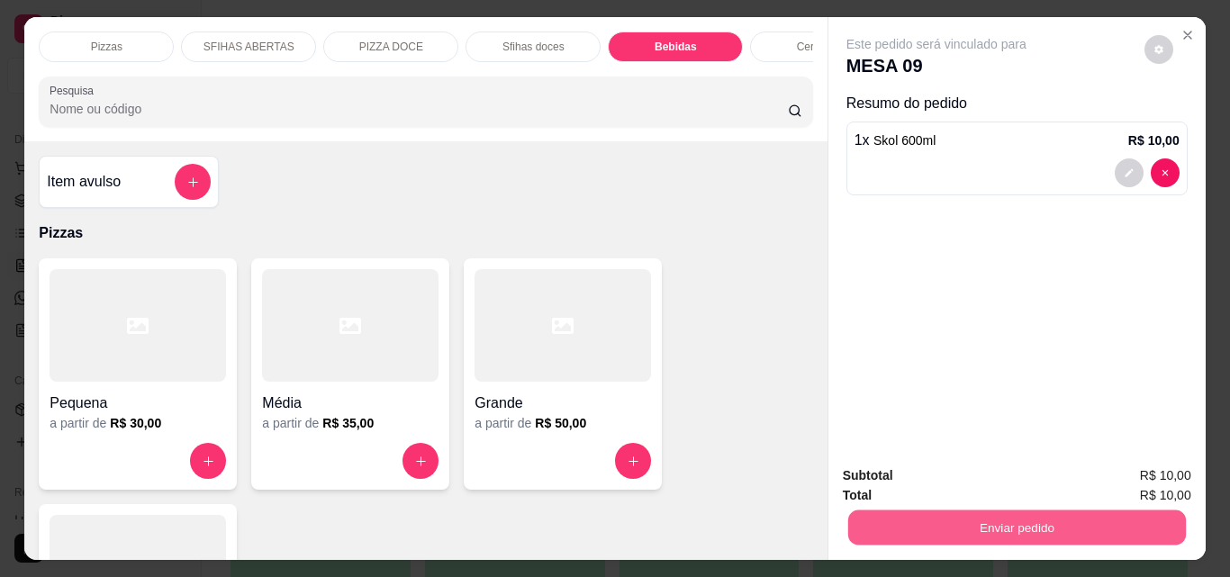
click at [946, 516] on button "Enviar pedido" at bounding box center [1016, 527] width 338 height 35
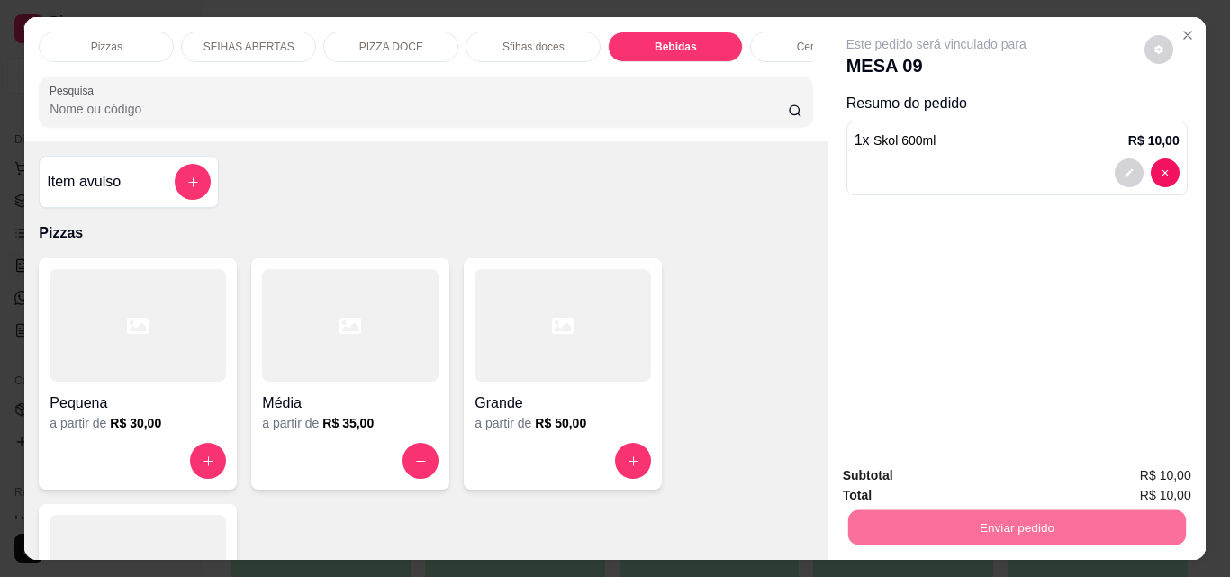
click at [924, 464] on button "Não registrar e enviar pedido" at bounding box center [956, 476] width 187 height 34
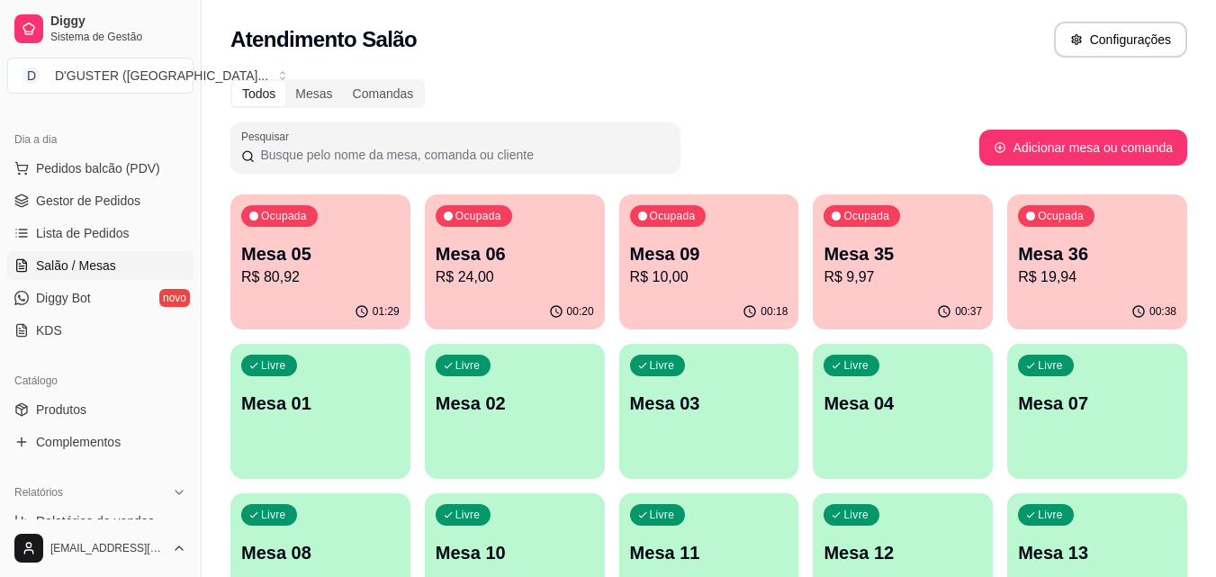
click at [666, 258] on p "Mesa 09" at bounding box center [709, 253] width 158 height 25
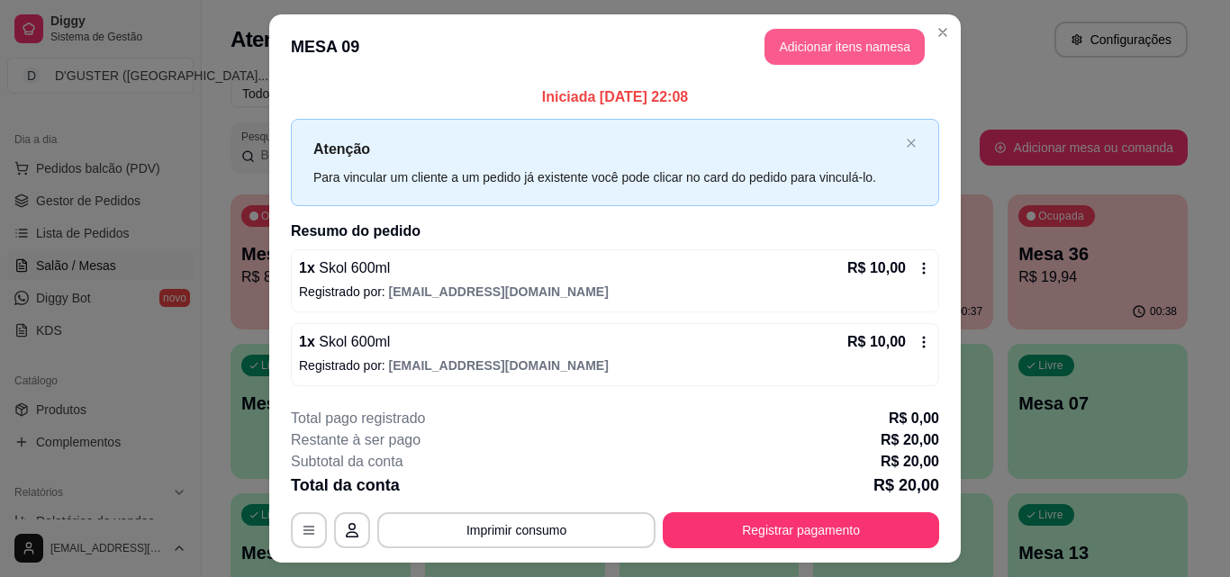
click at [790, 52] on button "Adicionar itens na mesa" at bounding box center [844, 47] width 160 height 36
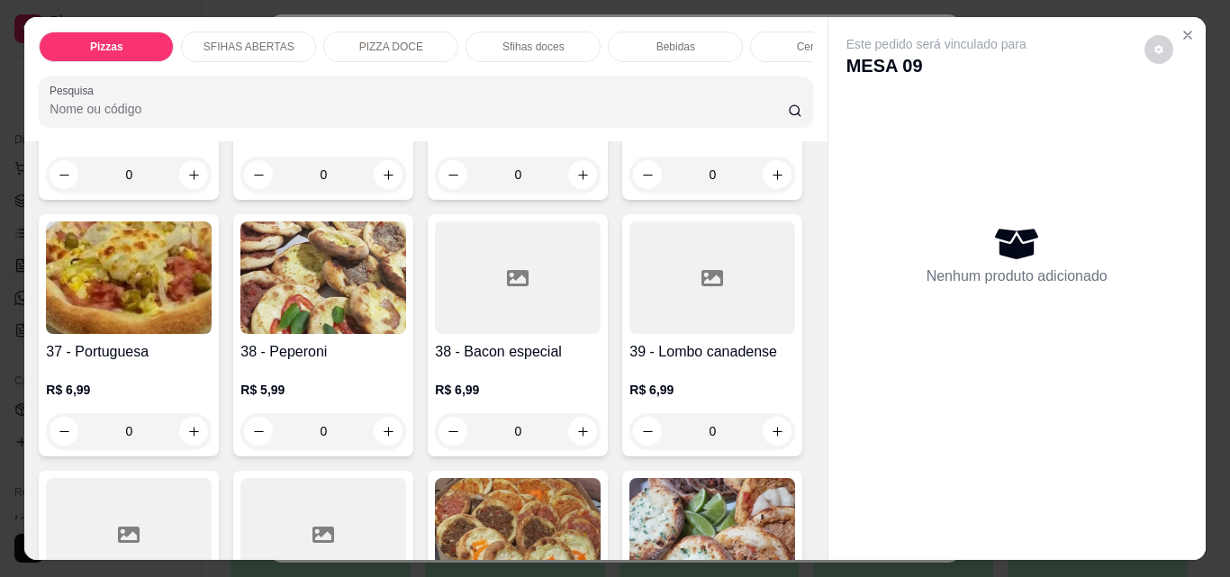
scroll to position [1711, 0]
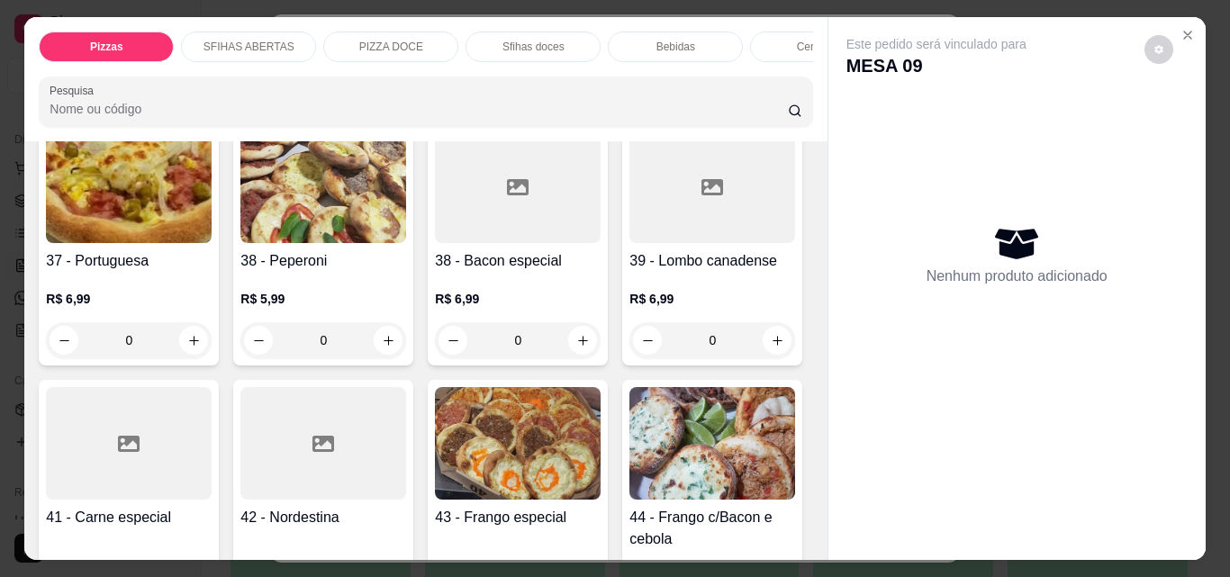
click at [579, 91] on icon "increase-product-quantity" at bounding box center [583, 84] width 14 height 14
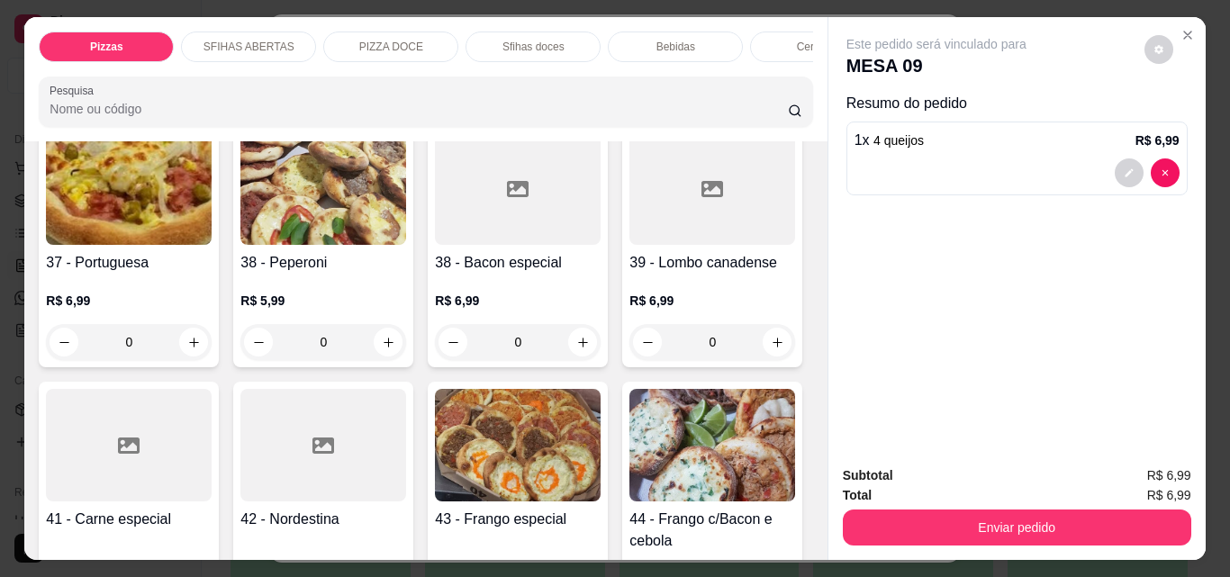
click at [579, 92] on icon "increase-product-quantity" at bounding box center [582, 85] width 14 height 14
type input "2"
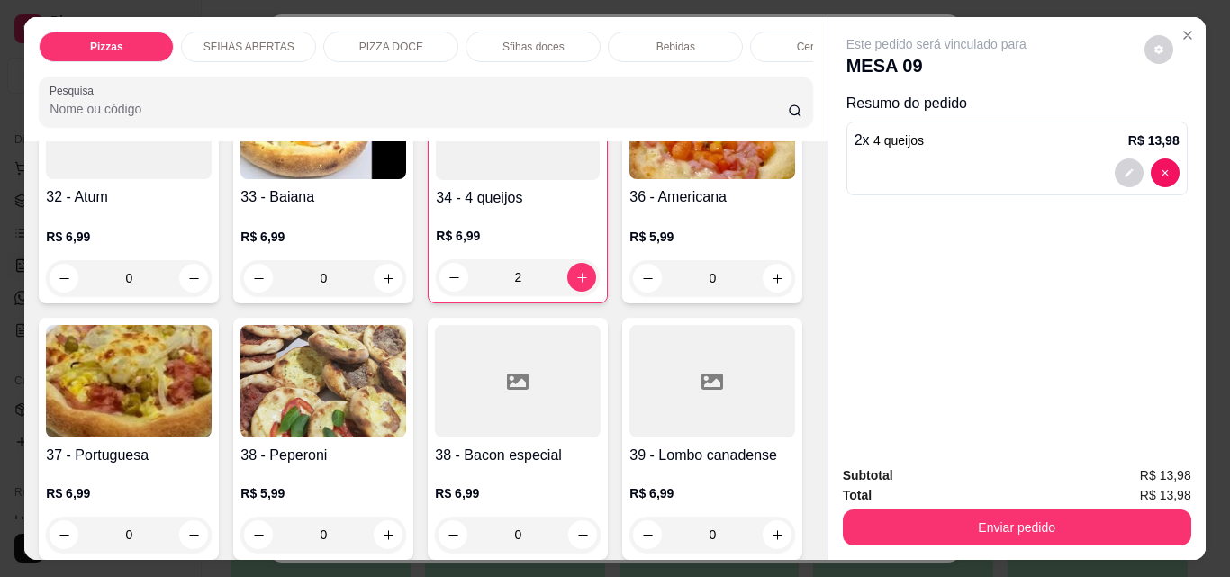
scroll to position [1441, 0]
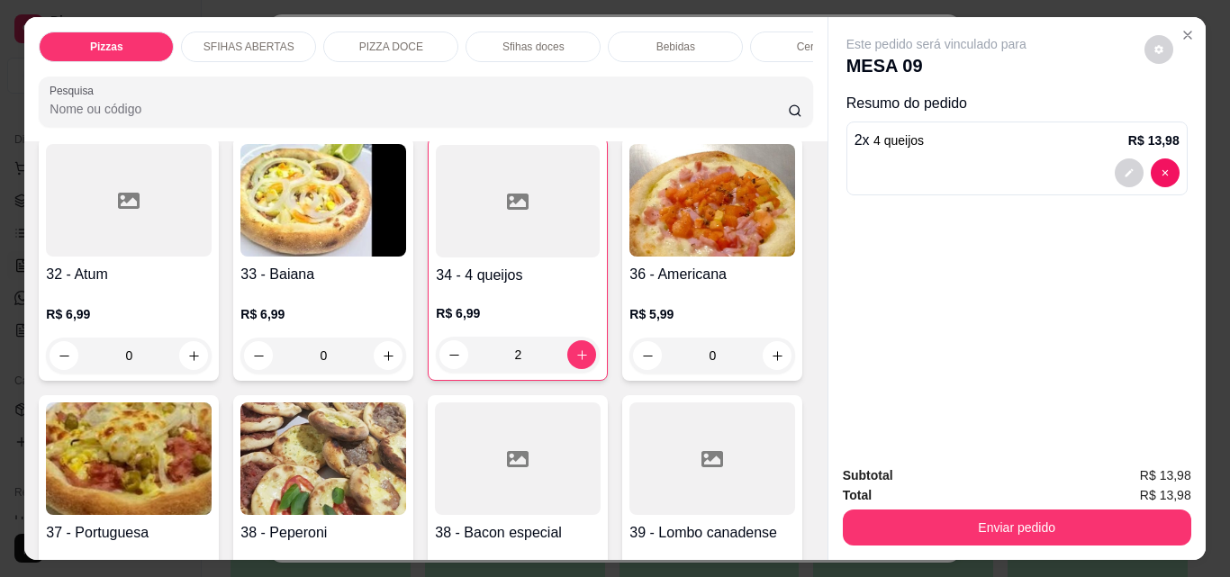
click at [384, 102] on icon "increase-product-quantity" at bounding box center [388, 97] width 9 height 9
type input "1"
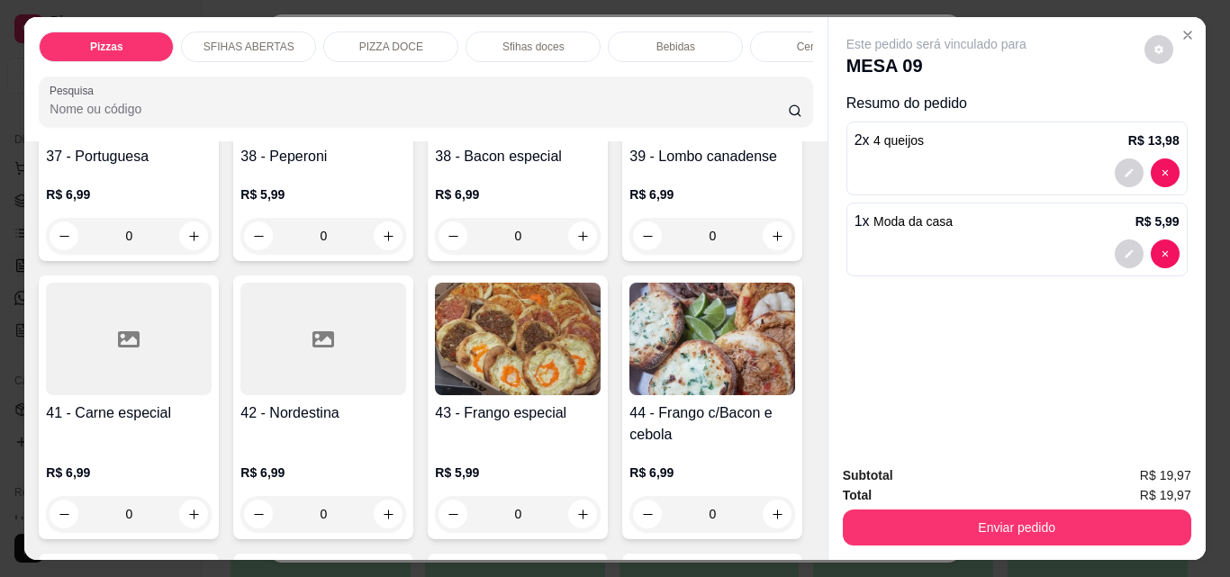
scroll to position [1892, 0]
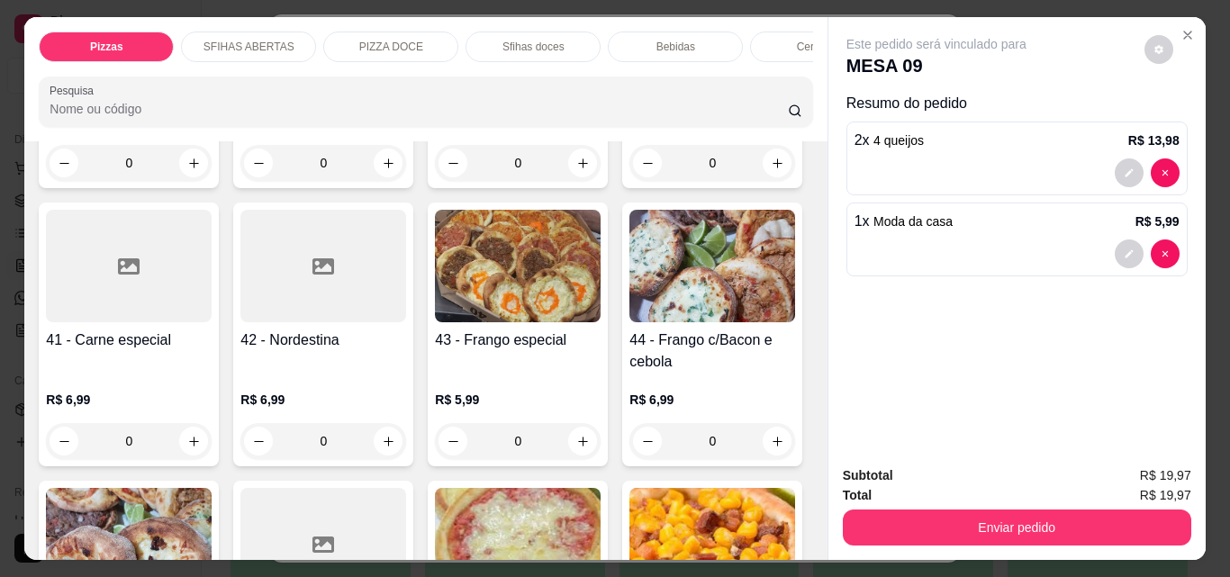
type input "1"
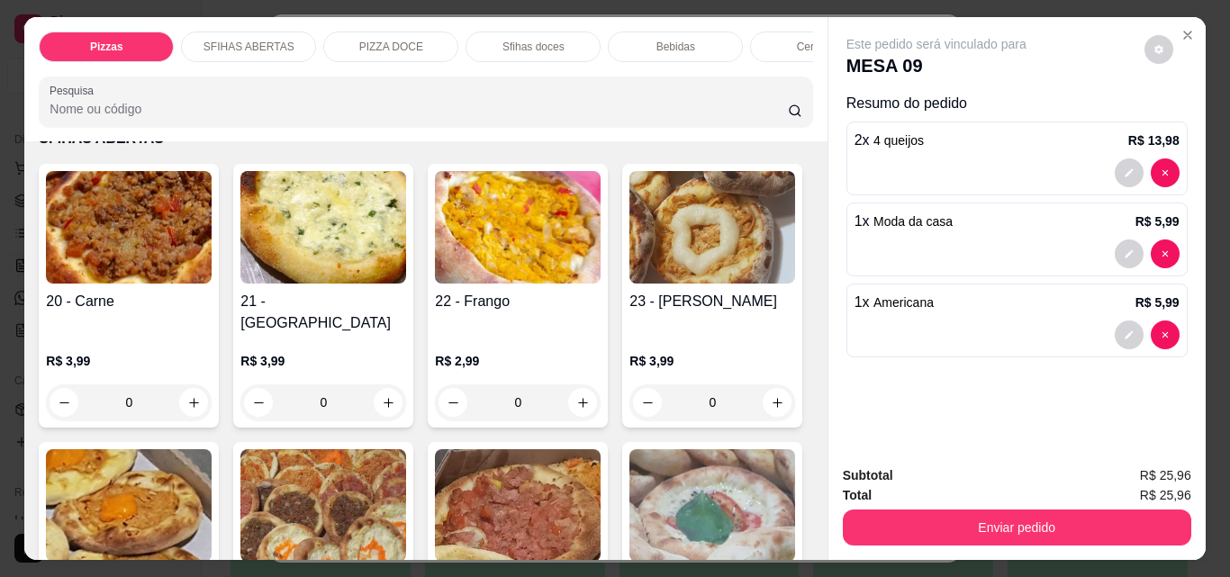
scroll to position [631, 0]
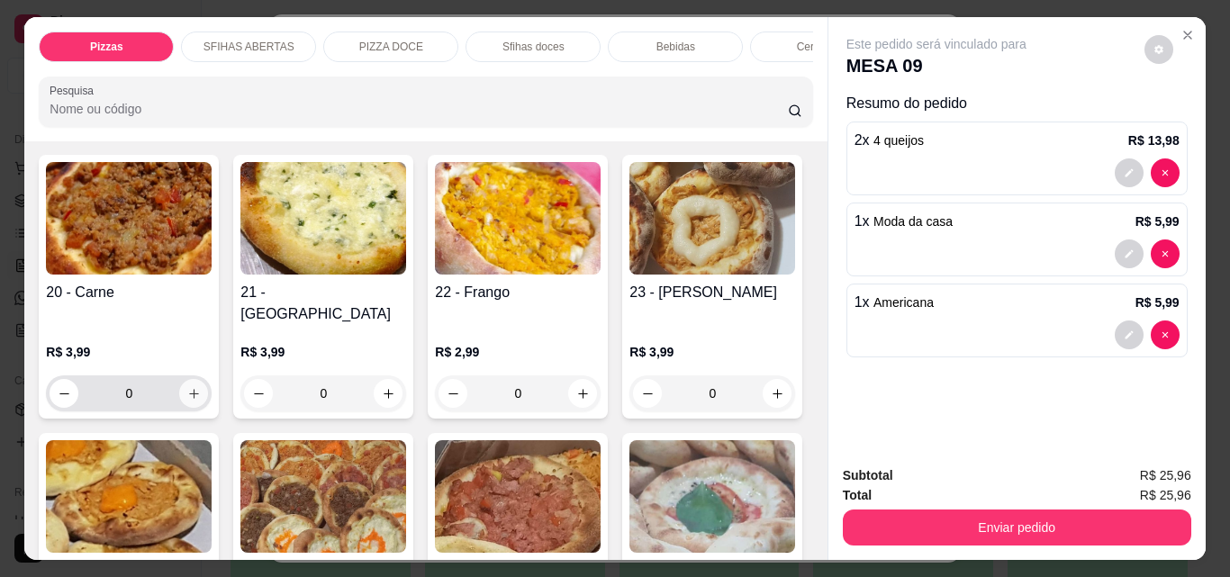
click at [187, 387] on icon "increase-product-quantity" at bounding box center [194, 394] width 14 height 14
type input "1"
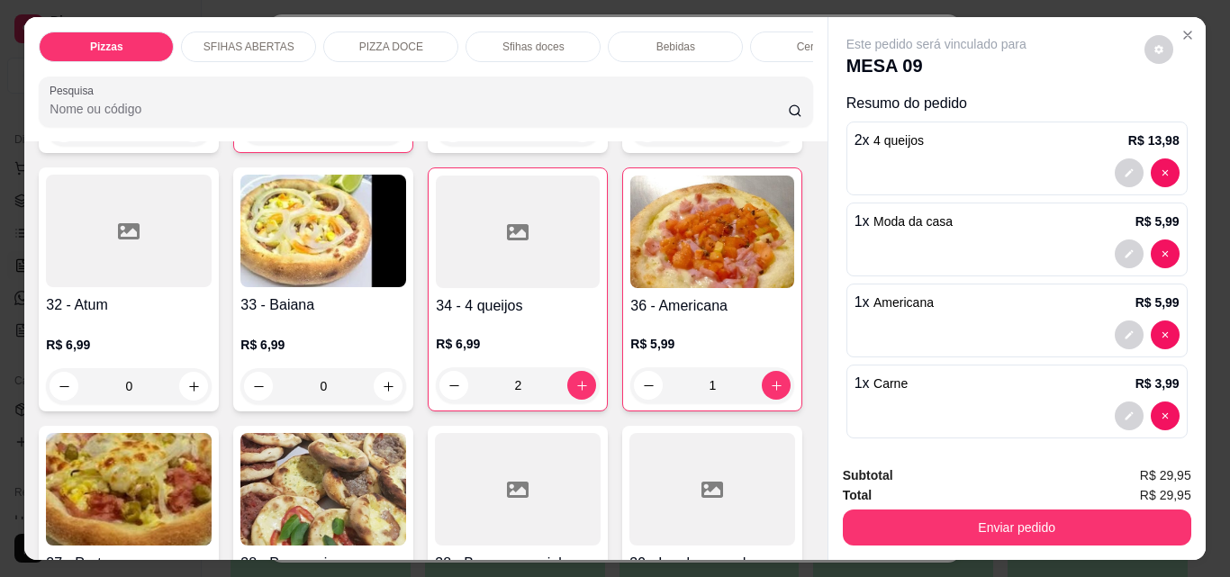
scroll to position [1351, 0]
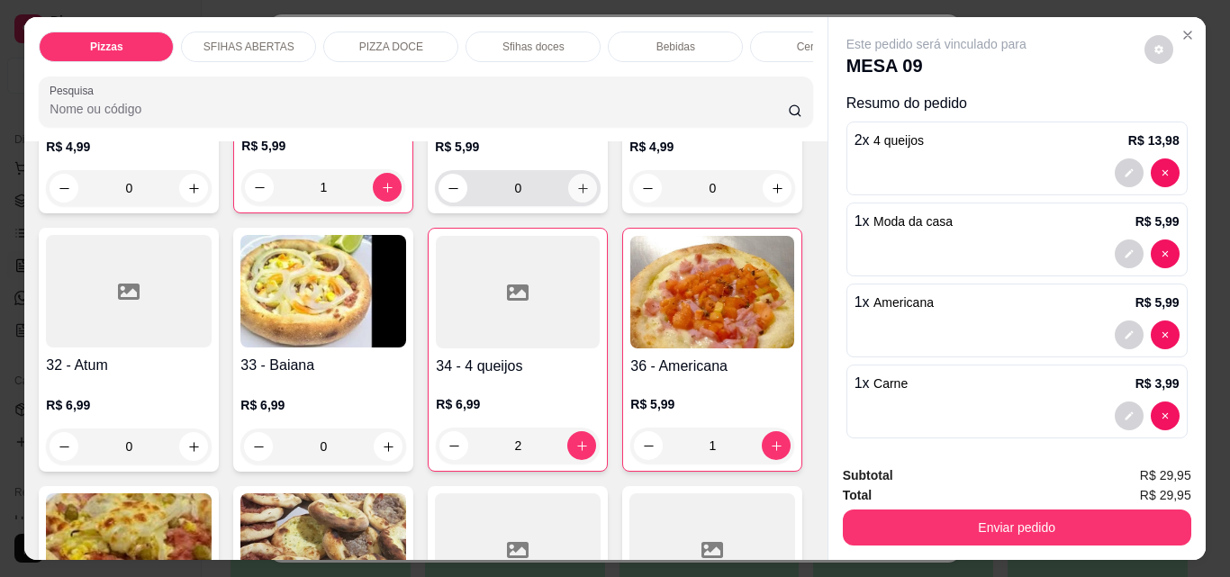
click at [576, 195] on icon "increase-product-quantity" at bounding box center [583, 189] width 14 height 14
type input "1"
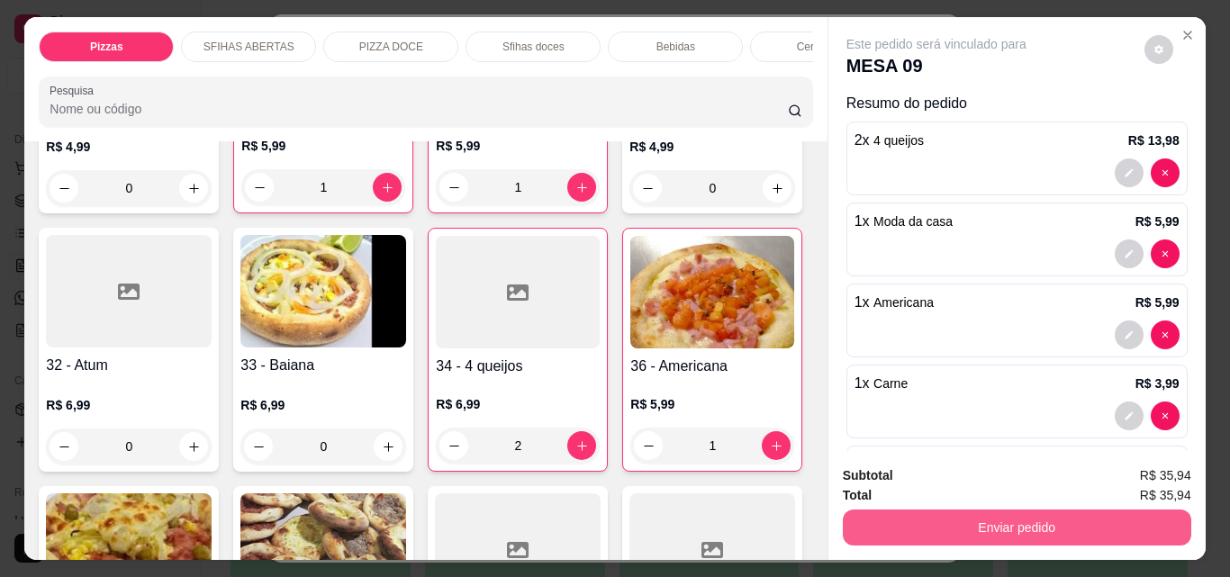
click at [966, 511] on button "Enviar pedido" at bounding box center [1017, 528] width 348 height 36
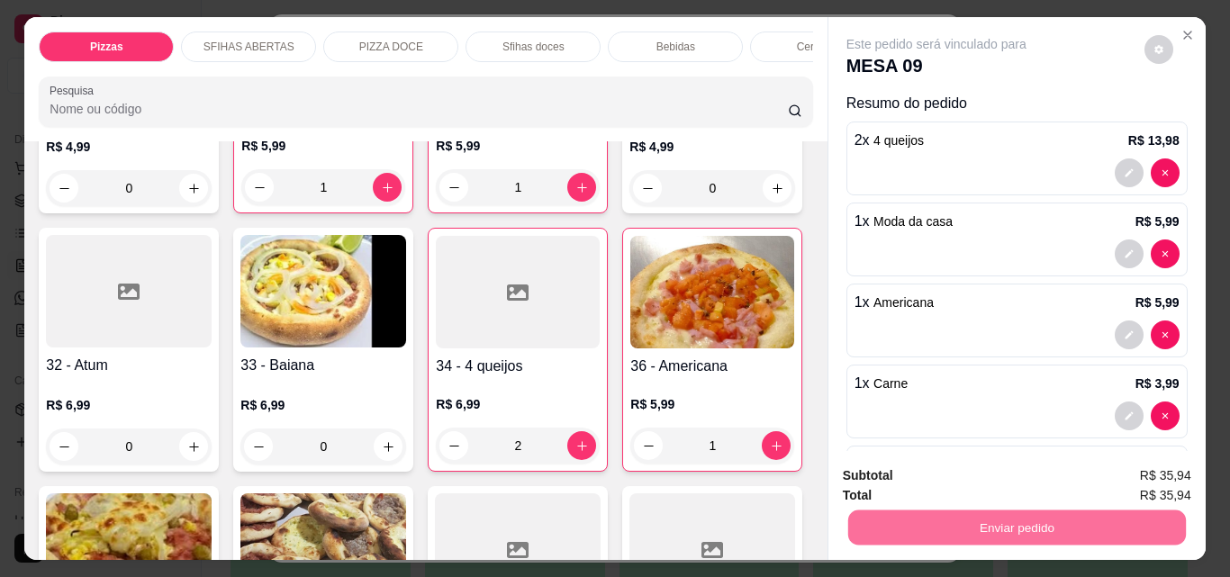
click at [916, 472] on button "Não registrar e enviar pedido" at bounding box center [956, 476] width 187 height 34
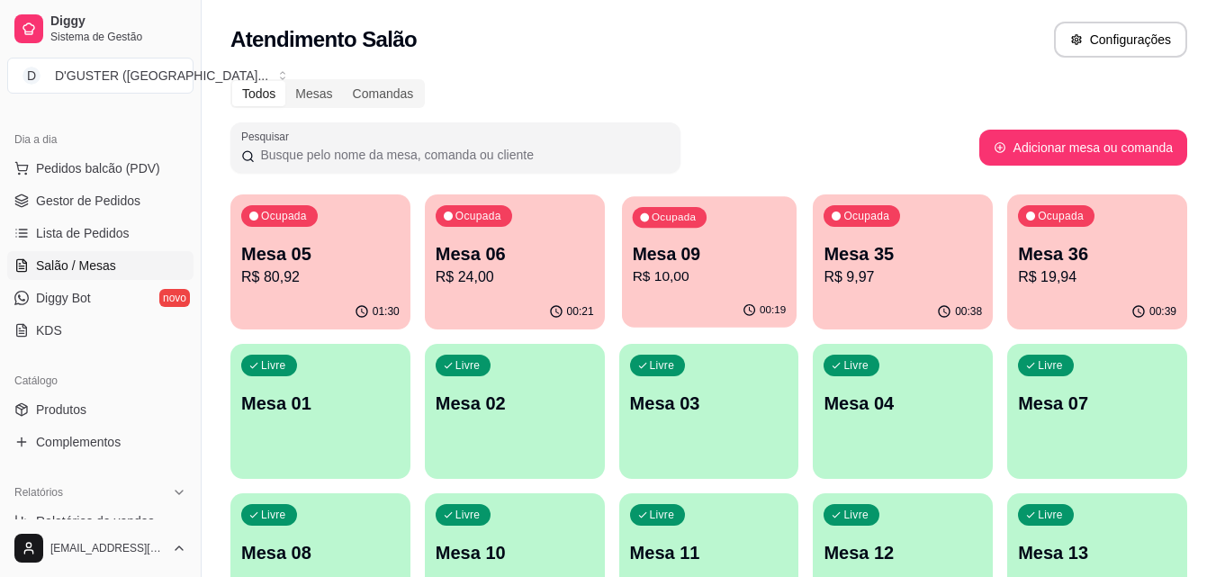
click at [700, 264] on p "Mesa 09" at bounding box center [709, 254] width 154 height 24
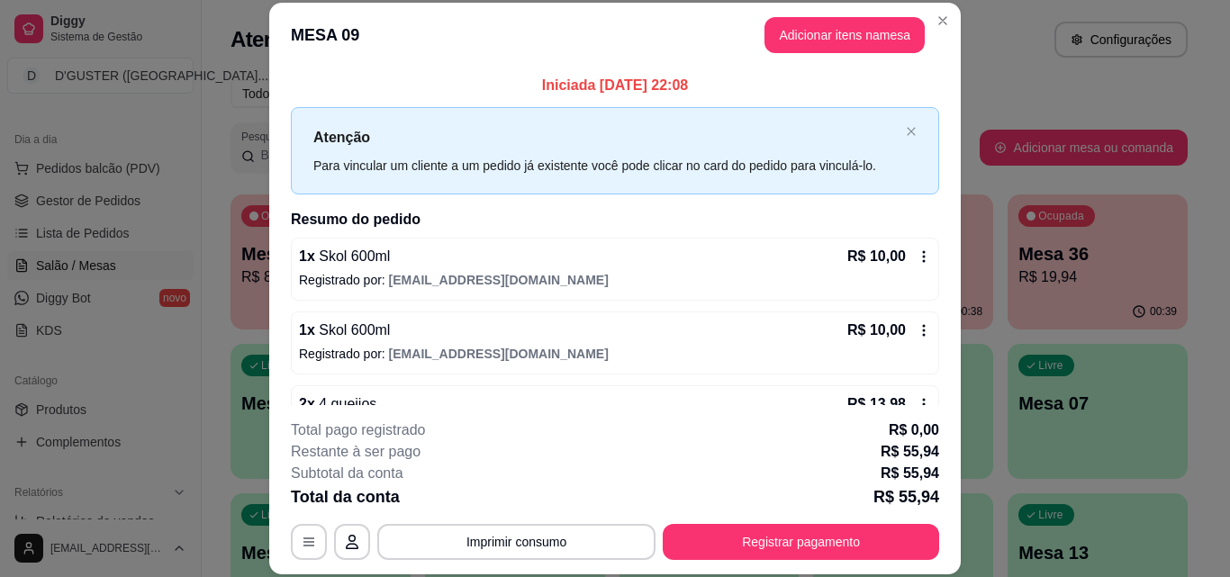
click at [917, 254] on icon at bounding box center [924, 256] width 14 height 14
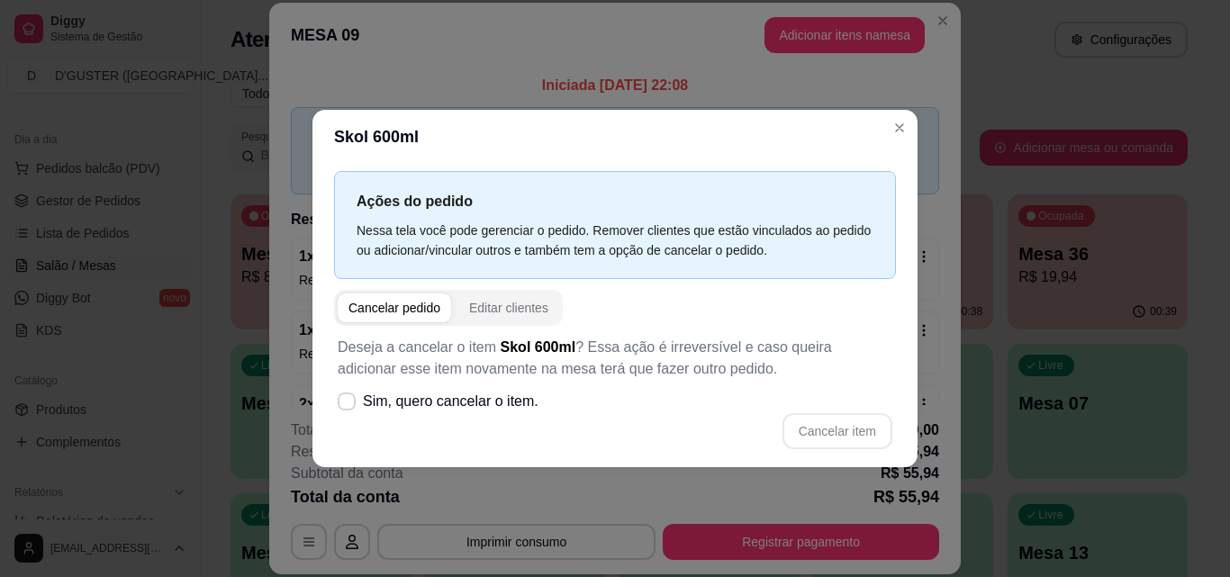
click at [375, 312] on div "Cancelar pedido" at bounding box center [394, 308] width 92 height 18
click at [356, 401] on label "Sim, quero cancelar o item." at bounding box center [437, 402] width 215 height 36
click at [348, 404] on input "Sim, quero cancelar o item." at bounding box center [343, 410] width 12 height 12
checkbox input "true"
click at [864, 438] on button "Cancelar item" at bounding box center [837, 431] width 110 height 36
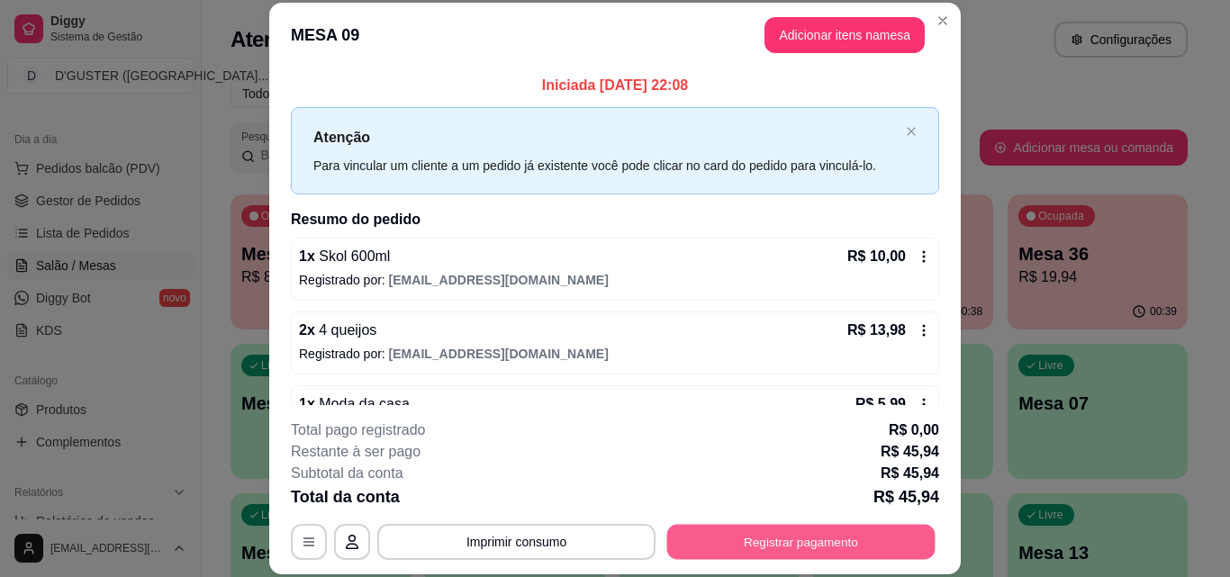
click at [708, 532] on button "Registrar pagamento" at bounding box center [801, 541] width 268 height 35
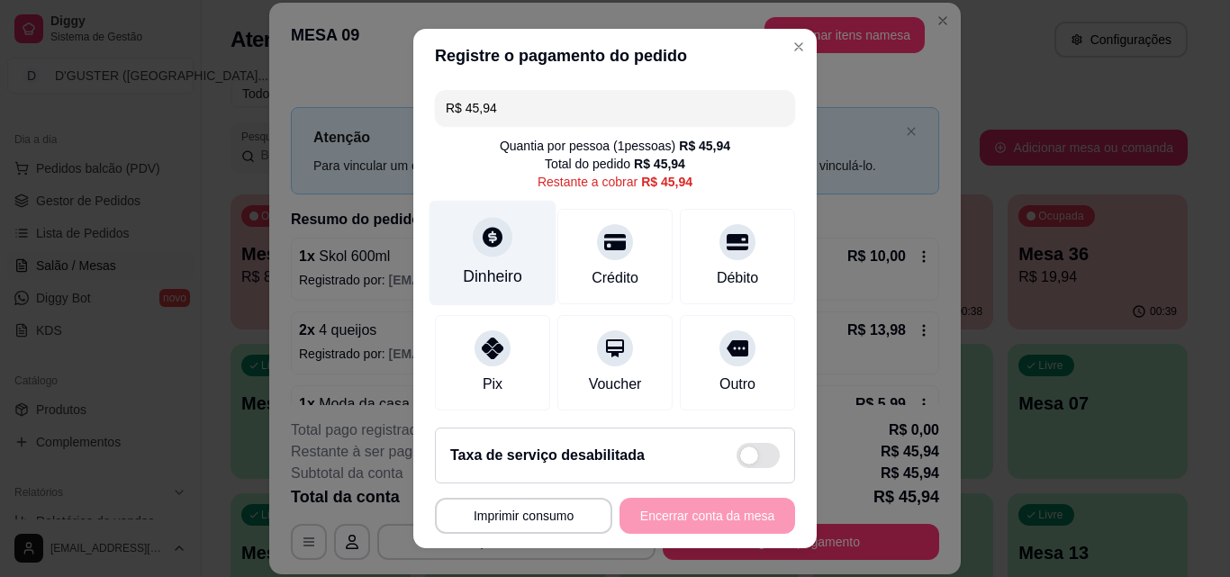
click at [503, 223] on div "Dinheiro" at bounding box center [492, 253] width 127 height 105
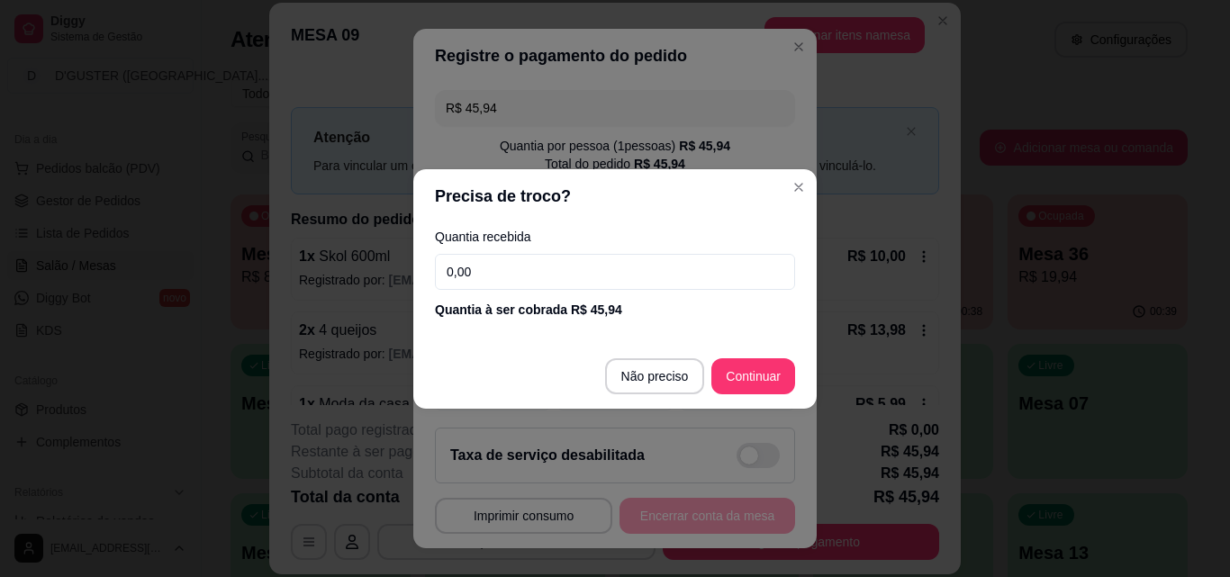
click at [744, 263] on input "0,00" at bounding box center [615, 272] width 360 height 36
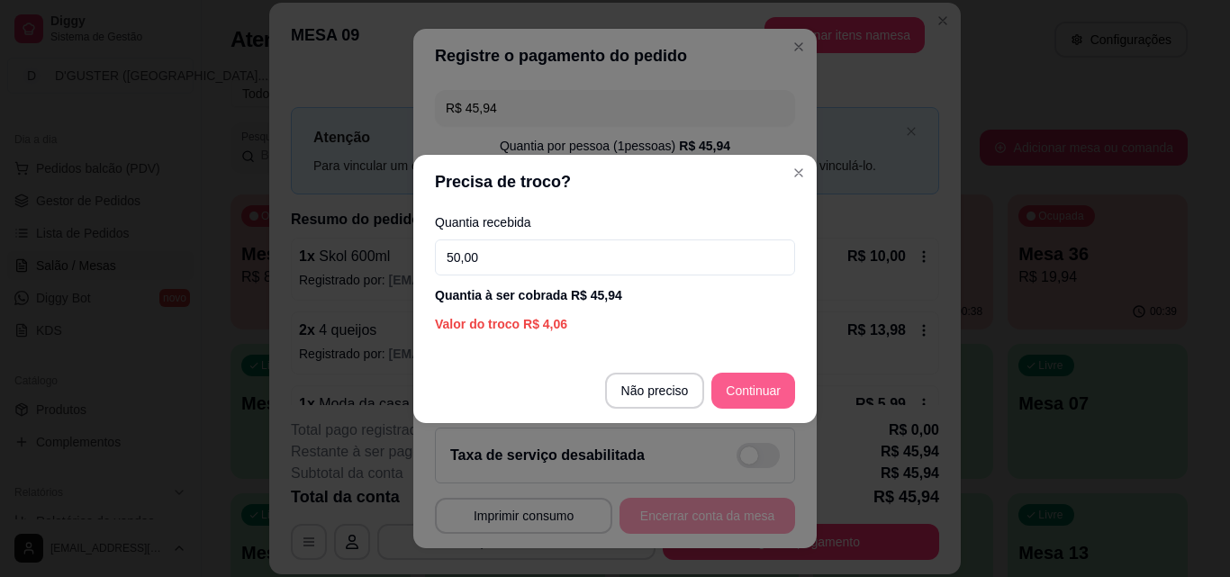
type input "50,00"
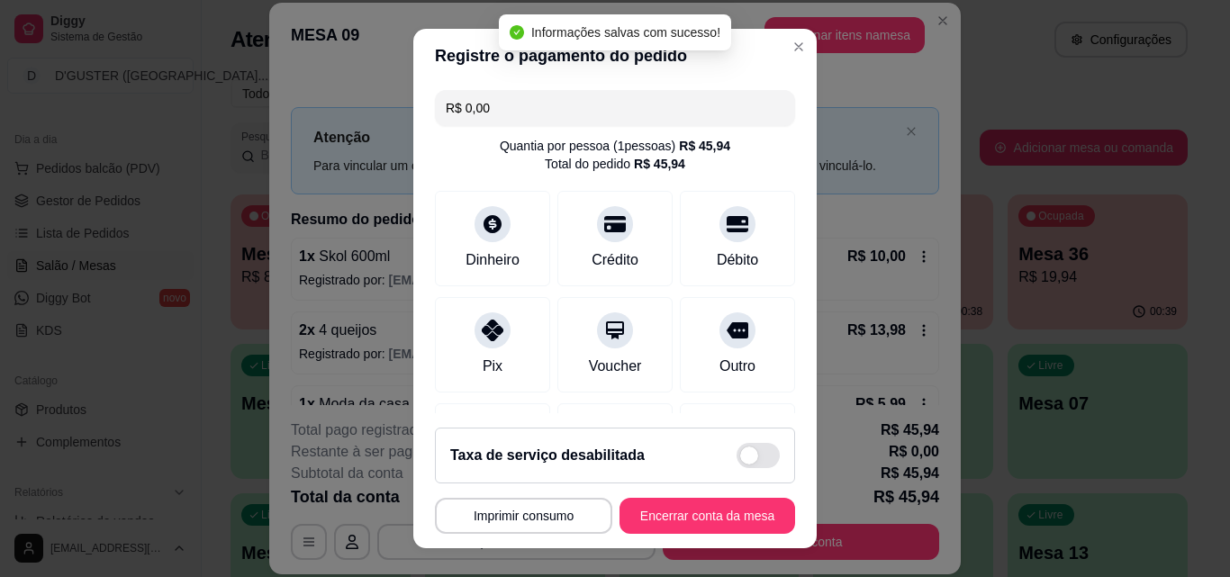
type input "R$ 0,00"
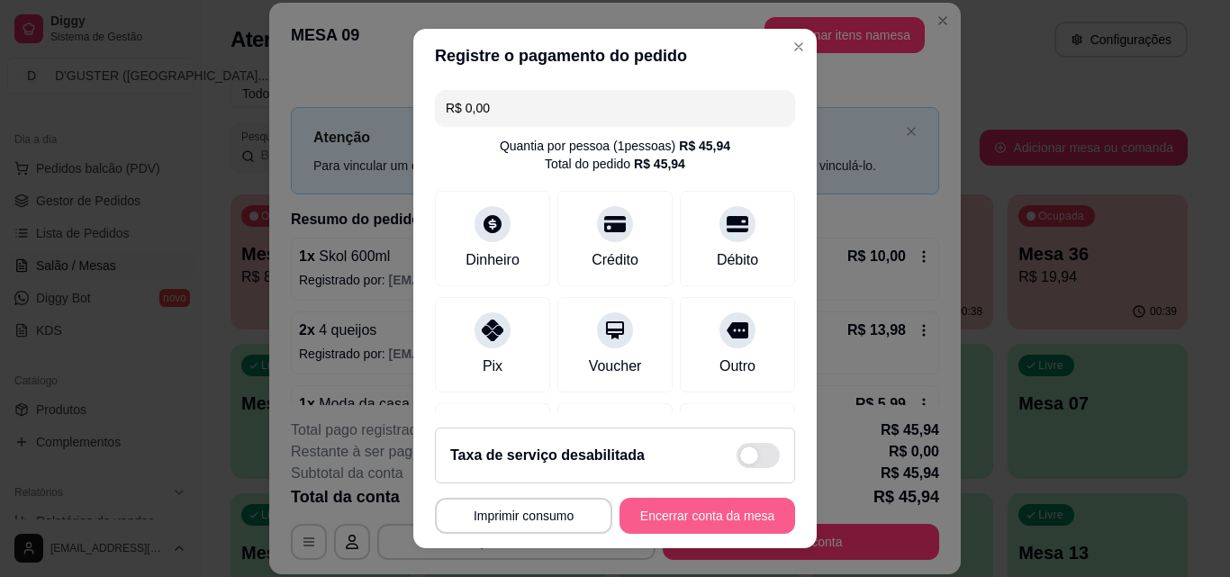
click at [673, 511] on button "Encerrar conta da mesa" at bounding box center [707, 516] width 176 height 36
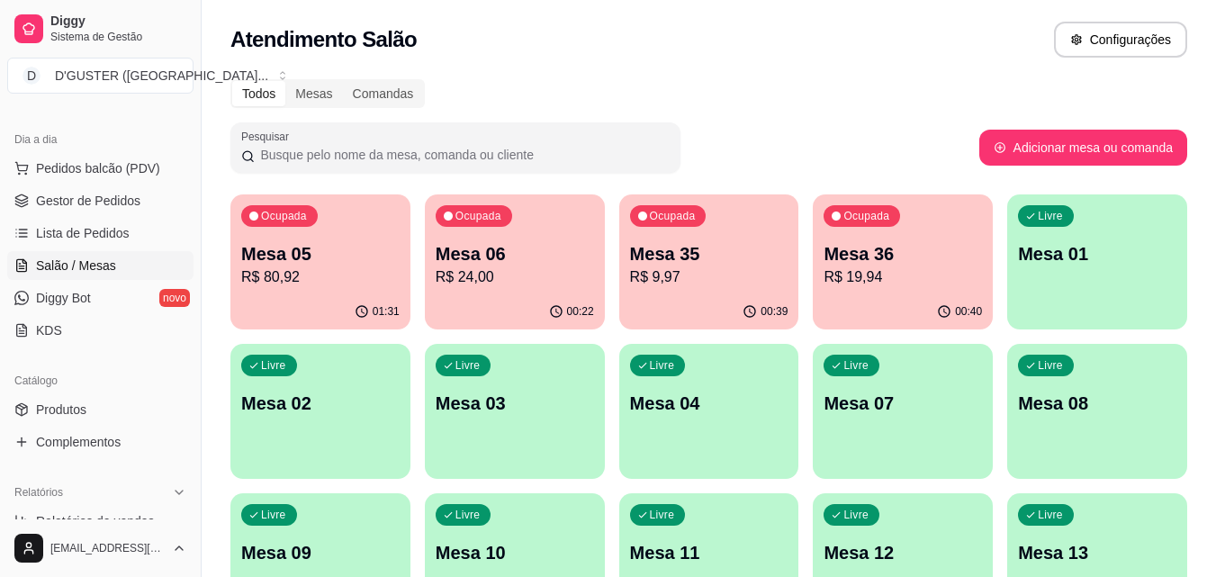
click at [890, 274] on p "R$ 19,94" at bounding box center [903, 278] width 158 height 22
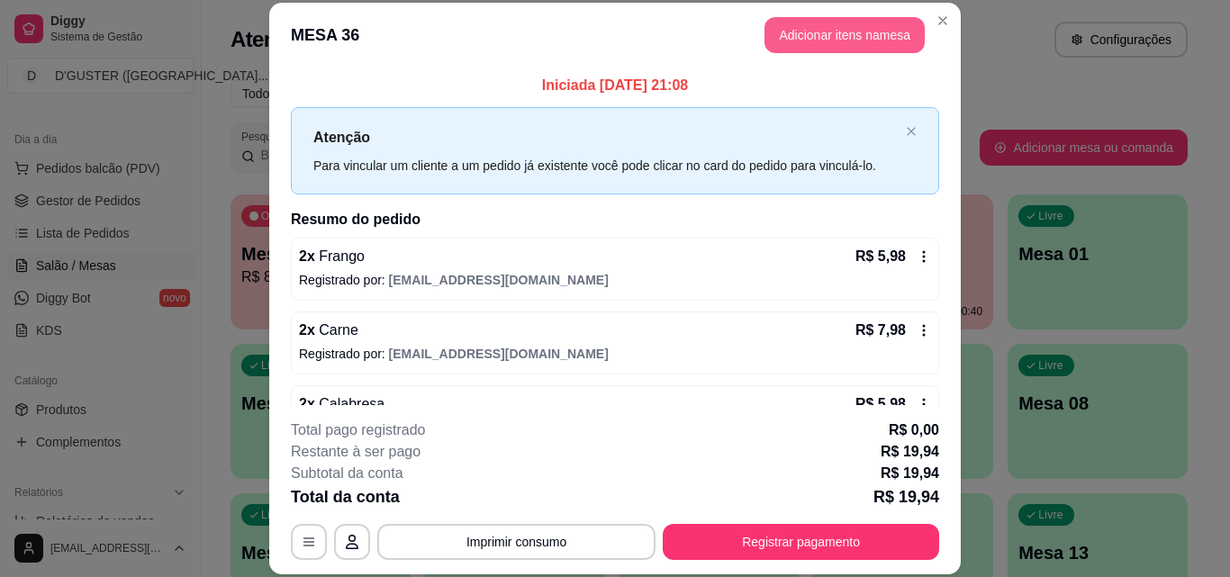
click at [811, 31] on button "Adicionar itens na mesa" at bounding box center [844, 35] width 160 height 36
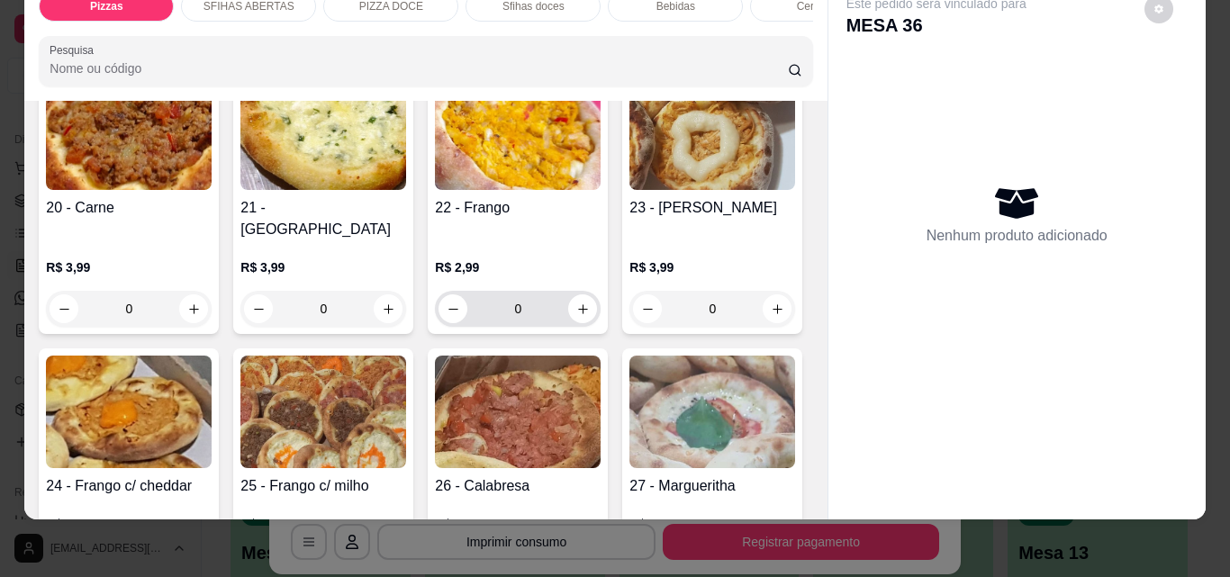
scroll to position [720, 0]
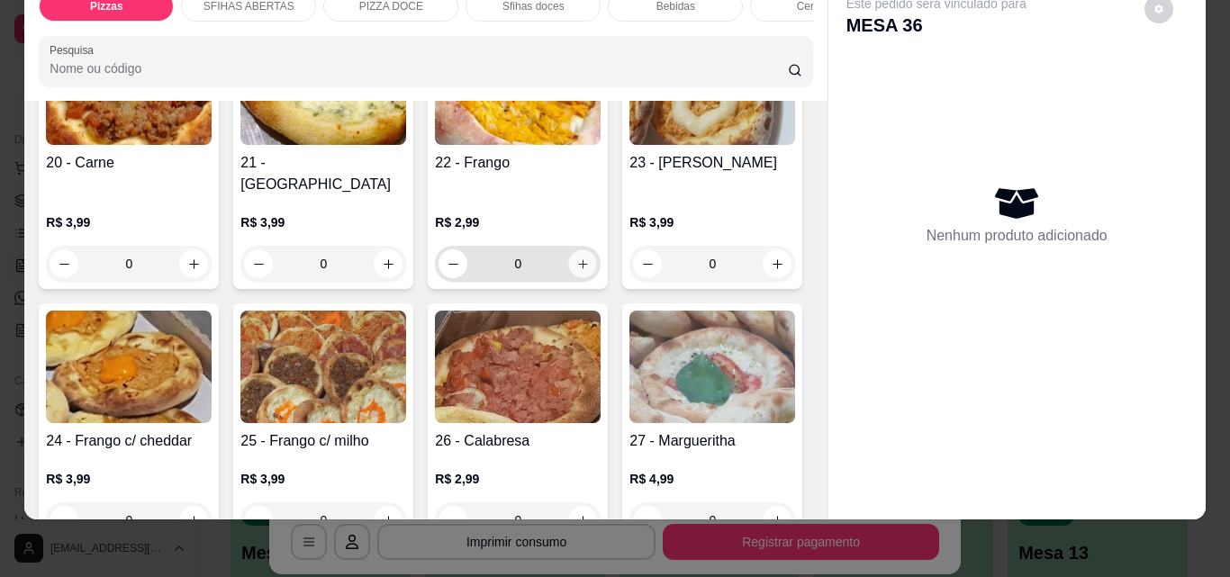
click at [582, 258] on icon "increase-product-quantity" at bounding box center [583, 265] width 14 height 14
type input "1"
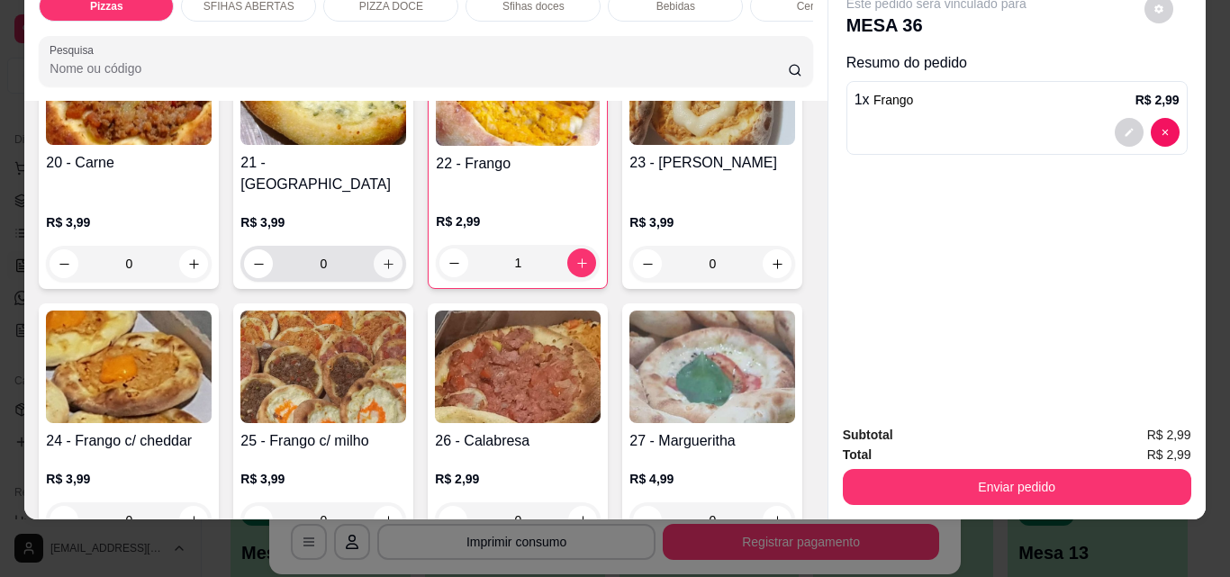
click at [383, 249] on button "increase-product-quantity" at bounding box center [388, 263] width 29 height 29
type input "1"
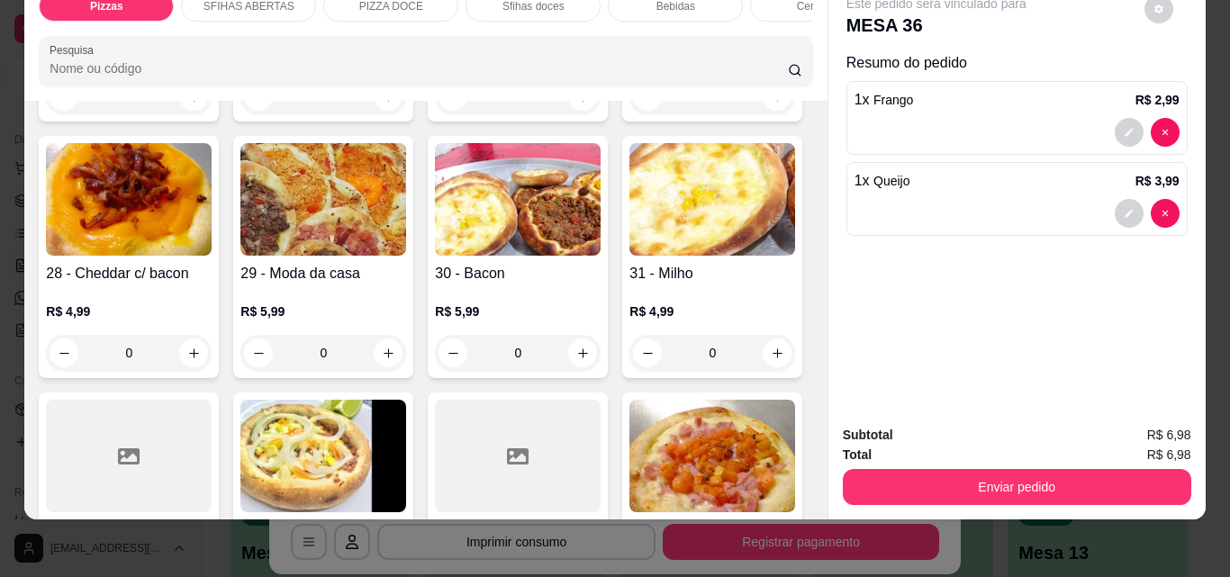
scroll to position [1170, 0]
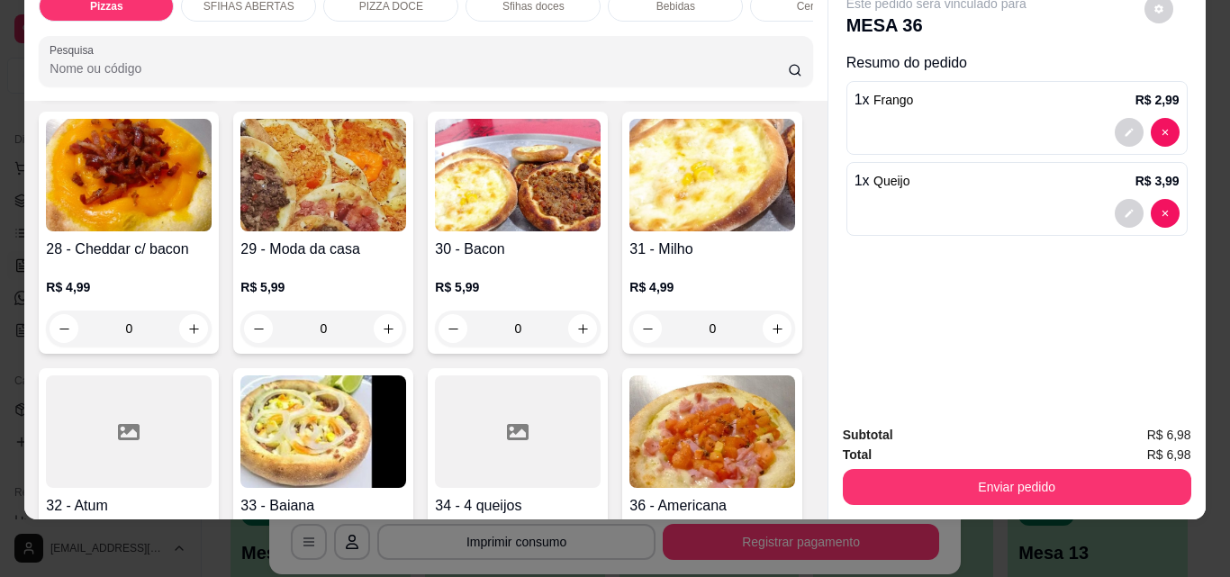
click at [576, 79] on icon "increase-product-quantity" at bounding box center [583, 73] width 14 height 14
type input "1"
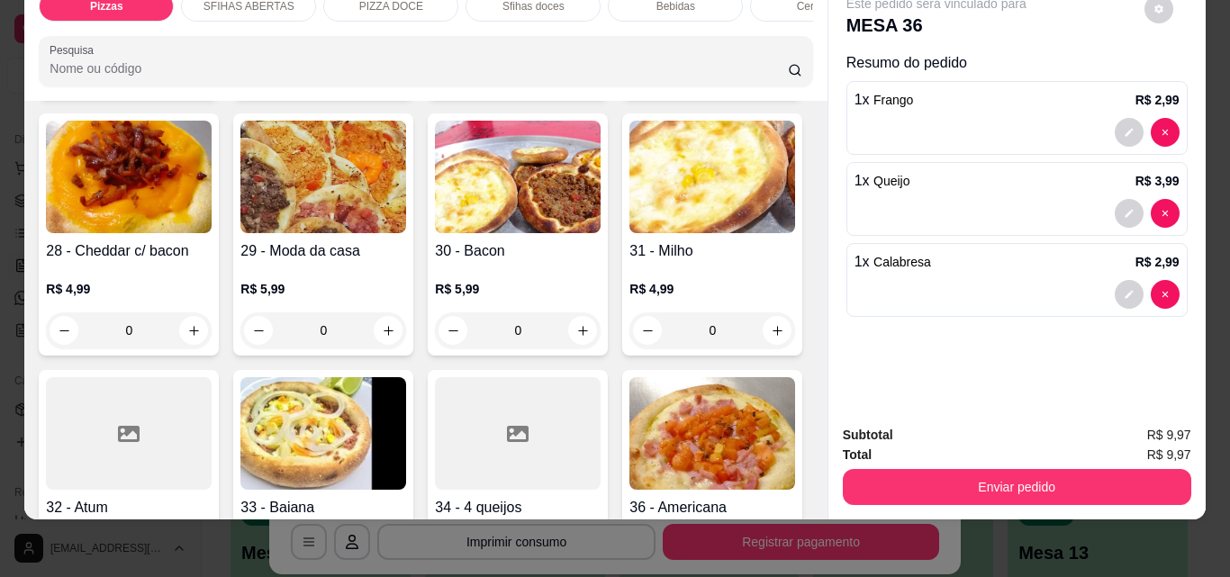
scroll to position [1171, 0]
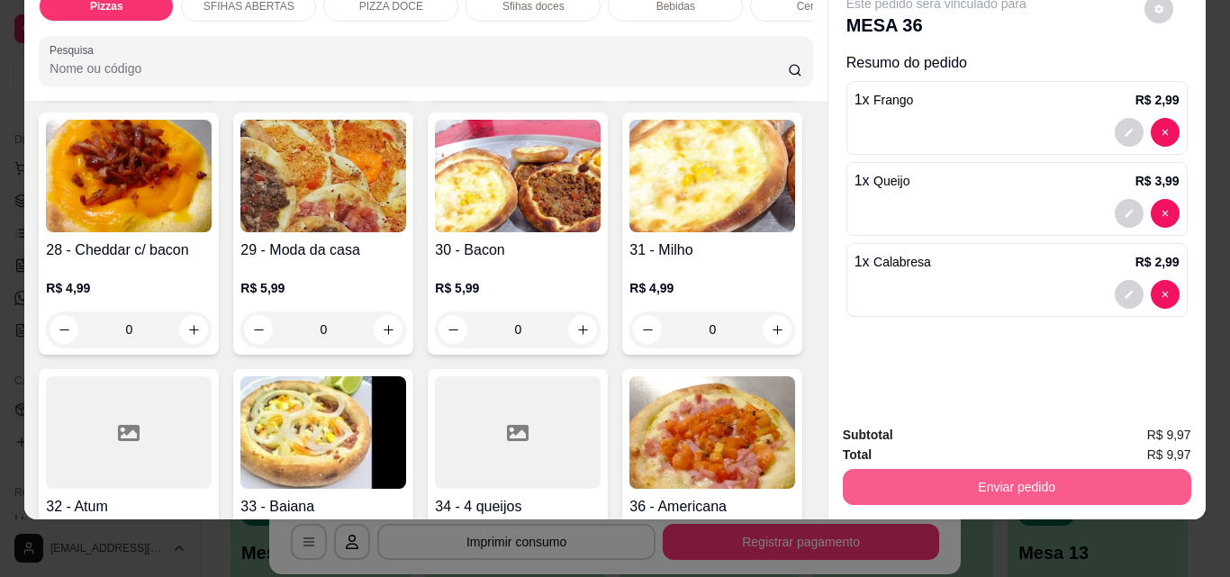
click at [1086, 469] on button "Enviar pedido" at bounding box center [1017, 487] width 348 height 36
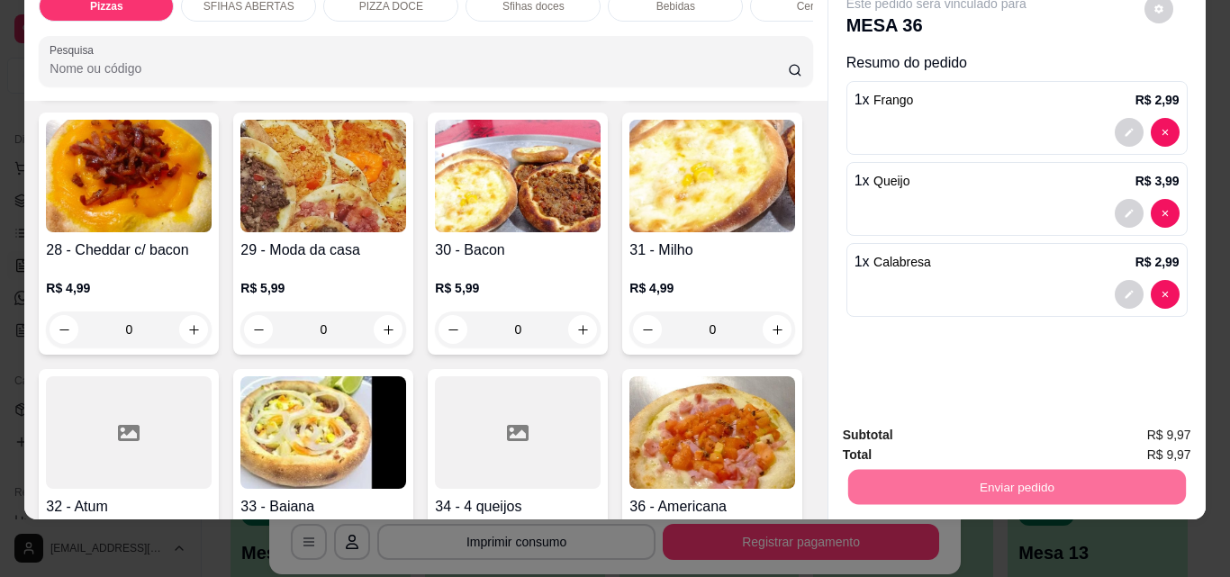
click at [986, 433] on button "Não registrar e enviar pedido" at bounding box center [956, 429] width 187 height 34
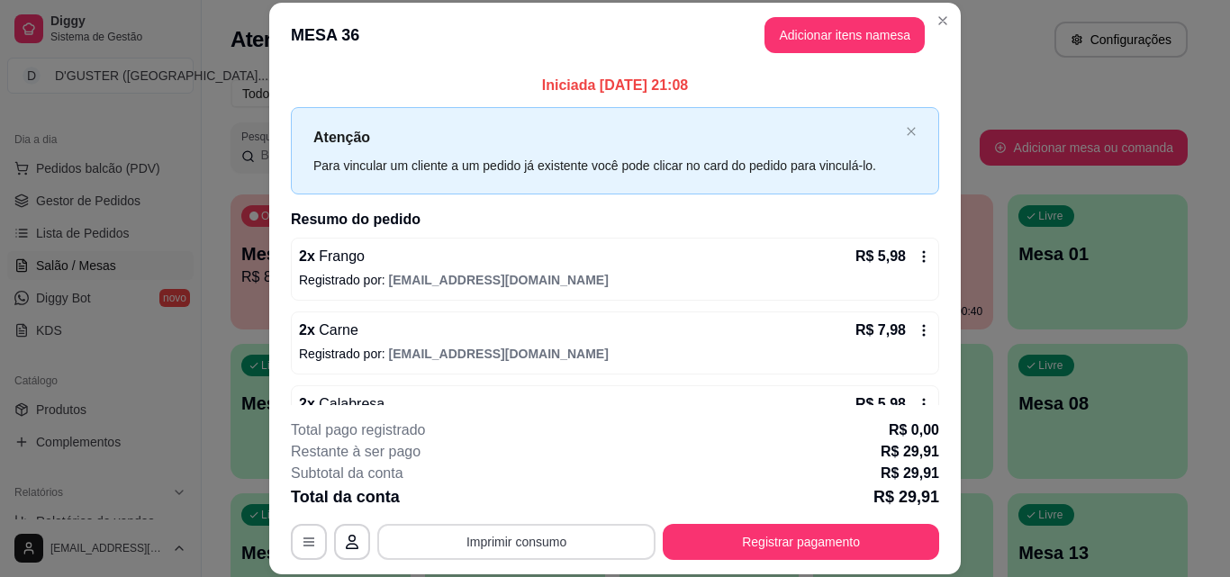
click at [521, 541] on button "Imprimir consumo" at bounding box center [516, 542] width 278 height 36
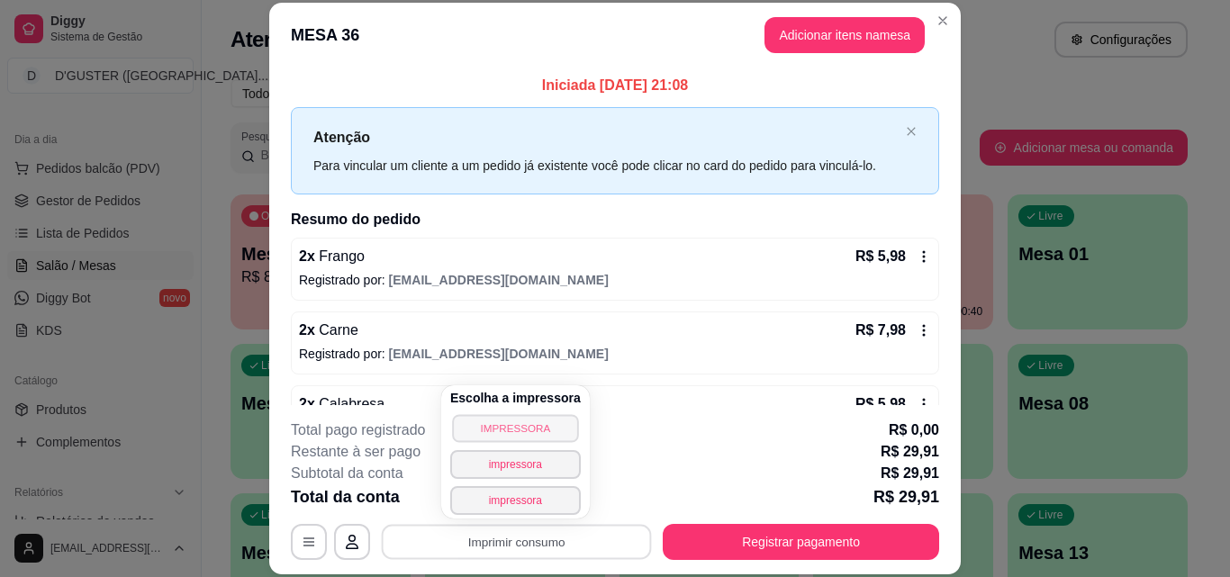
click at [539, 424] on button "IMPRESSORA" at bounding box center [515, 428] width 126 height 28
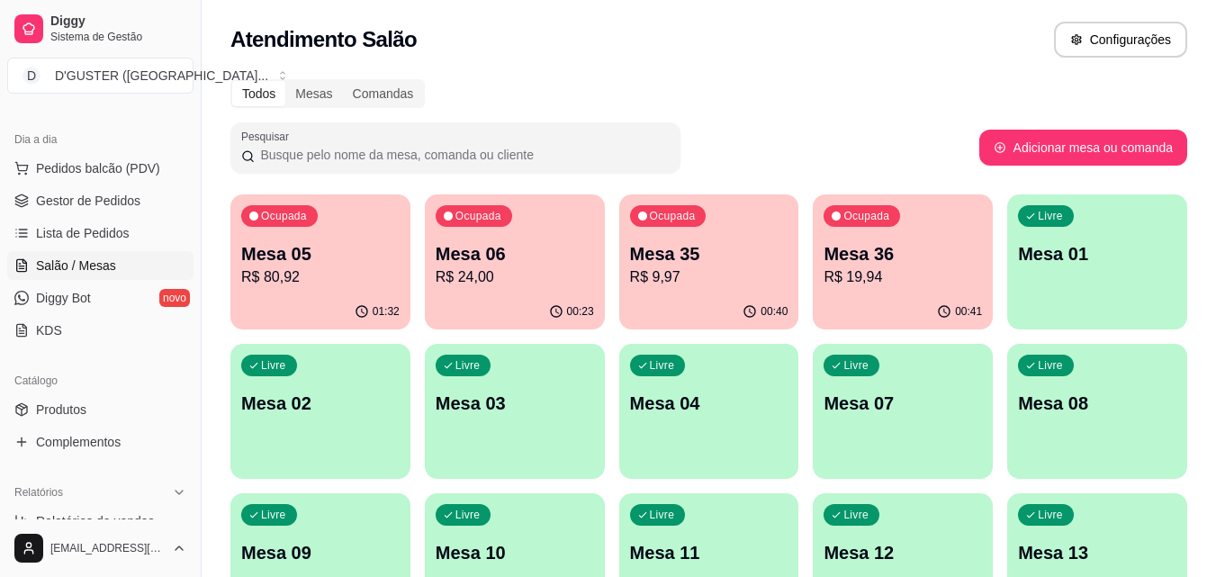
click at [727, 287] on p "R$ 9,97" at bounding box center [709, 278] width 158 height 22
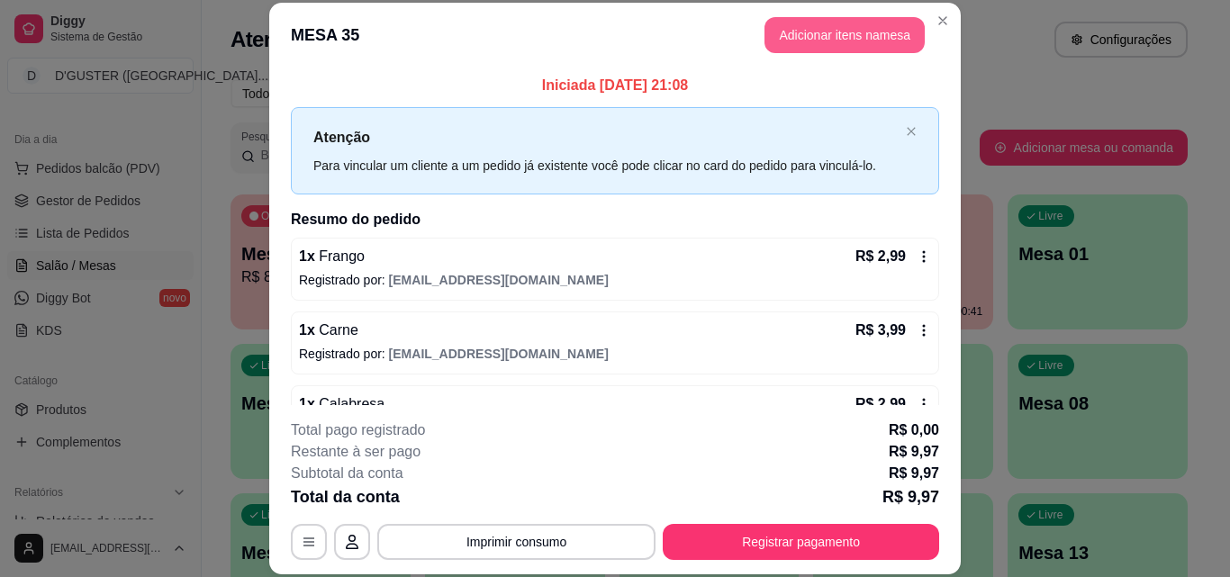
click at [870, 20] on button "Adicionar itens na mesa" at bounding box center [844, 35] width 160 height 36
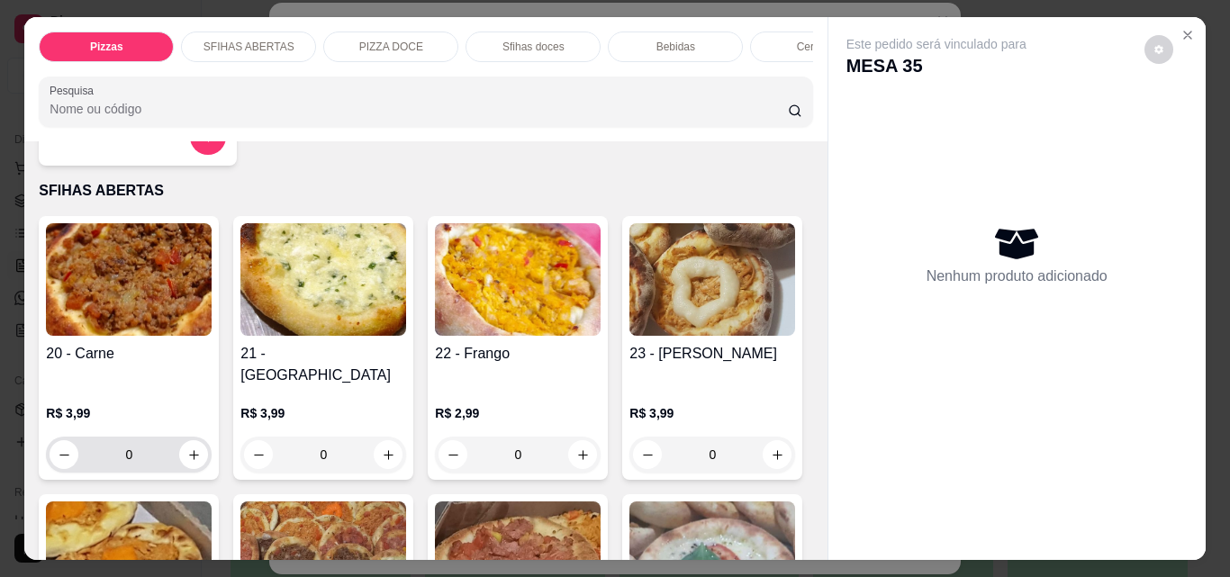
scroll to position [630, 0]
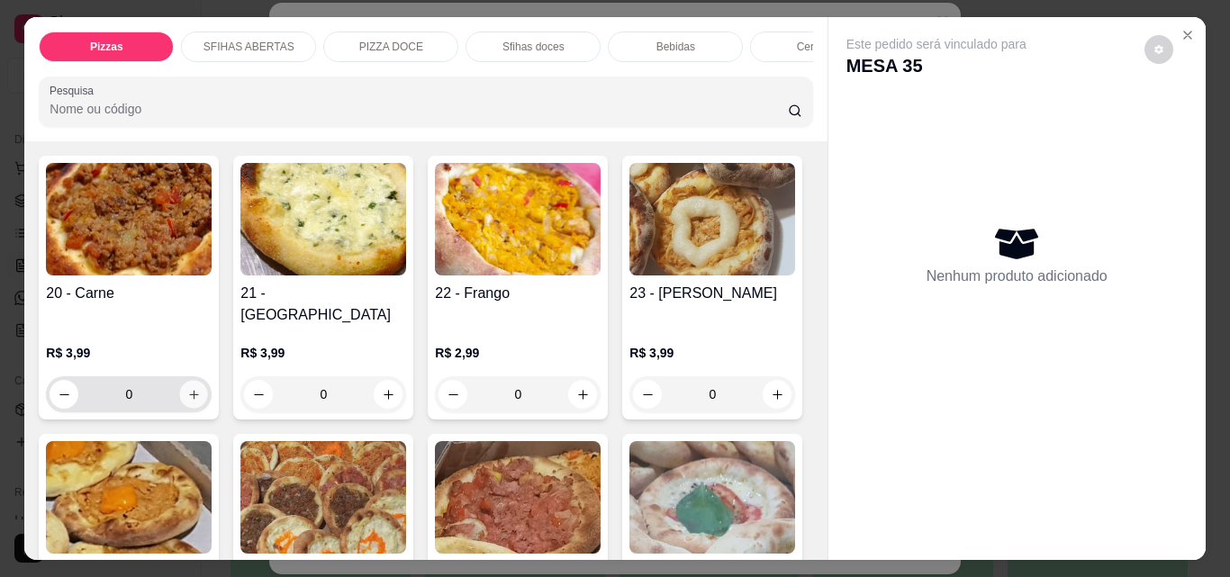
click at [188, 388] on icon "increase-product-quantity" at bounding box center [194, 395] width 14 height 14
type input "1"
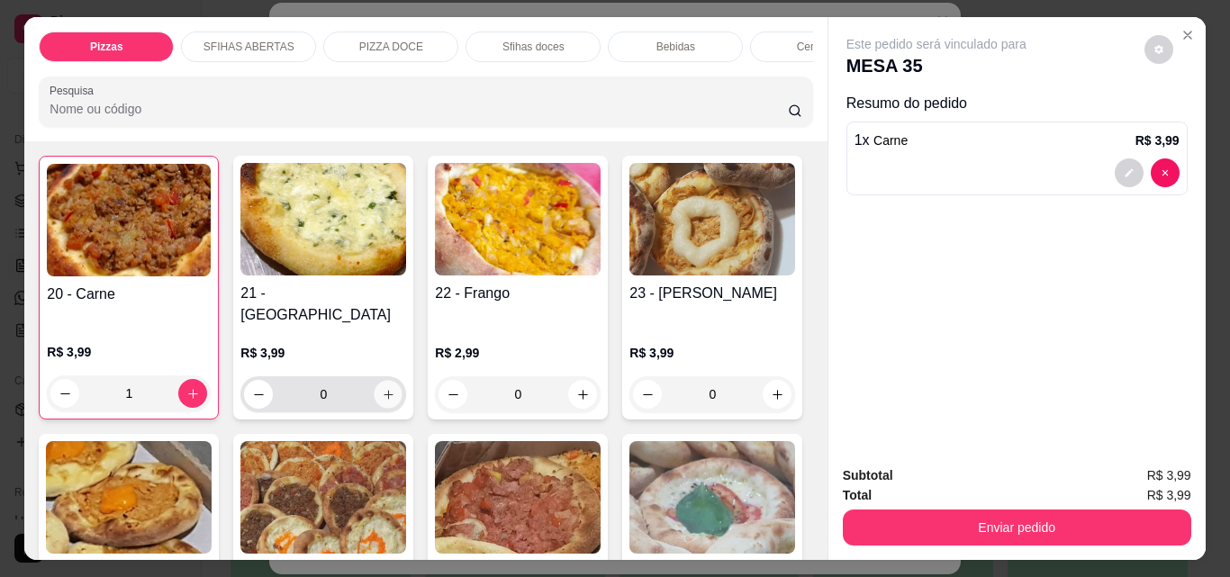
click at [382, 388] on icon "increase-product-quantity" at bounding box center [389, 395] width 14 height 14
type input "1"
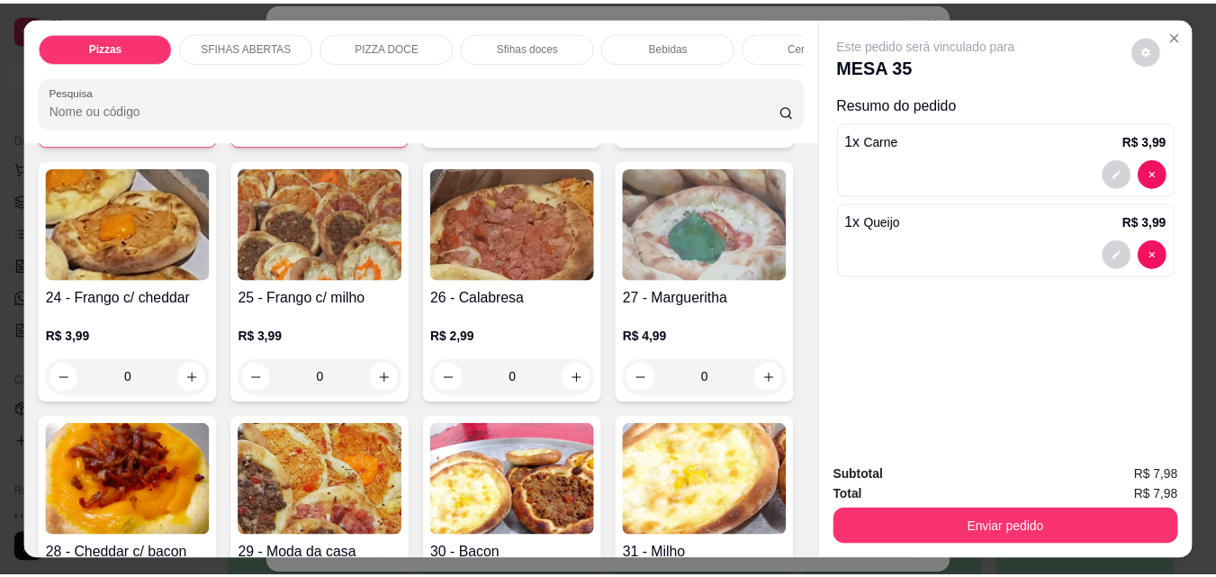
scroll to position [1080, 0]
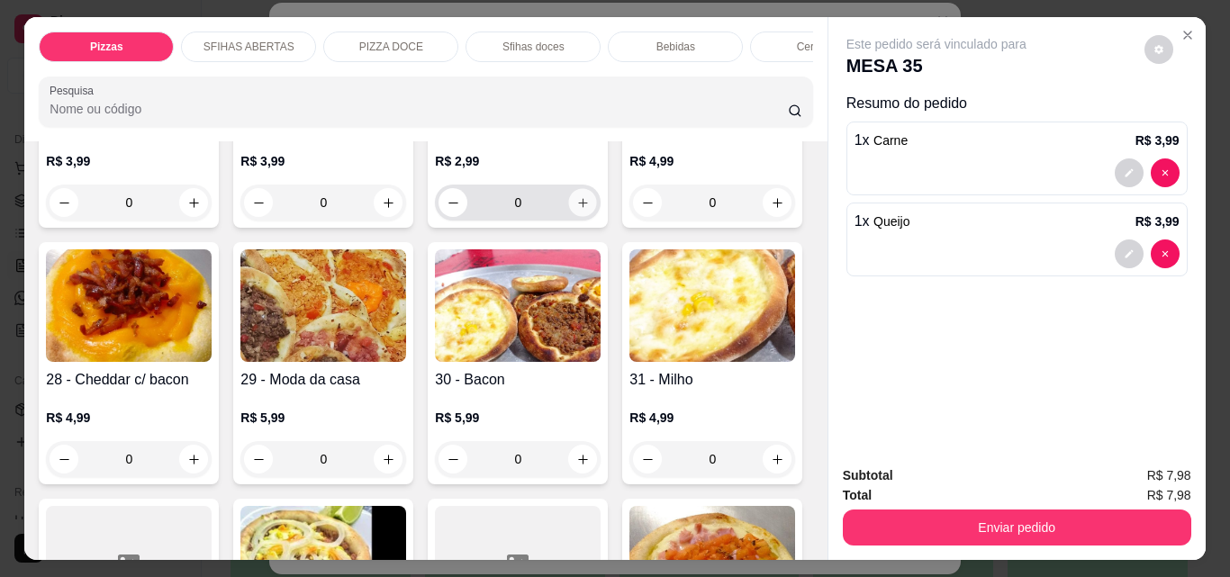
click at [576, 210] on icon "increase-product-quantity" at bounding box center [583, 203] width 14 height 14
type input "1"
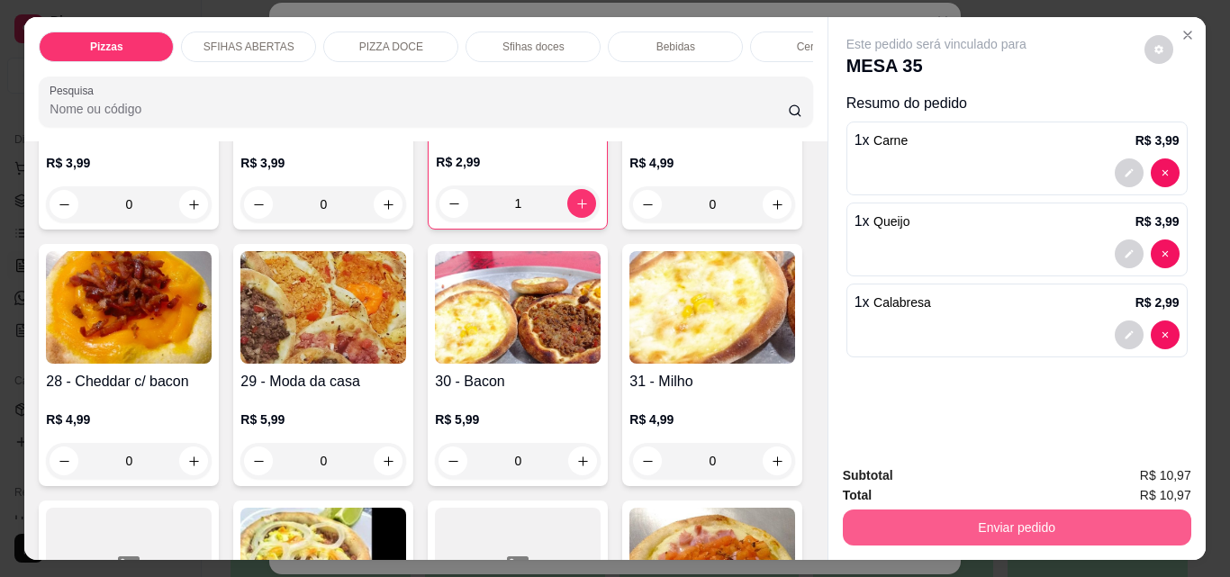
click at [1007, 527] on button "Enviar pedido" at bounding box center [1017, 528] width 348 height 36
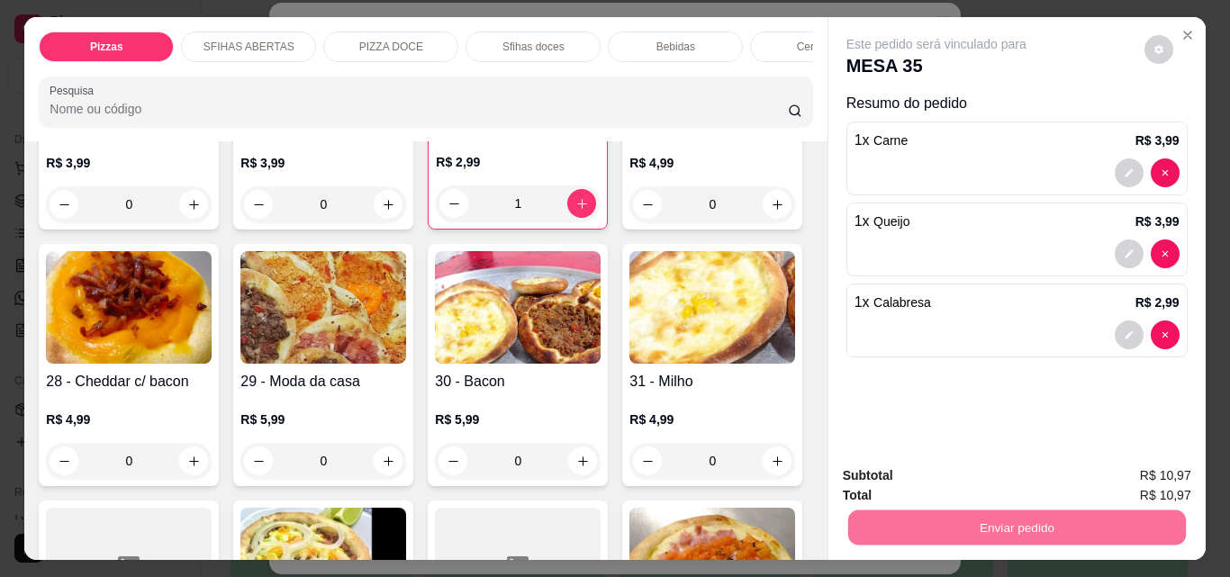
click at [953, 487] on button "Não registrar e enviar pedido" at bounding box center [956, 476] width 187 height 34
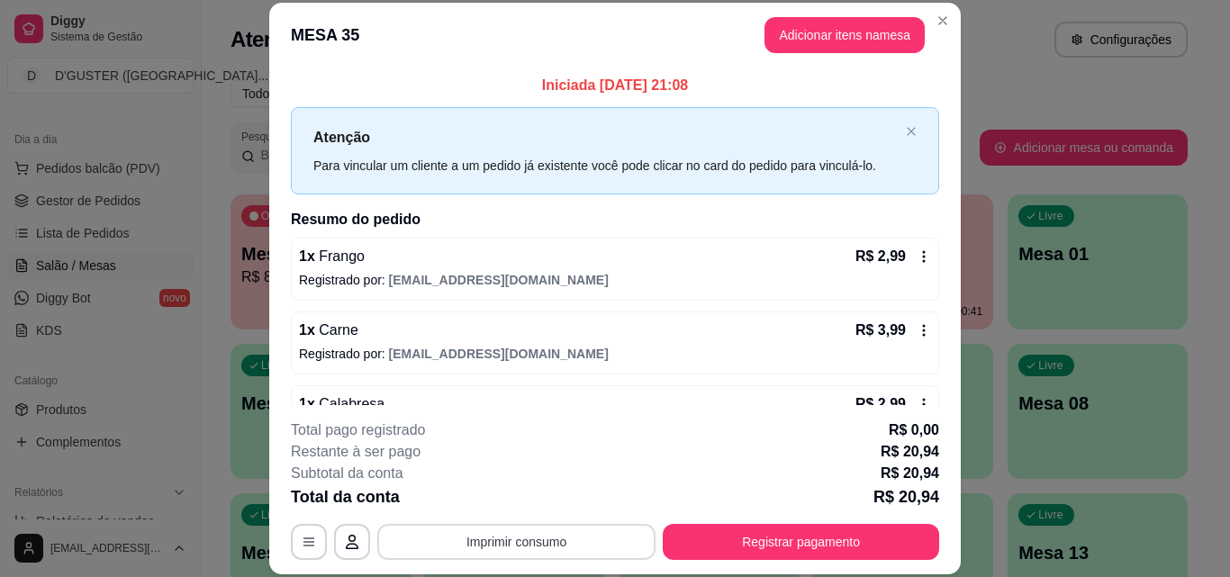
click at [576, 545] on button "Imprimir consumo" at bounding box center [516, 542] width 278 height 36
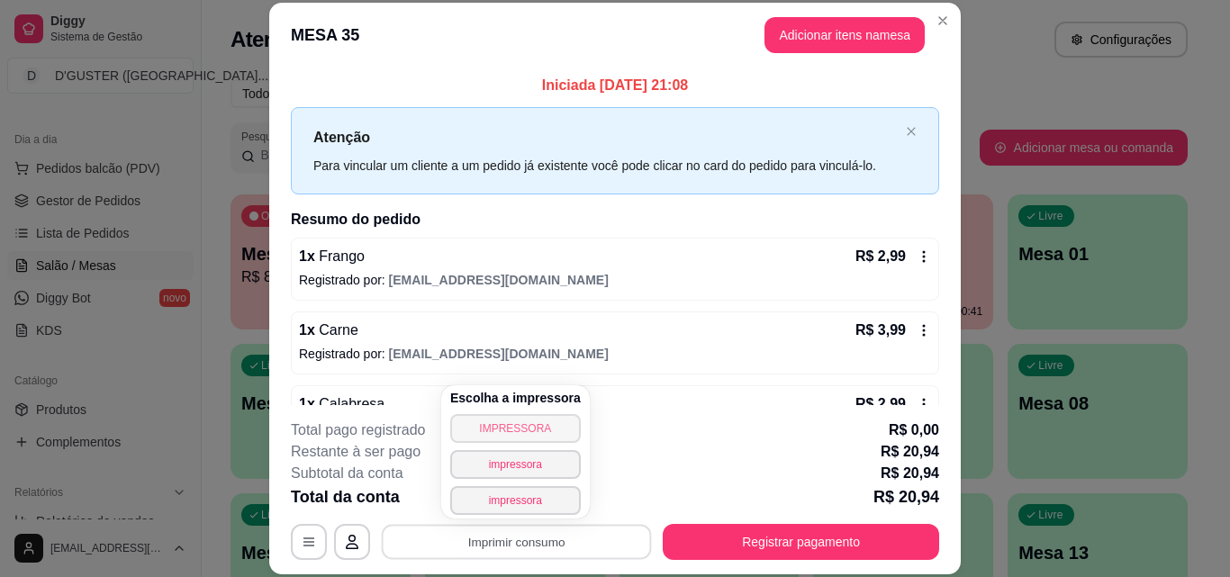
click at [520, 425] on button "IMPRESSORA" at bounding box center [515, 428] width 131 height 29
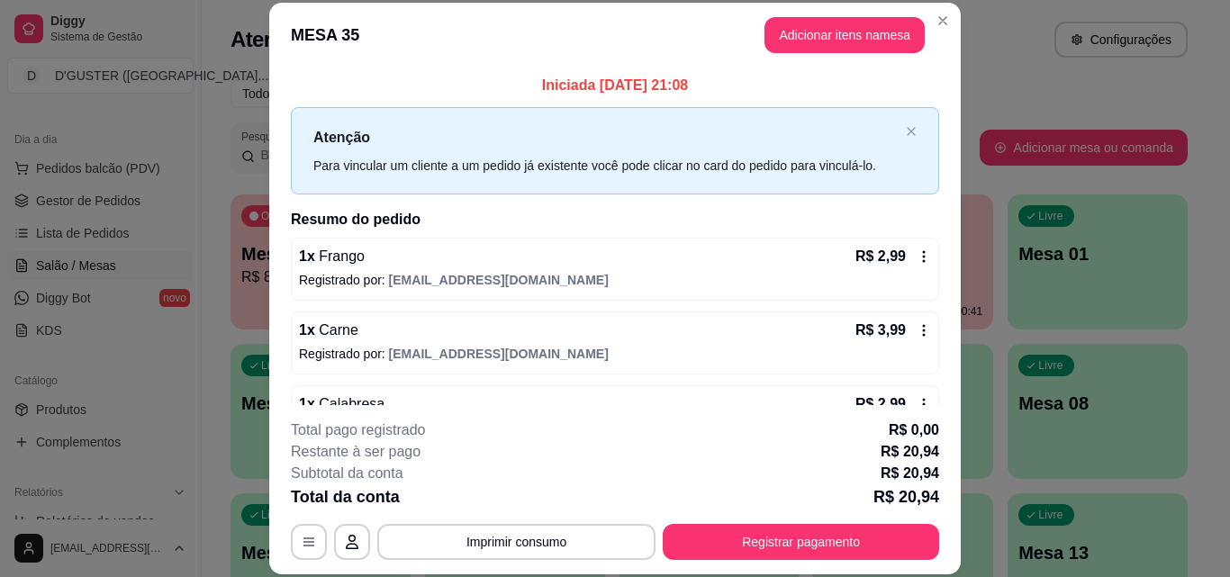
drag, startPoint x: 873, startPoint y: 565, endPoint x: 854, endPoint y: 547, distance: 26.8
click at [869, 559] on footer "**********" at bounding box center [614, 489] width 691 height 169
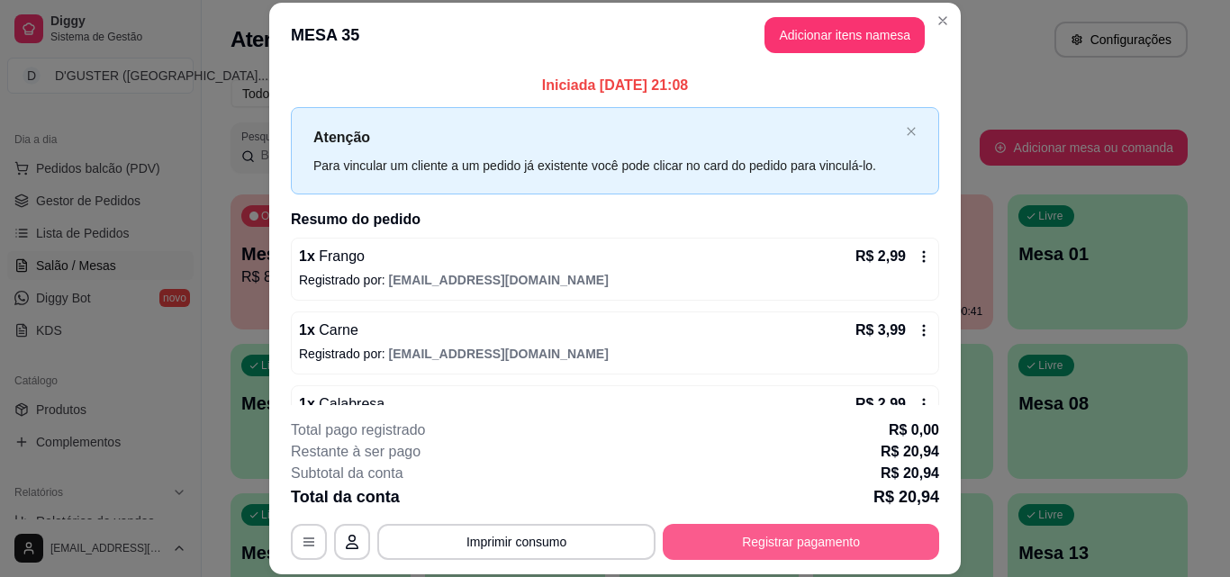
click at [850, 545] on button "Registrar pagamento" at bounding box center [801, 542] width 276 height 36
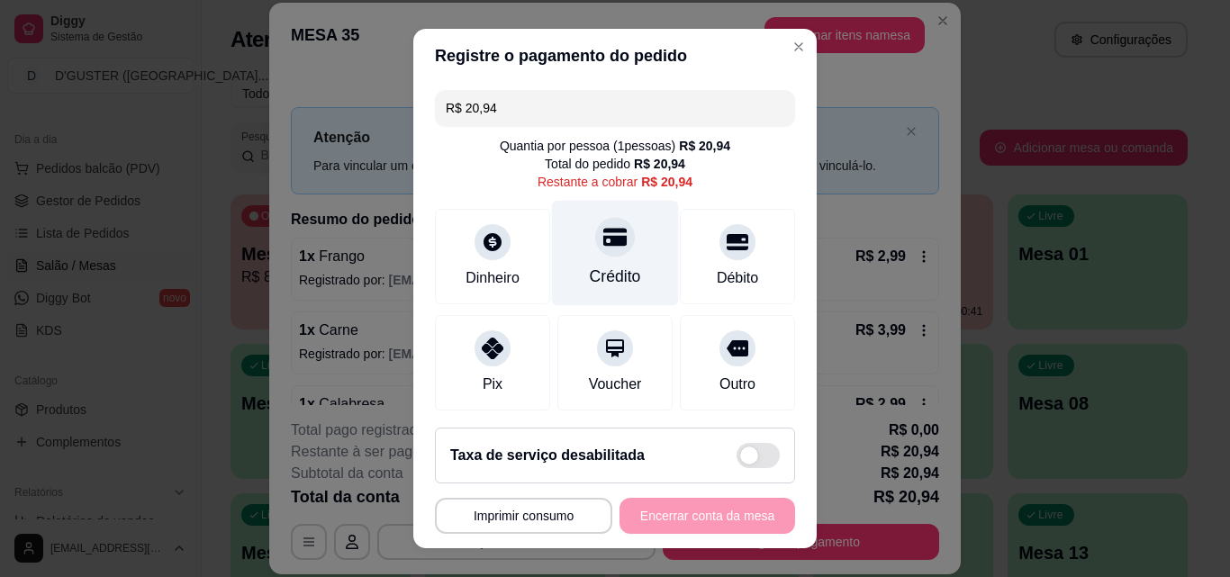
click at [602, 280] on div "Crédito" at bounding box center [615, 276] width 51 height 23
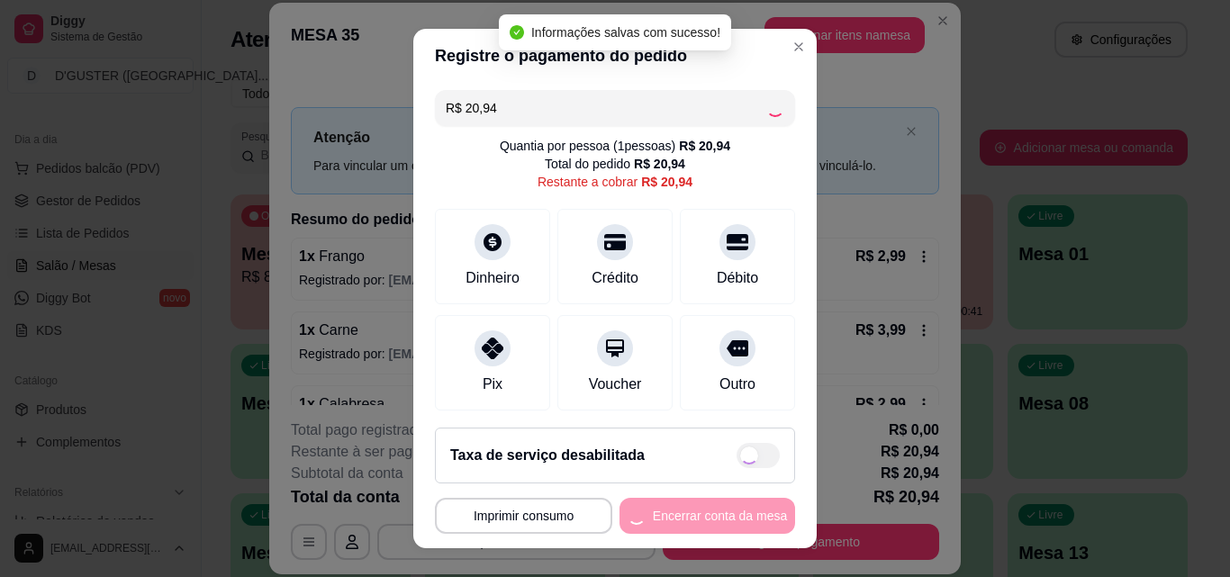
type input "R$ 0,00"
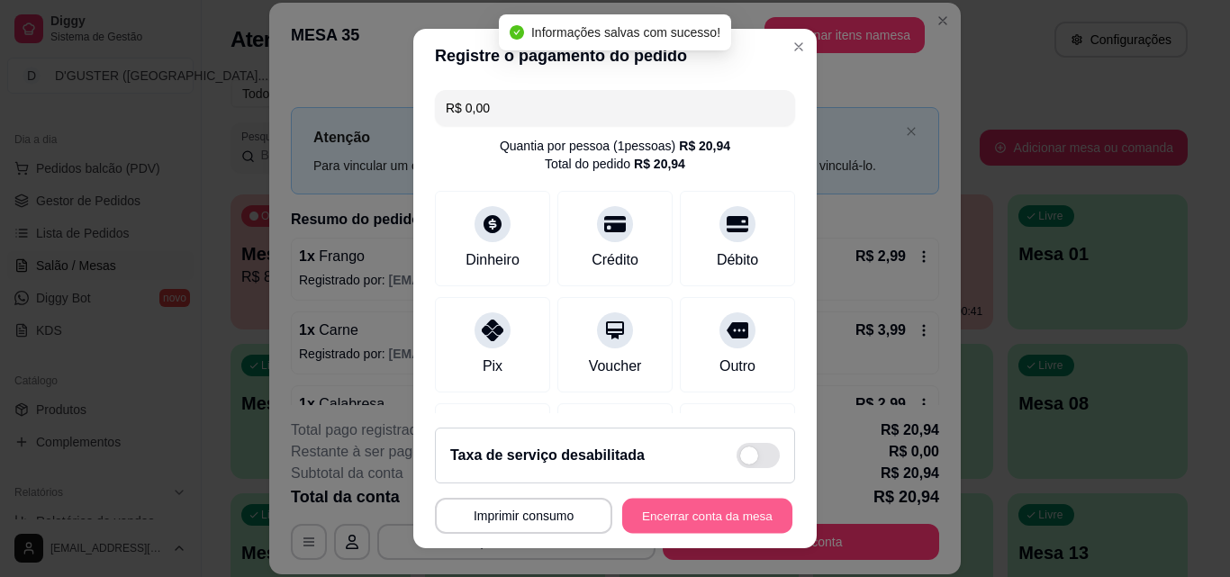
click at [690, 512] on button "Encerrar conta da mesa" at bounding box center [707, 516] width 170 height 35
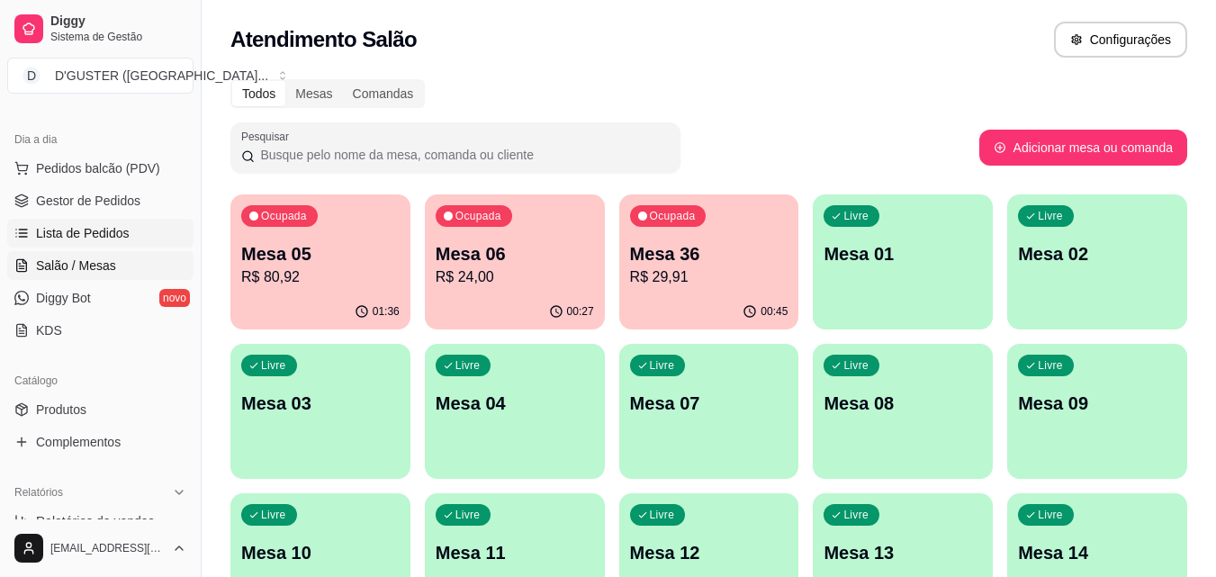
click at [149, 241] on link "Lista de Pedidos" at bounding box center [100, 233] width 186 height 29
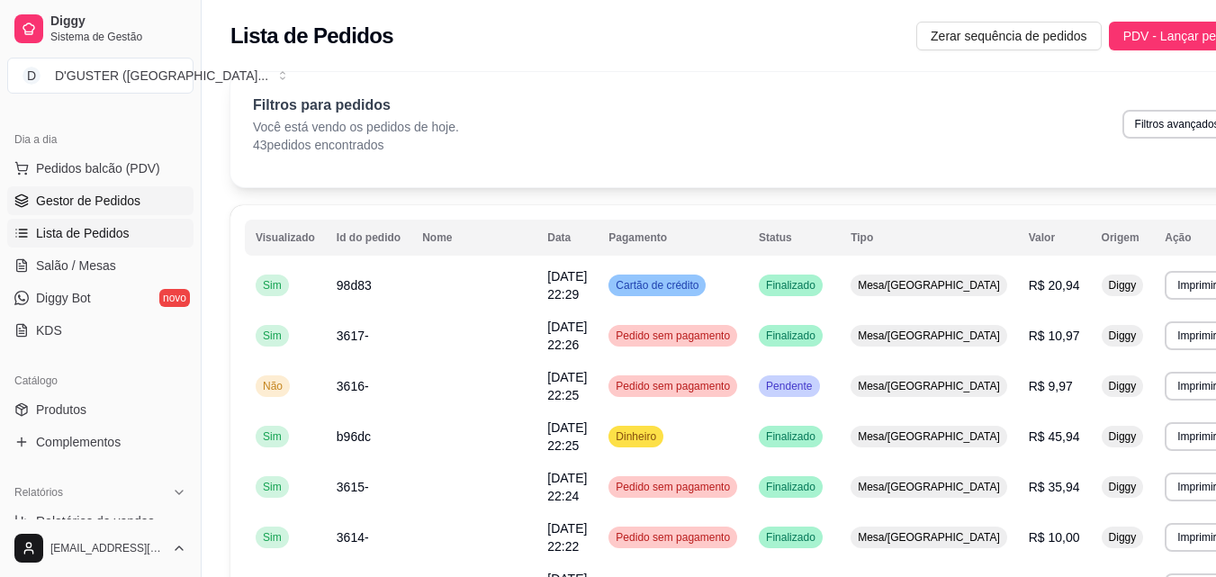
click at [105, 196] on span "Gestor de Pedidos" at bounding box center [88, 201] width 104 height 18
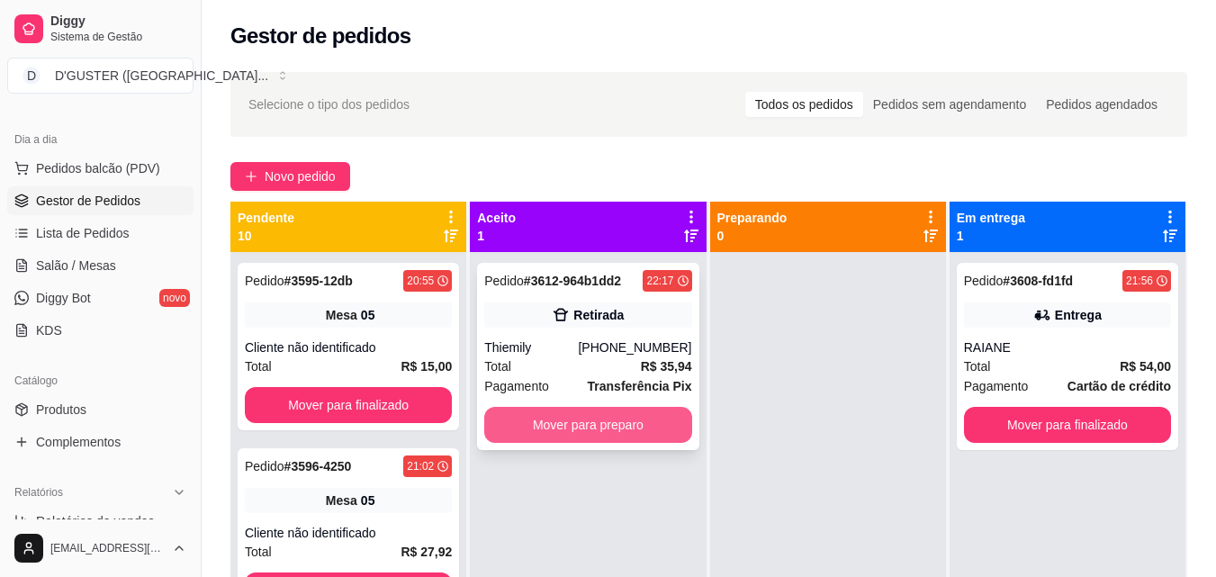
click at [618, 422] on button "Mover para preparo" at bounding box center [587, 425] width 207 height 36
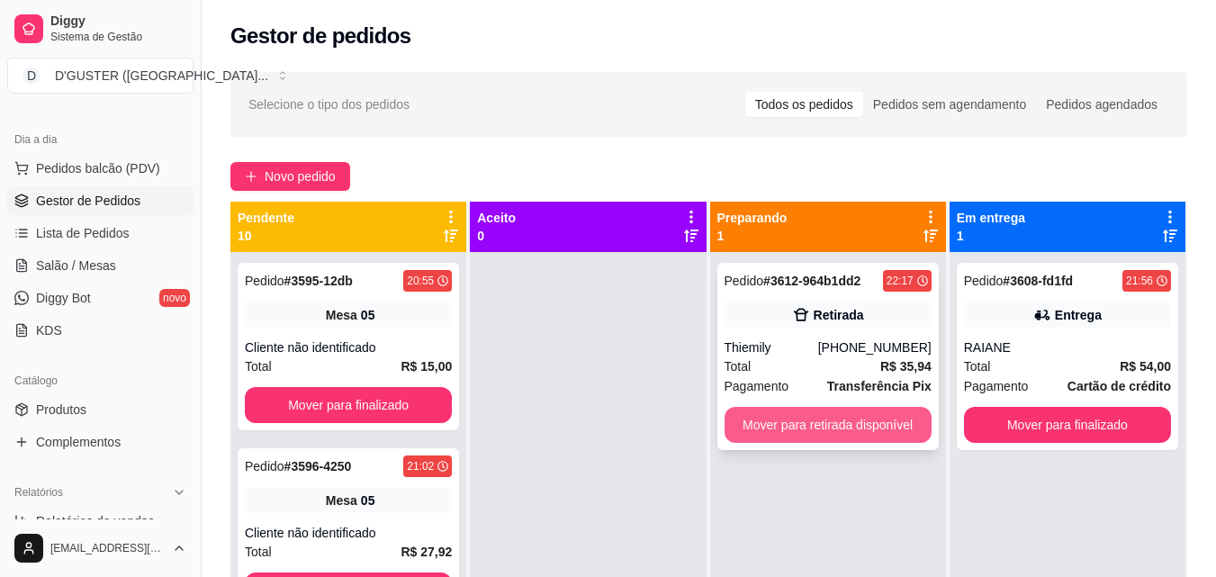
click at [834, 414] on button "Mover para retirada disponível" at bounding box center [828, 425] width 207 height 36
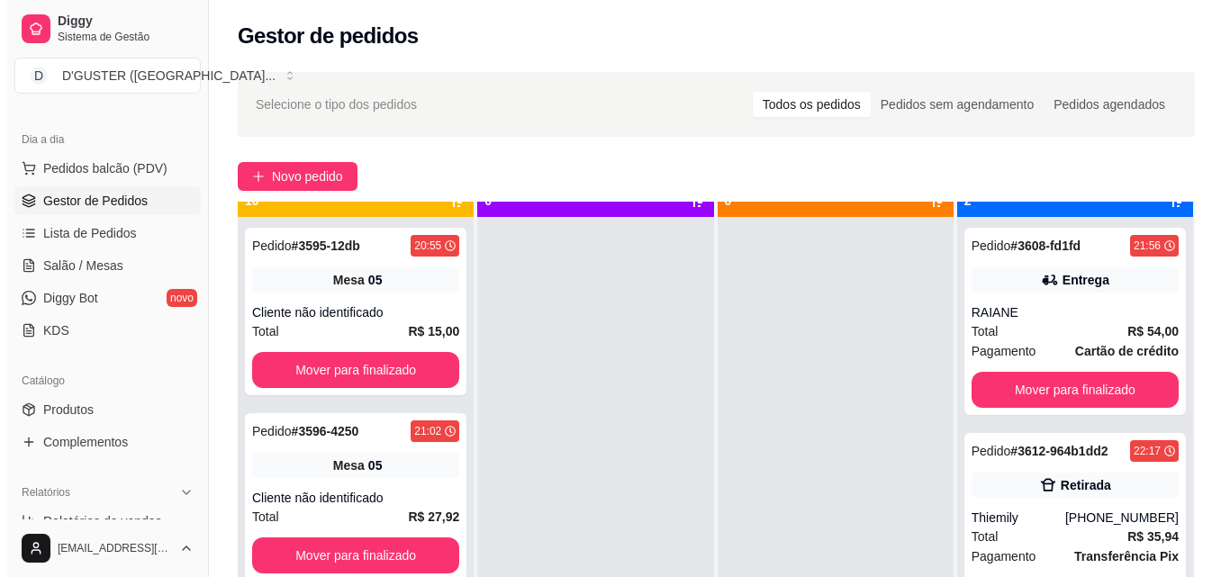
scroll to position [50, 0]
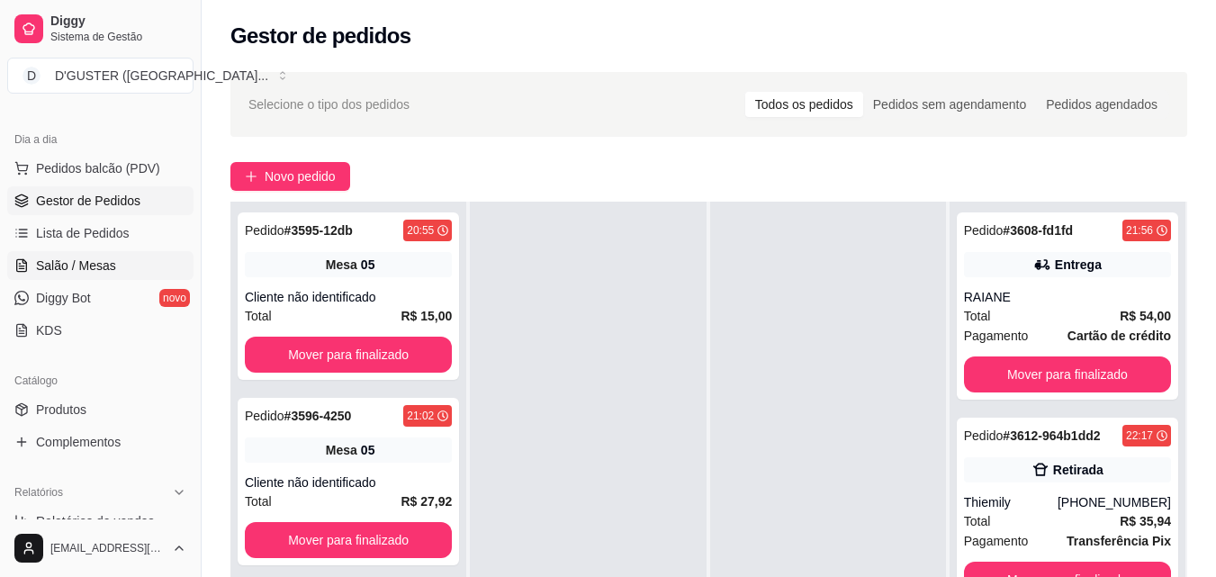
click at [73, 273] on span "Salão / Mesas" at bounding box center [76, 266] width 80 height 18
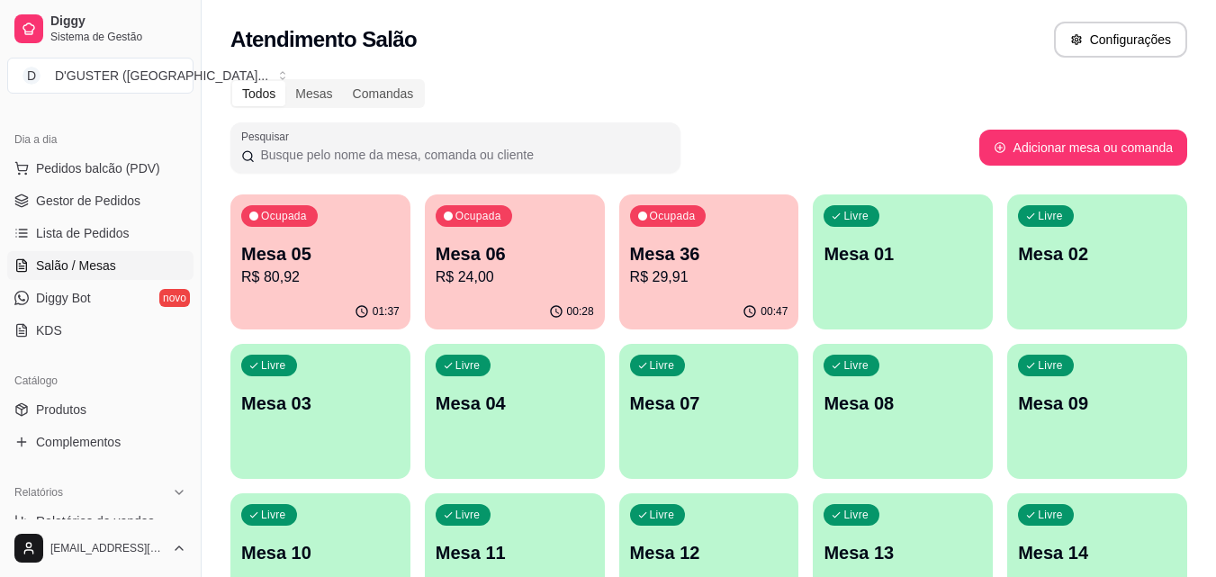
click at [531, 279] on p "R$ 24,00" at bounding box center [515, 278] width 158 height 22
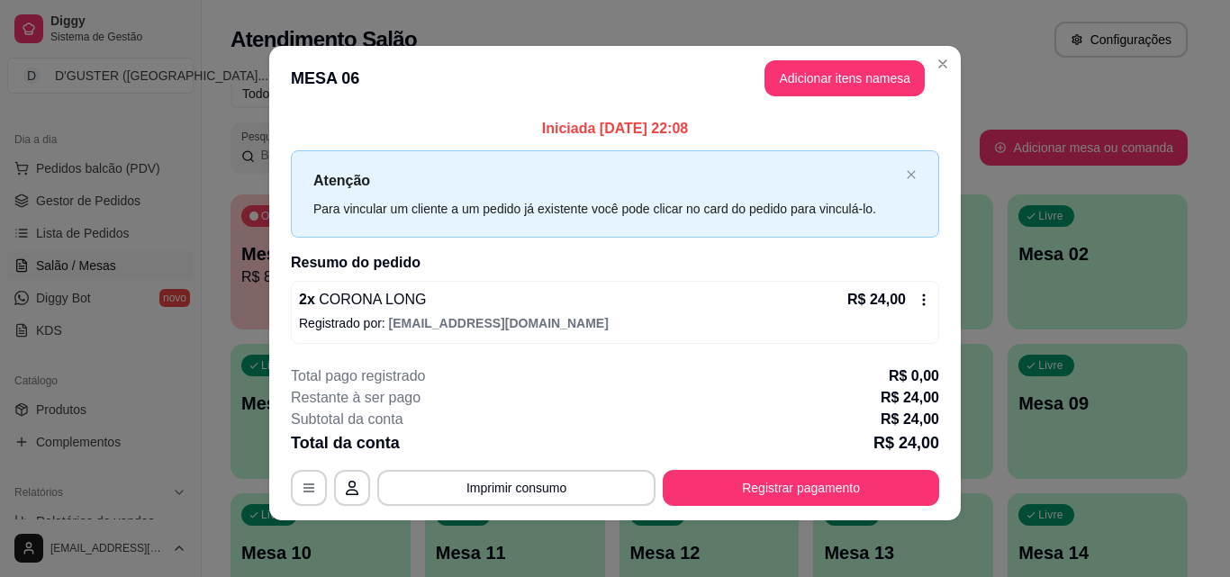
scroll to position [6, 0]
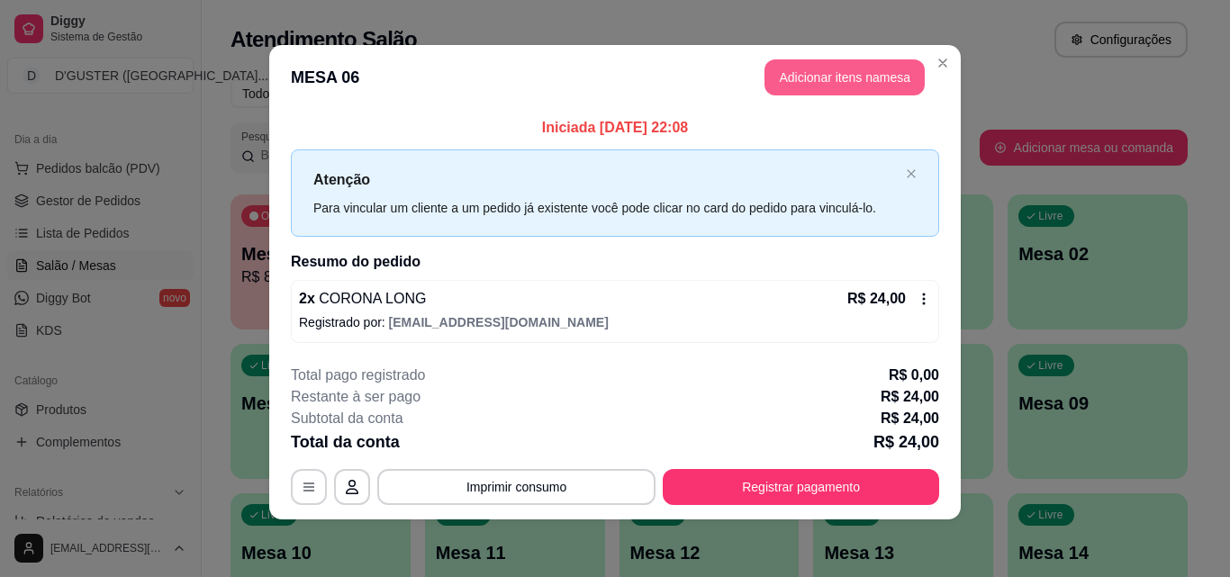
click at [849, 75] on button "Adicionar itens na mesa" at bounding box center [844, 77] width 160 height 36
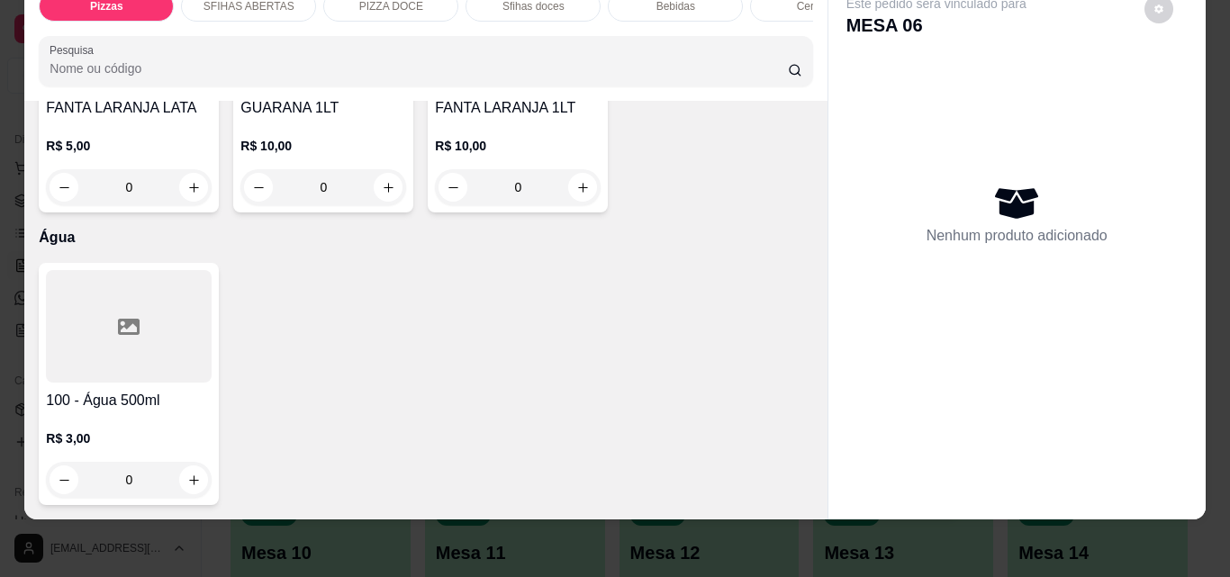
scroll to position [6393, 0]
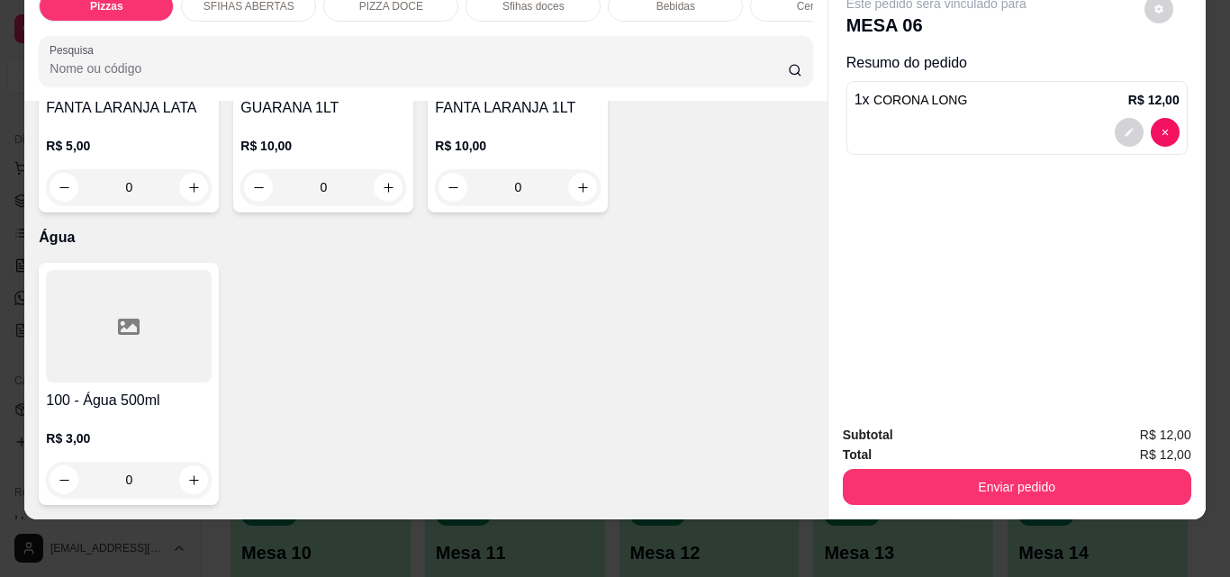
type input "2"
type input "1"
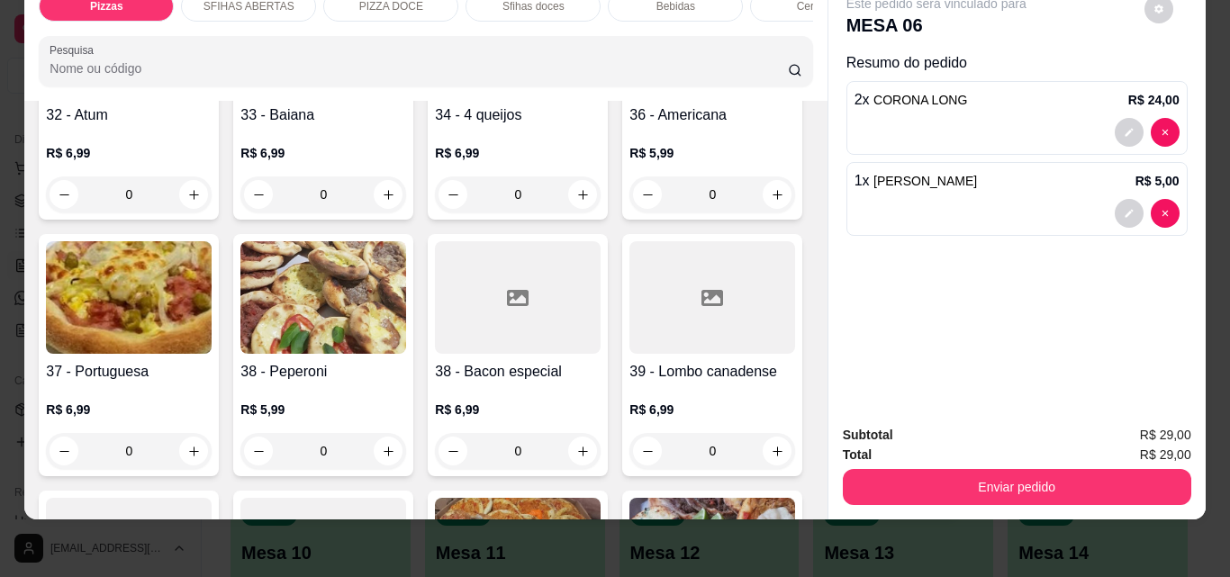
scroll to position [1531, 0]
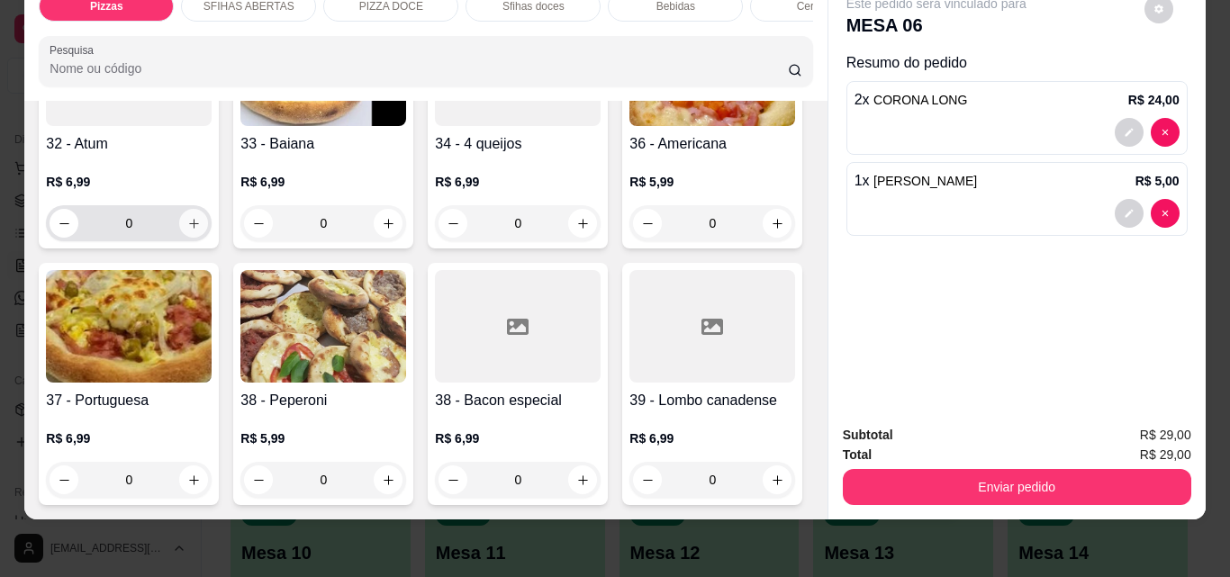
click at [189, 229] on icon "increase-product-quantity" at bounding box center [194, 224] width 10 height 10
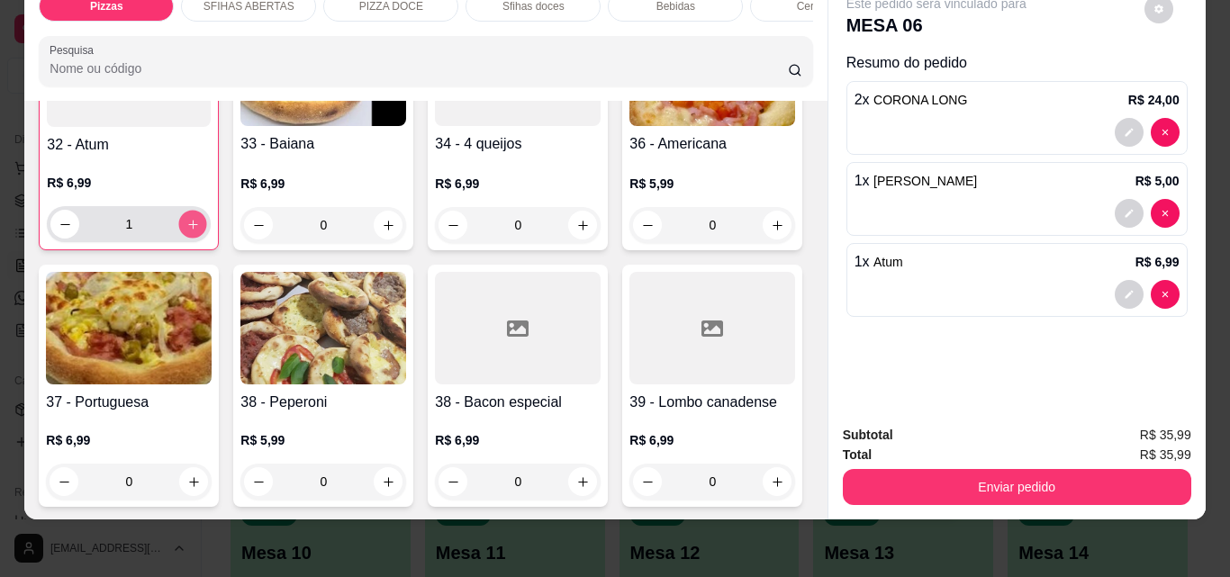
click at [187, 231] on icon "increase-product-quantity" at bounding box center [193, 225] width 14 height 14
type input "3"
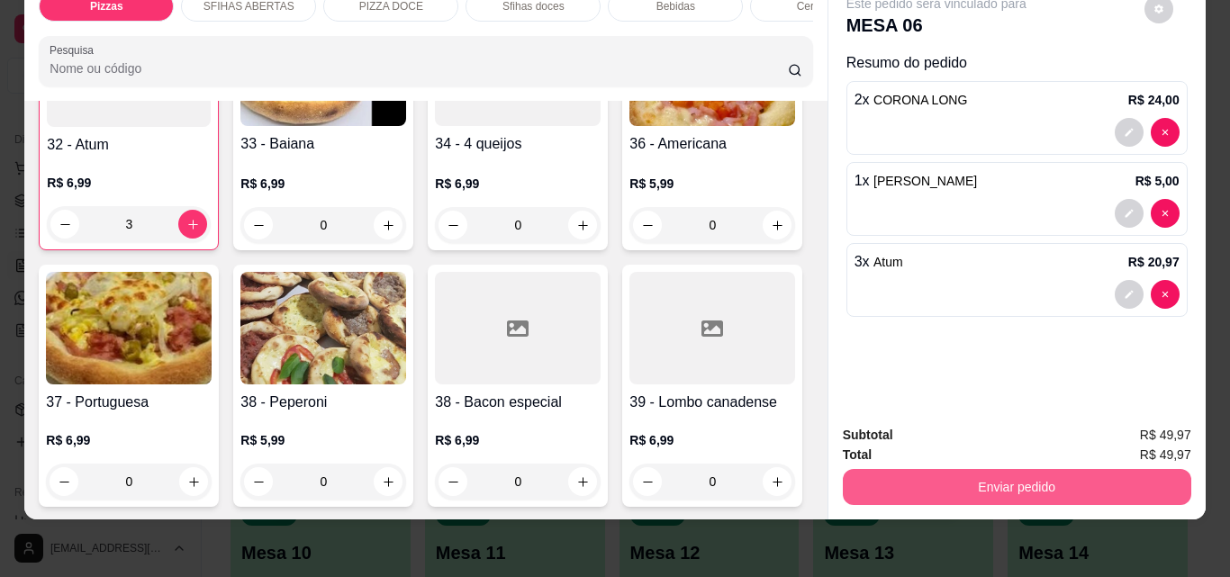
click at [965, 473] on button "Enviar pedido" at bounding box center [1017, 487] width 348 height 36
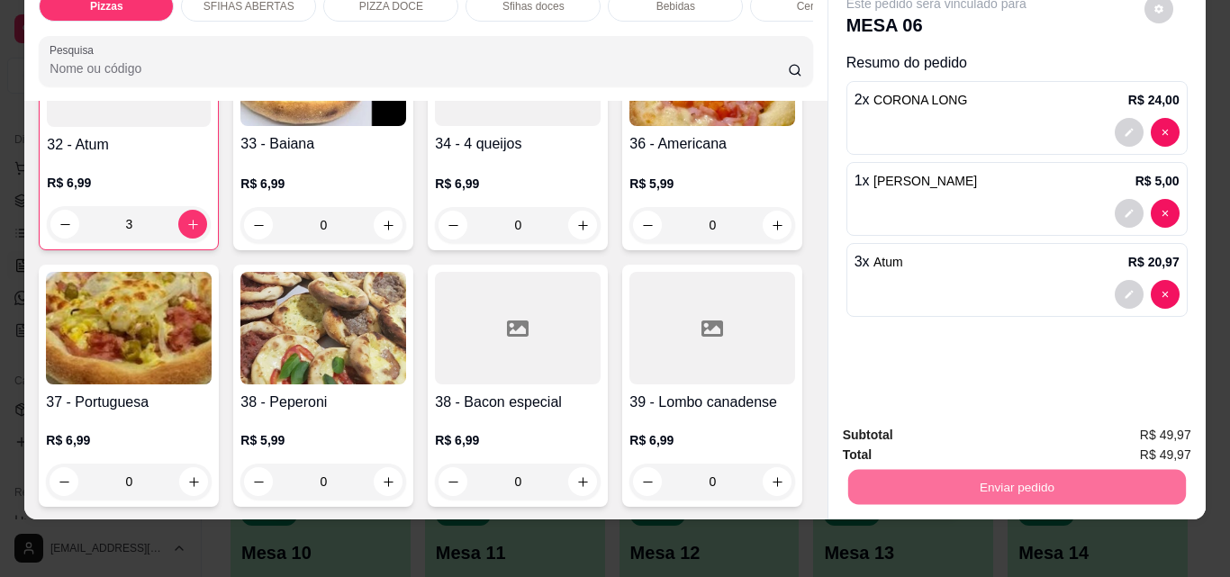
click at [931, 431] on button "Não registrar e enviar pedido" at bounding box center [956, 429] width 187 height 34
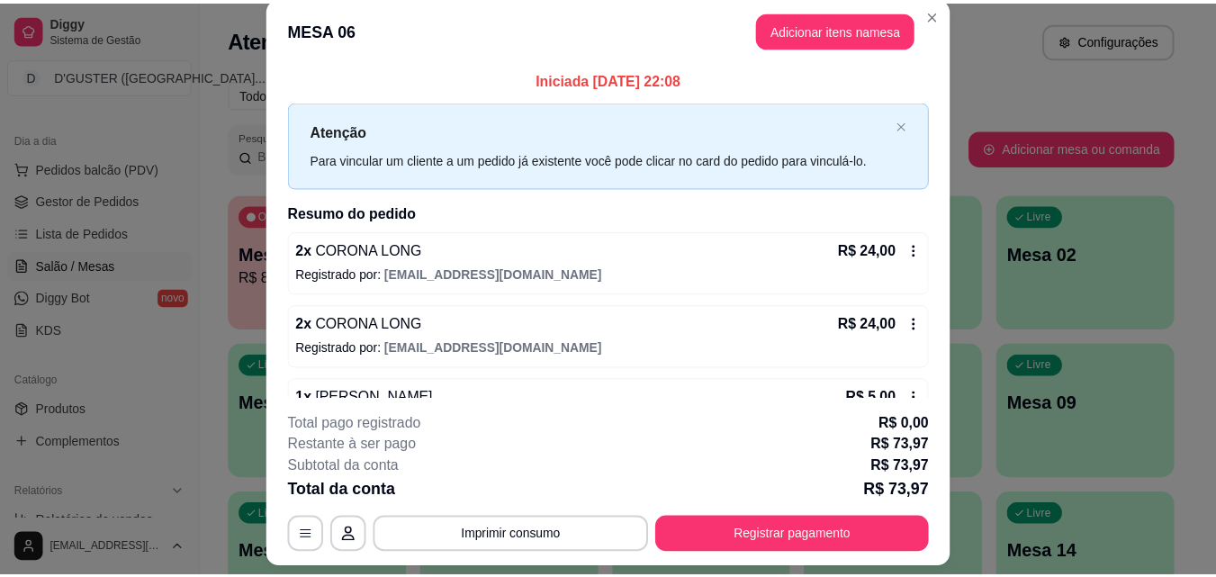
scroll to position [0, 0]
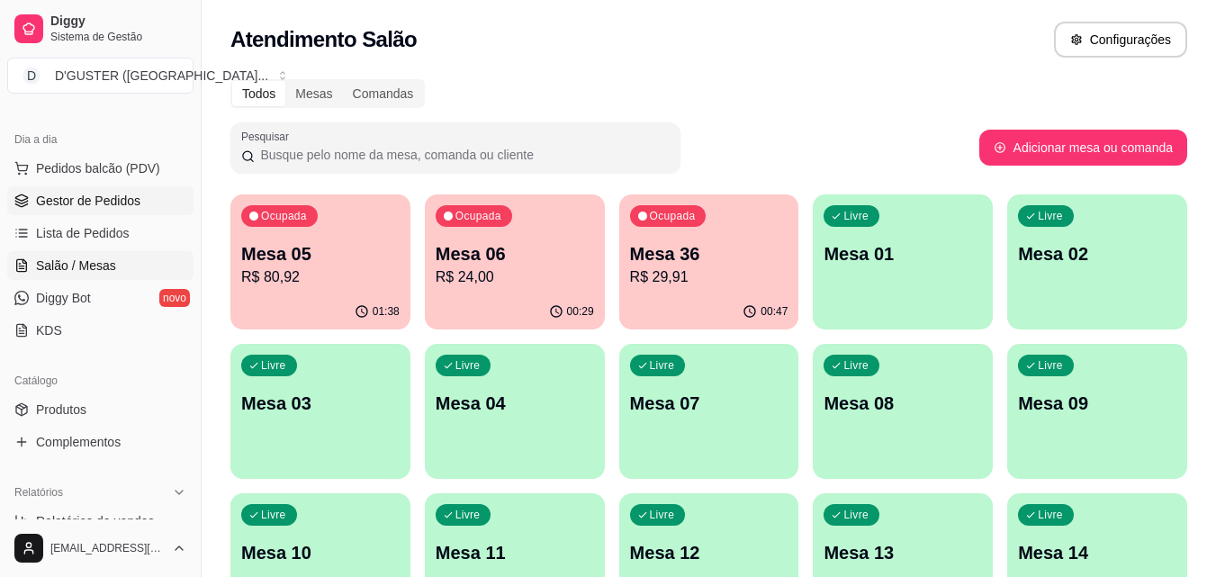
click at [73, 194] on span "Gestor de Pedidos" at bounding box center [88, 201] width 104 height 18
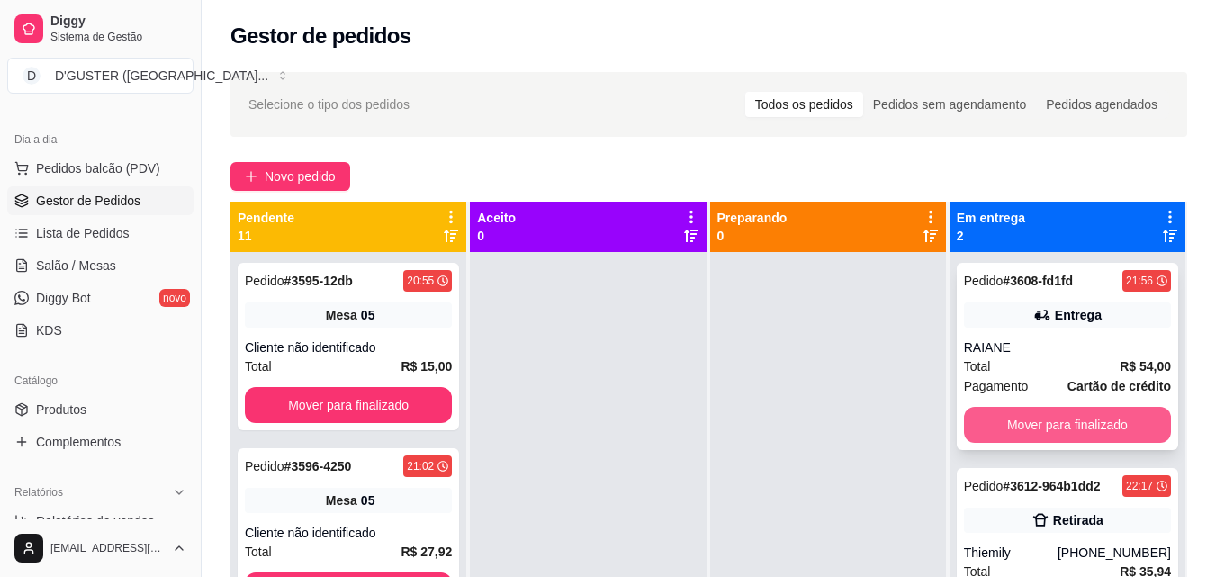
click at [1093, 409] on button "Mover para finalizado" at bounding box center [1067, 425] width 207 height 36
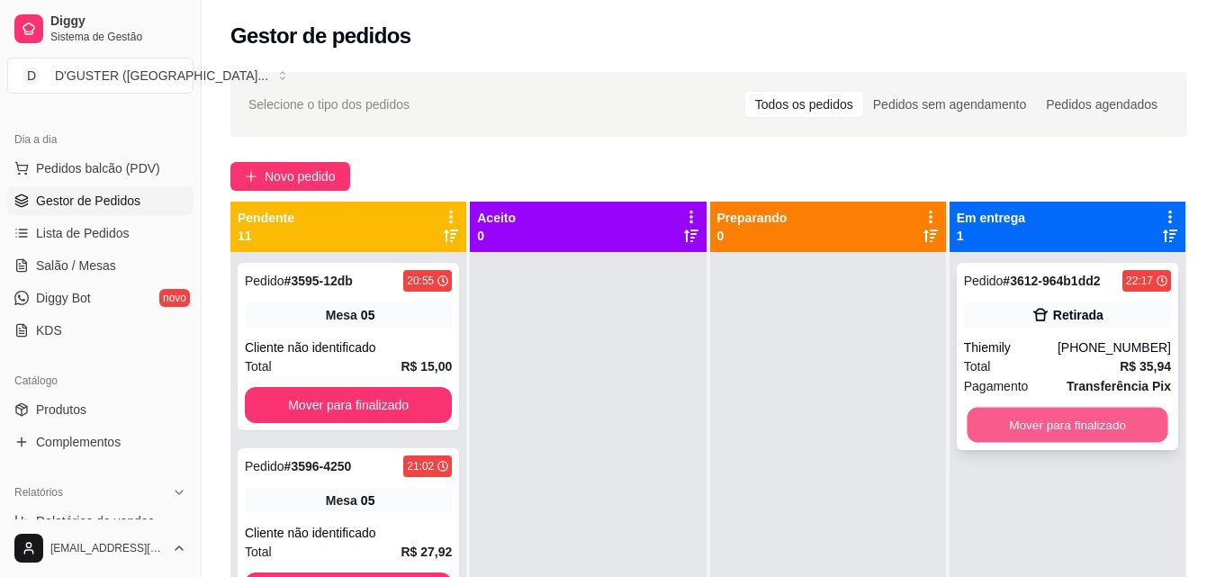
click at [1048, 429] on button "Mover para finalizado" at bounding box center [1067, 425] width 201 height 35
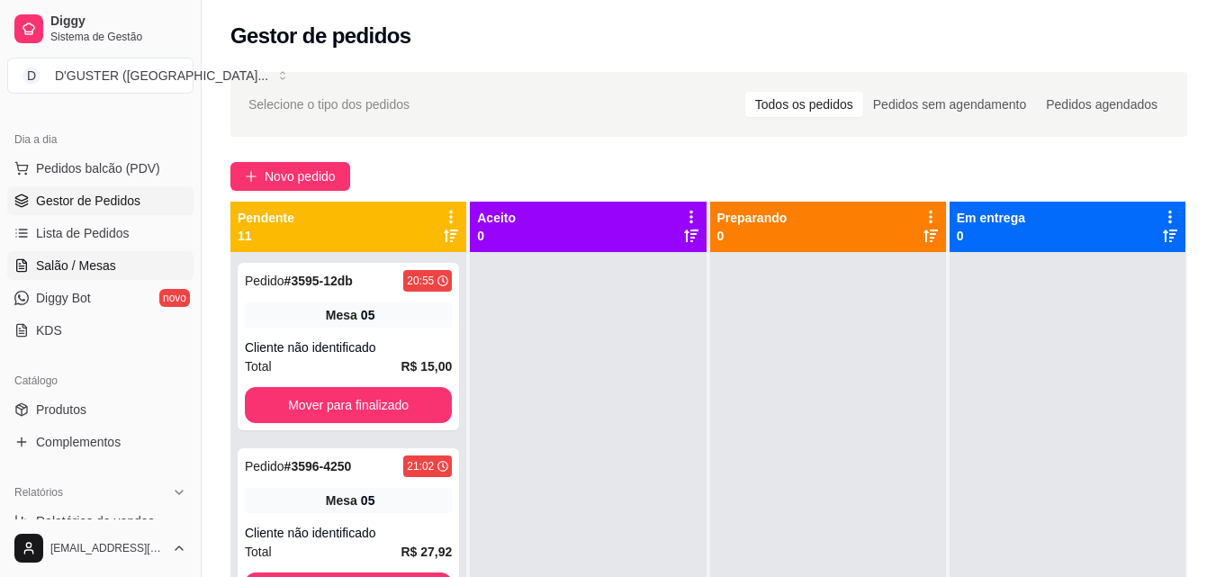
click at [127, 276] on link "Salão / Mesas" at bounding box center [100, 265] width 186 height 29
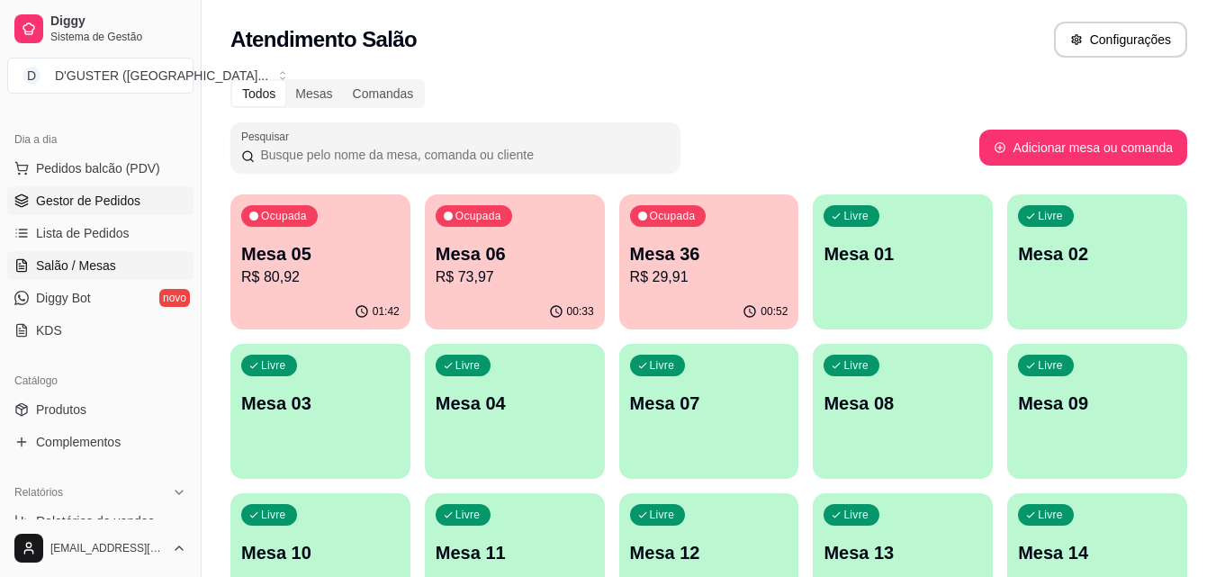
click at [59, 186] on link "Gestor de Pedidos" at bounding box center [100, 200] width 186 height 29
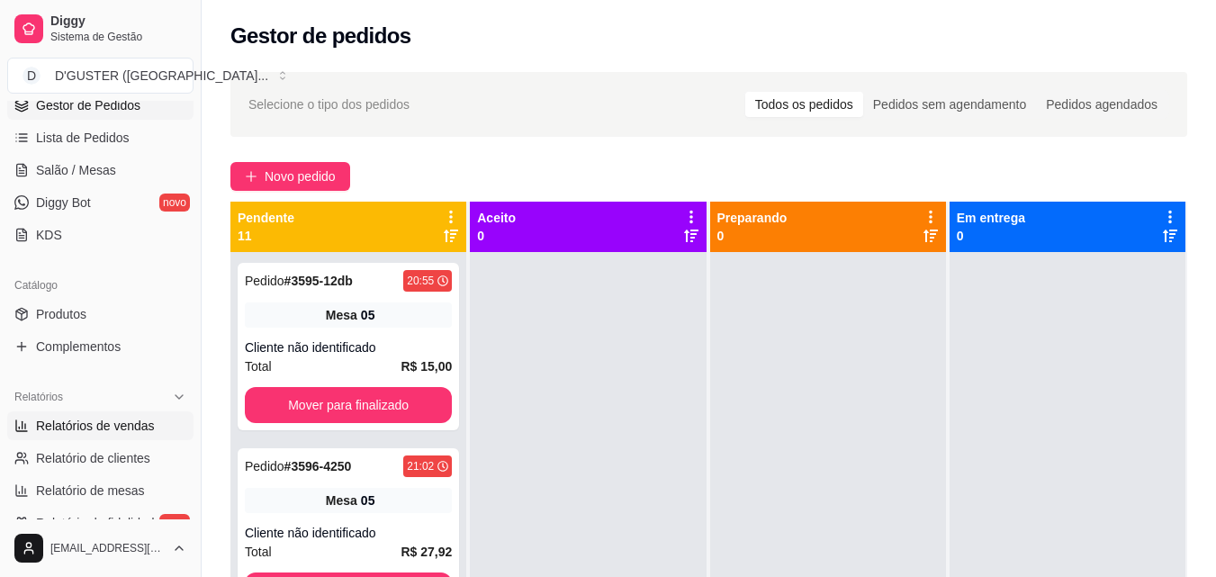
scroll to position [270, 0]
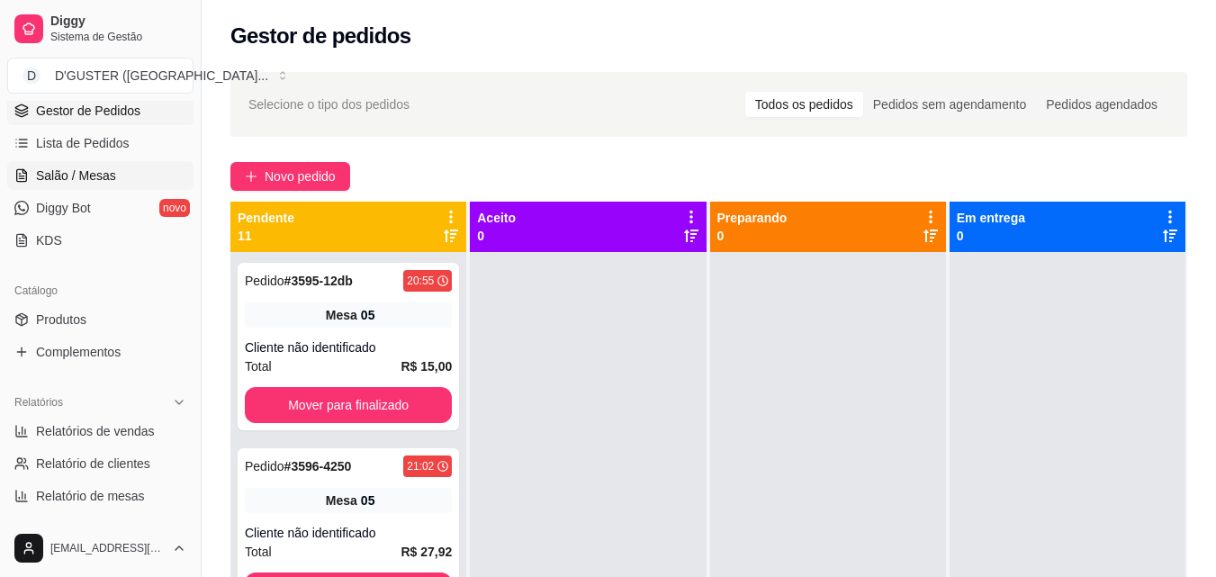
click at [98, 182] on span "Salão / Mesas" at bounding box center [76, 176] width 80 height 18
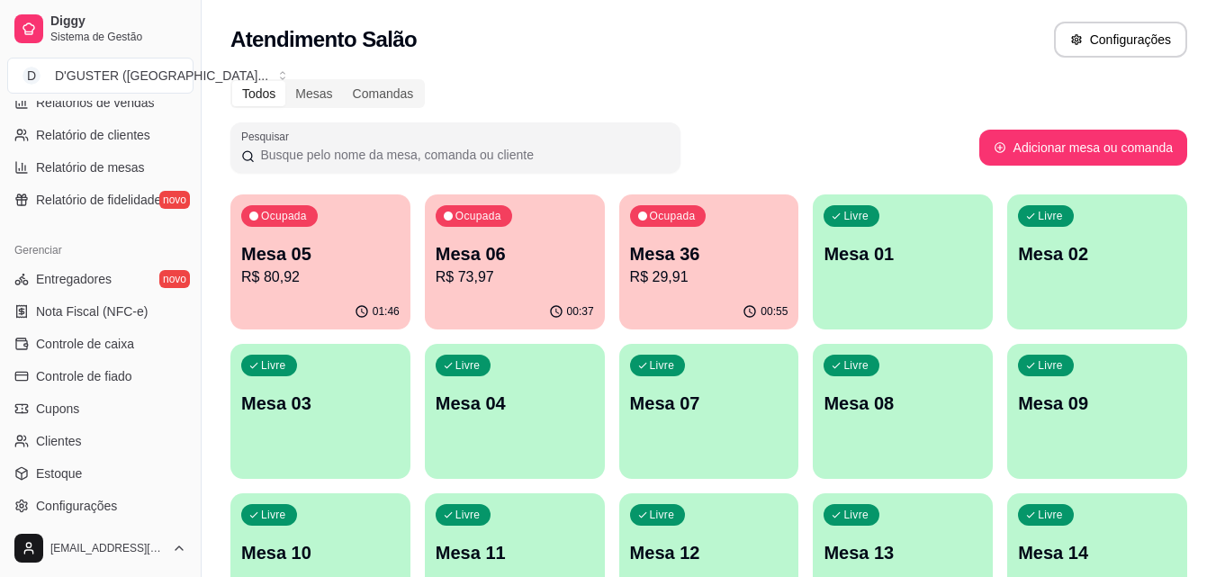
scroll to position [630, 0]
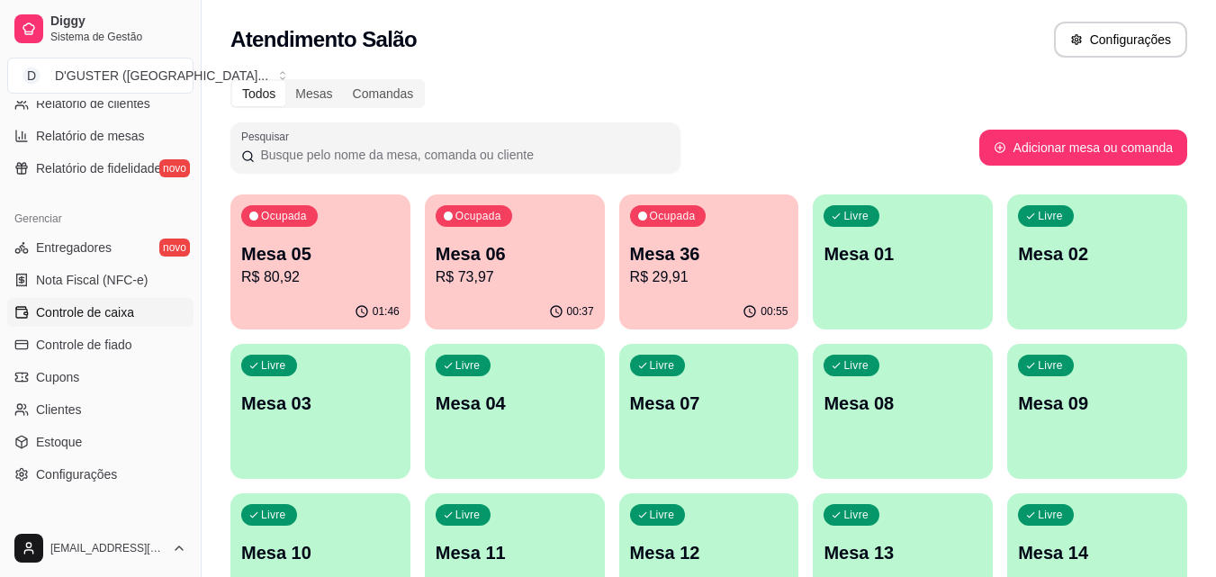
click at [104, 320] on span "Controle de caixa" at bounding box center [85, 312] width 98 height 18
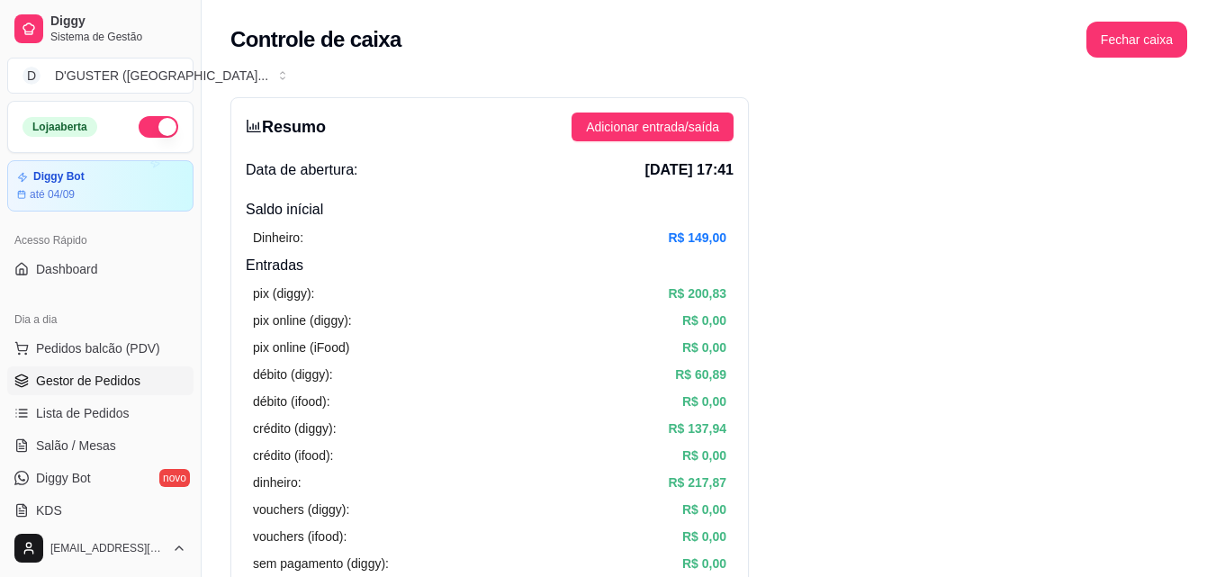
click at [81, 382] on span "Gestor de Pedidos" at bounding box center [88, 381] width 104 height 18
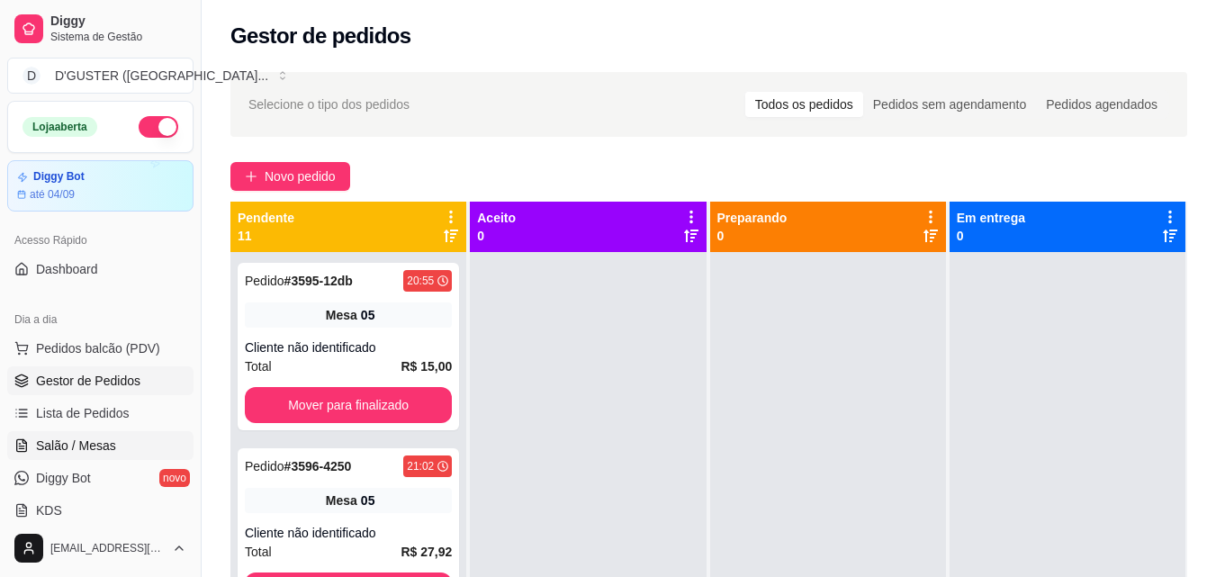
click at [80, 446] on span "Salão / Mesas" at bounding box center [76, 446] width 80 height 18
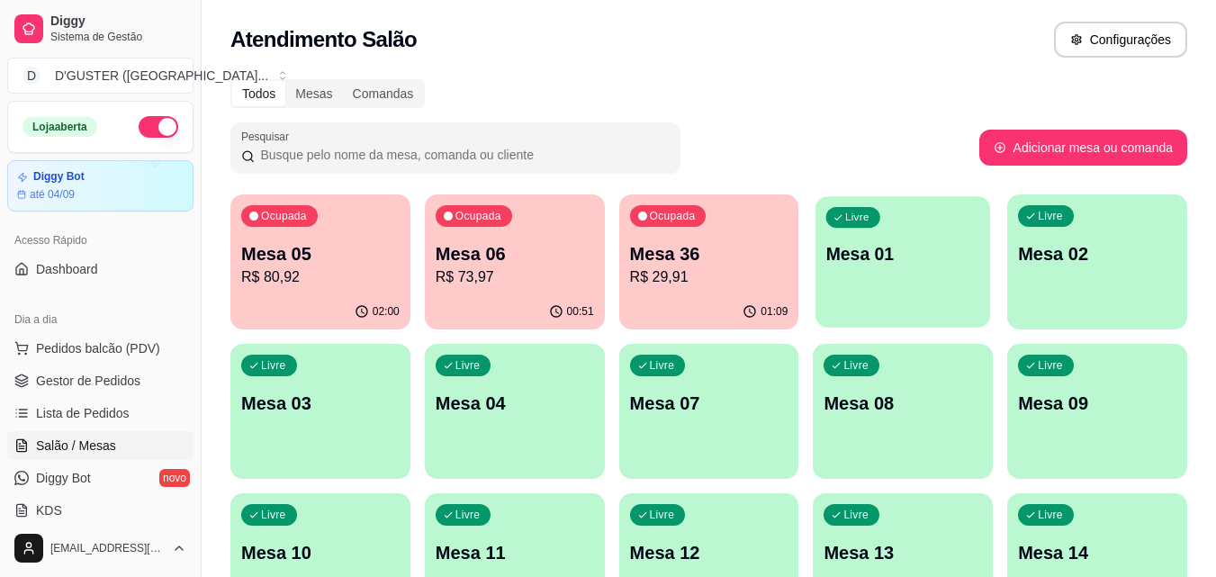
click at [890, 283] on div "Livre Mesa 01" at bounding box center [903, 251] width 175 height 110
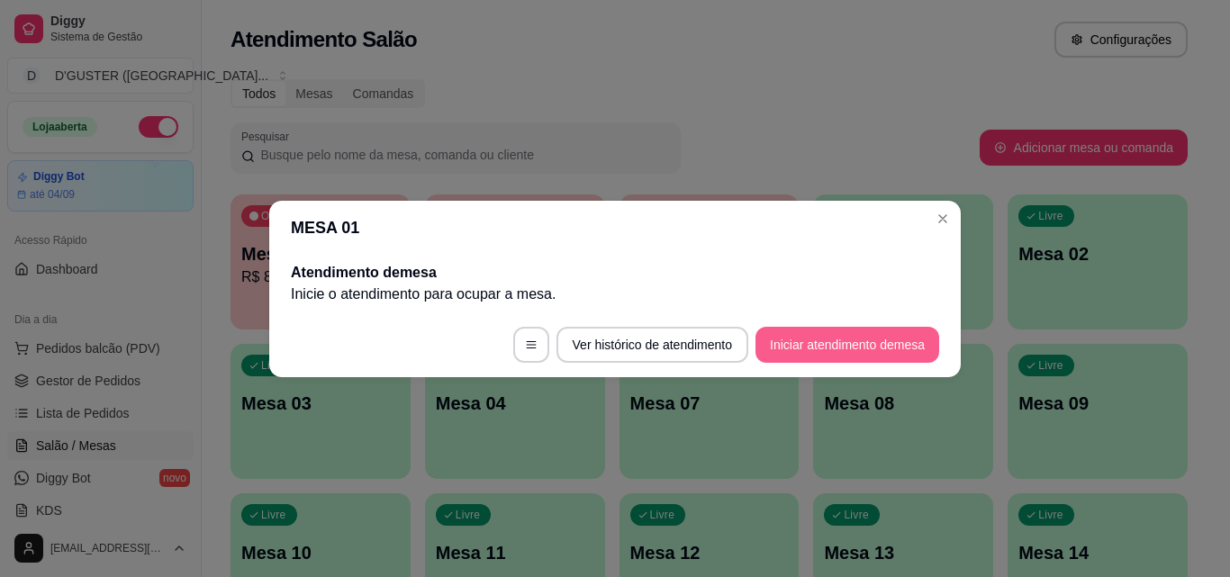
click at [800, 343] on button "Iniciar atendimento de mesa" at bounding box center [847, 345] width 184 height 36
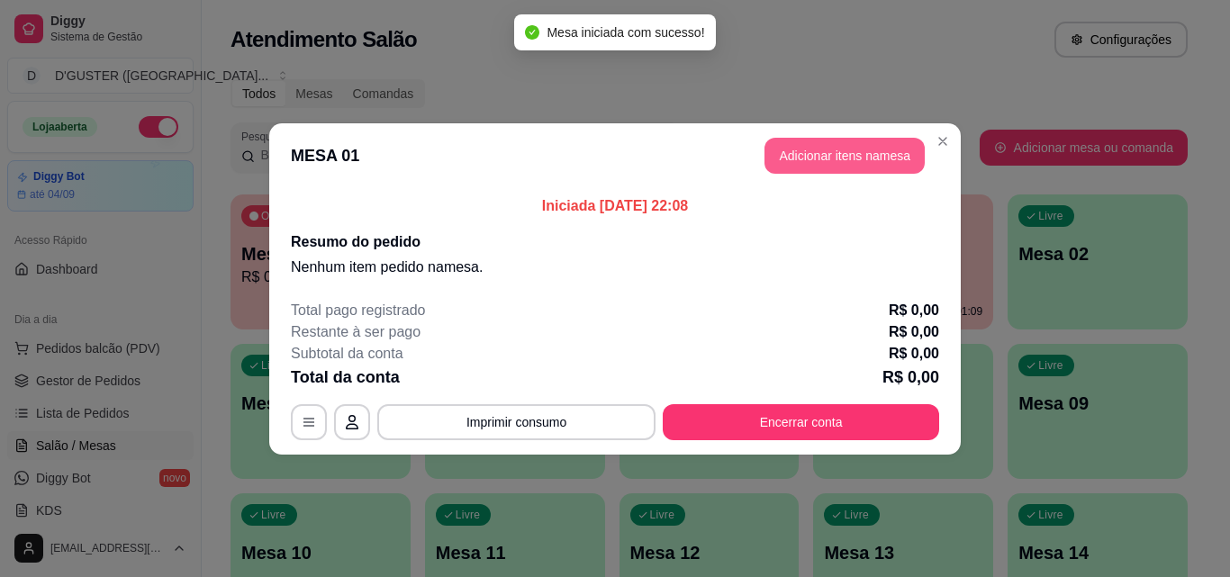
click at [799, 158] on button "Adicionar itens na mesa" at bounding box center [844, 156] width 160 height 36
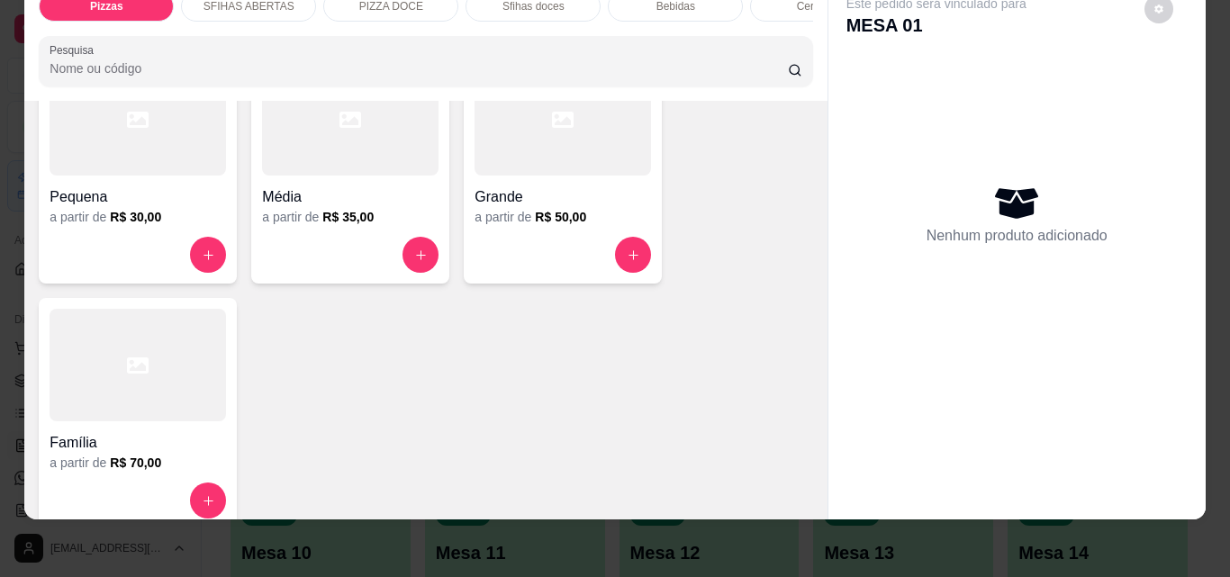
scroll to position [270, 0]
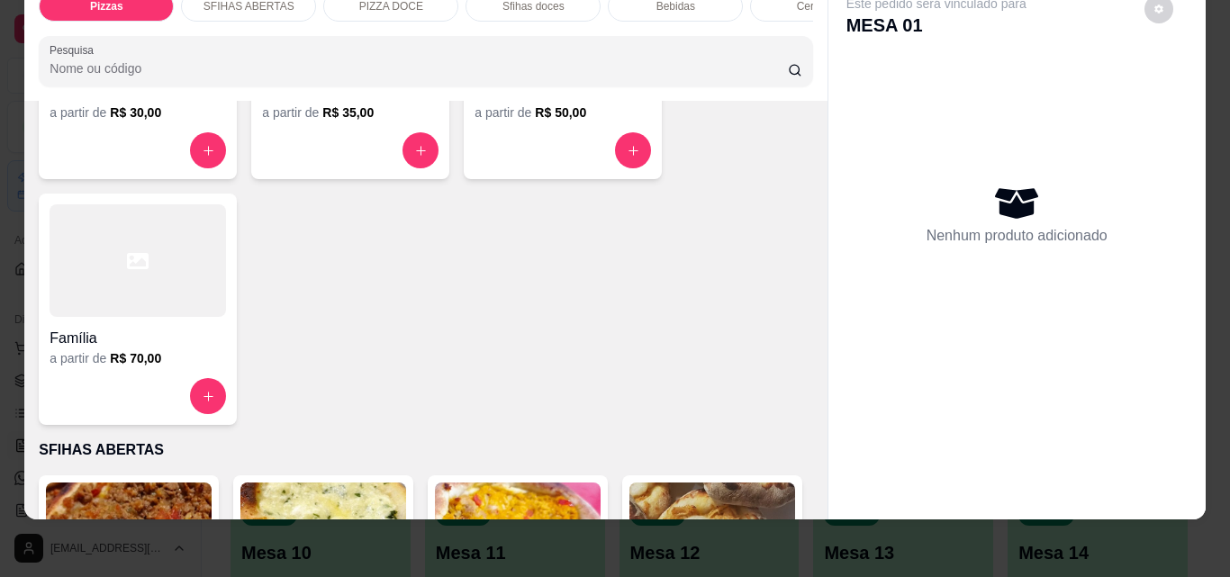
click at [153, 367] on div "a partir de R$ 70,00" at bounding box center [138, 358] width 176 height 18
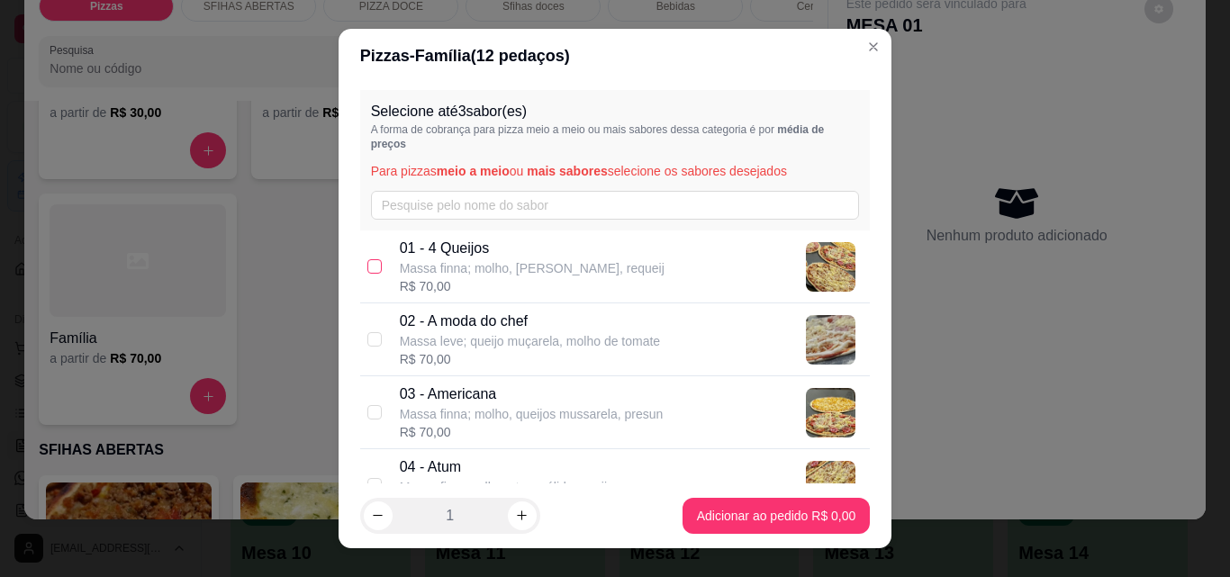
click at [367, 258] on label at bounding box center [374, 267] width 14 height 20
click at [367, 259] on input "checkbox" at bounding box center [374, 266] width 14 height 14
checkbox input "false"
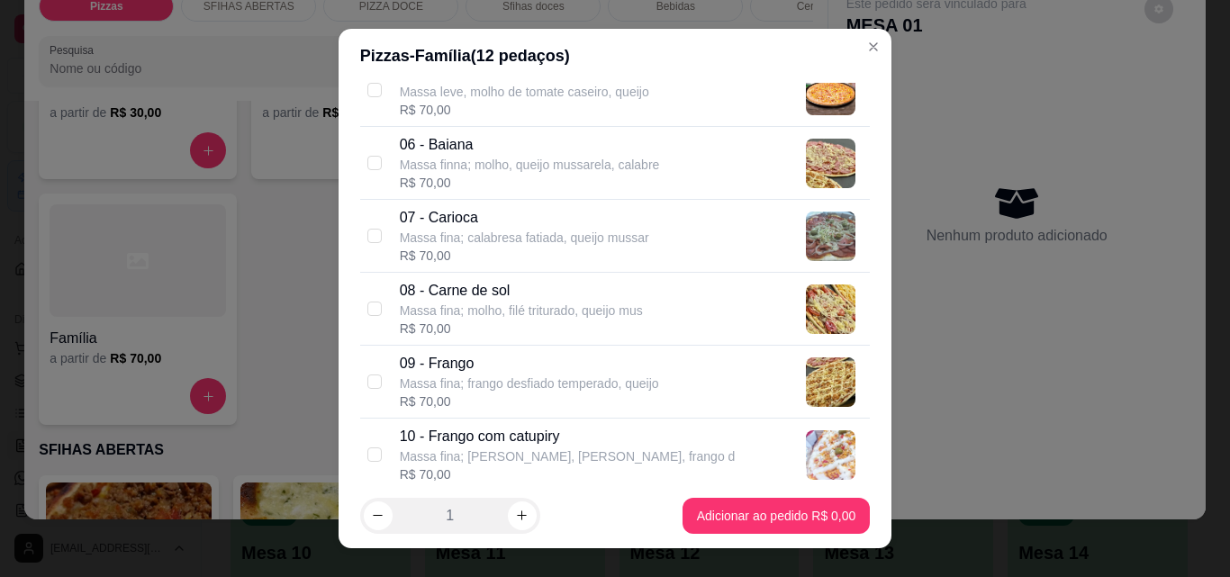
scroll to position [630, 0]
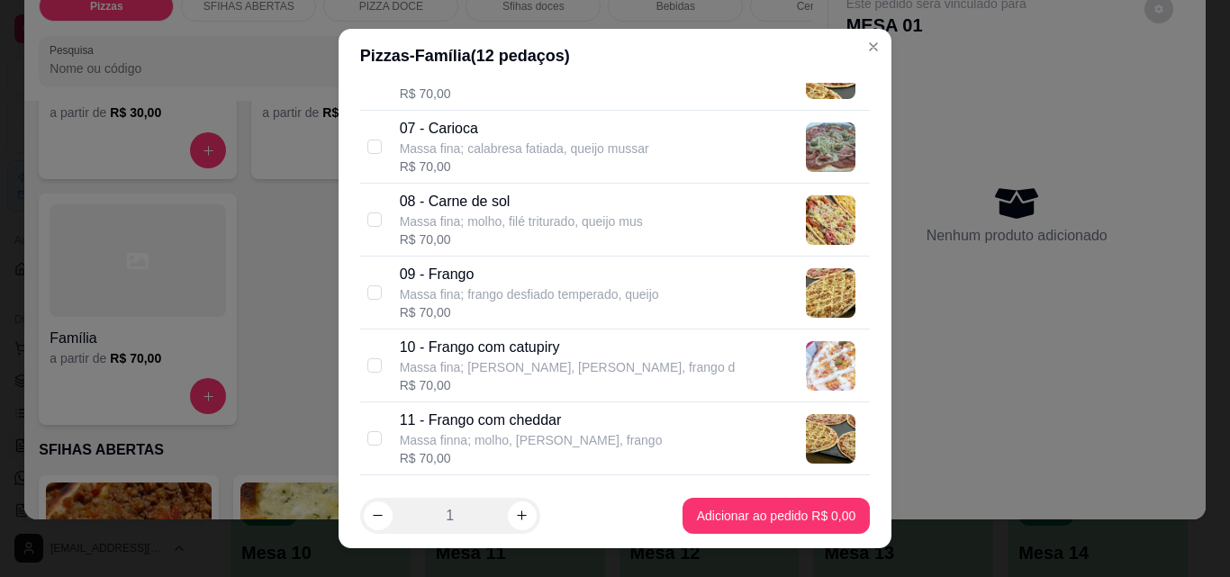
click at [362, 351] on div "10 - Frango com catupiry Massa fina; molho, [PERSON_NAME], frango d R$ 70,00" at bounding box center [615, 366] width 511 height 73
checkbox input "true"
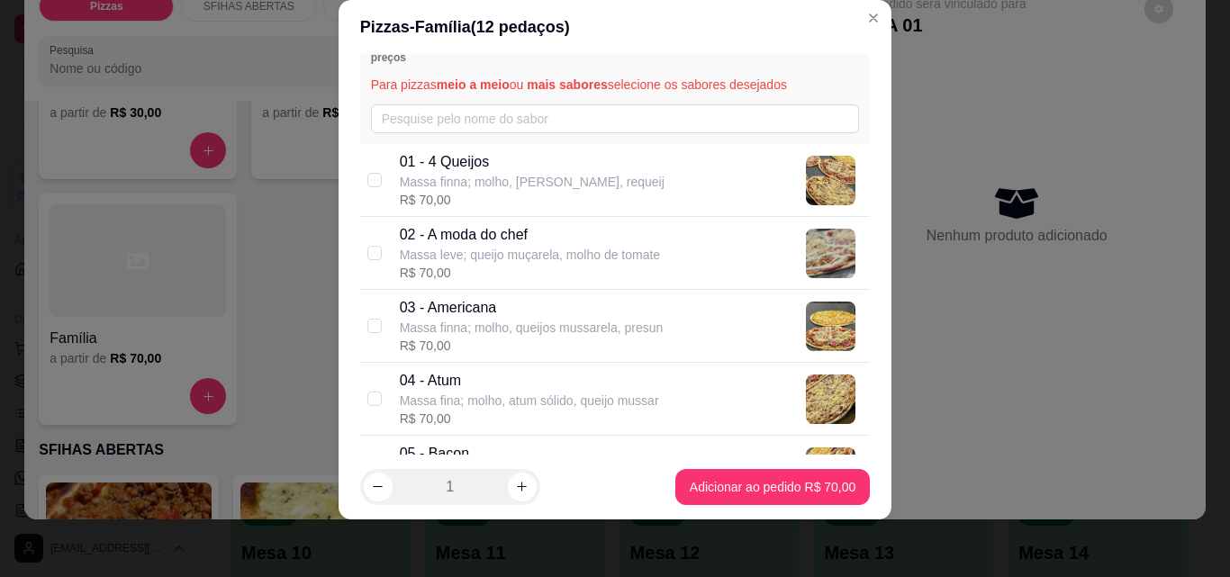
scroll to position [37, 0]
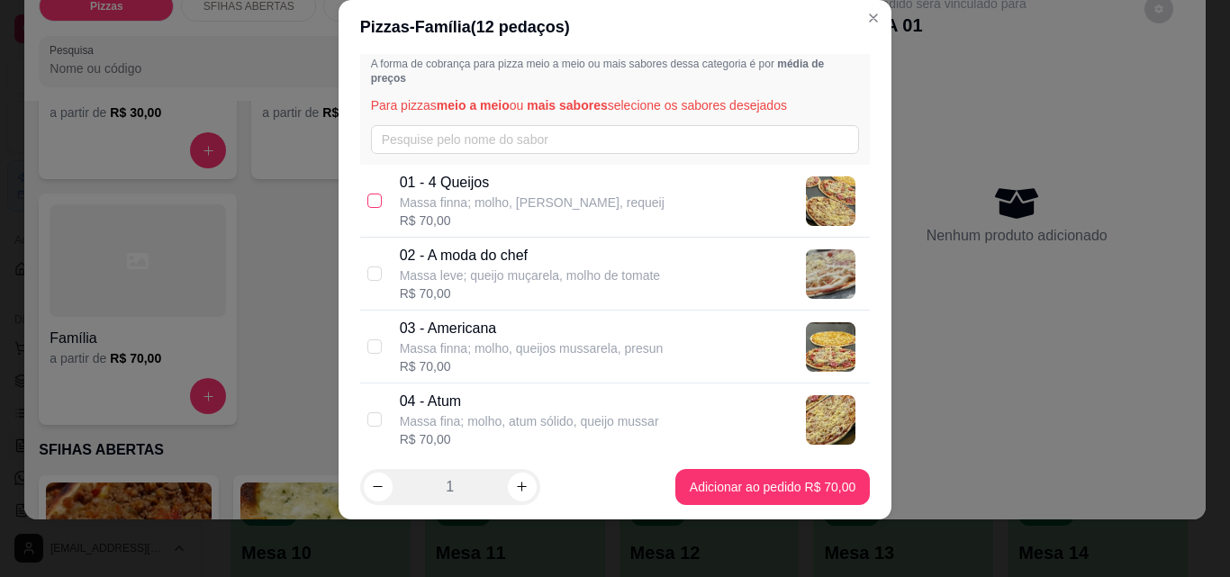
click at [367, 199] on input "checkbox" at bounding box center [374, 201] width 14 height 14
checkbox input "true"
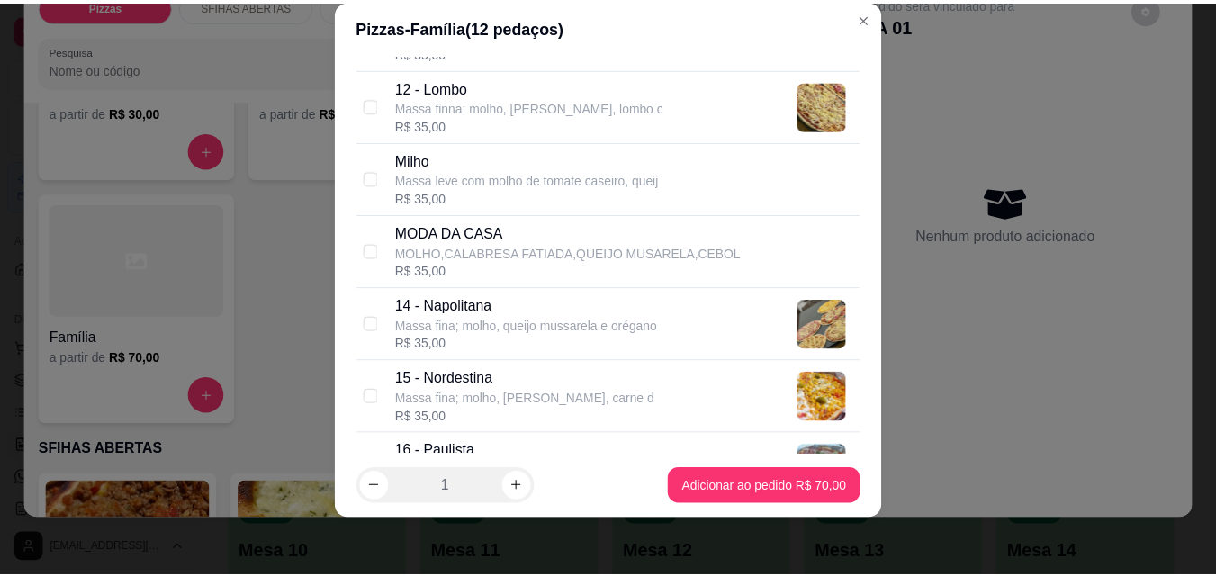
scroll to position [1170, 0]
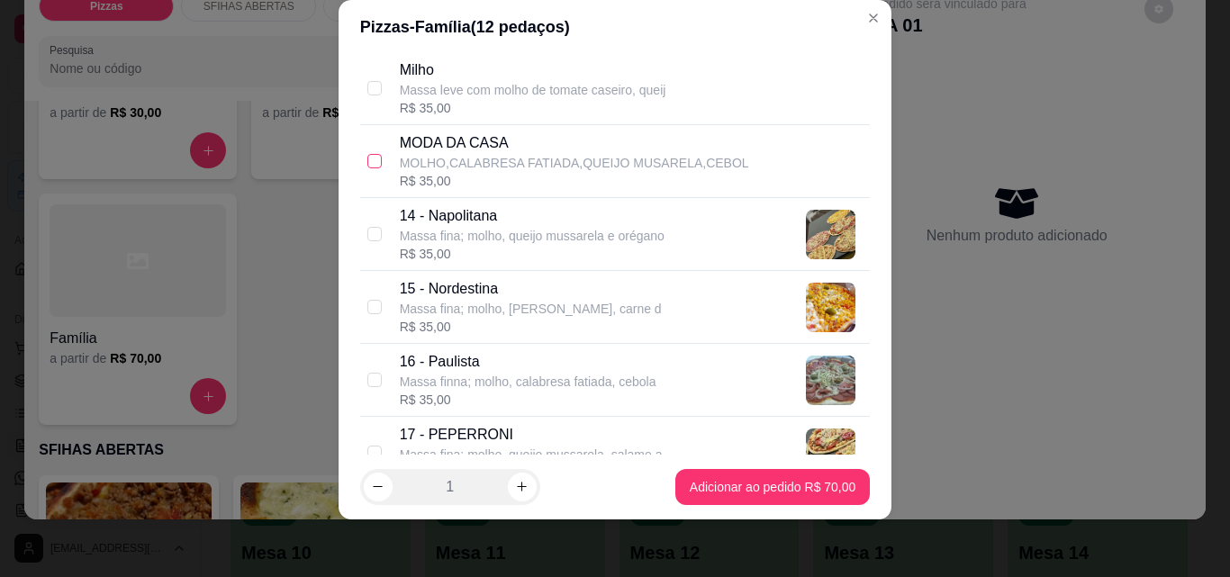
click at [367, 153] on label at bounding box center [374, 161] width 14 height 20
click at [367, 154] on input "checkbox" at bounding box center [374, 161] width 14 height 14
drag, startPoint x: 366, startPoint y: 149, endPoint x: 474, endPoint y: 177, distance: 112.7
click at [370, 151] on div "MODA DA CASA MOLHO,CALABRESA FATIADA,QUEIJO MUSARELA,CEBOL R$ 35,00" at bounding box center [615, 161] width 511 height 73
checkbox input "true"
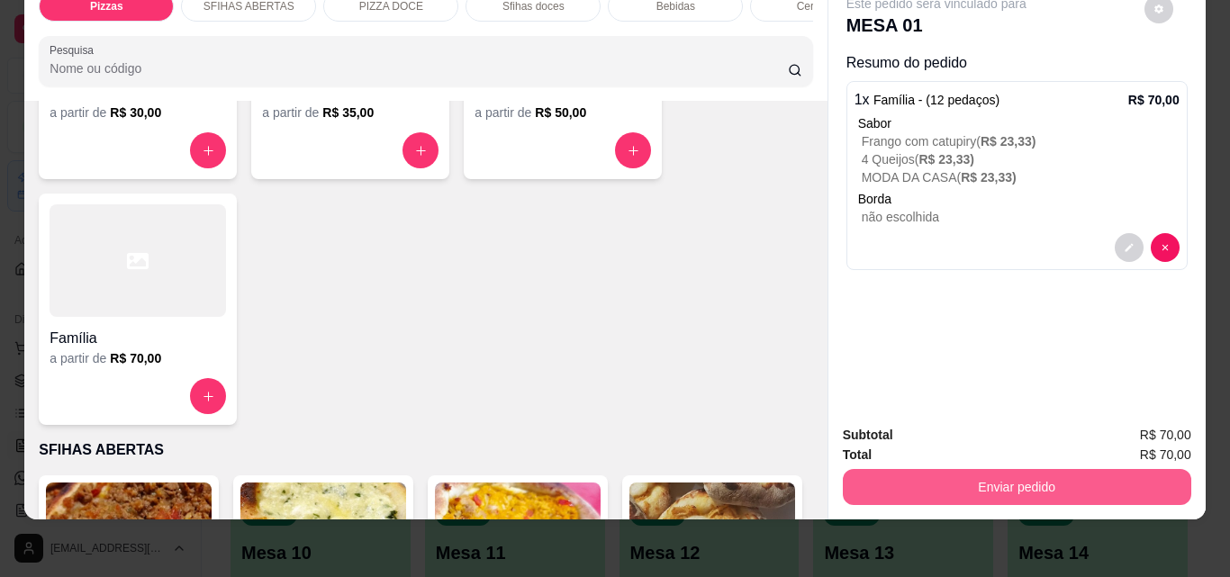
click at [905, 474] on button "Enviar pedido" at bounding box center [1017, 487] width 348 height 36
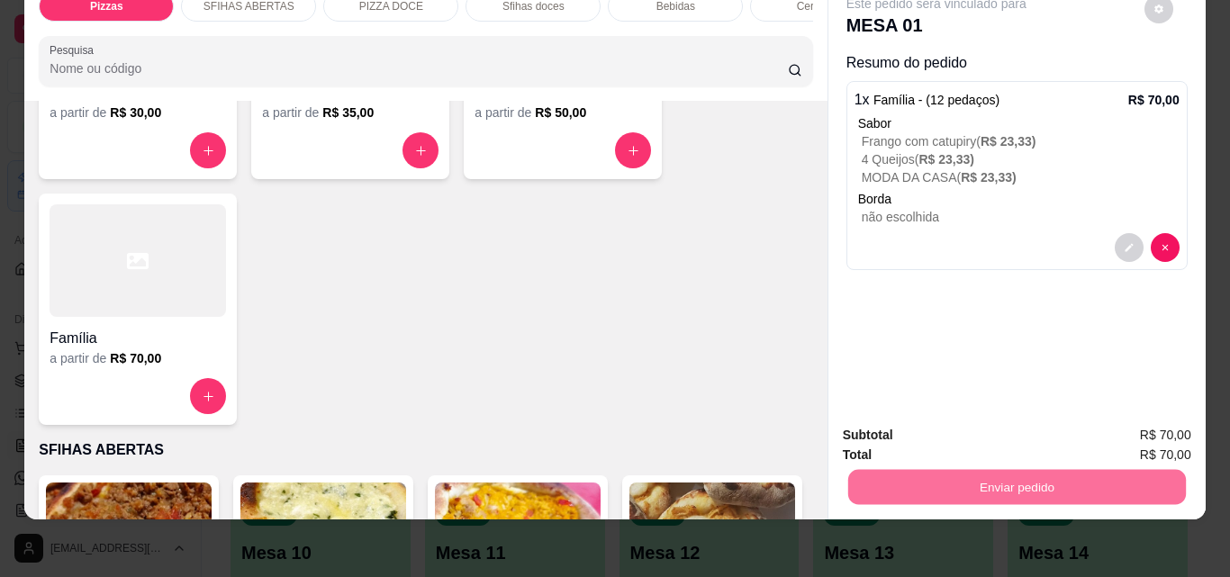
click at [931, 430] on button "Não registrar e enviar pedido" at bounding box center [957, 428] width 182 height 33
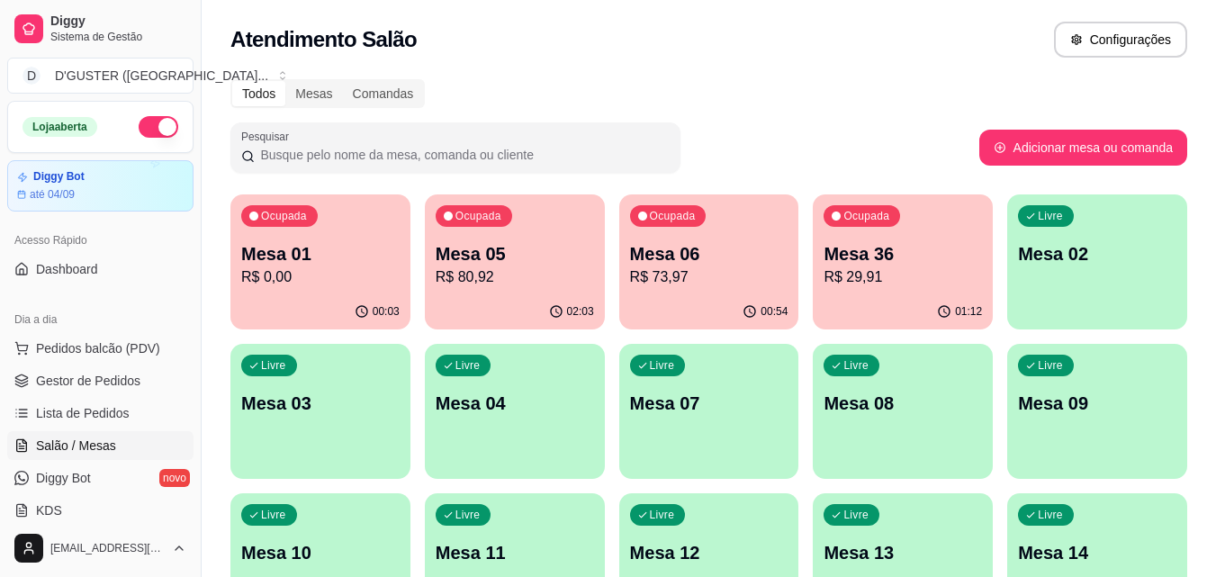
click at [317, 255] on p "Mesa 01" at bounding box center [320, 253] width 158 height 25
click at [67, 379] on span "Gestor de Pedidos" at bounding box center [88, 381] width 104 height 18
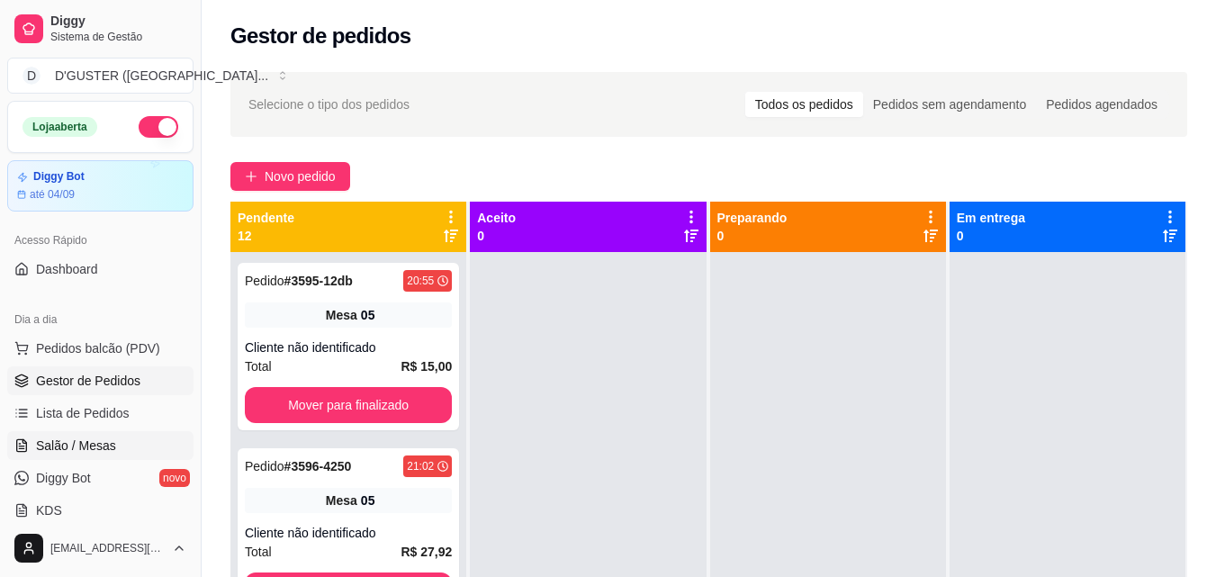
click at [60, 449] on span "Salão / Mesas" at bounding box center [76, 446] width 80 height 18
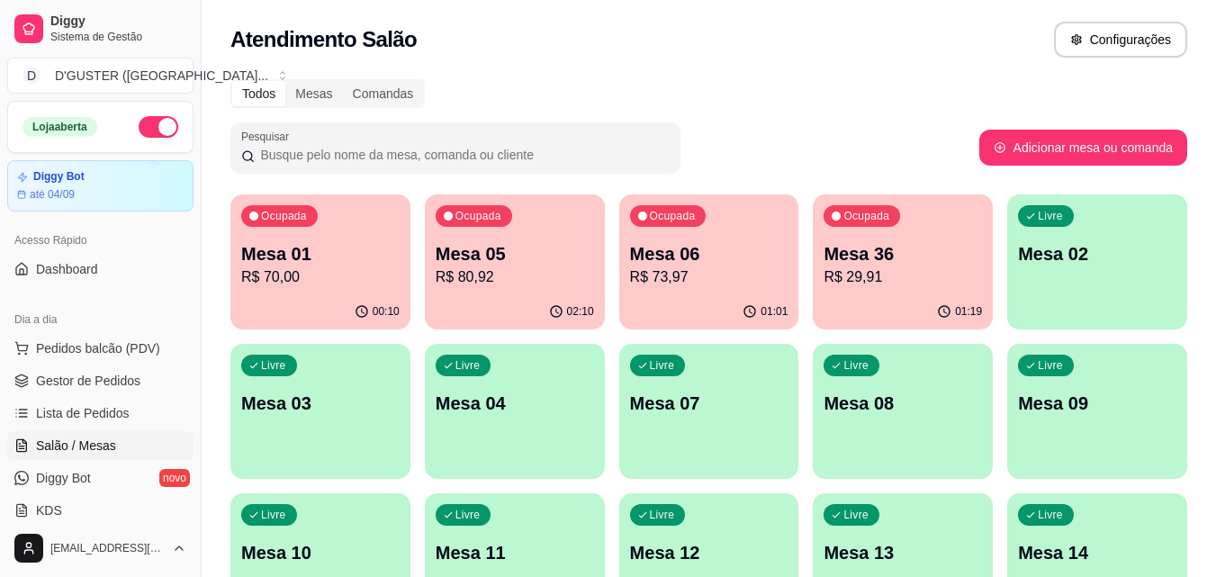
click at [684, 273] on p "R$ 73,97" at bounding box center [709, 278] width 158 height 22
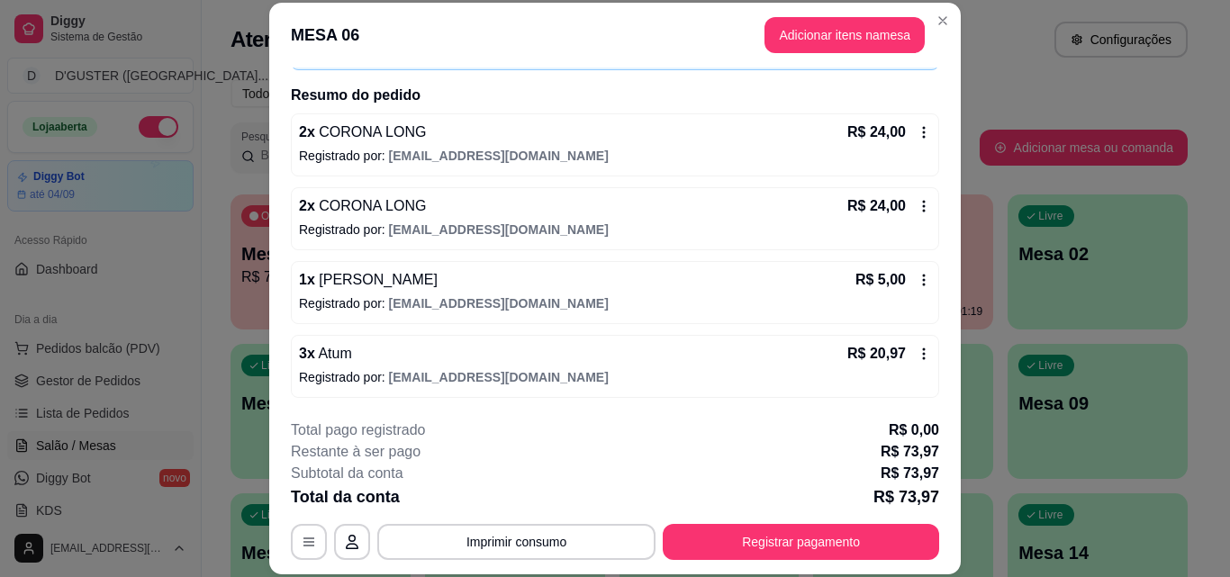
scroll to position [55, 0]
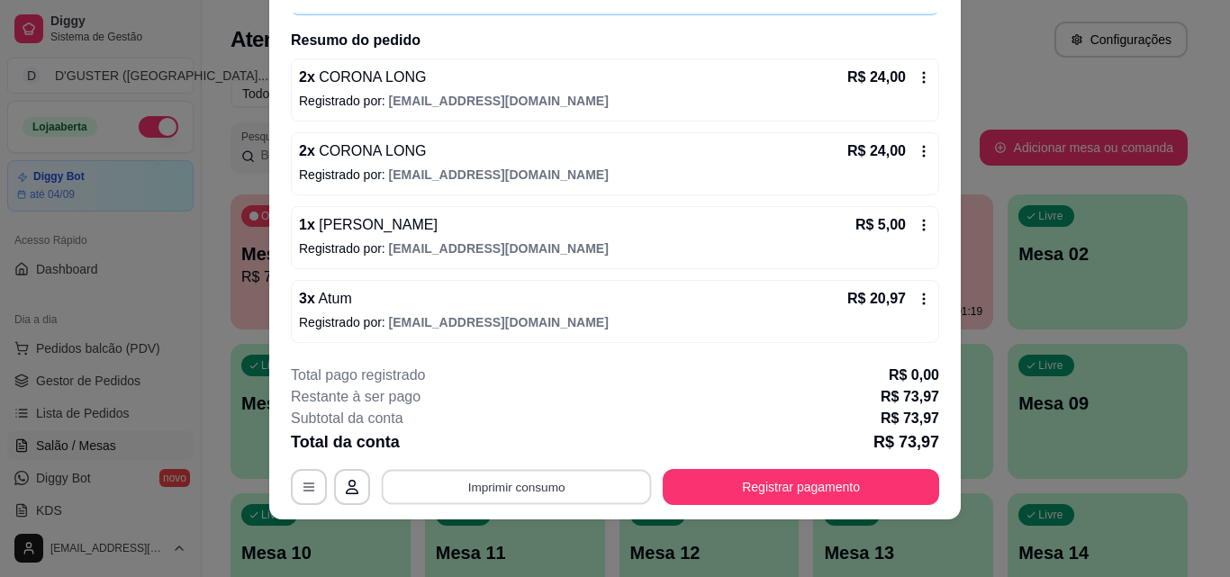
click at [480, 483] on button "Imprimir consumo" at bounding box center [517, 486] width 270 height 35
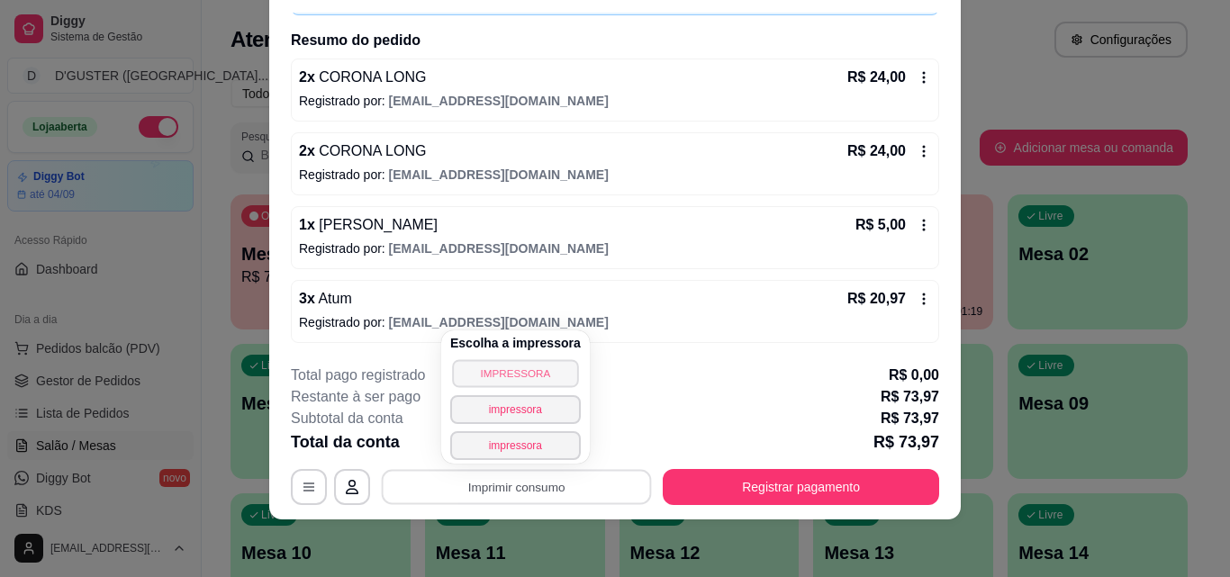
click at [503, 369] on button "IMPRESSORA" at bounding box center [515, 373] width 126 height 28
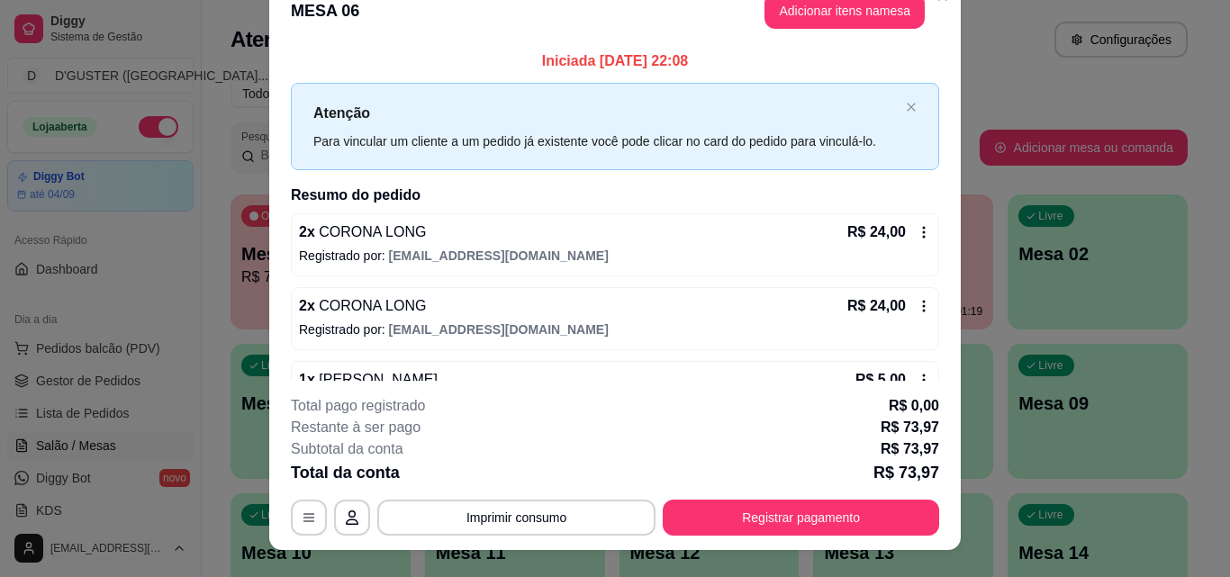
scroll to position [0, 0]
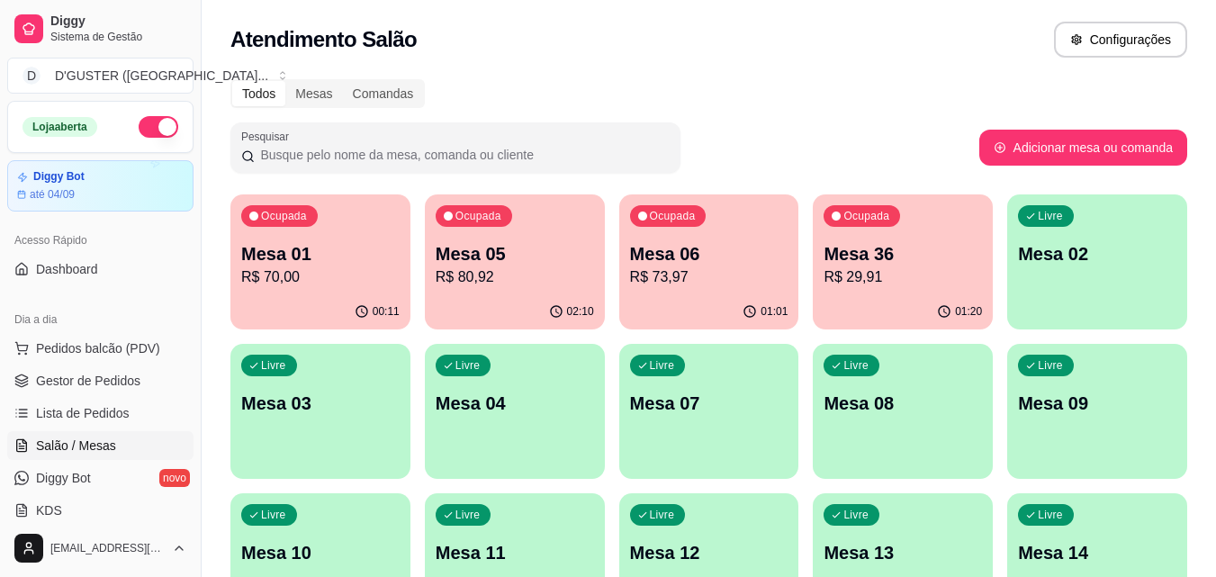
click at [698, 254] on p "Mesa 06" at bounding box center [709, 253] width 158 height 25
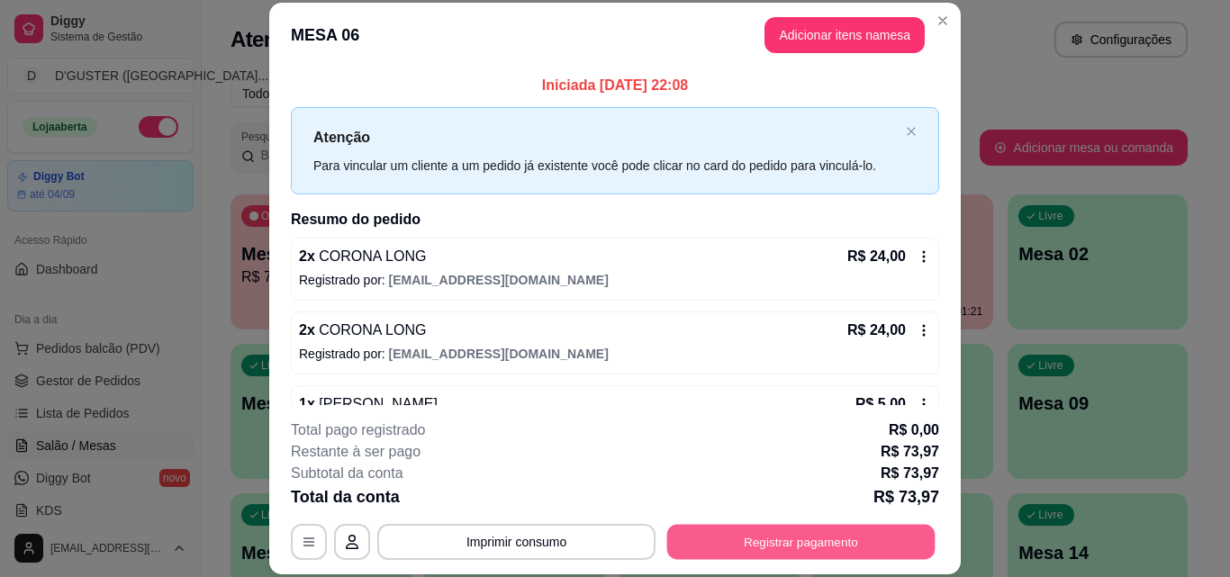
click at [765, 533] on button "Registrar pagamento" at bounding box center [801, 541] width 268 height 35
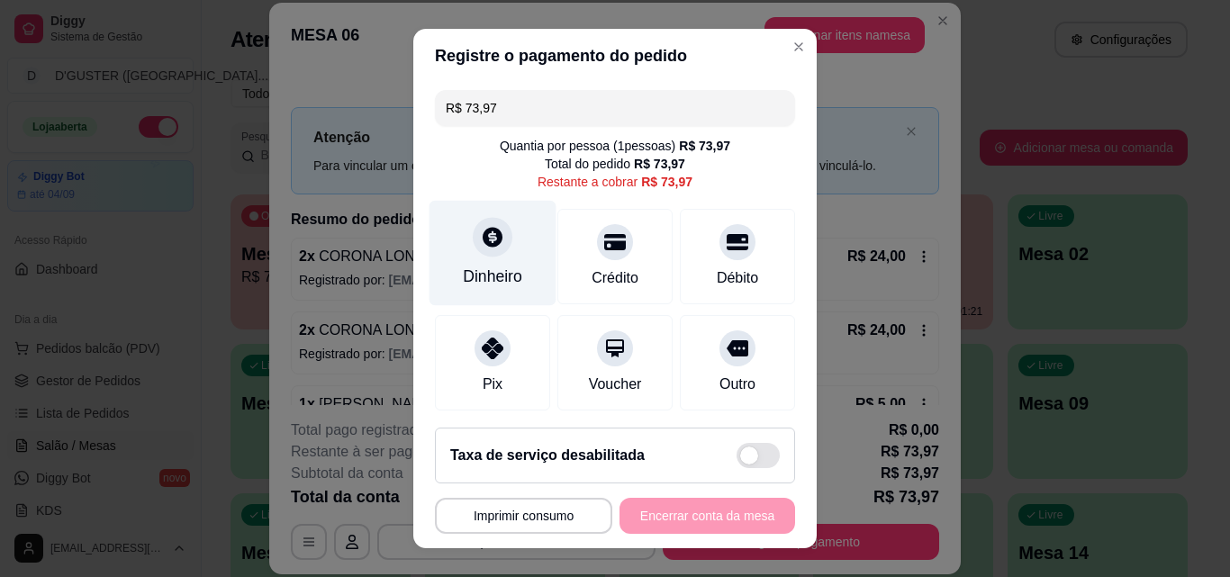
click at [473, 232] on div at bounding box center [493, 237] width 40 height 40
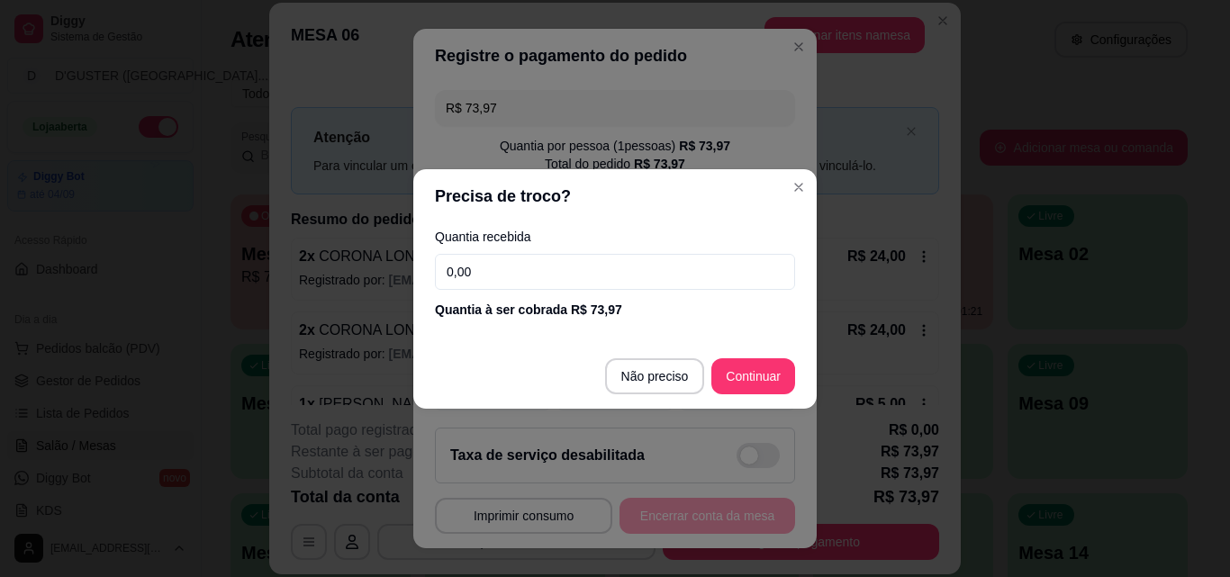
click at [608, 266] on input "0,00" at bounding box center [615, 272] width 360 height 36
type input "73,97"
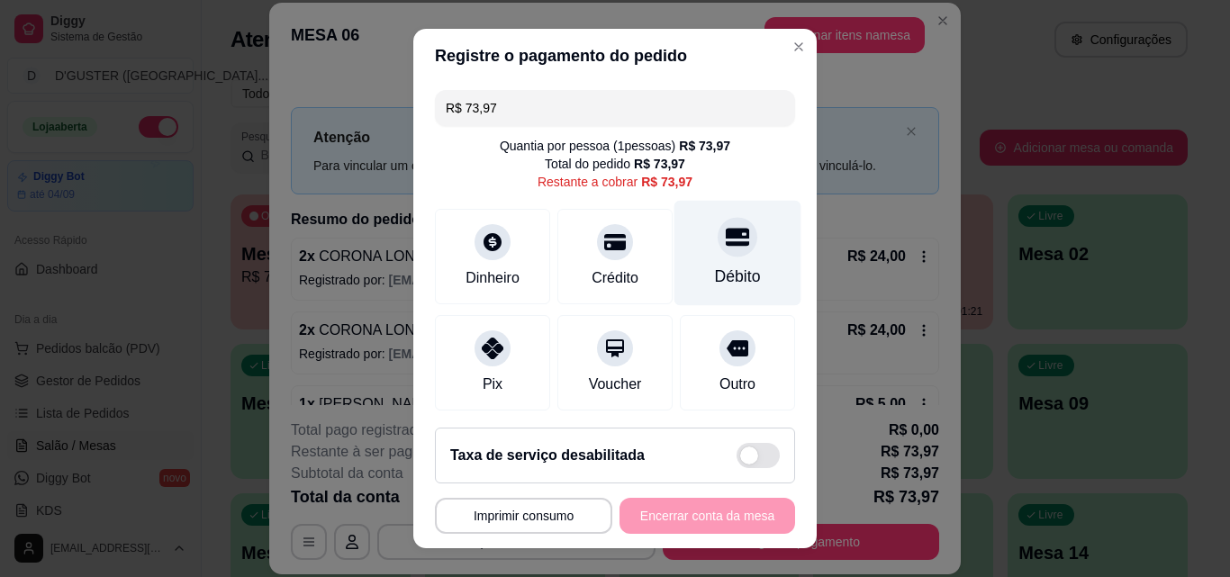
click at [718, 252] on div at bounding box center [738, 237] width 40 height 40
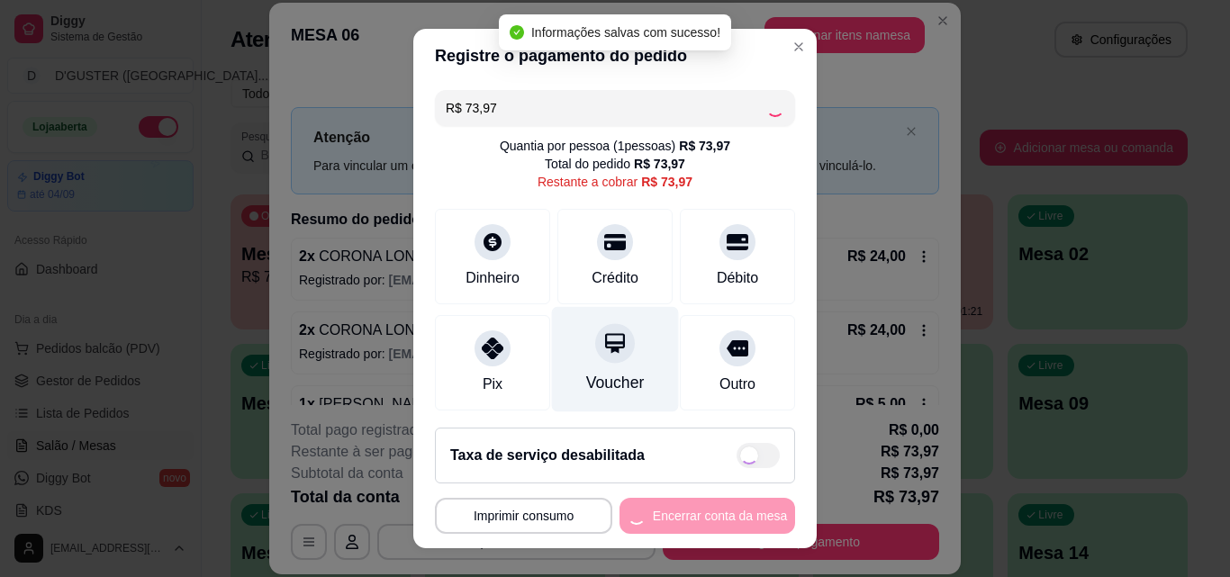
type input "R$ 0,00"
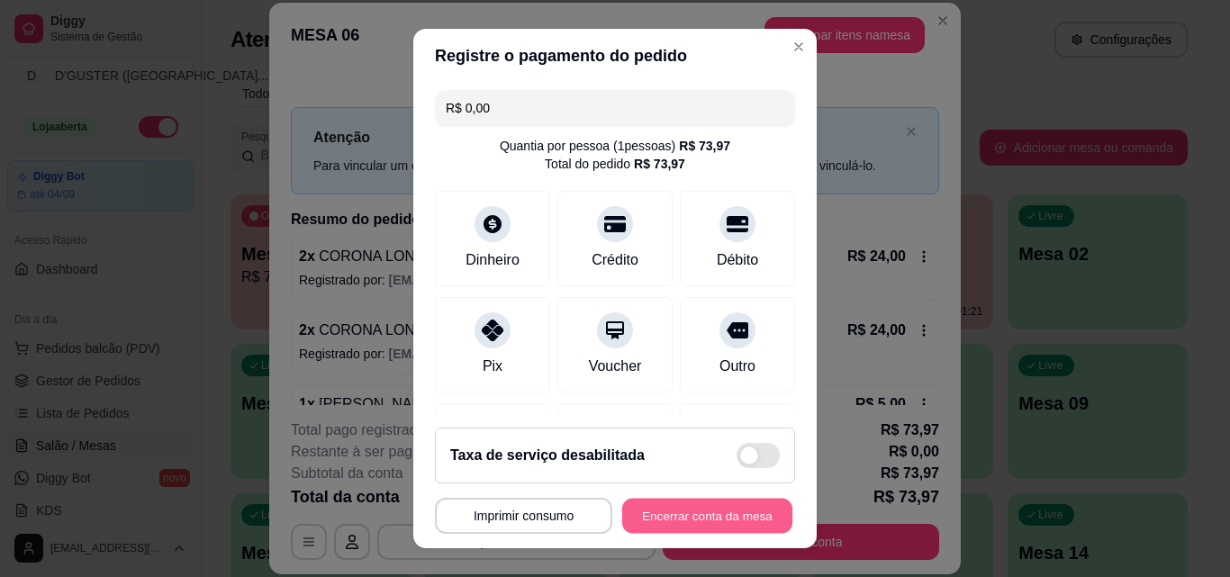
click at [685, 513] on button "Encerrar conta da mesa" at bounding box center [707, 516] width 170 height 35
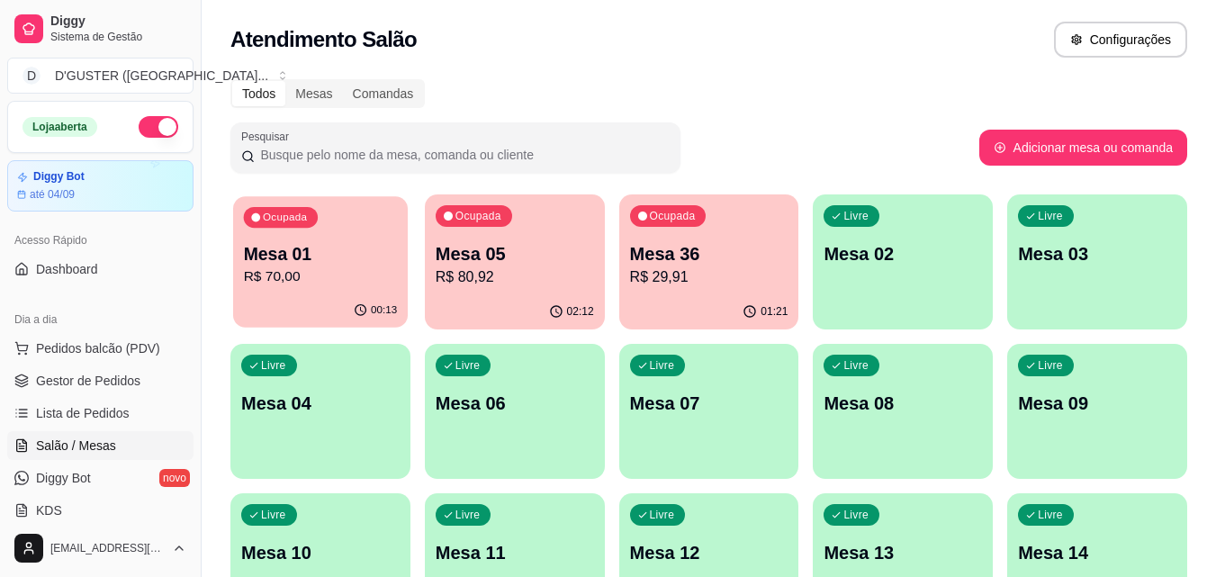
click at [305, 273] on p "R$ 70,00" at bounding box center [321, 277] width 154 height 21
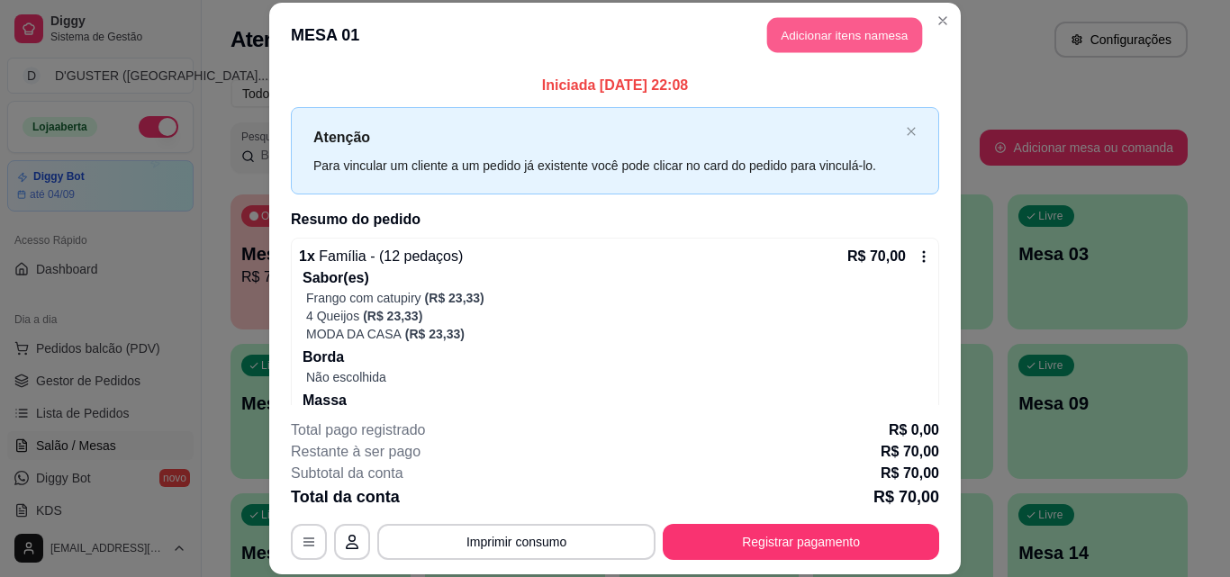
click at [852, 39] on button "Adicionar itens na mesa" at bounding box center [844, 35] width 155 height 35
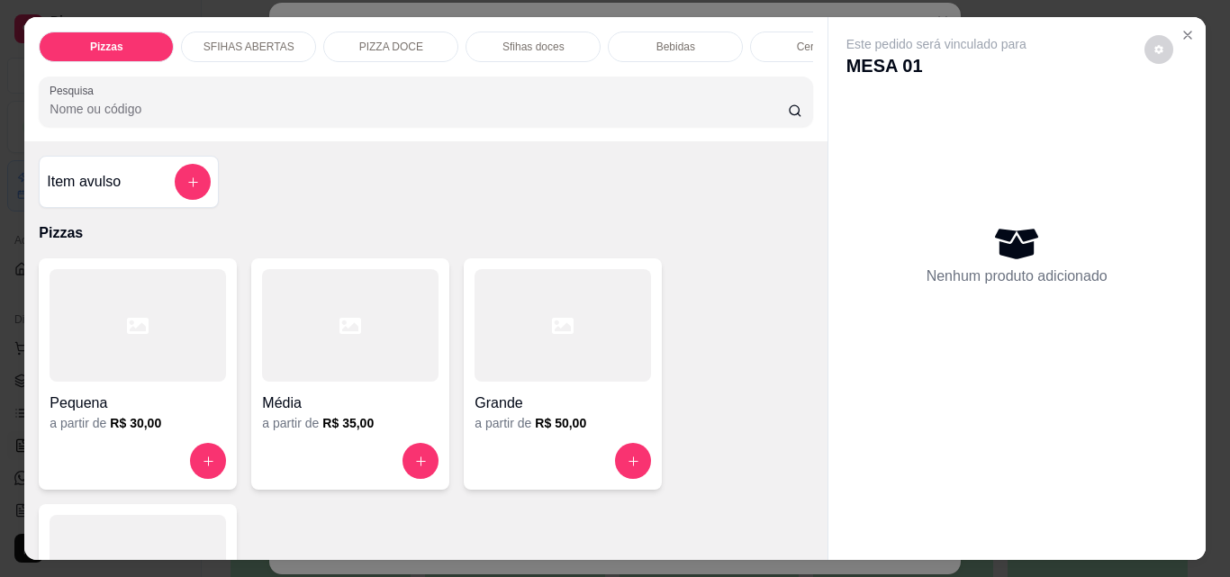
click at [669, 32] on div "Bebidas" at bounding box center [675, 47] width 135 height 31
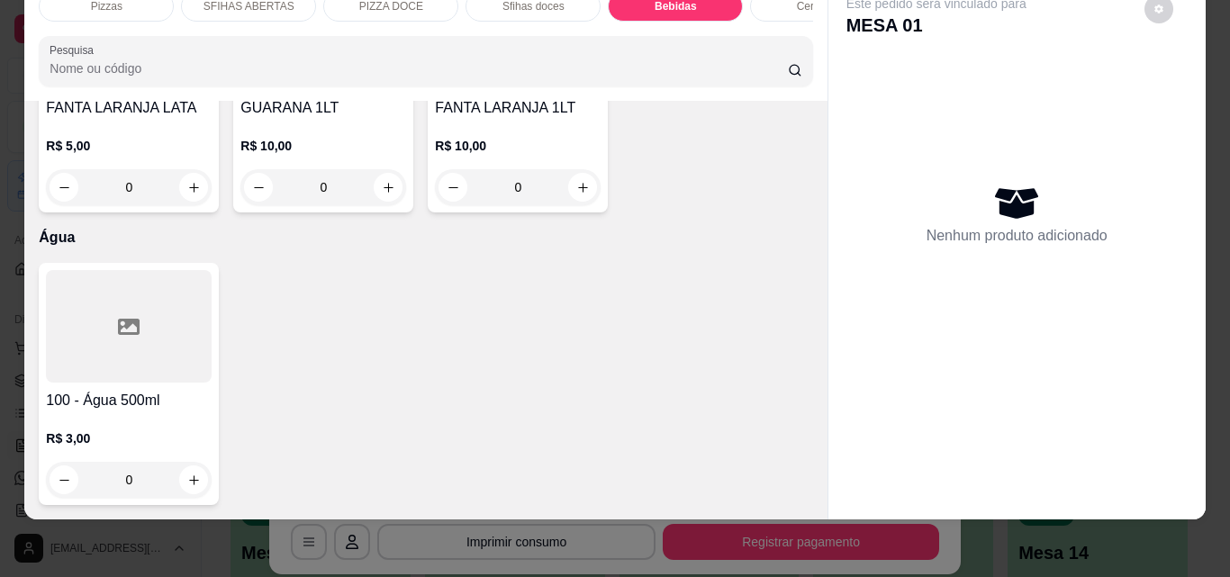
scroll to position [6841, 0]
type input "1"
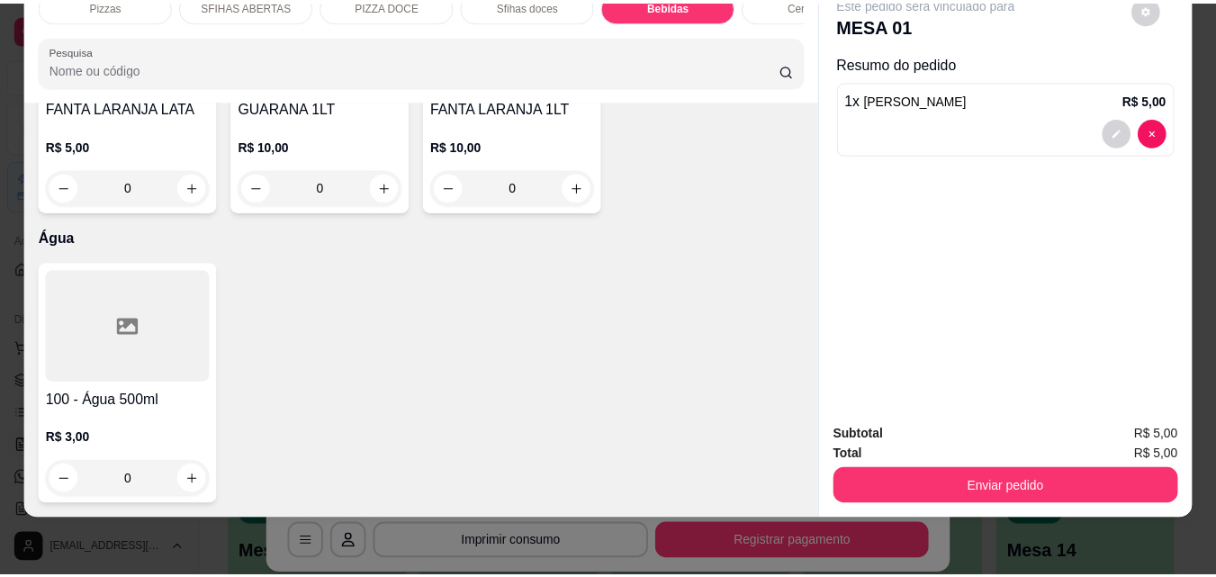
scroll to position [7292, 0]
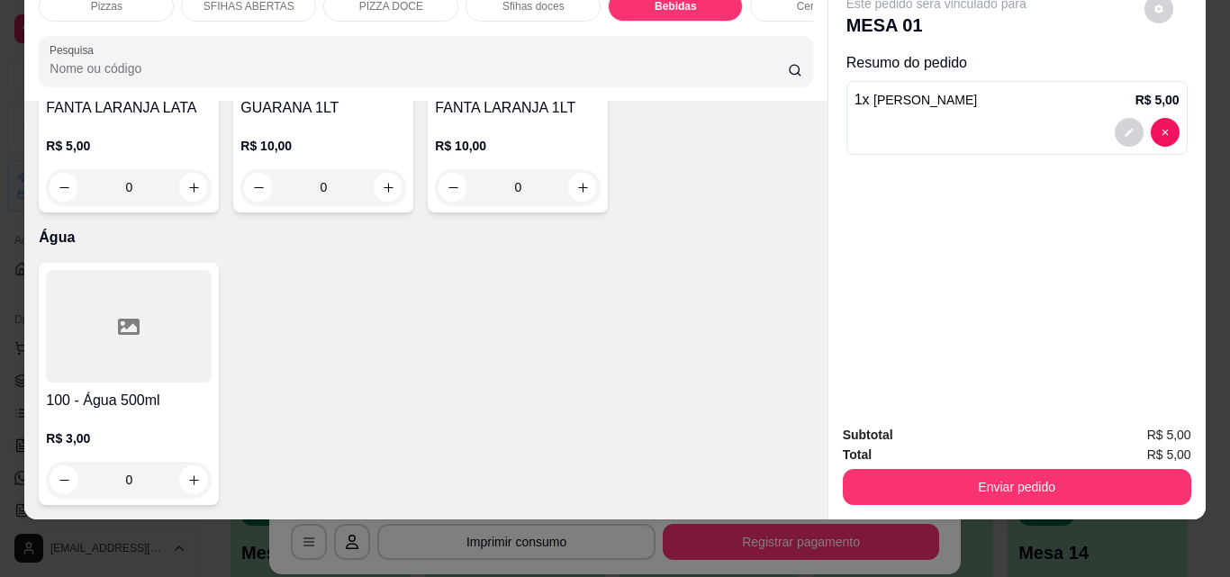
type input "1"
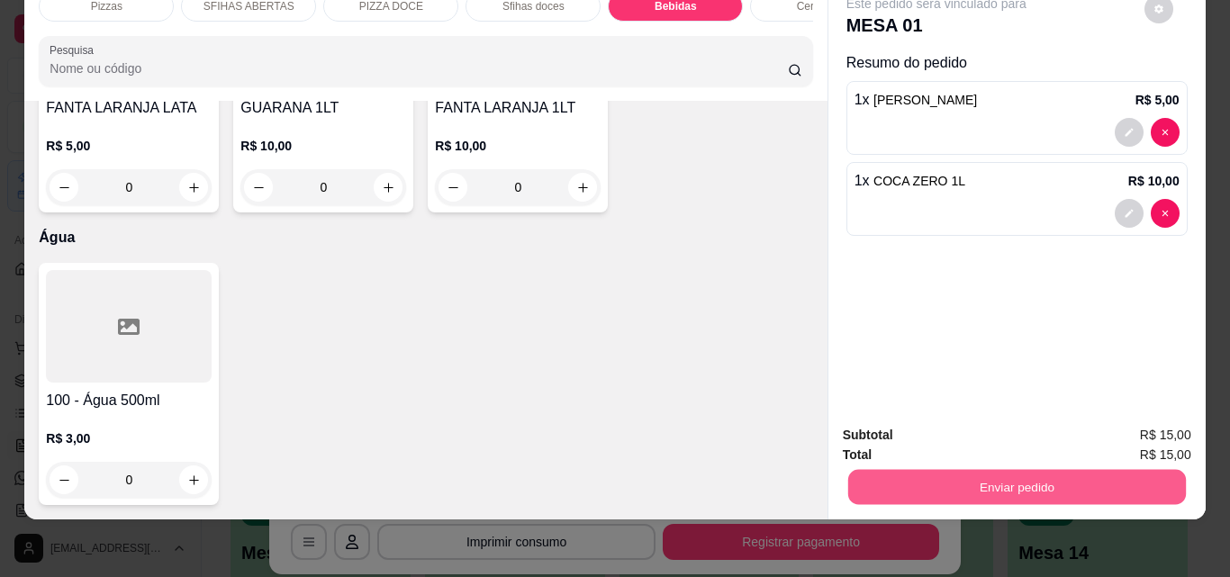
click at [1031, 473] on button "Enviar pedido" at bounding box center [1016, 486] width 338 height 35
click at [938, 429] on button "Não registrar e enviar pedido" at bounding box center [956, 429] width 187 height 34
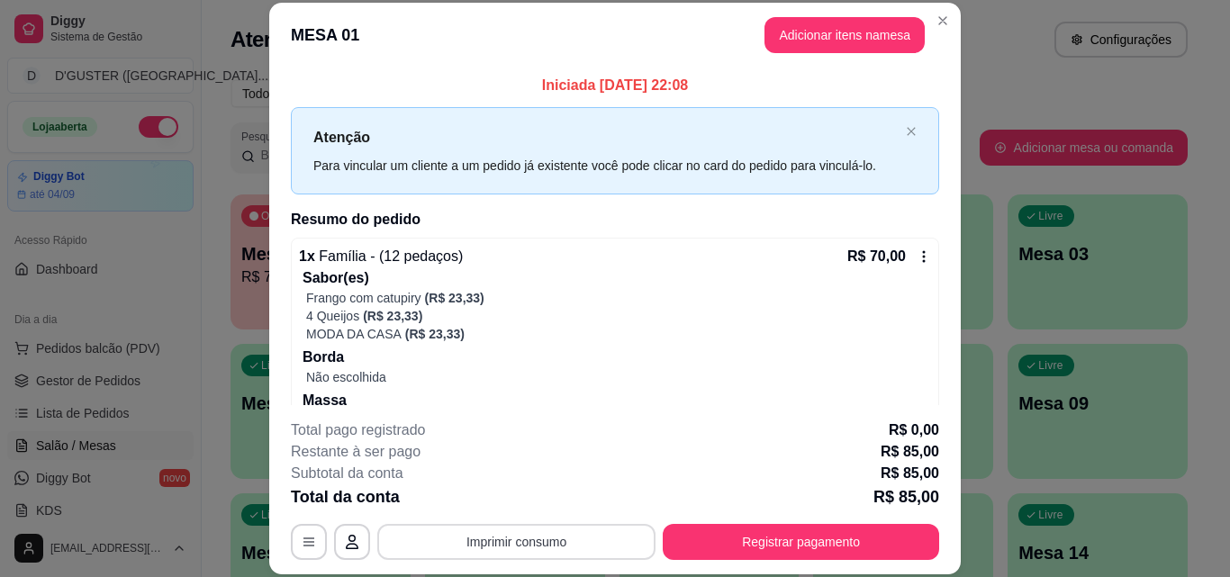
click at [474, 543] on button "Imprimir consumo" at bounding box center [516, 542] width 278 height 36
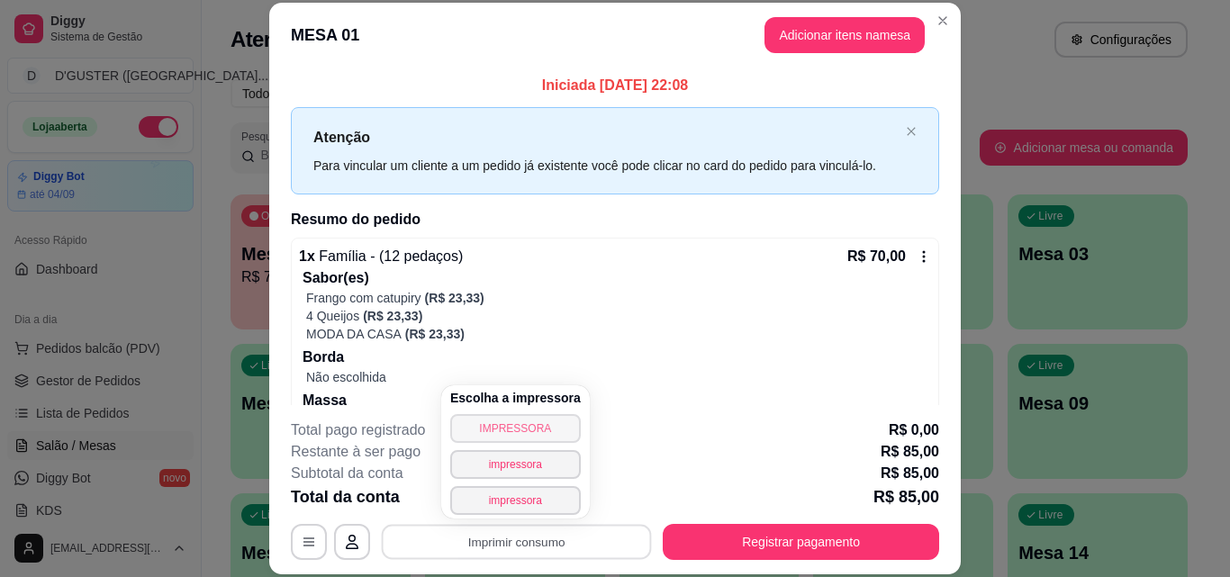
click at [520, 420] on button "IMPRESSORA" at bounding box center [515, 428] width 131 height 29
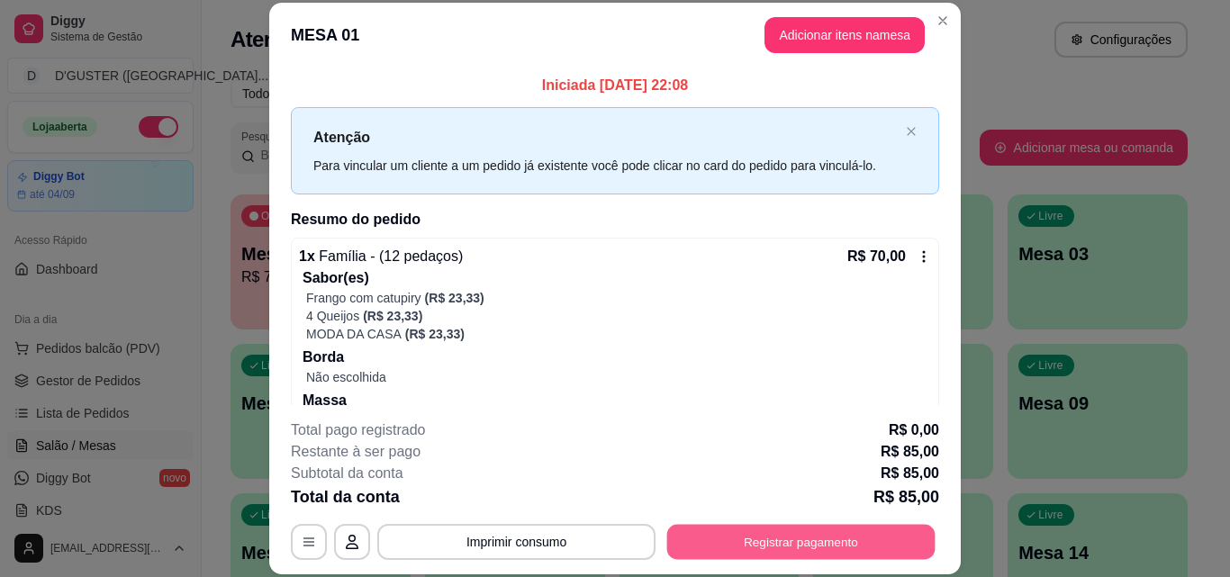
click at [790, 535] on button "Registrar pagamento" at bounding box center [801, 541] width 268 height 35
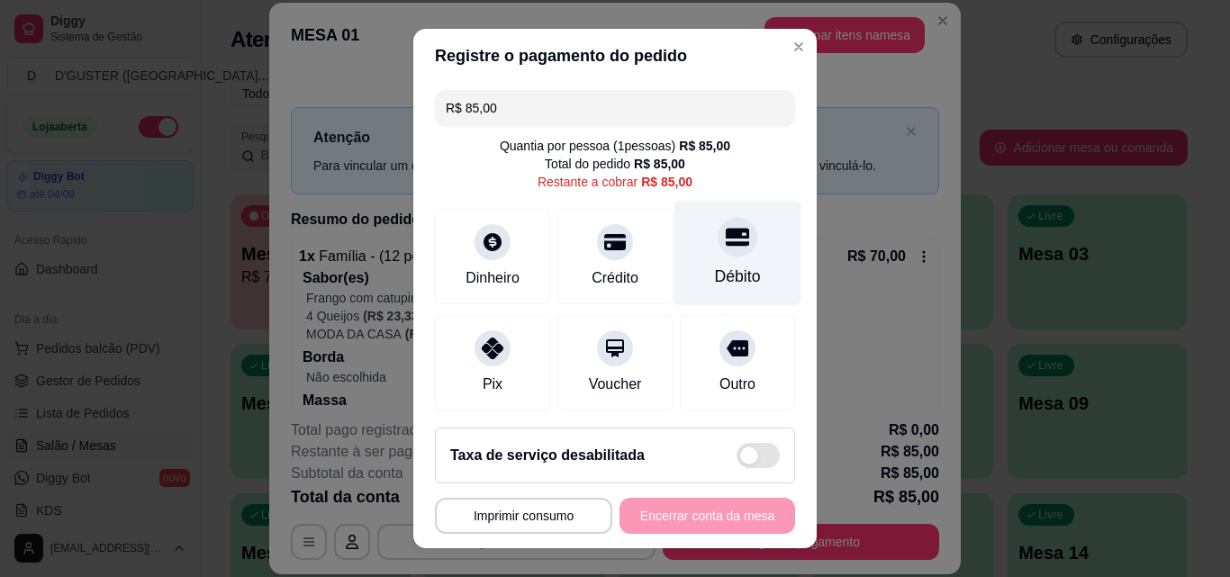
click at [726, 239] on icon at bounding box center [737, 238] width 23 height 18
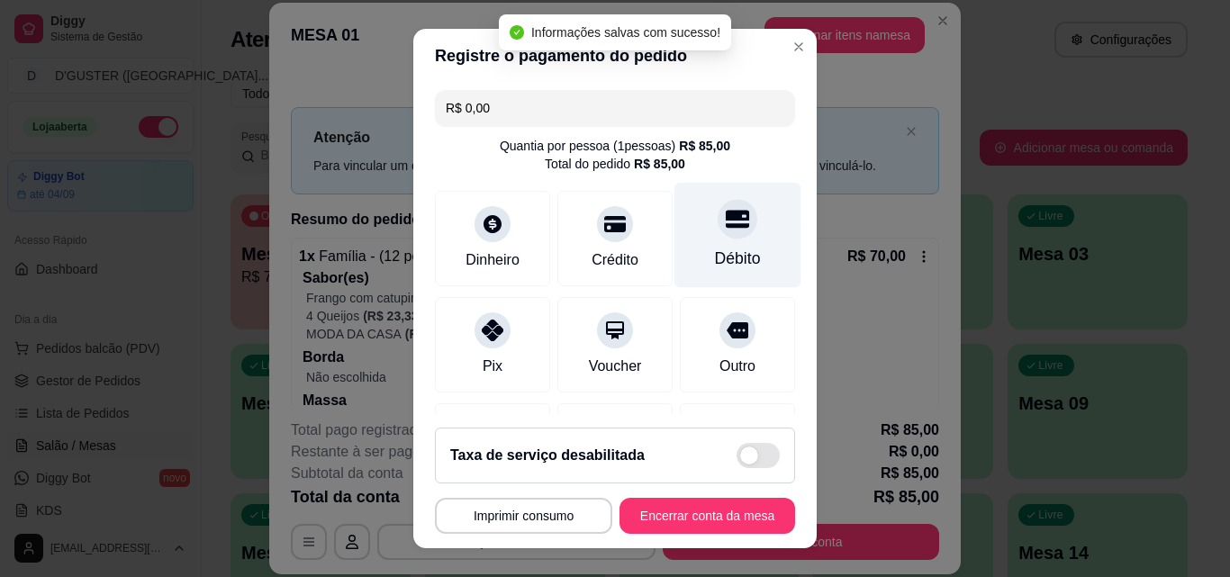
type input "R$ 0,00"
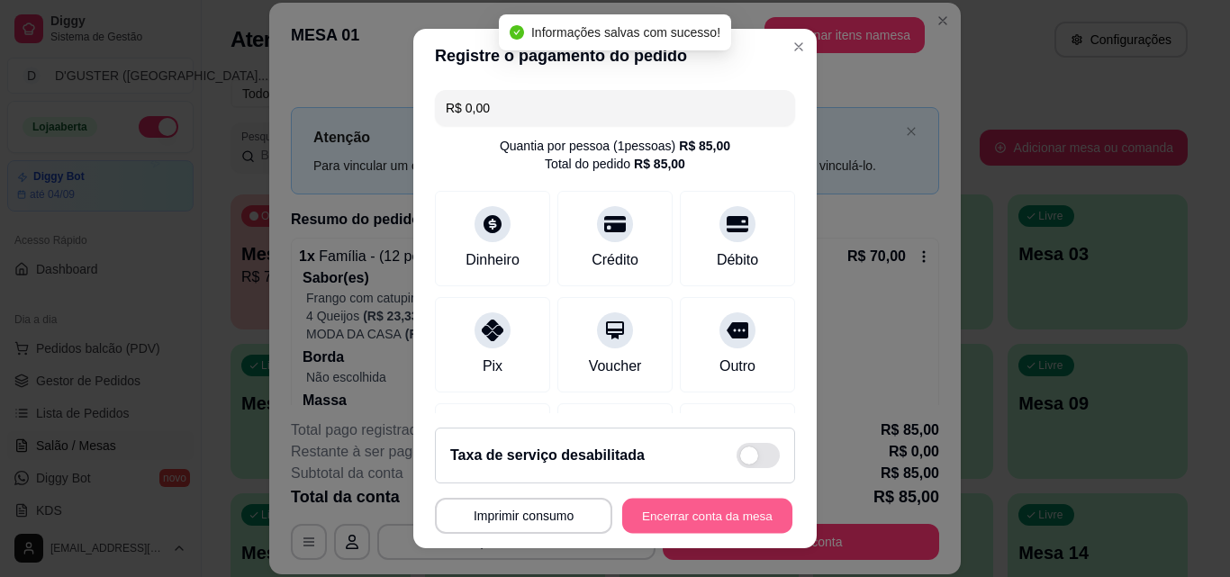
click at [683, 512] on button "Encerrar conta da mesa" at bounding box center [707, 516] width 170 height 35
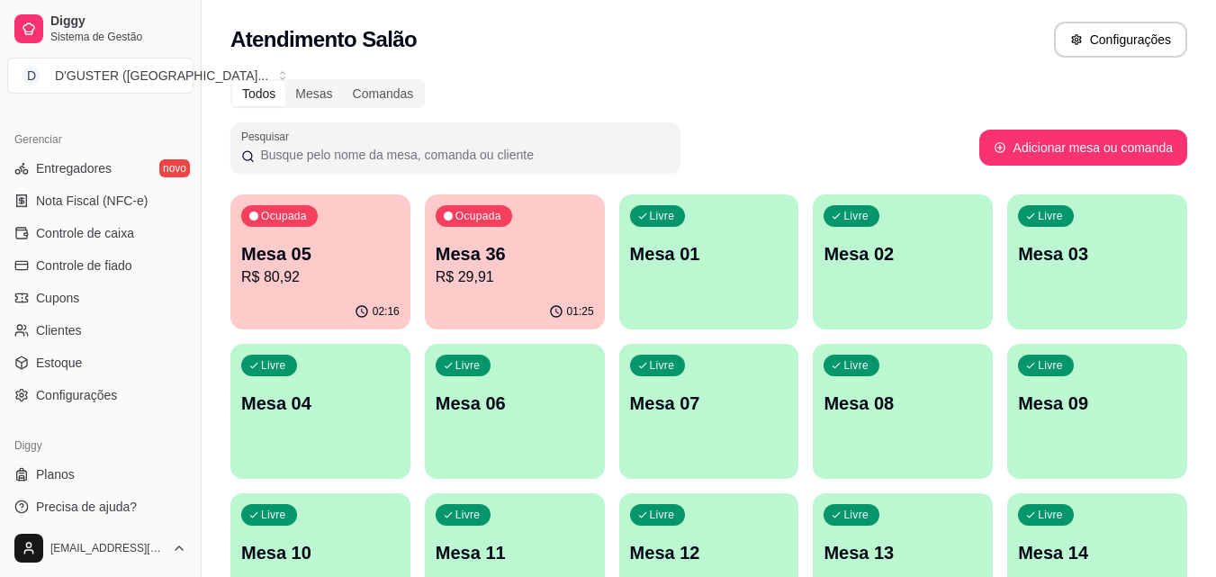
scroll to position [718, 0]
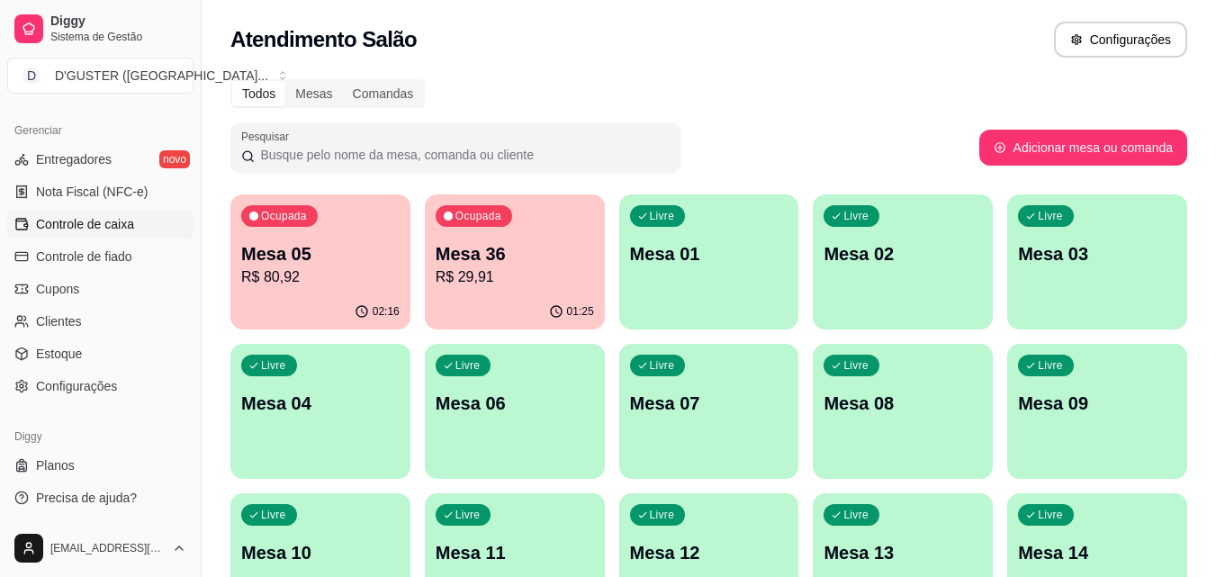
click at [98, 225] on span "Controle de caixa" at bounding box center [85, 224] width 98 height 18
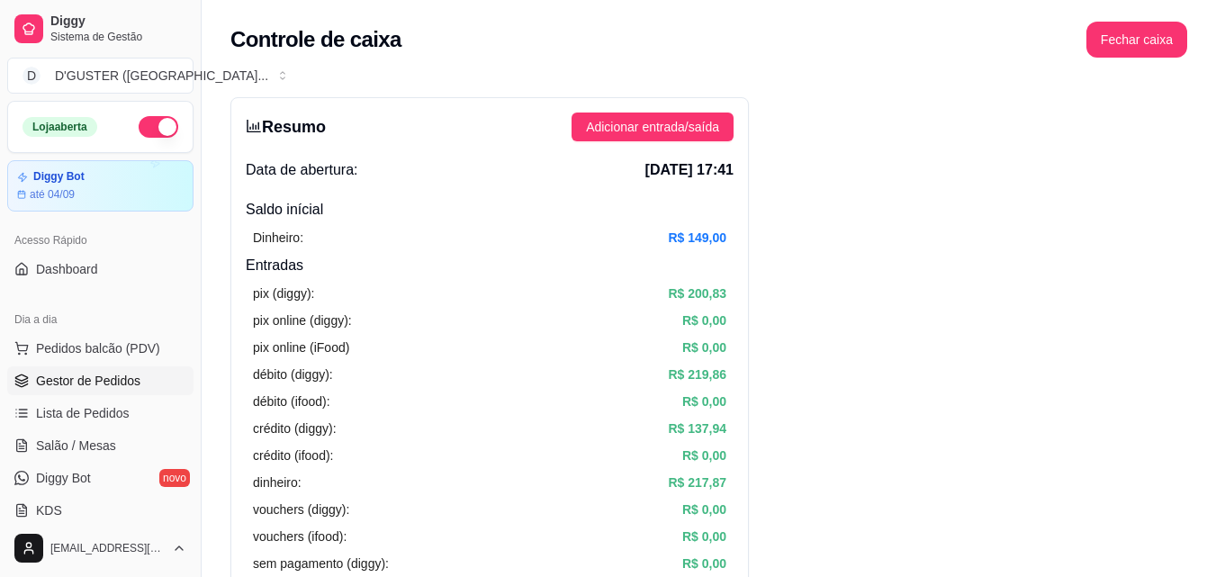
click at [96, 391] on link "Gestor de Pedidos" at bounding box center [100, 380] width 186 height 29
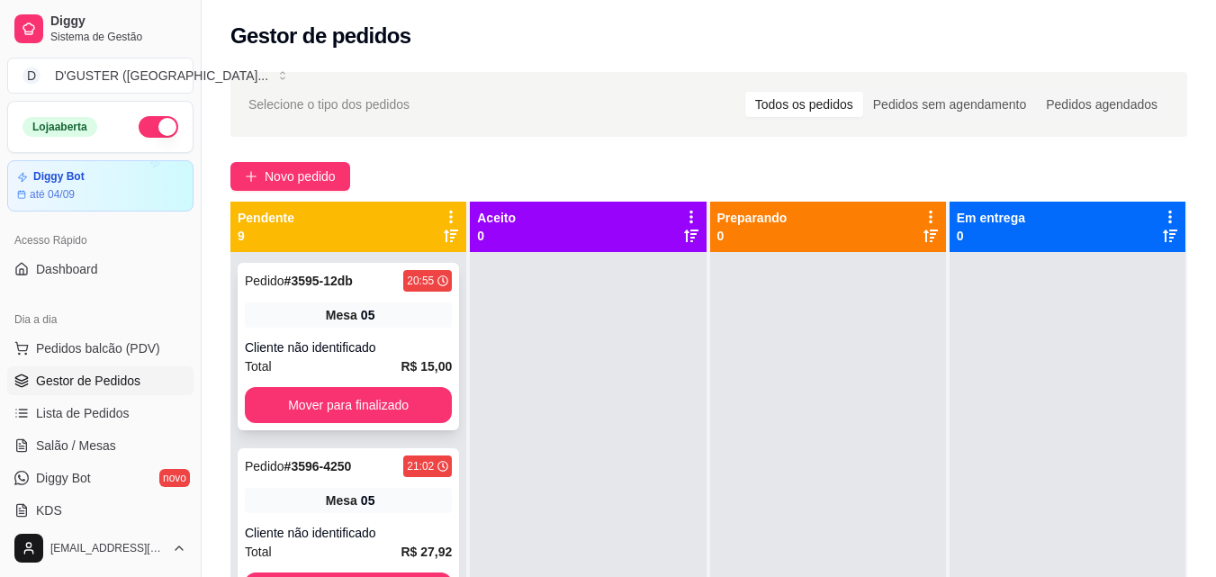
click at [361, 309] on div "05" at bounding box center [368, 315] width 14 height 18
click at [100, 434] on link "Salão / Mesas" at bounding box center [100, 445] width 186 height 29
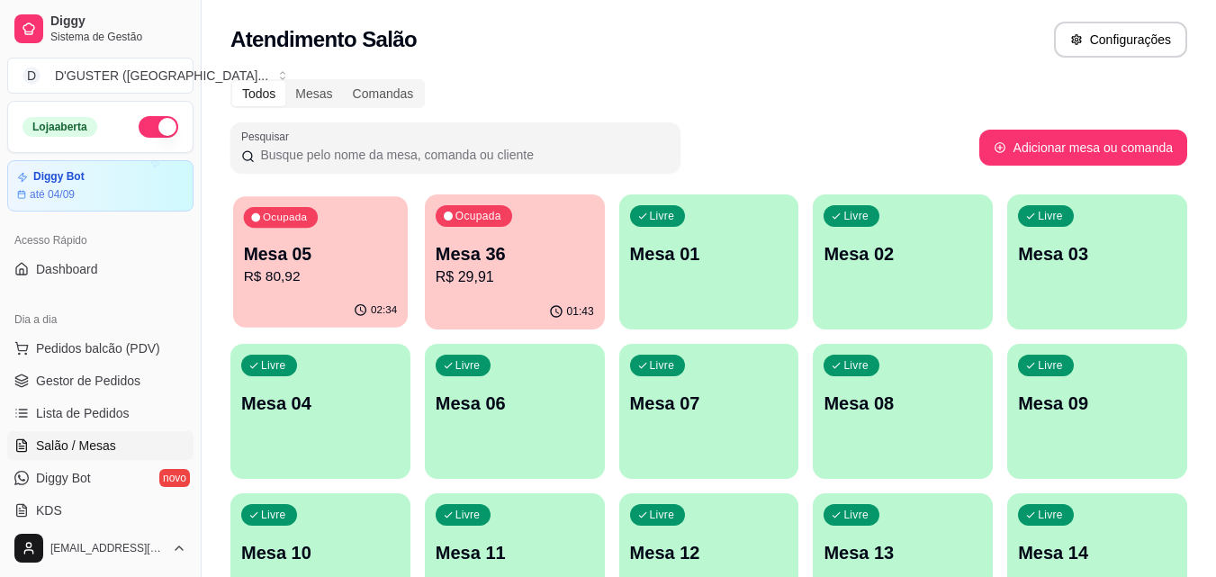
click at [315, 272] on p "R$ 80,92" at bounding box center [321, 277] width 154 height 21
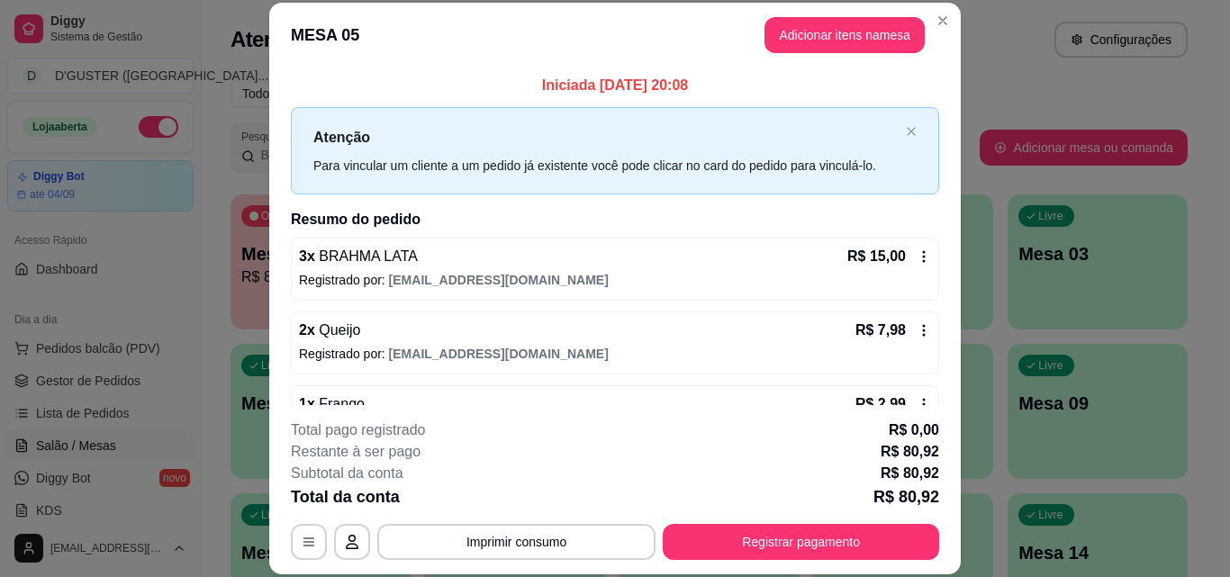
click at [917, 328] on icon at bounding box center [924, 330] width 14 height 14
click at [536, 339] on div "2 x Queijo R$ 7,98" at bounding box center [615, 331] width 632 height 22
click at [917, 332] on icon at bounding box center [924, 330] width 14 height 14
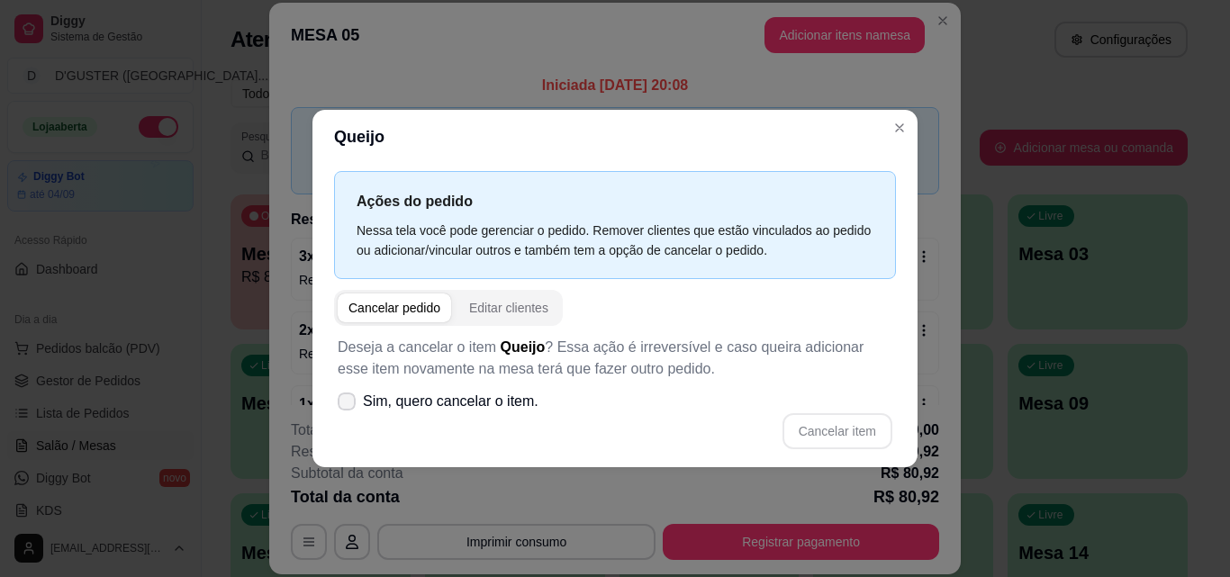
click at [348, 404] on icon at bounding box center [346, 401] width 14 height 11
click at [348, 404] on input "Sim, quero cancelar o item." at bounding box center [343, 410] width 12 height 12
checkbox input "true"
click at [840, 439] on button "Cancelar item" at bounding box center [836, 430] width 107 height 35
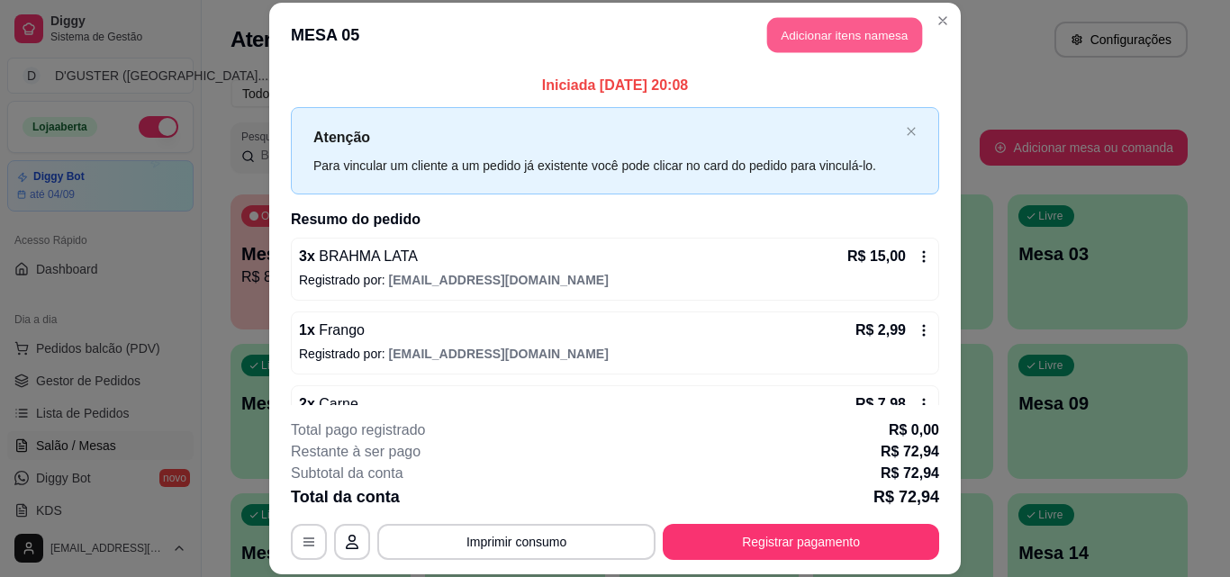
click at [827, 34] on button "Adicionar itens na mesa" at bounding box center [844, 35] width 155 height 35
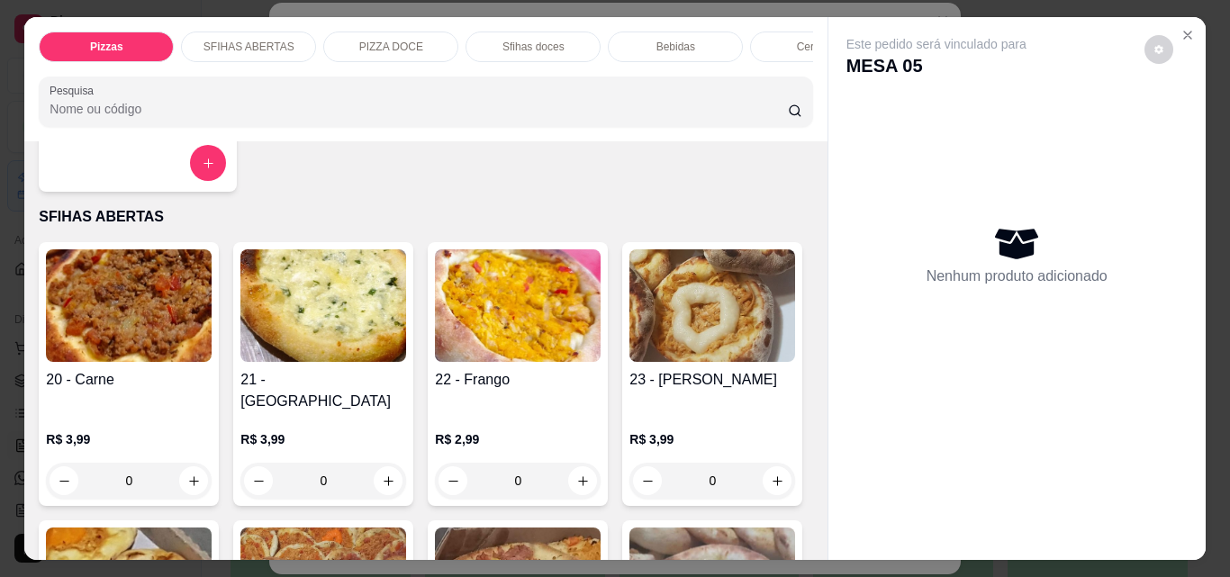
scroll to position [630, 0]
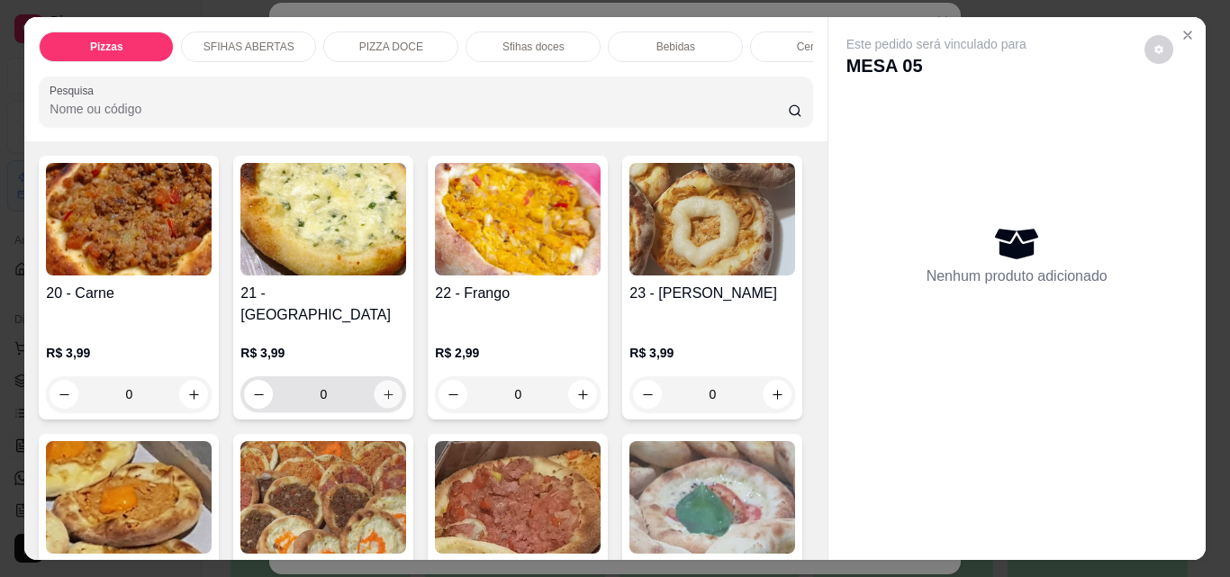
click at [384, 388] on icon "increase-product-quantity" at bounding box center [389, 395] width 14 height 14
type input "1"
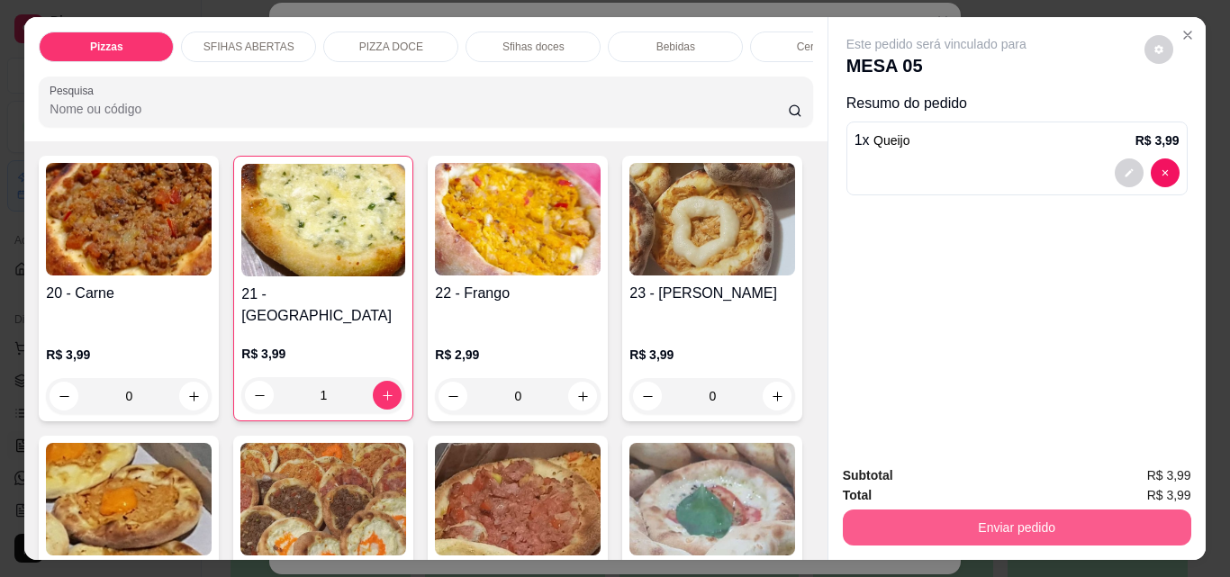
click at [950, 523] on button "Enviar pedido" at bounding box center [1017, 528] width 348 height 36
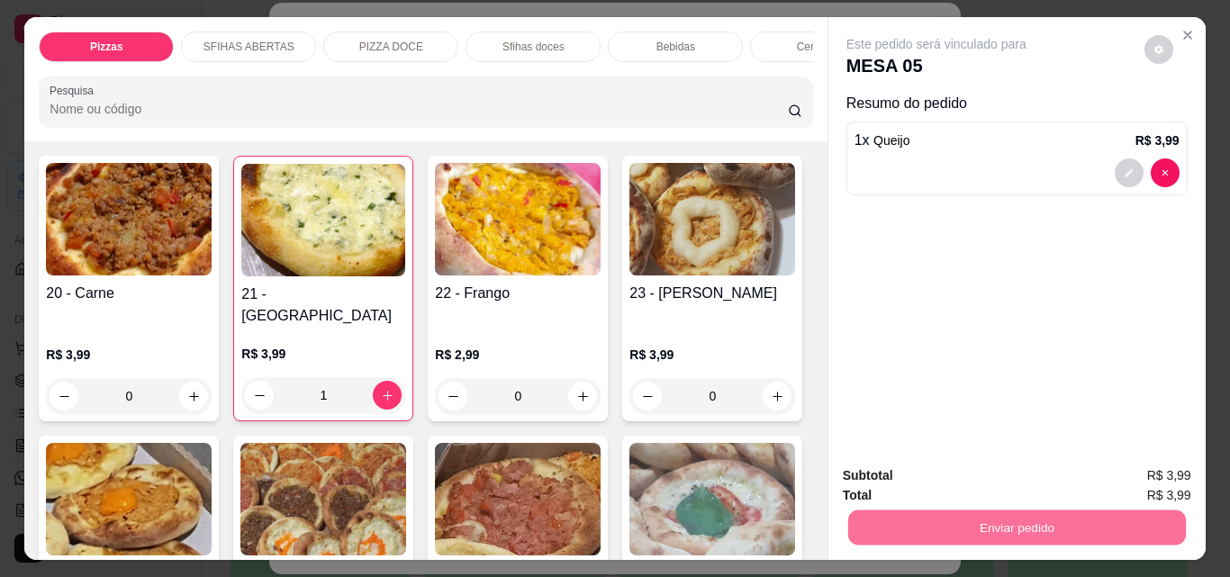
click at [881, 465] on button "Não registrar e enviar pedido" at bounding box center [957, 475] width 182 height 33
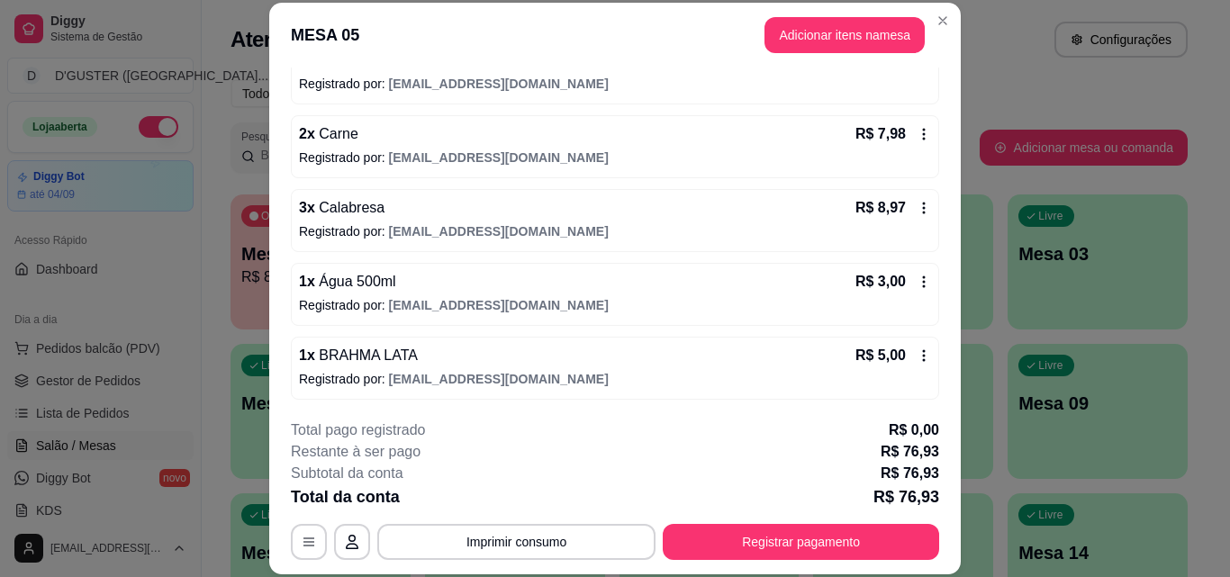
scroll to position [180, 0]
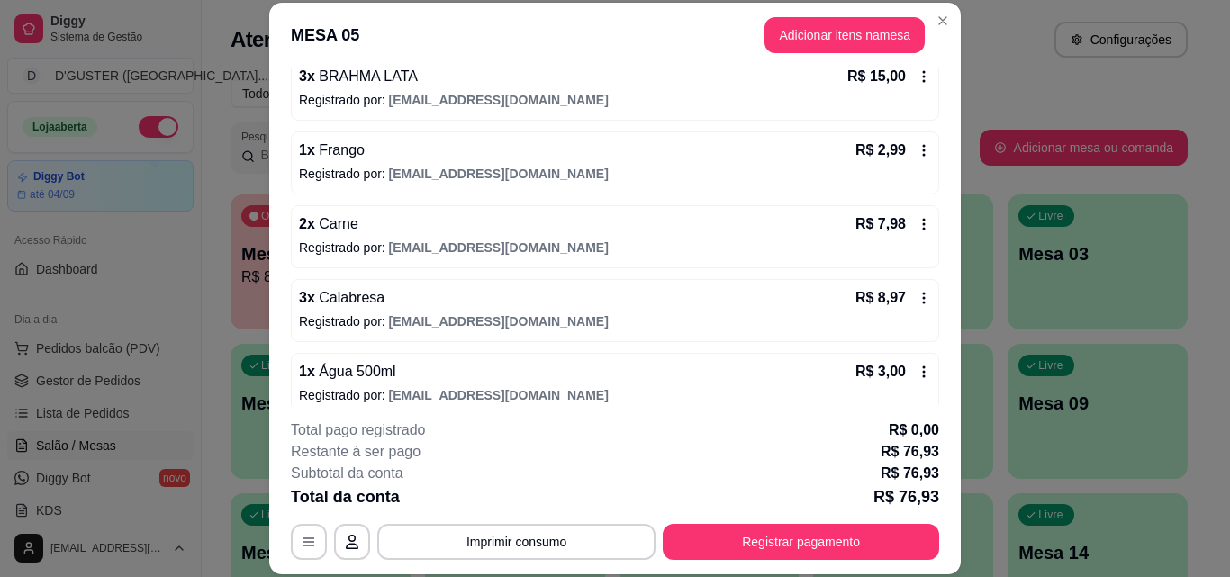
click at [917, 222] on icon at bounding box center [924, 224] width 14 height 14
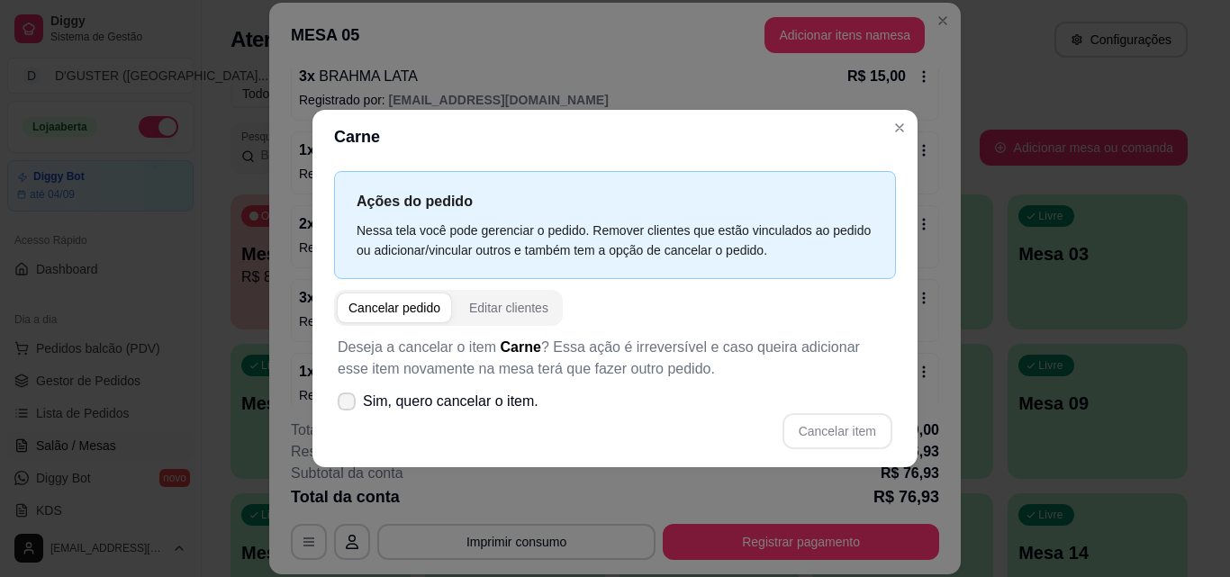
click at [348, 403] on icon at bounding box center [346, 401] width 14 height 11
click at [348, 404] on input "Sim, quero cancelar o item." at bounding box center [343, 410] width 12 height 12
checkbox input "true"
click at [836, 427] on button "Cancelar item" at bounding box center [836, 430] width 107 height 35
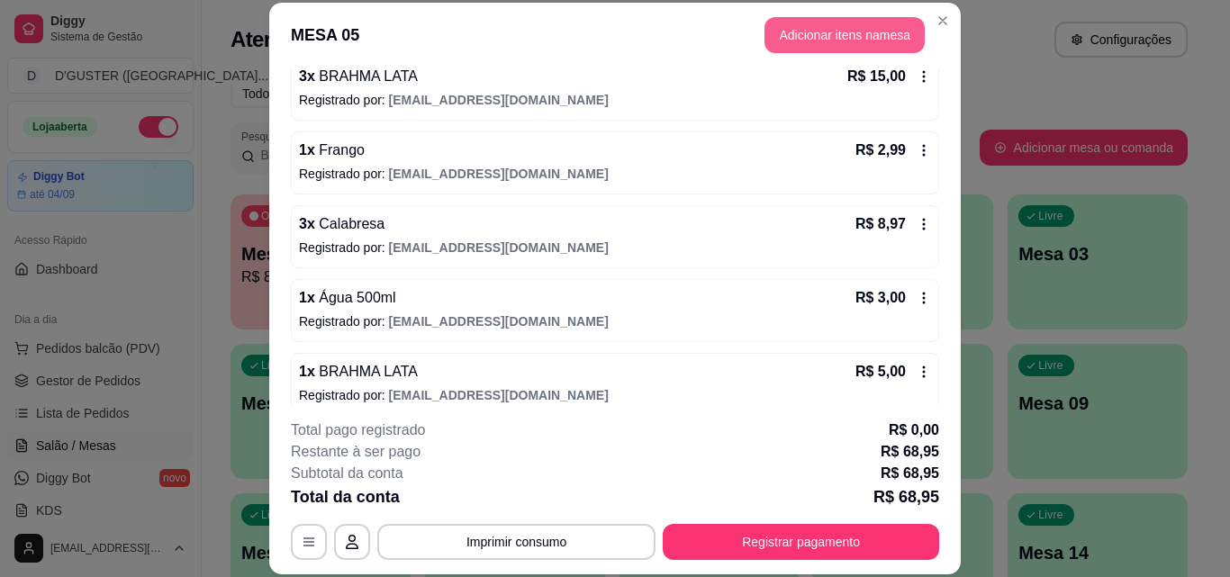
click at [813, 40] on button "Adicionar itens na mesa" at bounding box center [844, 35] width 160 height 36
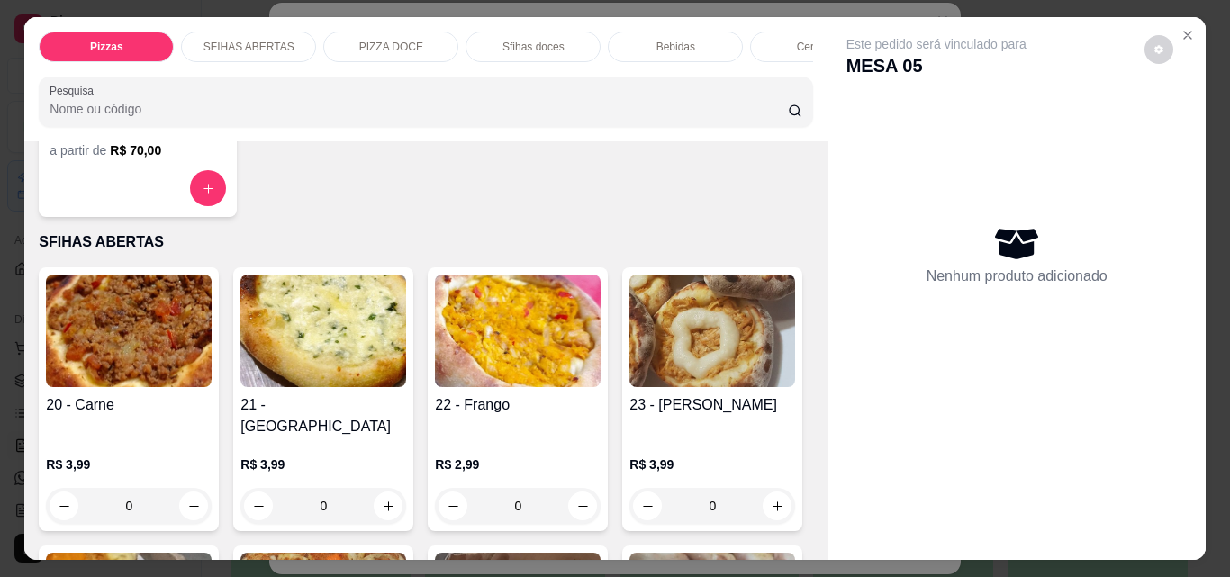
scroll to position [540, 0]
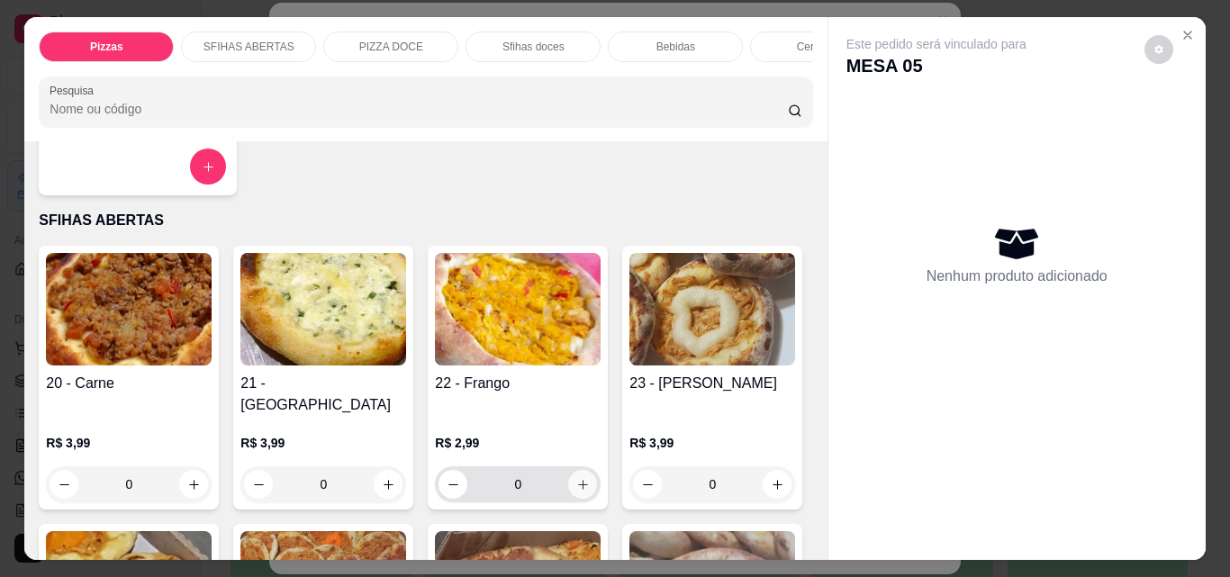
click at [583, 478] on icon "increase-product-quantity" at bounding box center [583, 485] width 14 height 14
type input "1"
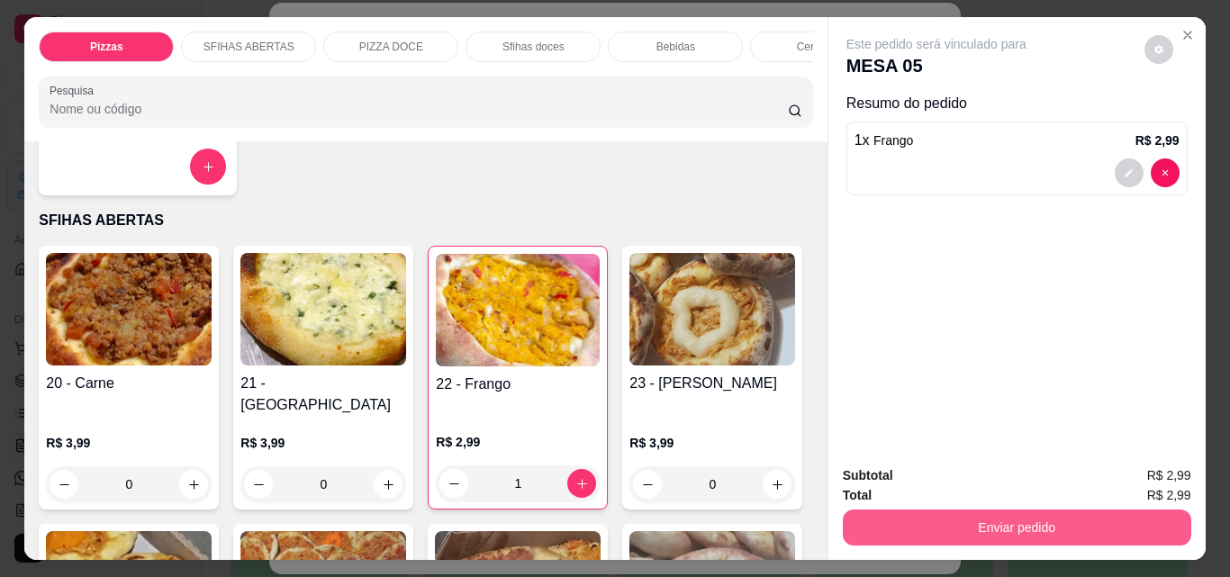
click at [989, 515] on button "Enviar pedido" at bounding box center [1017, 528] width 348 height 36
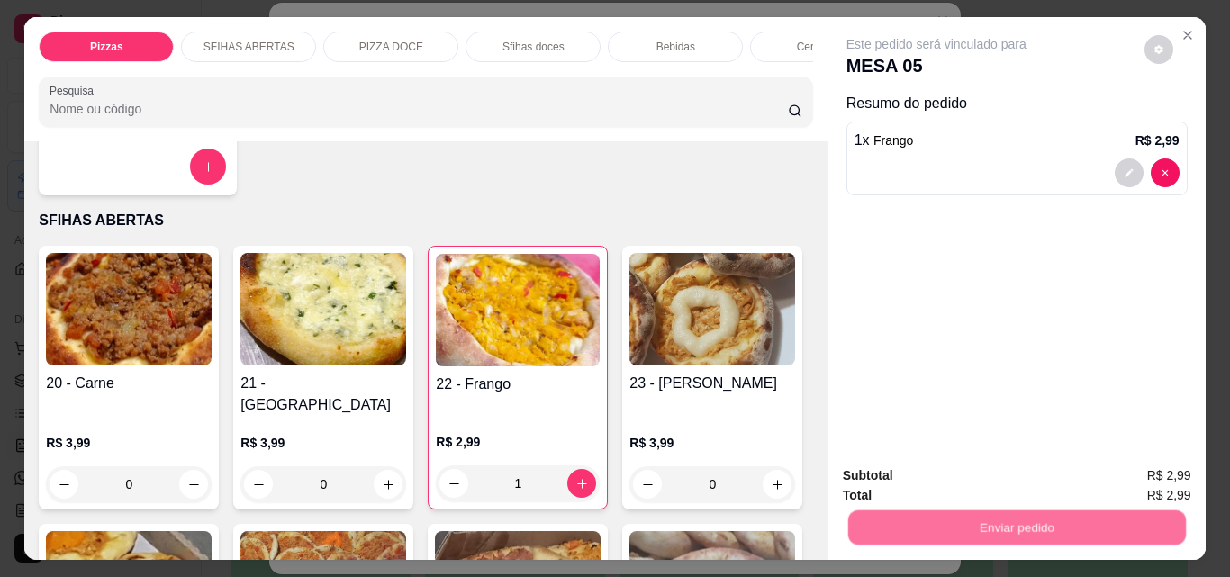
click at [871, 465] on button "Não registrar e enviar pedido" at bounding box center [957, 475] width 182 height 33
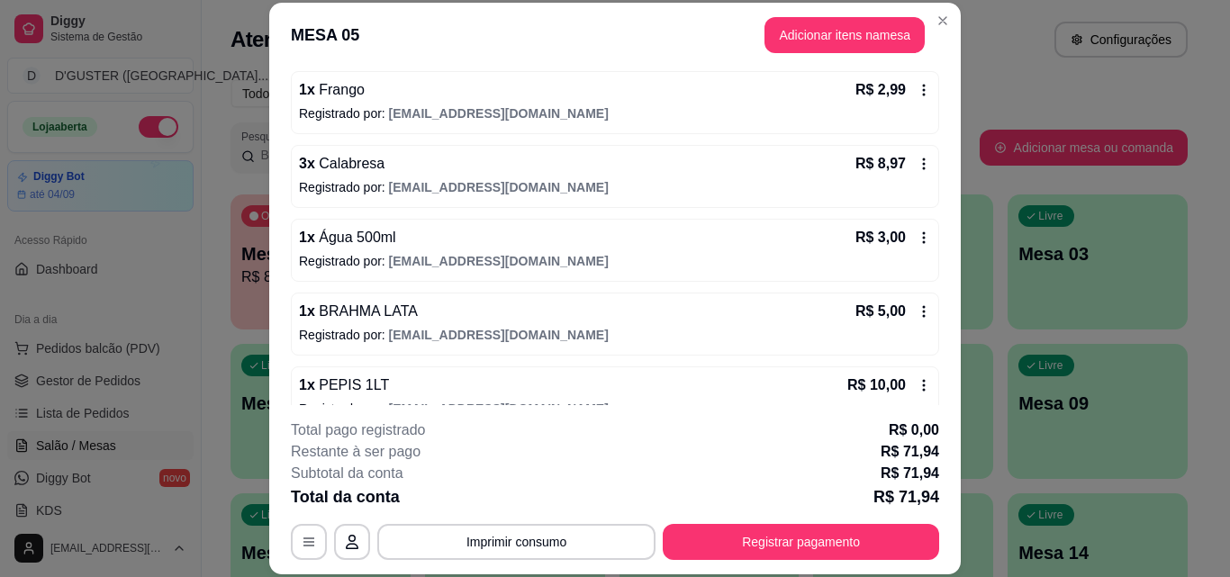
scroll to position [270, 0]
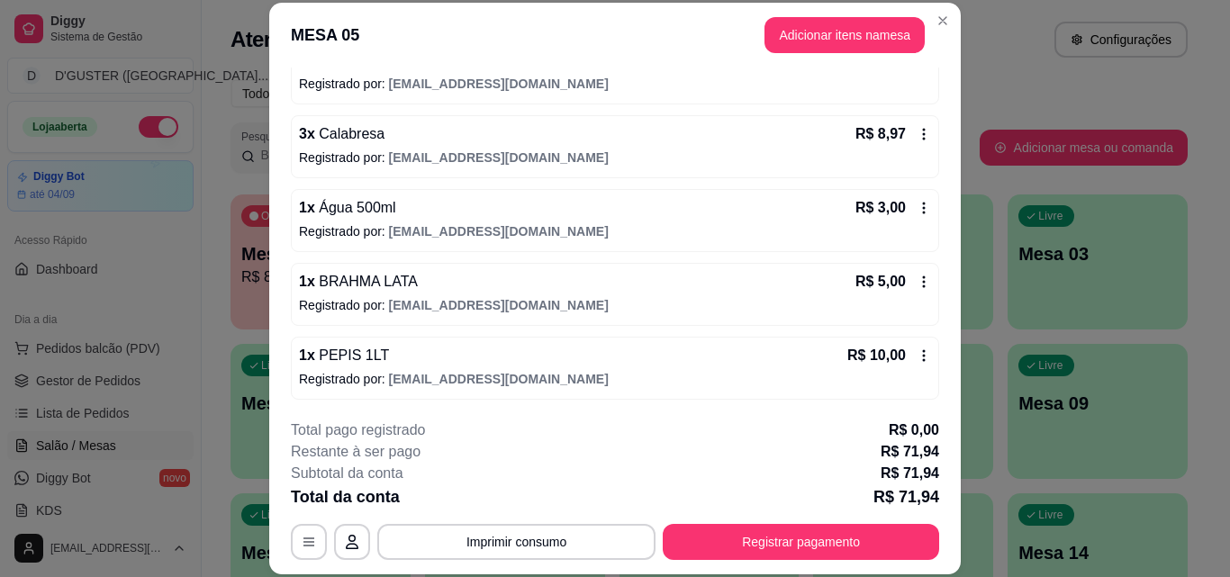
click at [917, 285] on icon at bounding box center [924, 282] width 14 height 14
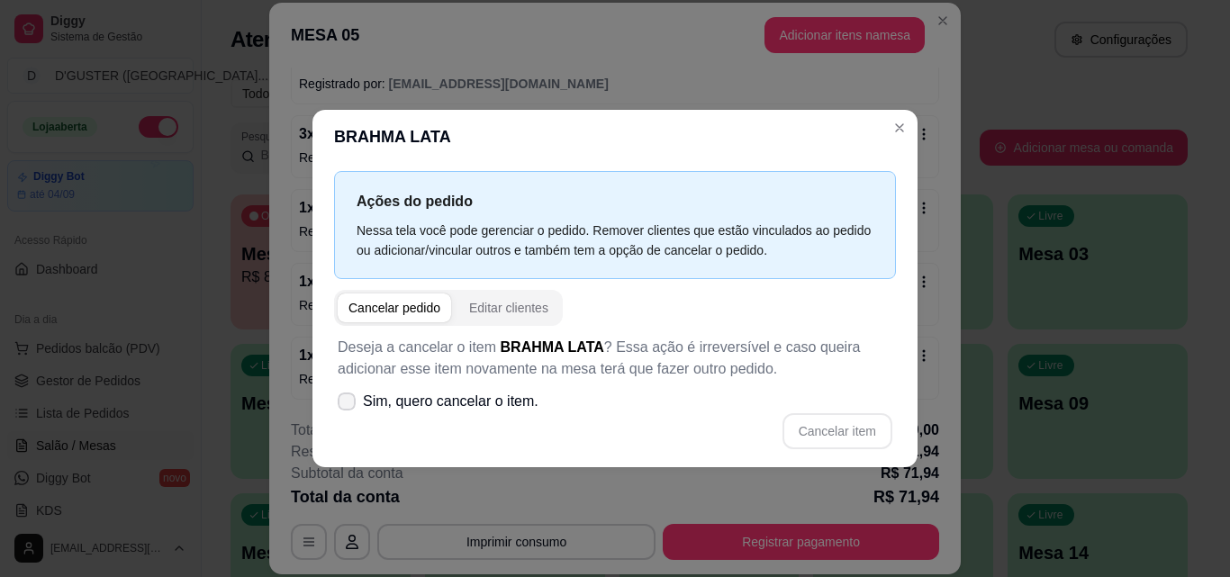
click at [348, 399] on icon at bounding box center [346, 401] width 14 height 11
click at [348, 404] on input "Sim, quero cancelar o item." at bounding box center [343, 410] width 12 height 12
checkbox input "true"
click at [832, 424] on button "Cancelar item" at bounding box center [837, 431] width 110 height 36
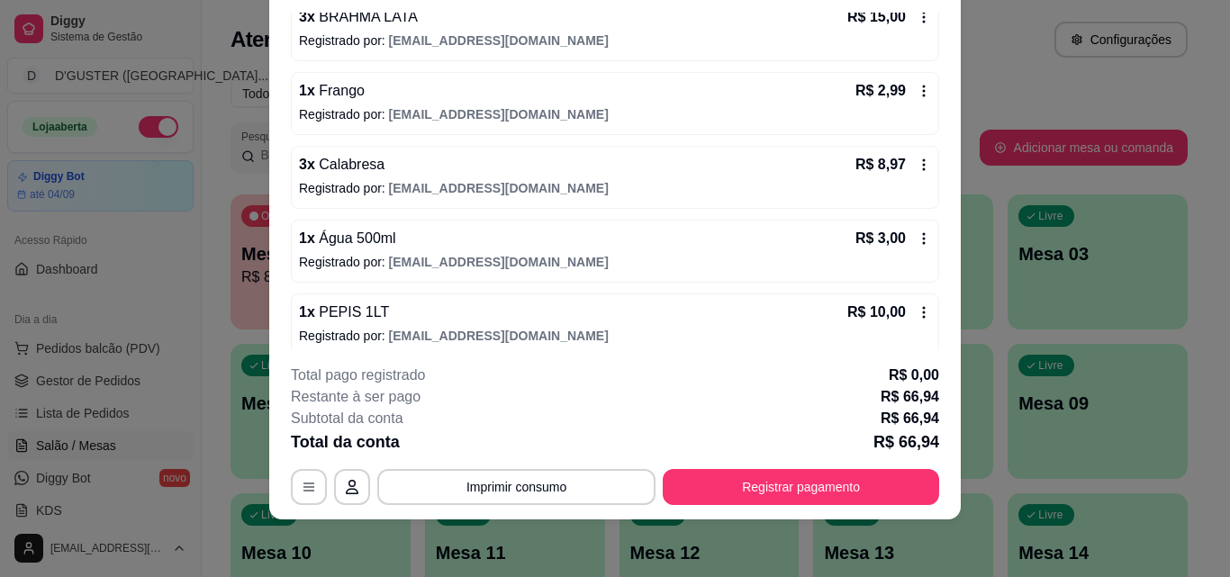
scroll to position [0, 0]
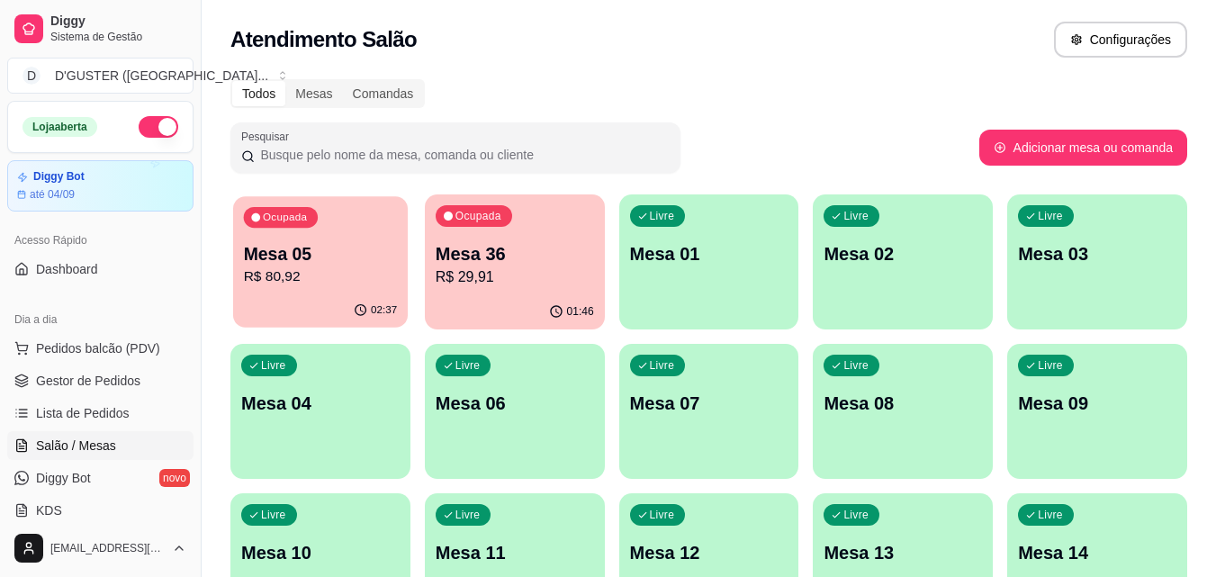
click at [302, 251] on p "Mesa 05" at bounding box center [321, 254] width 154 height 24
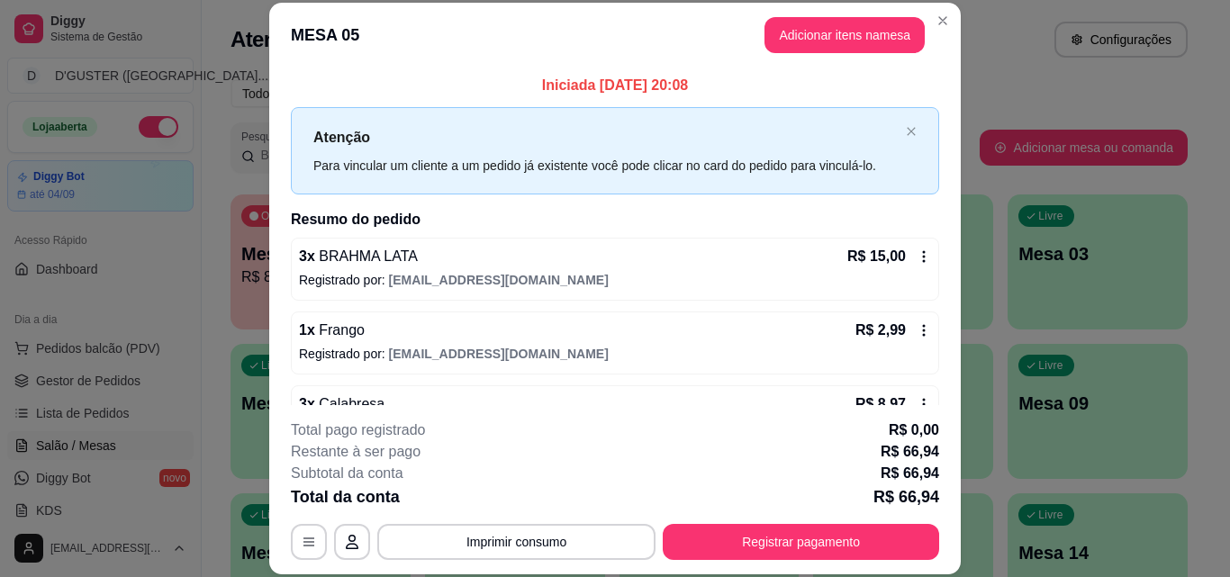
click at [917, 256] on icon at bounding box center [924, 256] width 14 height 14
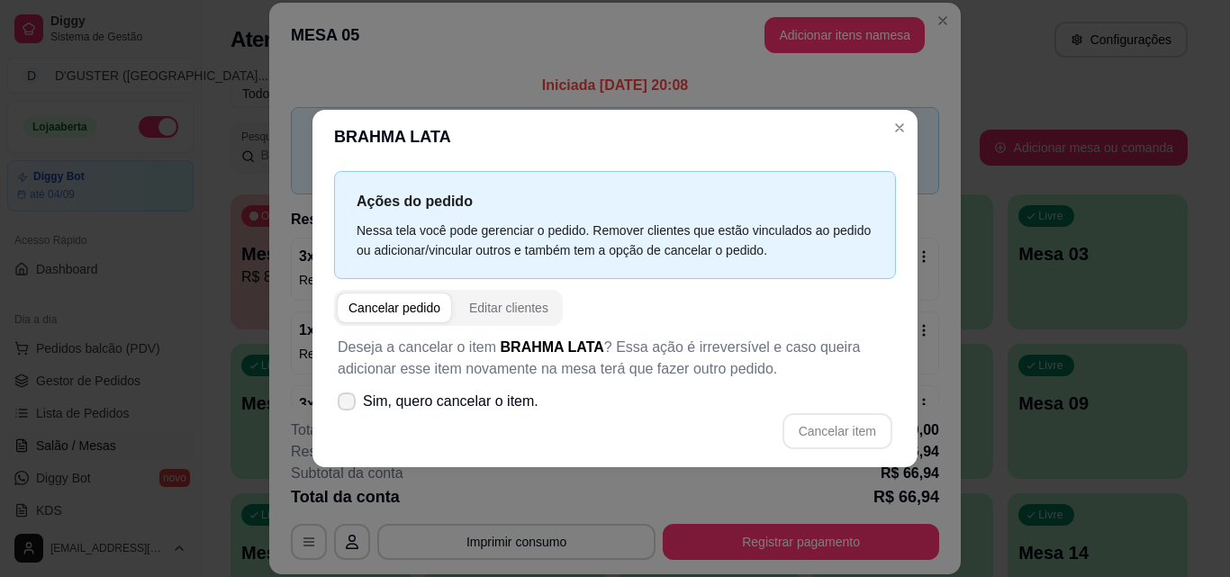
click at [355, 398] on span at bounding box center [347, 402] width 18 height 18
click at [348, 404] on input "Sim, quero cancelar o item." at bounding box center [343, 410] width 12 height 12
checkbox input "true"
click at [859, 435] on button "Cancelar item" at bounding box center [837, 431] width 110 height 36
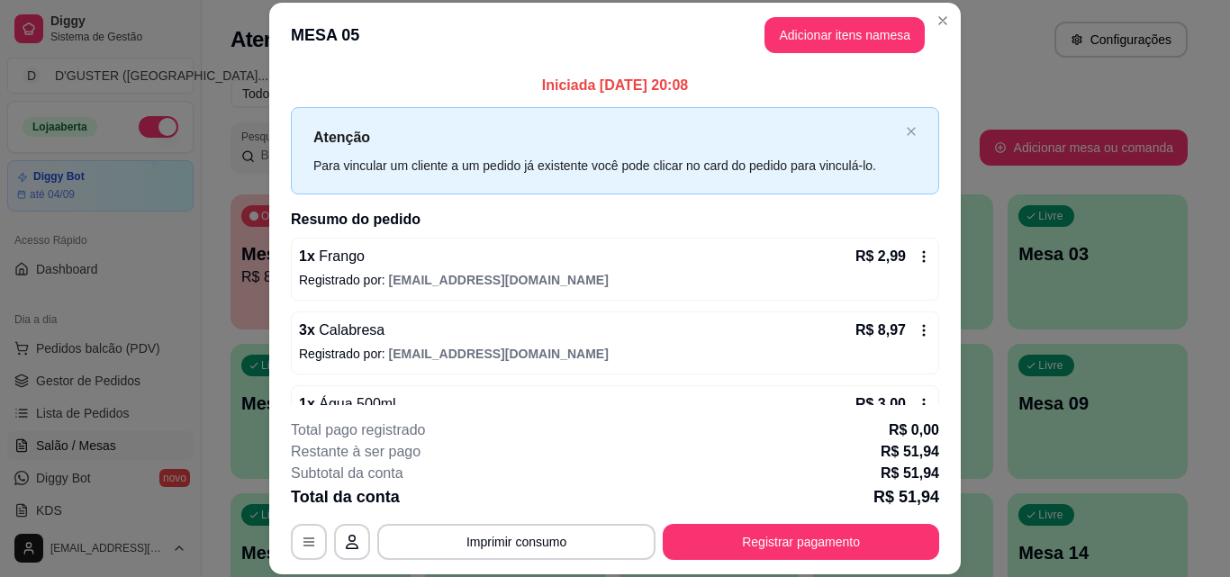
click at [913, 248] on div "1 x Frango R$ 2,99 Registrado por: [EMAIL_ADDRESS][DOMAIN_NAME]" at bounding box center [615, 269] width 648 height 63
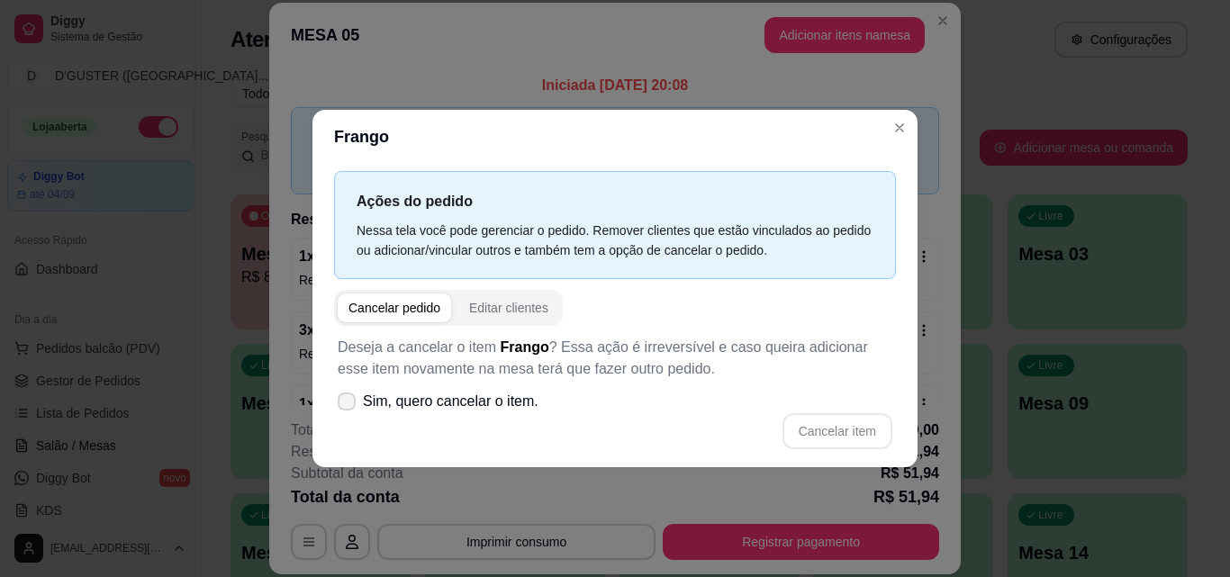
click at [362, 397] on label "Sim, quero cancelar o item." at bounding box center [437, 402] width 215 height 36
click at [348, 404] on input "Sim, quero cancelar o item." at bounding box center [343, 410] width 12 height 12
checkbox input "true"
click at [875, 429] on button "Cancelar item" at bounding box center [837, 431] width 110 height 36
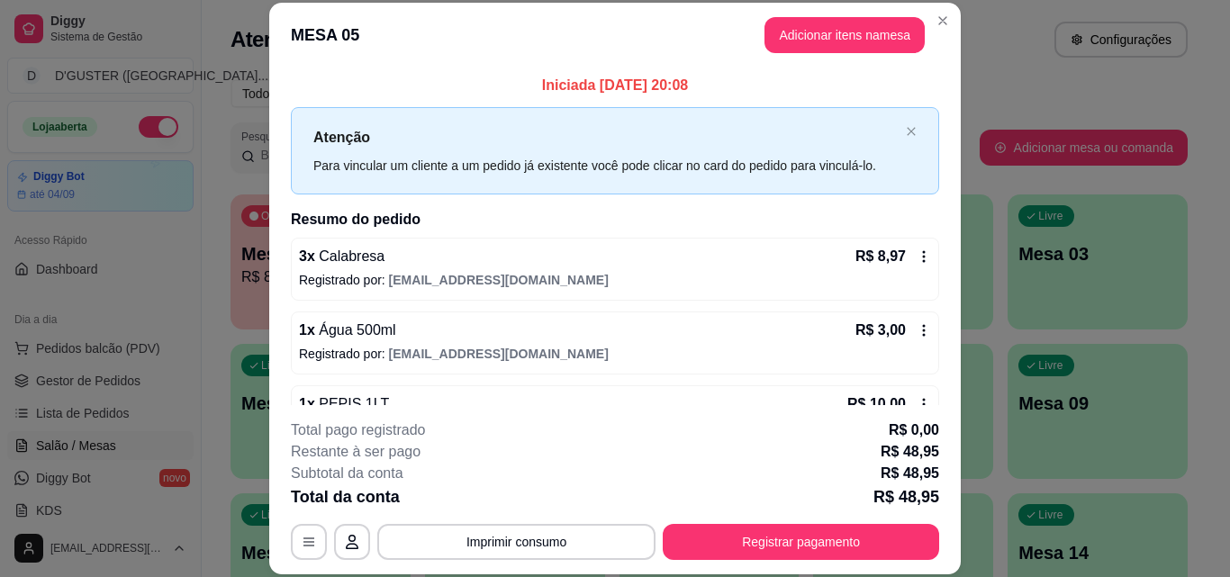
click at [917, 263] on icon at bounding box center [924, 256] width 14 height 14
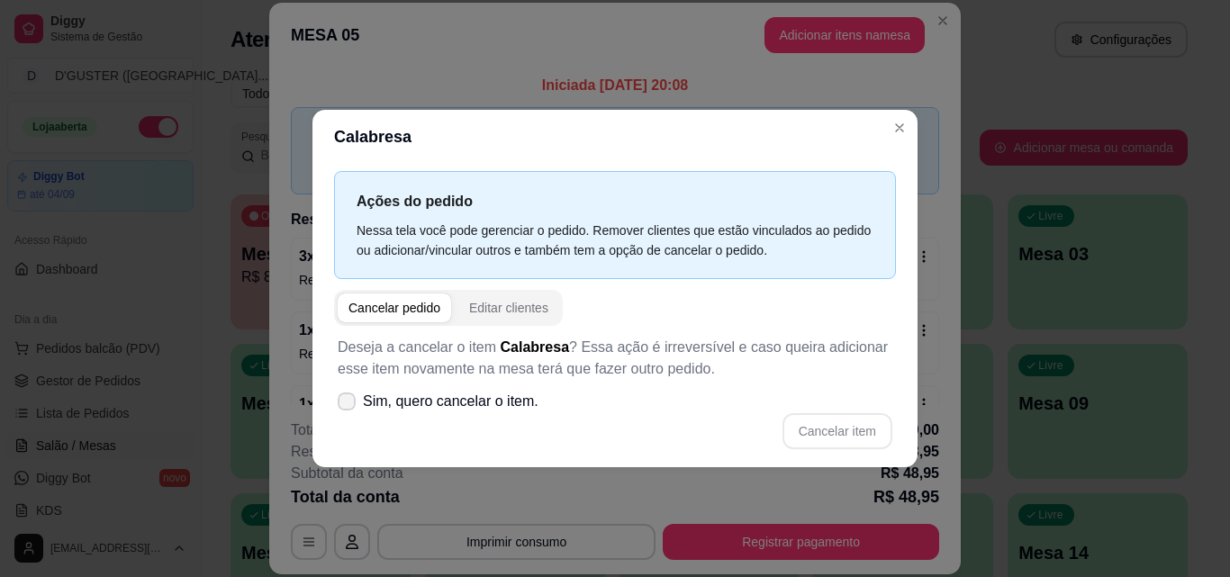
click at [351, 397] on icon at bounding box center [346, 401] width 14 height 11
click at [348, 404] on input "Sim, quero cancelar o item." at bounding box center [343, 410] width 12 height 12
checkbox input "true"
click at [860, 422] on button "Cancelar item" at bounding box center [837, 431] width 110 height 36
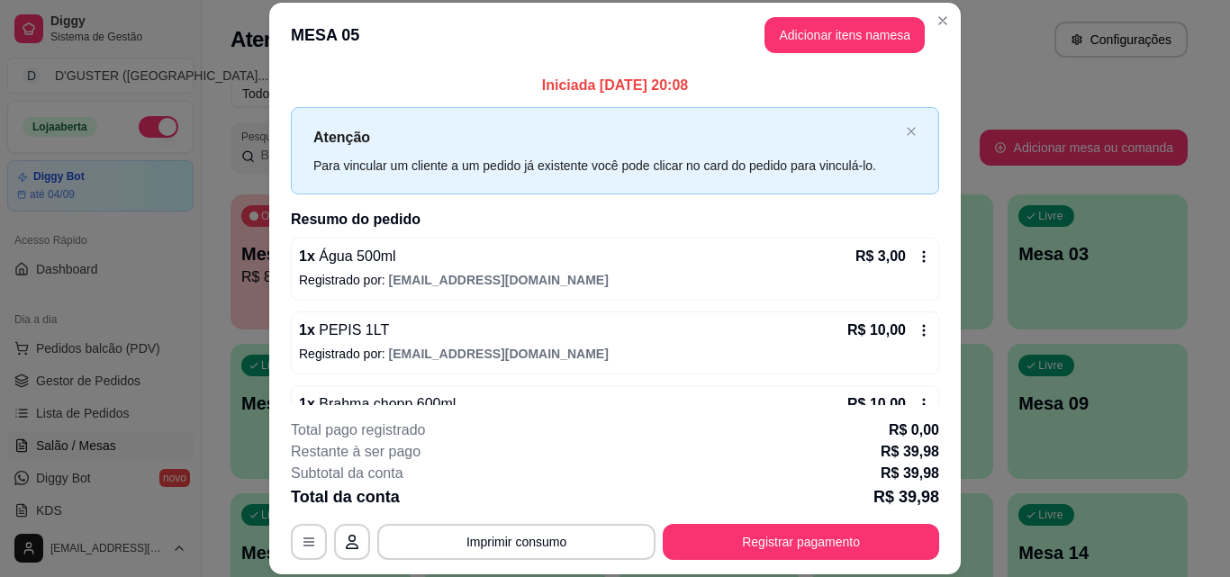
click at [913, 248] on div "1 x Água 500ml R$ 3,00 Registrado por: [EMAIL_ADDRESS][DOMAIN_NAME]" at bounding box center [615, 269] width 648 height 63
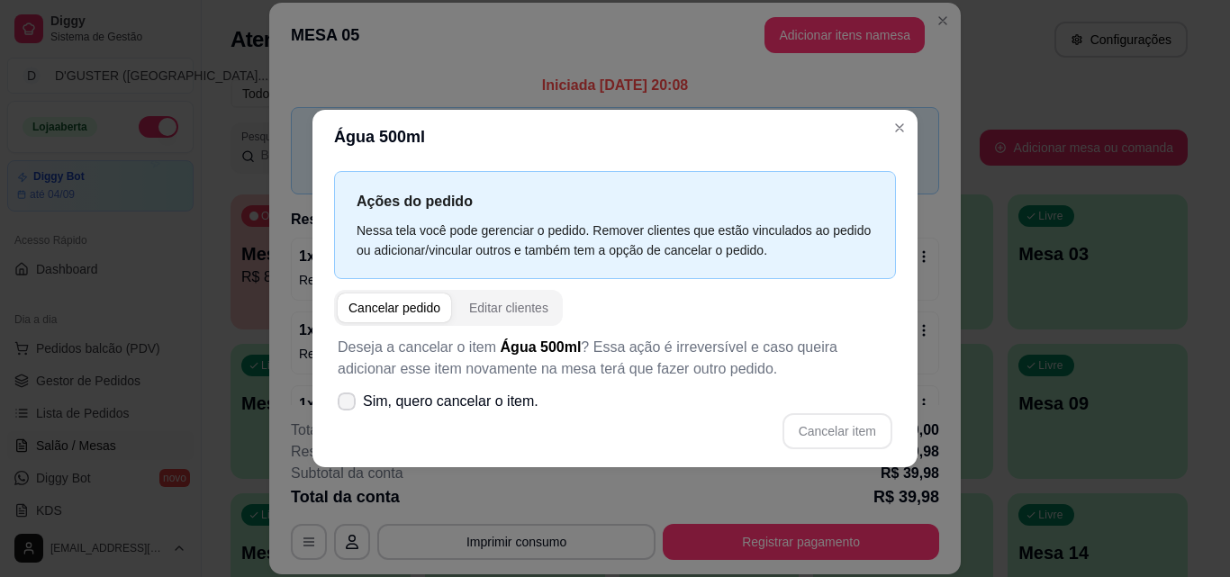
click at [333, 393] on label "Sim, quero cancelar o item." at bounding box center [437, 402] width 215 height 36
click at [337, 404] on input "Sim, quero cancelar o item." at bounding box center [343, 410] width 12 height 12
checkbox input "true"
click at [828, 423] on button "Cancelar item" at bounding box center [837, 431] width 110 height 36
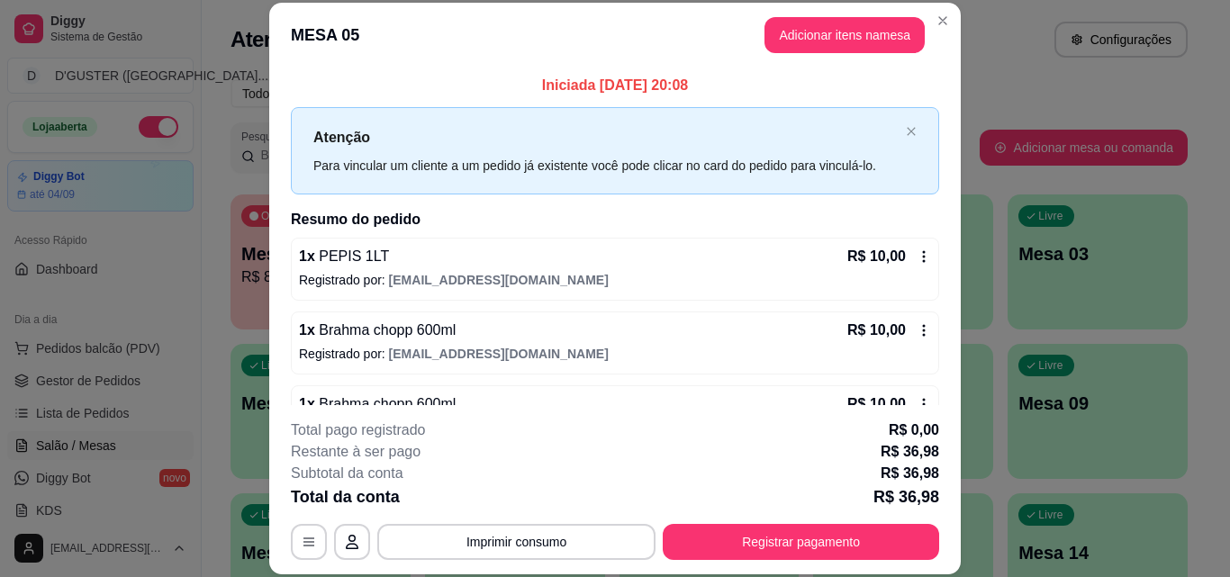
click at [917, 254] on icon at bounding box center [924, 256] width 14 height 14
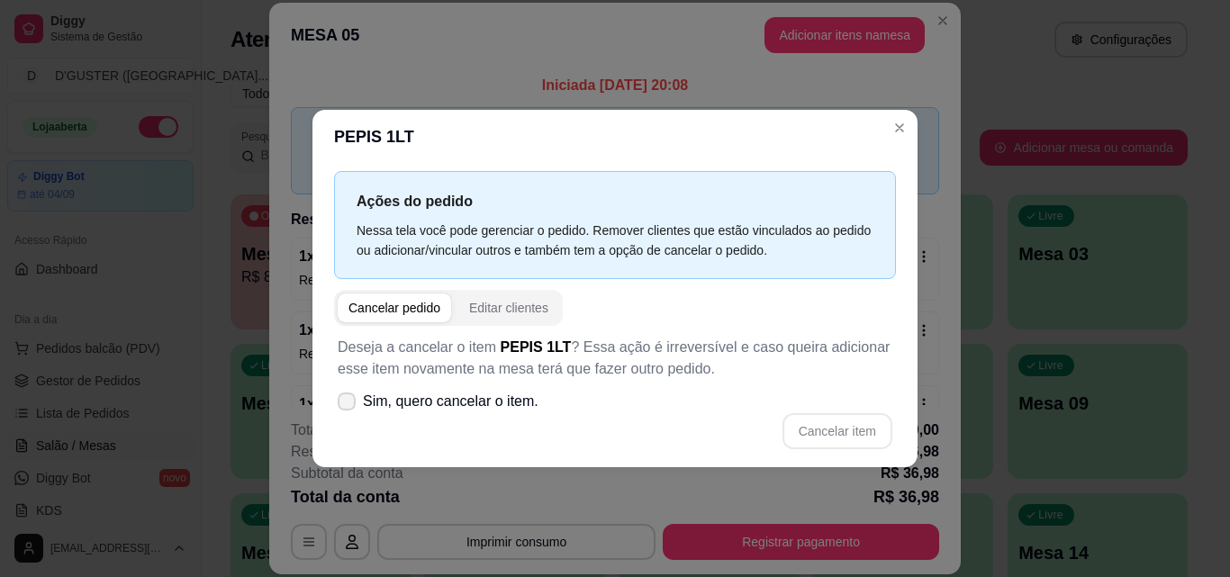
click at [356, 401] on label "Sim, quero cancelar o item." at bounding box center [437, 402] width 215 height 36
click at [348, 404] on input "Sim, quero cancelar o item." at bounding box center [343, 410] width 12 height 12
checkbox input "true"
click at [830, 418] on button "Cancelar item" at bounding box center [837, 431] width 110 height 36
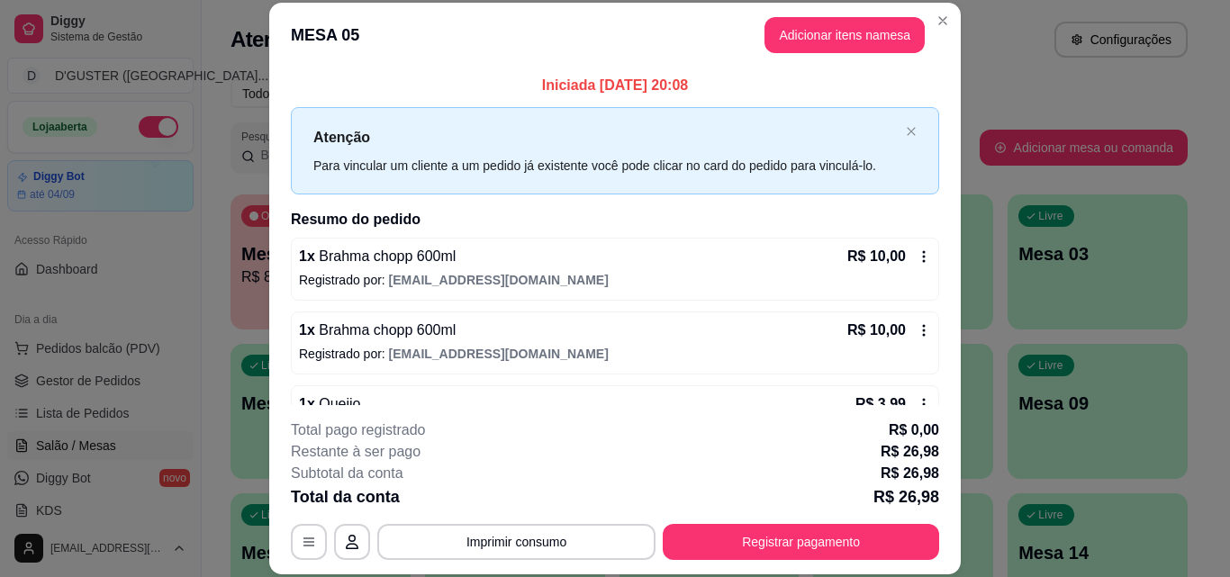
click at [906, 240] on div "1 x Brahma chopp 600ml R$ 10,00 Registrado por: [EMAIL_ADDRESS][DOMAIN_NAME]" at bounding box center [615, 269] width 648 height 63
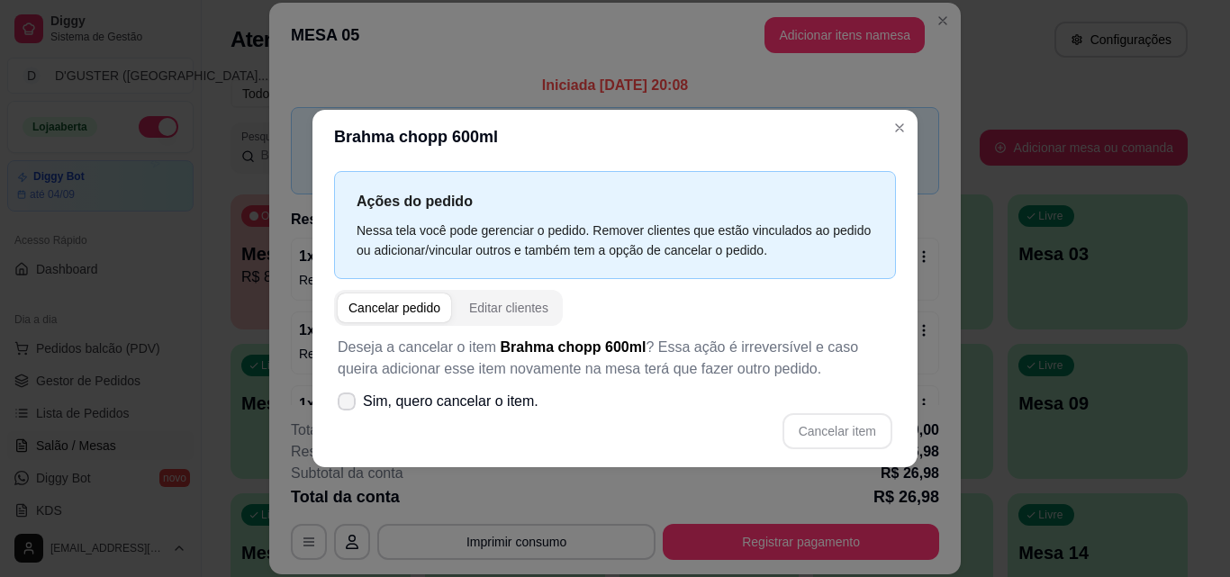
click at [345, 401] on icon at bounding box center [346, 401] width 14 height 11
click at [345, 404] on input "Sim, quero cancelar o item." at bounding box center [343, 410] width 12 height 12
checkbox input "true"
click at [859, 427] on button "Cancelar item" at bounding box center [837, 431] width 110 height 36
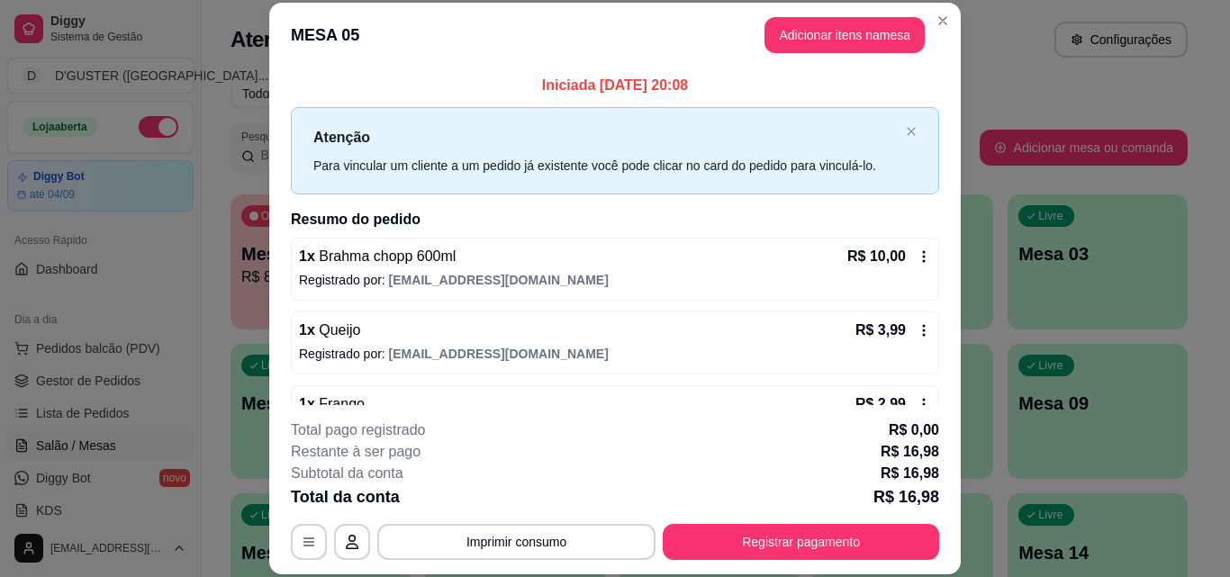
click at [917, 258] on icon at bounding box center [924, 256] width 14 height 14
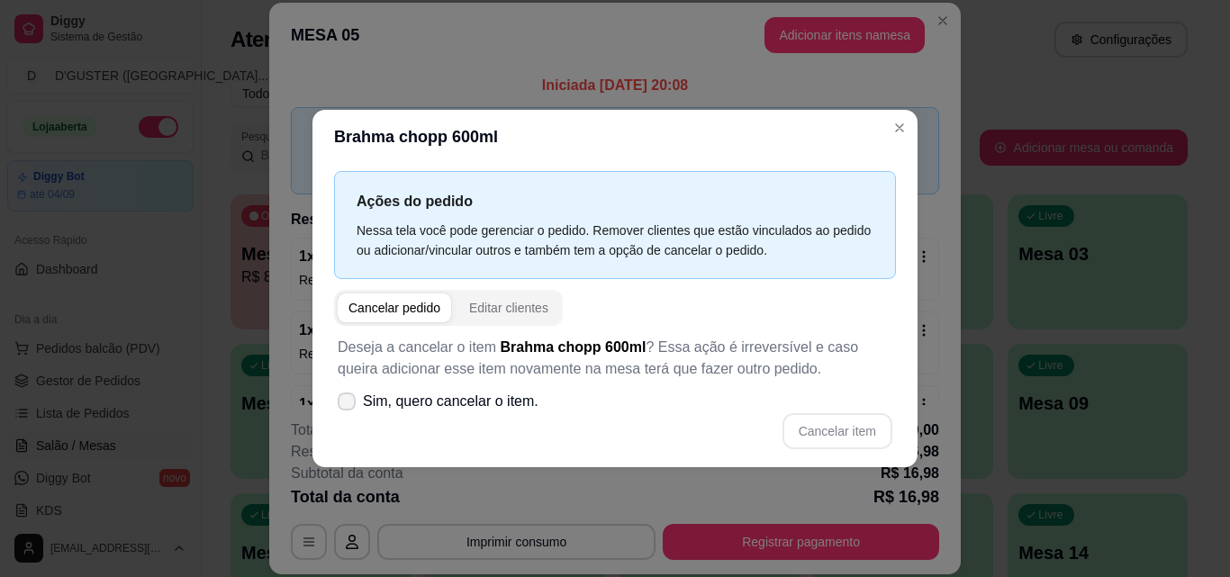
click at [345, 400] on icon at bounding box center [346, 401] width 14 height 11
click at [345, 404] on input "Sim, quero cancelar o item." at bounding box center [343, 410] width 12 height 12
checkbox input "true"
click at [829, 430] on button "Cancelar item" at bounding box center [836, 430] width 107 height 35
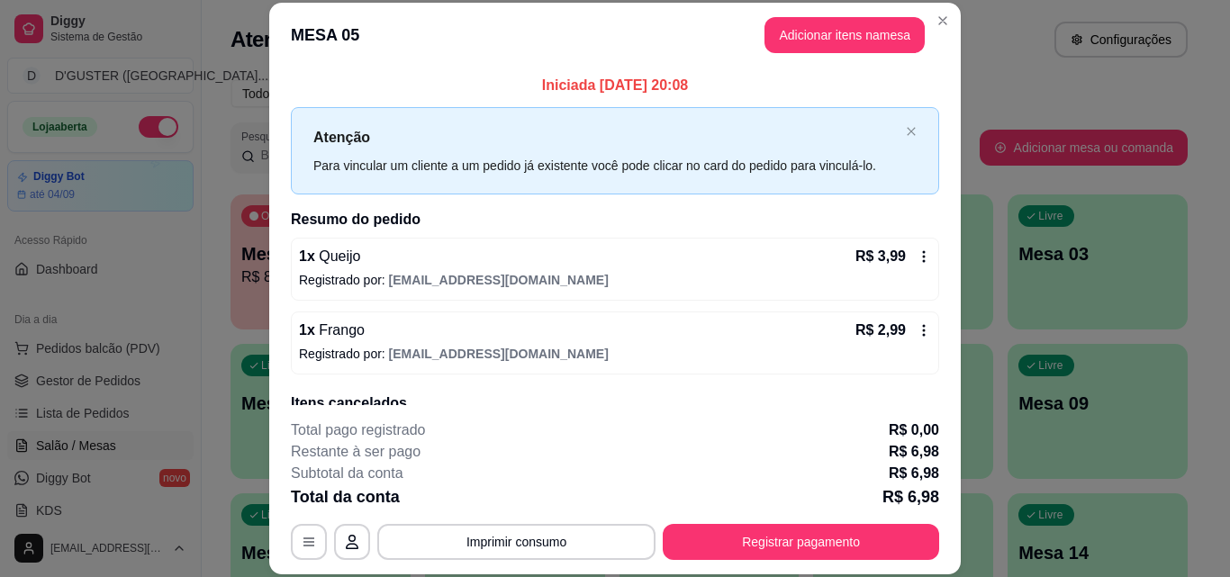
click at [917, 328] on icon at bounding box center [924, 330] width 14 height 14
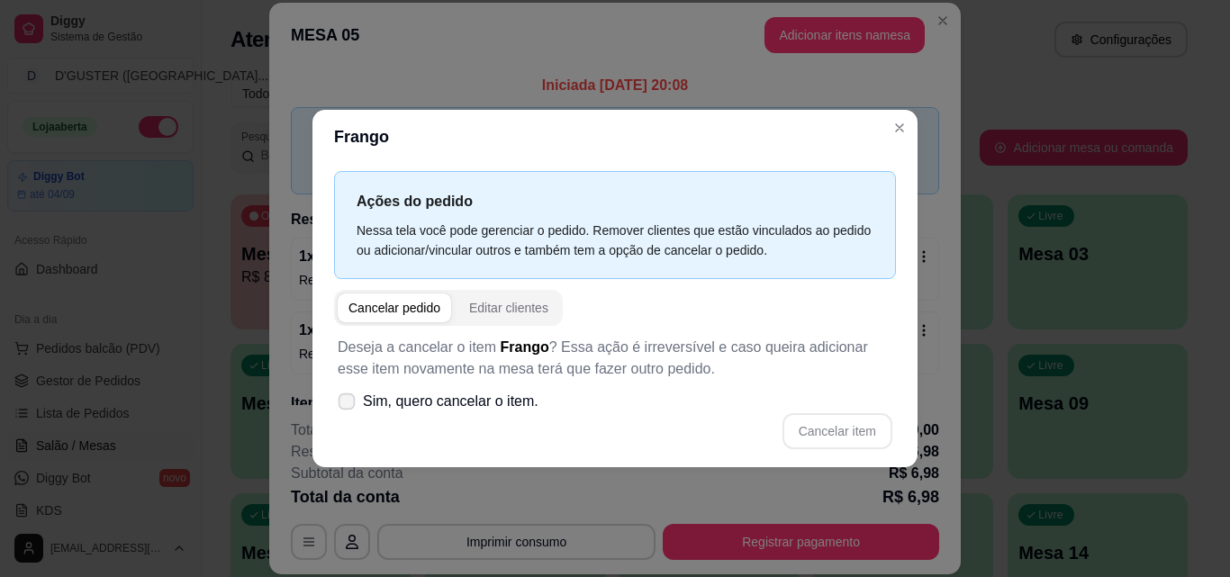
click at [344, 400] on icon at bounding box center [346, 401] width 14 height 10
click at [344, 404] on input "Sim, quero cancelar o item." at bounding box center [343, 410] width 12 height 12
checkbox input "true"
click at [830, 429] on button "Cancelar item" at bounding box center [836, 430] width 107 height 35
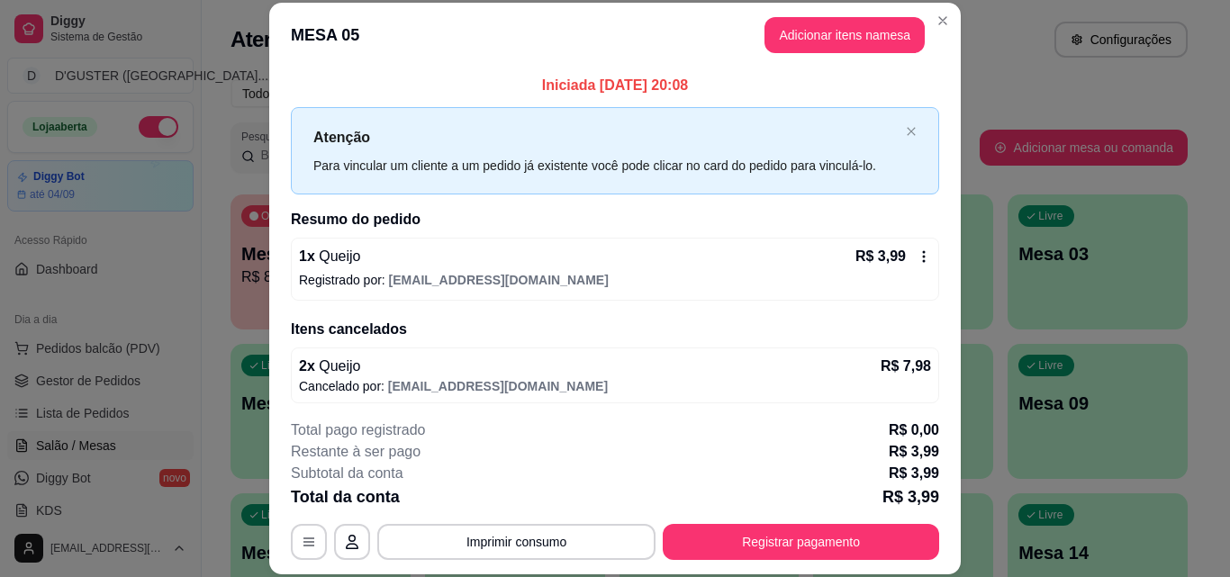
click at [917, 259] on icon at bounding box center [924, 256] width 14 height 14
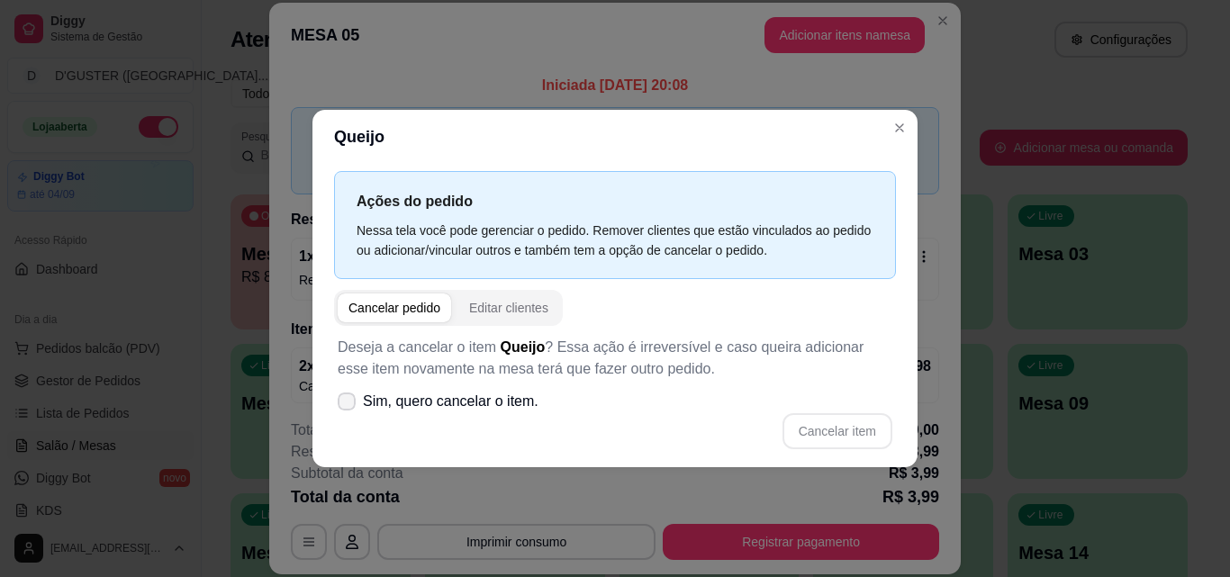
click at [354, 402] on span at bounding box center [347, 402] width 18 height 18
click at [348, 404] on input "Sim, quero cancelar o item." at bounding box center [343, 410] width 12 height 12
checkbox input "true"
click at [816, 413] on button "Cancelar item" at bounding box center [836, 430] width 107 height 35
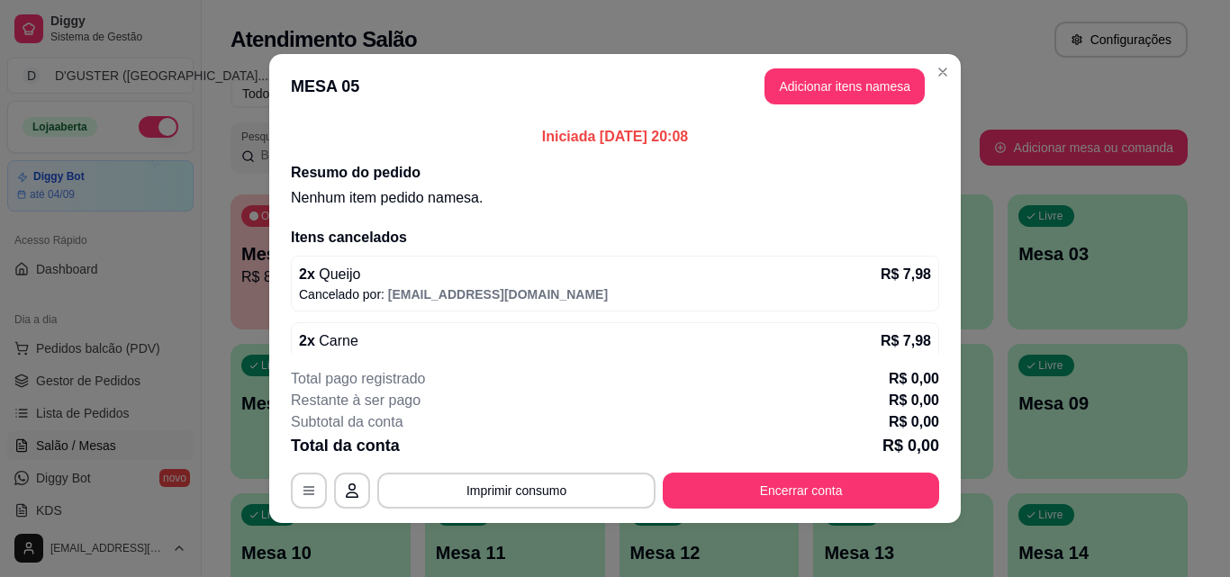
click at [833, 494] on button "Encerrar conta" at bounding box center [801, 491] width 276 height 36
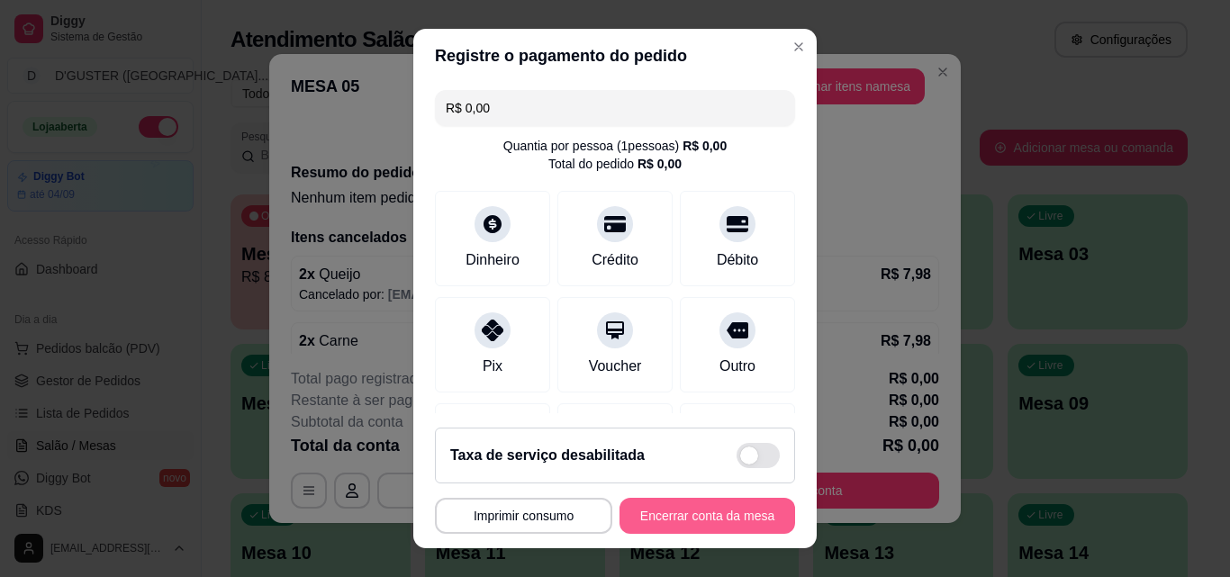
click at [736, 522] on button "Encerrar conta da mesa" at bounding box center [707, 516] width 176 height 36
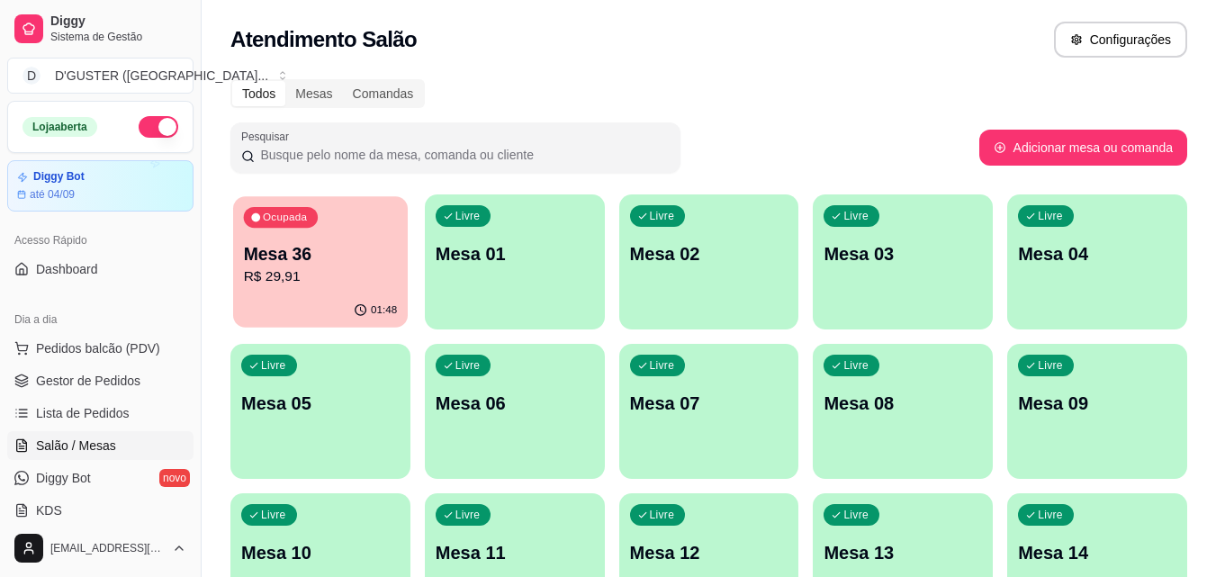
click at [285, 285] on p "R$ 29,91" at bounding box center [321, 277] width 154 height 21
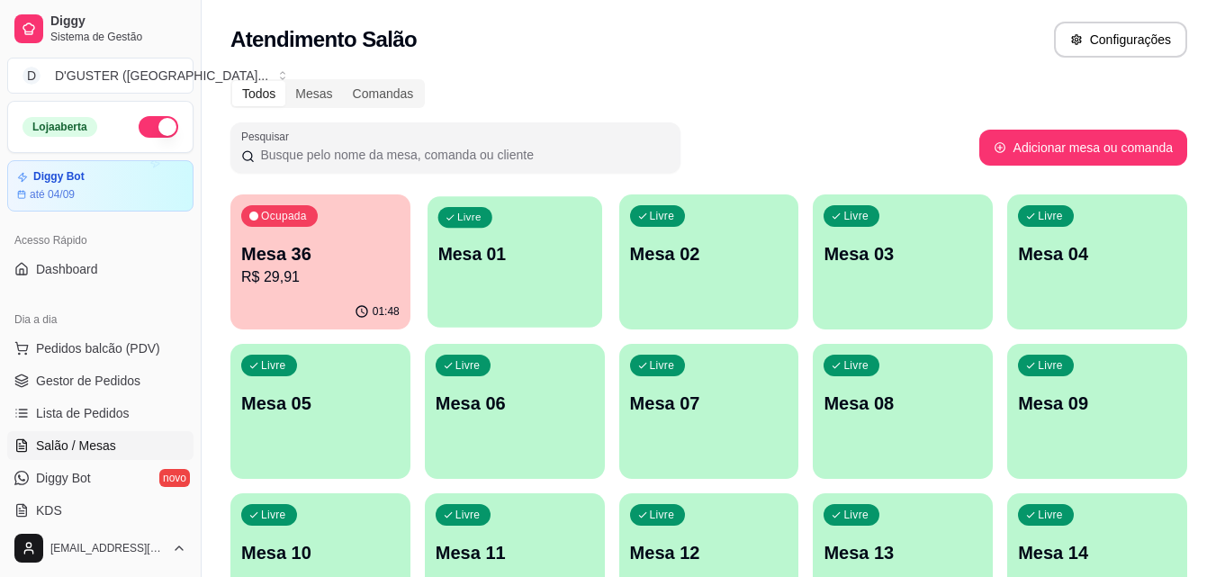
click at [559, 284] on div "Livre Mesa 01" at bounding box center [515, 251] width 175 height 110
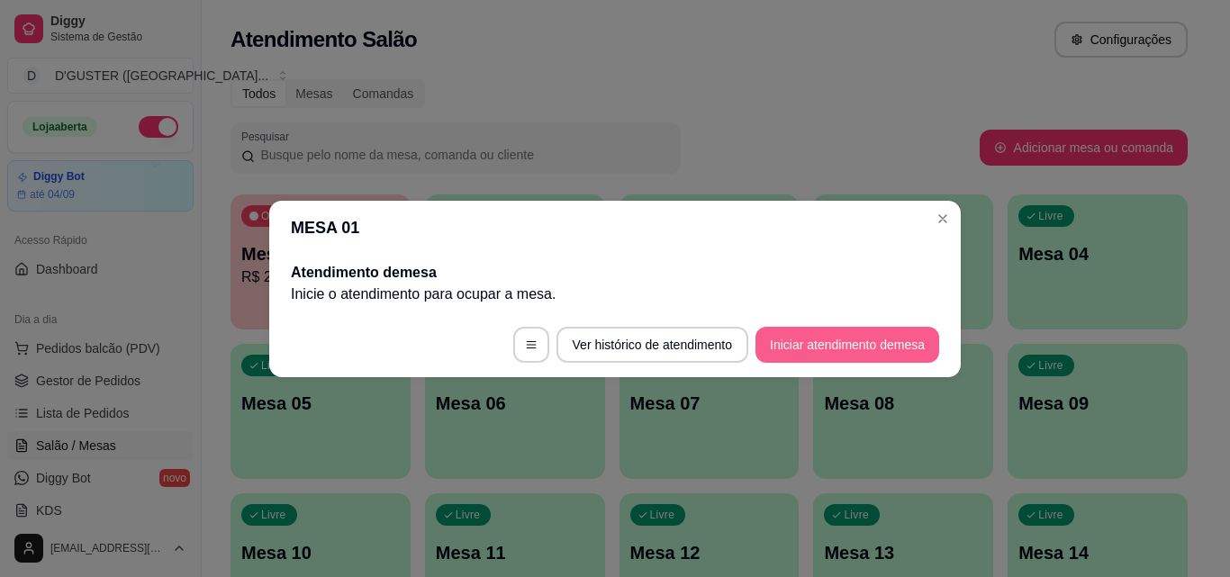
click at [844, 339] on button "Iniciar atendimento de mesa" at bounding box center [847, 345] width 184 height 36
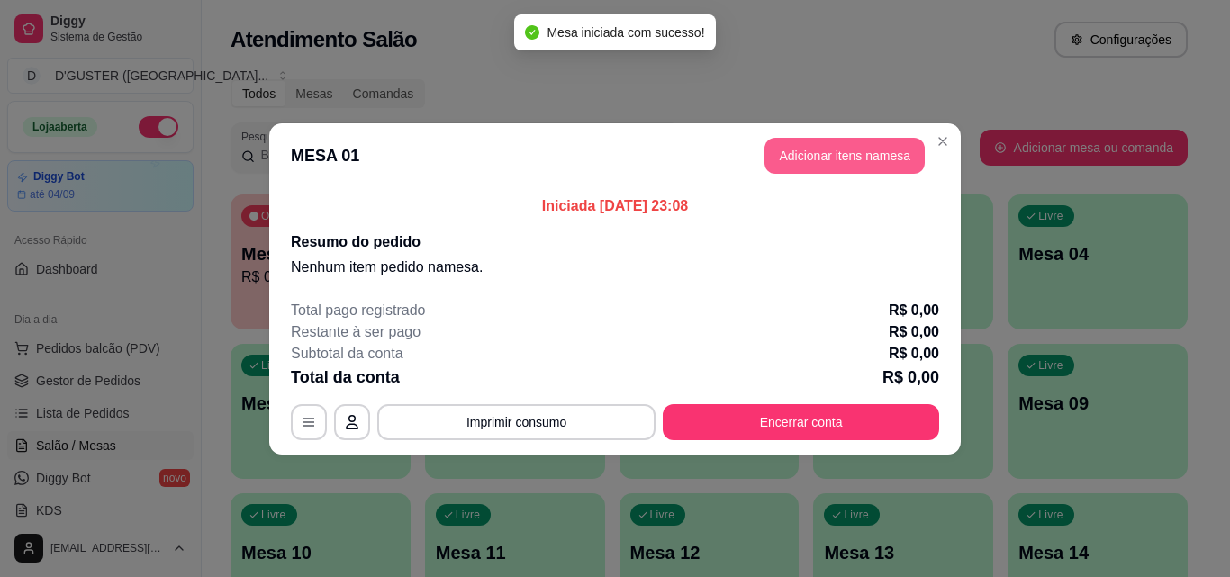
click at [848, 163] on button "Adicionar itens na mesa" at bounding box center [844, 156] width 160 height 36
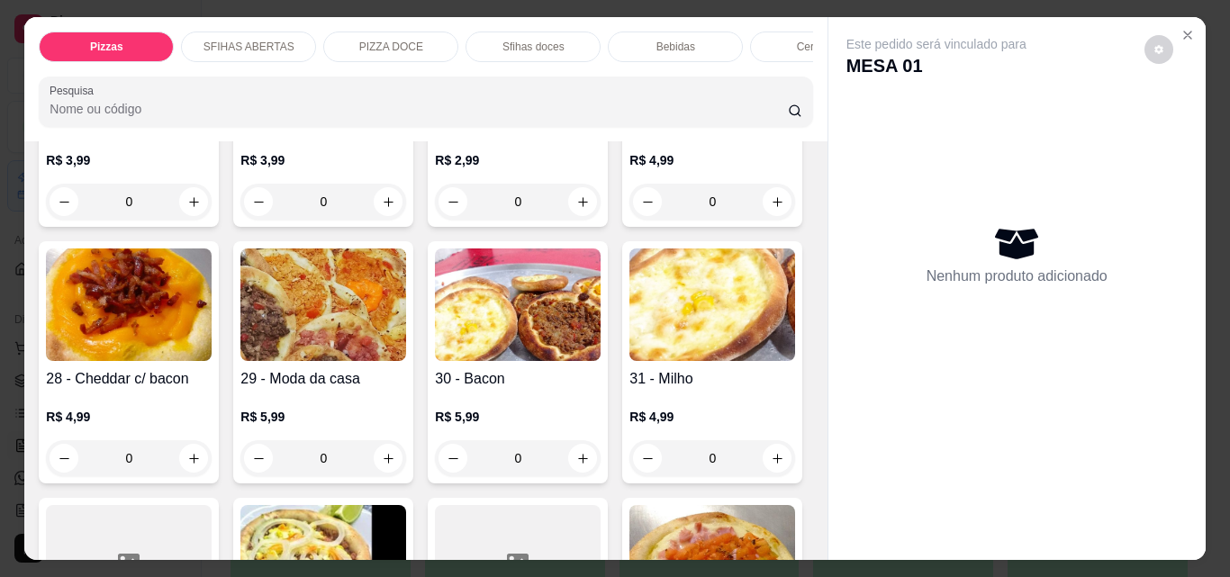
scroll to position [1080, 0]
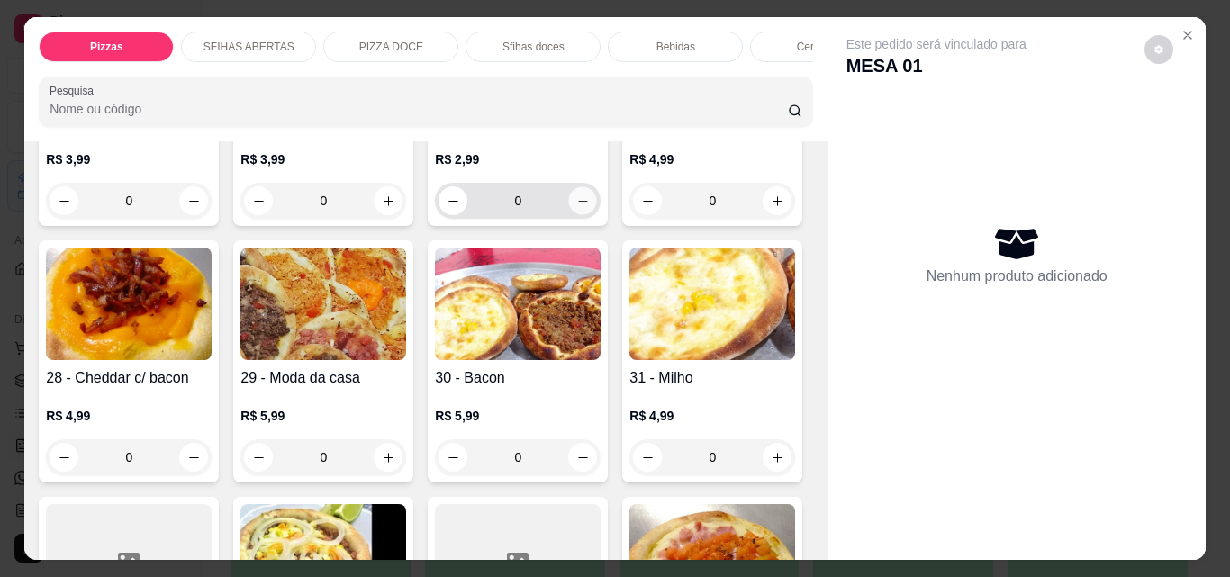
click at [569, 215] on button "increase-product-quantity" at bounding box center [583, 201] width 28 height 28
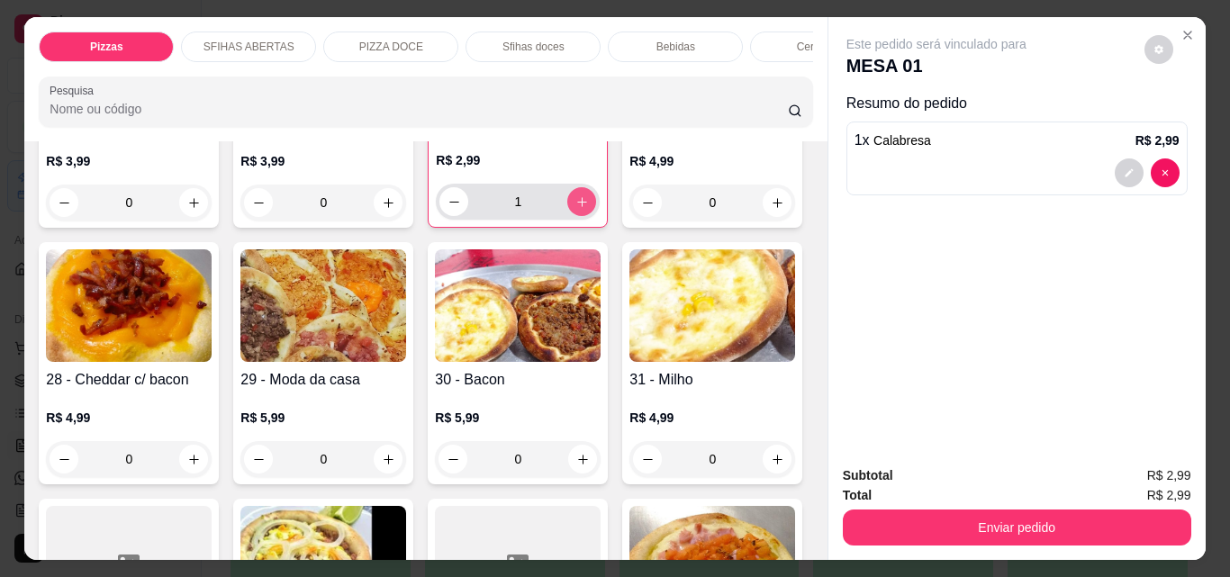
click at [575, 209] on icon "increase-product-quantity" at bounding box center [582, 202] width 14 height 14
type input "2"
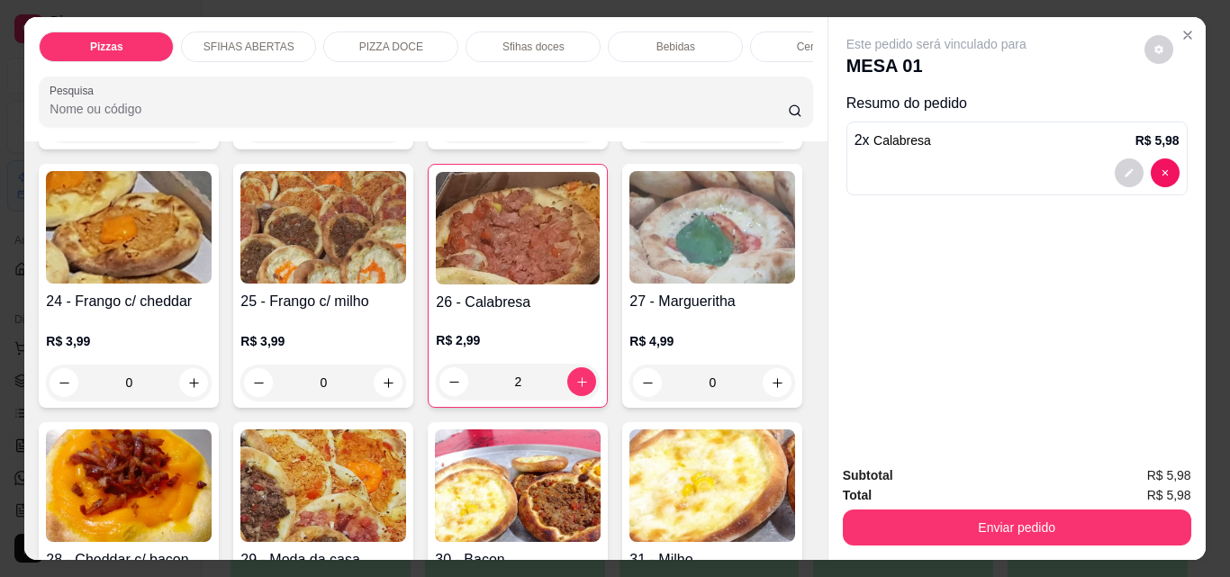
scroll to position [630, 0]
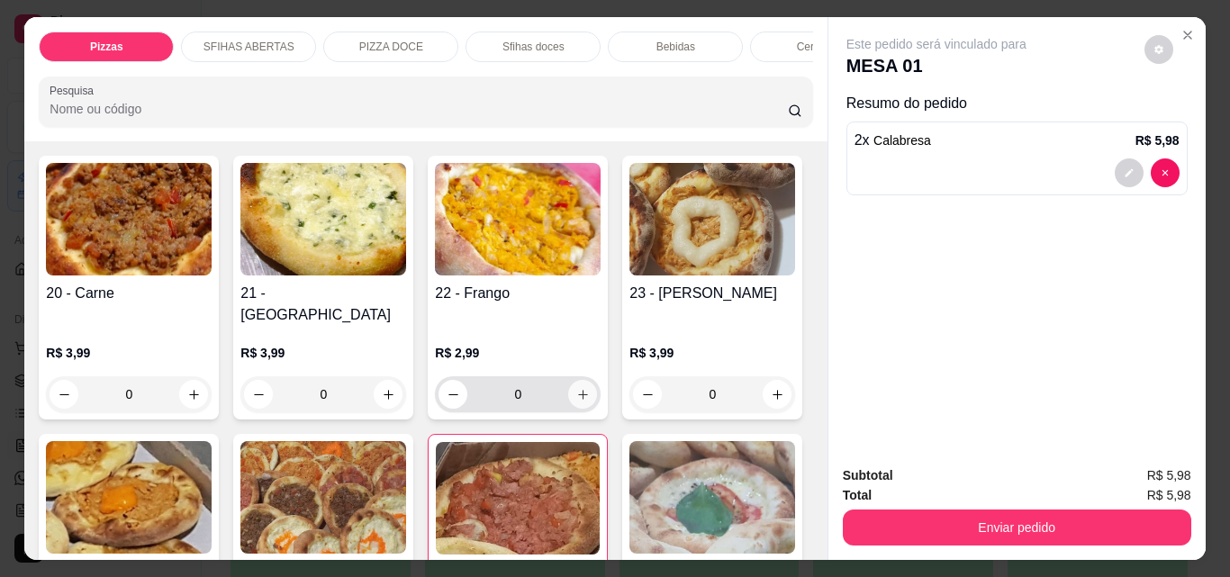
click at [584, 380] on button "increase-product-quantity" at bounding box center [582, 394] width 29 height 29
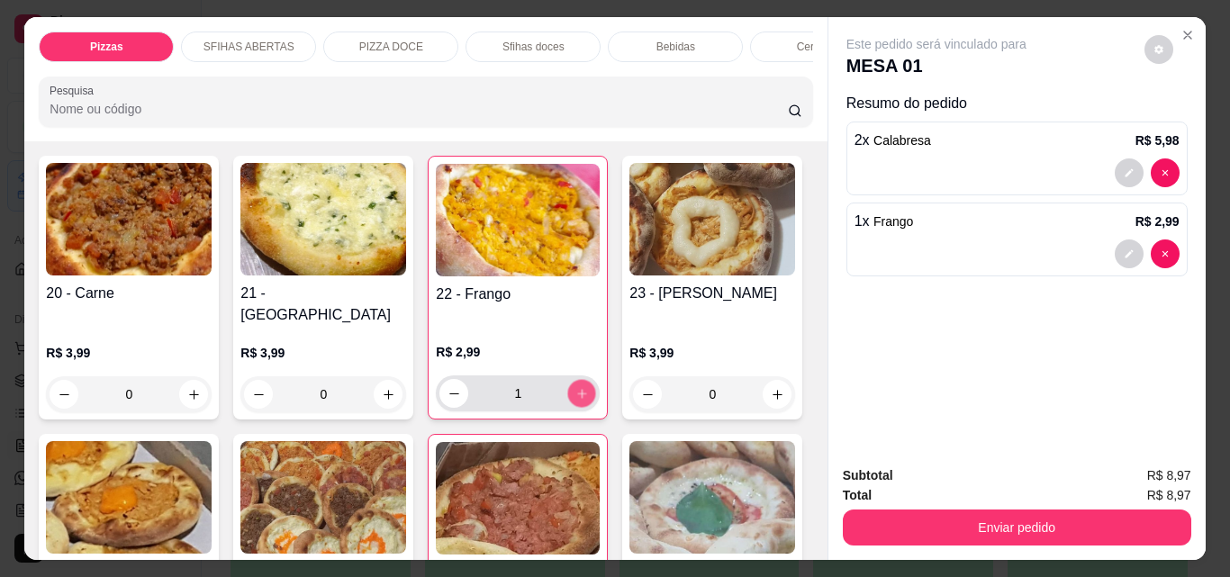
click at [584, 380] on button "increase-product-quantity" at bounding box center [582, 394] width 28 height 28
type input "2"
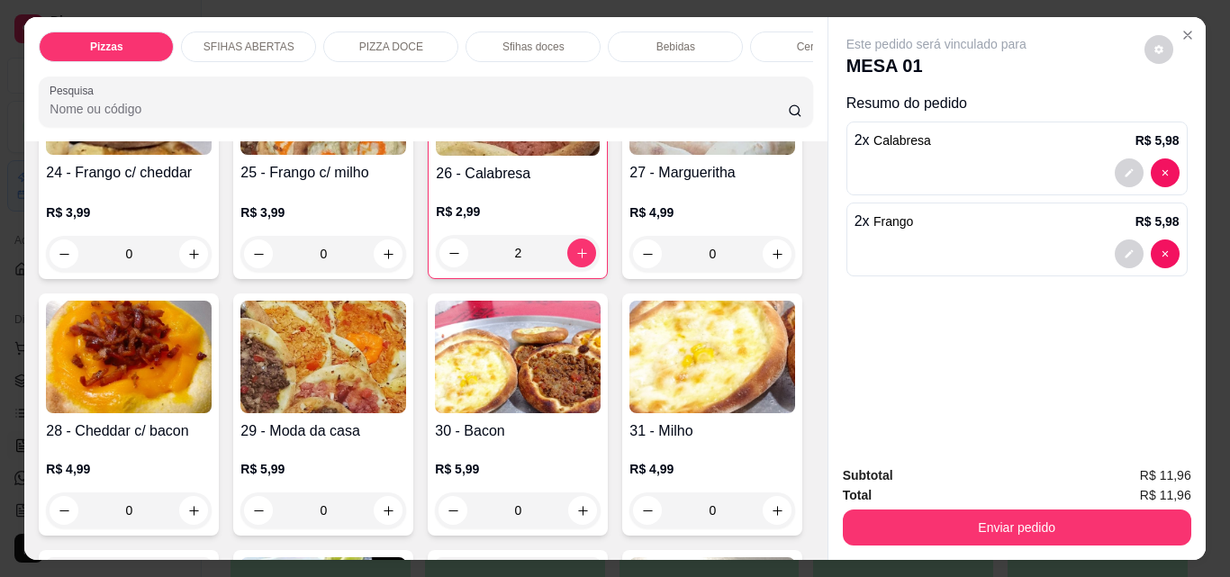
scroll to position [1080, 0]
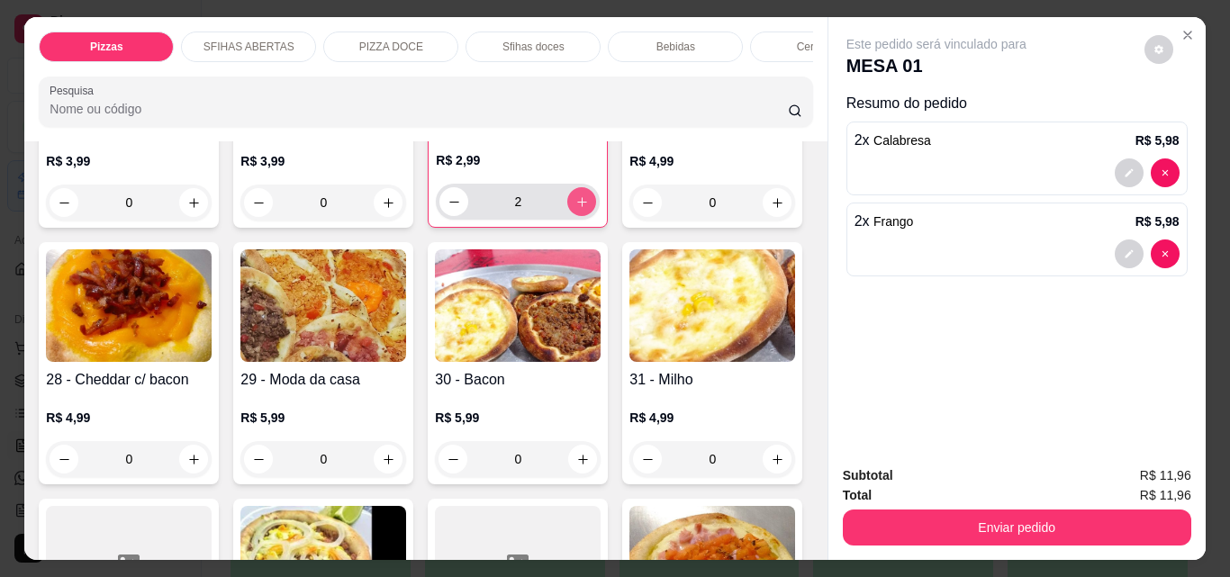
click at [575, 209] on icon "increase-product-quantity" at bounding box center [582, 202] width 14 height 14
type input "3"
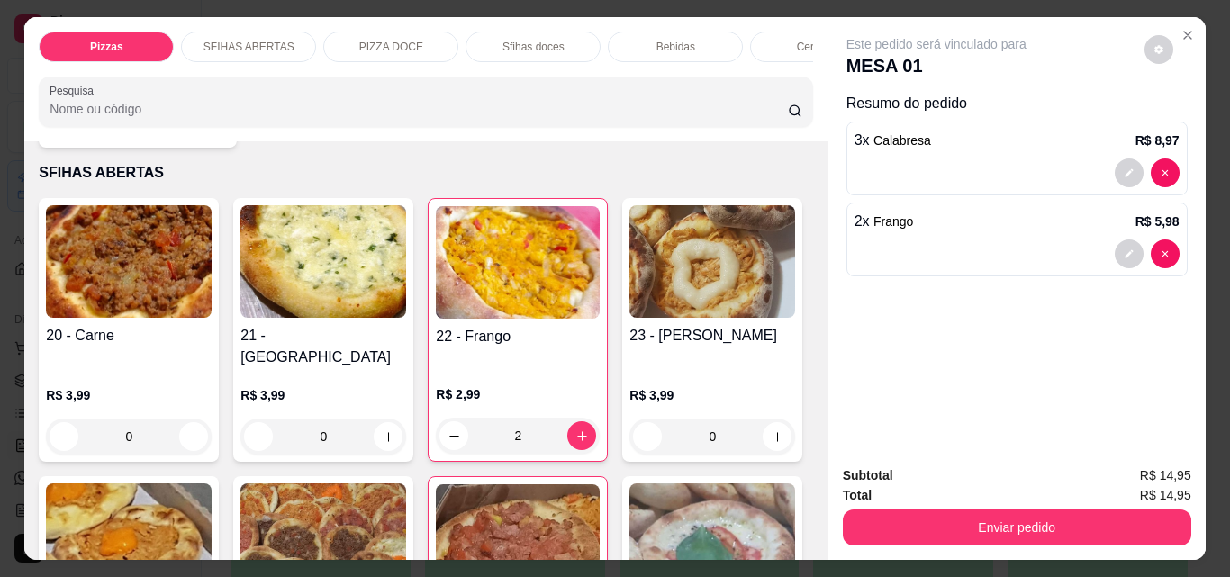
scroll to position [540, 0]
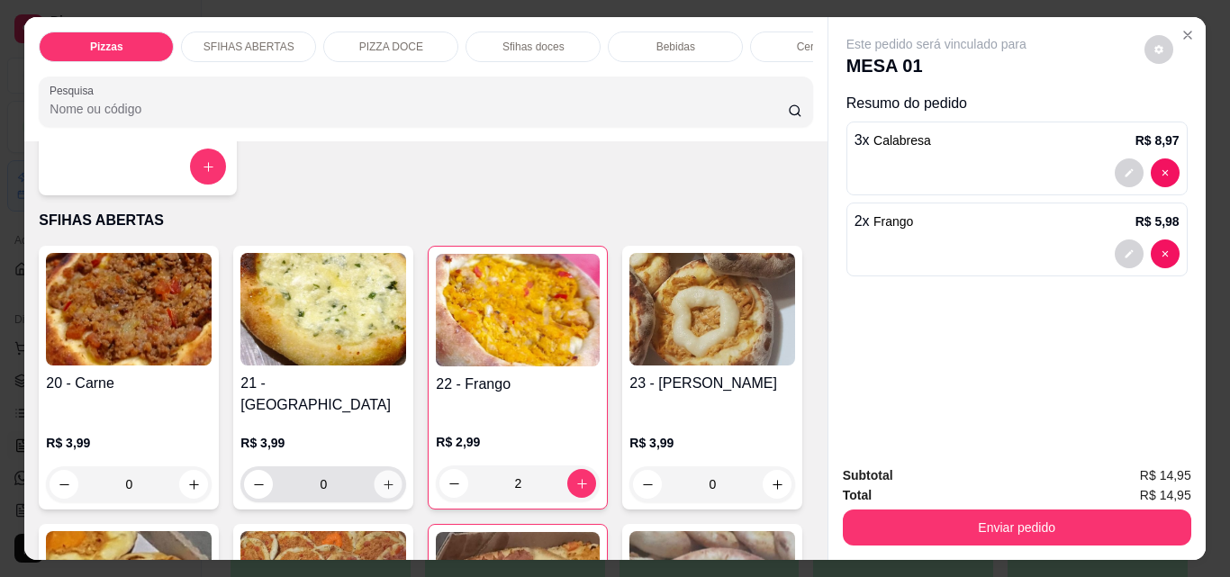
click at [387, 478] on icon "increase-product-quantity" at bounding box center [389, 485] width 14 height 14
type input "1"
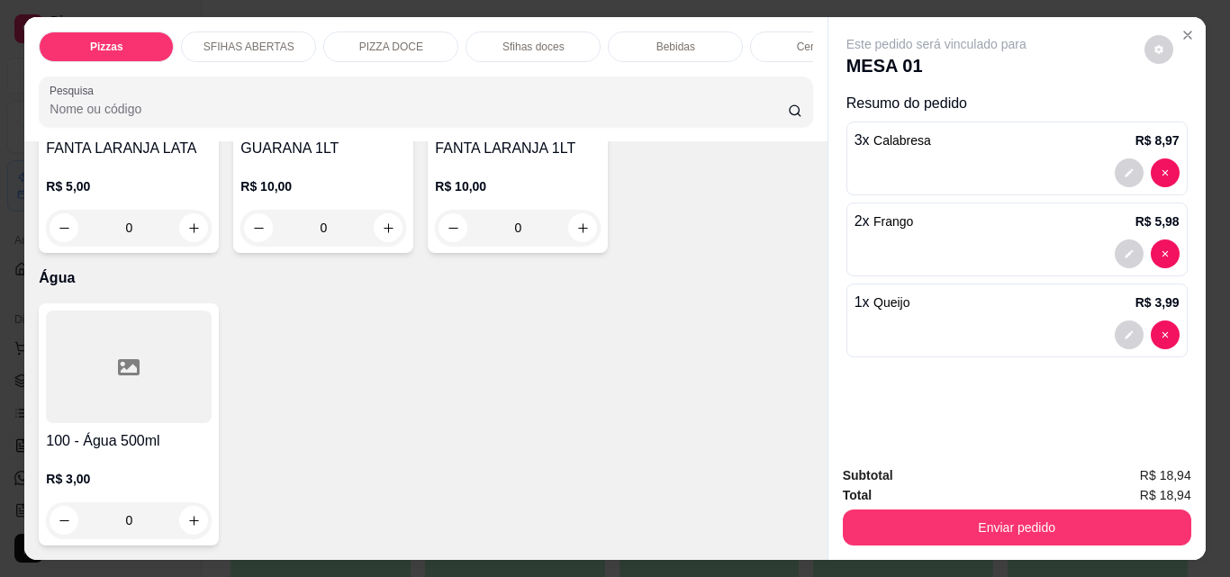
scroll to position [6213, 0]
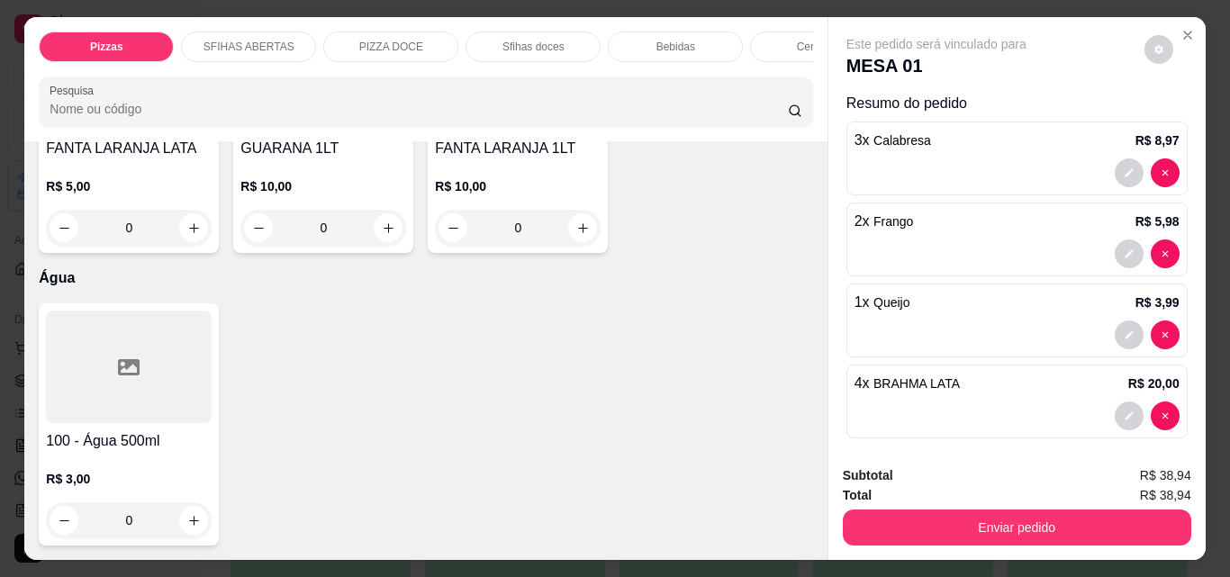
type input "3"
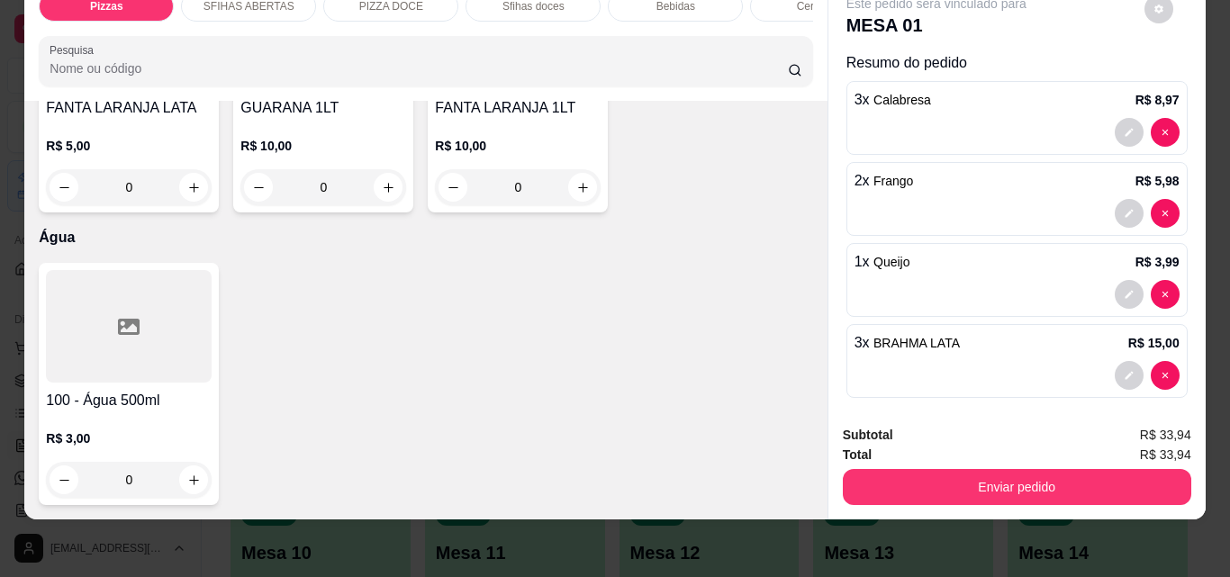
scroll to position [7741, 0]
click at [187, 474] on icon "increase-product-quantity" at bounding box center [194, 481] width 14 height 14
type input "1"
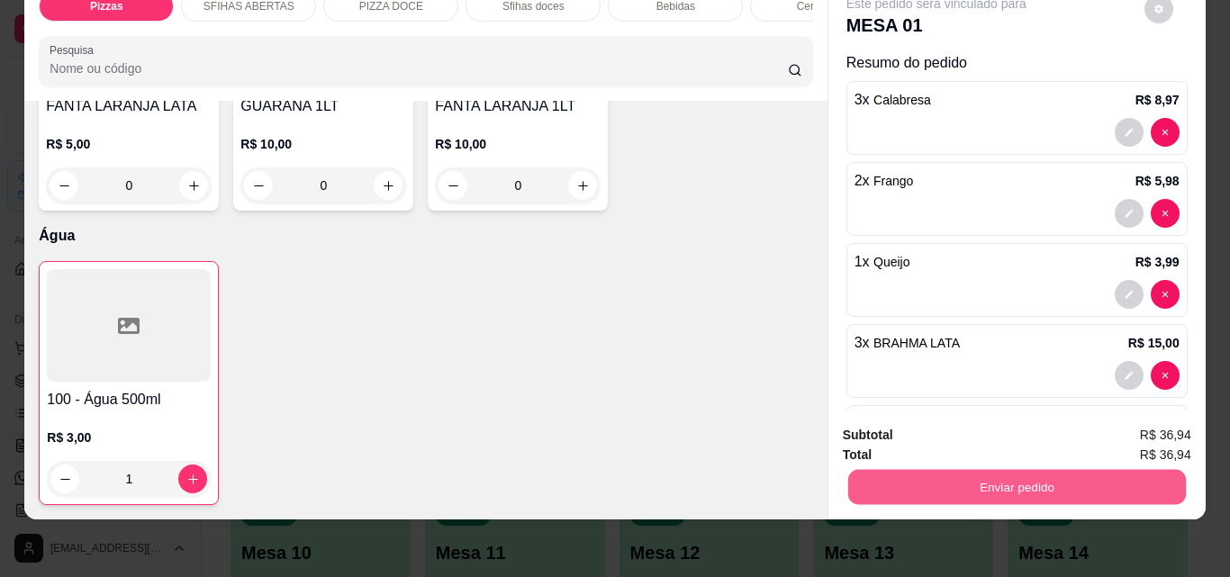
click at [1004, 477] on button "Enviar pedido" at bounding box center [1016, 486] width 338 height 35
click at [916, 422] on button "Não registrar e enviar pedido" at bounding box center [956, 429] width 187 height 34
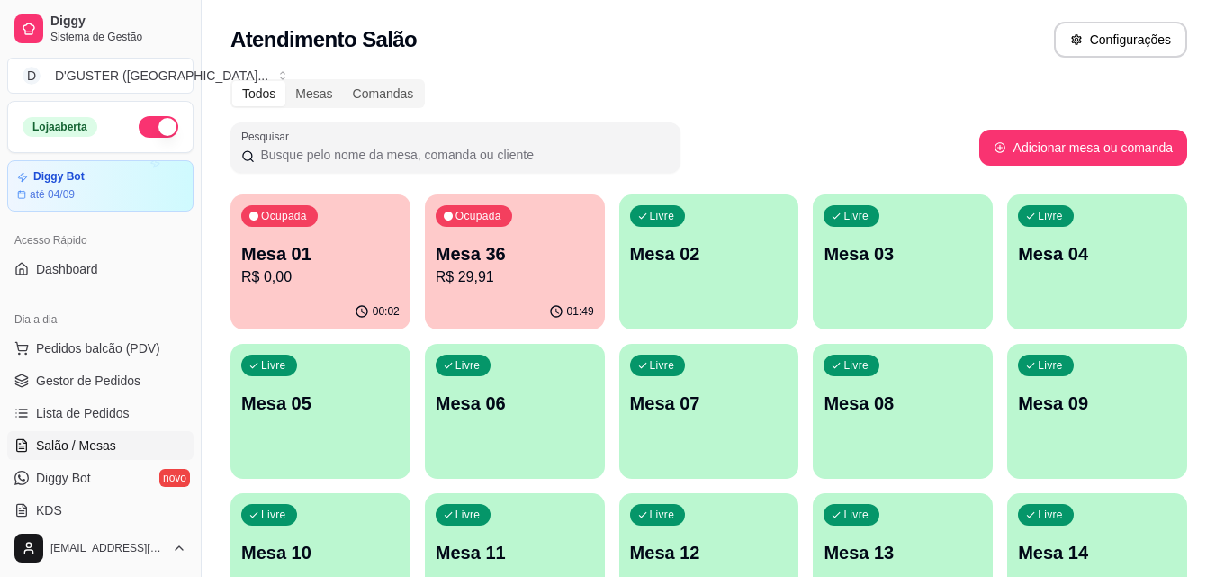
click at [738, 278] on div "Livre Mesa 02" at bounding box center [709, 250] width 180 height 113
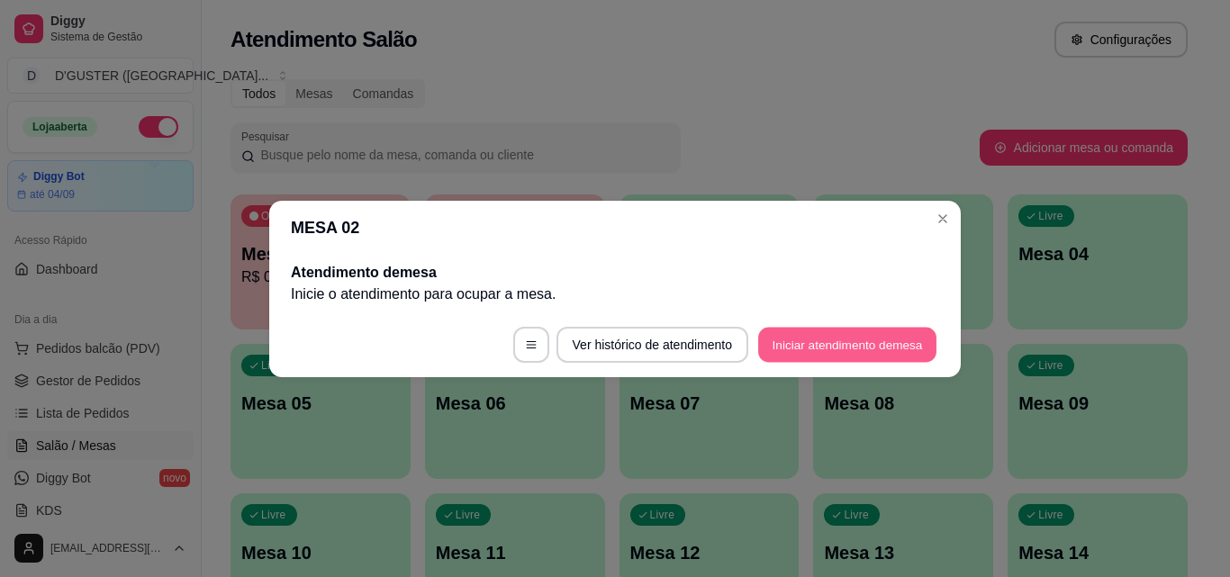
click at [875, 348] on button "Iniciar atendimento de mesa" at bounding box center [847, 344] width 178 height 35
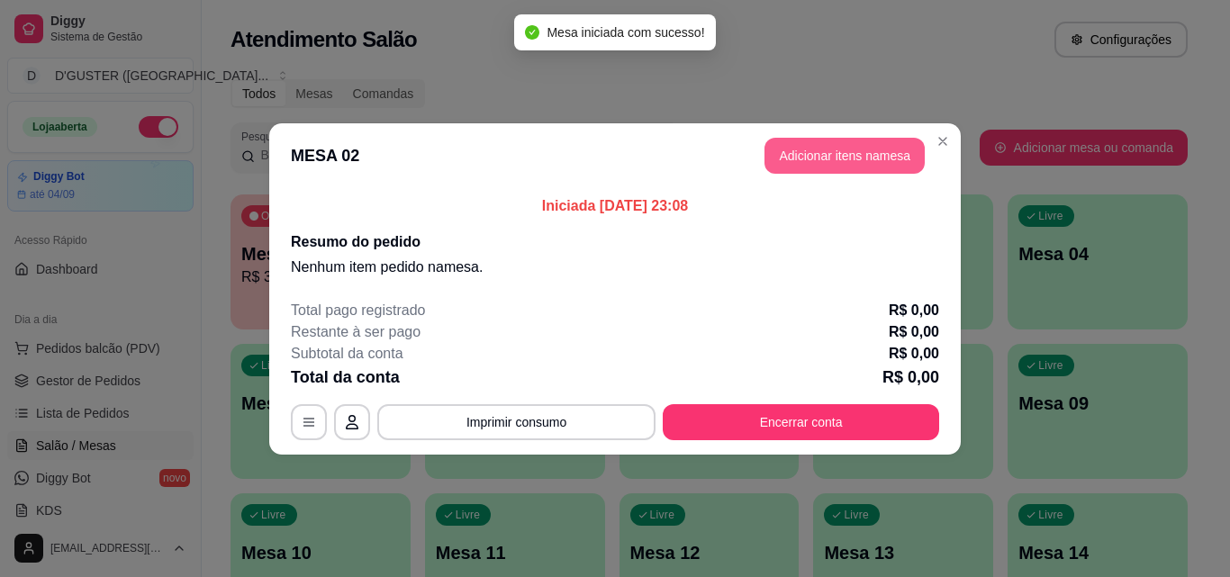
click at [839, 148] on button "Adicionar itens na mesa" at bounding box center [844, 156] width 160 height 36
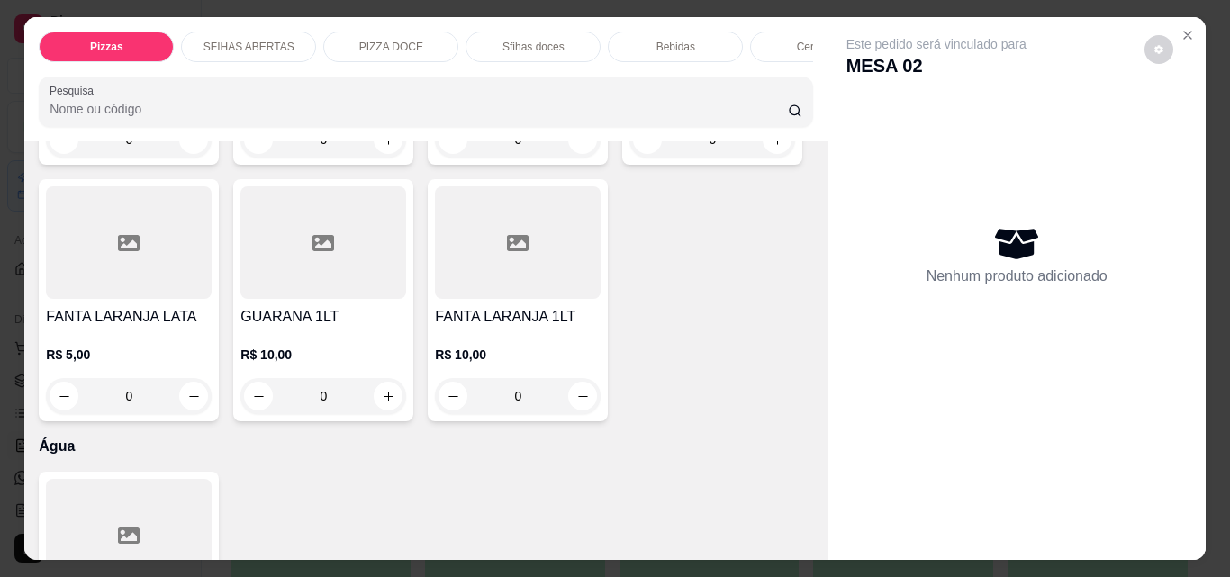
scroll to position [5762, 0]
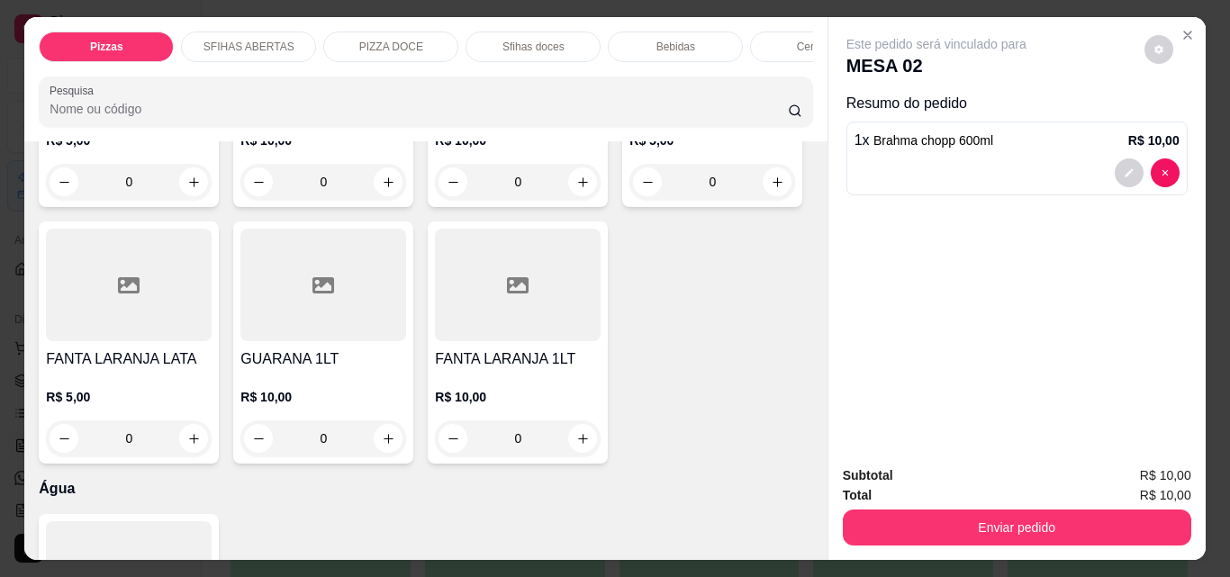
type input "4"
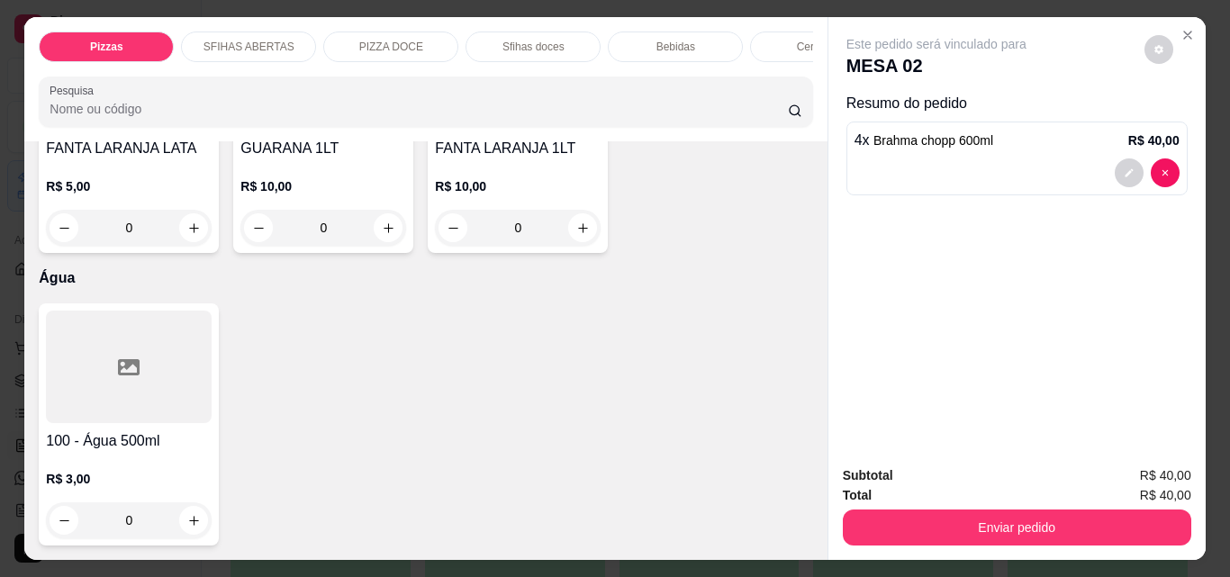
scroll to position [6303, 0]
type input "1"
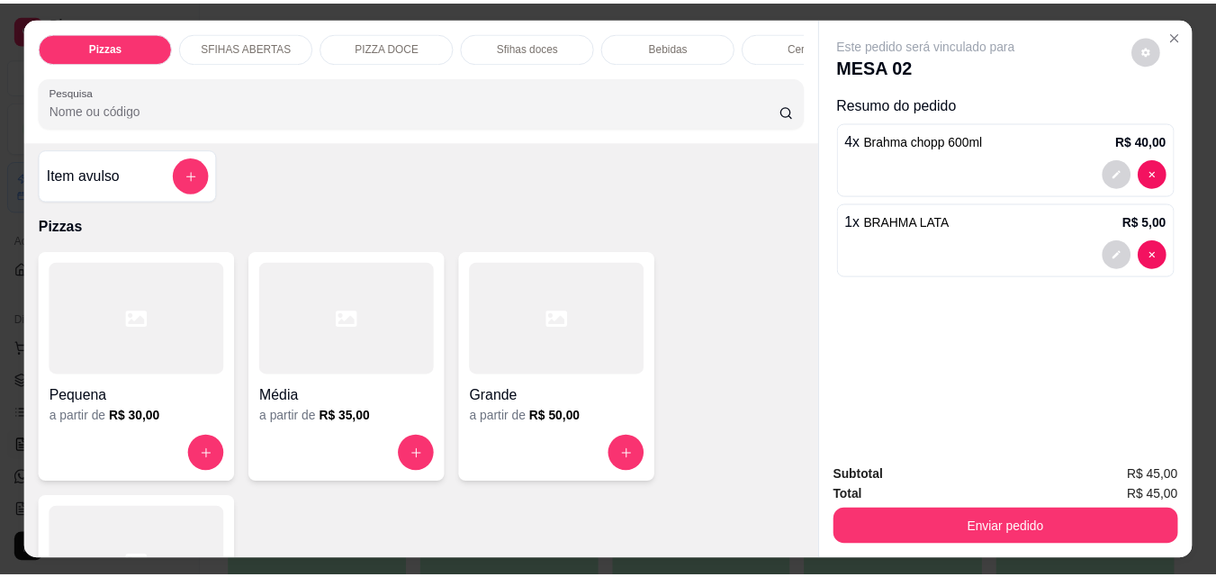
scroll to position [0, 0]
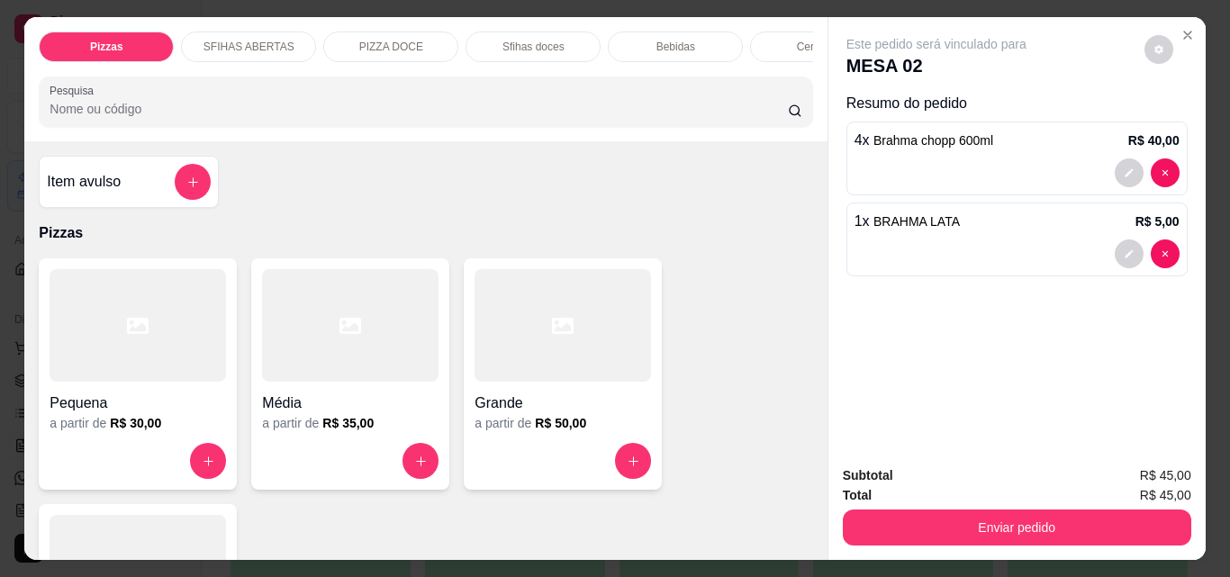
click at [113, 184] on h4 "Item avulso" at bounding box center [84, 182] width 74 height 22
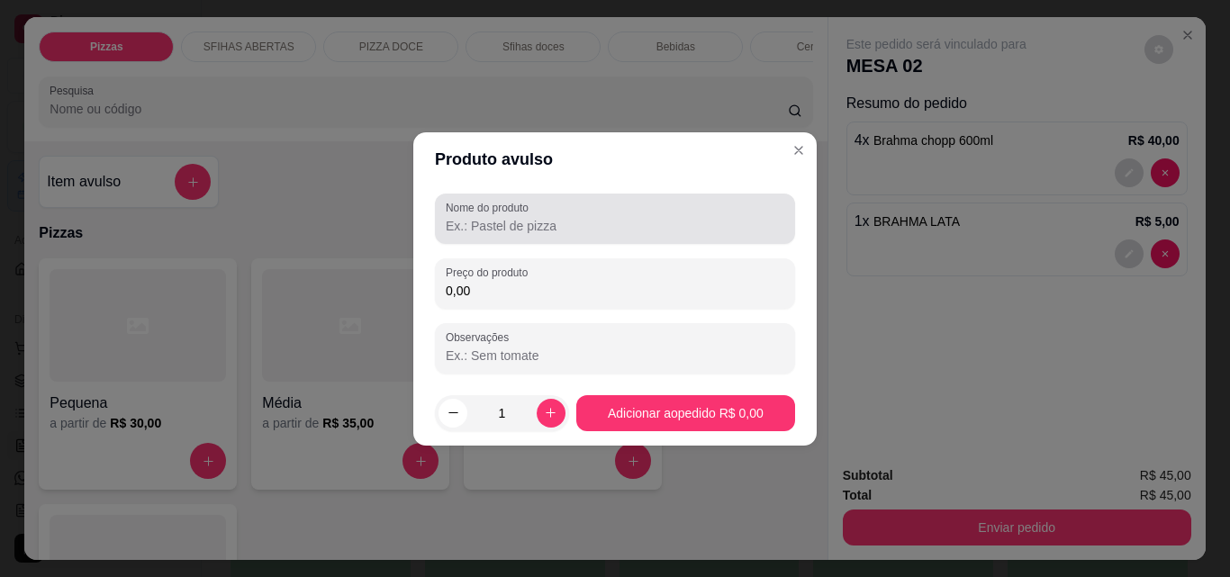
click at [501, 204] on label "Nome do produto" at bounding box center [490, 207] width 89 height 15
click at [501, 217] on input "Nome do produto" at bounding box center [615, 226] width 339 height 18
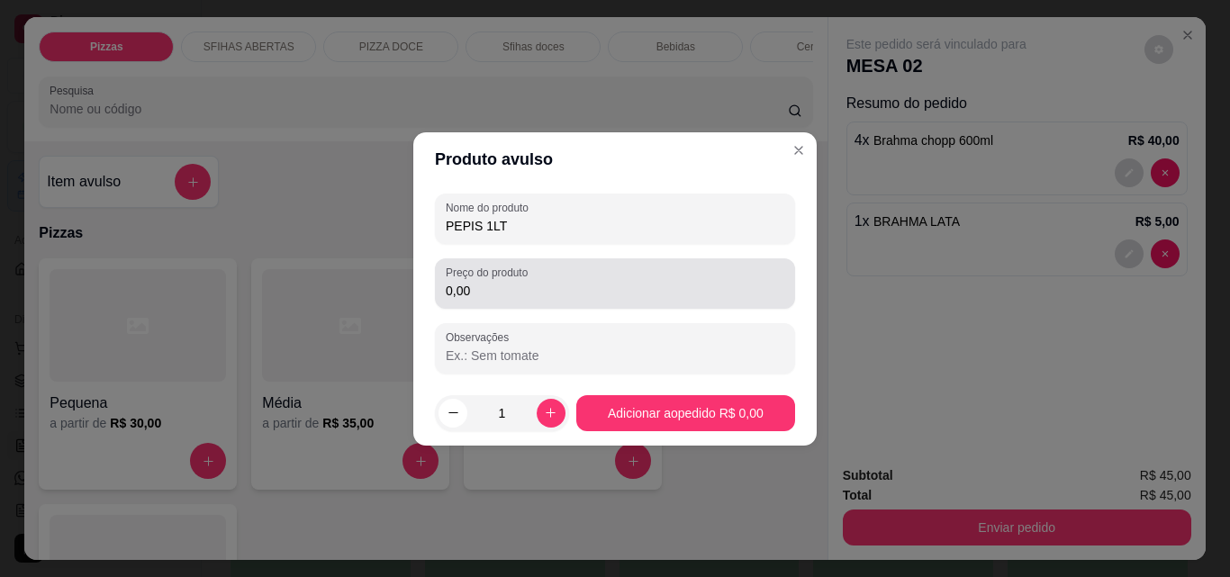
type input "PEPIS 1LT"
click at [538, 267] on div "0,00" at bounding box center [615, 284] width 339 height 36
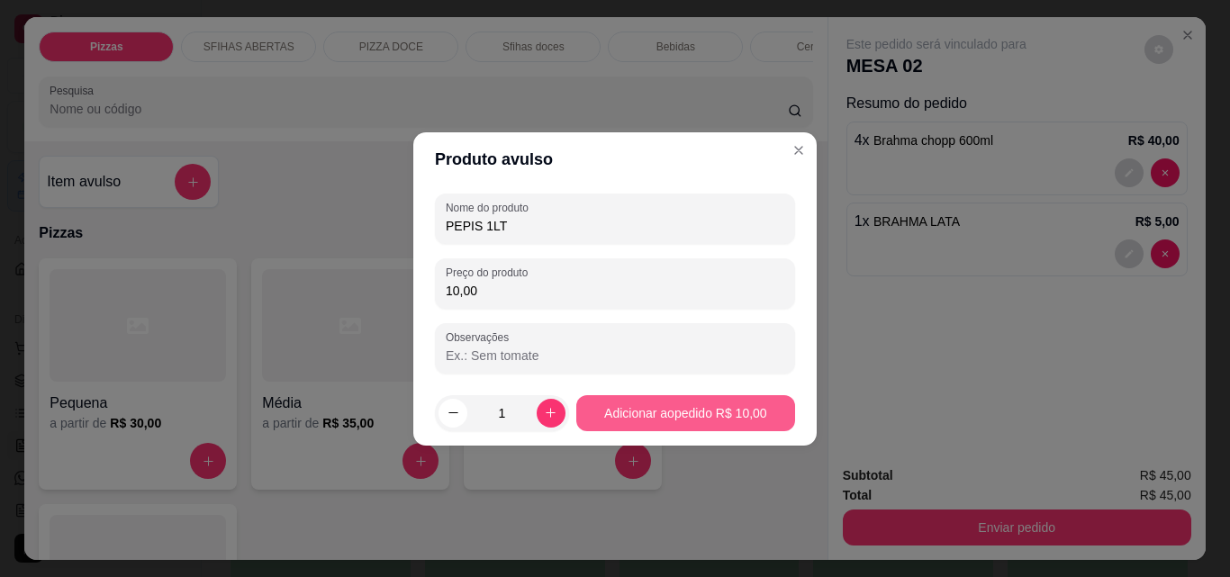
type input "10,00"
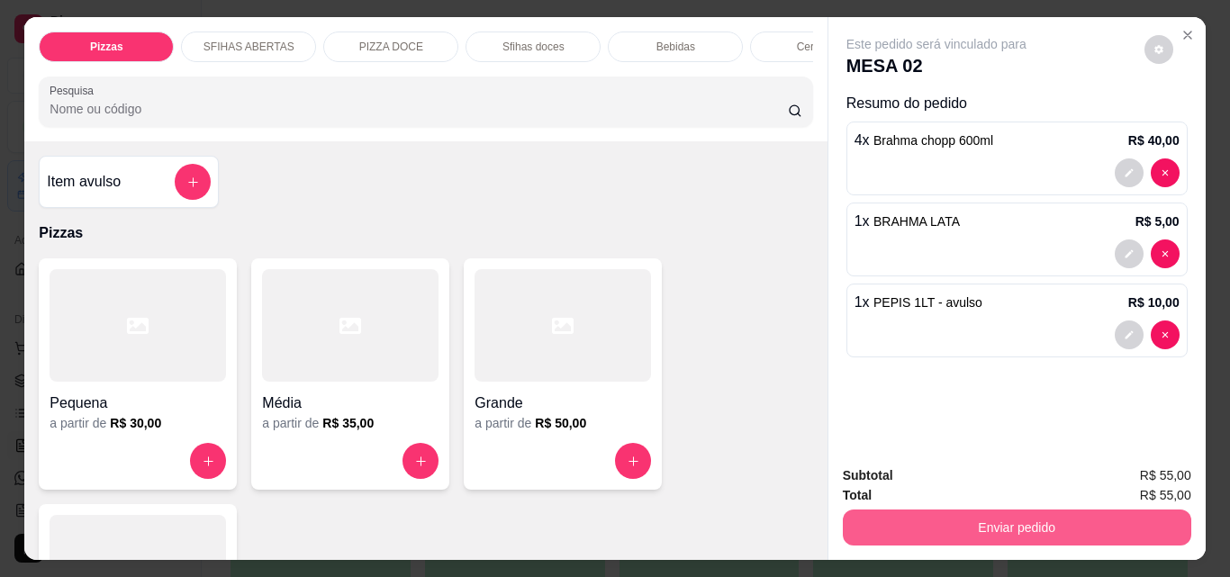
click at [1064, 533] on button "Enviar pedido" at bounding box center [1017, 528] width 348 height 36
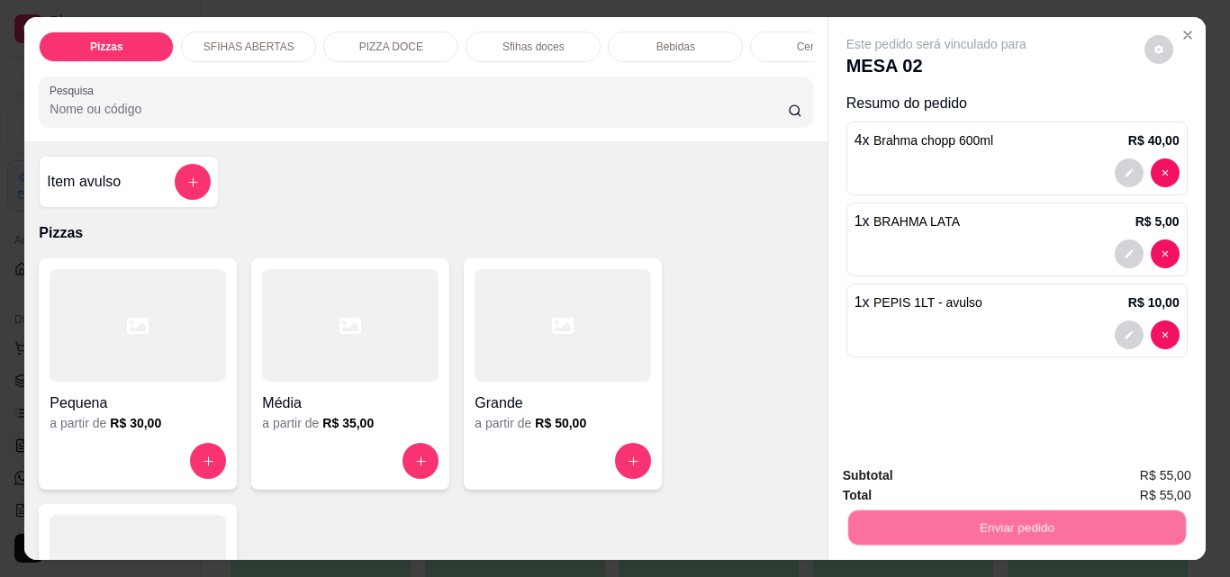
click at [983, 475] on button "Não registrar e enviar pedido" at bounding box center [956, 476] width 187 height 34
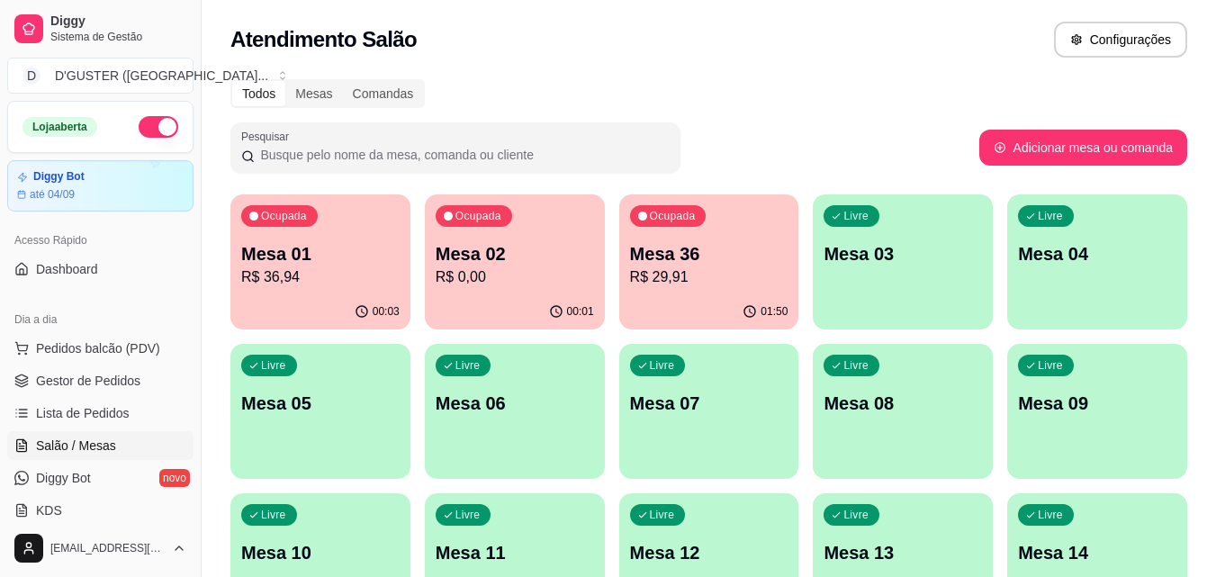
click at [344, 264] on p "Mesa 01" at bounding box center [320, 253] width 158 height 25
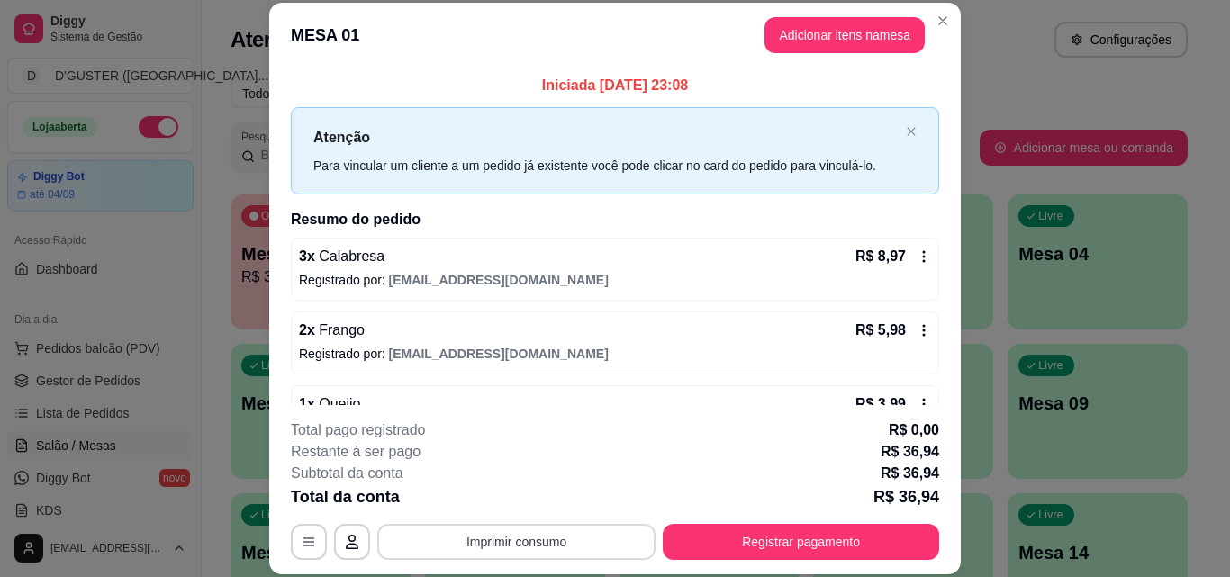
click at [581, 540] on button "Imprimir consumo" at bounding box center [516, 542] width 278 height 36
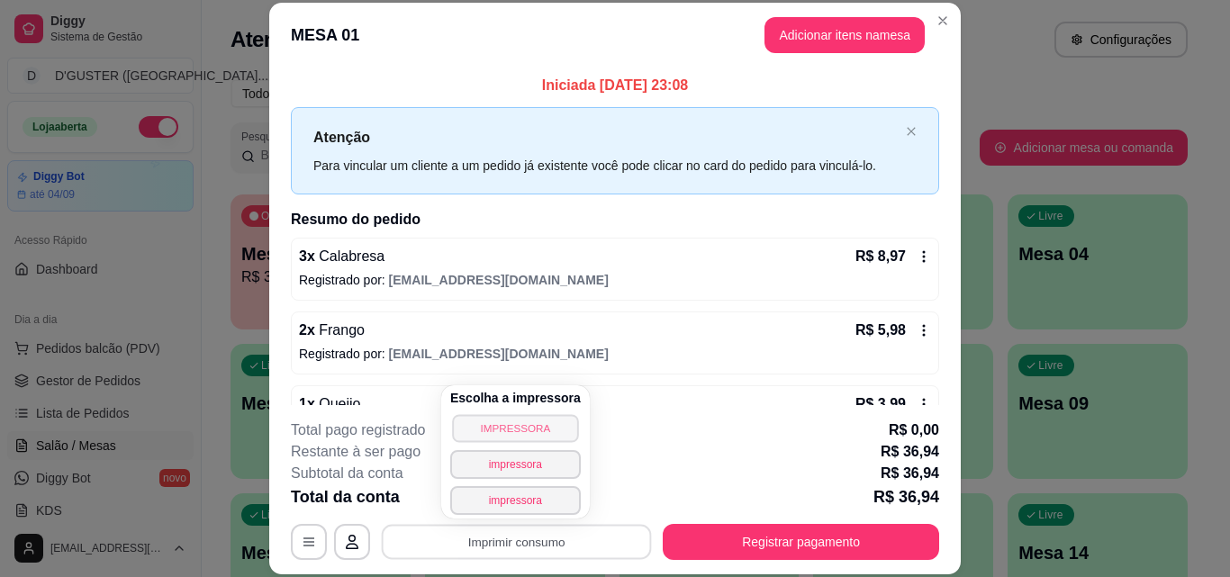
click at [544, 430] on button "IMPRESSORA" at bounding box center [515, 428] width 126 height 28
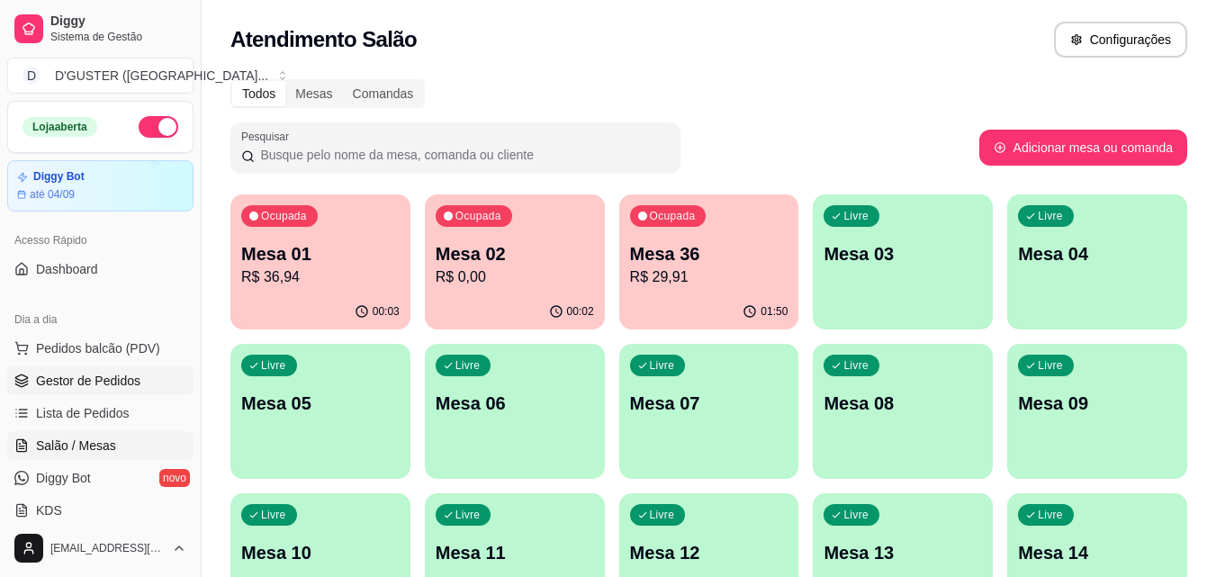
click at [122, 384] on span "Gestor de Pedidos" at bounding box center [88, 381] width 104 height 18
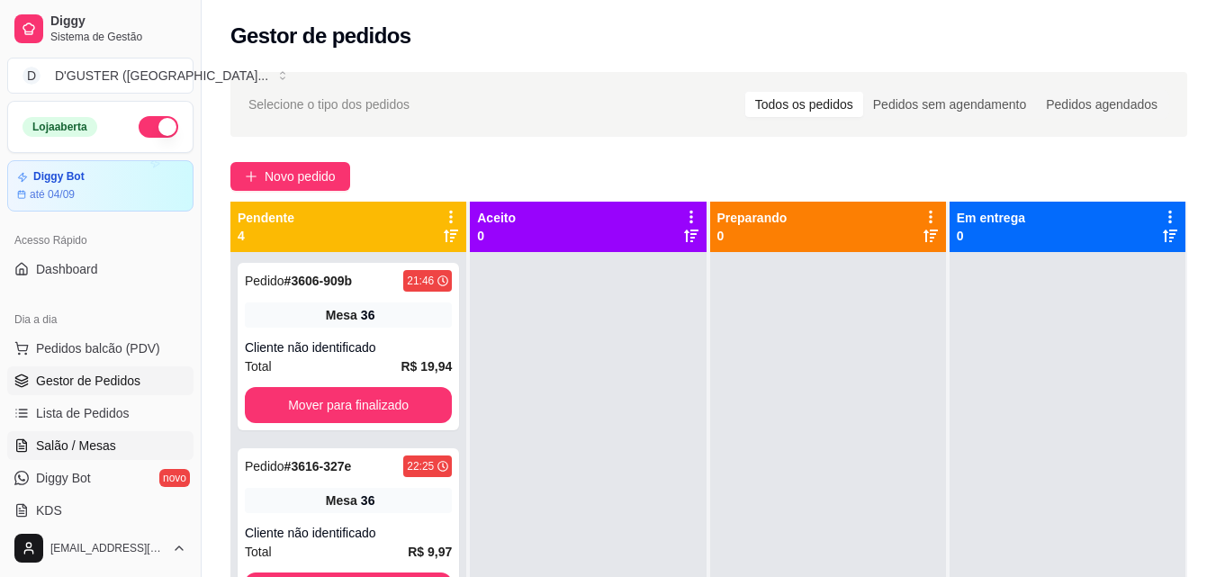
click at [88, 447] on span "Salão / Mesas" at bounding box center [76, 446] width 80 height 18
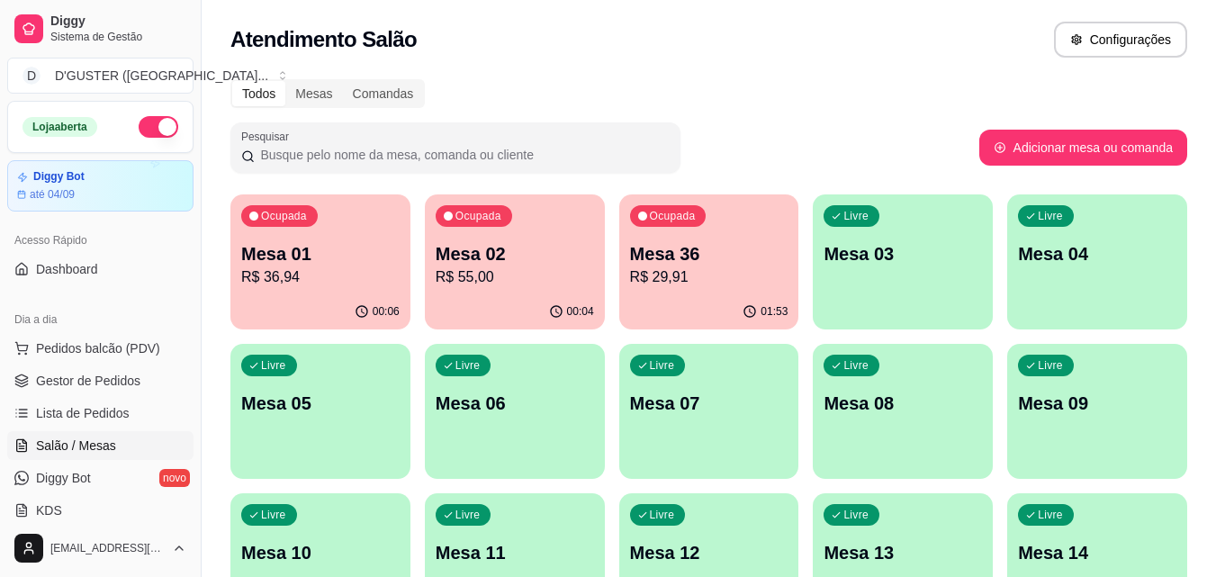
click at [695, 302] on div "01:53" at bounding box center [709, 311] width 180 height 35
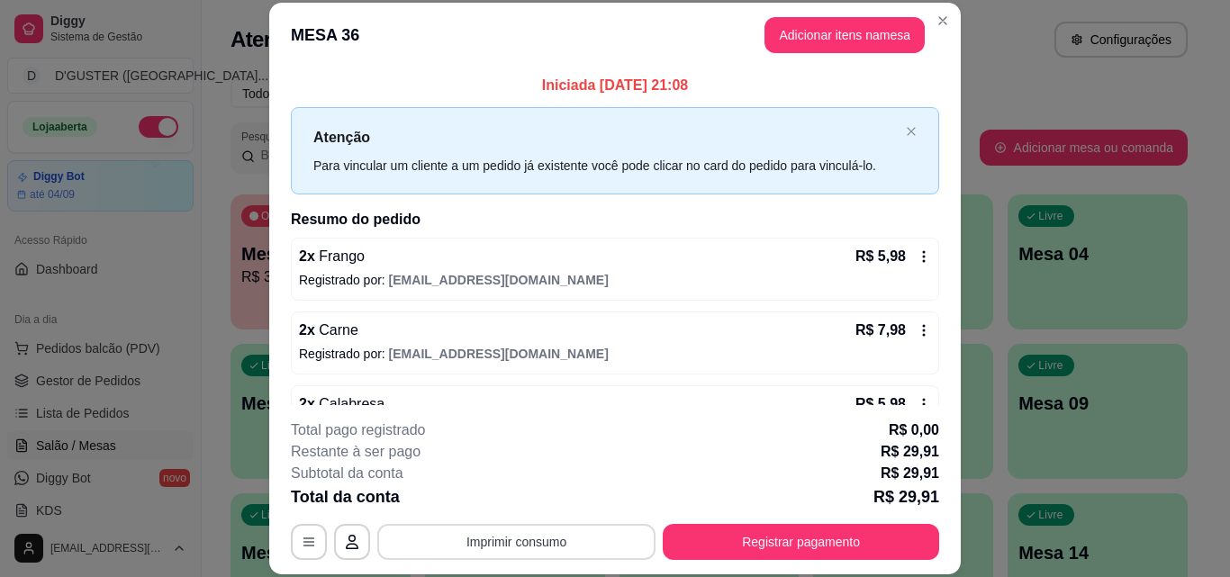
click at [583, 540] on button "Imprimir consumo" at bounding box center [516, 542] width 278 height 36
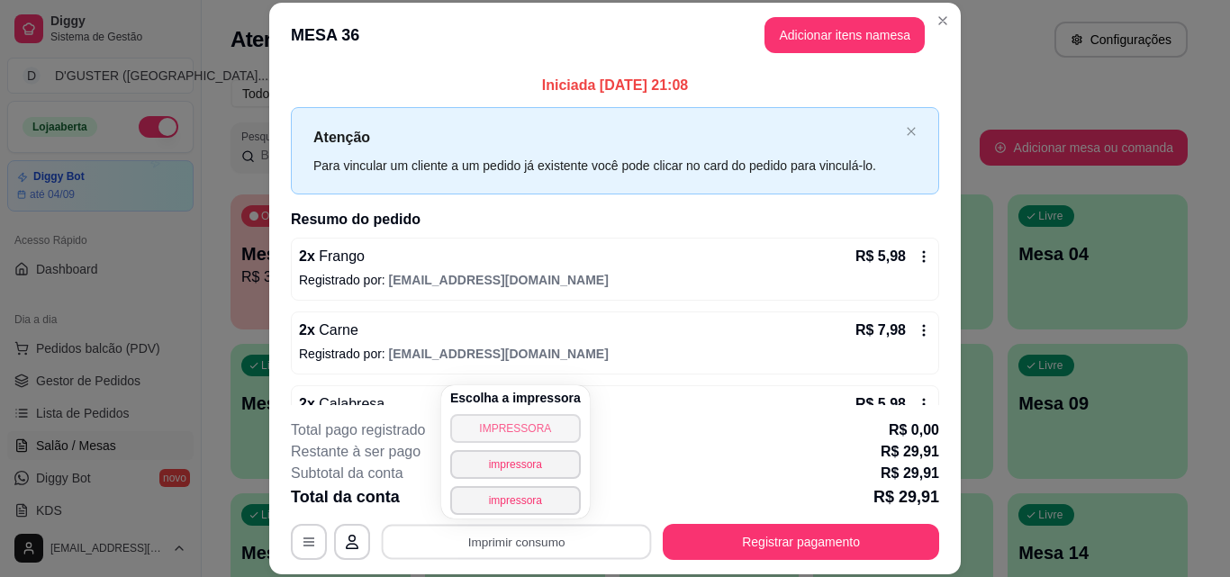
click at [557, 427] on button "IMPRESSORA" at bounding box center [515, 428] width 131 height 29
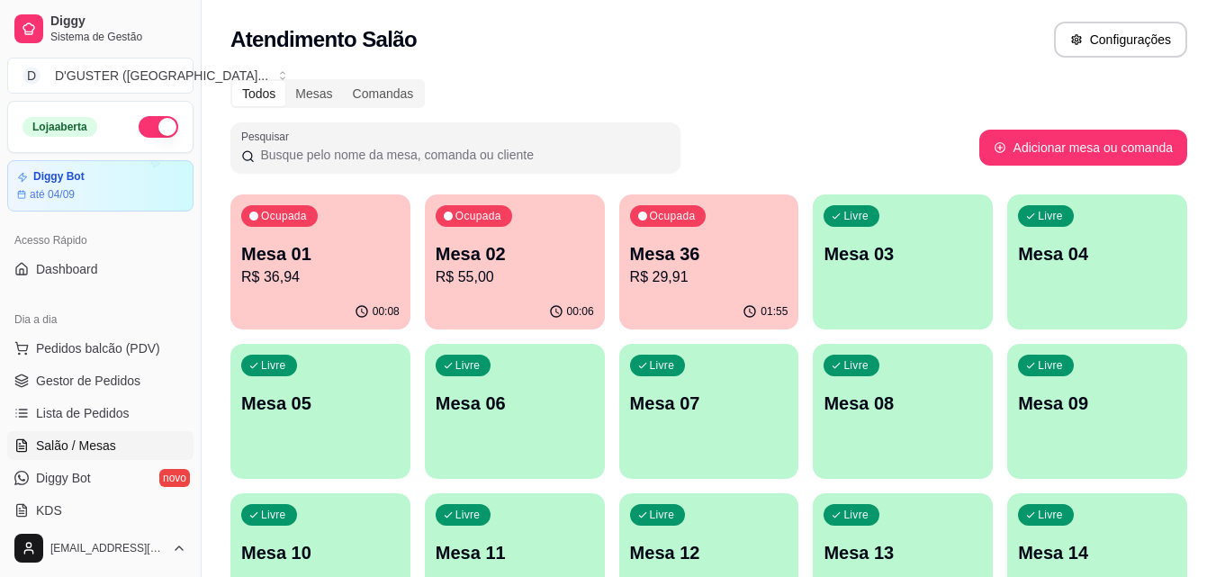
click at [683, 267] on p "R$ 29,91" at bounding box center [709, 278] width 158 height 22
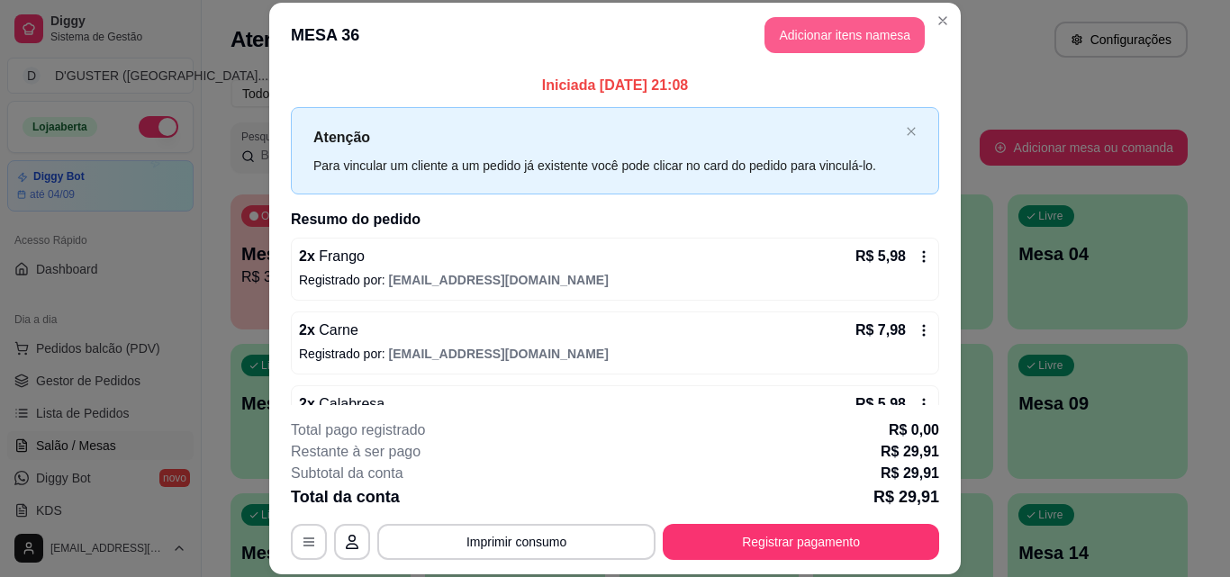
click at [845, 36] on button "Adicionar itens na mesa" at bounding box center [844, 35] width 160 height 36
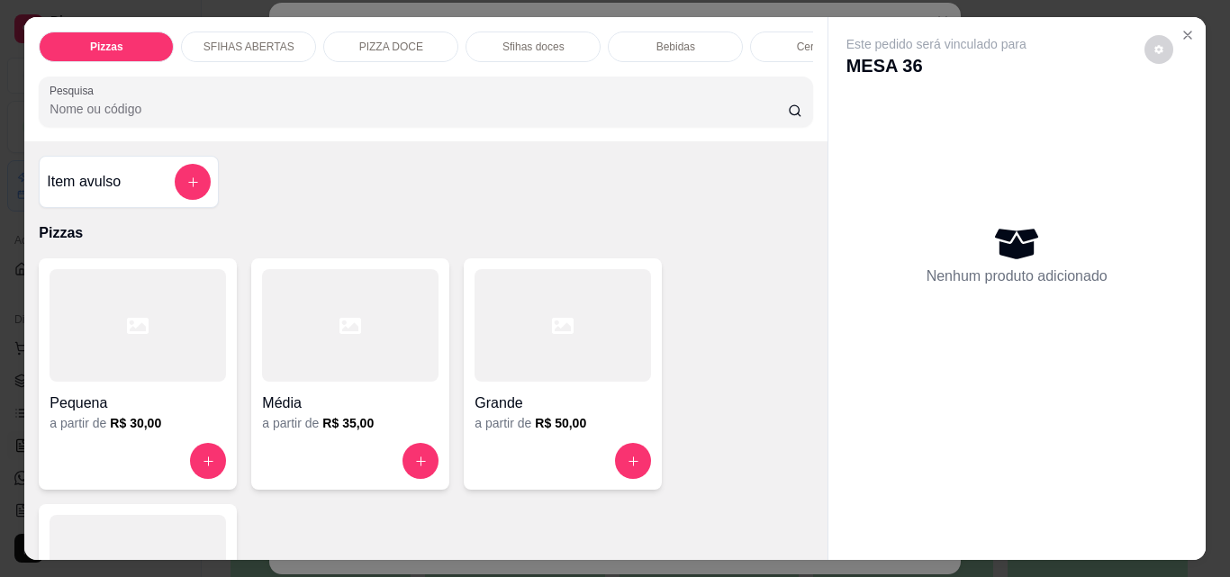
click at [117, 185] on div "Item avulso" at bounding box center [129, 182] width 164 height 36
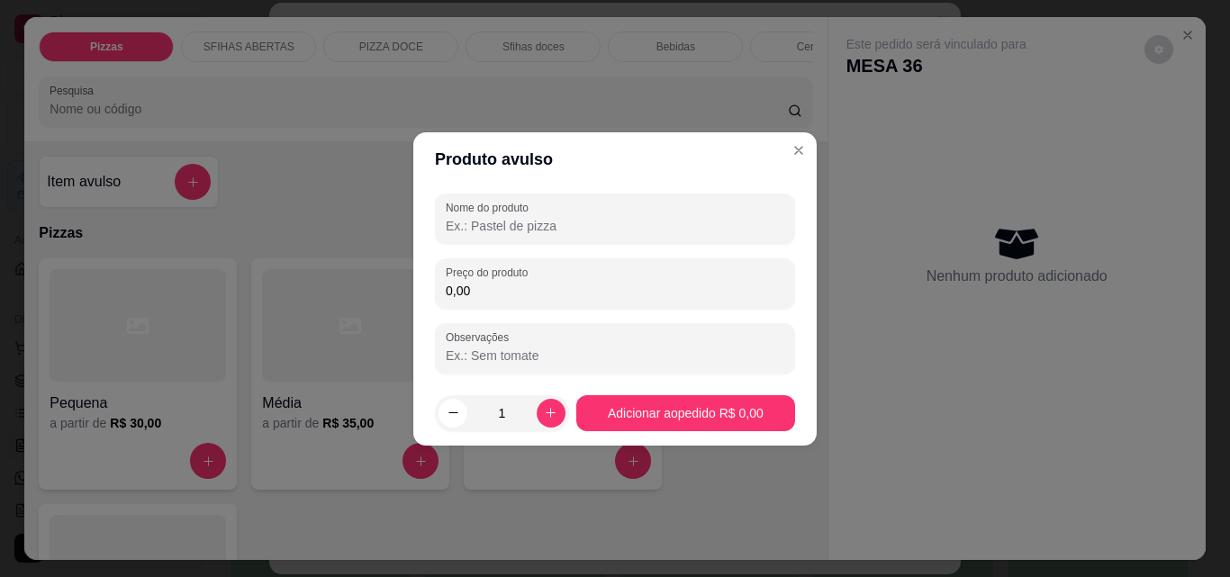
click at [529, 225] on input "Nome do produto" at bounding box center [615, 226] width 339 height 18
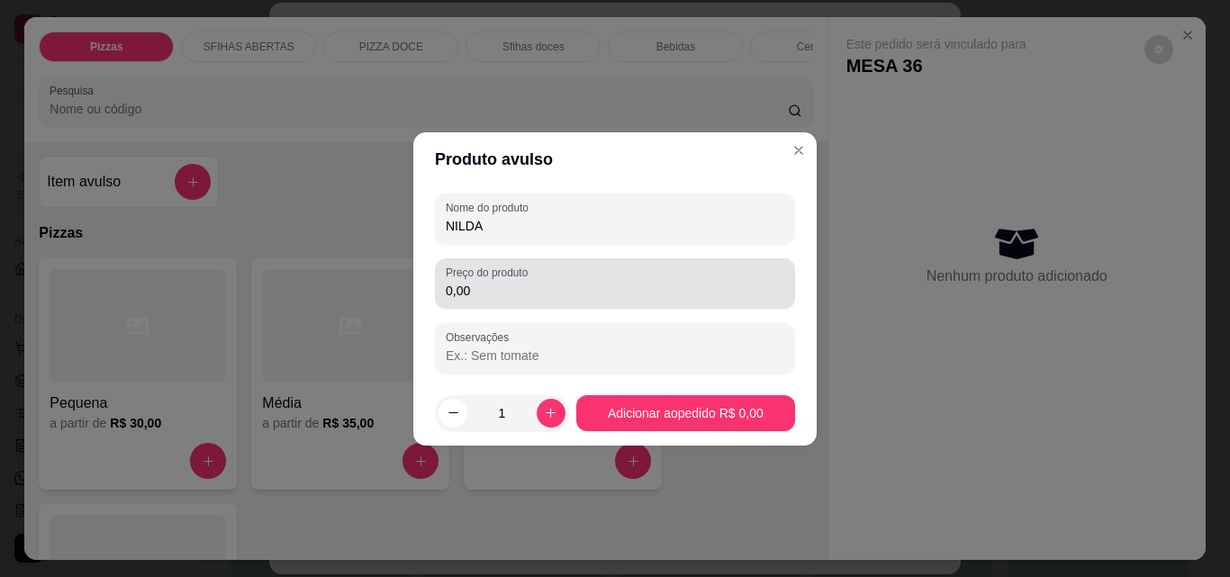
type input "NILDA"
click at [547, 277] on div "0,00" at bounding box center [615, 284] width 339 height 36
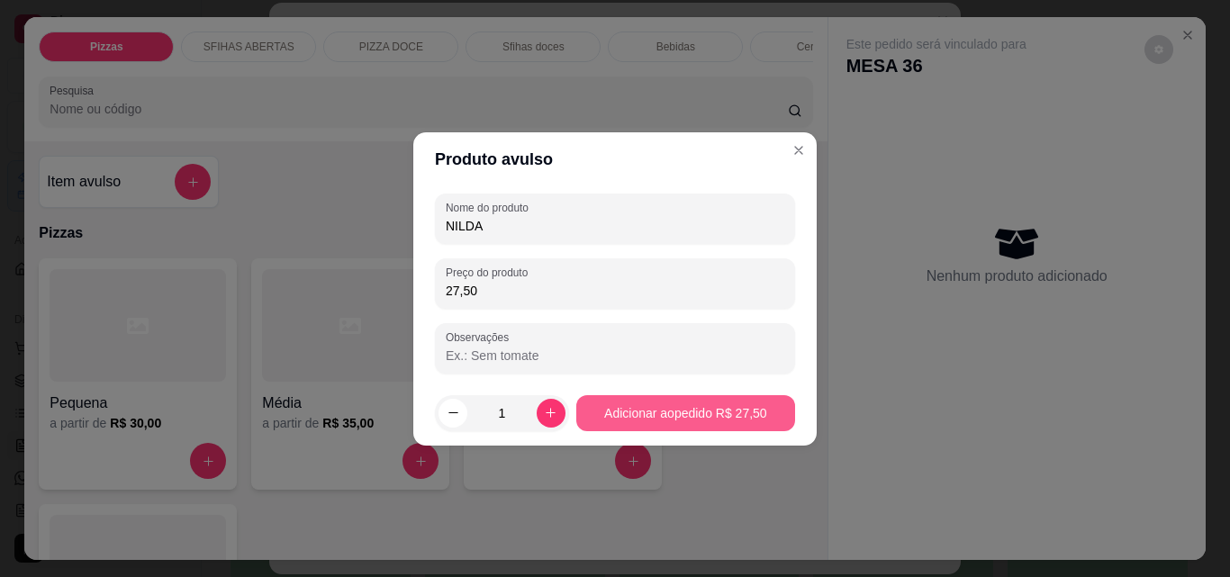
type input "27,50"
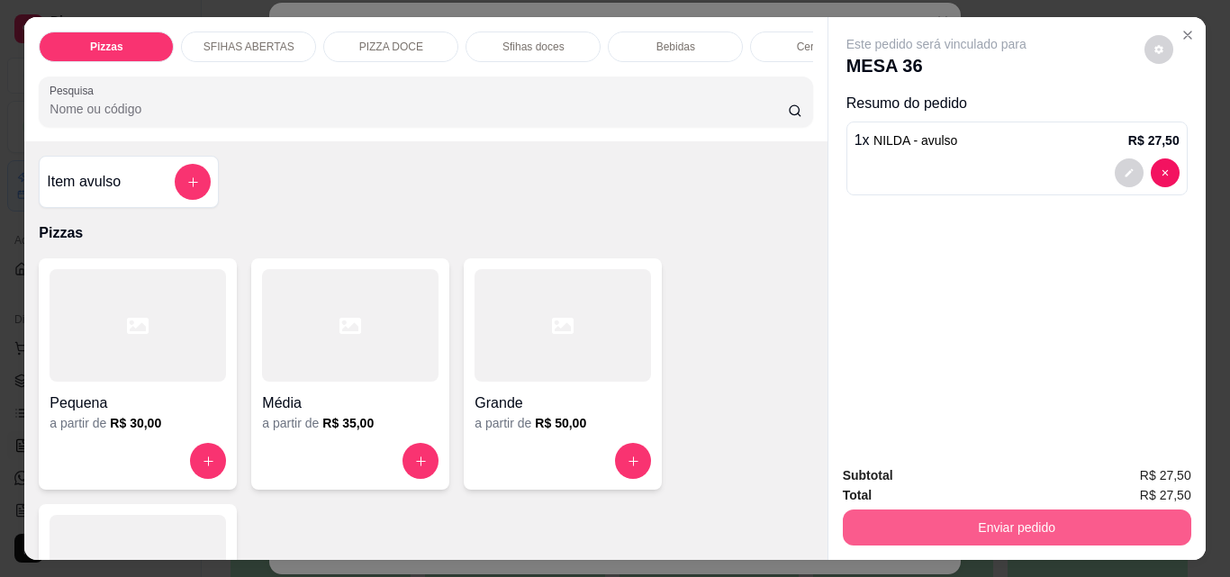
click at [972, 524] on button "Enviar pedido" at bounding box center [1017, 528] width 348 height 36
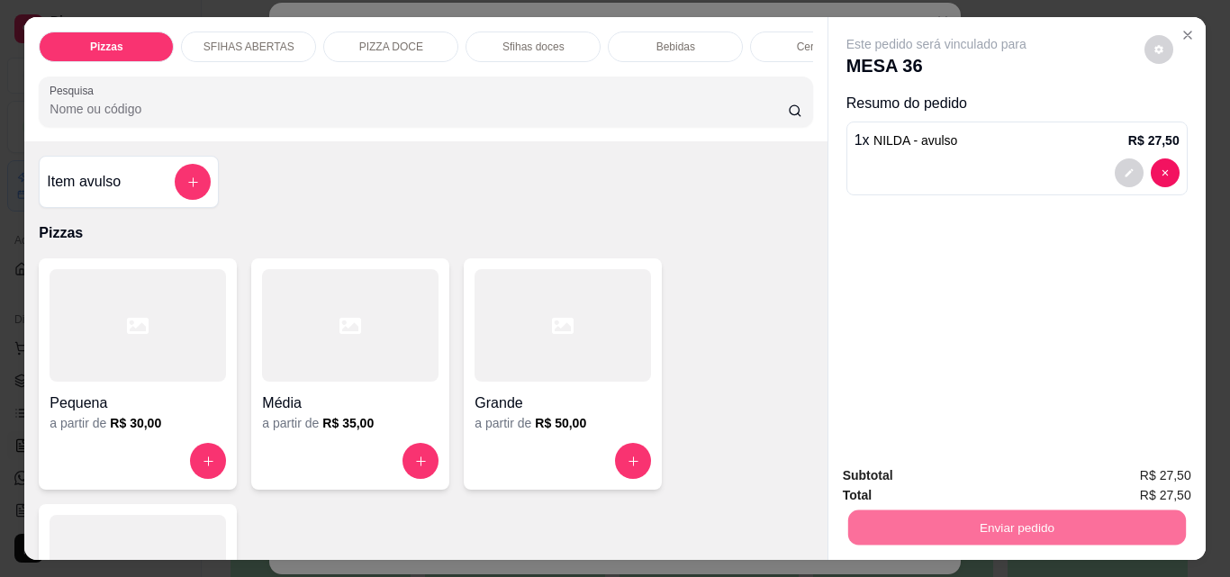
click at [946, 474] on button "Não registrar e enviar pedido" at bounding box center [956, 476] width 187 height 34
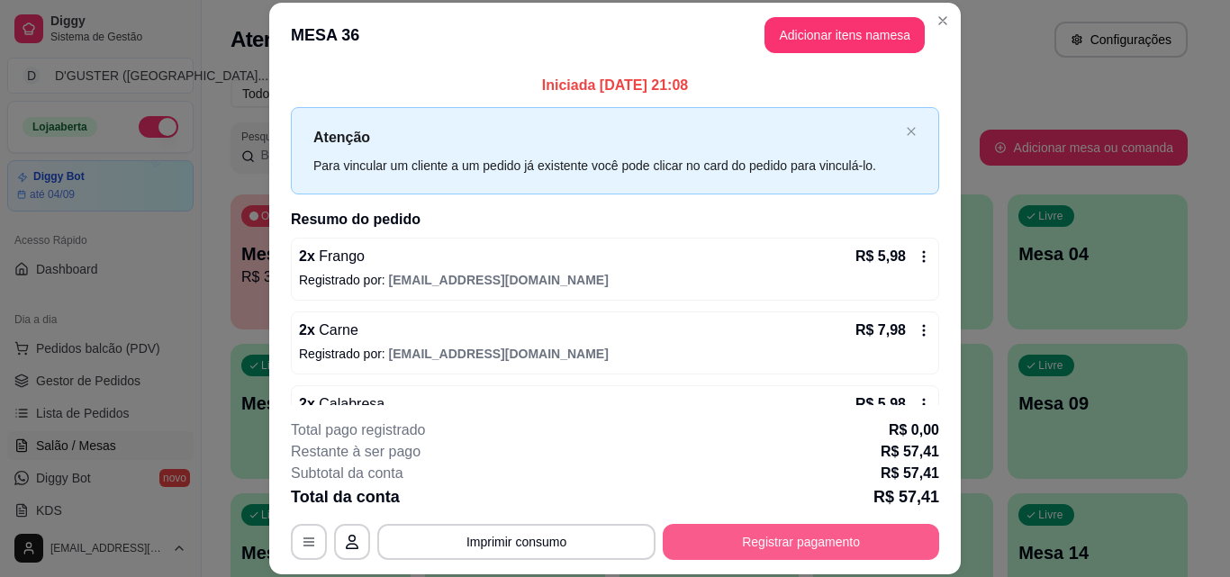
click at [865, 536] on button "Registrar pagamento" at bounding box center [801, 542] width 276 height 36
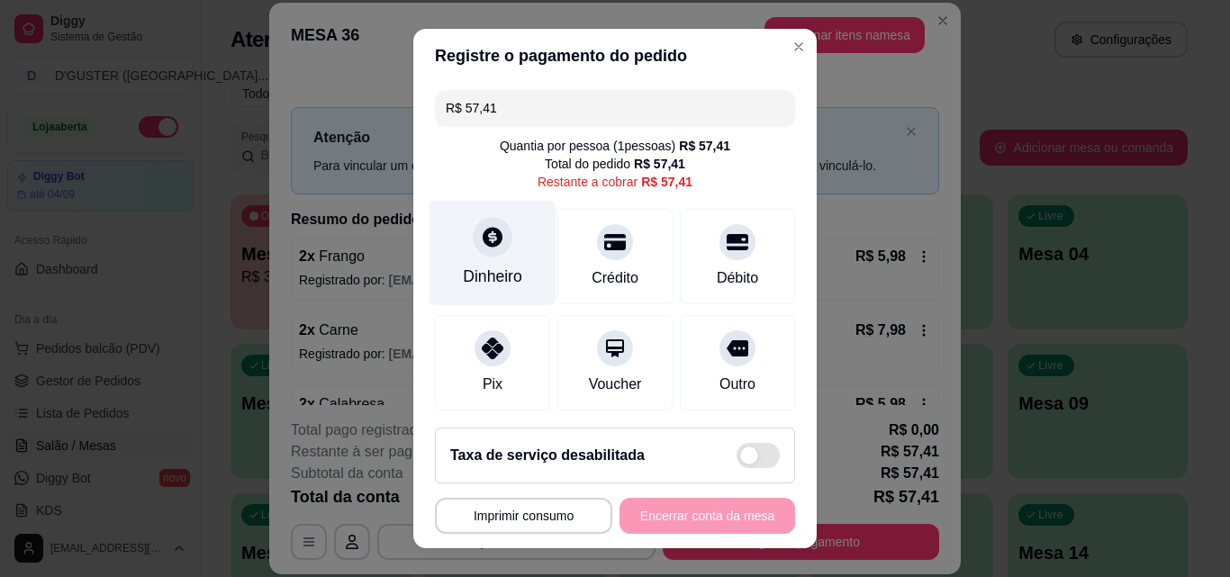
click at [486, 266] on div "Dinheiro" at bounding box center [492, 276] width 59 height 23
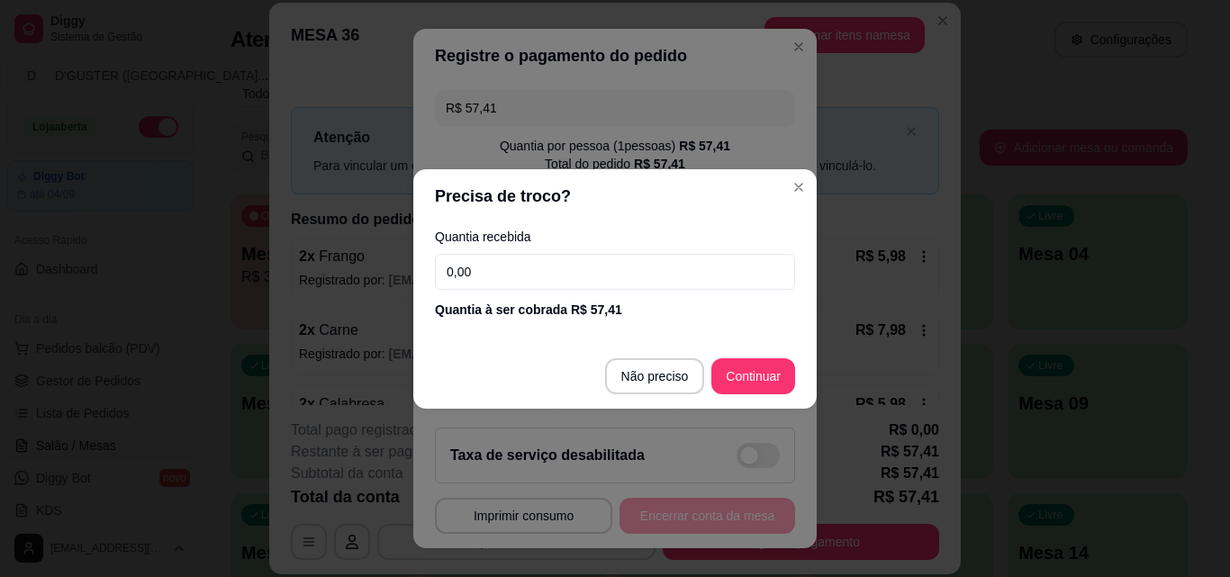
click at [685, 273] on input "0,00" at bounding box center [615, 272] width 360 height 36
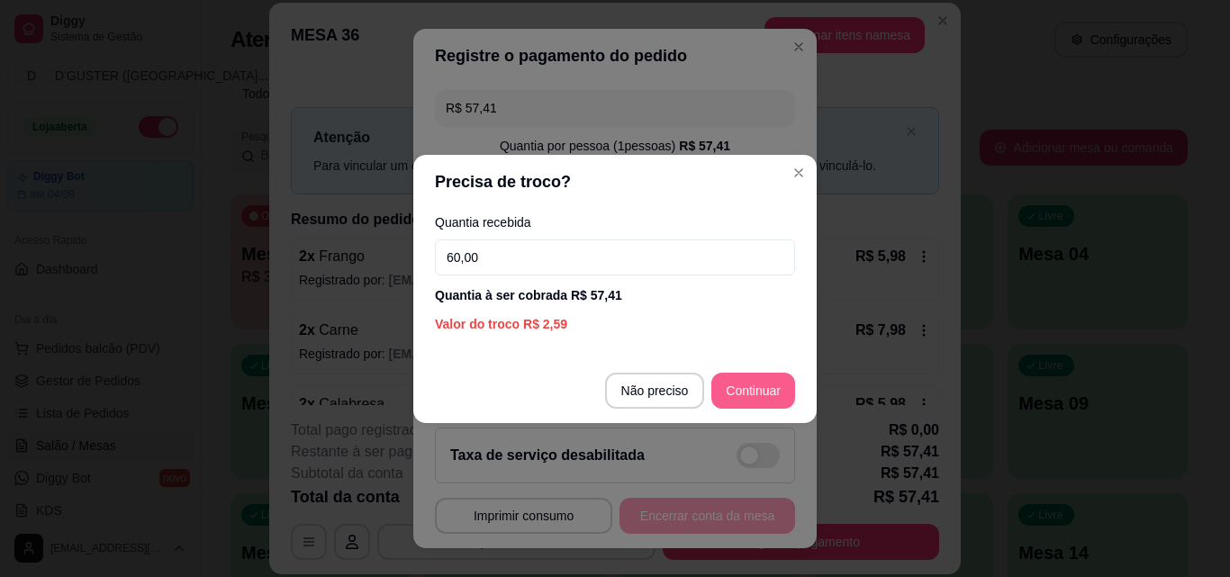
type input "60,00"
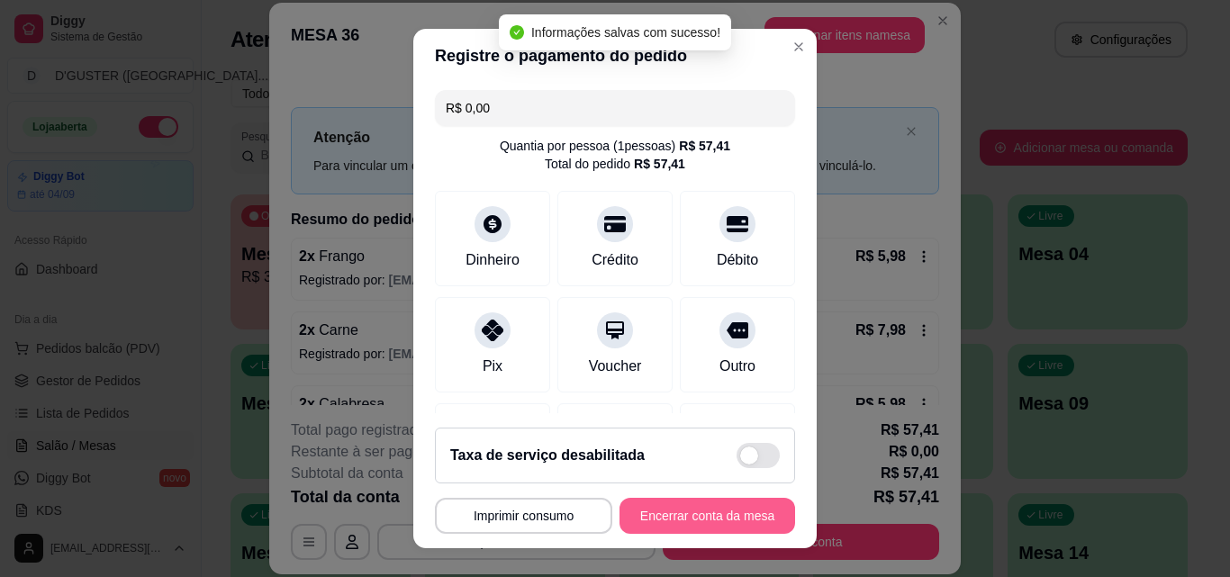
type input "R$ 0,00"
click at [709, 515] on button "Encerrar conta da mesa" at bounding box center [707, 516] width 170 height 35
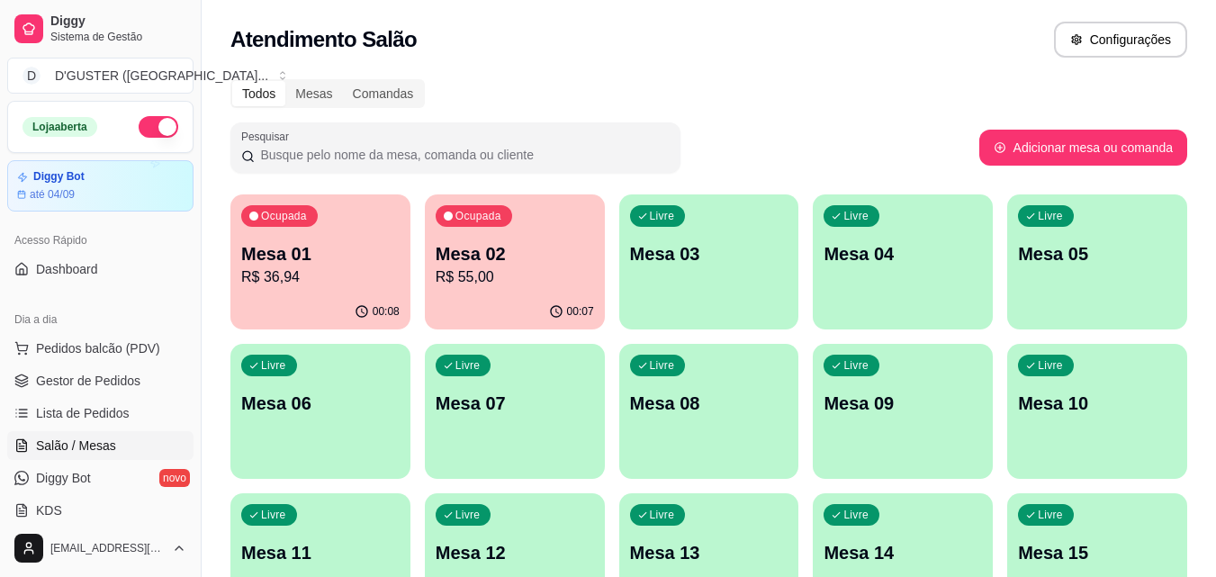
click at [560, 289] on div "Ocupada Mesa 02 R$ 55,00" at bounding box center [515, 244] width 180 height 100
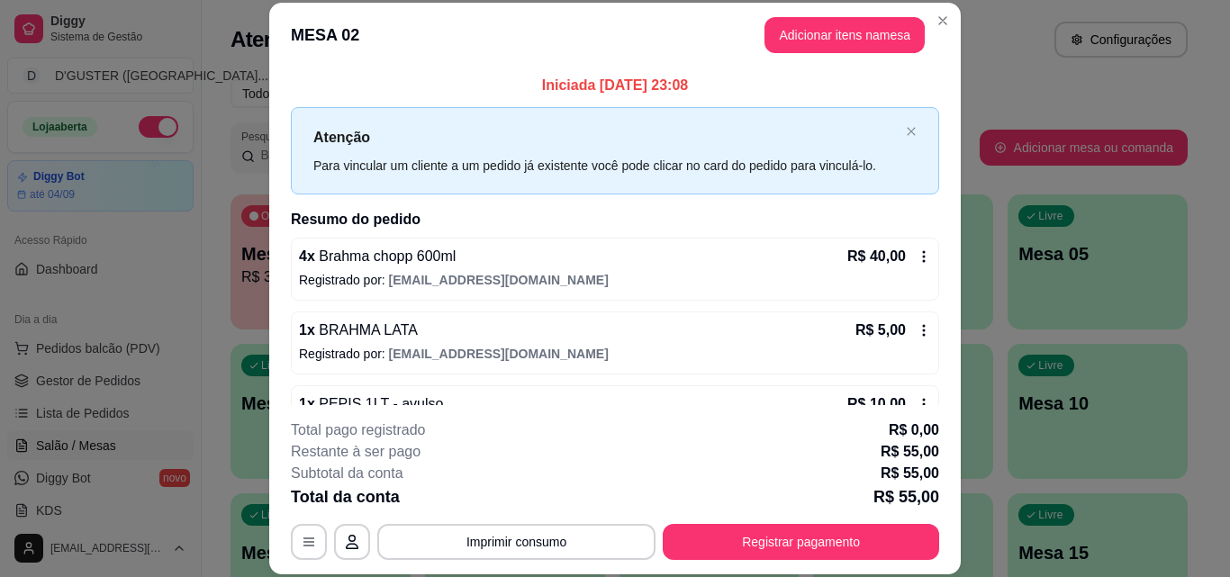
click at [917, 259] on icon at bounding box center [924, 256] width 14 height 14
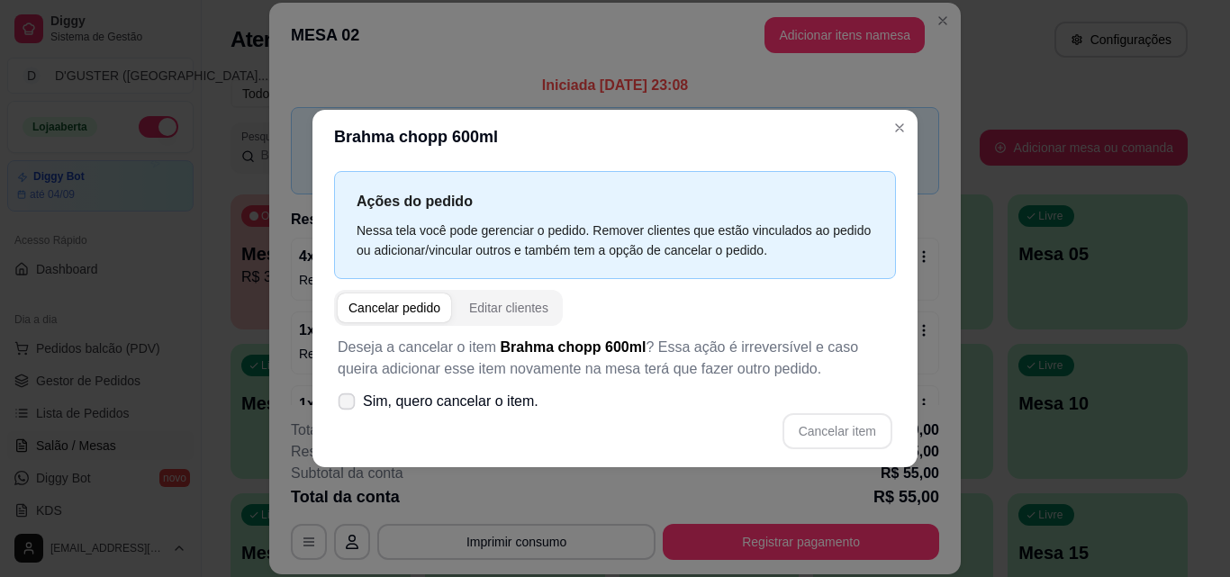
click at [348, 406] on icon at bounding box center [346, 401] width 14 height 10
click at [348, 406] on input "Sim, quero cancelar o item." at bounding box center [343, 410] width 12 height 12
checkbox input "true"
click at [851, 420] on button "Cancelar item" at bounding box center [837, 431] width 110 height 36
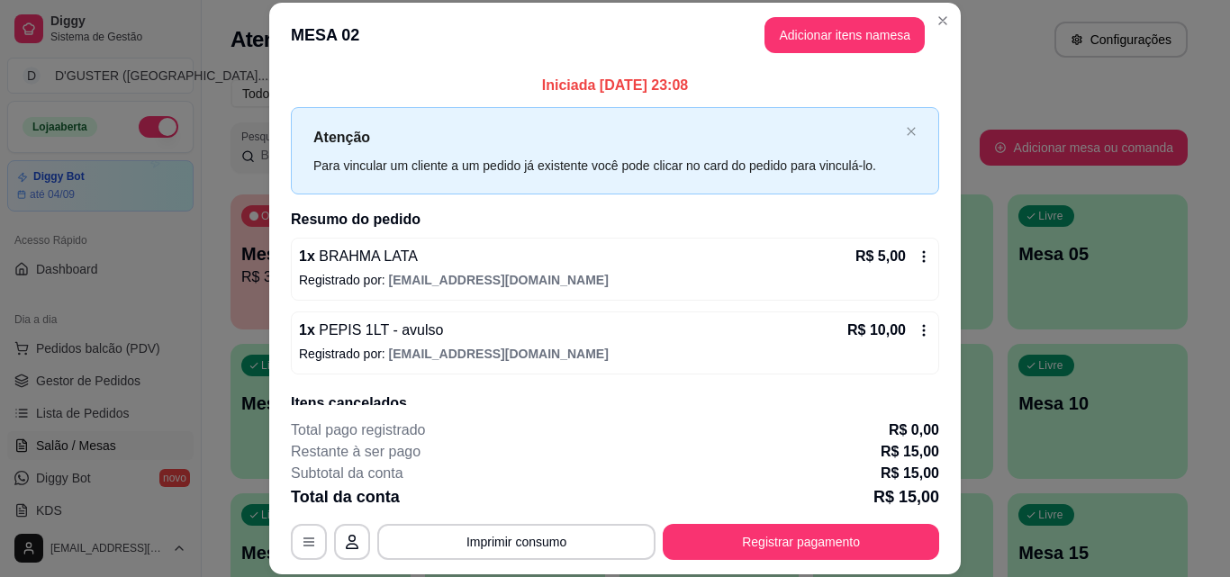
click at [911, 261] on div "1 x BRAHMA LATA R$ 5,00 Registrado por: [EMAIL_ADDRESS][DOMAIN_NAME]" at bounding box center [615, 269] width 648 height 63
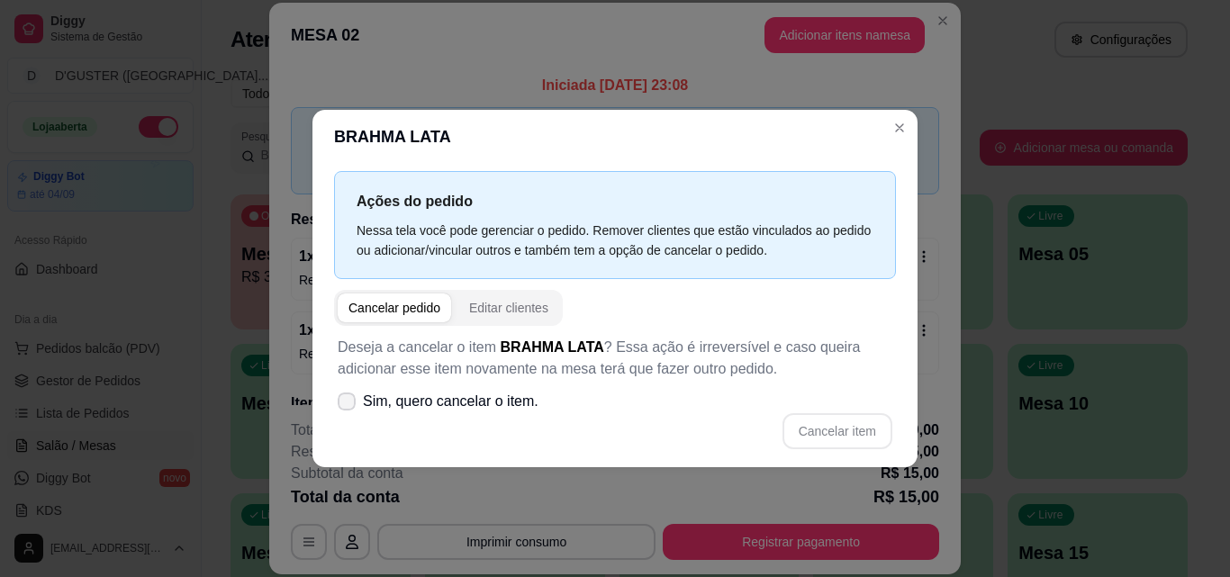
click at [352, 409] on span at bounding box center [347, 402] width 18 height 18
click at [348, 409] on input "Sim, quero cancelar o item." at bounding box center [343, 410] width 12 height 12
checkbox input "true"
click at [831, 429] on button "Cancelar item" at bounding box center [837, 431] width 110 height 36
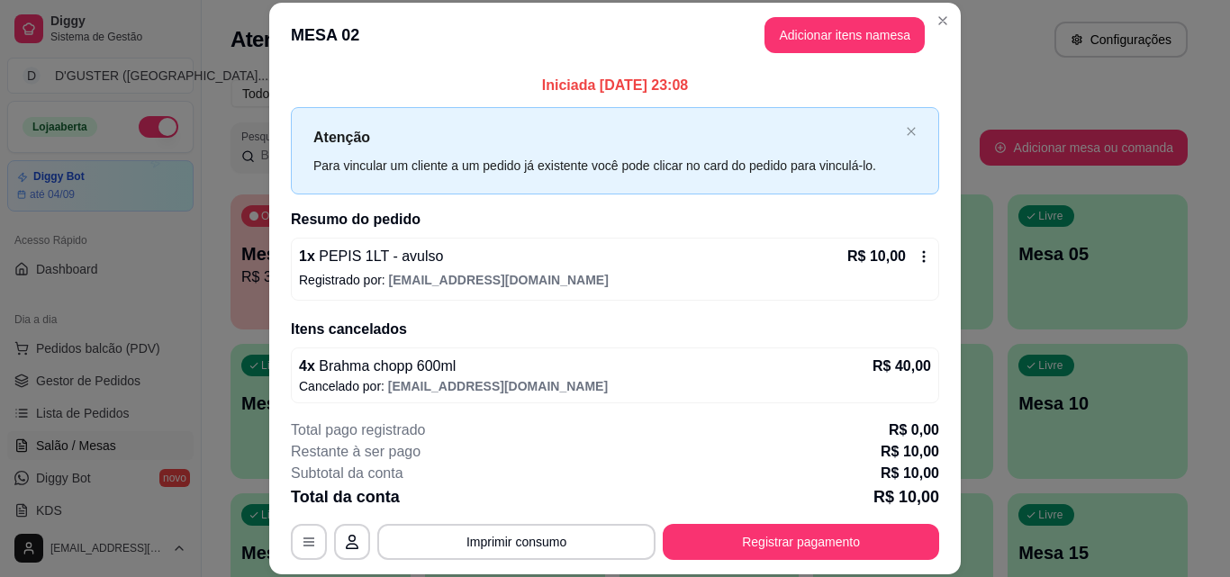
click at [923, 262] on icon at bounding box center [924, 257] width 3 height 12
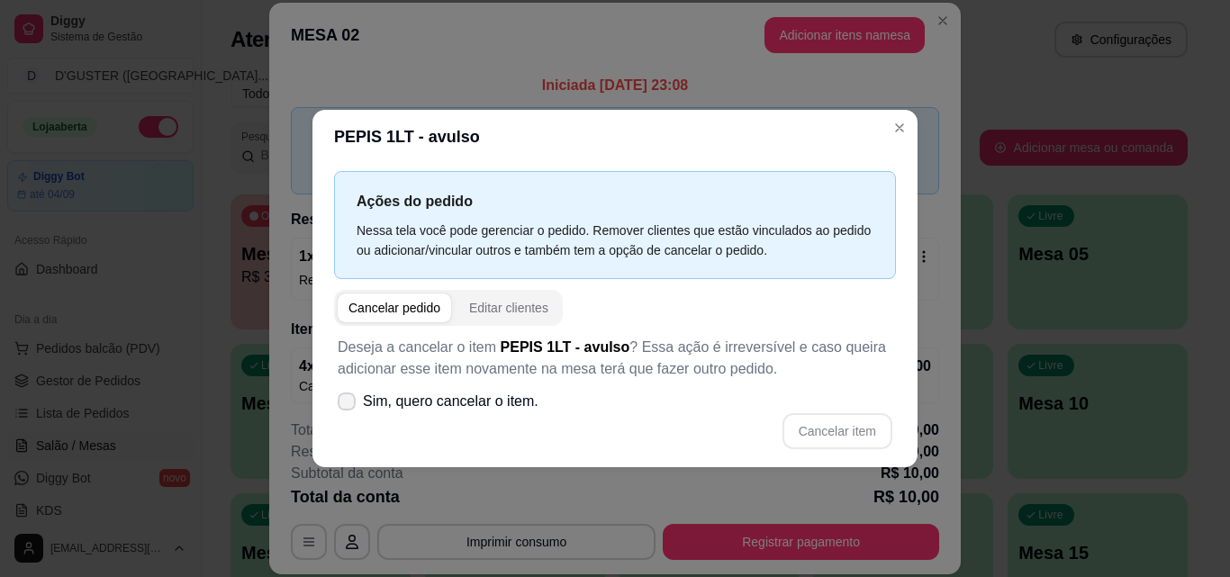
click at [352, 395] on span at bounding box center [347, 402] width 18 height 18
click at [348, 404] on input "Sim, quero cancelar o item." at bounding box center [343, 410] width 12 height 12
checkbox input "true"
click at [852, 436] on button "Cancelar item" at bounding box center [837, 431] width 110 height 36
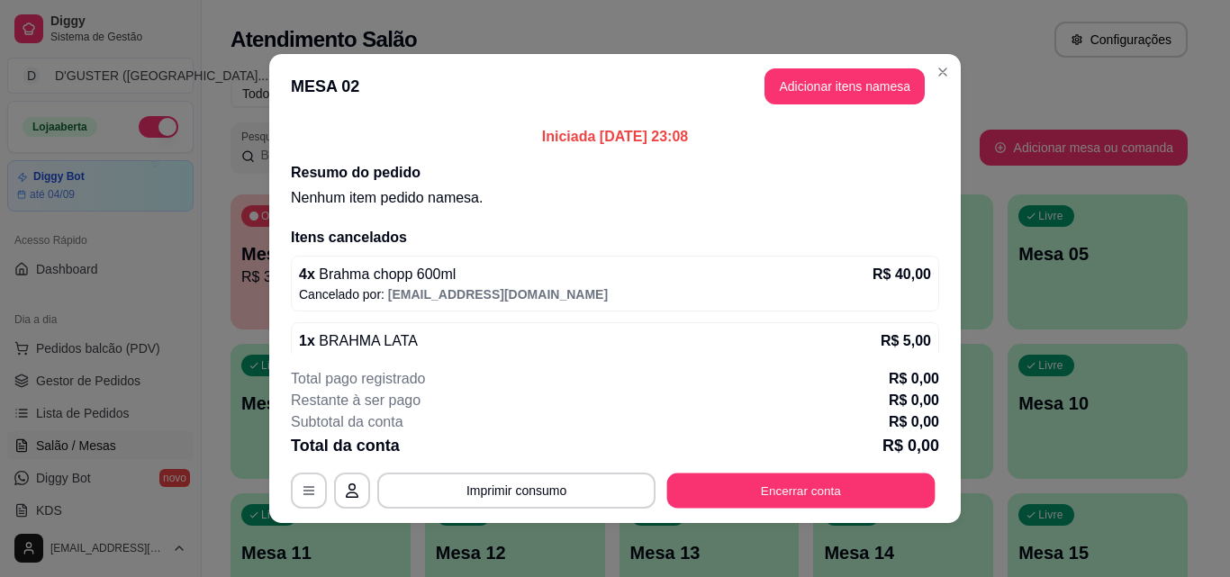
click at [819, 502] on button "Encerrar conta" at bounding box center [801, 491] width 268 height 35
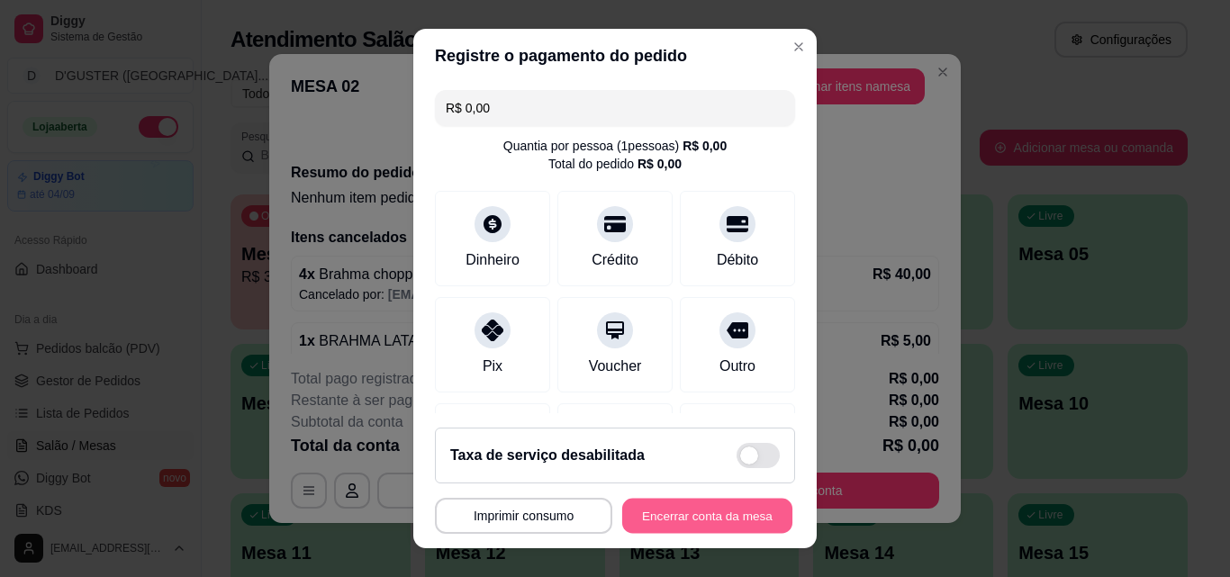
click at [720, 511] on button "Encerrar conta da mesa" at bounding box center [707, 516] width 170 height 35
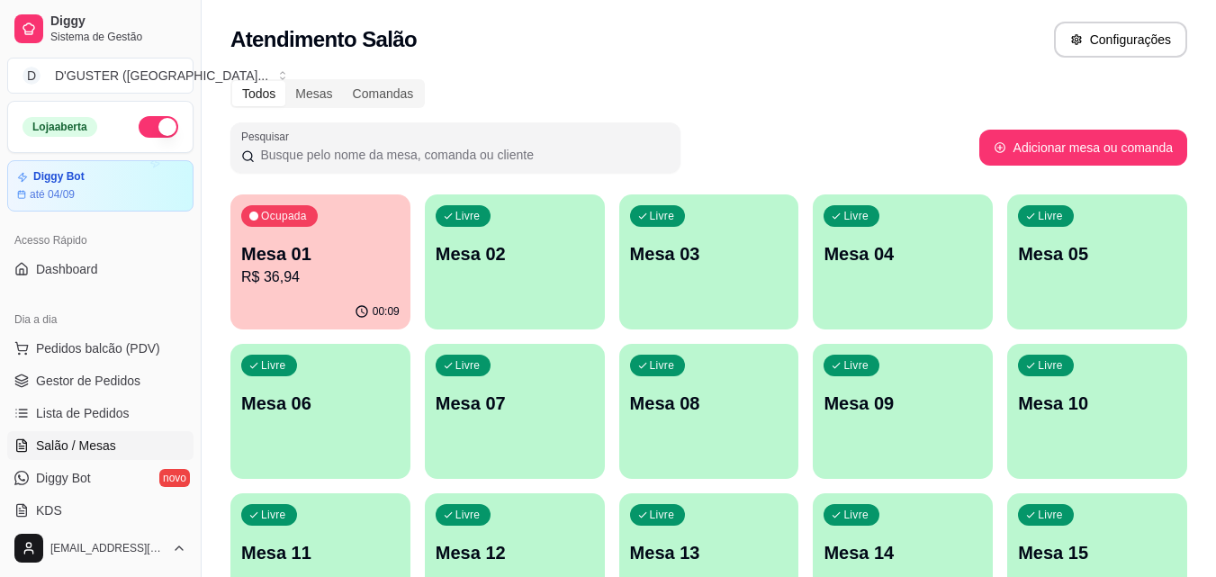
click at [299, 284] on p "R$ 36,94" at bounding box center [320, 278] width 158 height 22
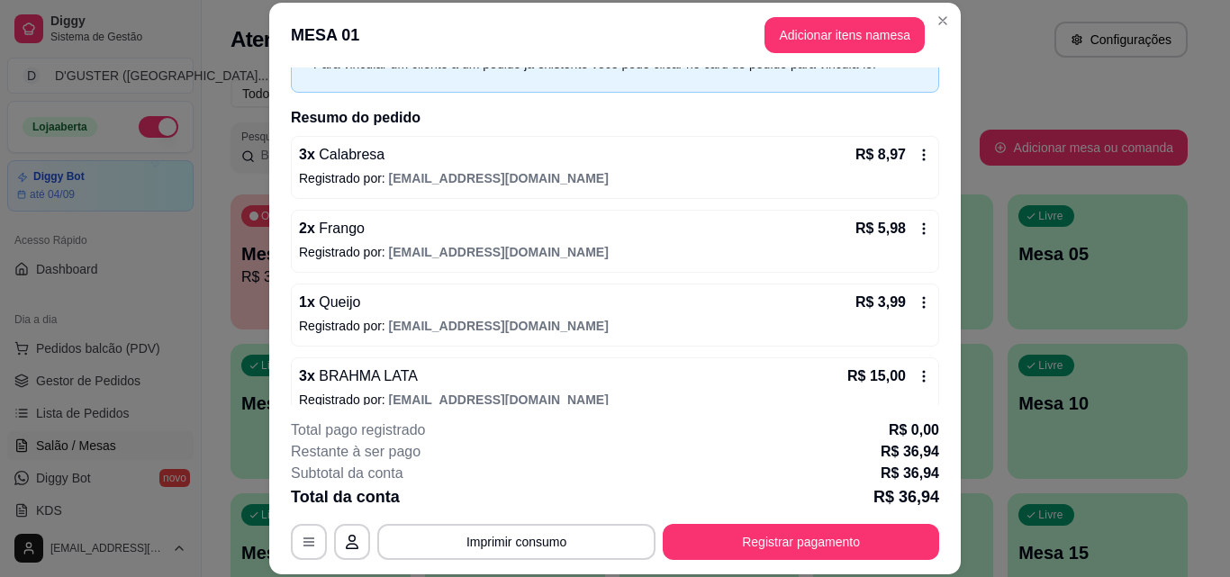
scroll to position [180, 0]
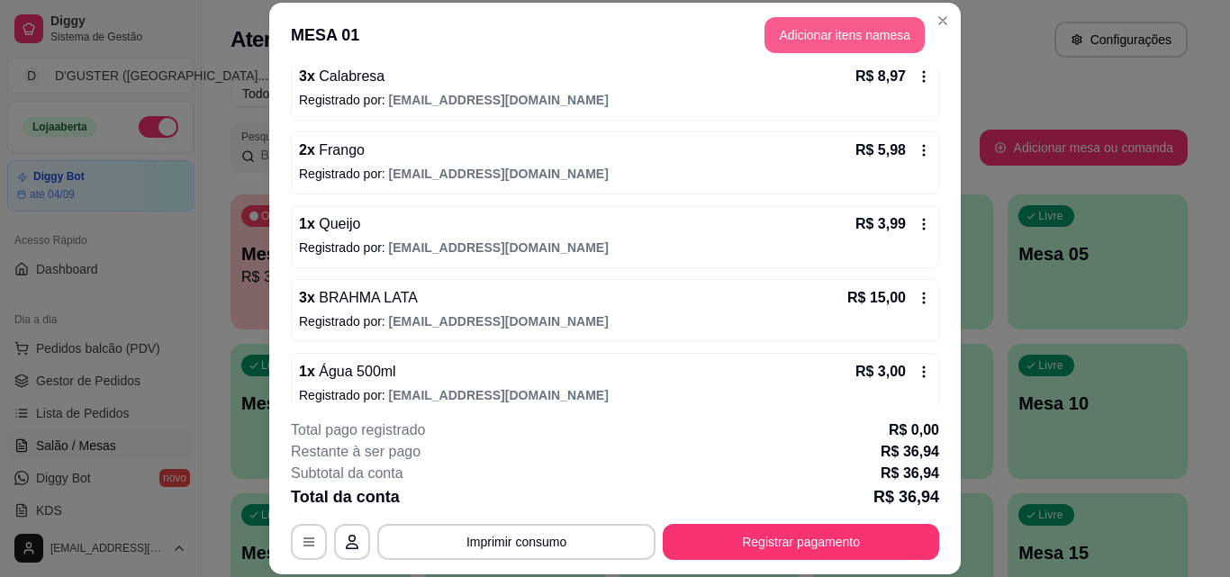
click at [805, 41] on button "Adicionar itens na mesa" at bounding box center [844, 35] width 160 height 36
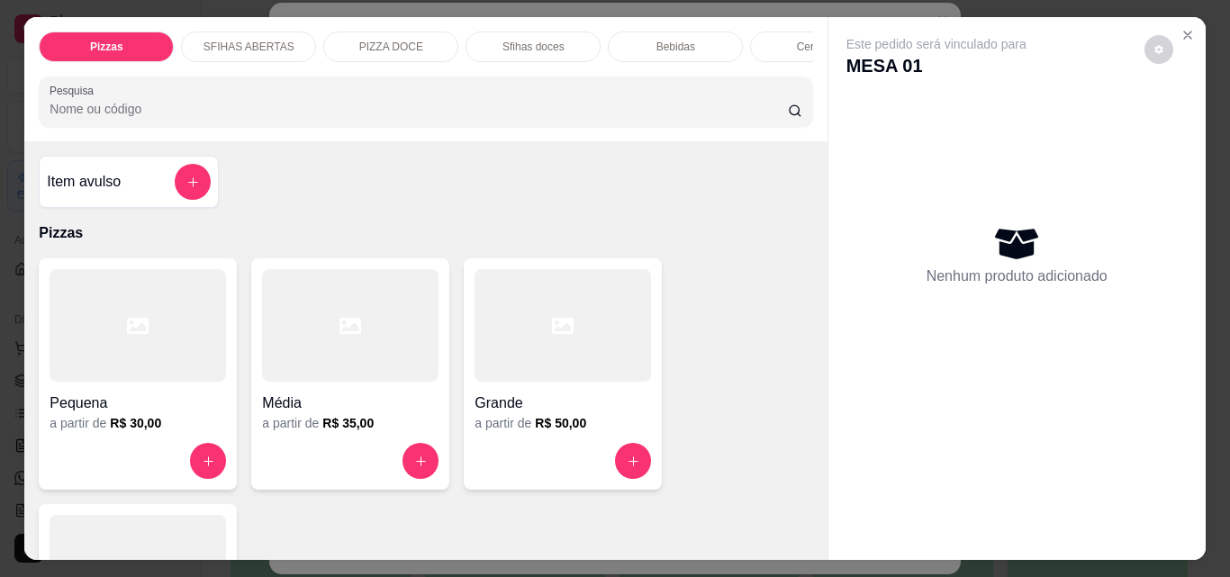
click at [148, 182] on div "Item avulso" at bounding box center [129, 182] width 164 height 36
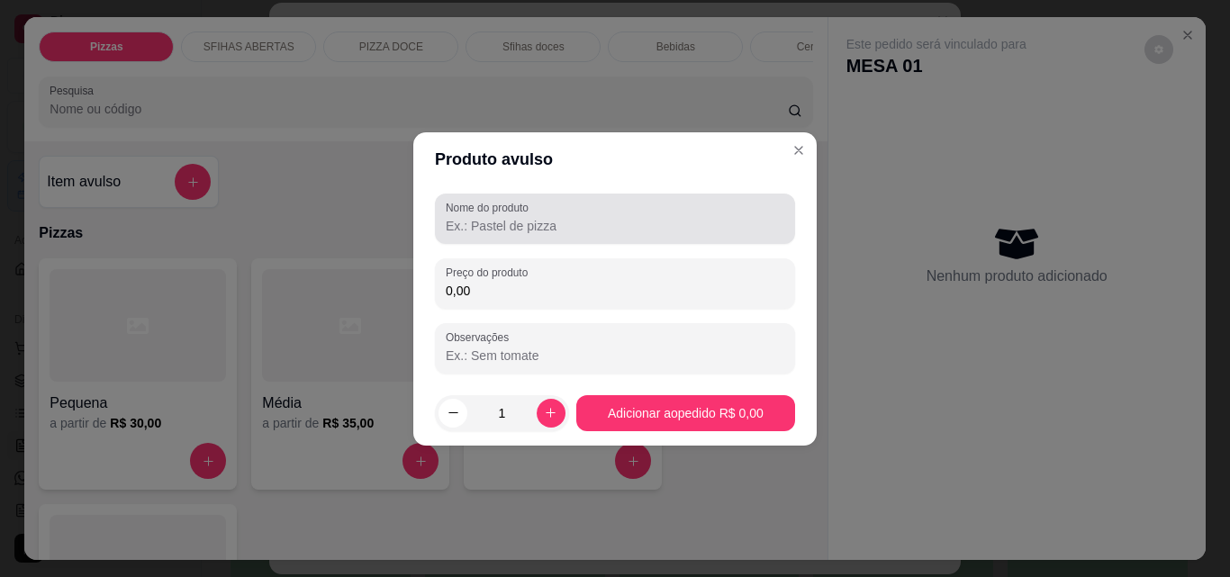
click at [548, 203] on div at bounding box center [615, 219] width 339 height 36
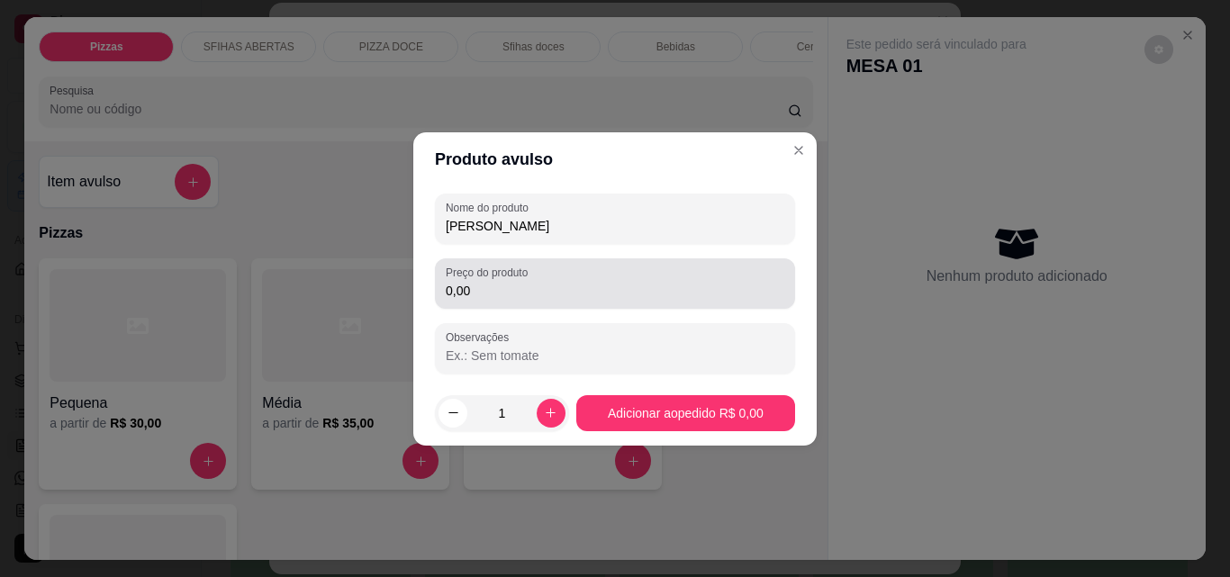
type input "[PERSON_NAME]"
click at [554, 271] on div "0,00" at bounding box center [615, 284] width 339 height 36
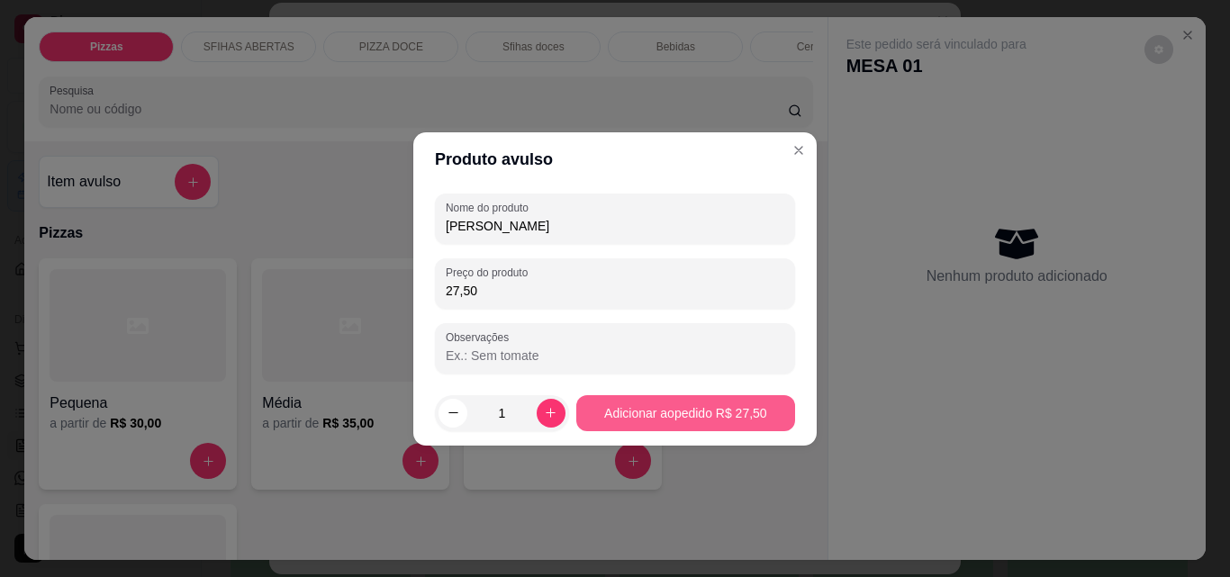
type input "27,50"
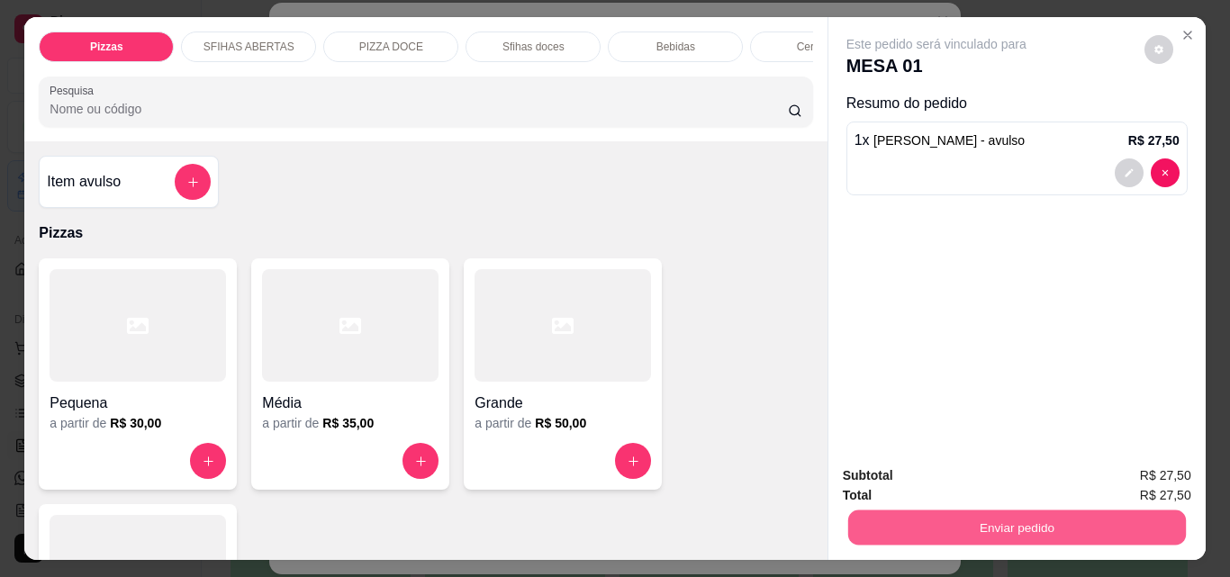
click at [1055, 522] on button "Enviar pedido" at bounding box center [1016, 527] width 338 height 35
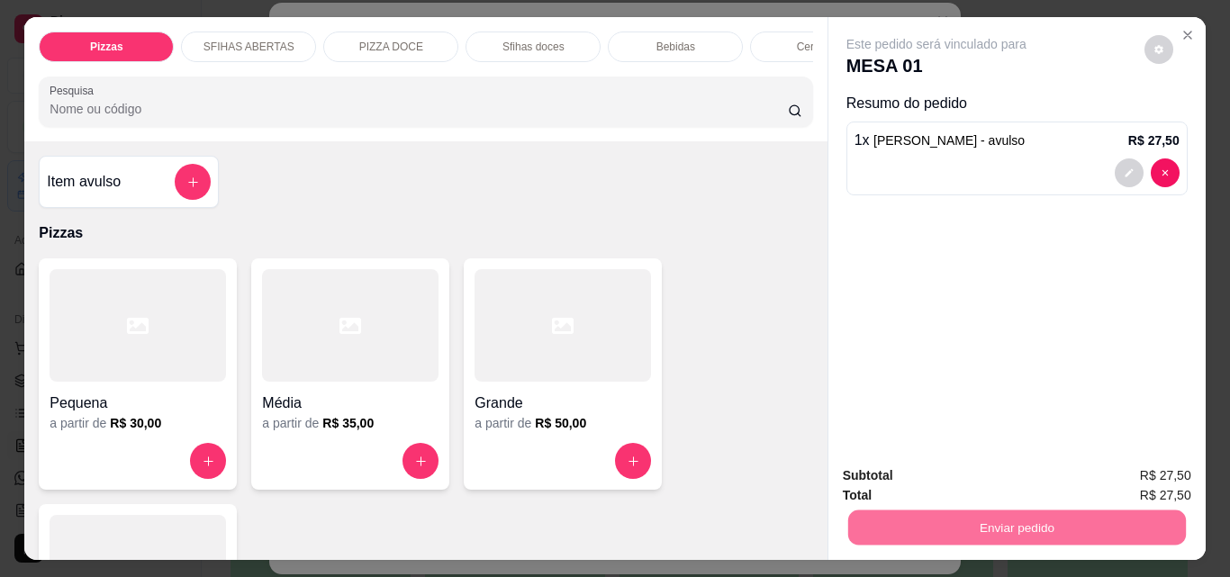
click at [945, 469] on button "Não registrar e enviar pedido" at bounding box center [956, 476] width 187 height 34
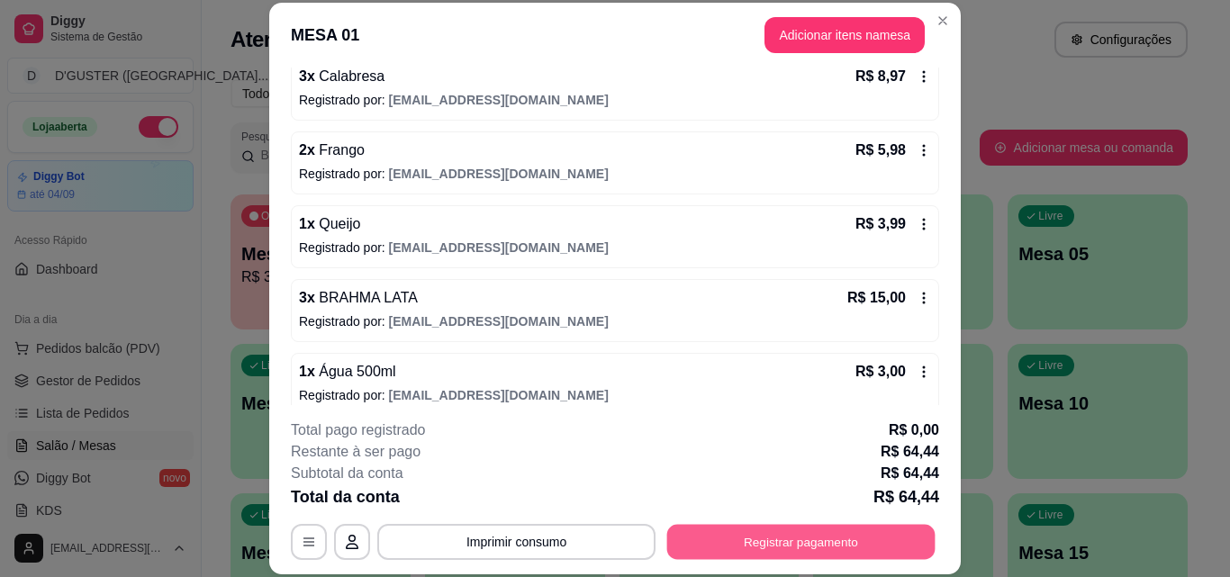
click at [808, 531] on button "Registrar pagamento" at bounding box center [801, 541] width 268 height 35
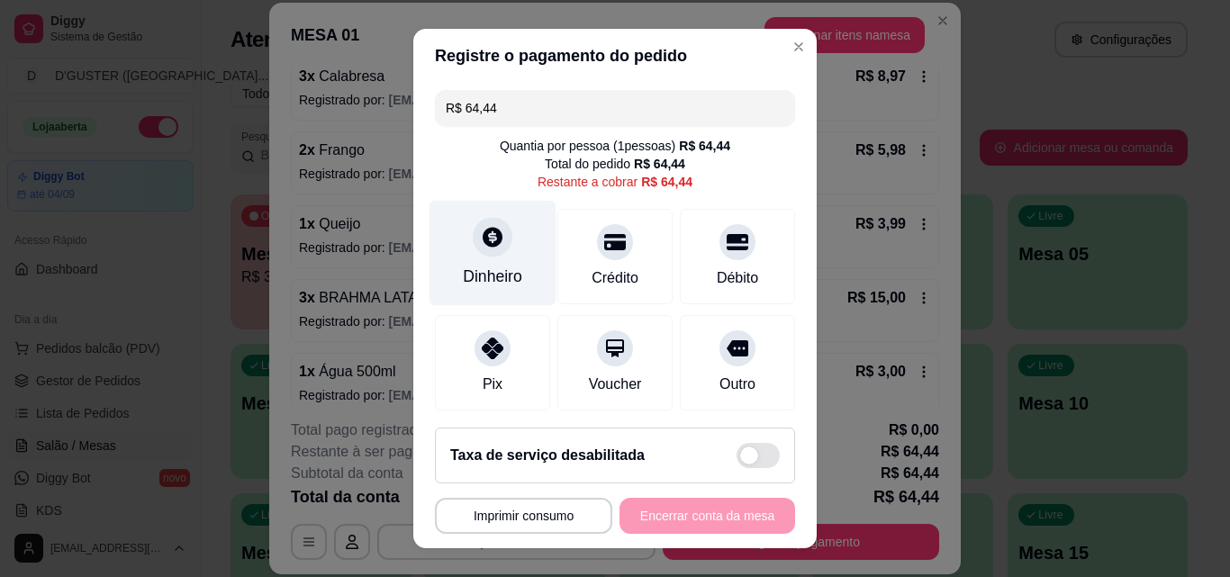
click at [484, 275] on div "Dinheiro" at bounding box center [492, 276] width 59 height 23
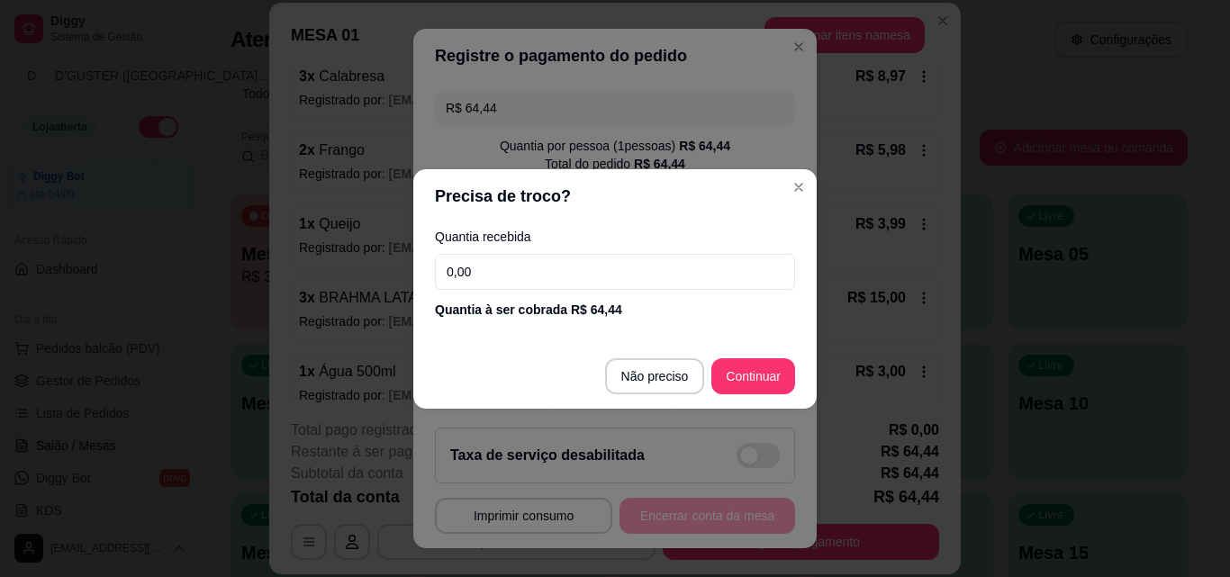
click at [535, 272] on input "0,00" at bounding box center [615, 272] width 360 height 36
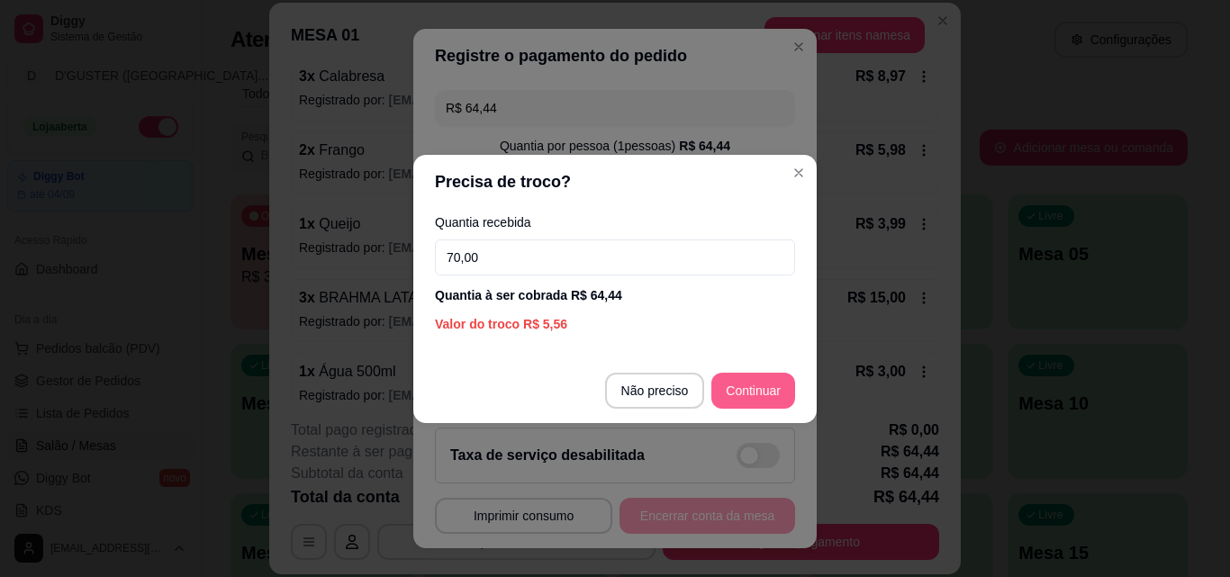
type input "70,00"
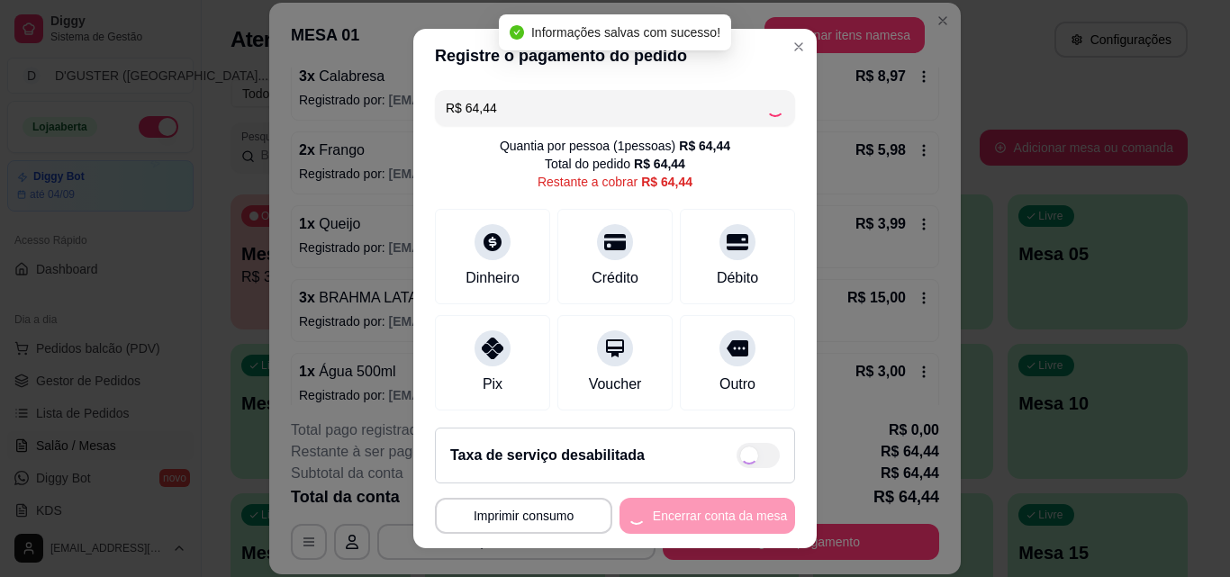
type input "R$ 0,00"
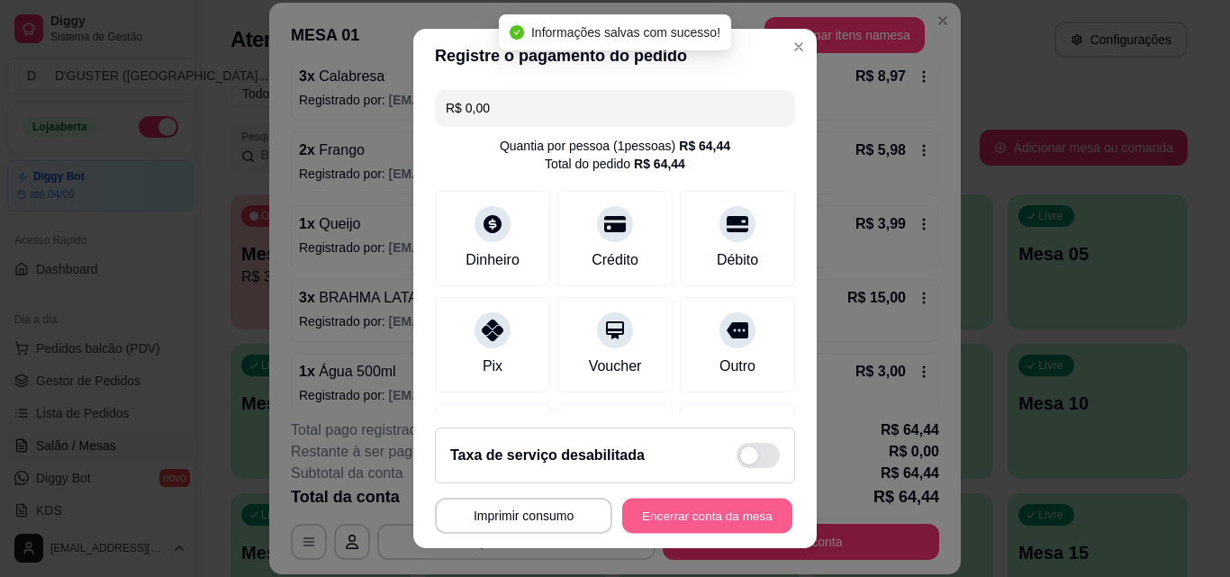
click at [729, 511] on button "Encerrar conta da mesa" at bounding box center [707, 516] width 170 height 35
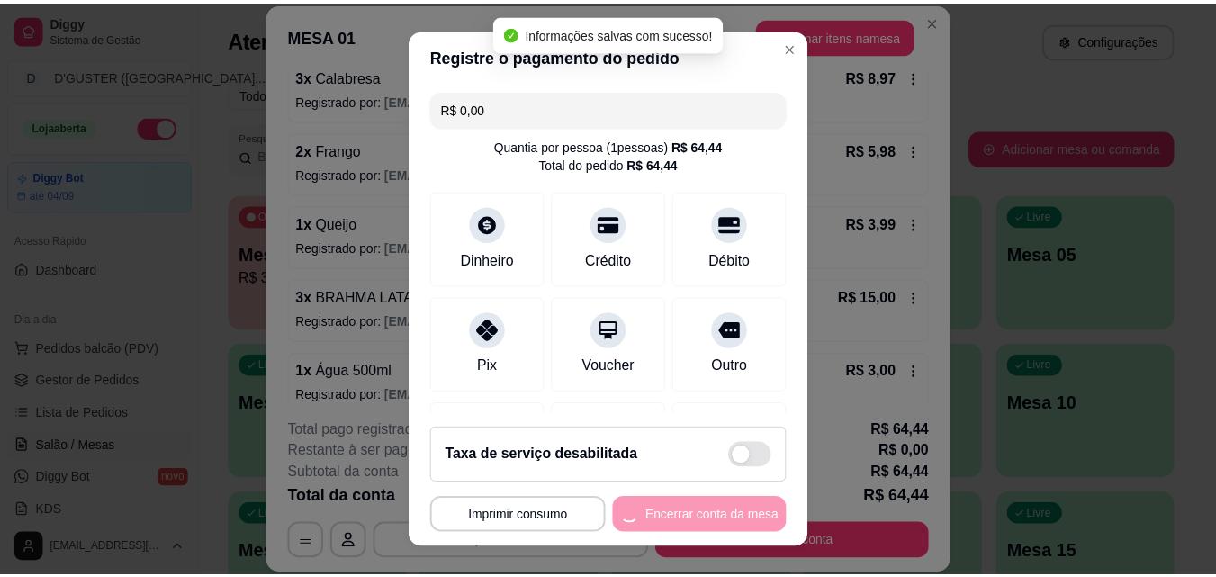
scroll to position [0, 0]
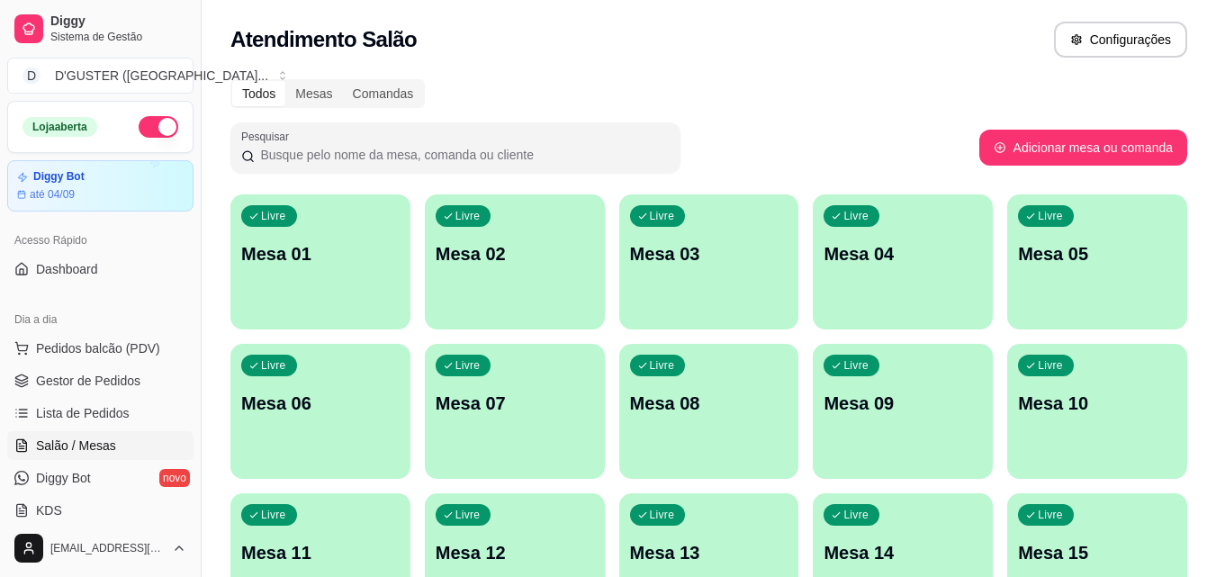
click at [142, 122] on button "button" at bounding box center [159, 127] width 40 height 22
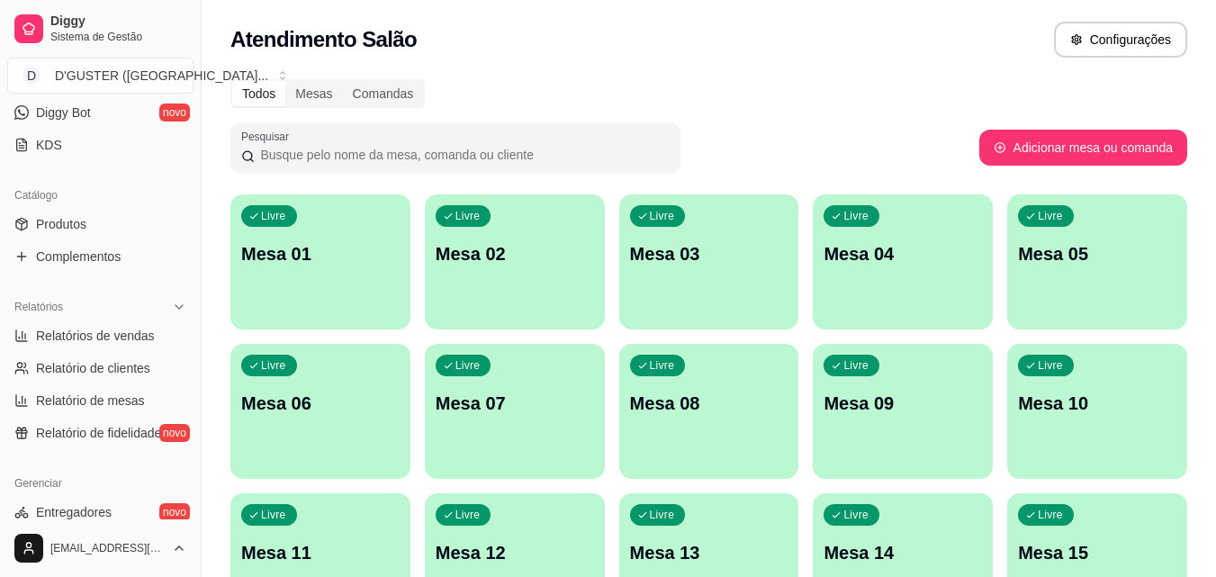
scroll to position [872, 0]
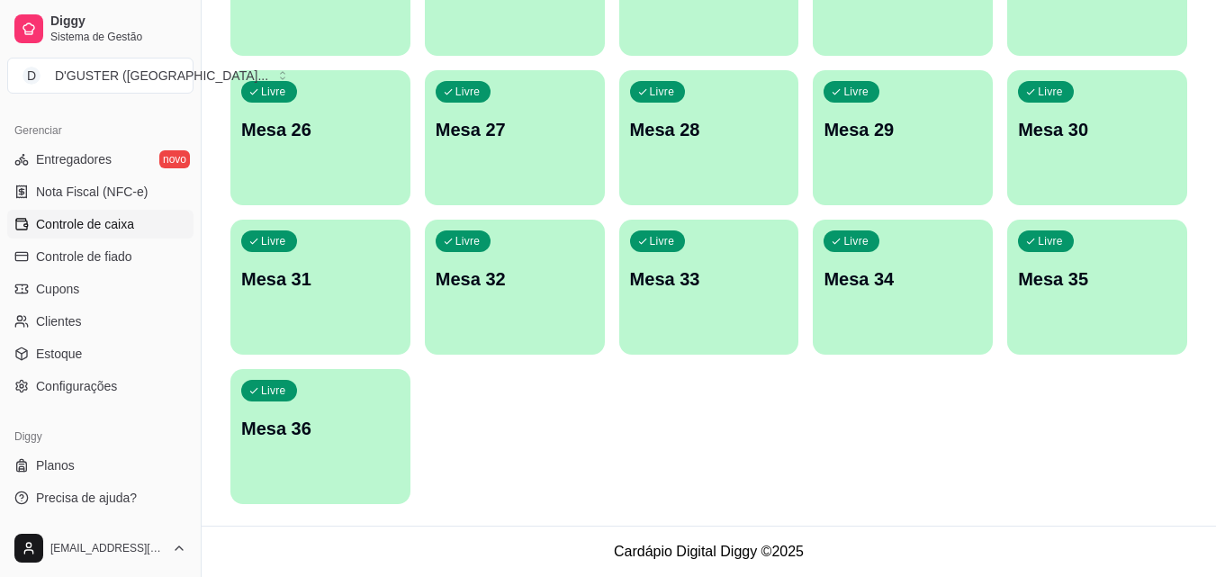
click at [109, 226] on span "Controle de caixa" at bounding box center [85, 224] width 98 height 18
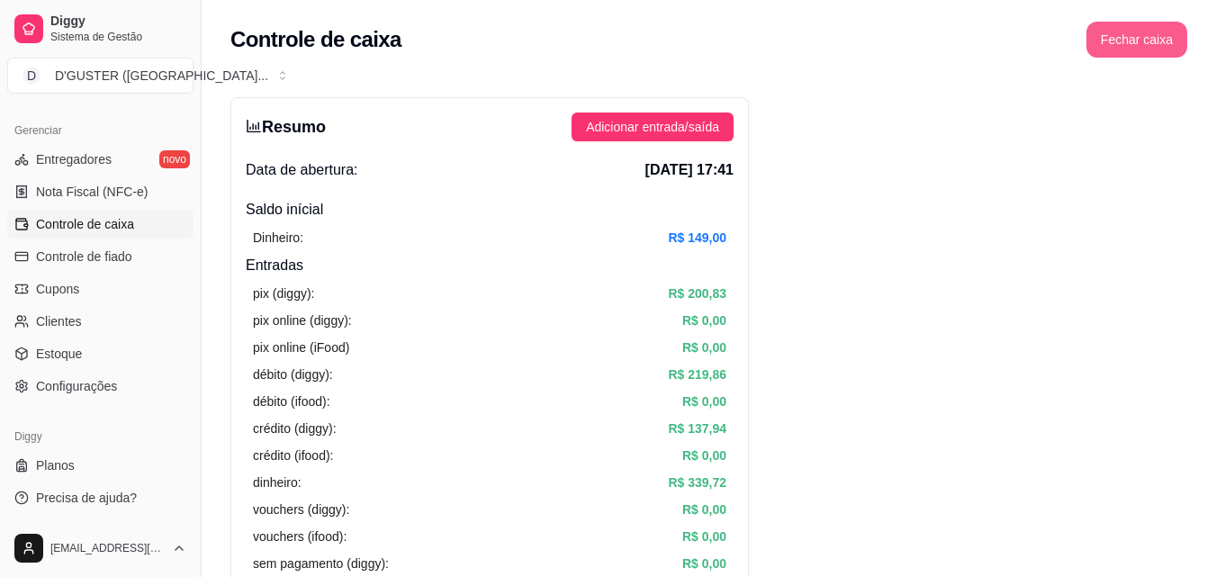
click at [1155, 32] on button "Fechar caixa" at bounding box center [1137, 40] width 101 height 36
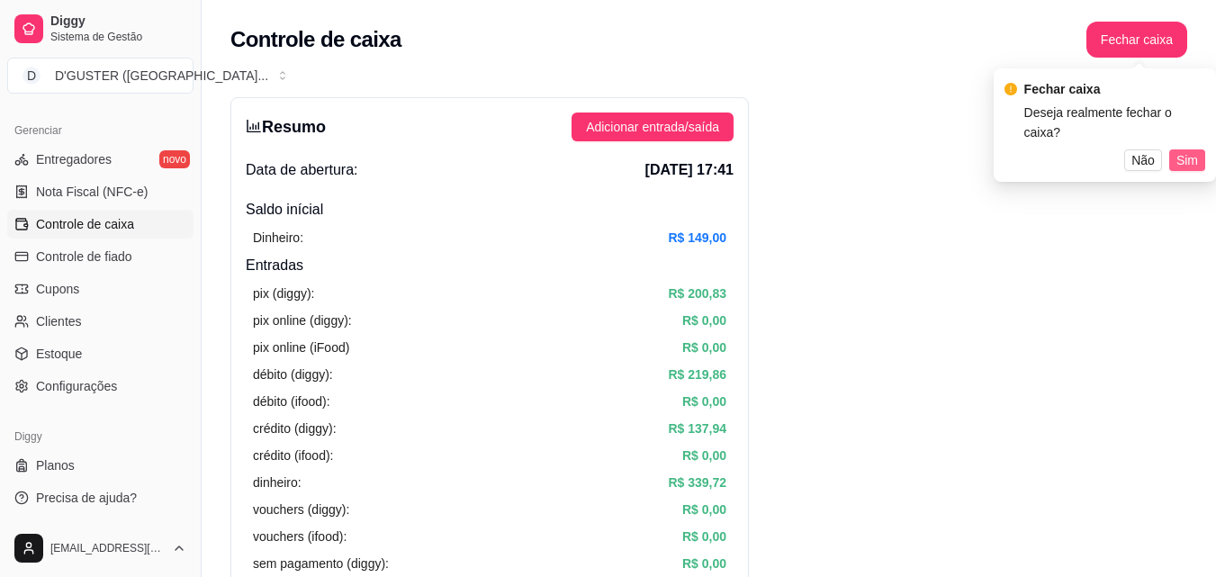
click at [1199, 149] on button "Sim" at bounding box center [1188, 160] width 36 height 22
